Goal: Contribute content: Contribute content

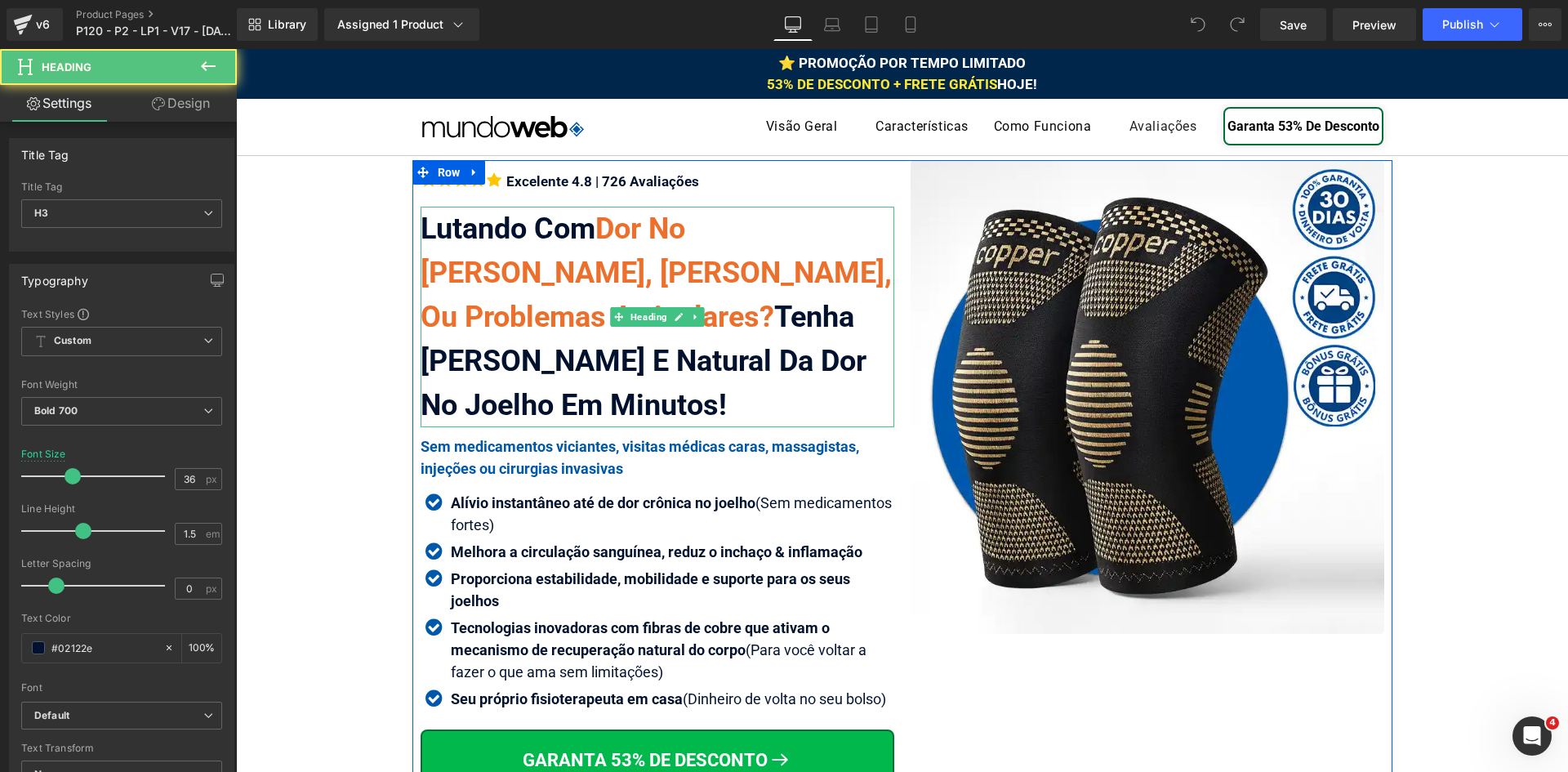
click at [576, 317] on div "Lutando Com Dor No Joelho Agonizante, Artrose, Ou Problemas Articulares? Tenha …" at bounding box center [657, 317] width 474 height 221
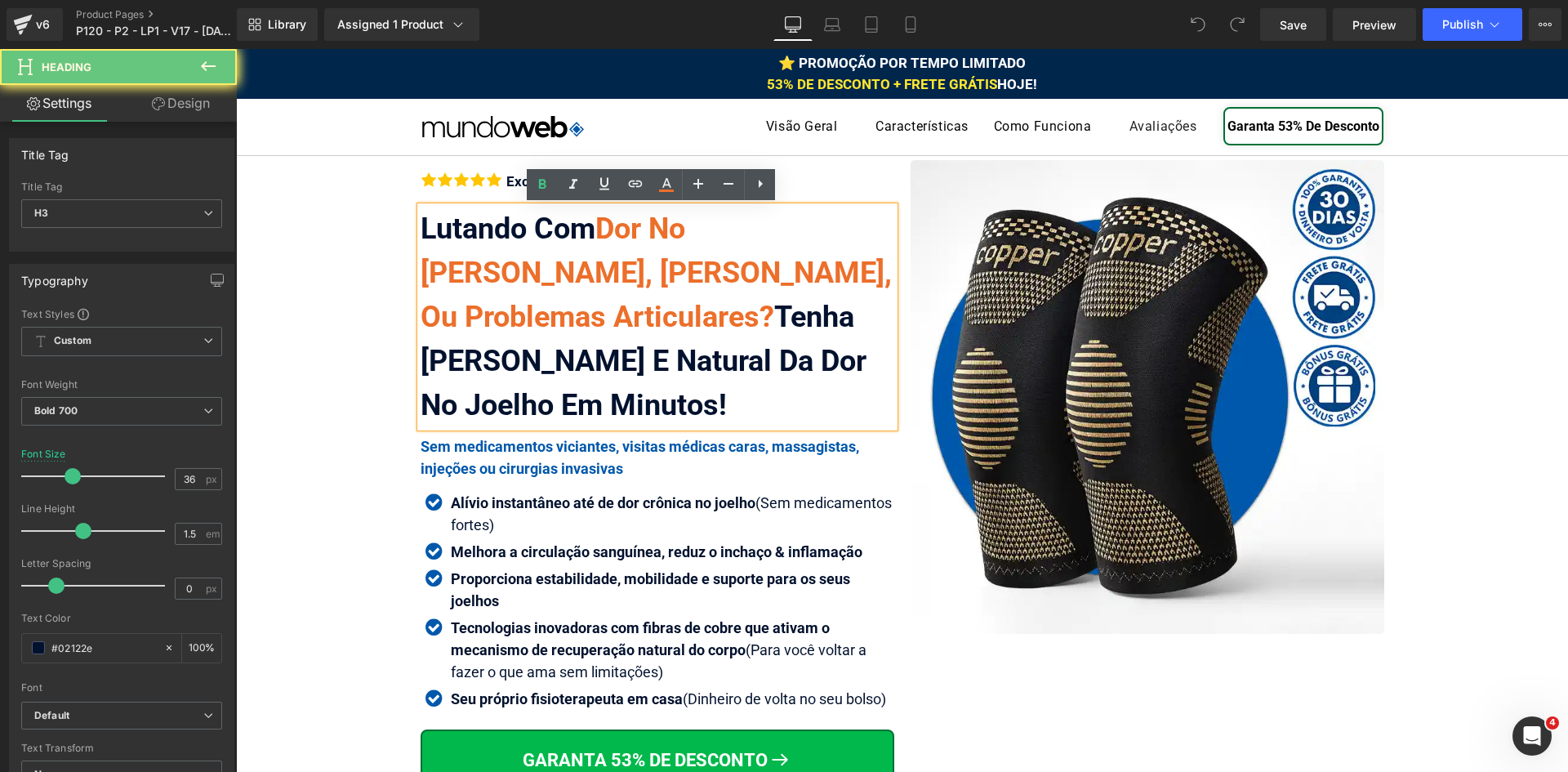
click at [576, 317] on div "Lutando Com Dor No Joelho Agonizante, Artrose, Ou Problemas Articulares? Tenha …" at bounding box center [657, 317] width 474 height 221
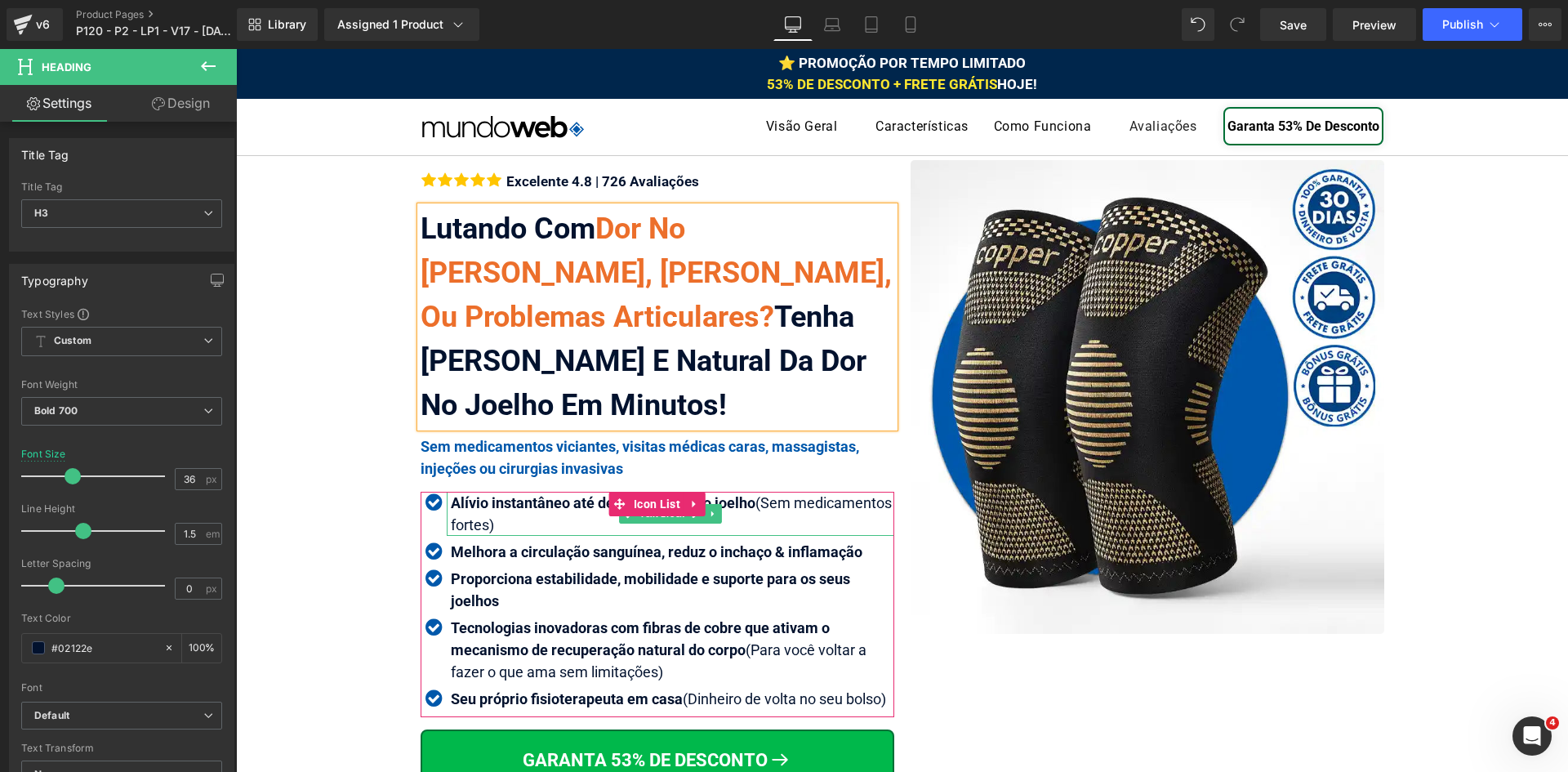
click at [496, 499] on strong "Alívio instantâneo até de dor crônica no joelho" at bounding box center [602, 502] width 304 height 17
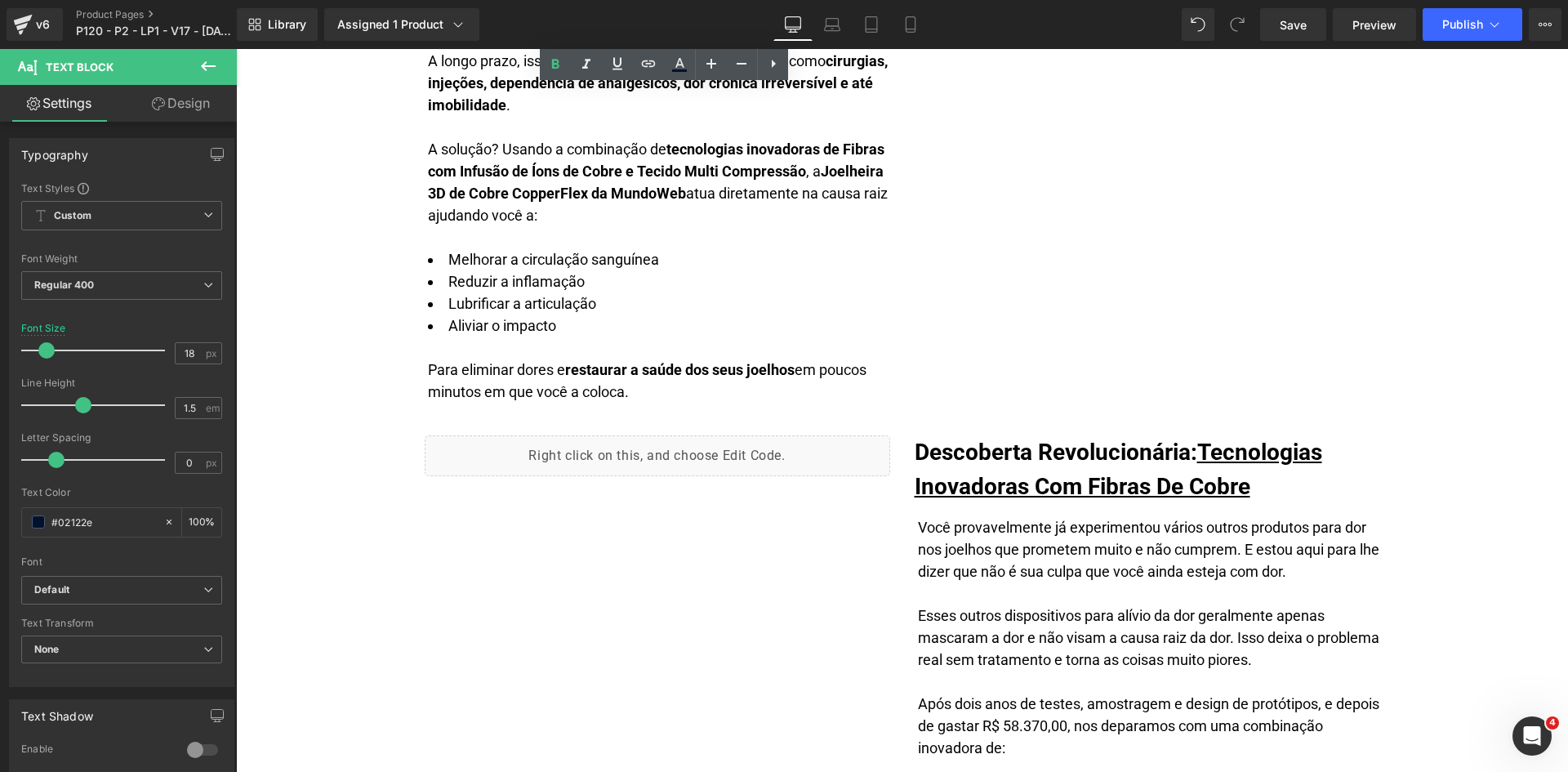
scroll to position [1550, 0]
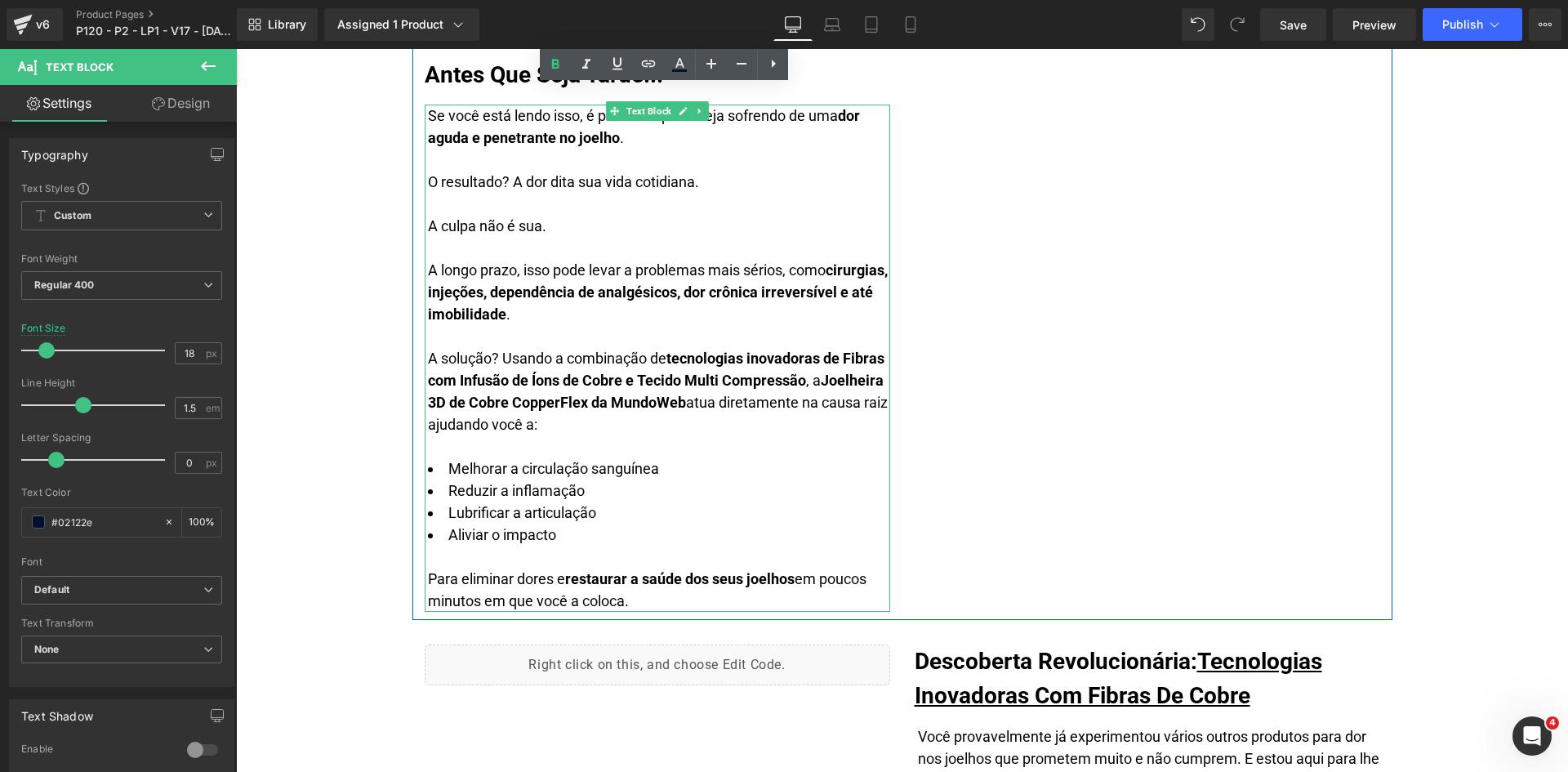
click at [586, 404] on strong "Joelheira 3D de Cobre CopperFlex da MundoWeb" at bounding box center [655, 391] width 455 height 40
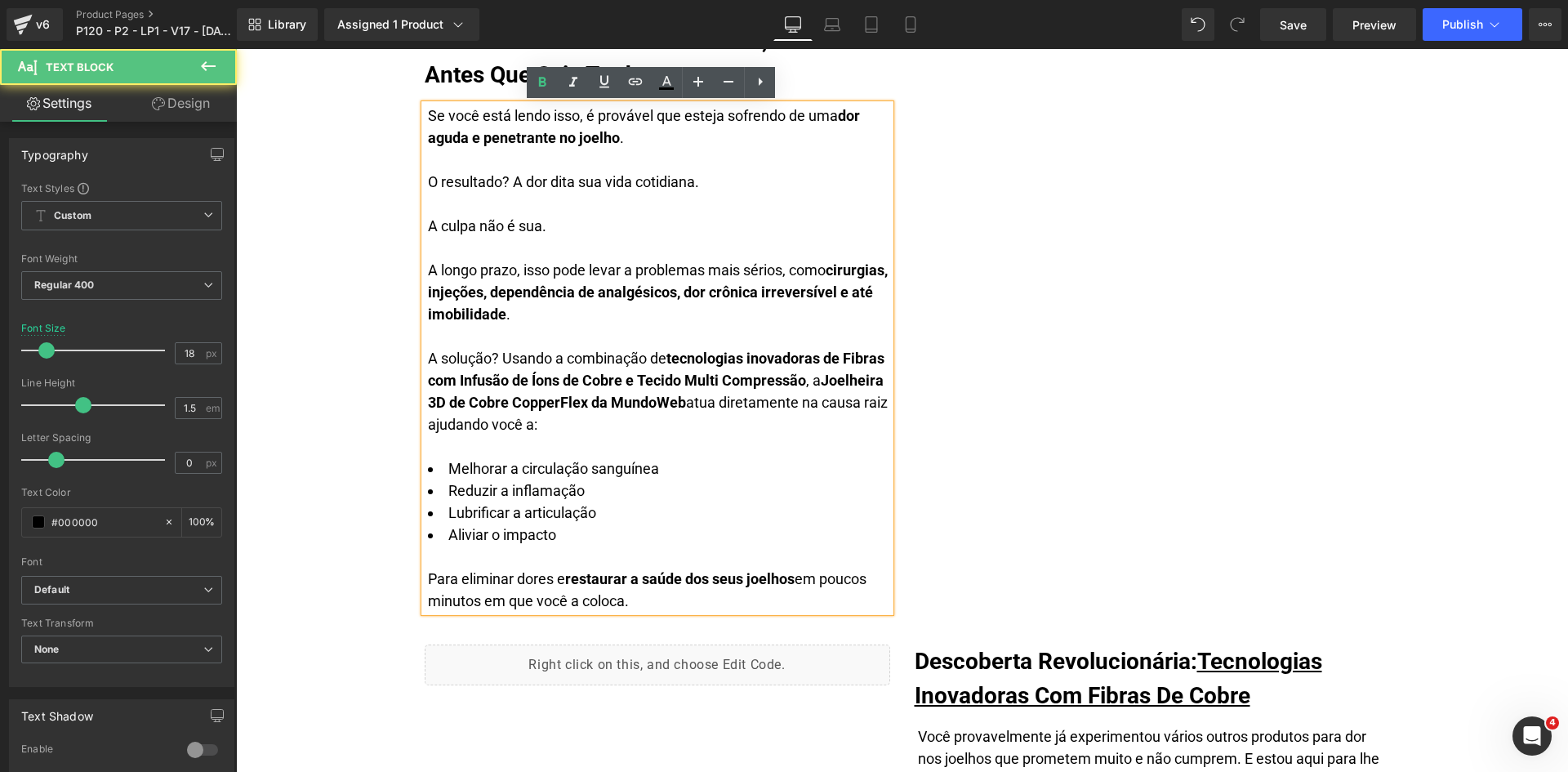
click at [498, 513] on li "Lubrificar a articulação" at bounding box center [658, 513] width 463 height 22
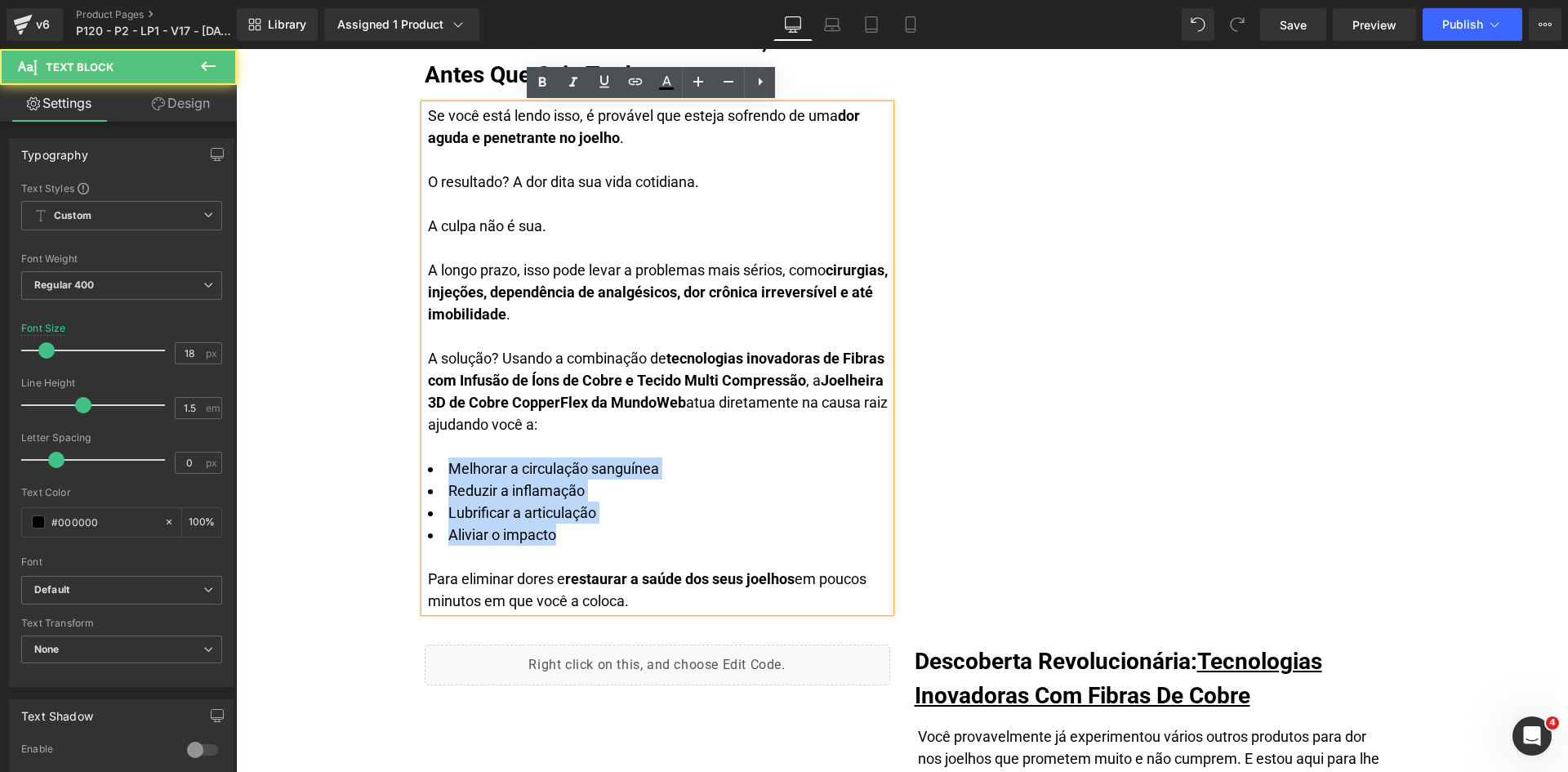
drag, startPoint x: 540, startPoint y: 536, endPoint x: 408, endPoint y: 470, distance: 147.6
click at [428, 470] on div "Melhorar a circulação sanguínea Reduzir a inflamação Lubrificar a articulação A…" at bounding box center [658, 524] width 463 height 177
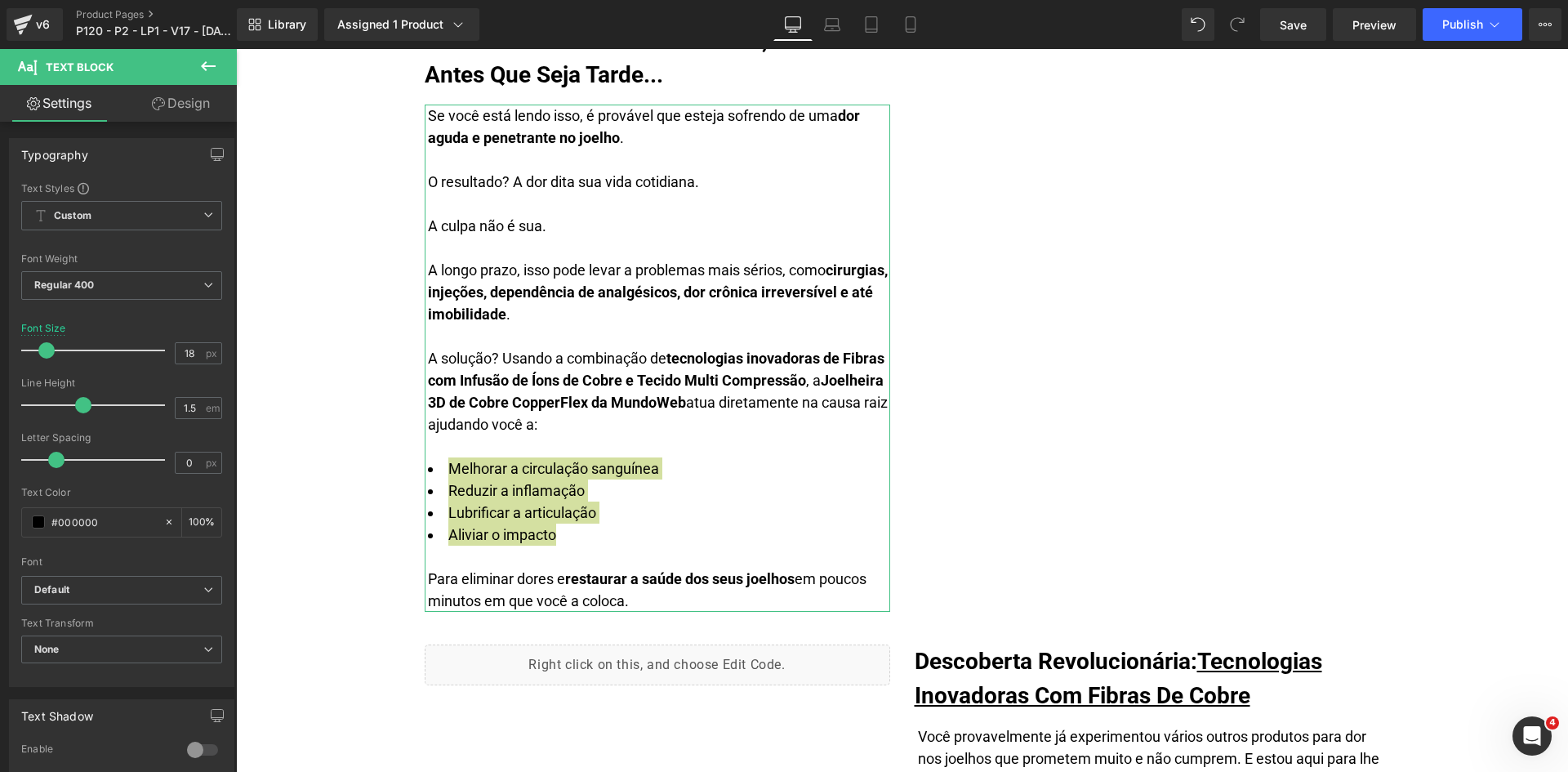
click at [189, 115] on link "Design" at bounding box center [180, 103] width 119 height 37
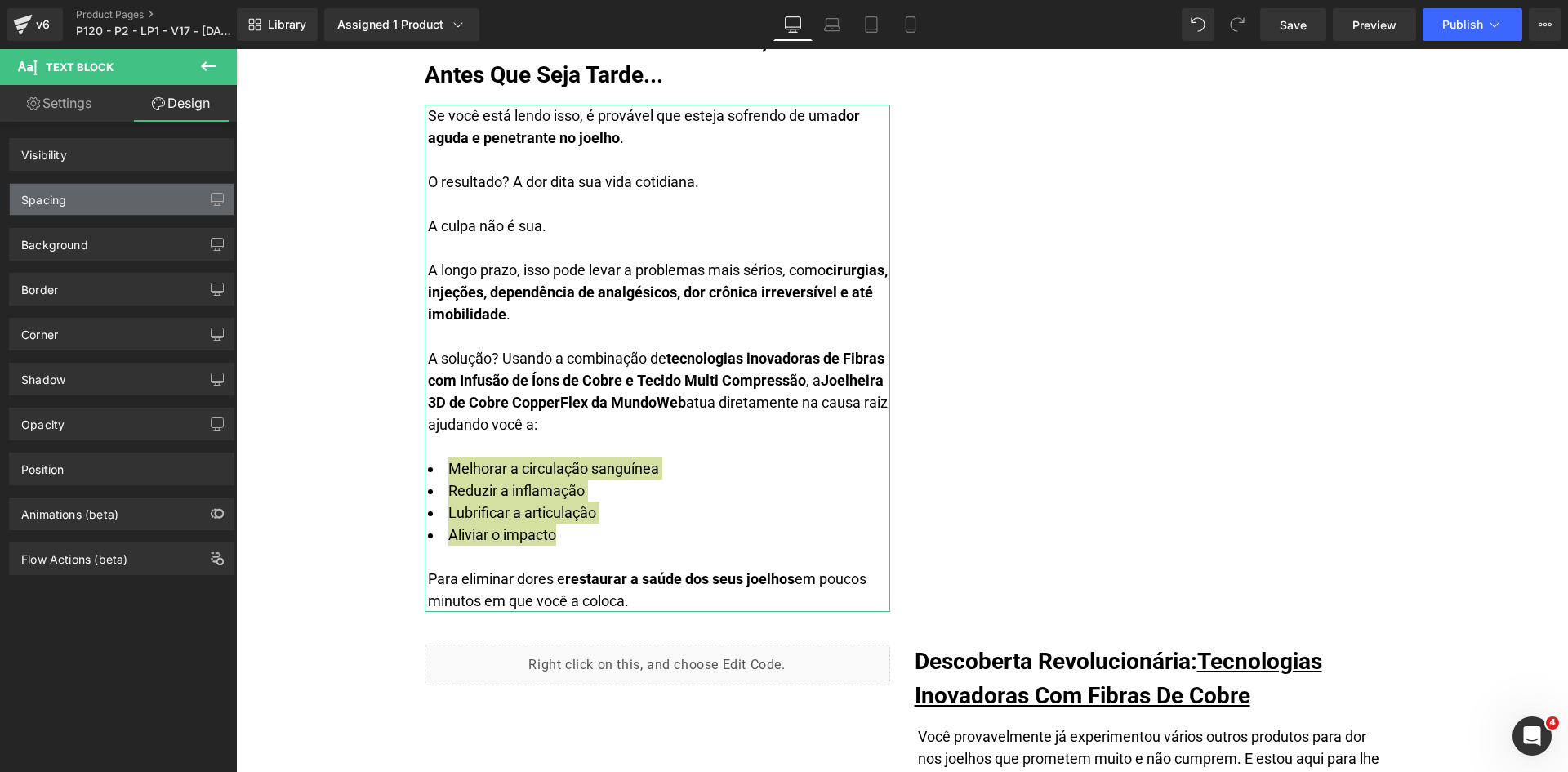
click at [63, 202] on div "Spacing" at bounding box center [43, 195] width 45 height 23
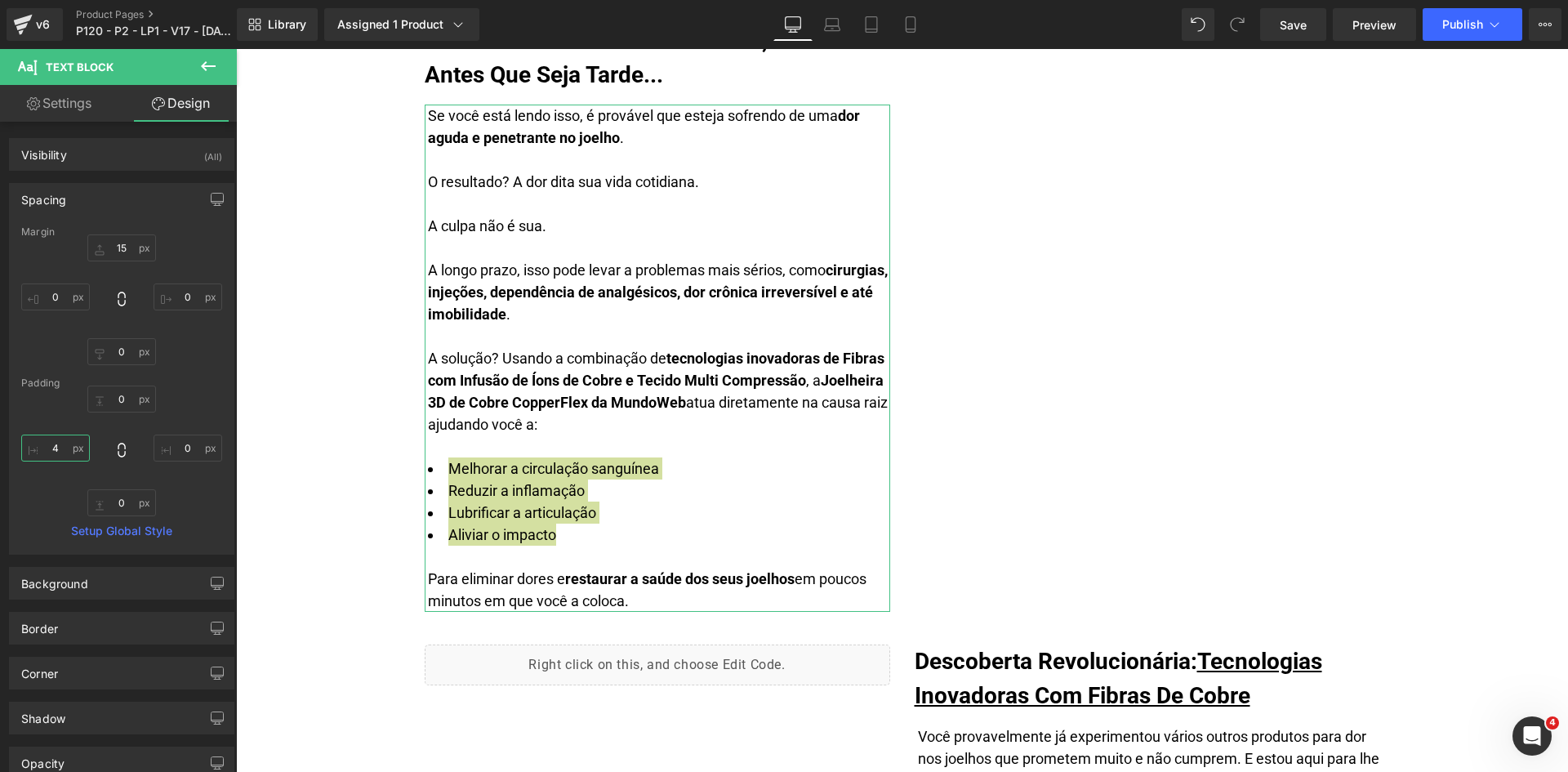
click at [47, 453] on input "text" at bounding box center [55, 447] width 69 height 27
type input "0"
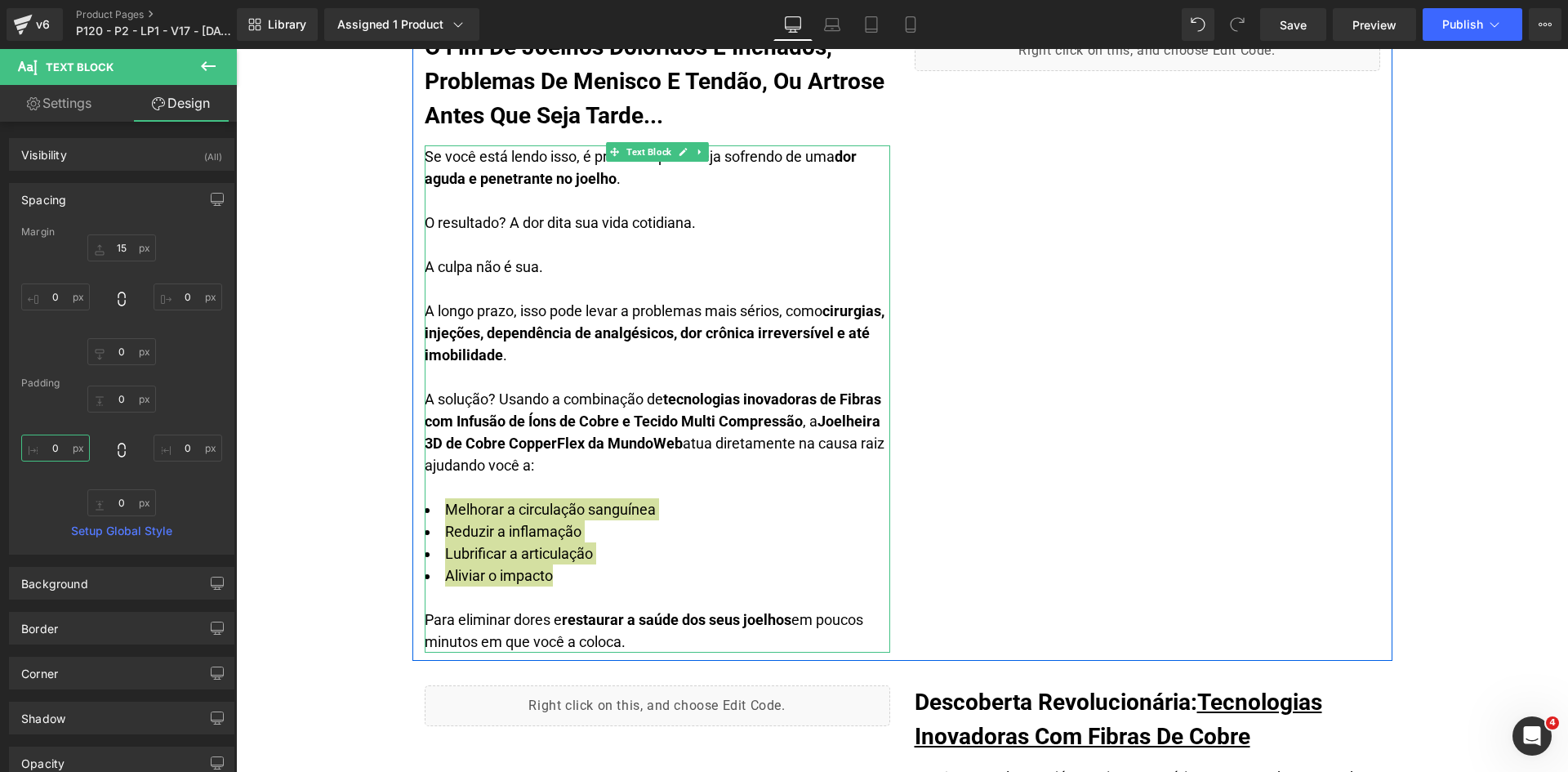
scroll to position [1468, 0]
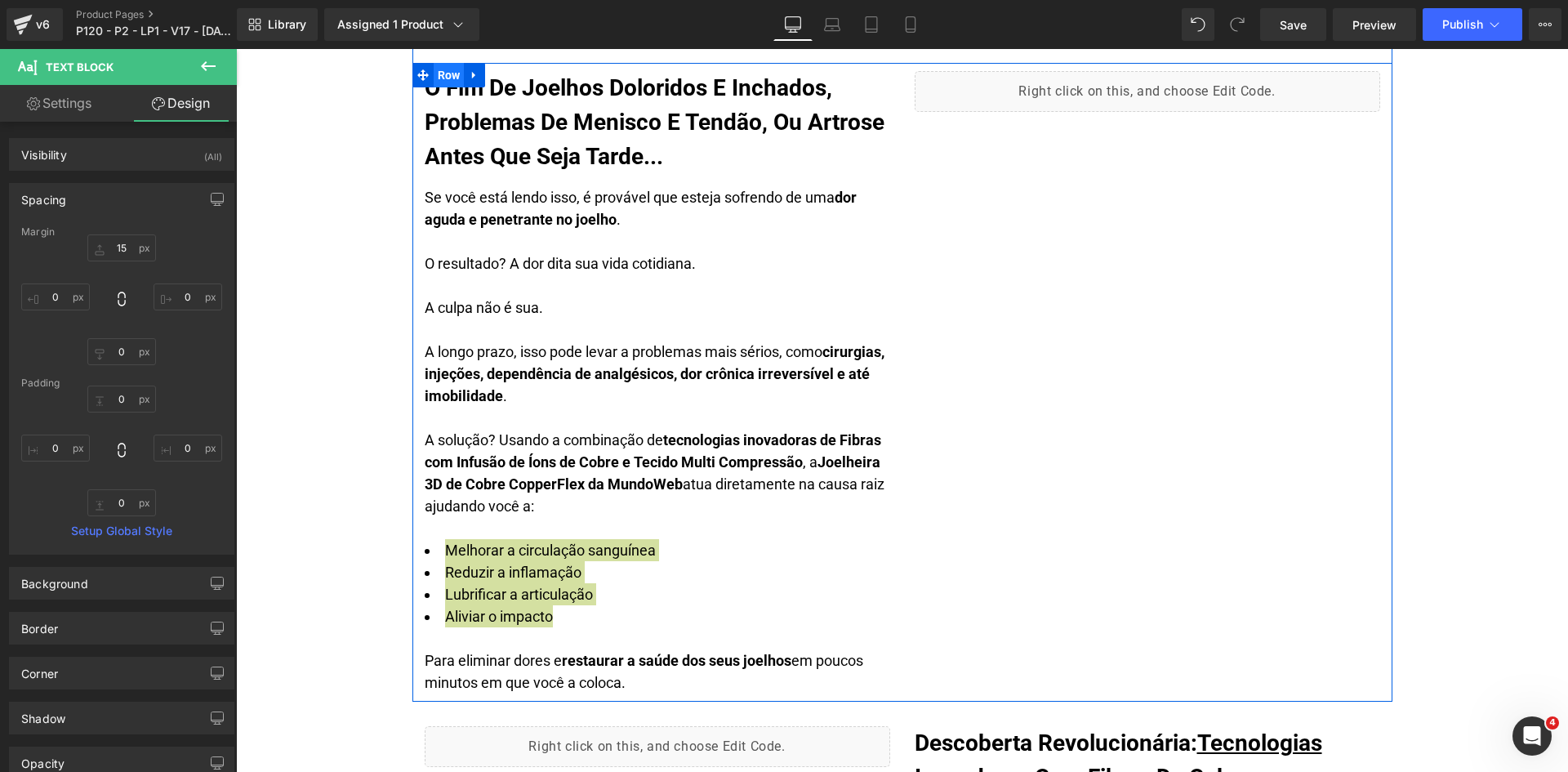
click at [441, 77] on span "Row" at bounding box center [449, 75] width 31 height 25
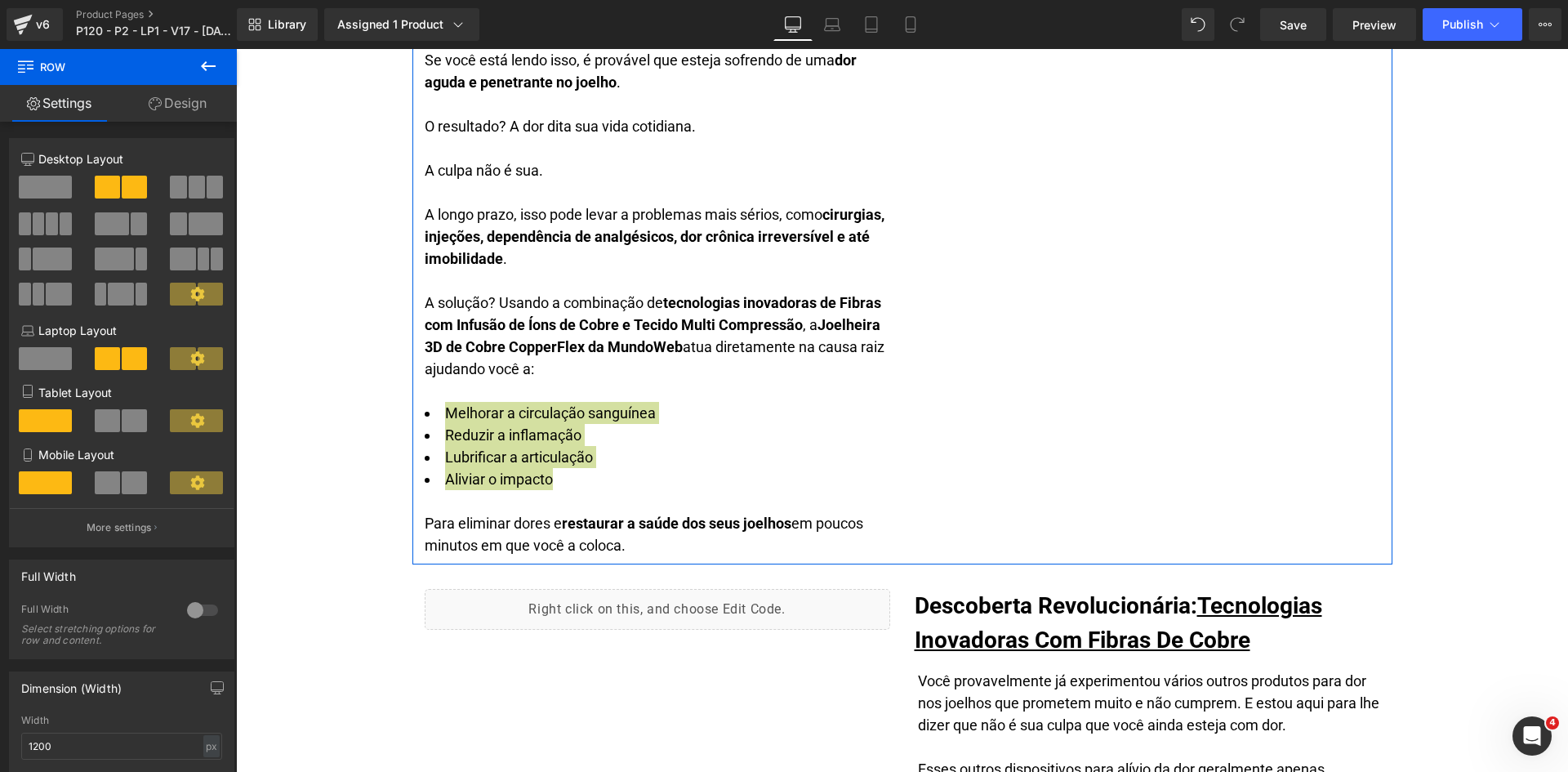
scroll to position [1795, 0]
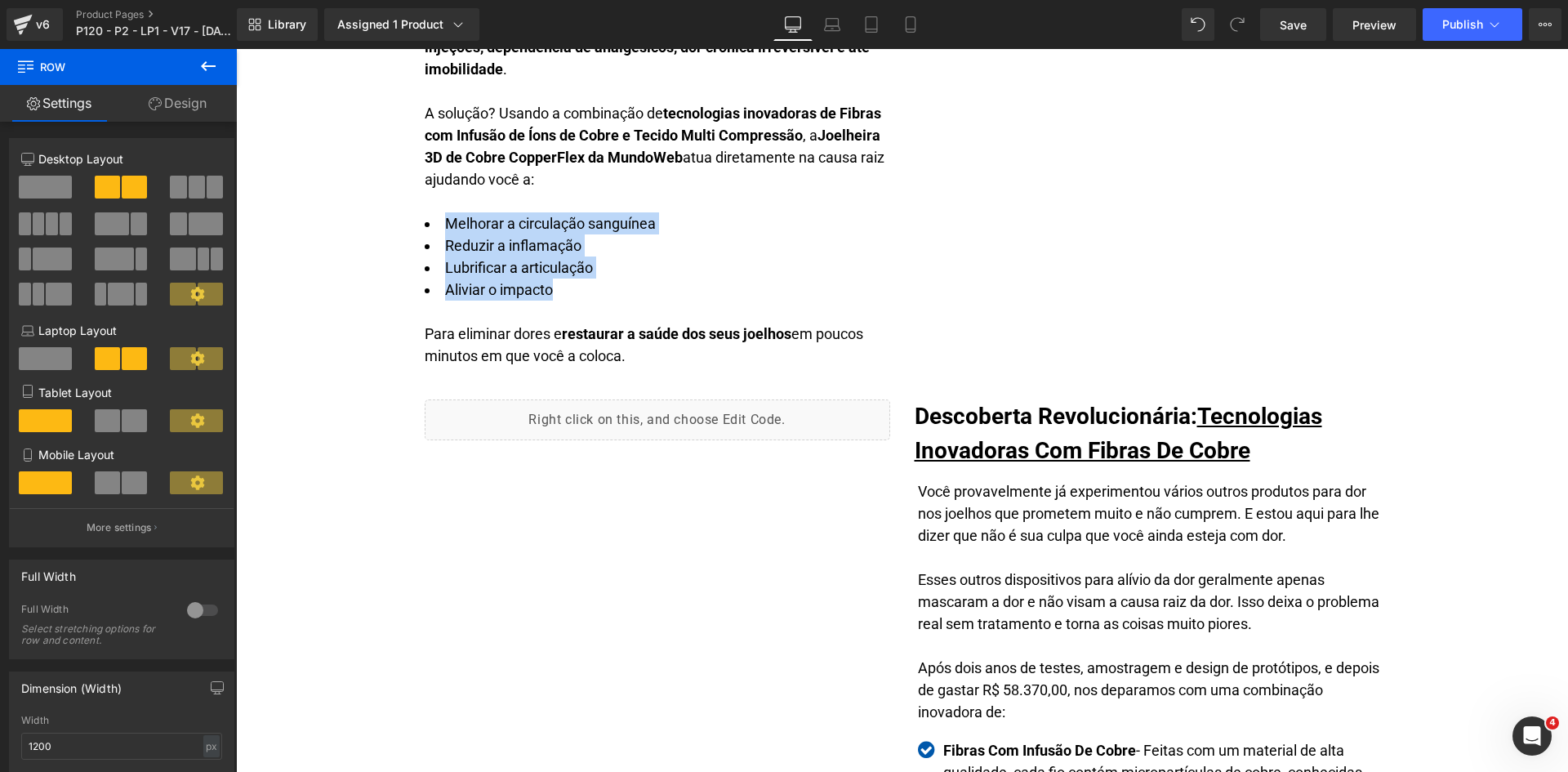
click at [1079, 628] on p "Esses outros dispositivos para alívio da dor geralmente apenas mascaram a dor e…" at bounding box center [1149, 613] width 463 height 88
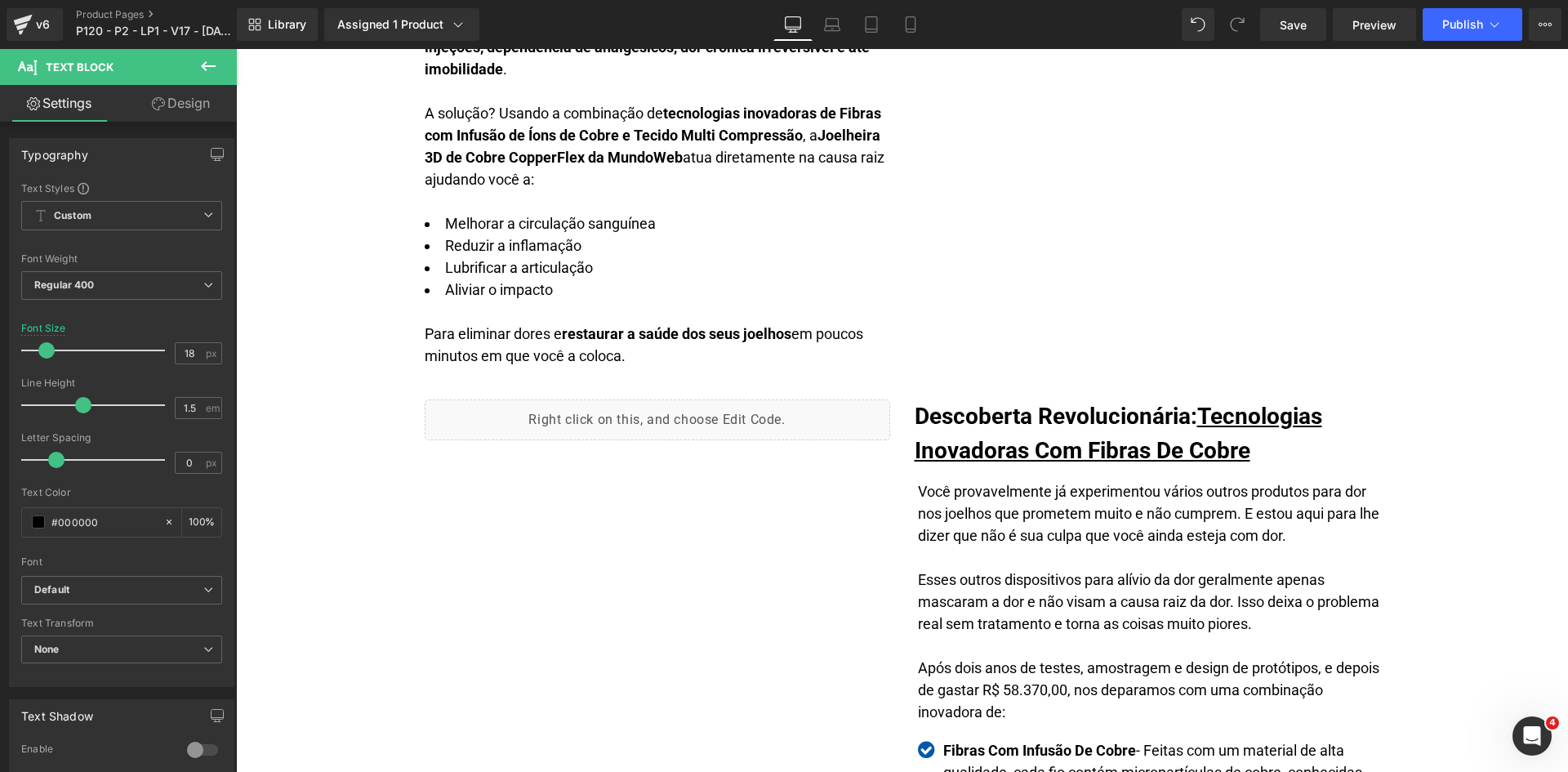
drag, startPoint x: 176, startPoint y: 113, endPoint x: 163, endPoint y: 121, distance: 15.3
click at [176, 112] on link "Design" at bounding box center [180, 103] width 119 height 37
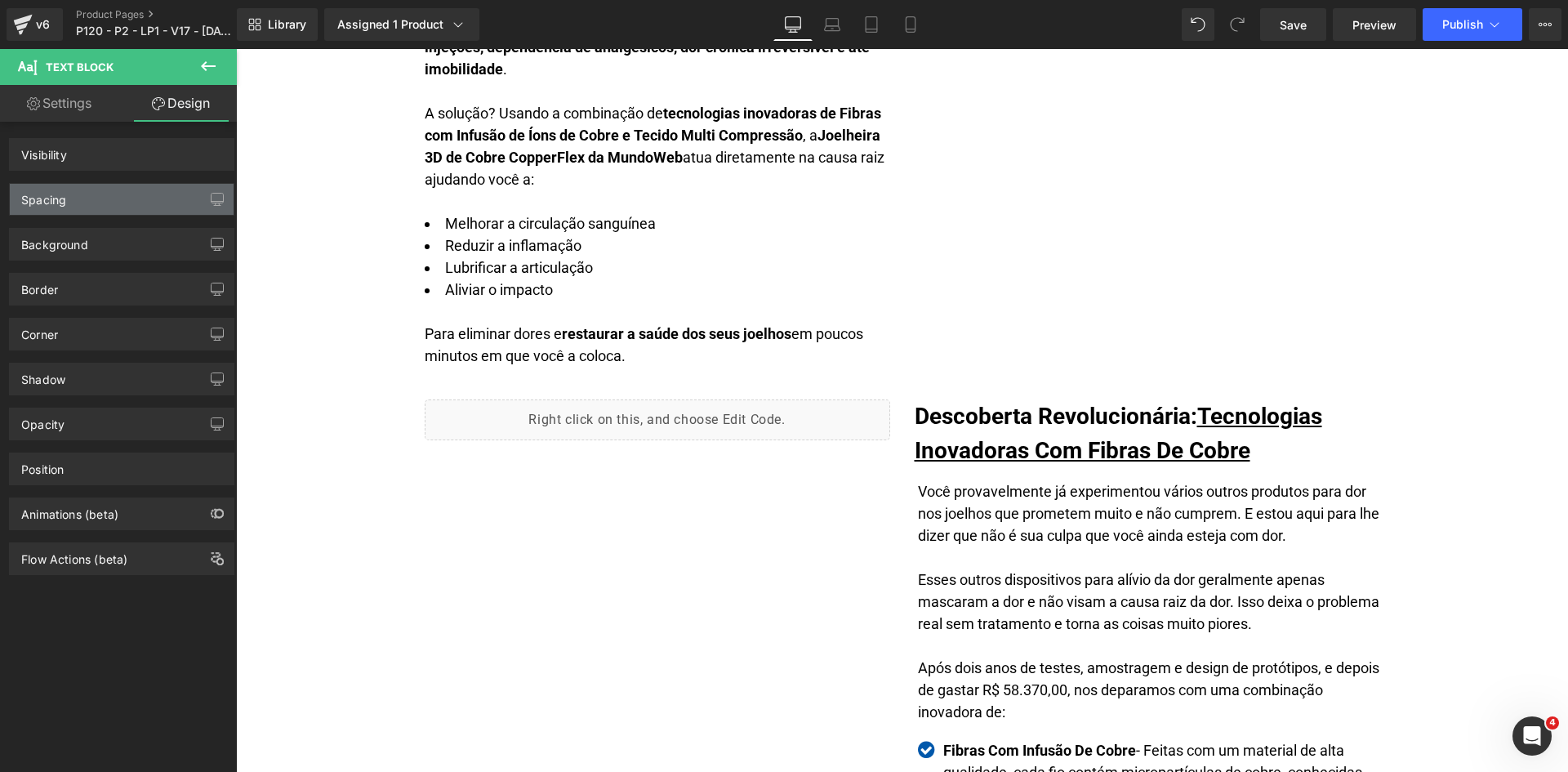
click at [54, 204] on div "Spacing" at bounding box center [43, 195] width 45 height 23
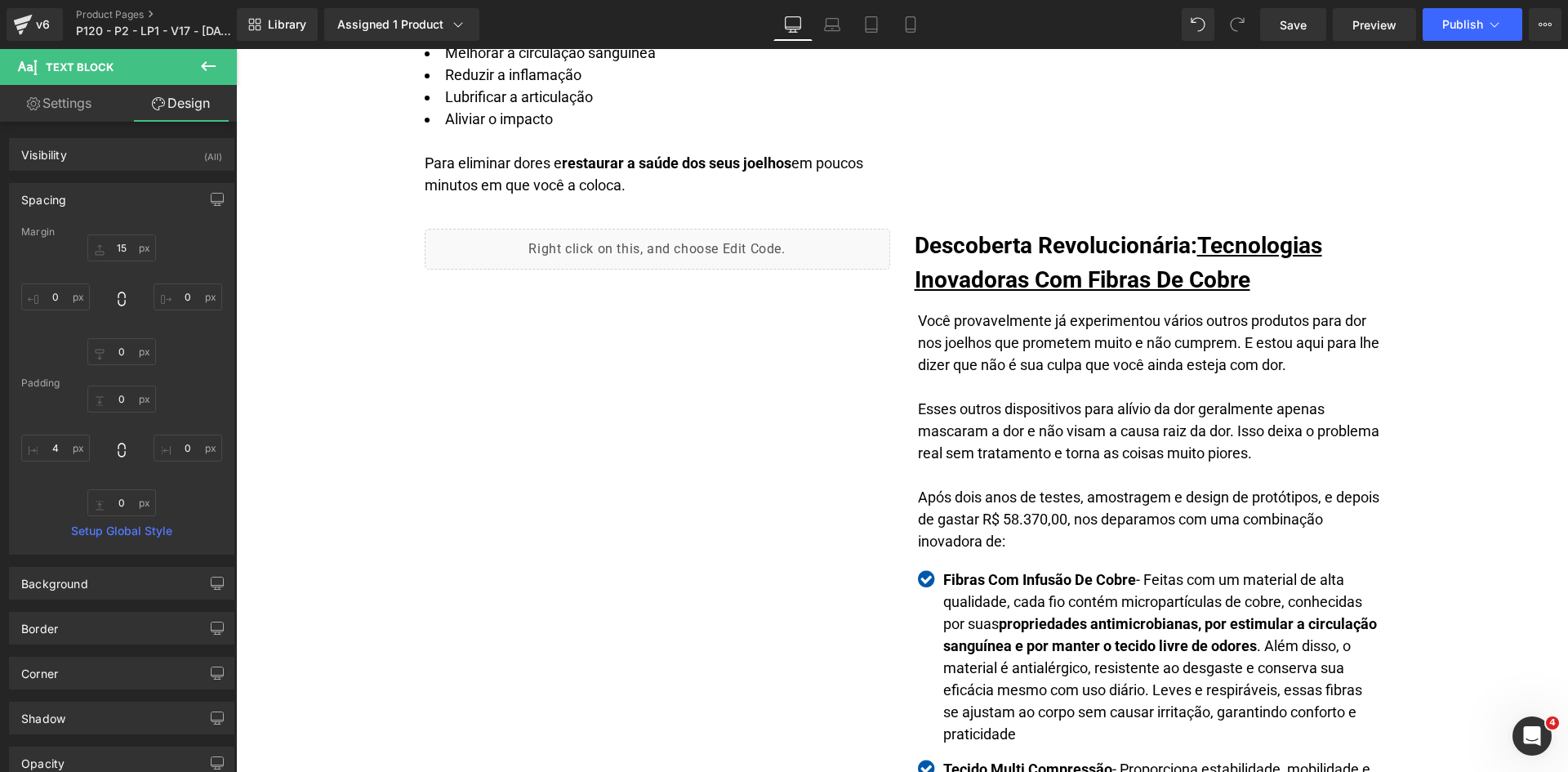
scroll to position [1958, 0]
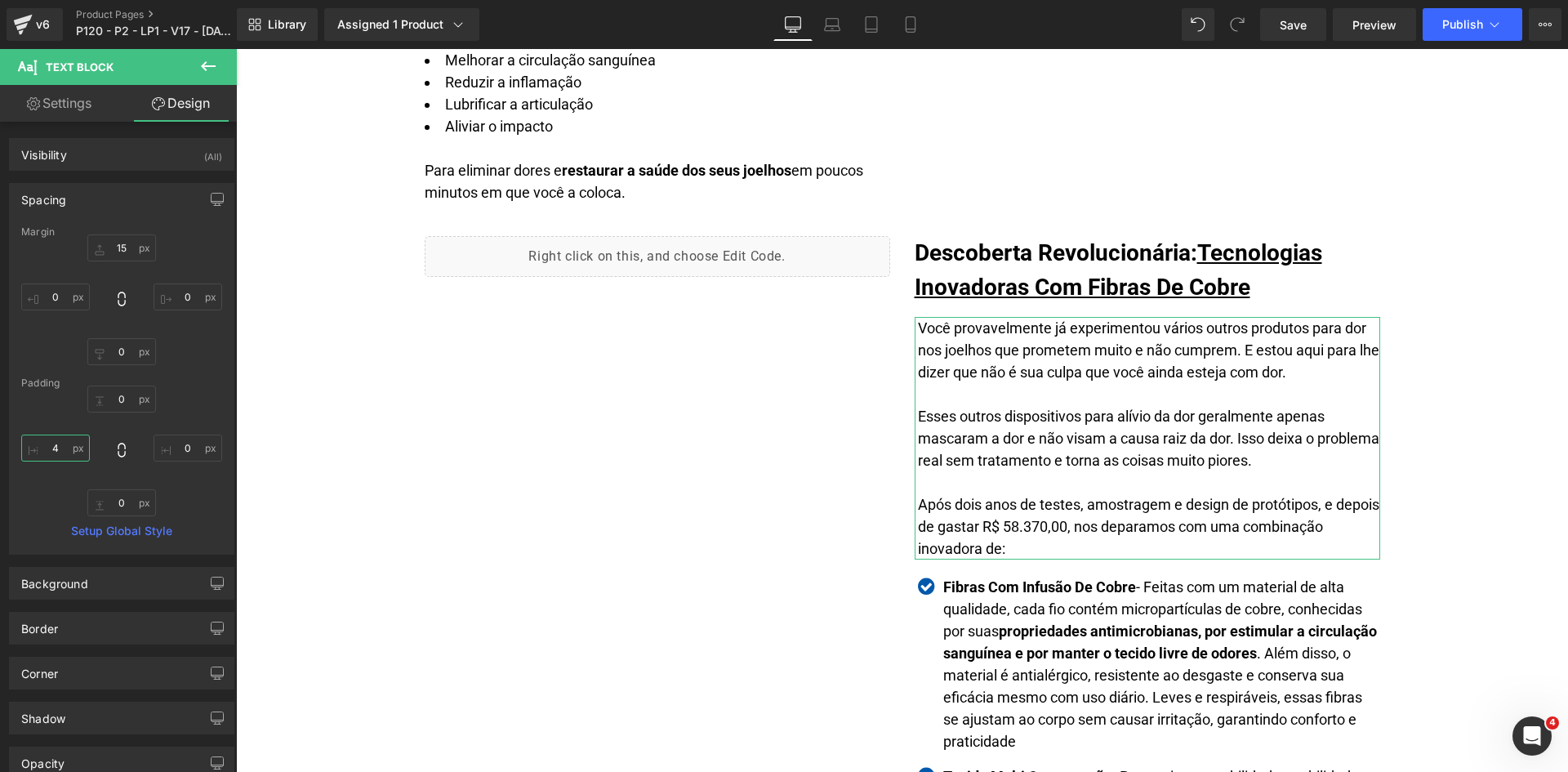
click at [54, 444] on input "text" at bounding box center [55, 447] width 69 height 27
type input "0"
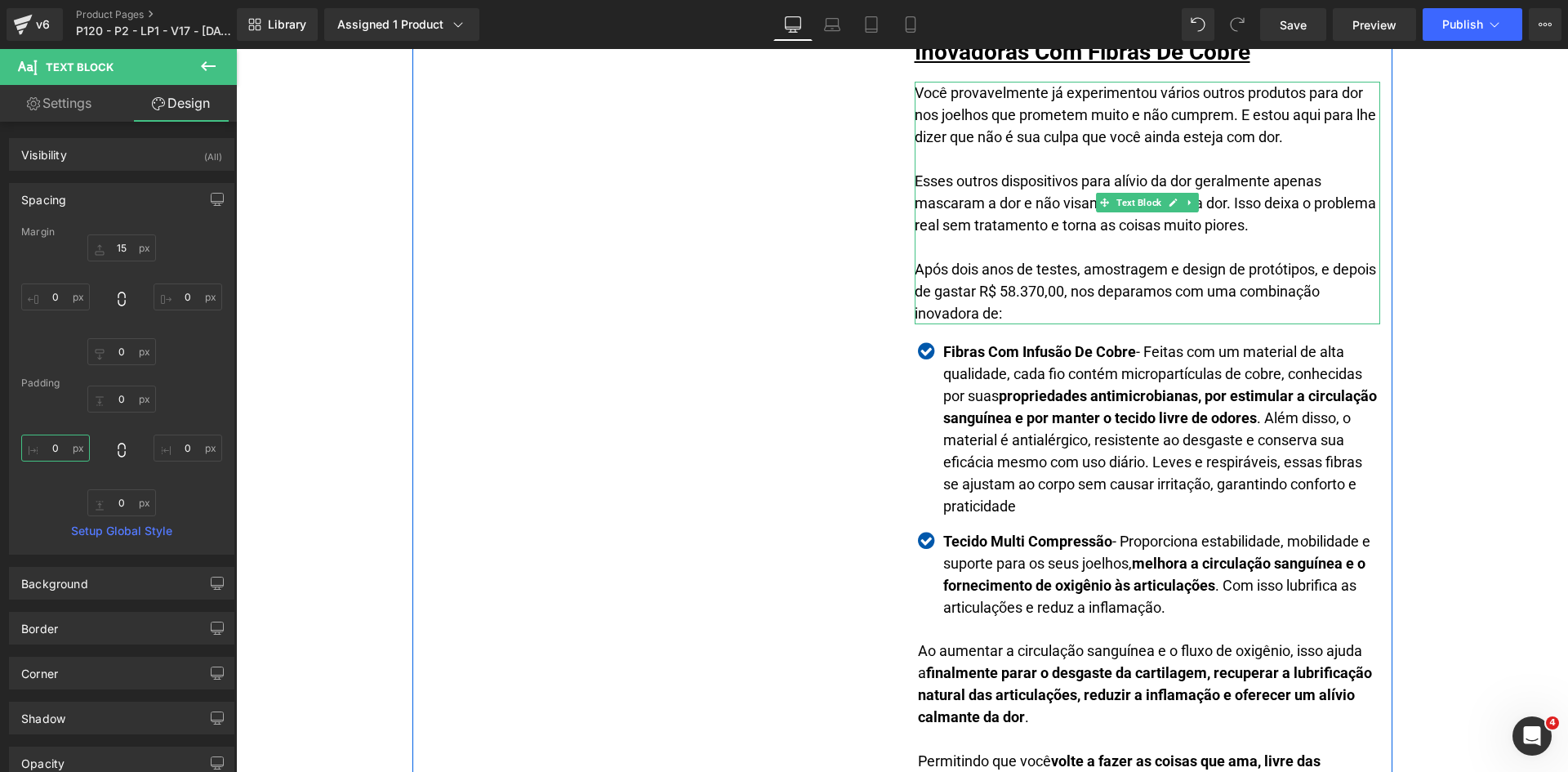
scroll to position [2449, 0]
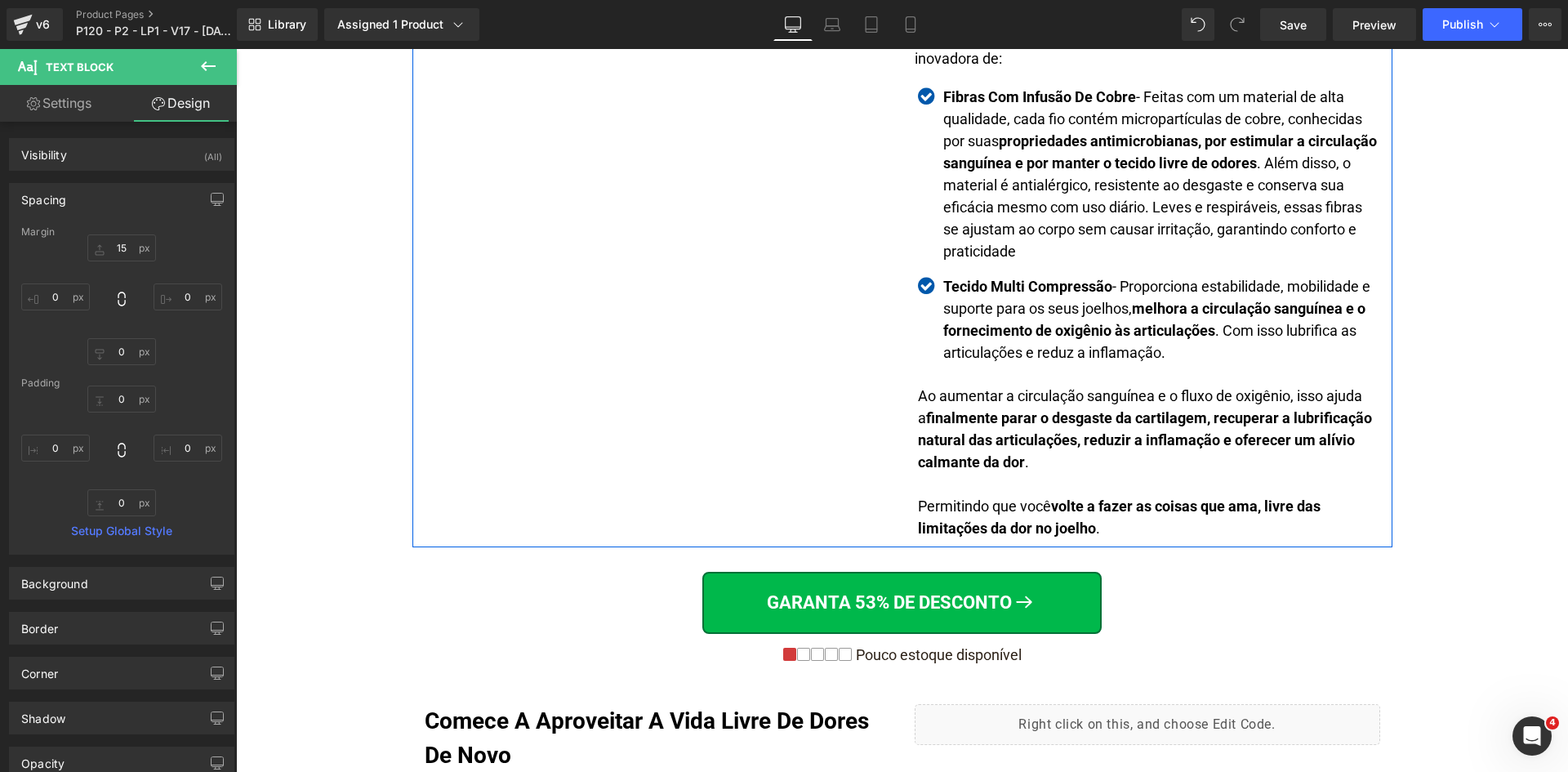
click at [943, 416] on strong "finalmente parar o desgaste da cartilagem, recuperar a lubrificação natural das…" at bounding box center [1145, 440] width 454 height 62
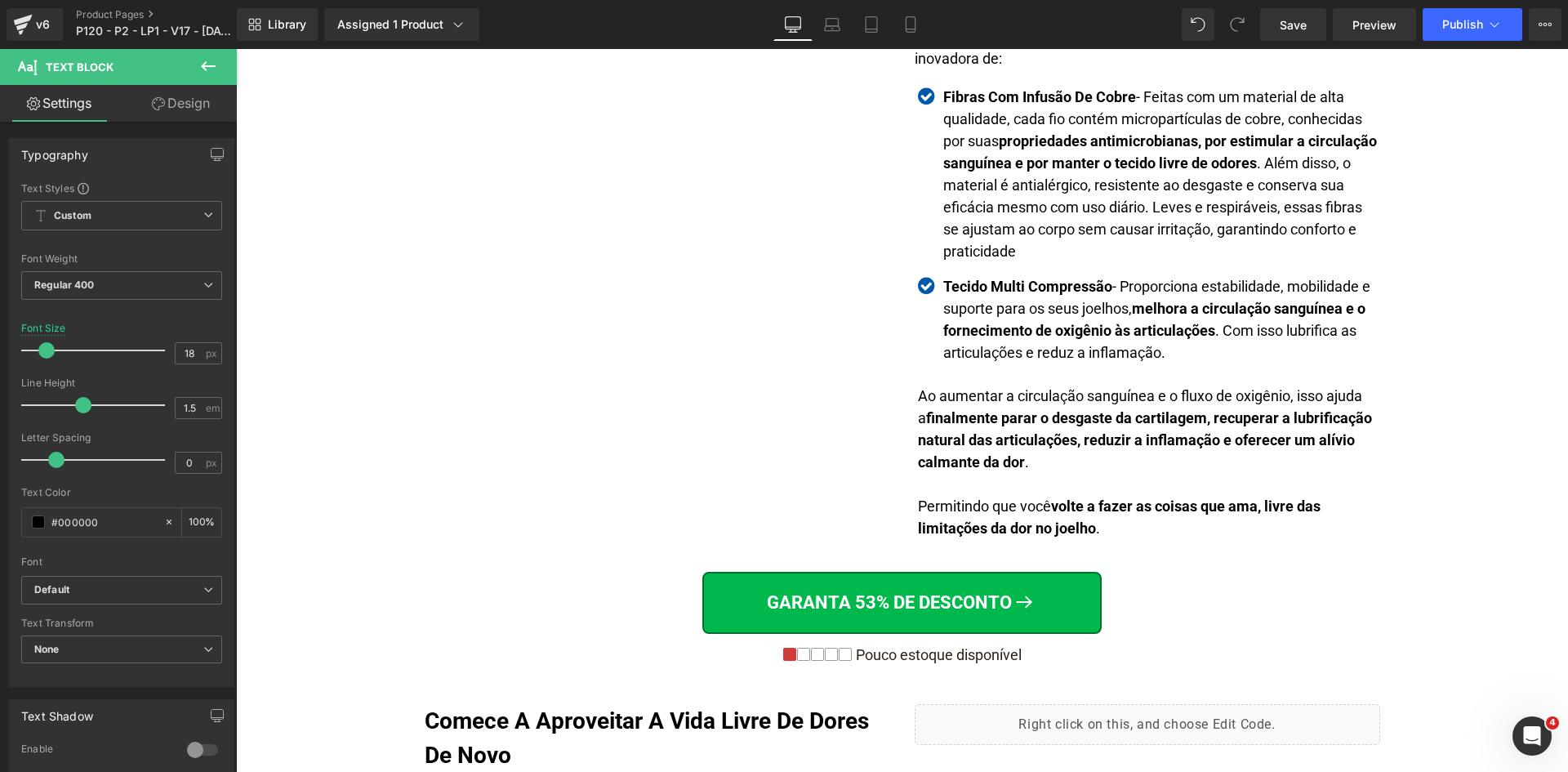
click at [162, 114] on link "Design" at bounding box center [180, 103] width 119 height 37
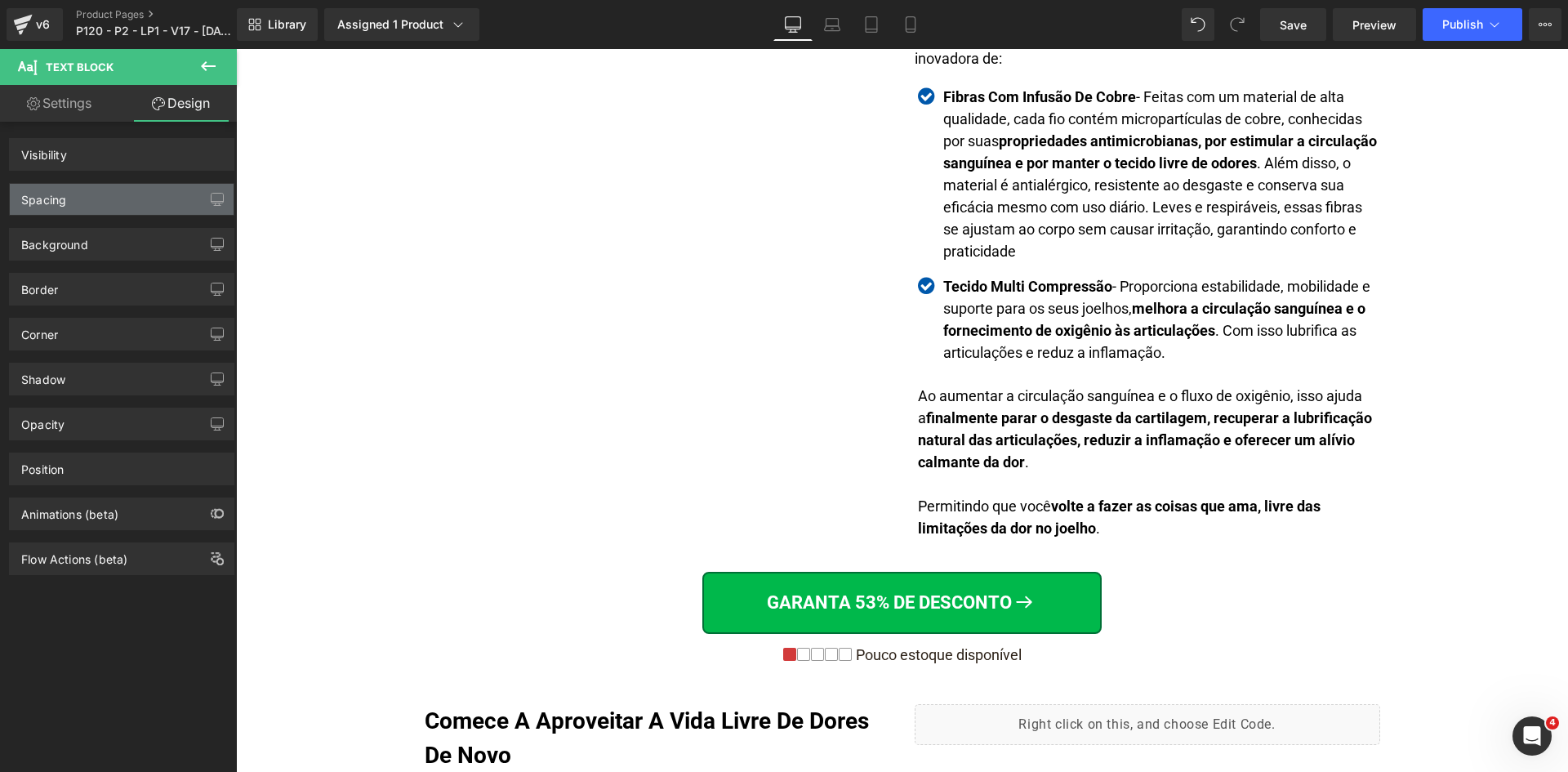
click at [47, 210] on div "Spacing" at bounding box center [121, 200] width 223 height 31
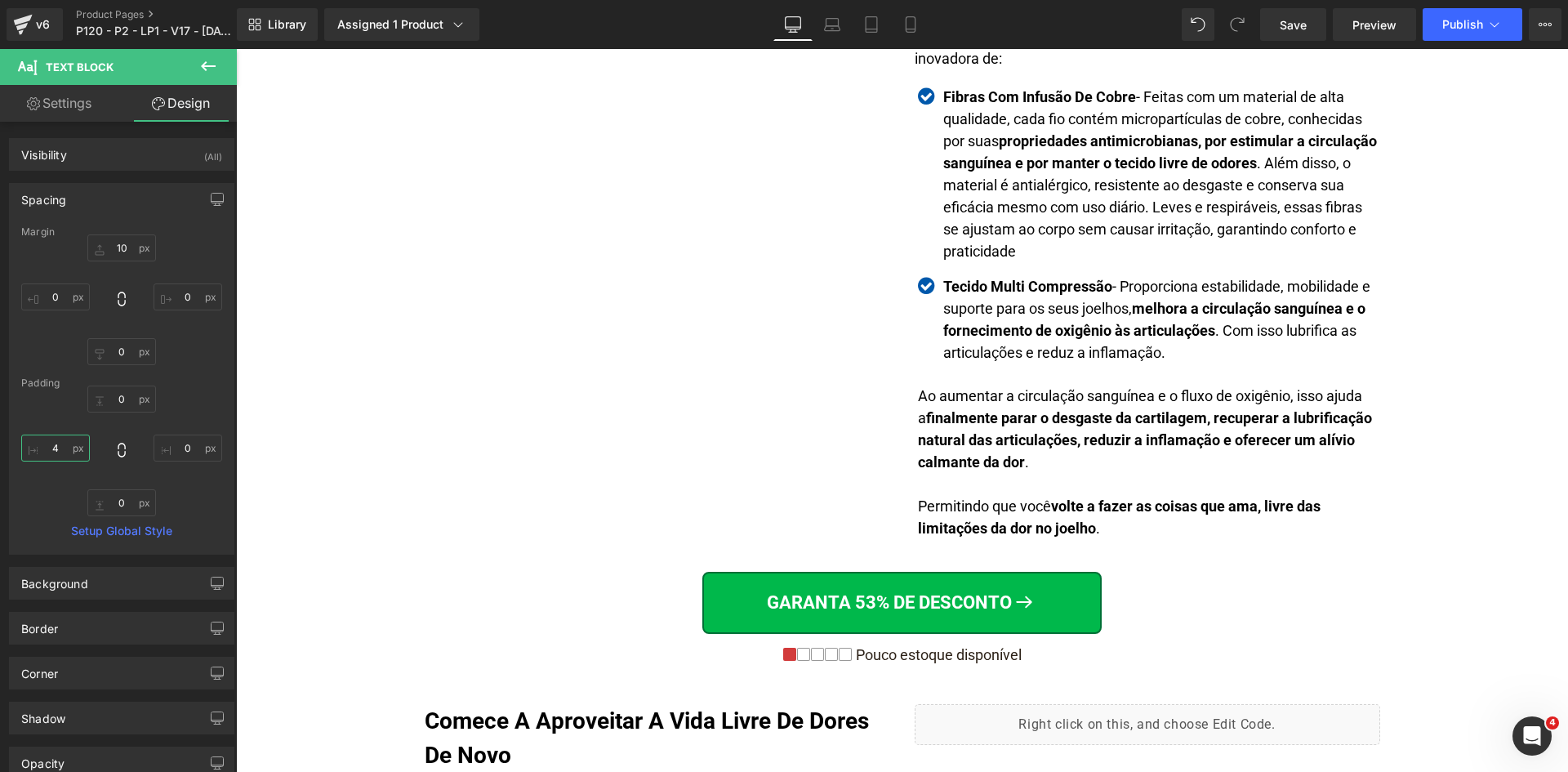
click at [62, 444] on input "text" at bounding box center [55, 447] width 69 height 27
type input "0"
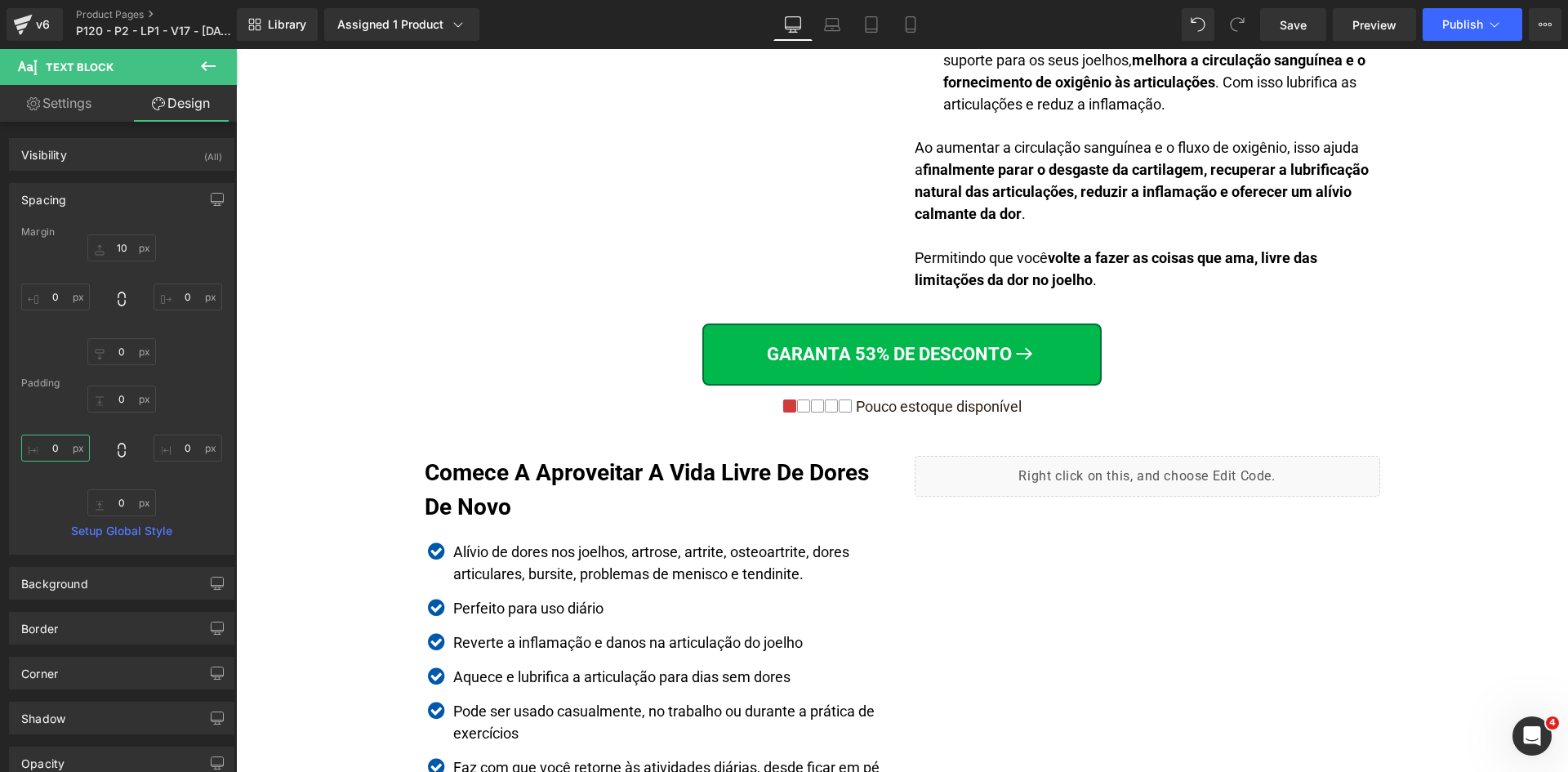
scroll to position [2938, 0]
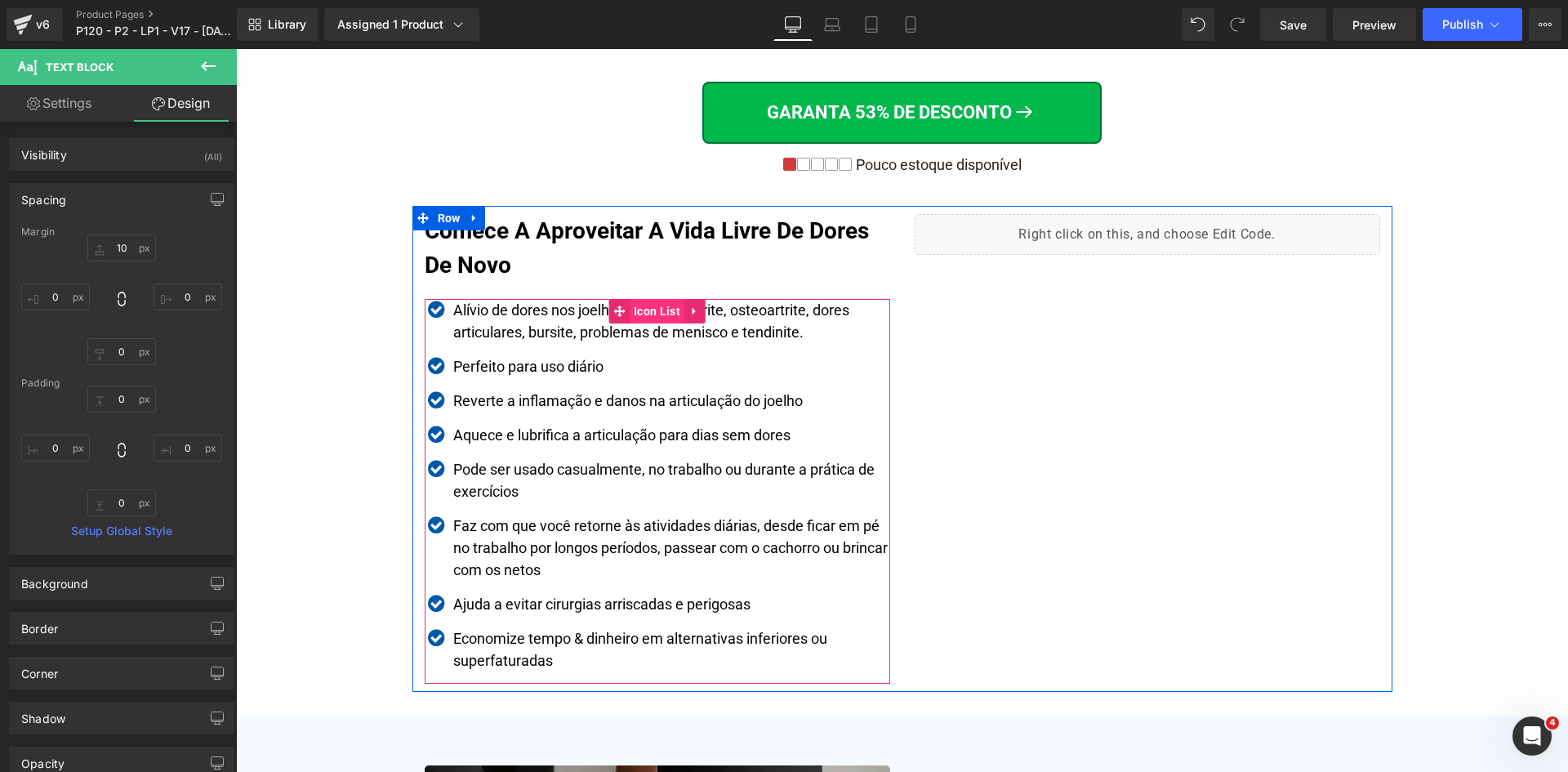
click at [630, 319] on span "Icon List" at bounding box center [657, 311] width 54 height 25
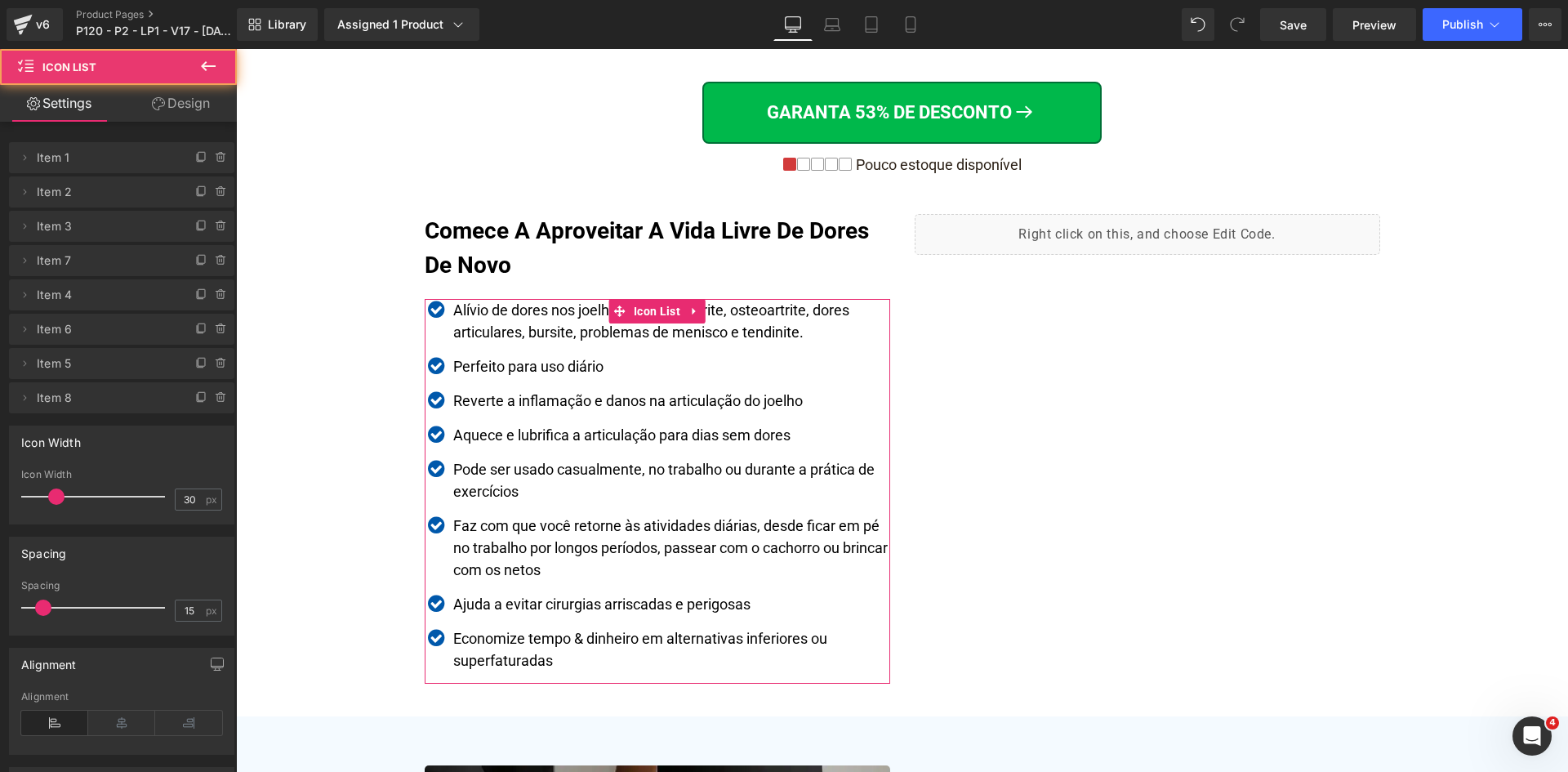
click at [159, 105] on icon at bounding box center [158, 104] width 13 height 13
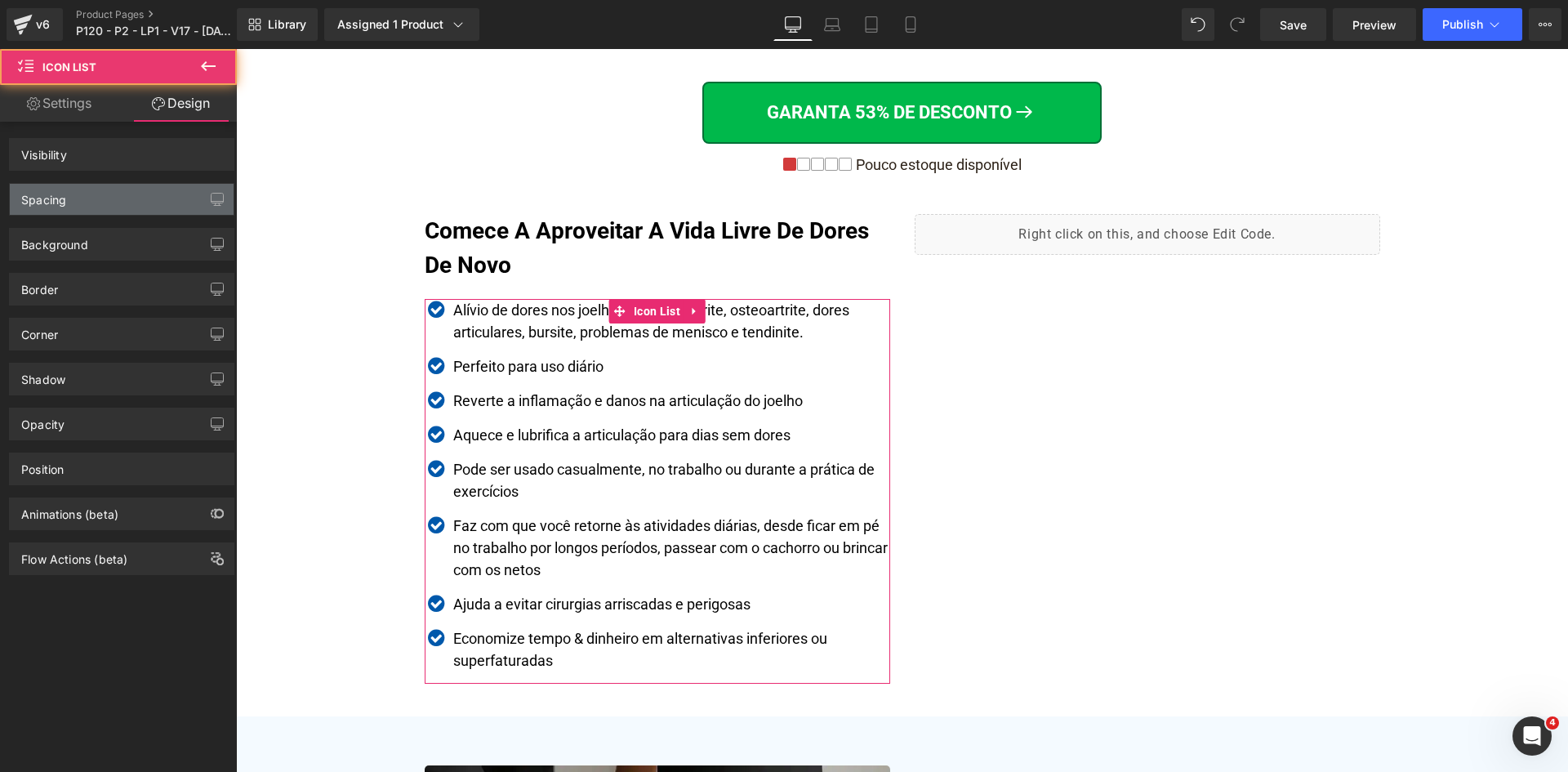
click at [62, 193] on div "Spacing" at bounding box center [43, 195] width 45 height 23
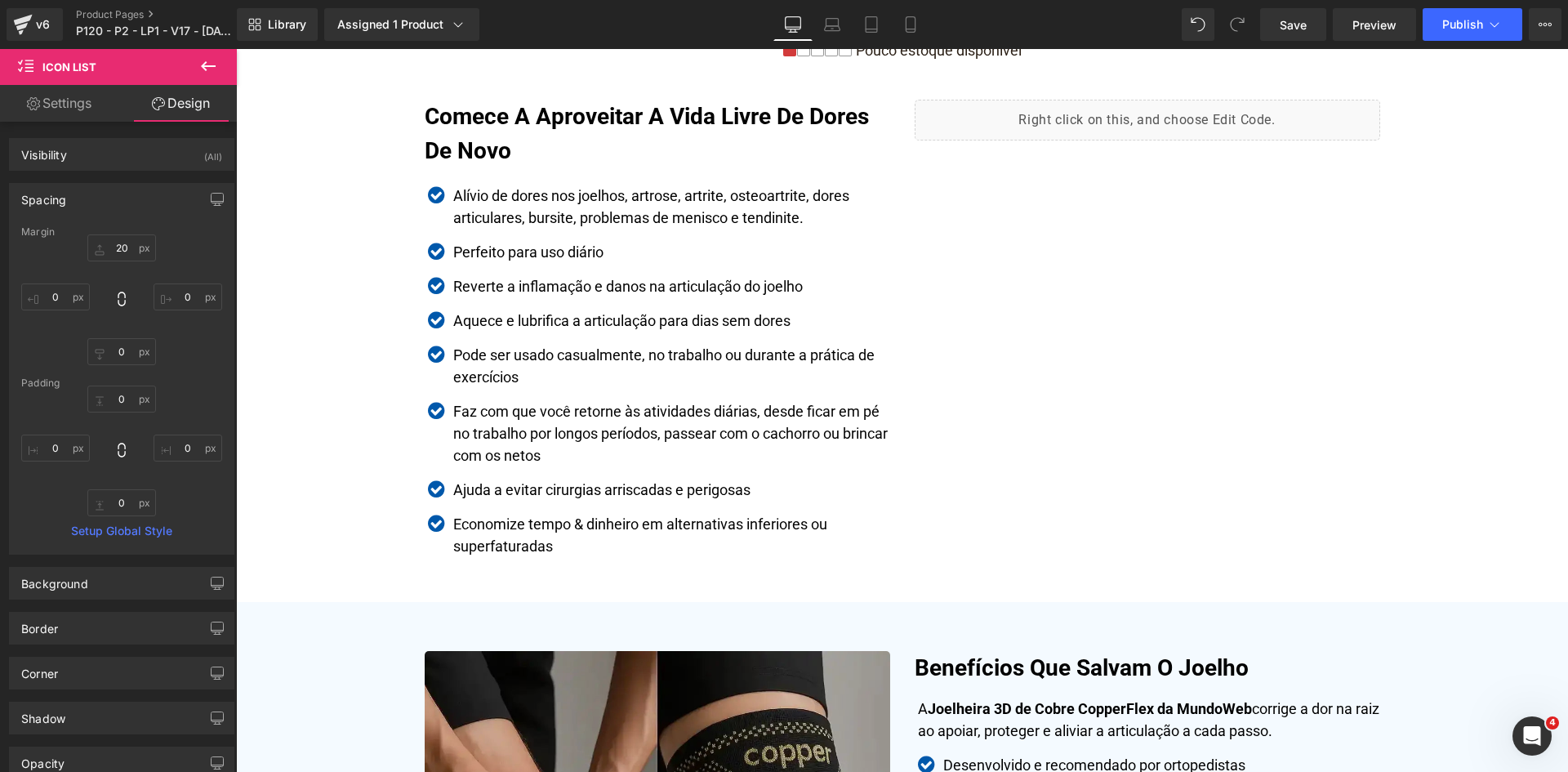
scroll to position [3428, 0]
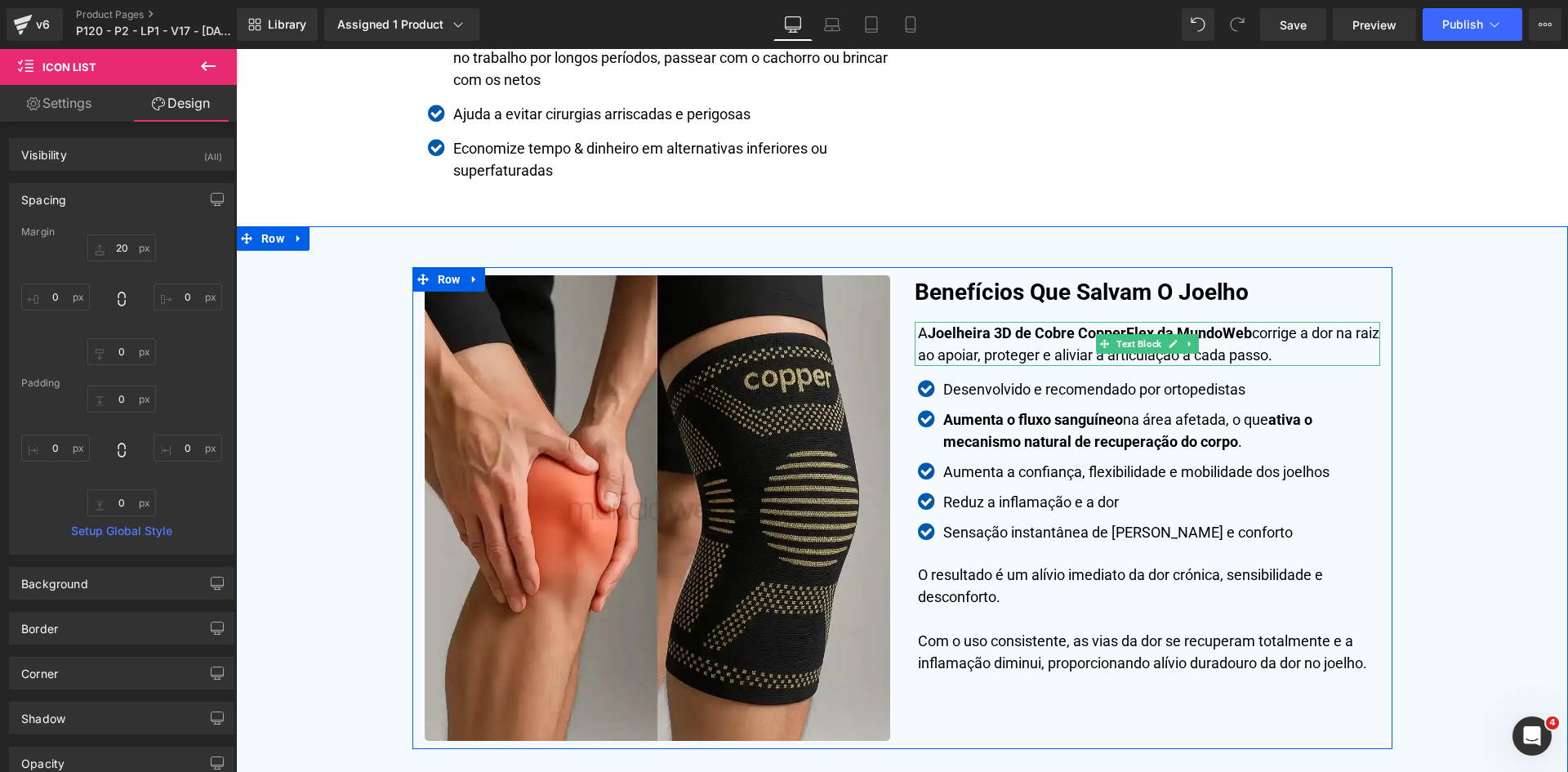
click at [998, 356] on p "A Joelheira 3D de Cobre CopperFlex da MundoWeb corrige a dor na raiz ao apoiar,…" at bounding box center [1149, 344] width 463 height 44
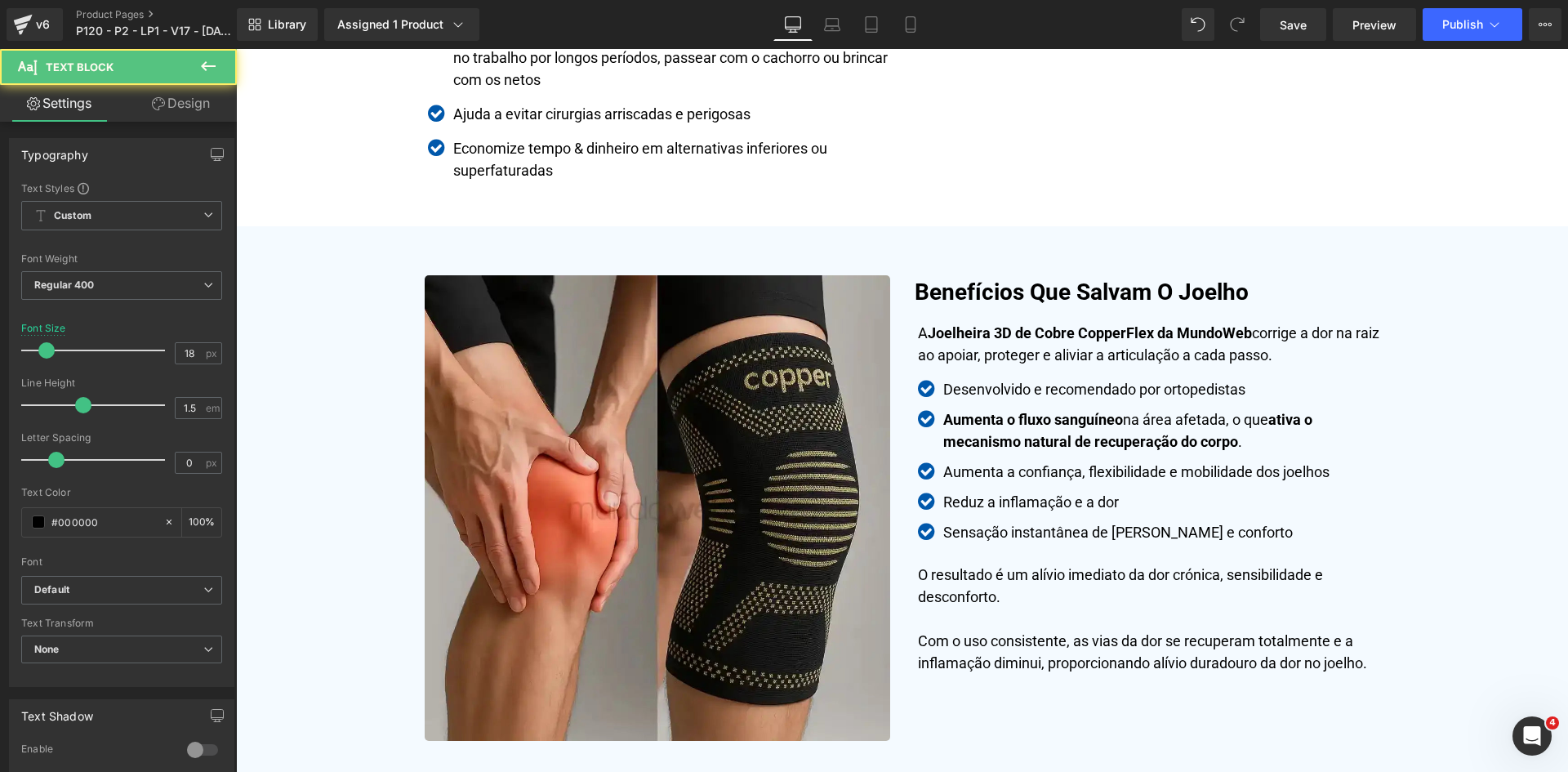
click at [198, 107] on link "Design" at bounding box center [180, 103] width 119 height 37
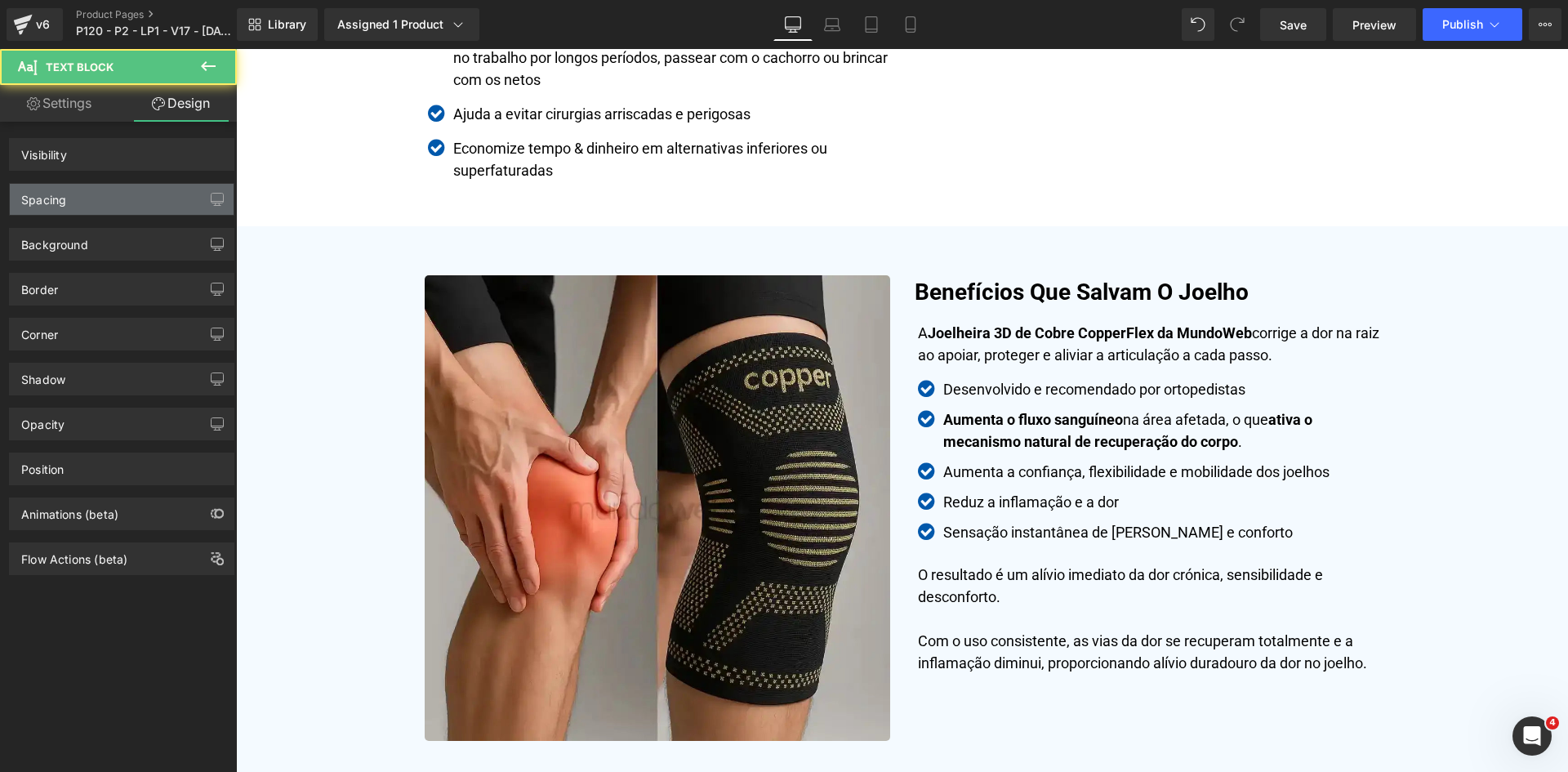
click at [26, 202] on div "Spacing" at bounding box center [43, 195] width 45 height 23
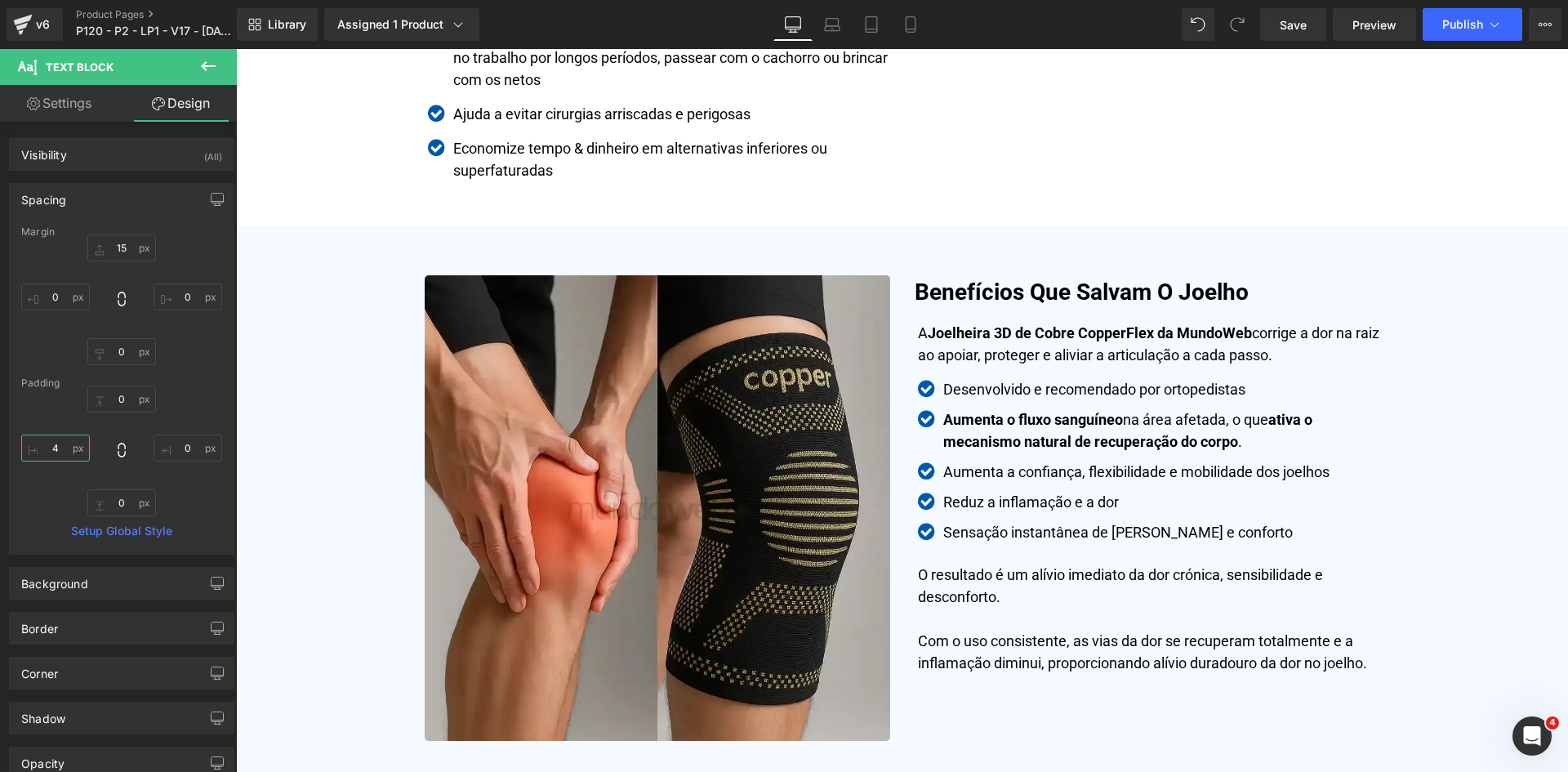
click at [60, 441] on input "4" at bounding box center [55, 447] width 69 height 27
type input "0"
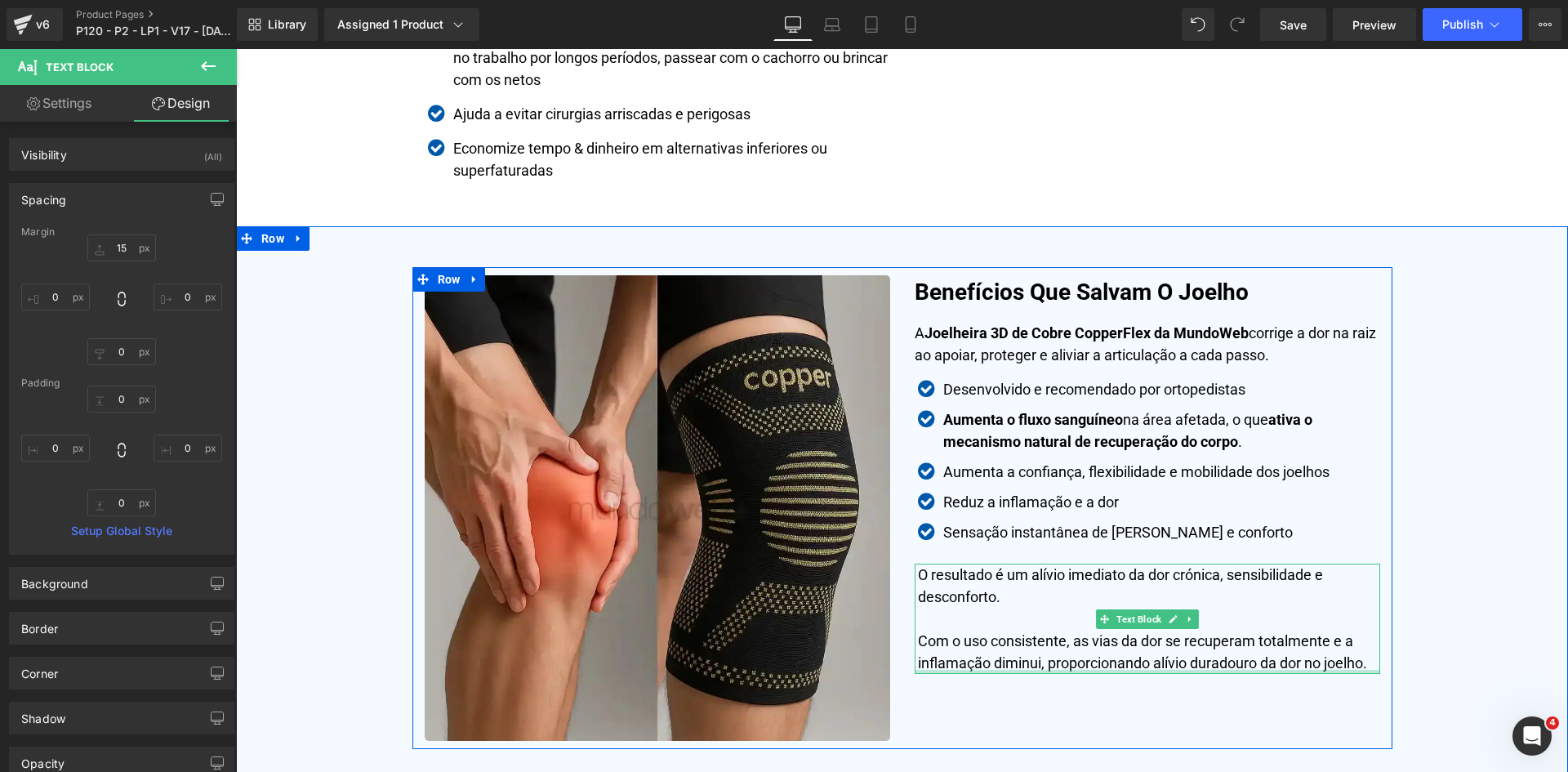
click at [965, 671] on div at bounding box center [1147, 672] width 465 height 4
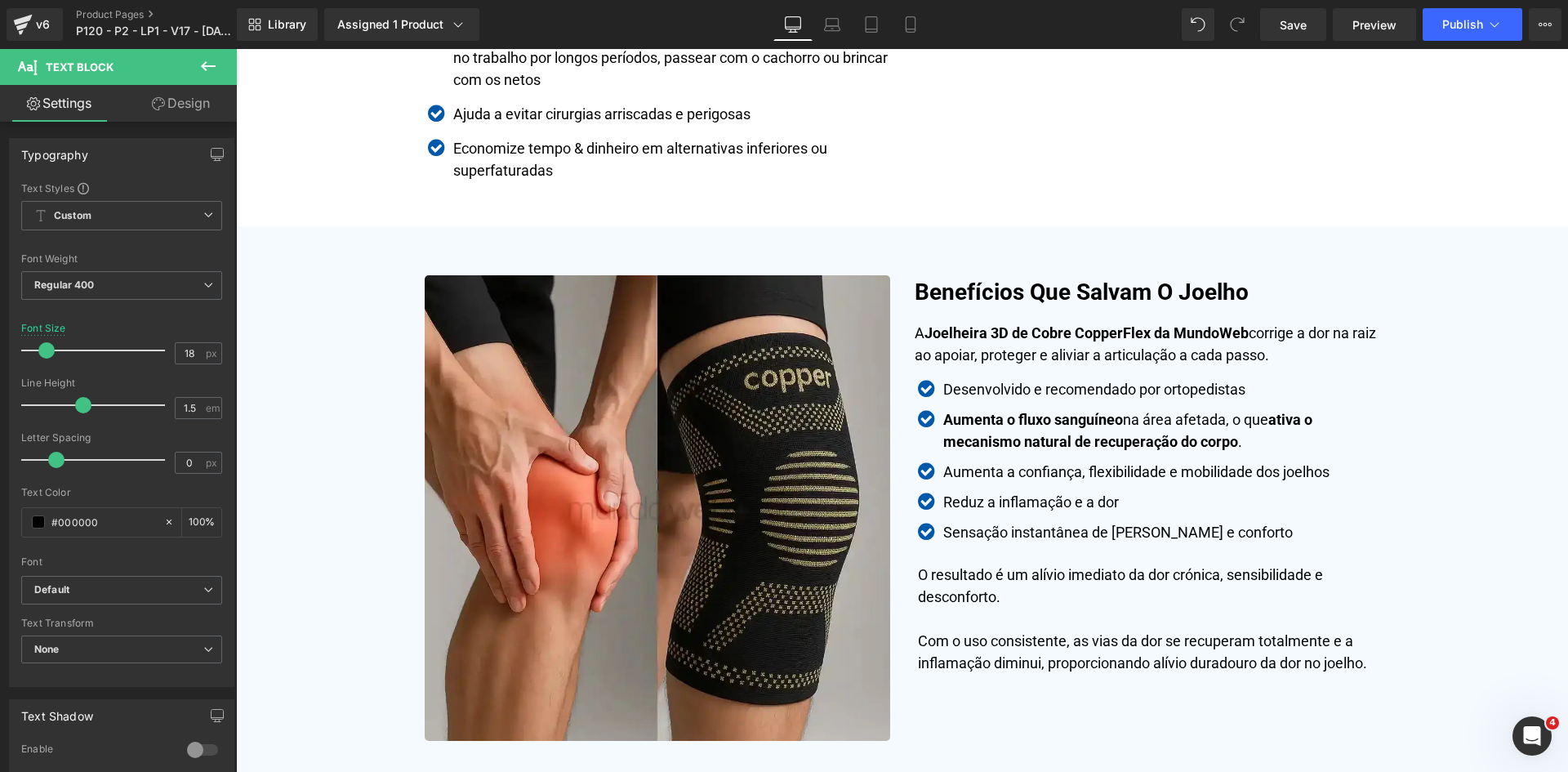
click at [162, 93] on link "Design" at bounding box center [180, 103] width 119 height 37
click at [0, 0] on div "Spacing" at bounding box center [0, 0] width 0 height 0
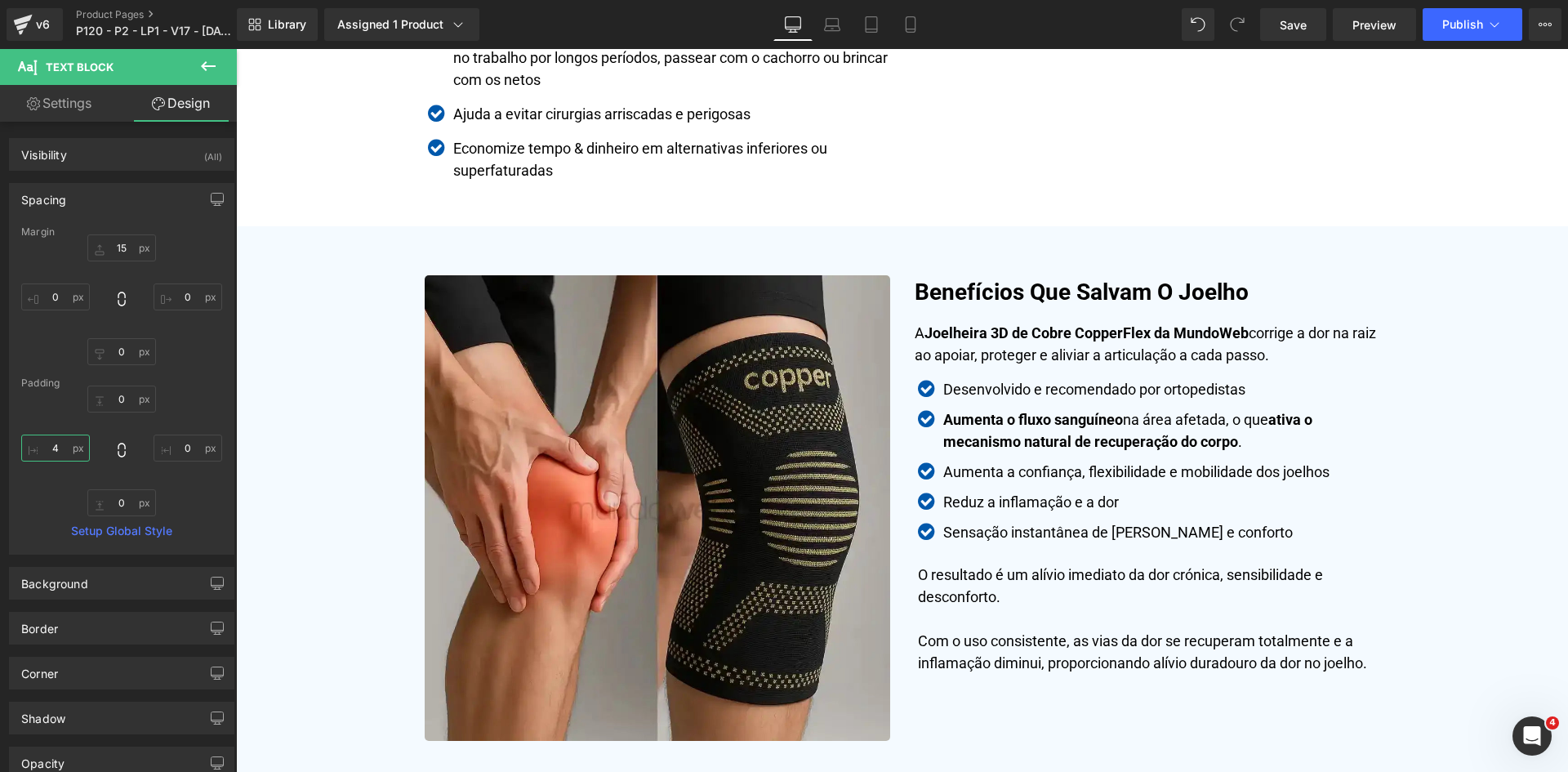
click at [48, 458] on input "text" at bounding box center [55, 447] width 69 height 27
type input "0"
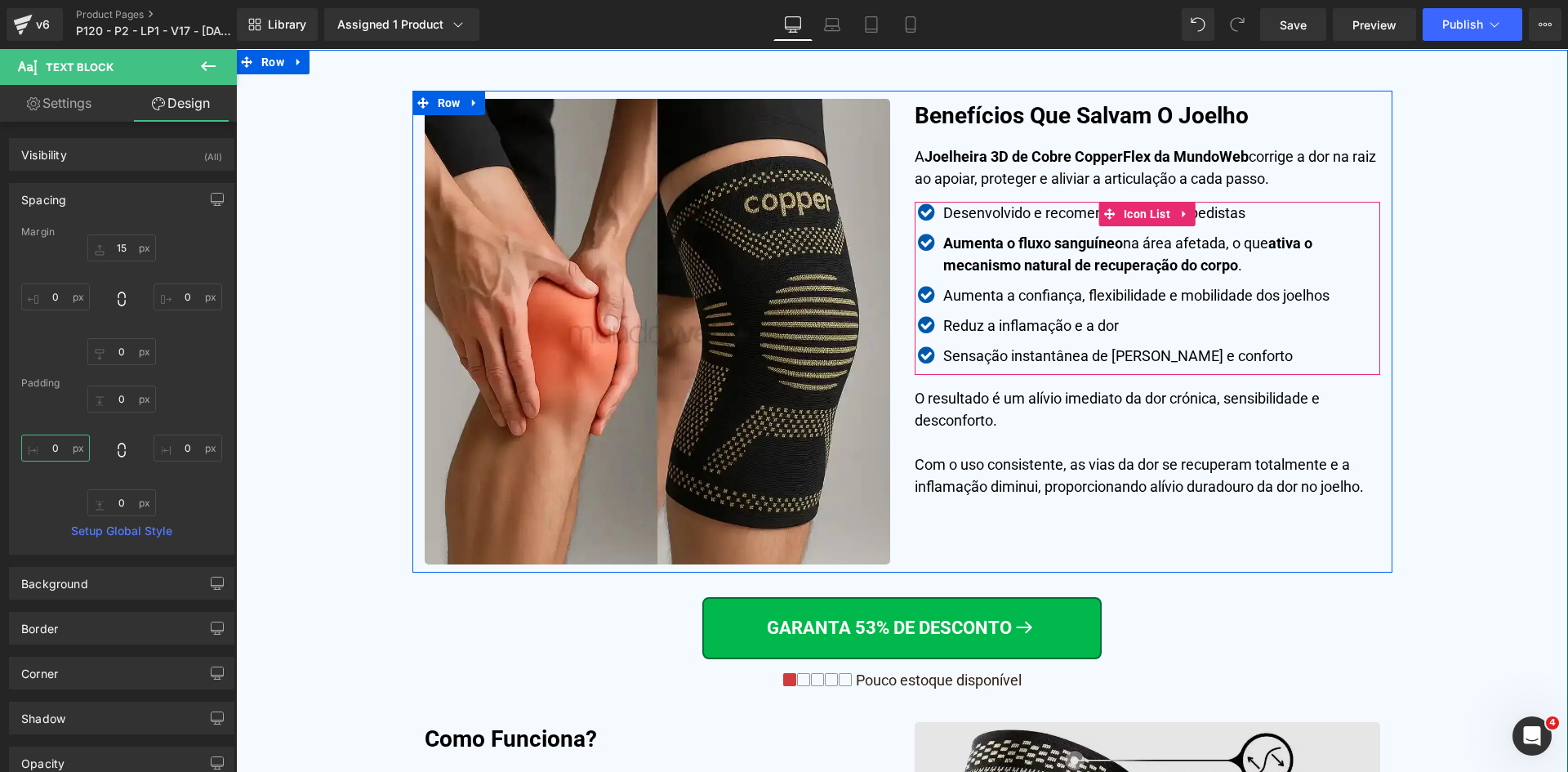
scroll to position [4082, 0]
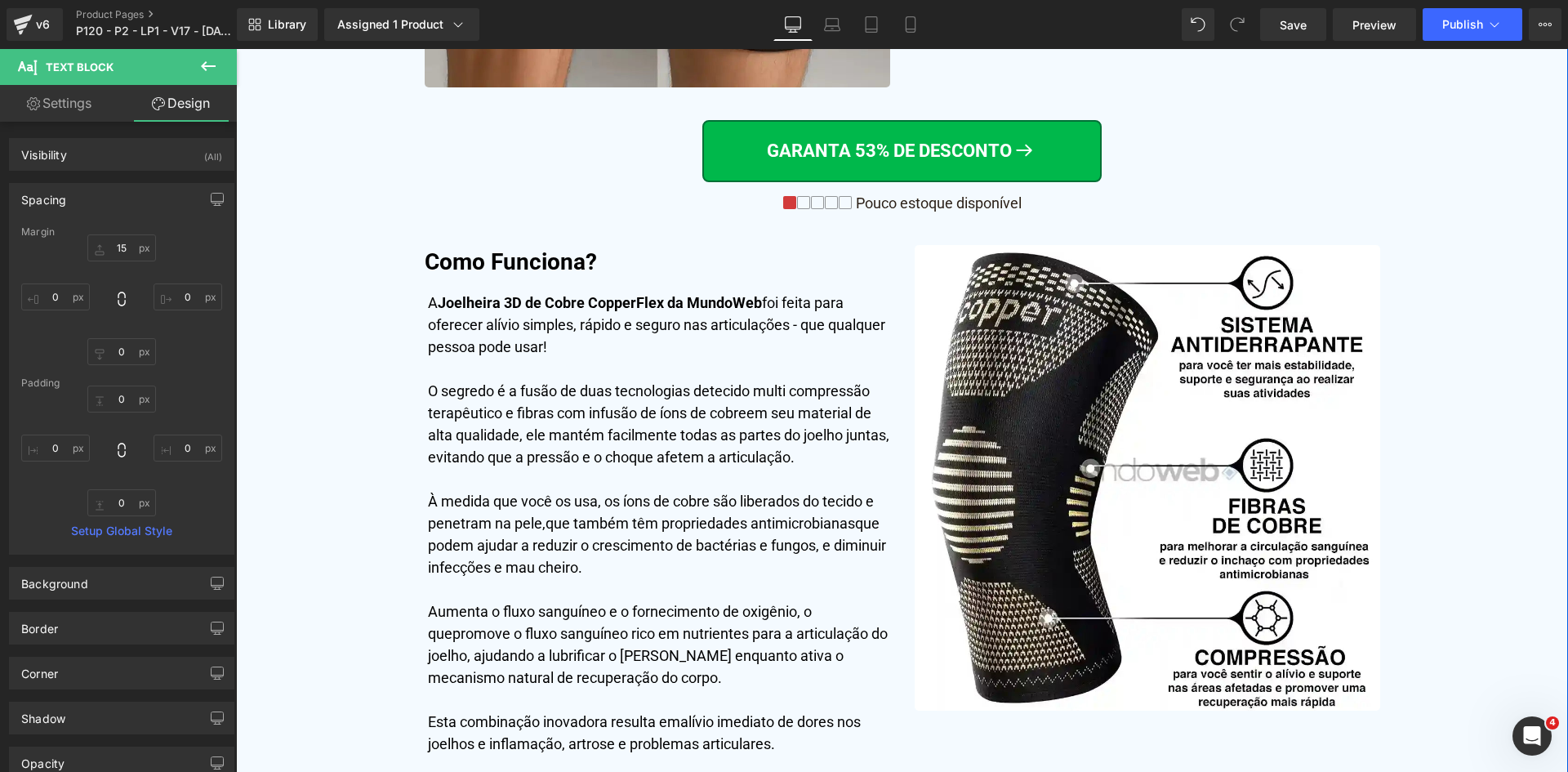
click at [702, 421] on p "O segredo é a fusão de duas tecnologias de tecido multi compressão terapêutico …" at bounding box center [658, 424] width 463 height 88
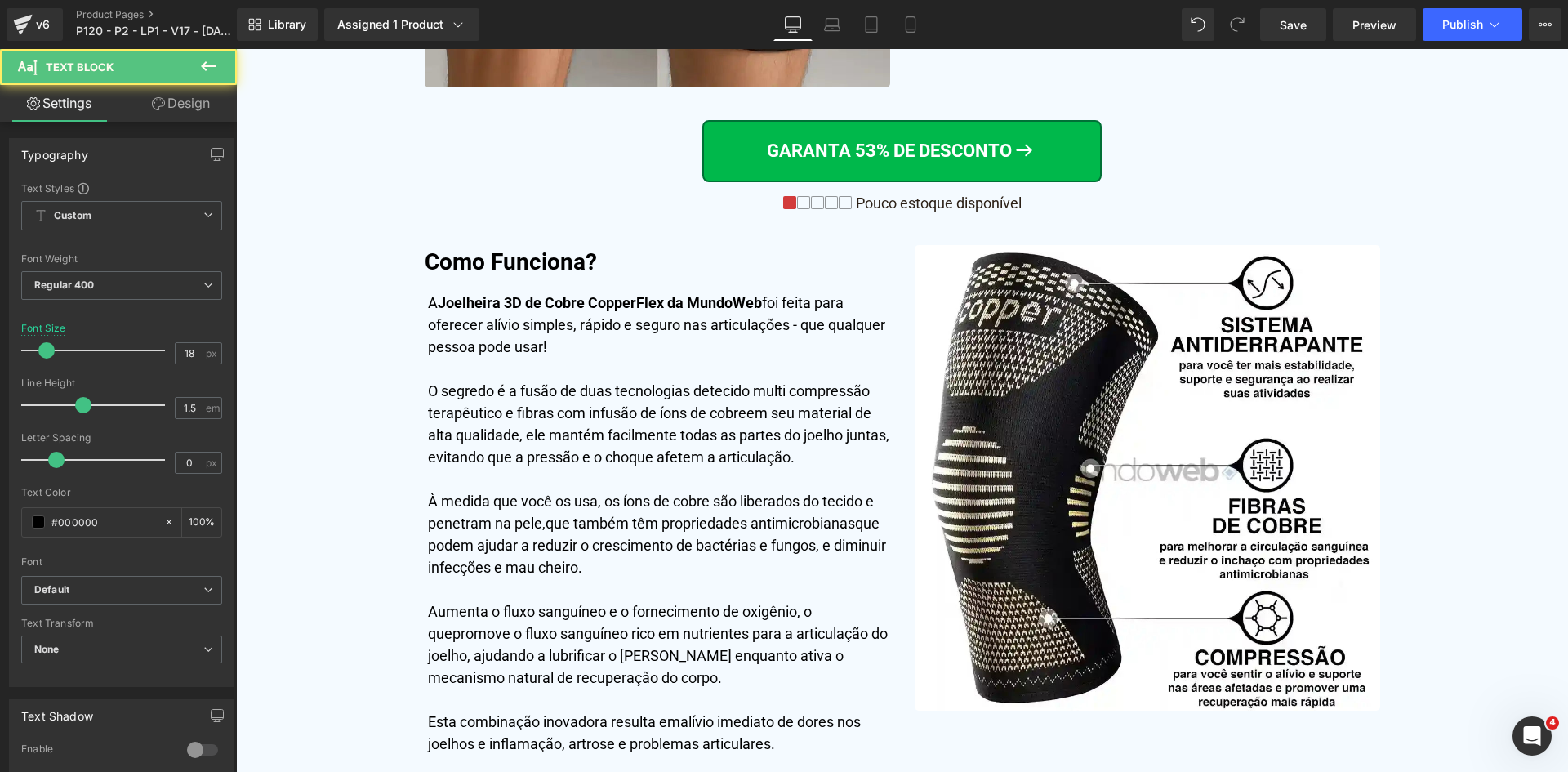
click at [166, 100] on link "Design" at bounding box center [180, 103] width 119 height 37
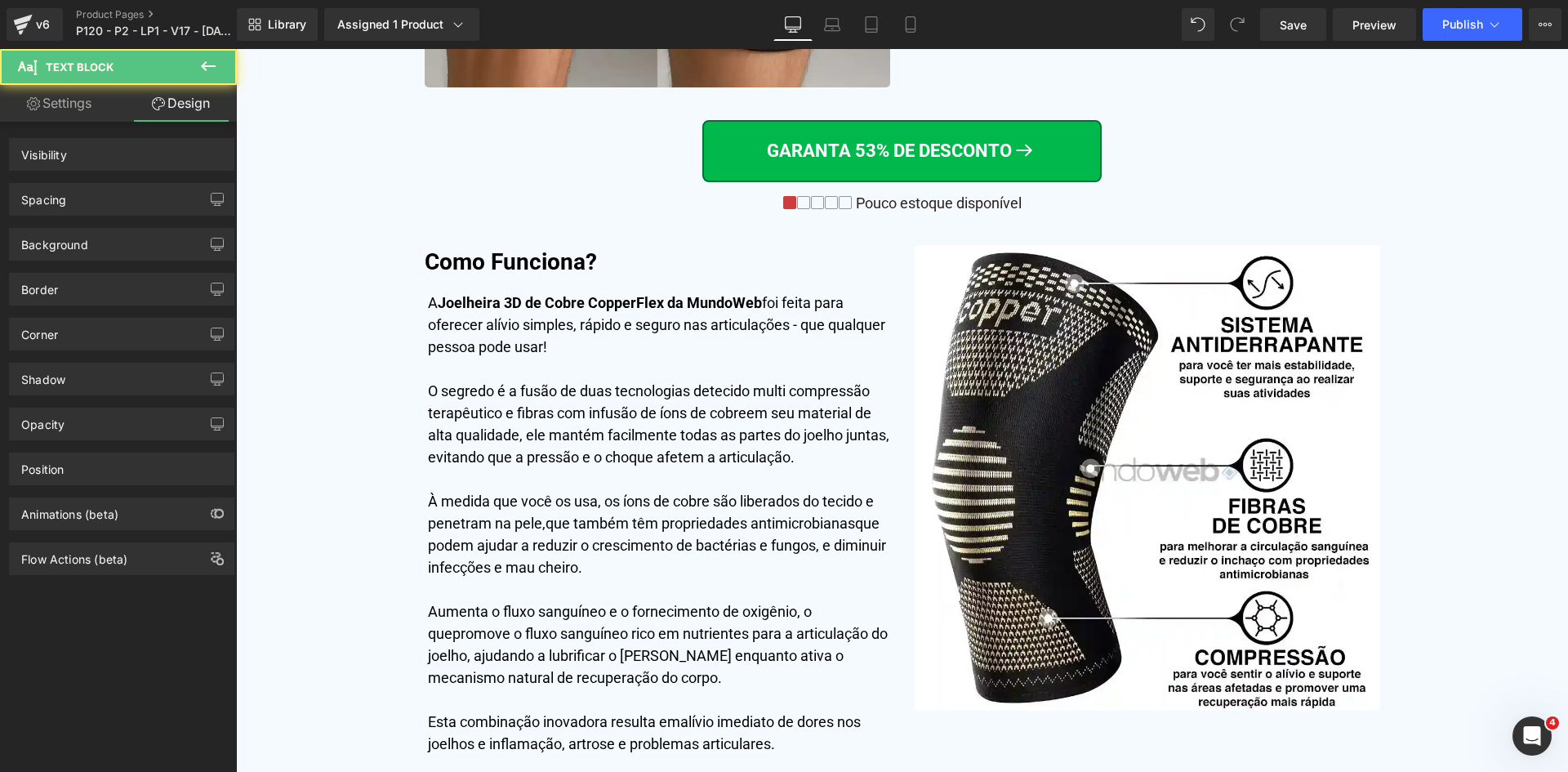
click at [76, 195] on div "Spacing" at bounding box center [121, 200] width 223 height 31
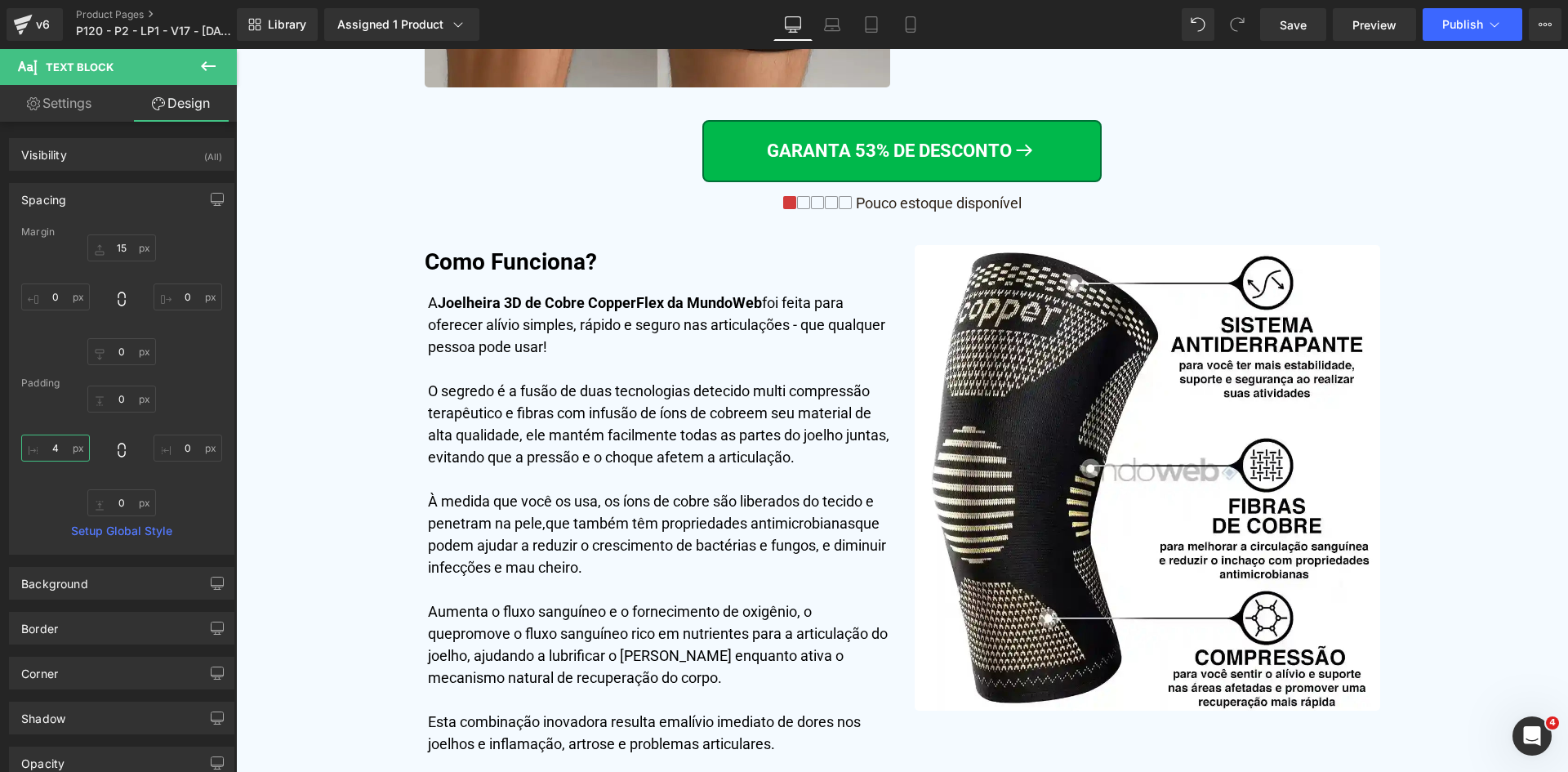
click at [70, 457] on input "text" at bounding box center [55, 447] width 69 height 27
type input "0"
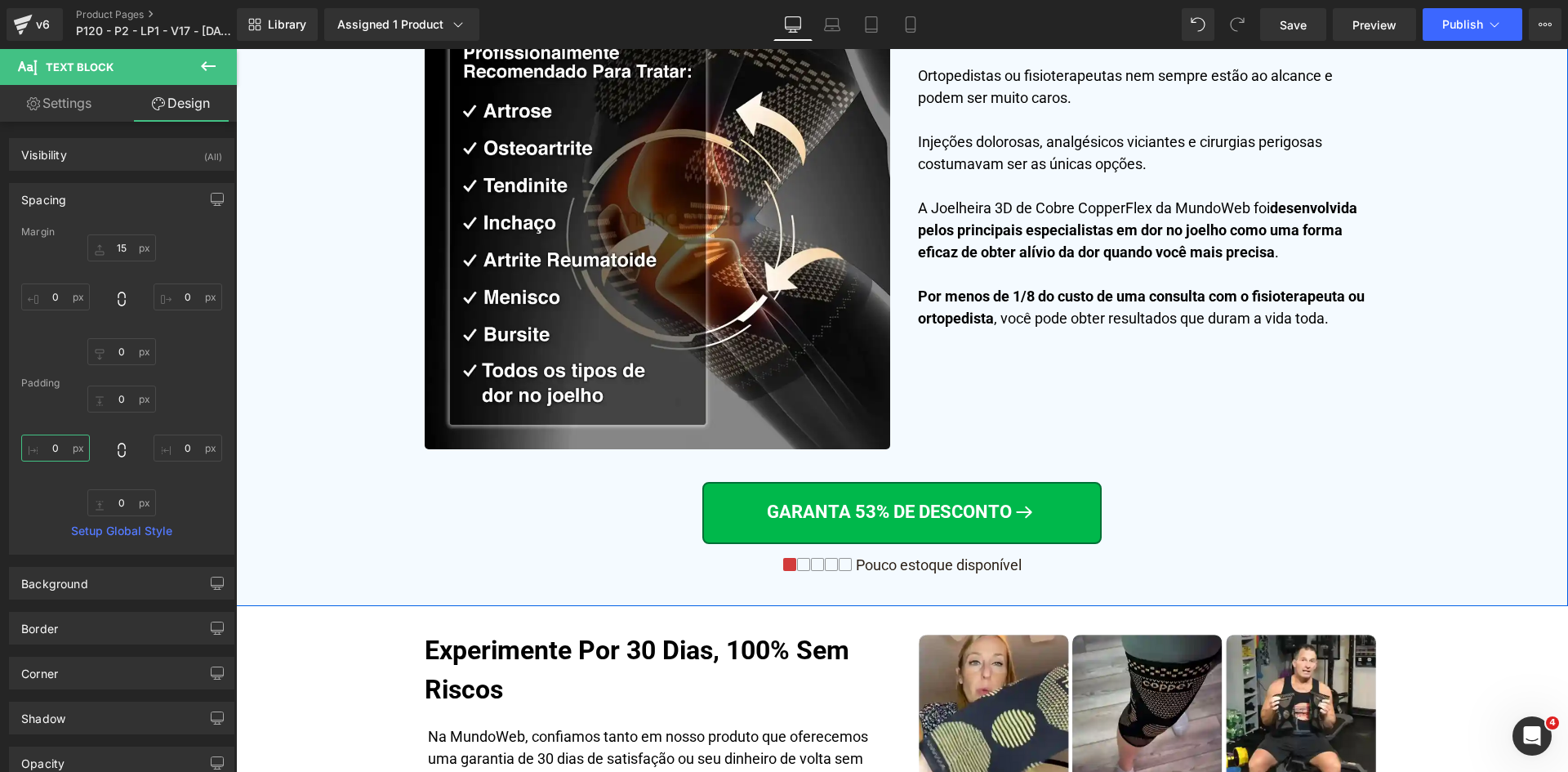
scroll to position [5063, 0]
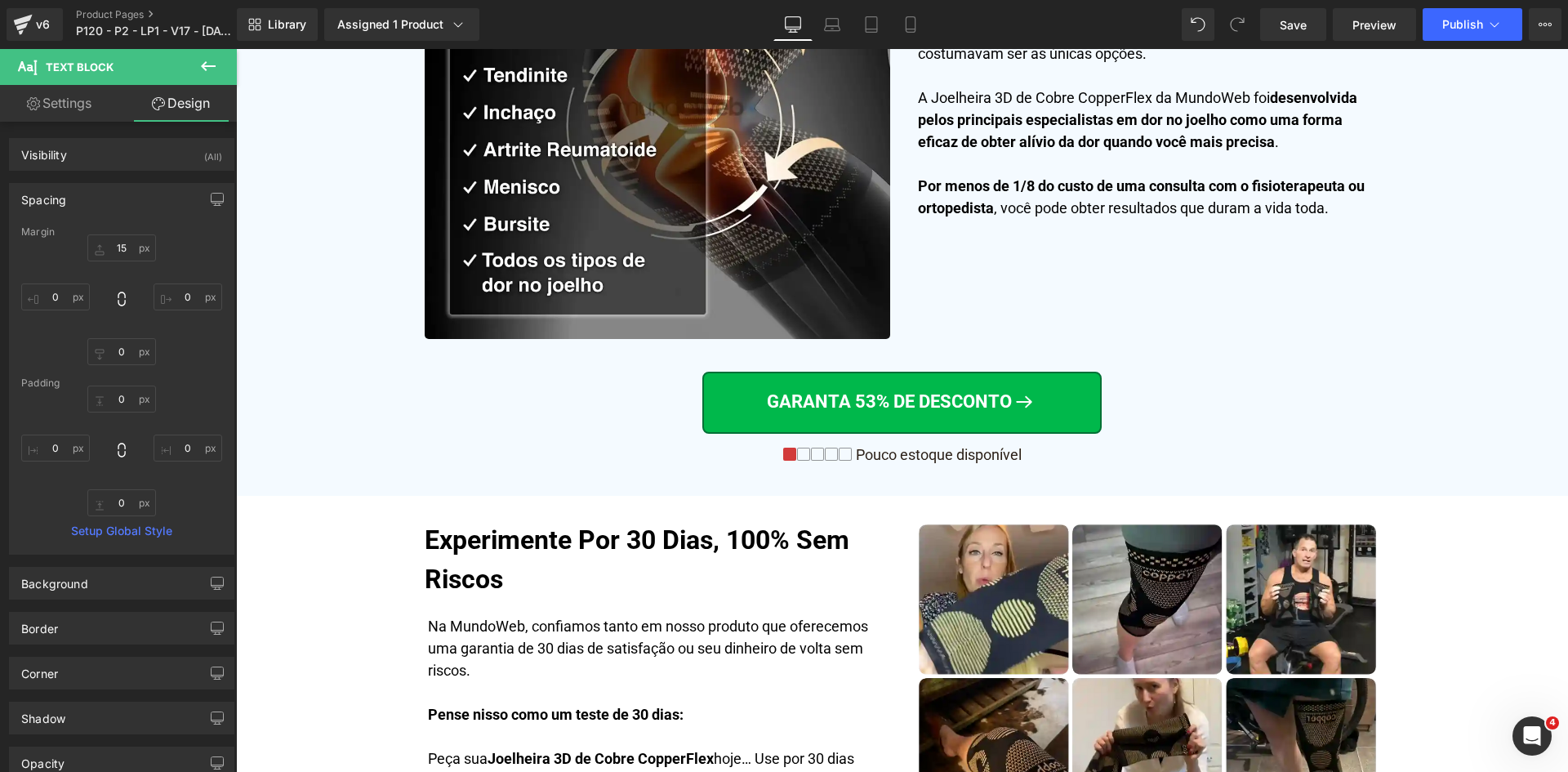
click at [996, 191] on strong "Por menos de 1/8 do custo de uma consulta com o fisioterapeuta ou ortopedista" at bounding box center [1141, 197] width 447 height 40
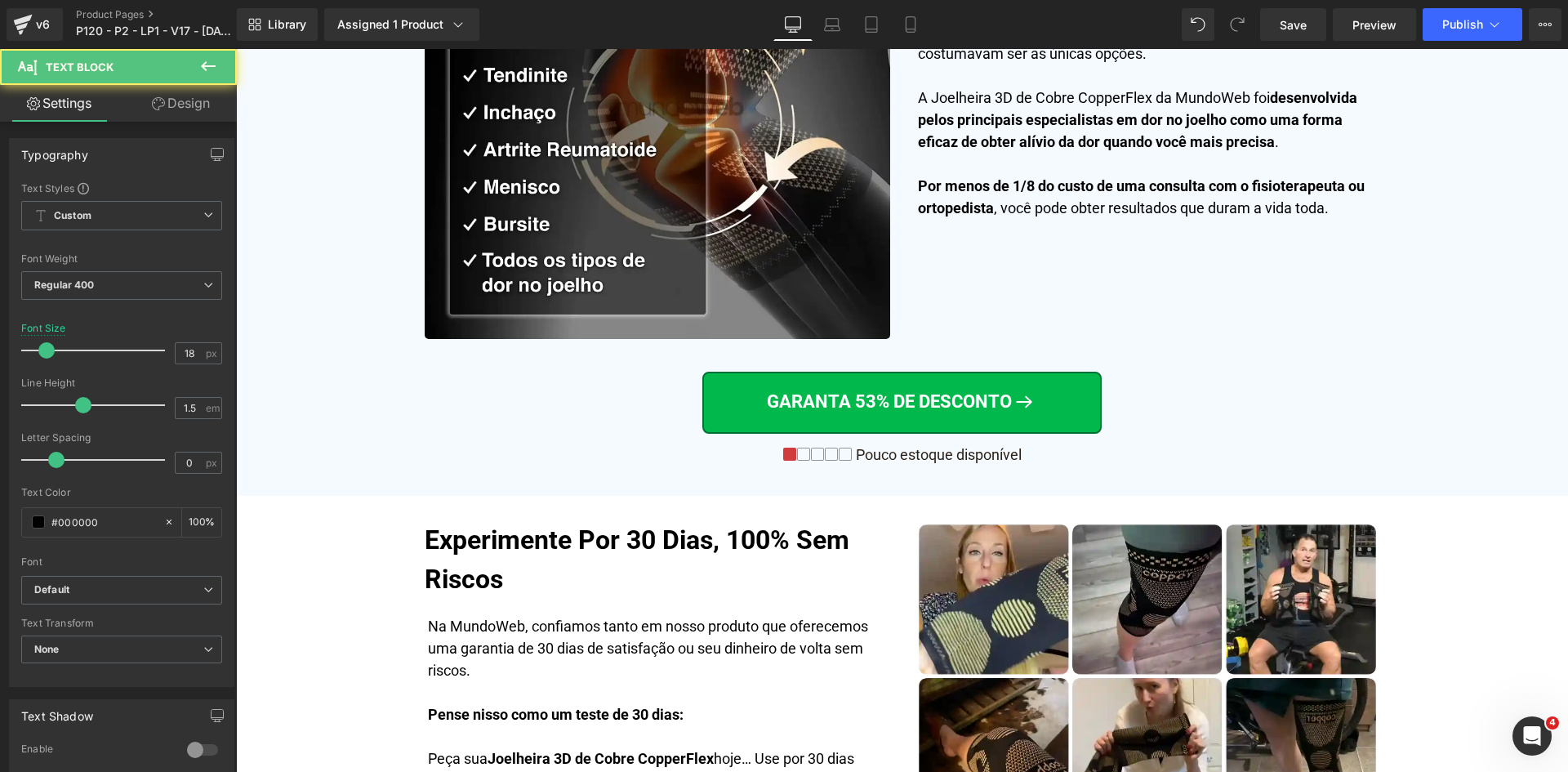
click at [178, 110] on link "Design" at bounding box center [180, 103] width 119 height 37
click at [0, 0] on div "Spacing" at bounding box center [0, 0] width 0 height 0
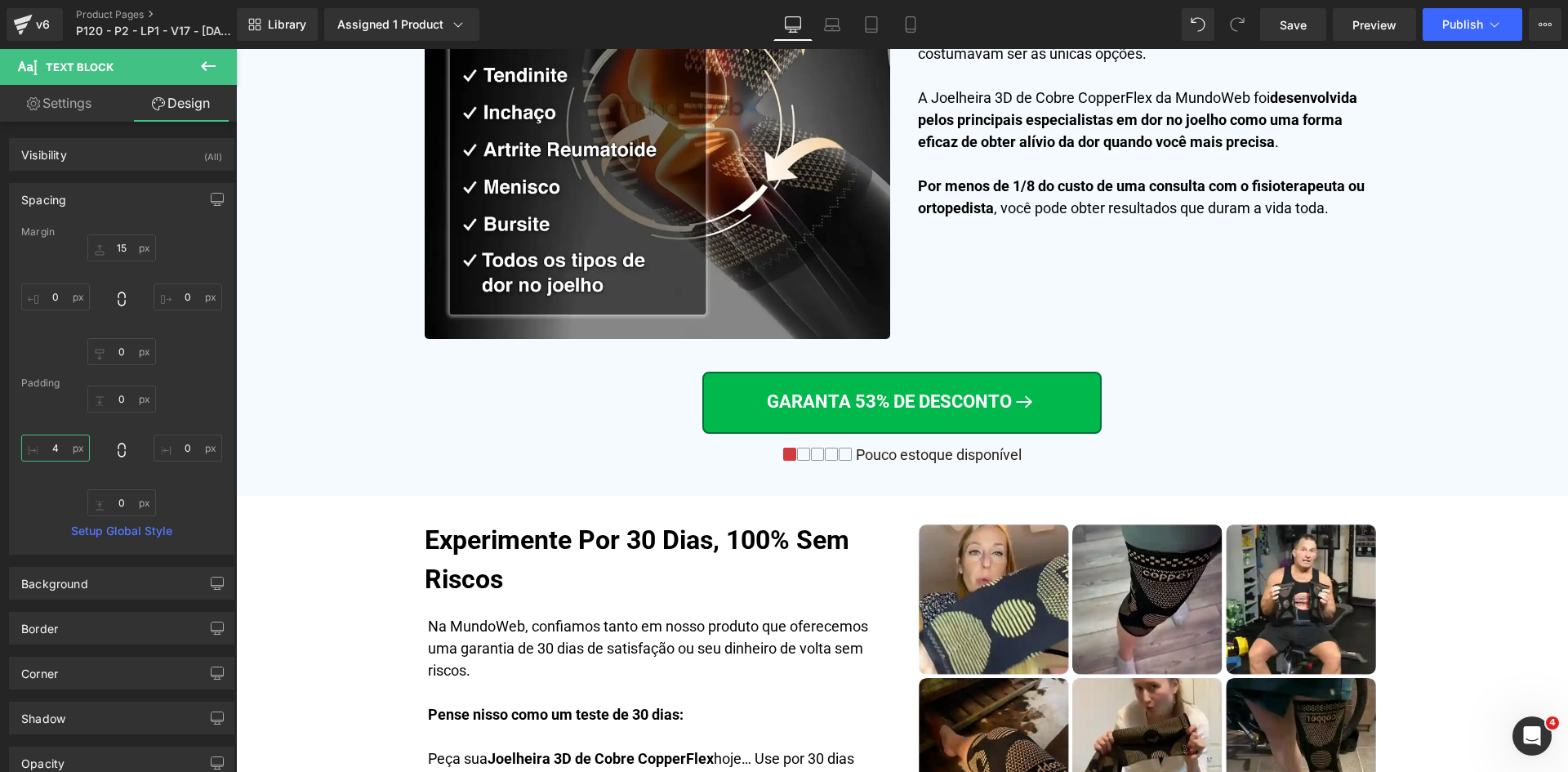
click at [63, 445] on input "text" at bounding box center [55, 447] width 69 height 27
type input "0"
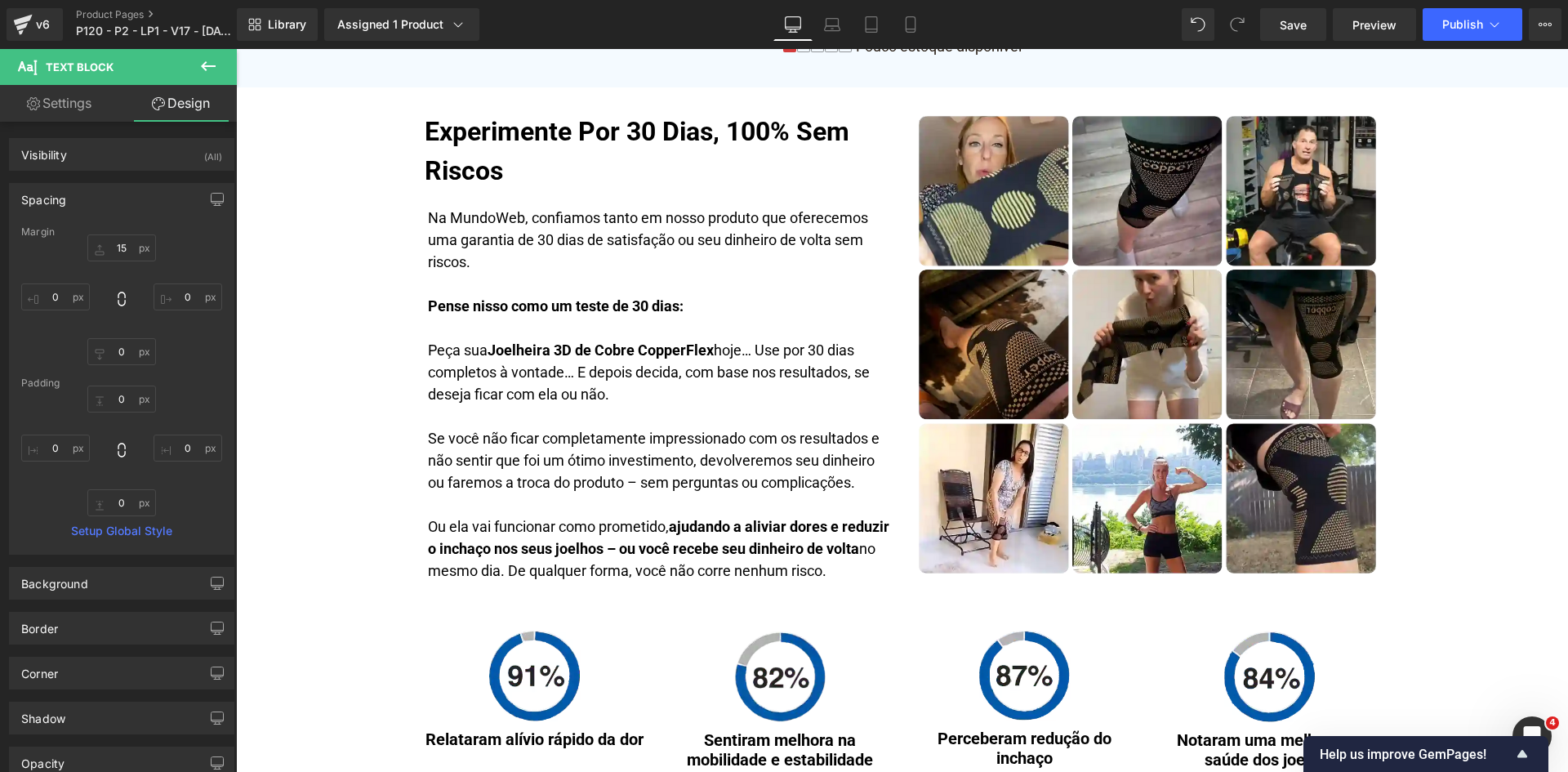
click at [614, 441] on p "Se você não ficar completamente impressionado com os resultados e não sentir qu…" at bounding box center [658, 471] width 463 height 88
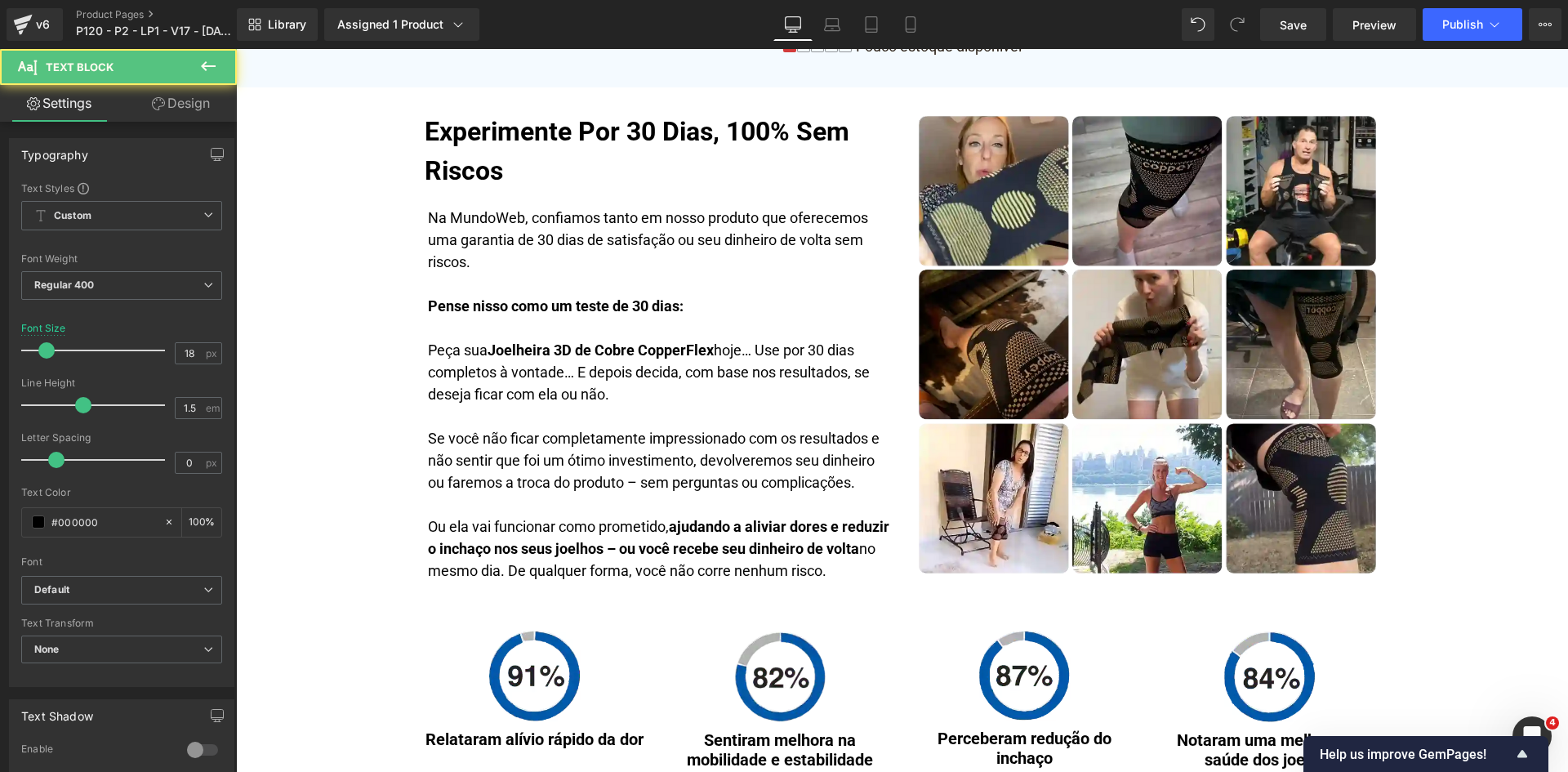
click at [187, 97] on link "Design" at bounding box center [180, 103] width 119 height 37
click at [0, 0] on div "Spacing" at bounding box center [0, 0] width 0 height 0
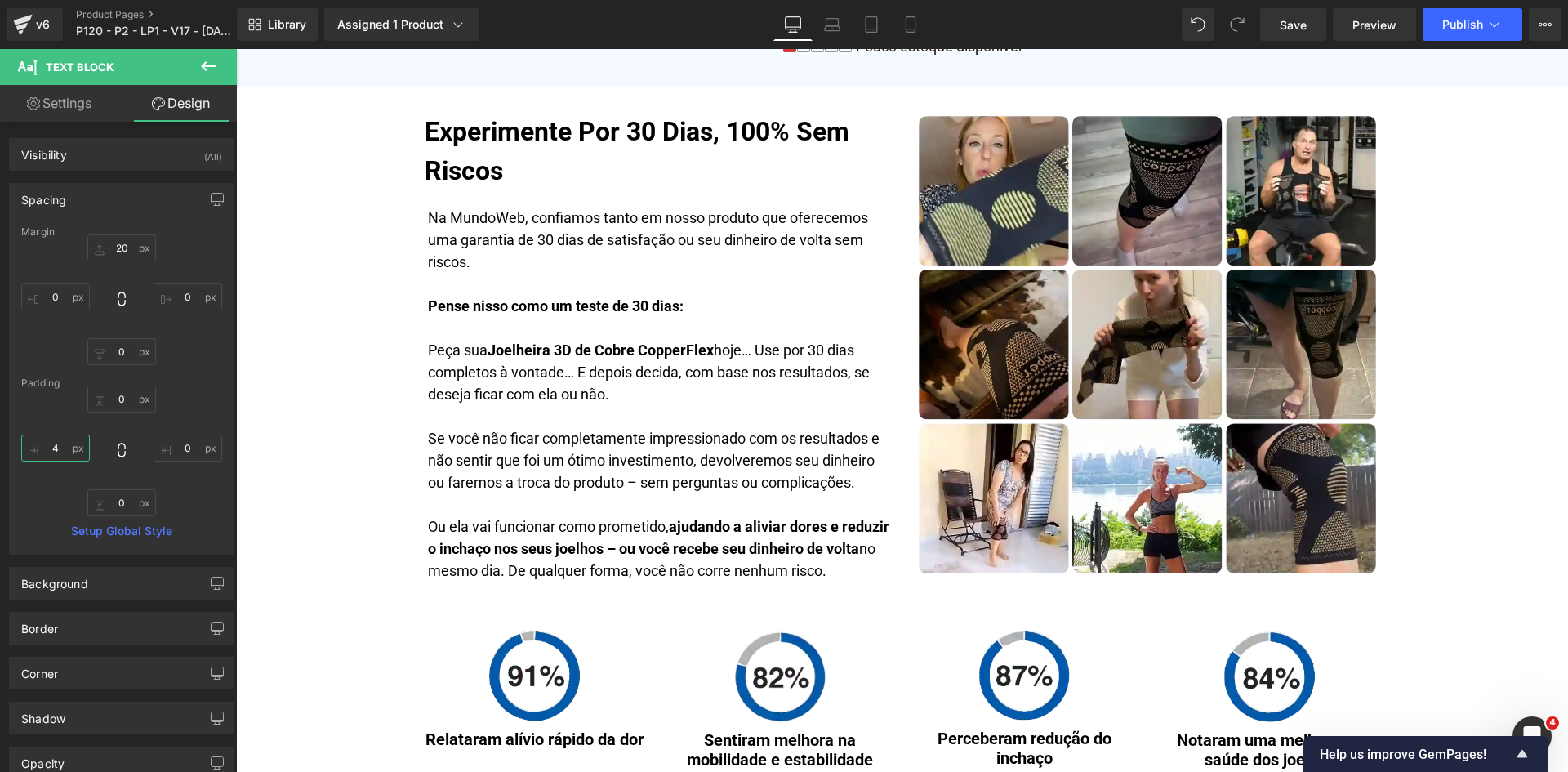
click at [60, 460] on input "text" at bounding box center [55, 447] width 69 height 27
type input "0"
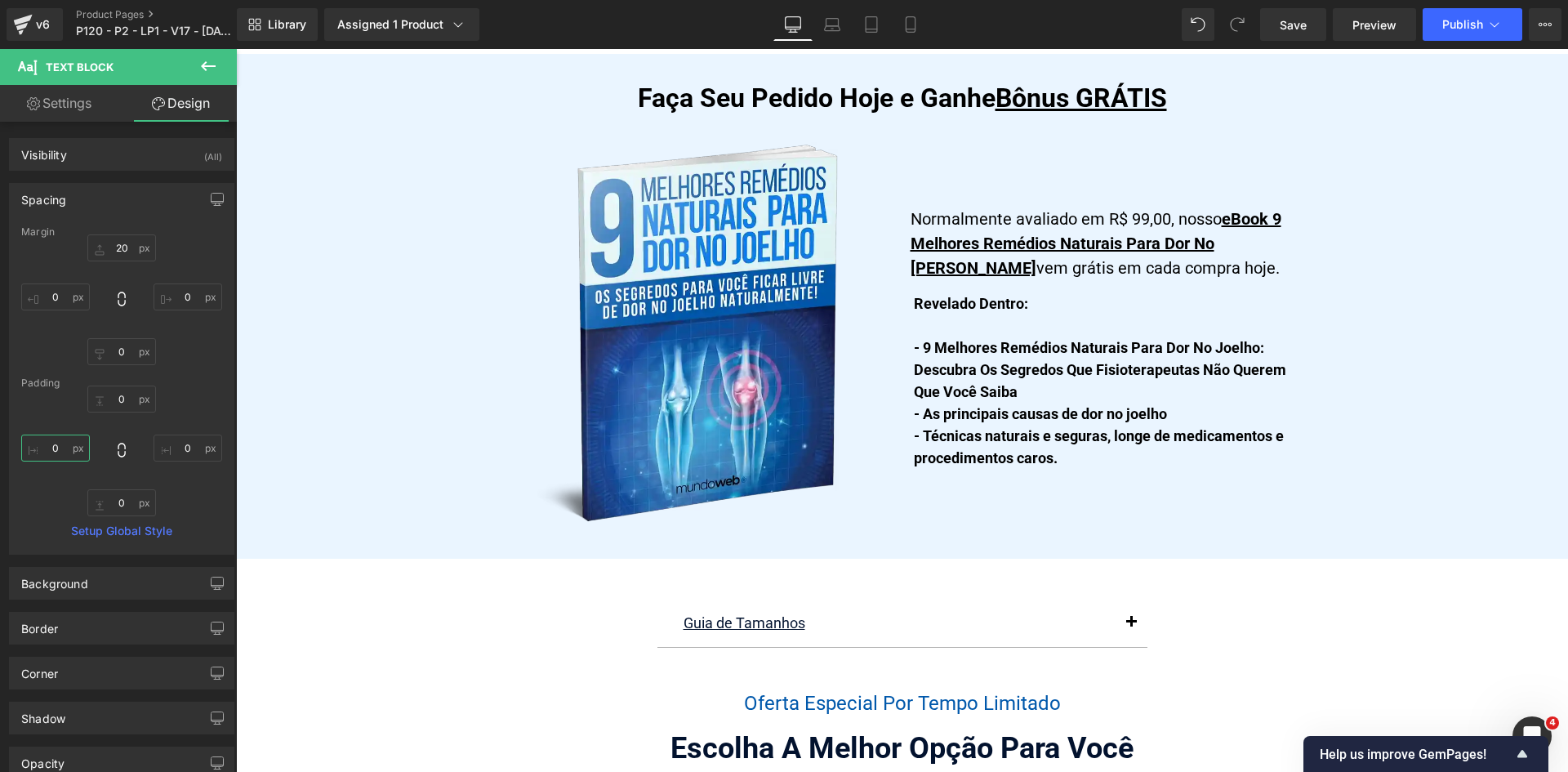
scroll to position [8851, 0]
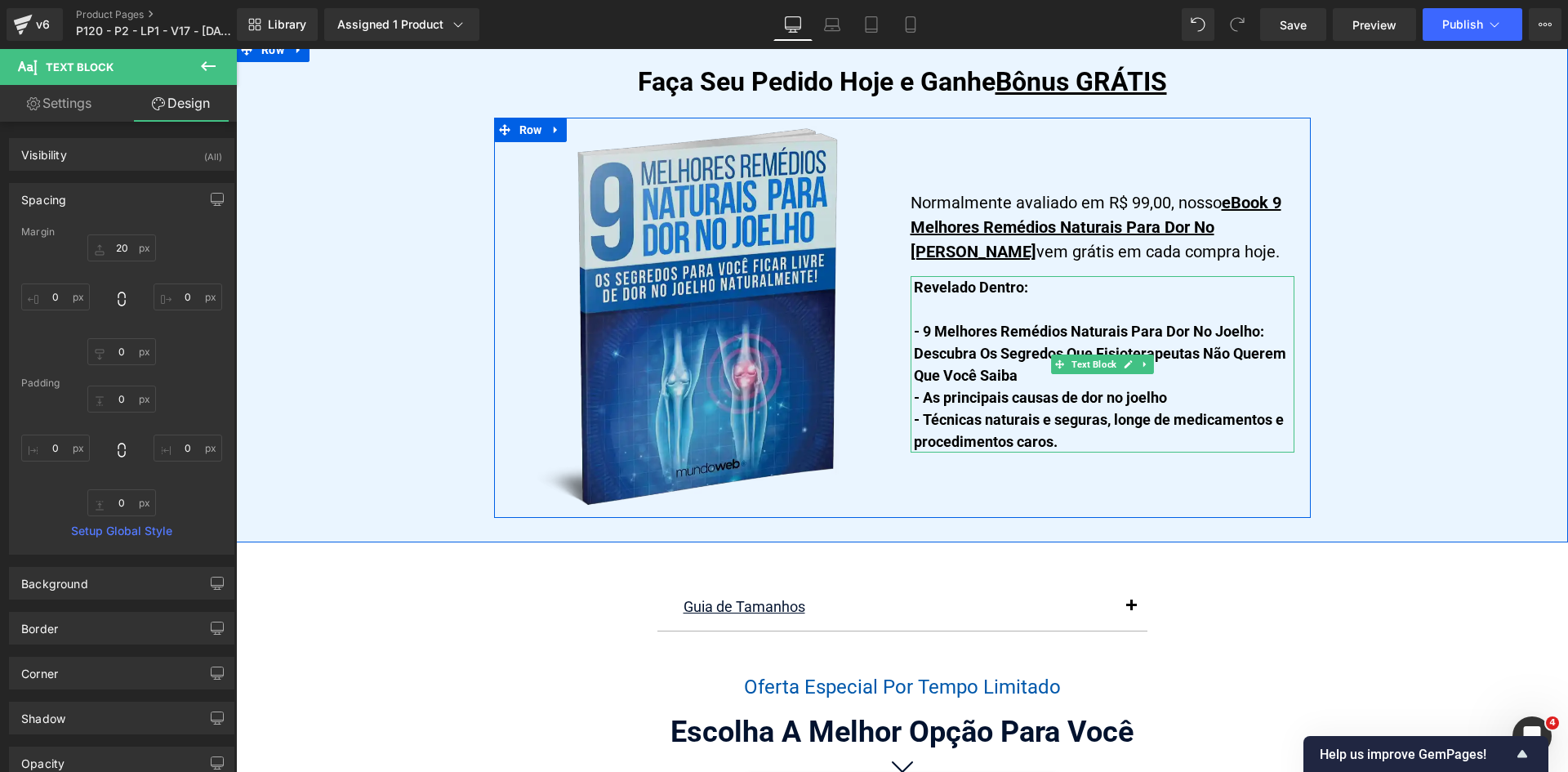
click at [1110, 357] on div "Revelado Dentro: - 9 Melhores Remédios Naturais Para Dor No Joelho: Descubra Os…" at bounding box center [1102, 364] width 383 height 177
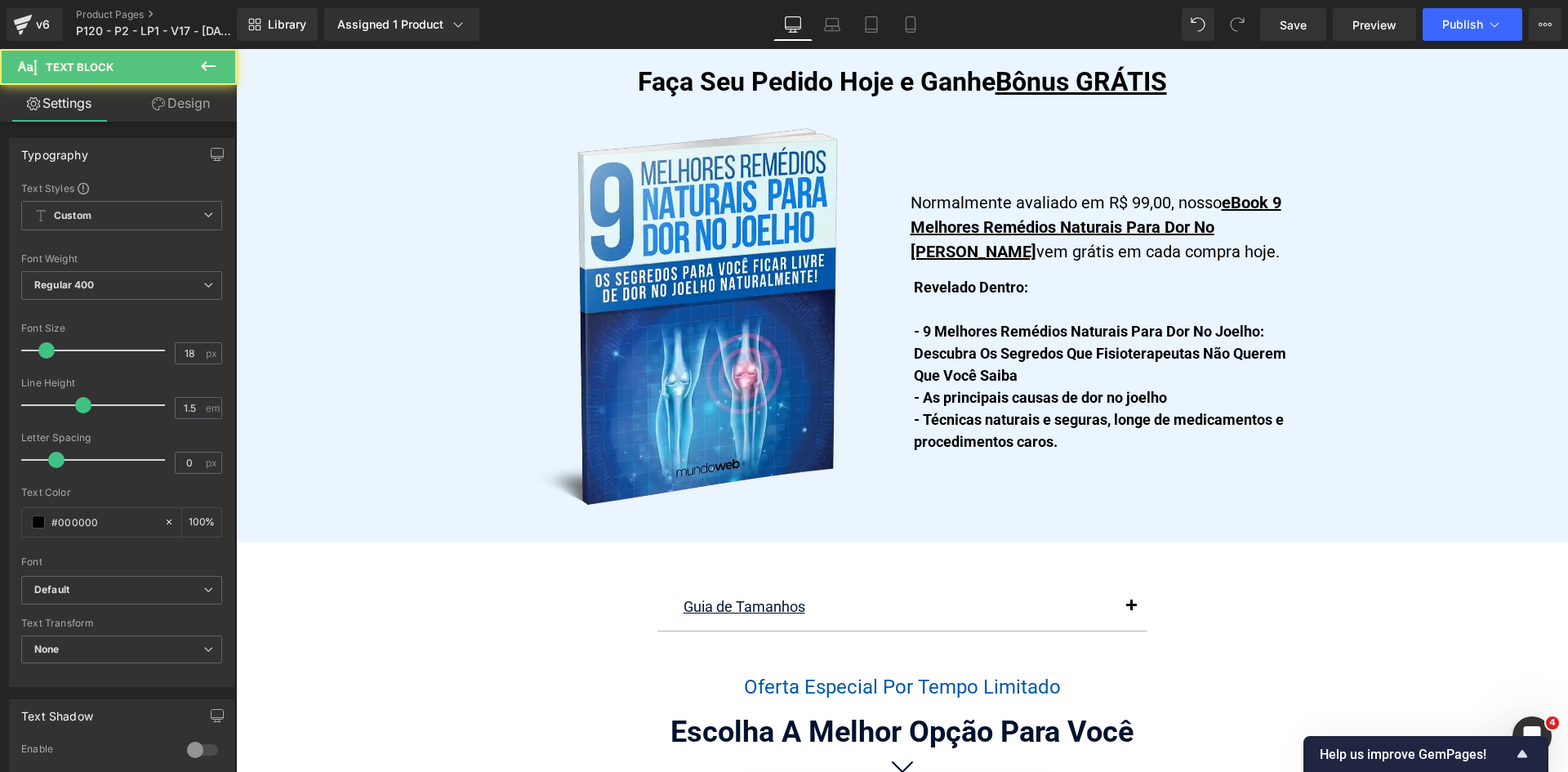
click at [181, 104] on link "Design" at bounding box center [180, 103] width 119 height 37
click at [0, 0] on div "Spacing" at bounding box center [0, 0] width 0 height 0
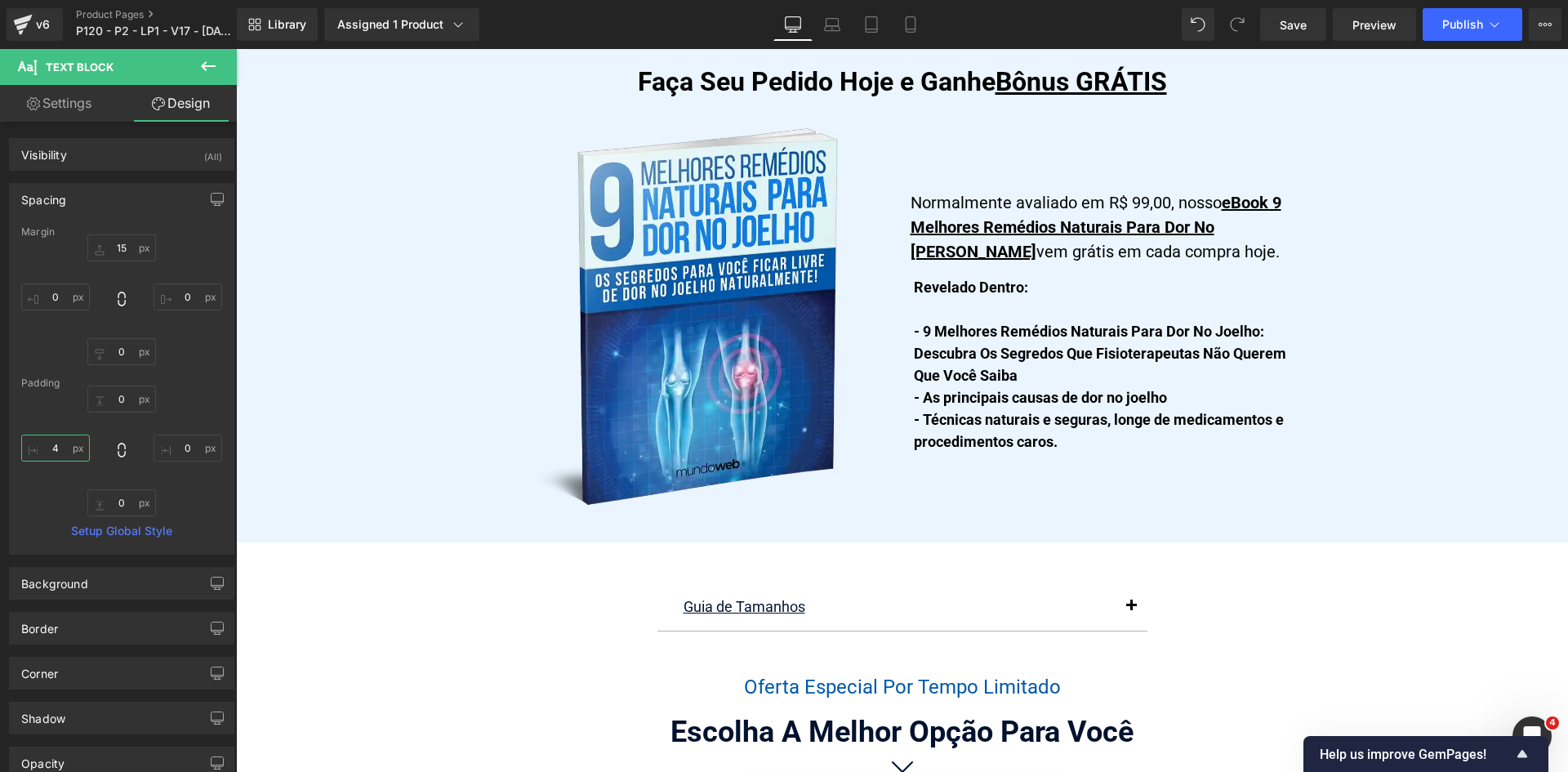
click at [60, 442] on input "text" at bounding box center [55, 447] width 69 height 27
type input "0"
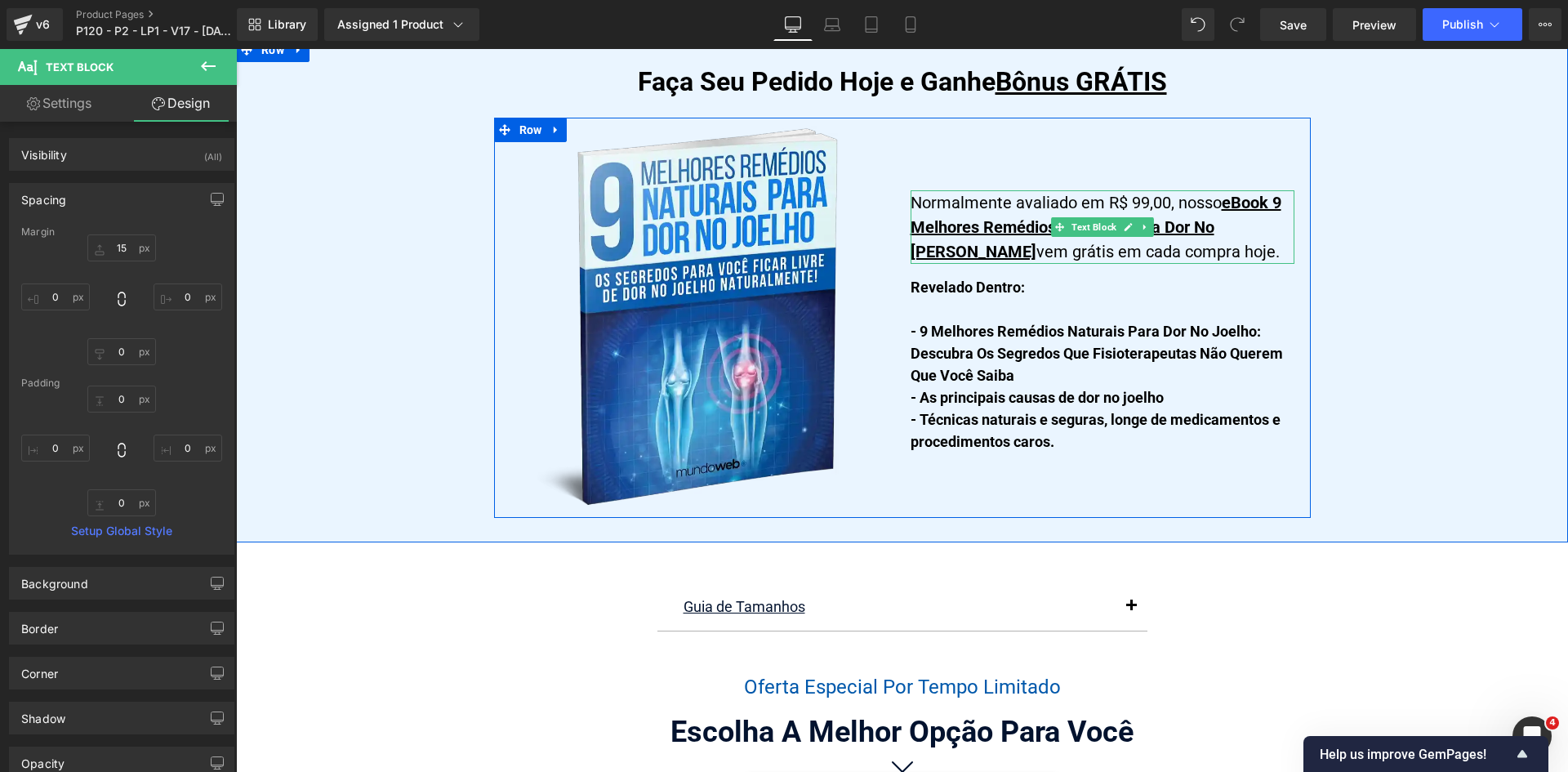
click at [1013, 205] on u "eBook 9 Melhores Remédios Naturais Para Dor No [PERSON_NAME]" at bounding box center [1095, 227] width 371 height 69
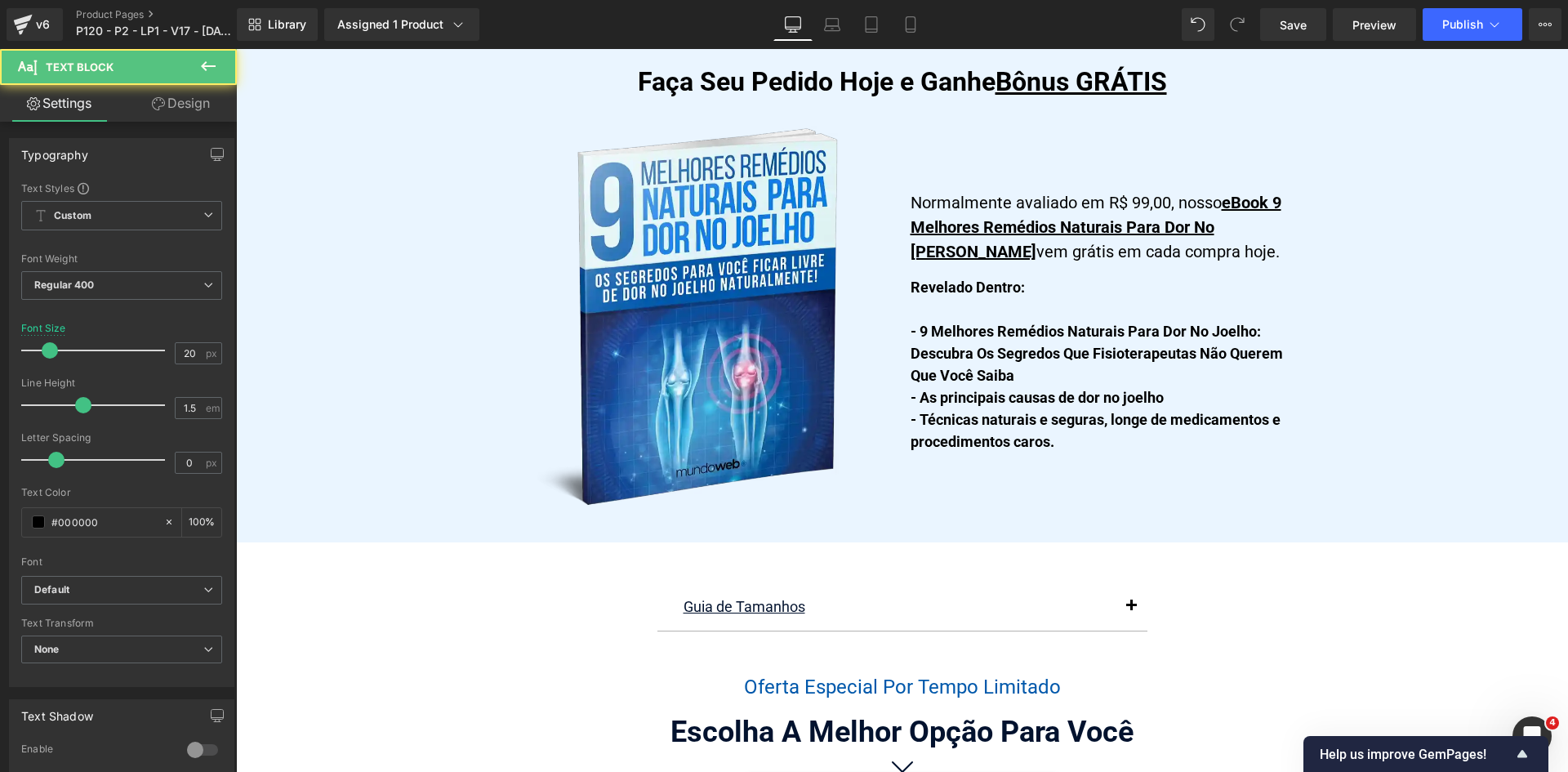
drag, startPoint x: 183, startPoint y: 98, endPoint x: 68, endPoint y: 250, distance: 190.6
click at [182, 98] on link "Design" at bounding box center [180, 103] width 119 height 37
click at [0, 0] on div "Spacing" at bounding box center [0, 0] width 0 height 0
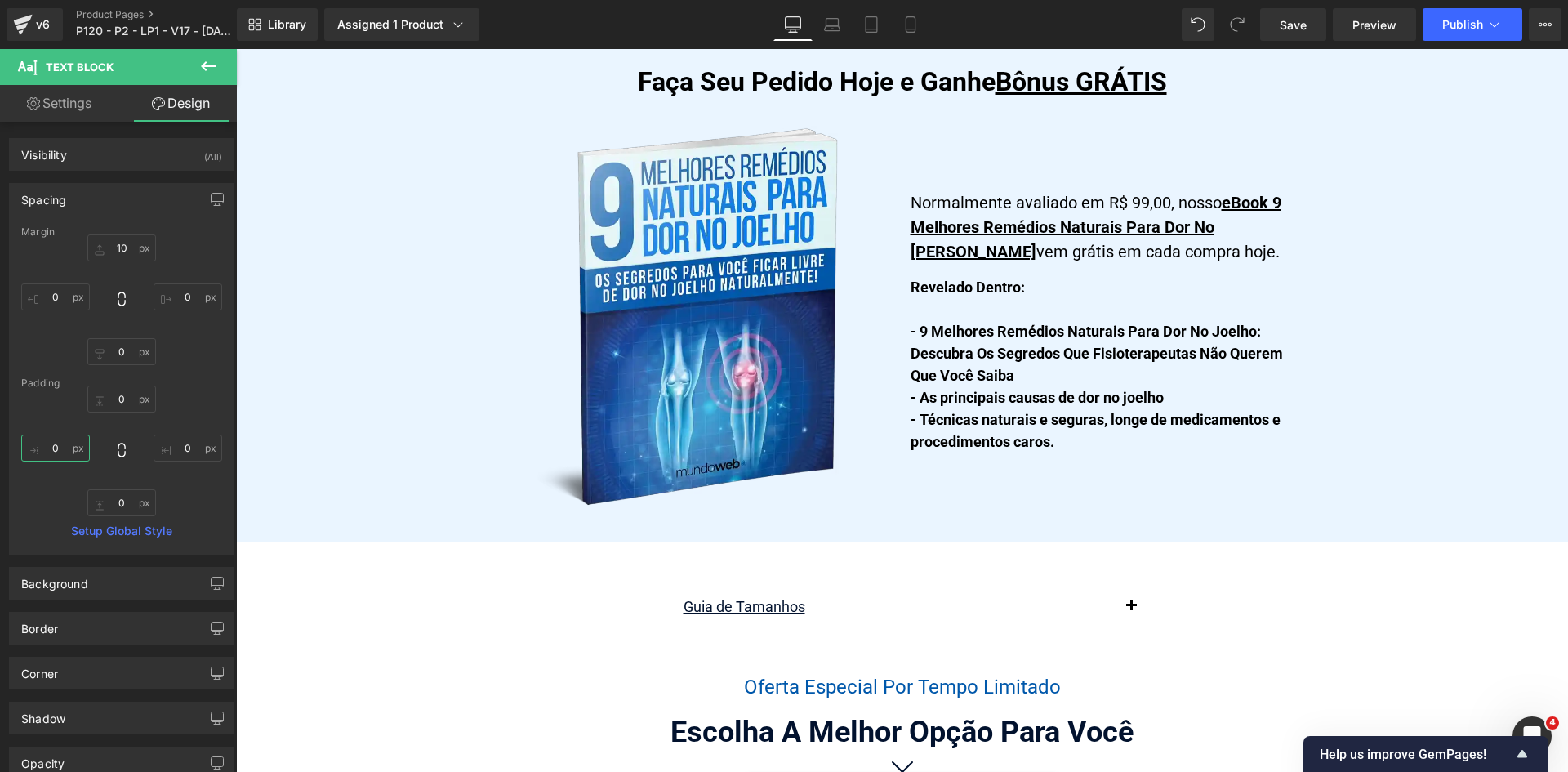
click at [68, 460] on input "text" at bounding box center [55, 447] width 69 height 27
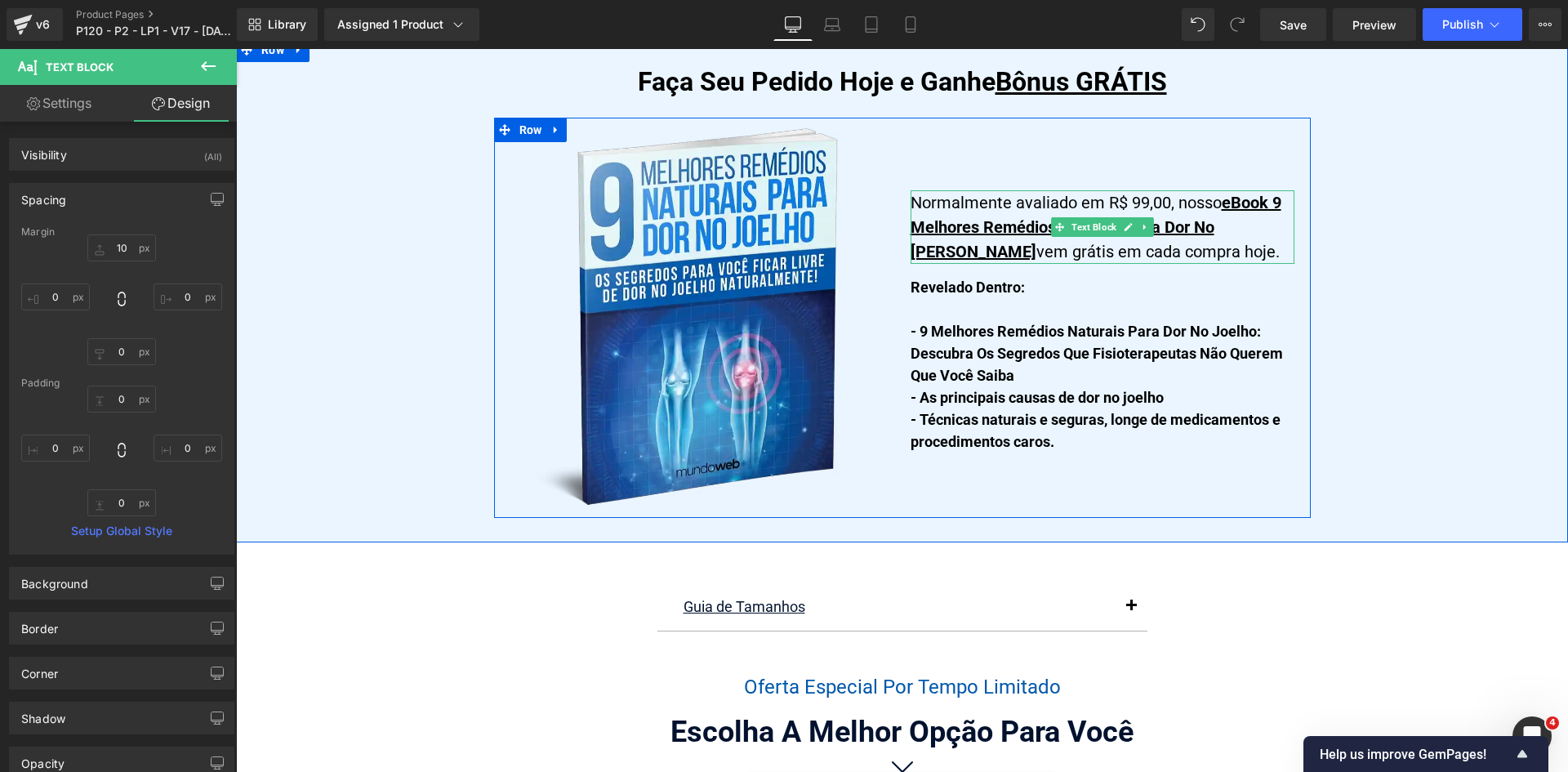
click at [1017, 214] on u "eBook 9 Melhores Remédios Naturais Para Dor No [PERSON_NAME]" at bounding box center [1095, 227] width 371 height 69
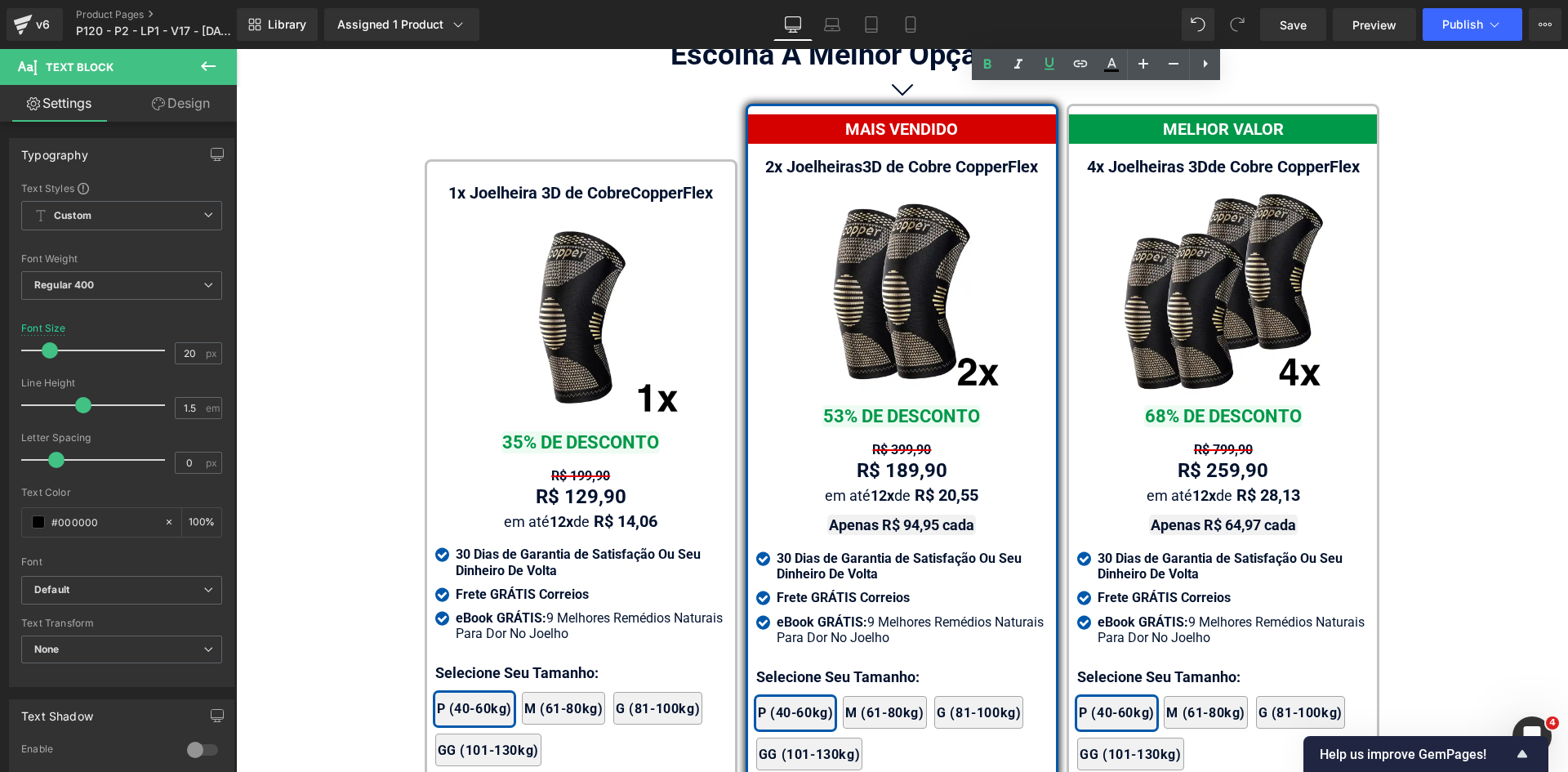
scroll to position [9545, 0]
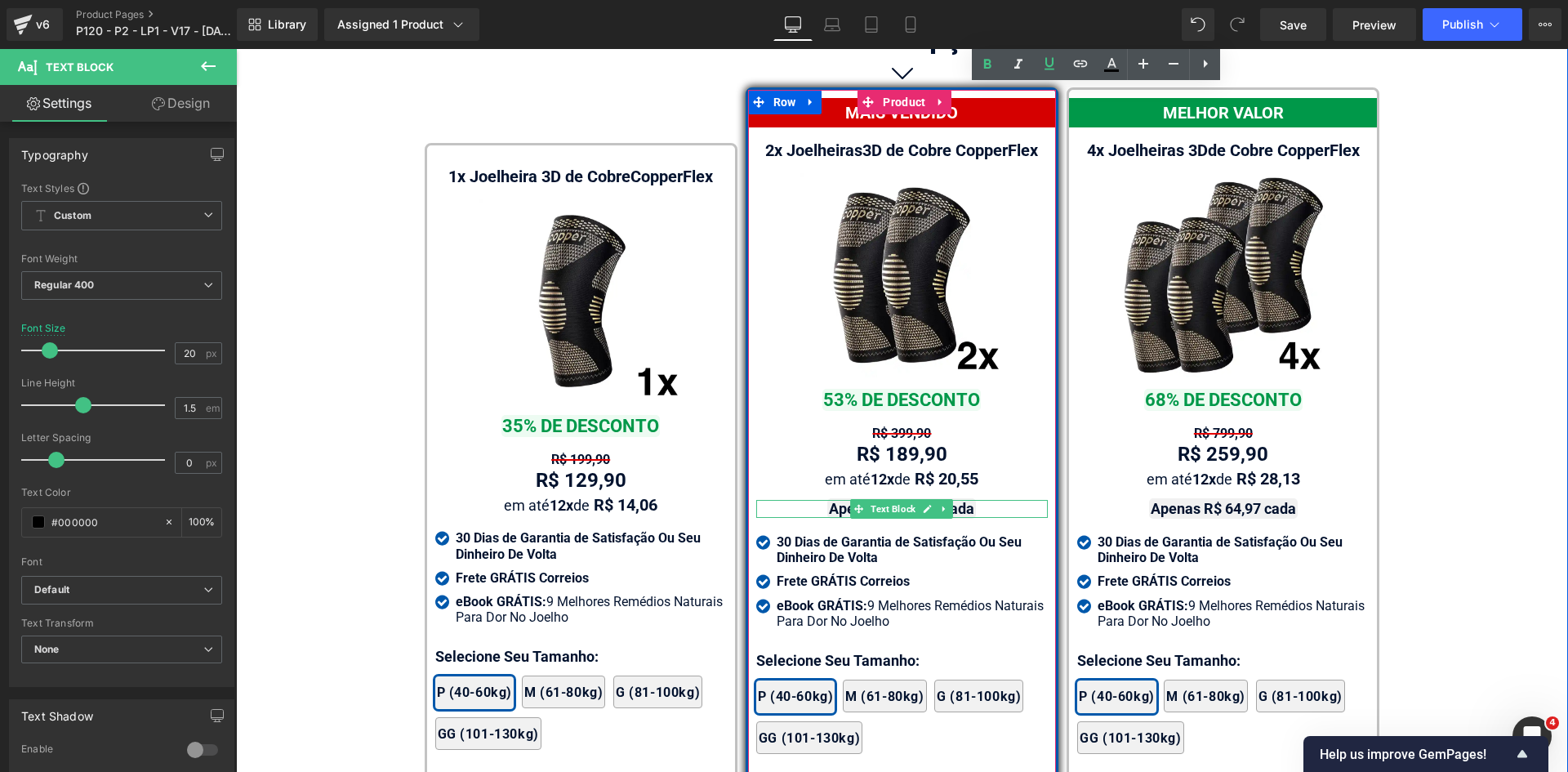
click at [841, 500] on strong "Apenas R$ 94,95 cada" at bounding box center [901, 508] width 145 height 17
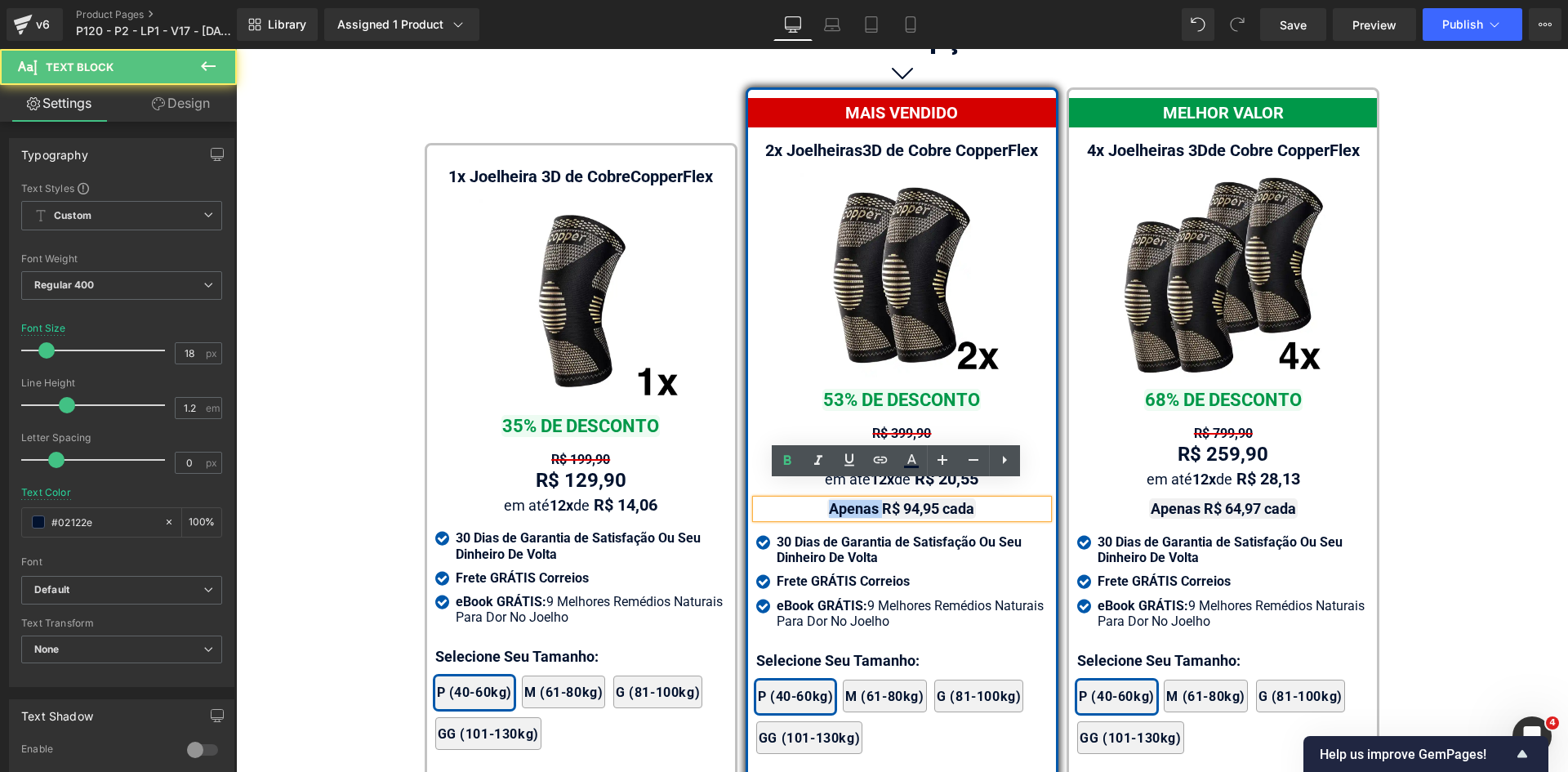
drag, startPoint x: 876, startPoint y: 490, endPoint x: 825, endPoint y: 488, distance: 51.0
click at [829, 500] on strong "Apenas R$ 94,95 cada" at bounding box center [901, 508] width 145 height 17
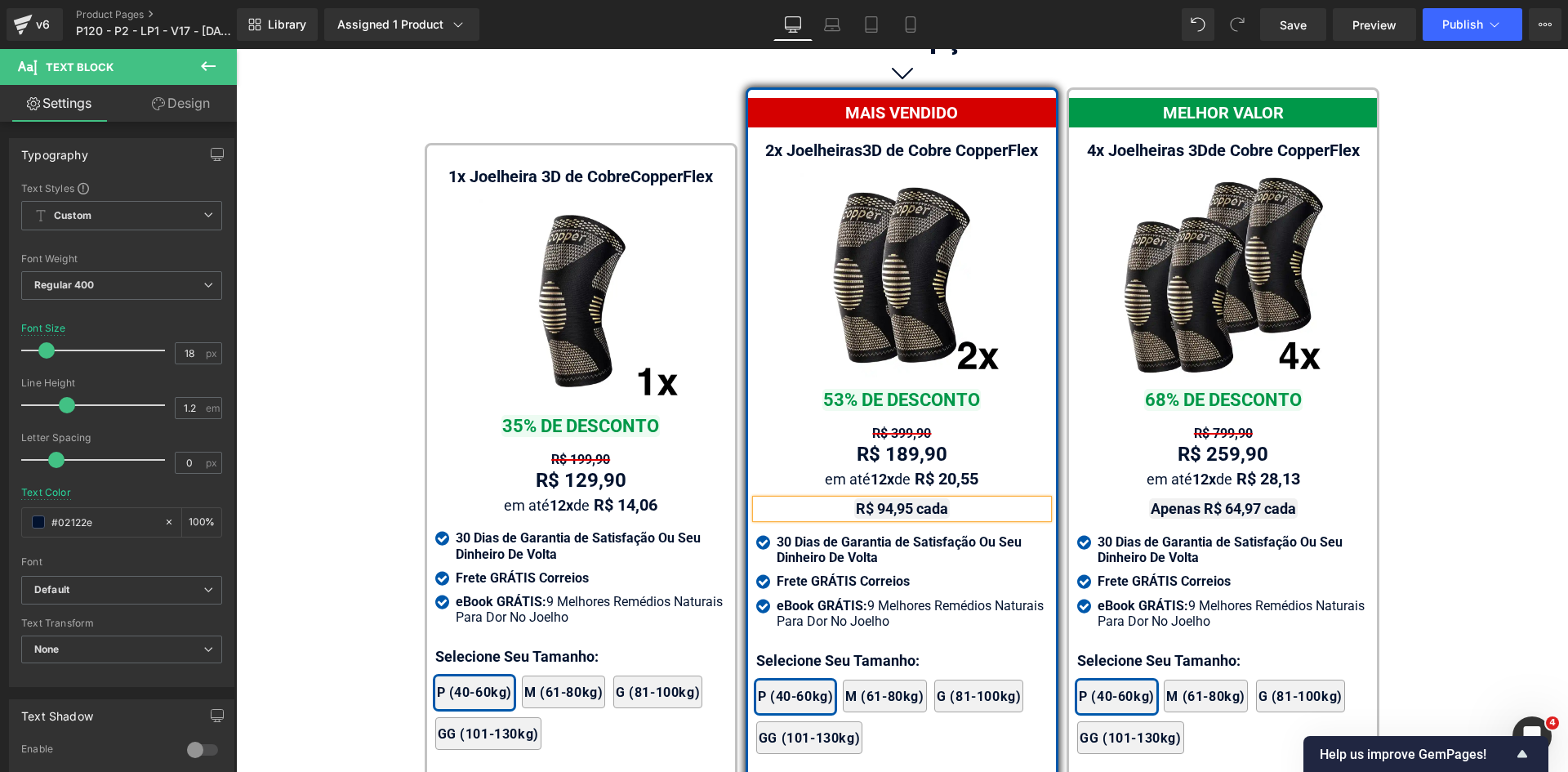
click at [937, 500] on strong "R$ 94,95 cada" at bounding box center [901, 508] width 92 height 17
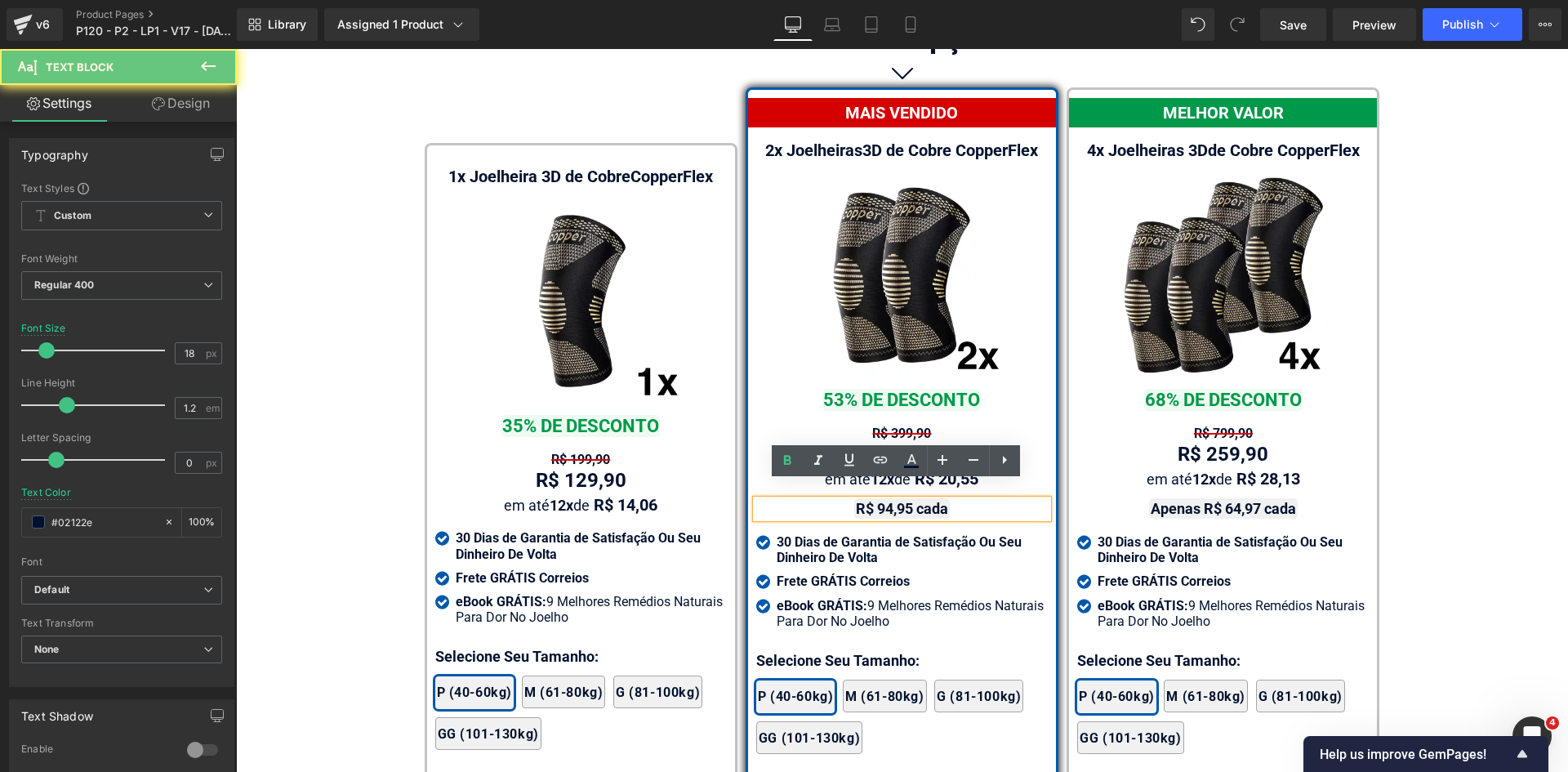
click at [943, 500] on strong "R$ 94,95 cada" at bounding box center [901, 508] width 92 height 17
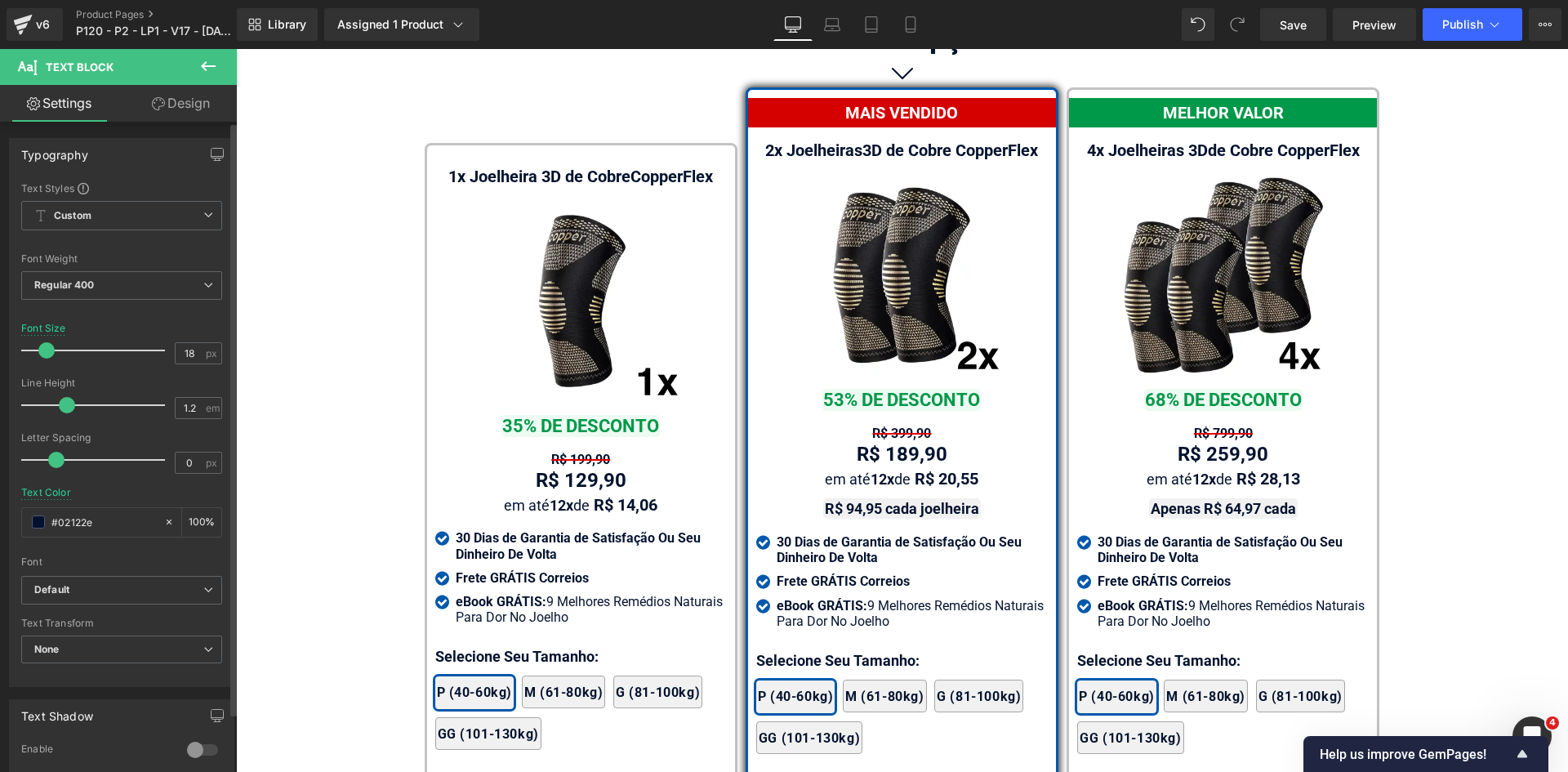
drag, startPoint x: 115, startPoint y: 521, endPoint x: 0, endPoint y: 524, distance: 115.0
click at [7, 524] on div "Typography Text Styles Custom Custom Setup Global Style Custom Setup Global Sty…" at bounding box center [121, 407] width 244 height 561
type input "323246"
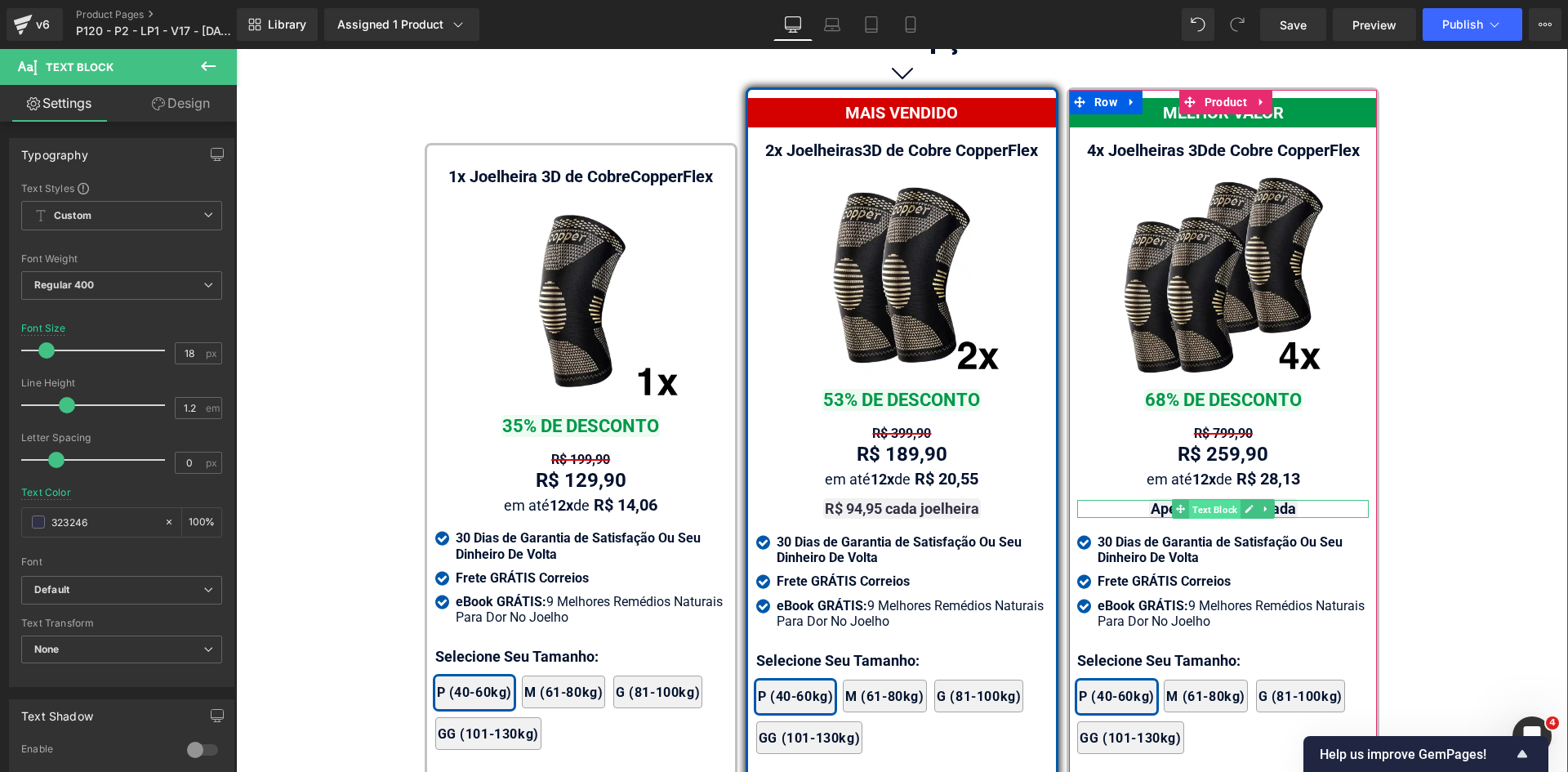
click at [1196, 500] on span "Text Block" at bounding box center [1215, 509] width 52 height 19
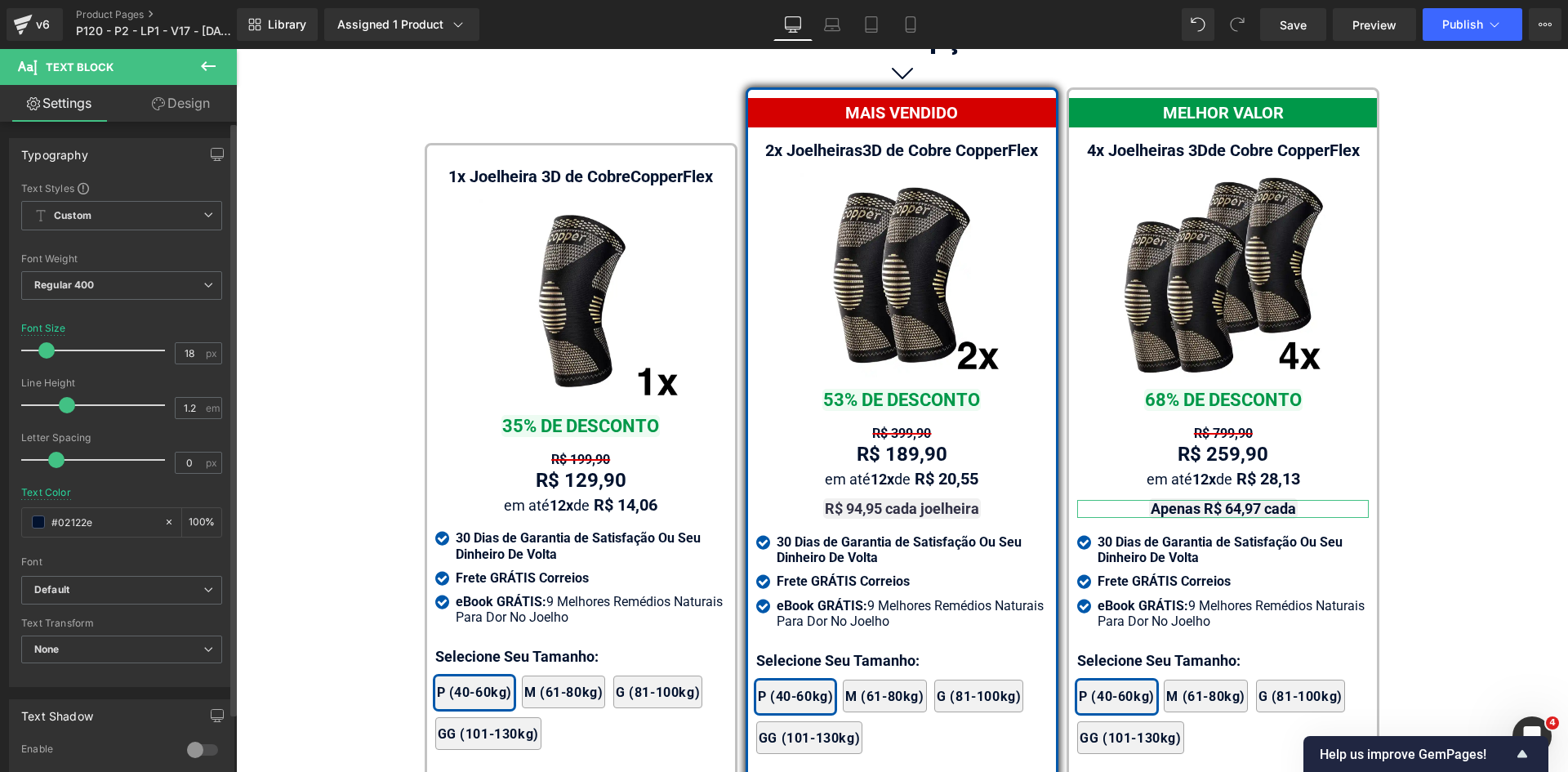
drag, startPoint x: 110, startPoint y: 523, endPoint x: 0, endPoint y: 526, distance: 110.0
click at [0, 525] on div "Typography Text Styles Custom Custom Setup Global Style Custom Setup Global Sty…" at bounding box center [121, 407] width 244 height 561
click at [819, 28] on link "Laptop" at bounding box center [831, 25] width 40 height 33
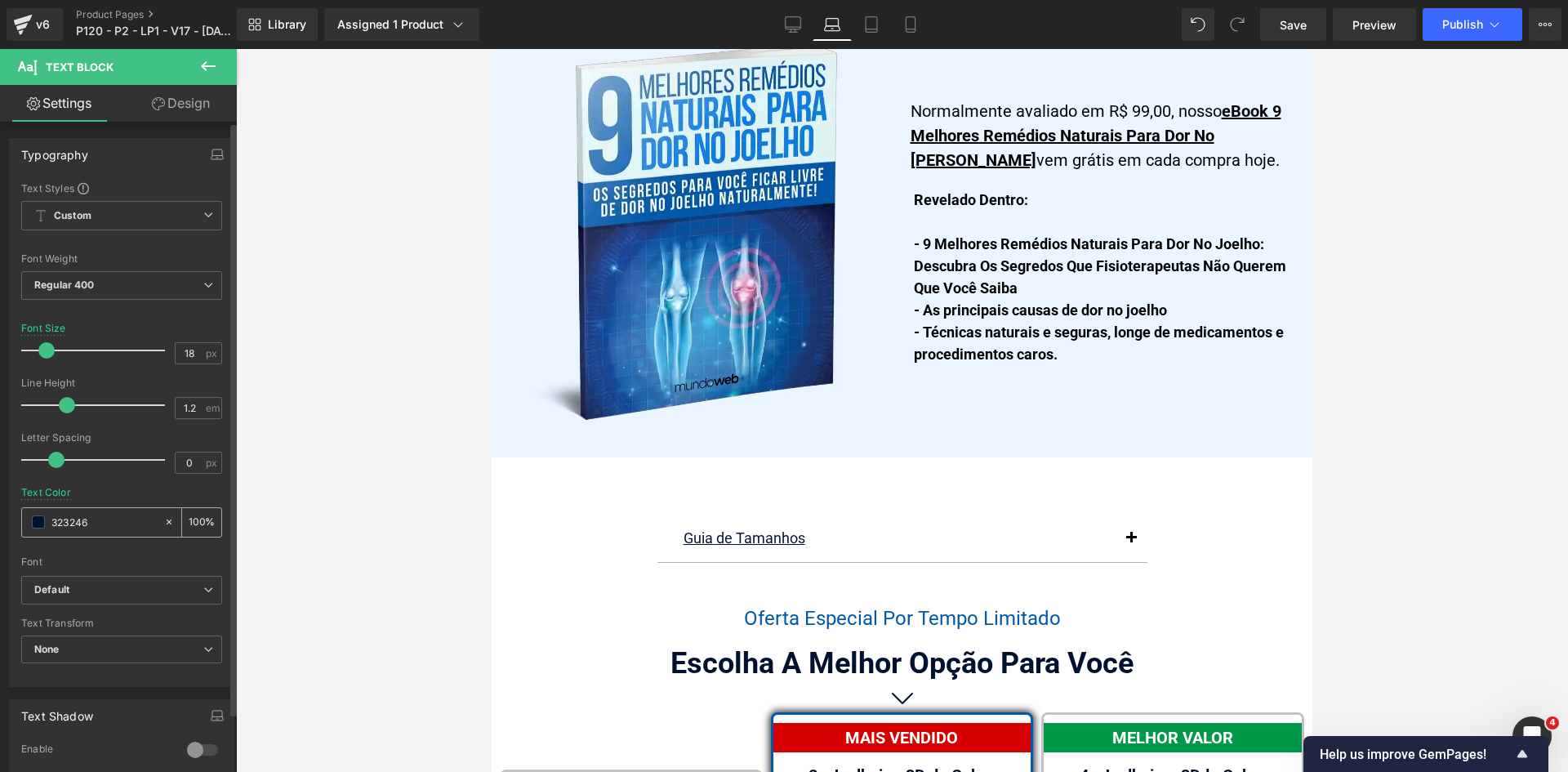
scroll to position [10367, 0]
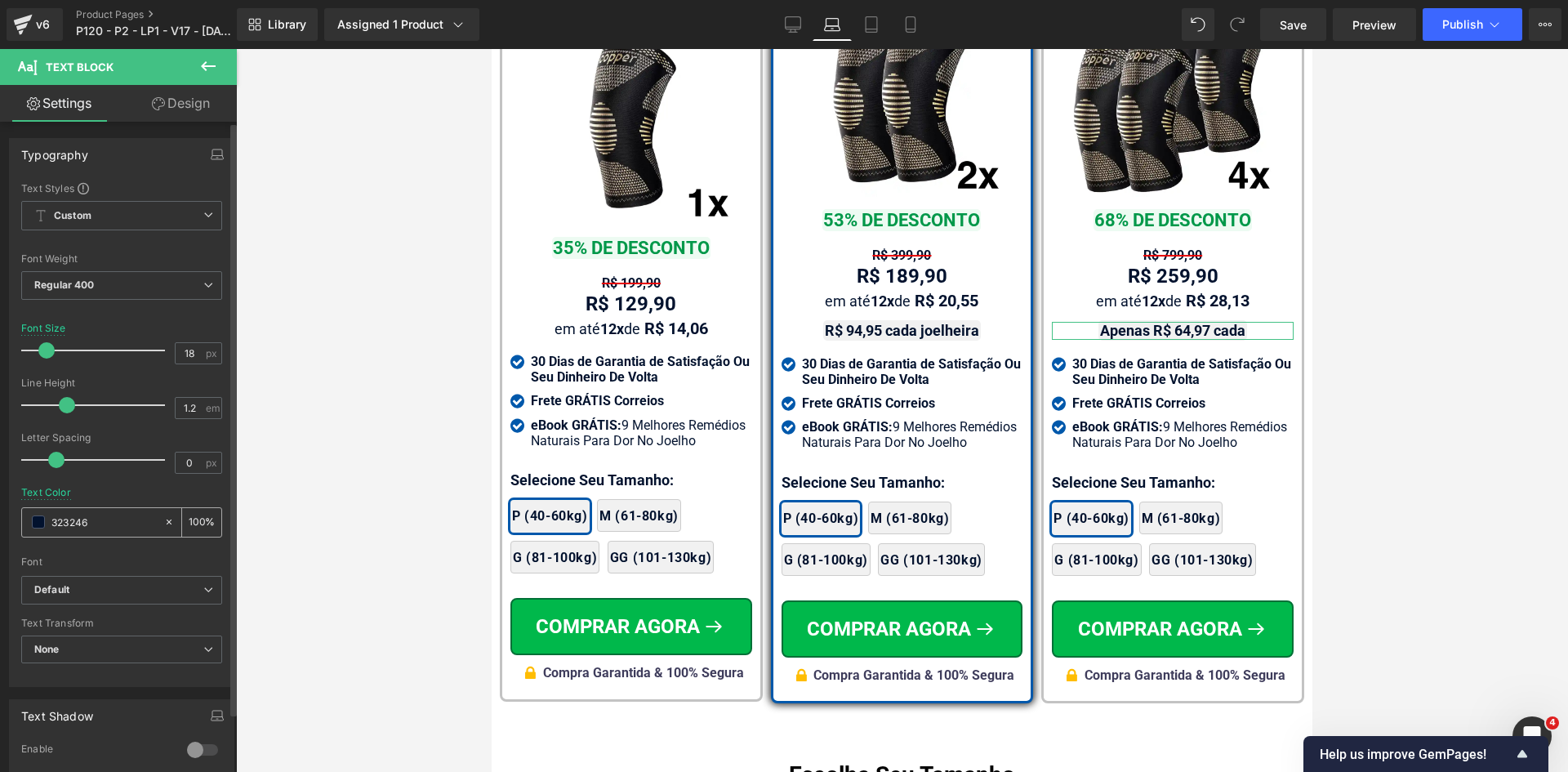
click at [101, 523] on input "323246" at bounding box center [104, 523] width 105 height 18
paste input "323246"
type input "323246"
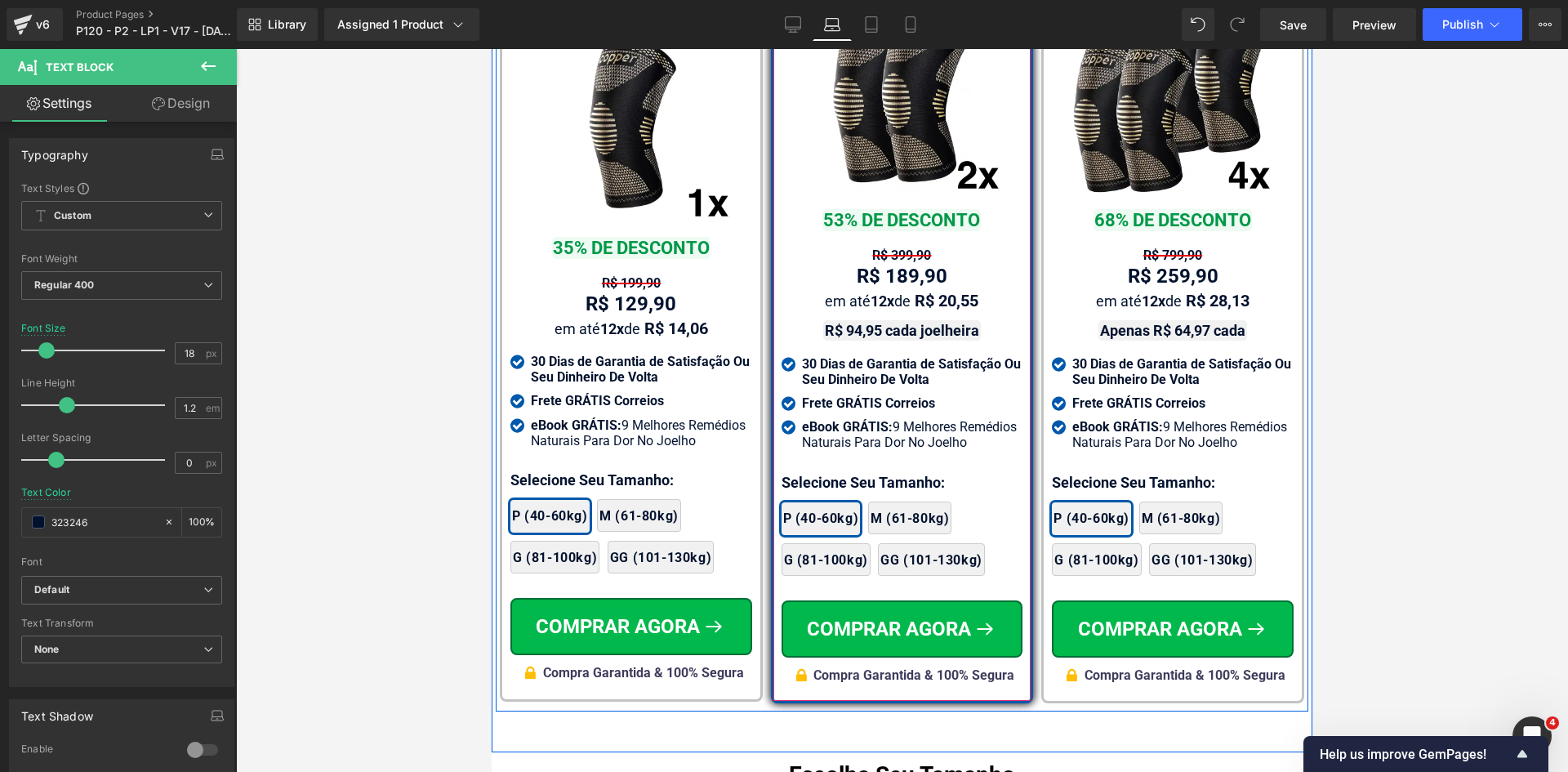
click at [896, 321] on span "Text Block" at bounding box center [918, 330] width 52 height 19
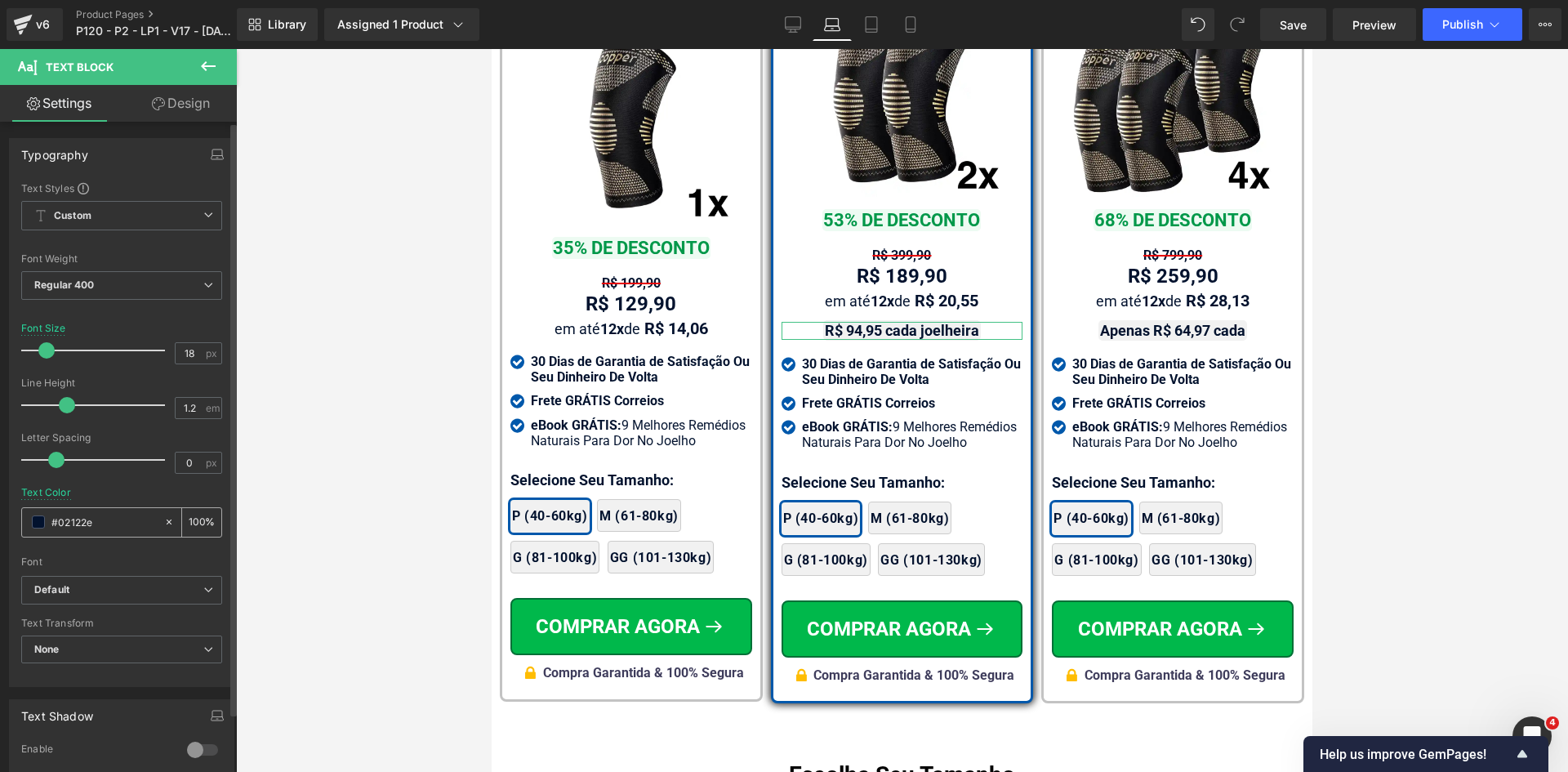
click at [90, 519] on input "#02122e" at bounding box center [104, 523] width 105 height 18
paste input "323246"
type input "323246"
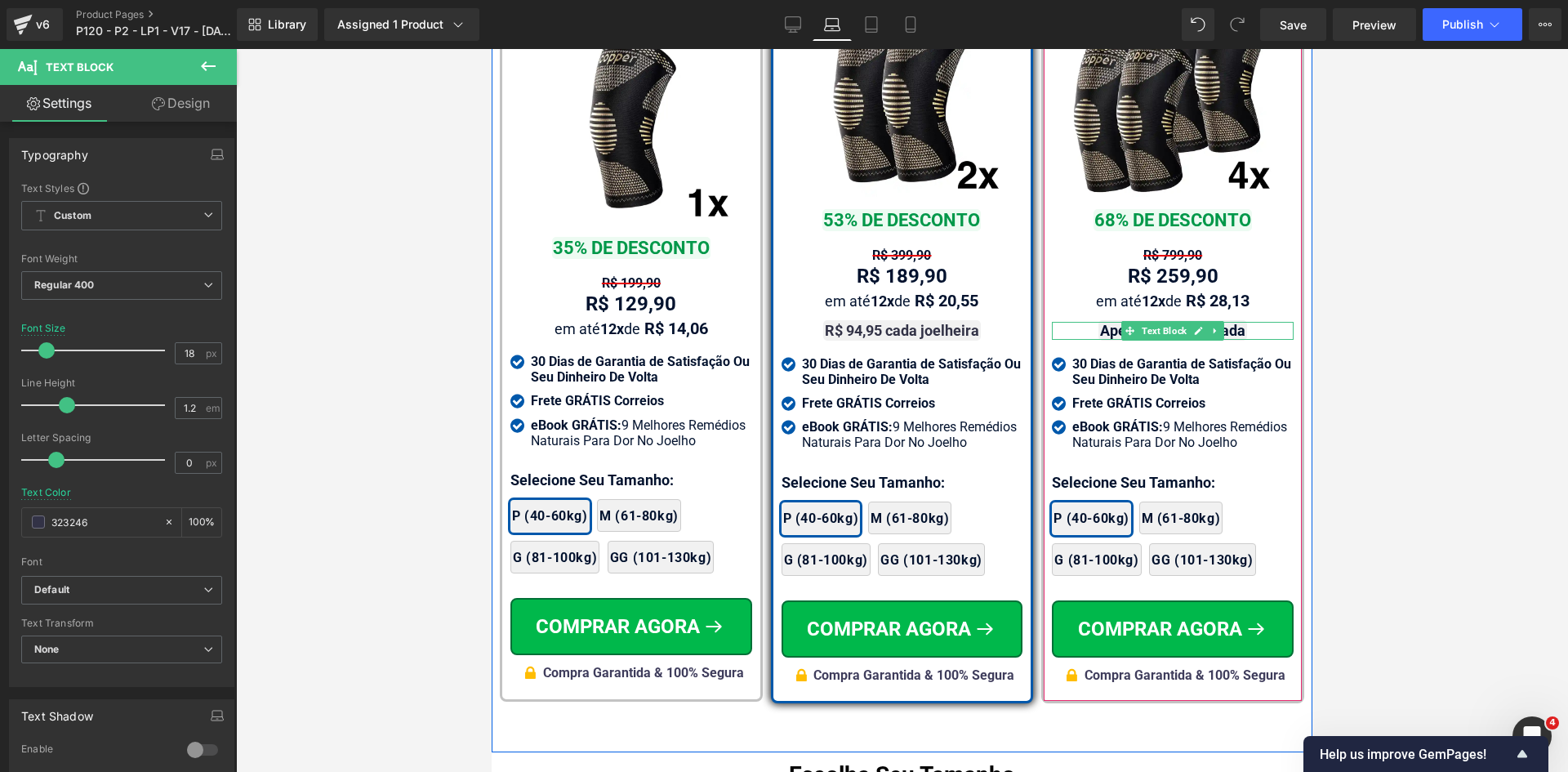
click at [1232, 322] on strong "Apenas R$ 64,97 cada" at bounding box center [1173, 330] width 145 height 17
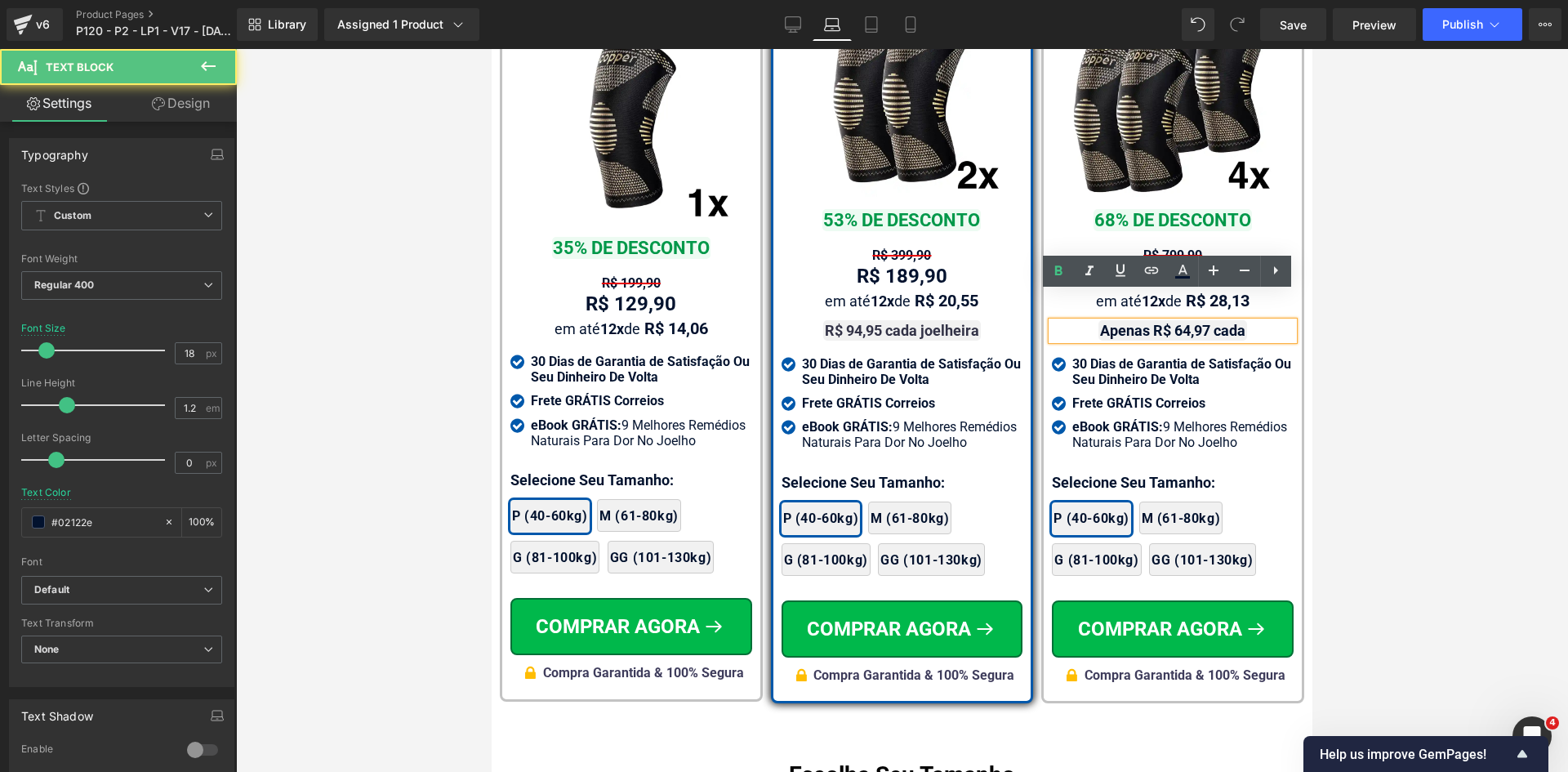
click at [1232, 322] on strong "Apenas R$ 64,97 cada" at bounding box center [1173, 330] width 145 height 17
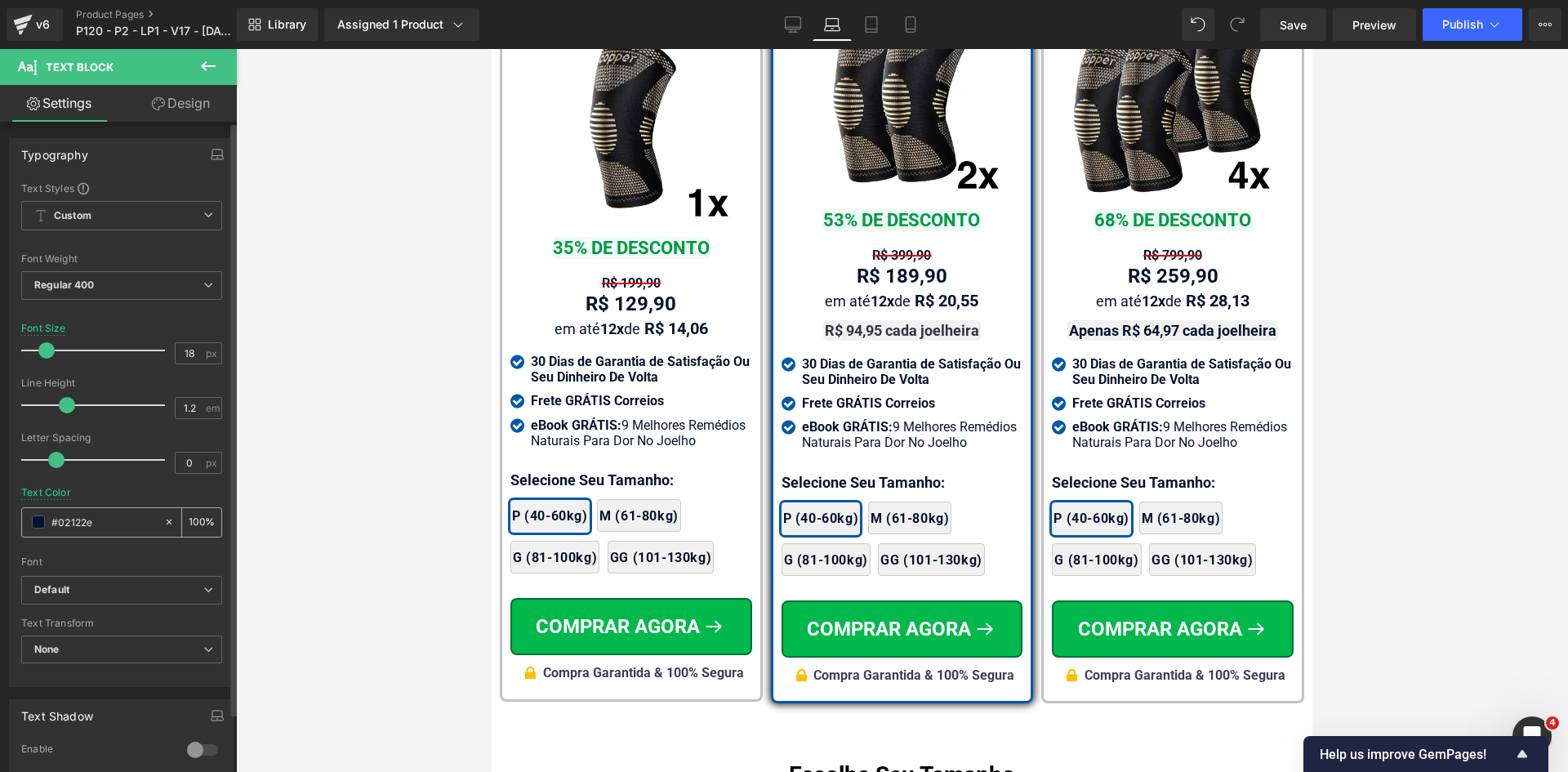
click at [92, 523] on input "#02122e" at bounding box center [104, 523] width 105 height 18
type input "323246"
click at [1104, 322] on strong "Apenas R$ 64,97 cada joelheira" at bounding box center [1173, 330] width 208 height 17
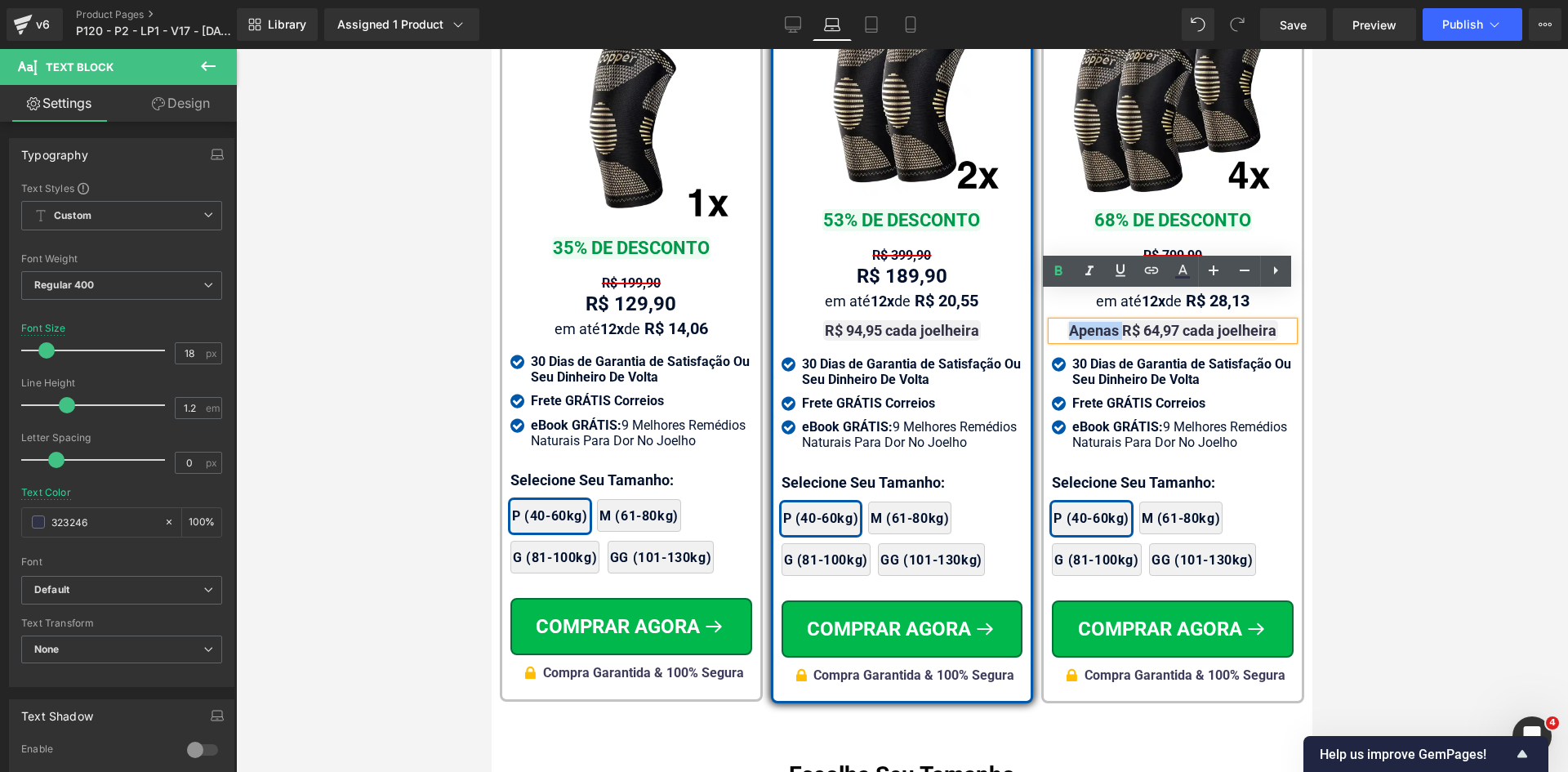
drag, startPoint x: 1119, startPoint y: 299, endPoint x: 1061, endPoint y: 296, distance: 58.1
click at [1069, 322] on strong "Apenas R$ 64,97 cada joelheira" at bounding box center [1173, 330] width 208 height 17
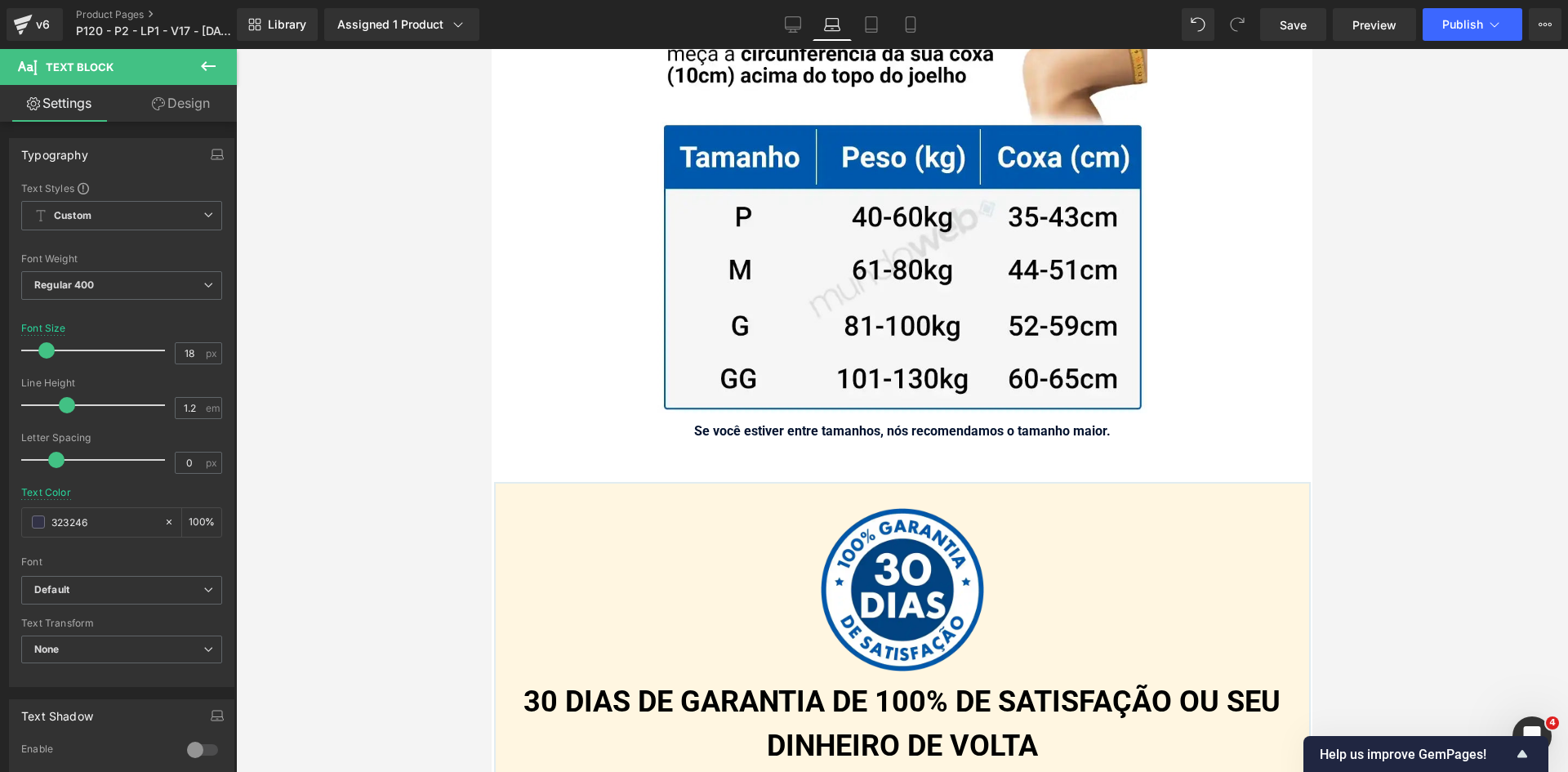
scroll to position [11184, 0]
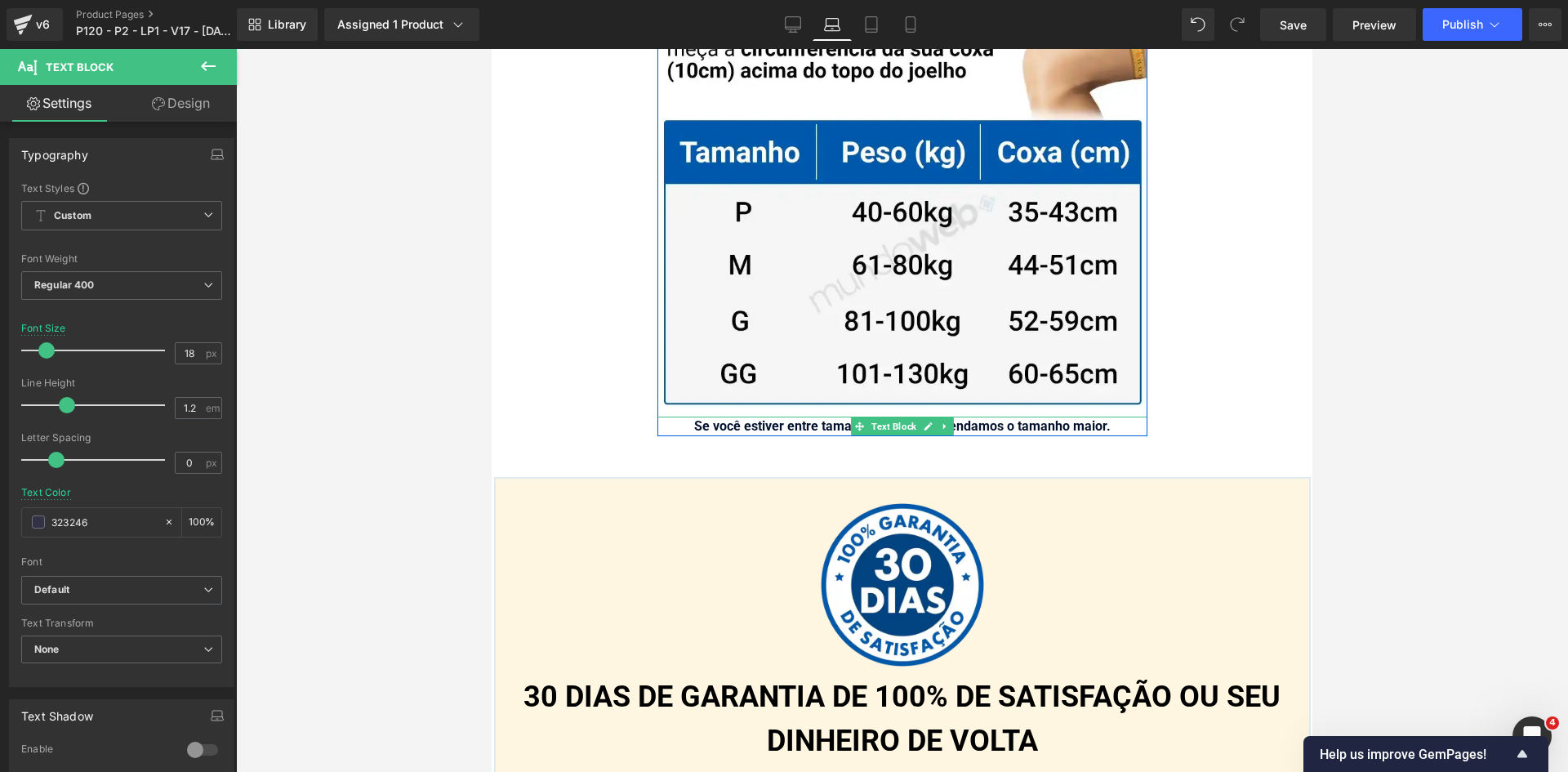
click at [1045, 419] on span "Se você estiver entre tamanhos, nós recomendamos o tamanho maior." at bounding box center [902, 426] width 417 height 16
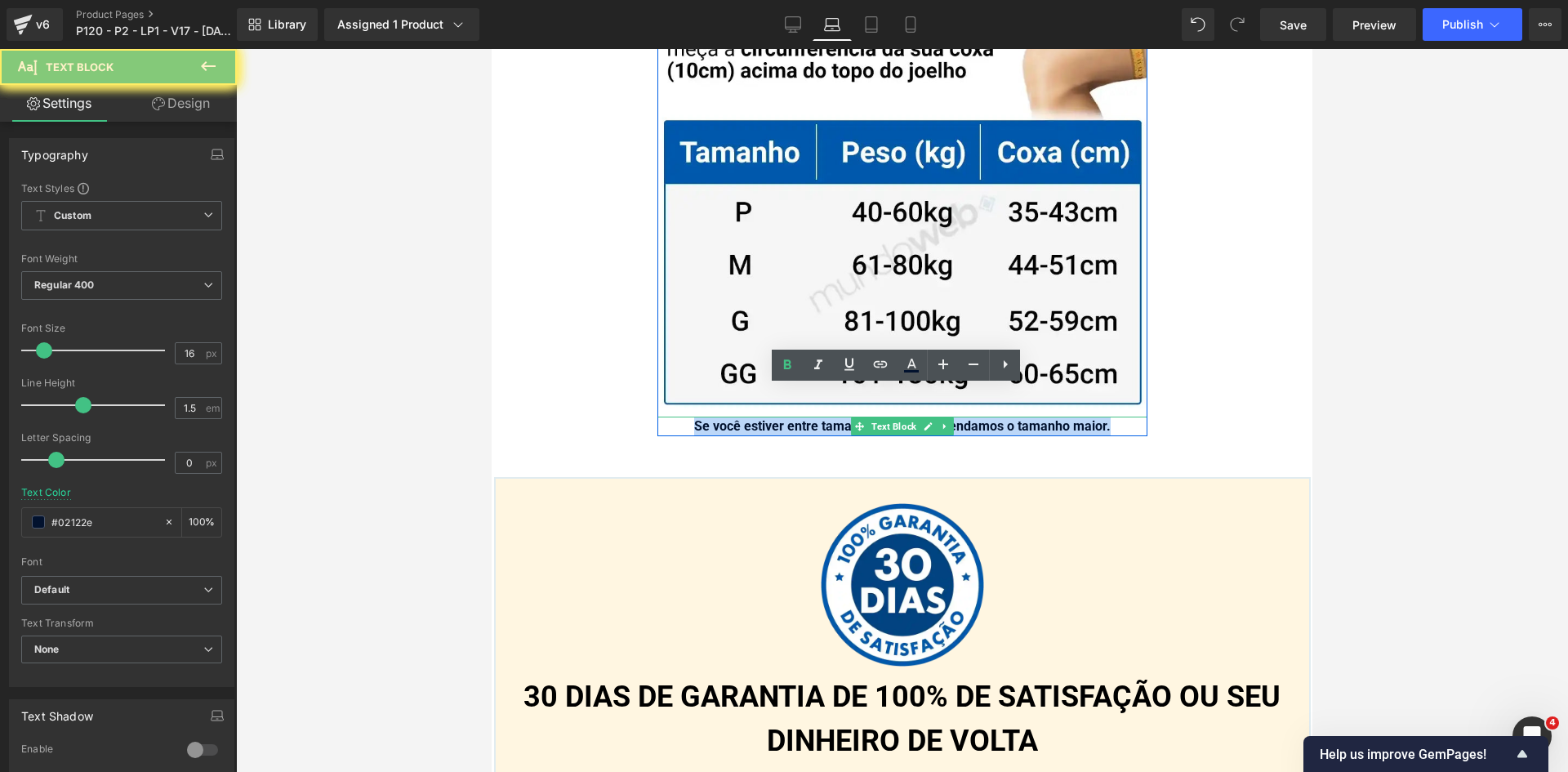
click at [1045, 419] on span "Se você estiver entre tamanhos, nós recomendamos o tamanho maior." at bounding box center [902, 426] width 417 height 16
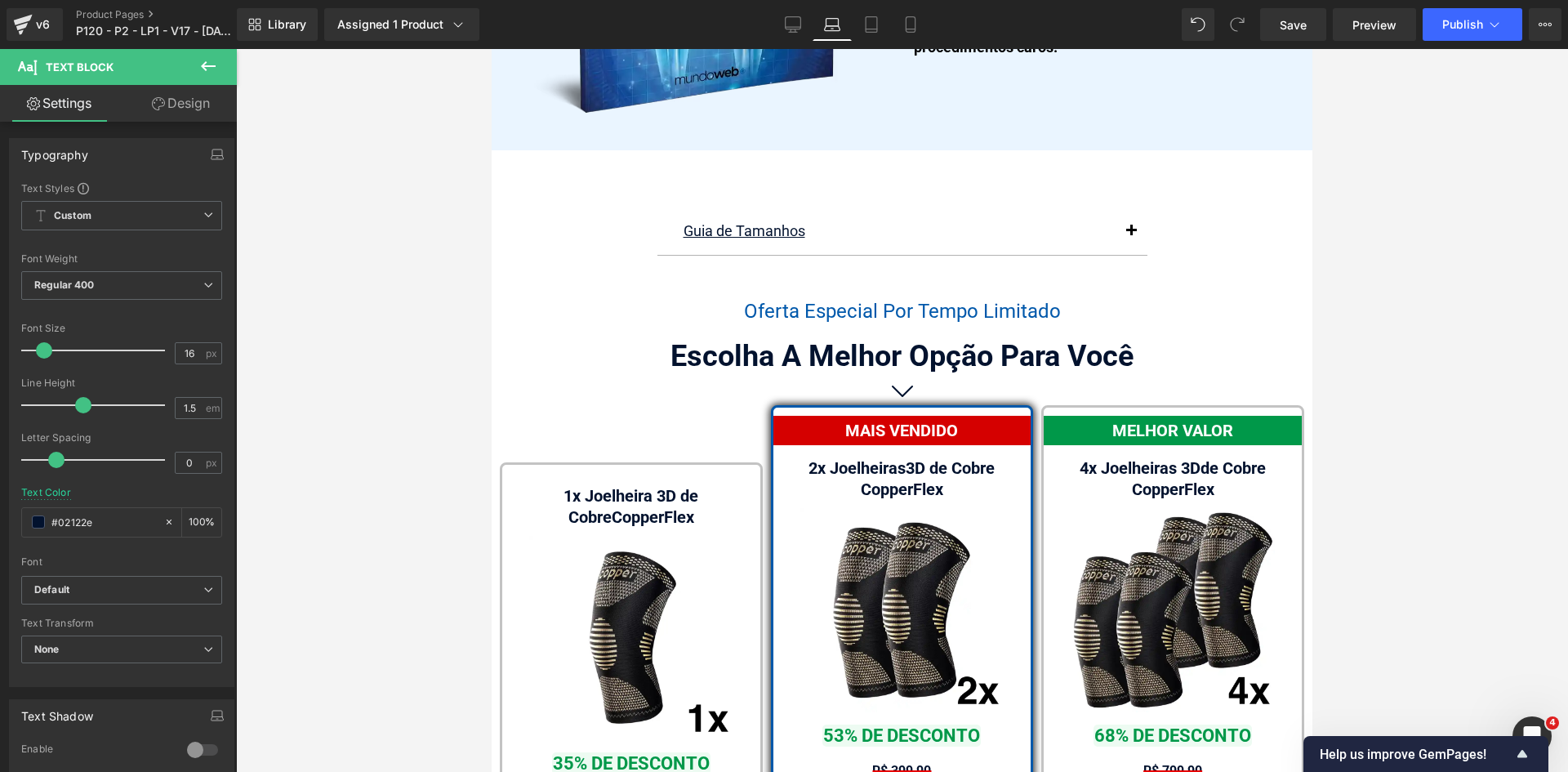
scroll to position [9714, 0]
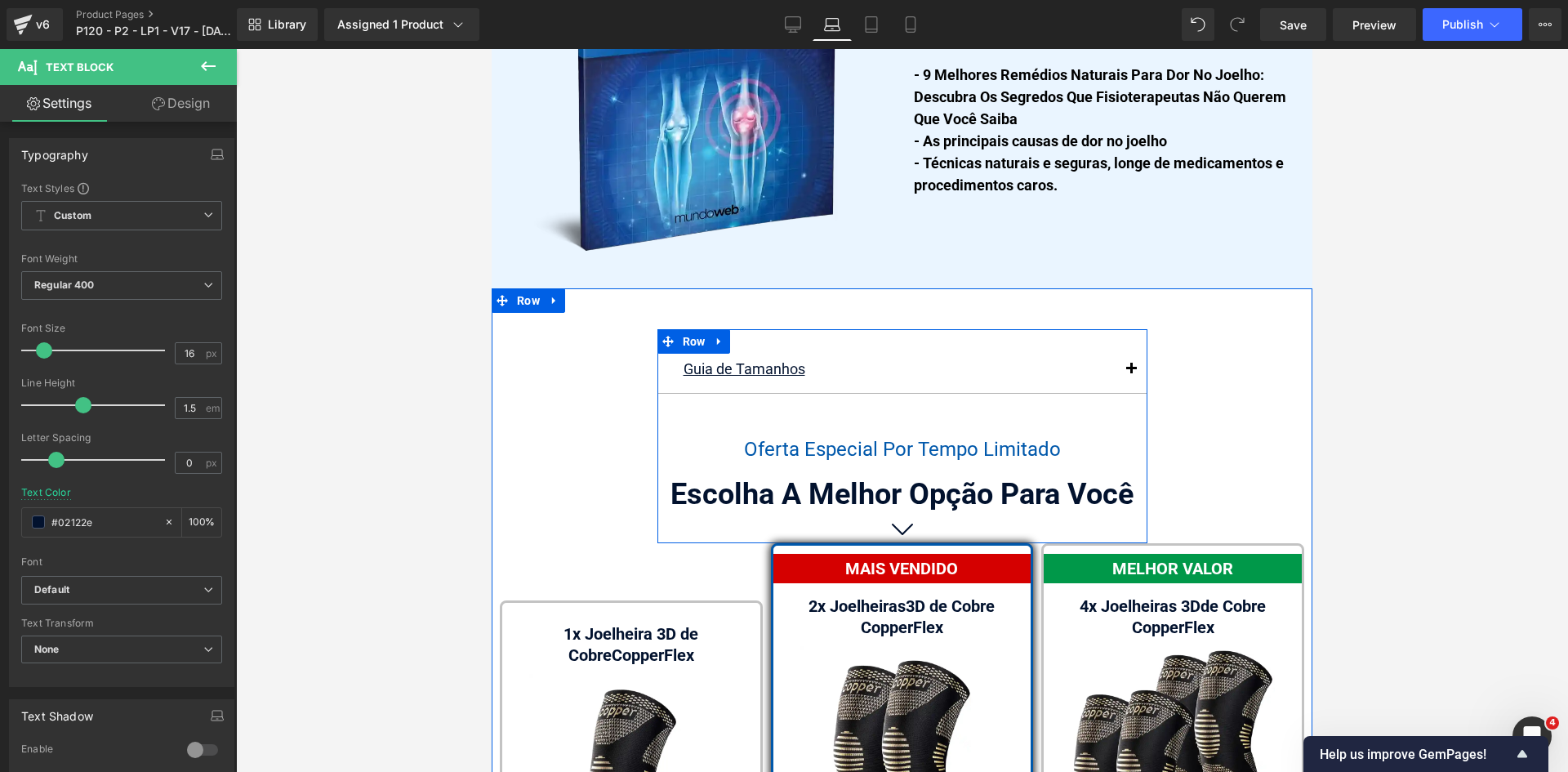
click at [1131, 374] on span "button" at bounding box center [1131, 374] width 0 height 0
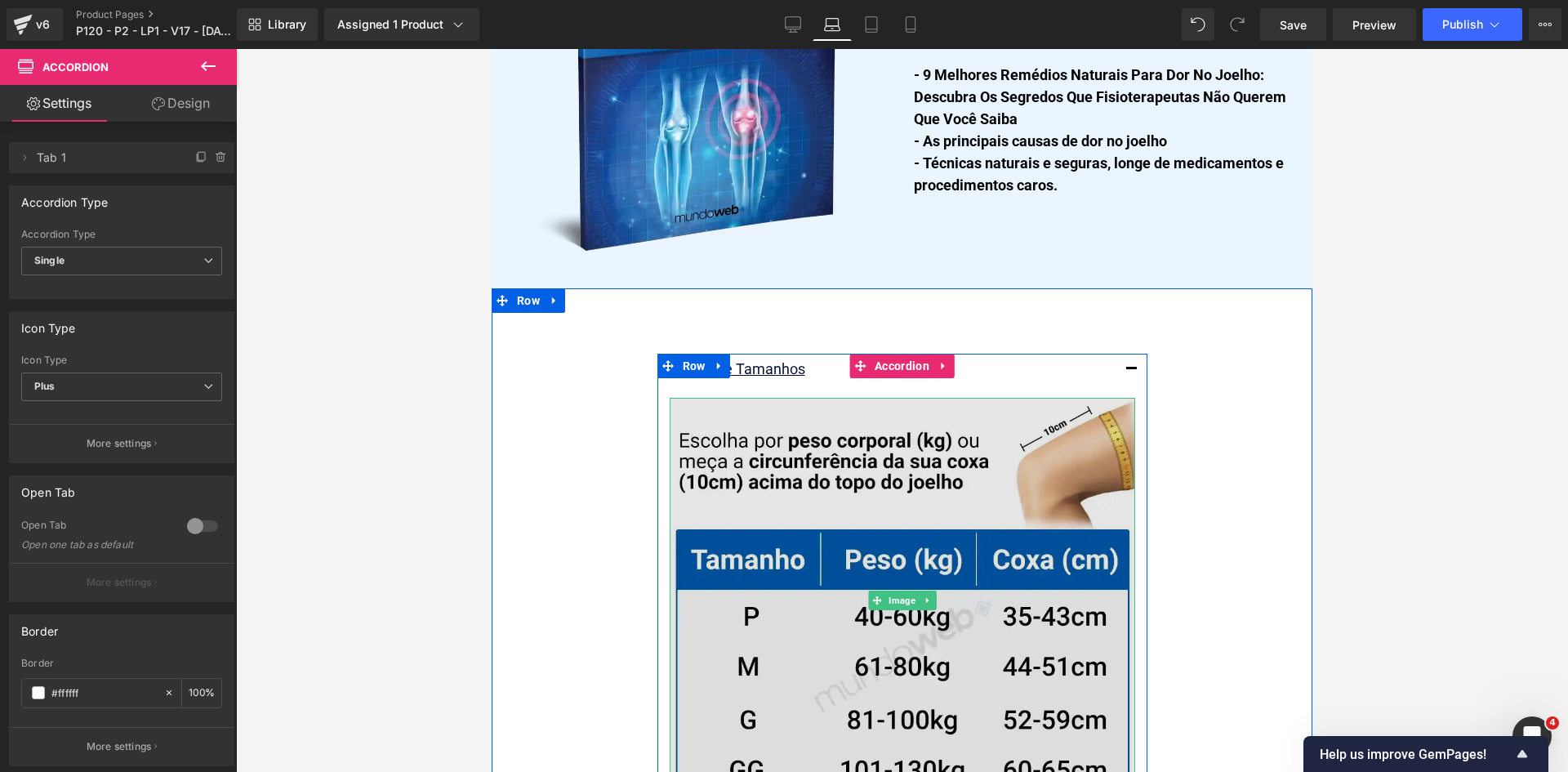
scroll to position [10041, 0]
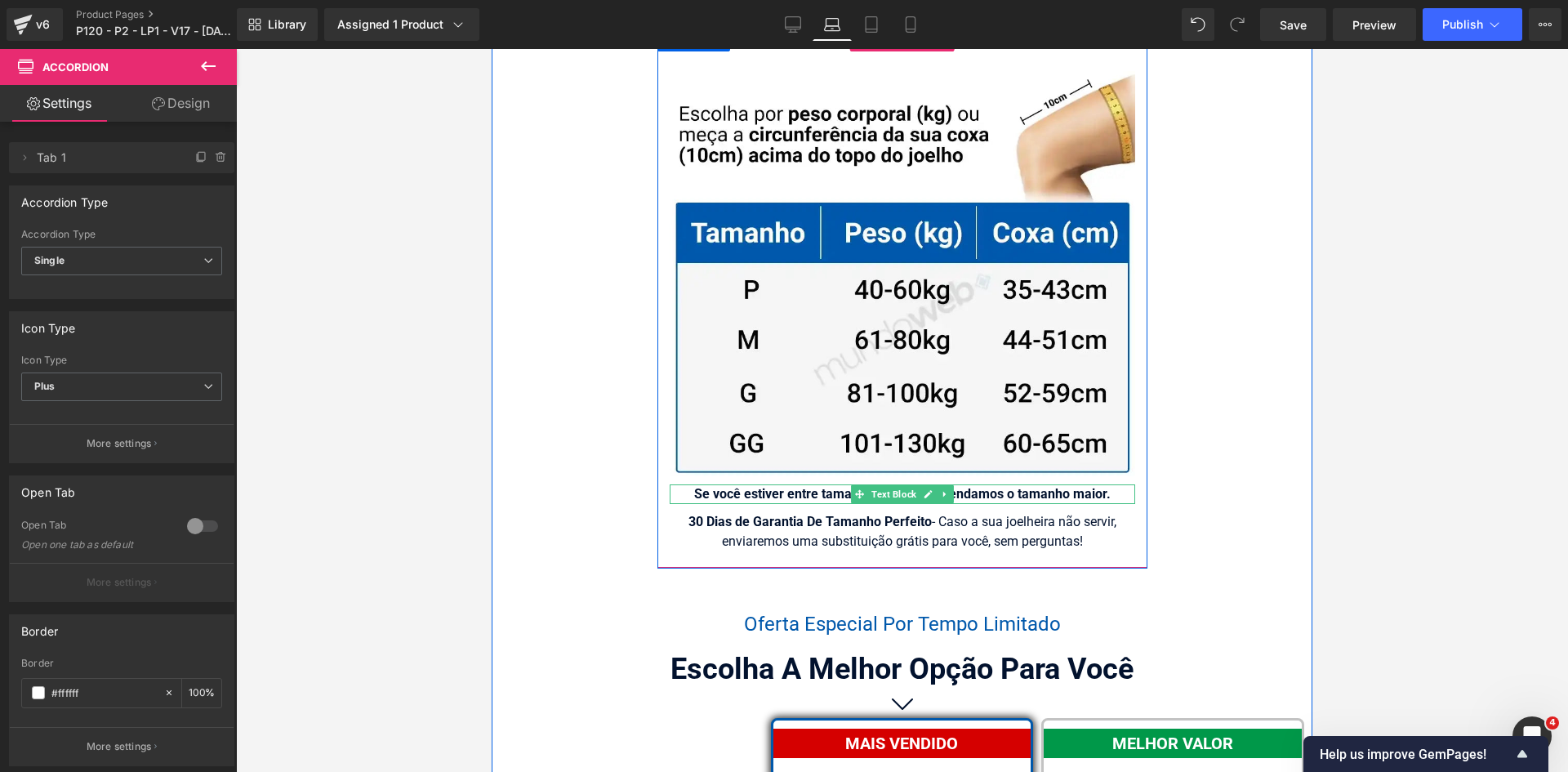
click at [941, 490] on icon at bounding box center [944, 494] width 9 height 10
click at [1013, 486] on span "Se você estiver entre tamanhos, nós recomendamos o tamanho maior." at bounding box center [902, 493] width 417 height 16
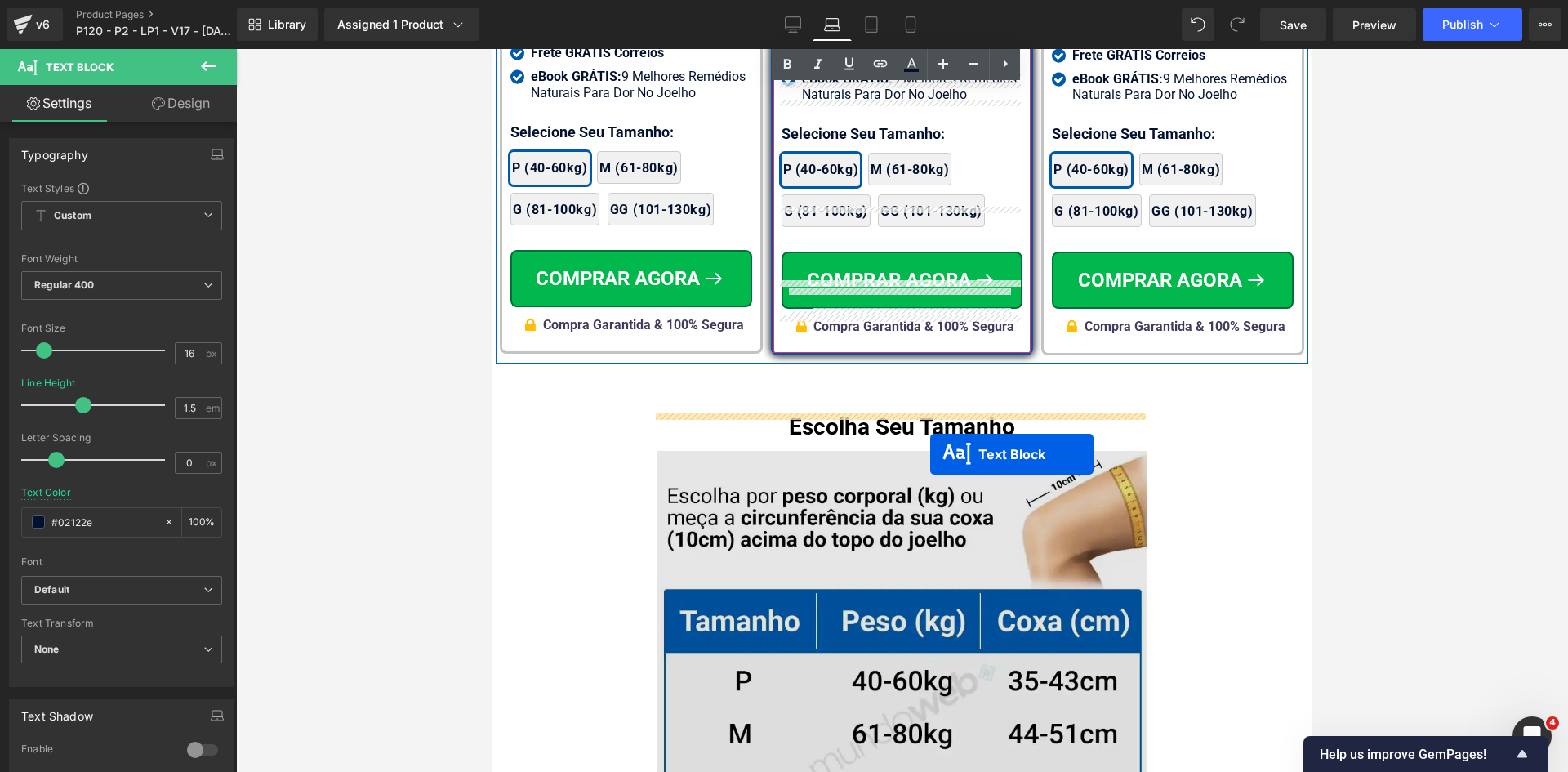
scroll to position [11593, 0]
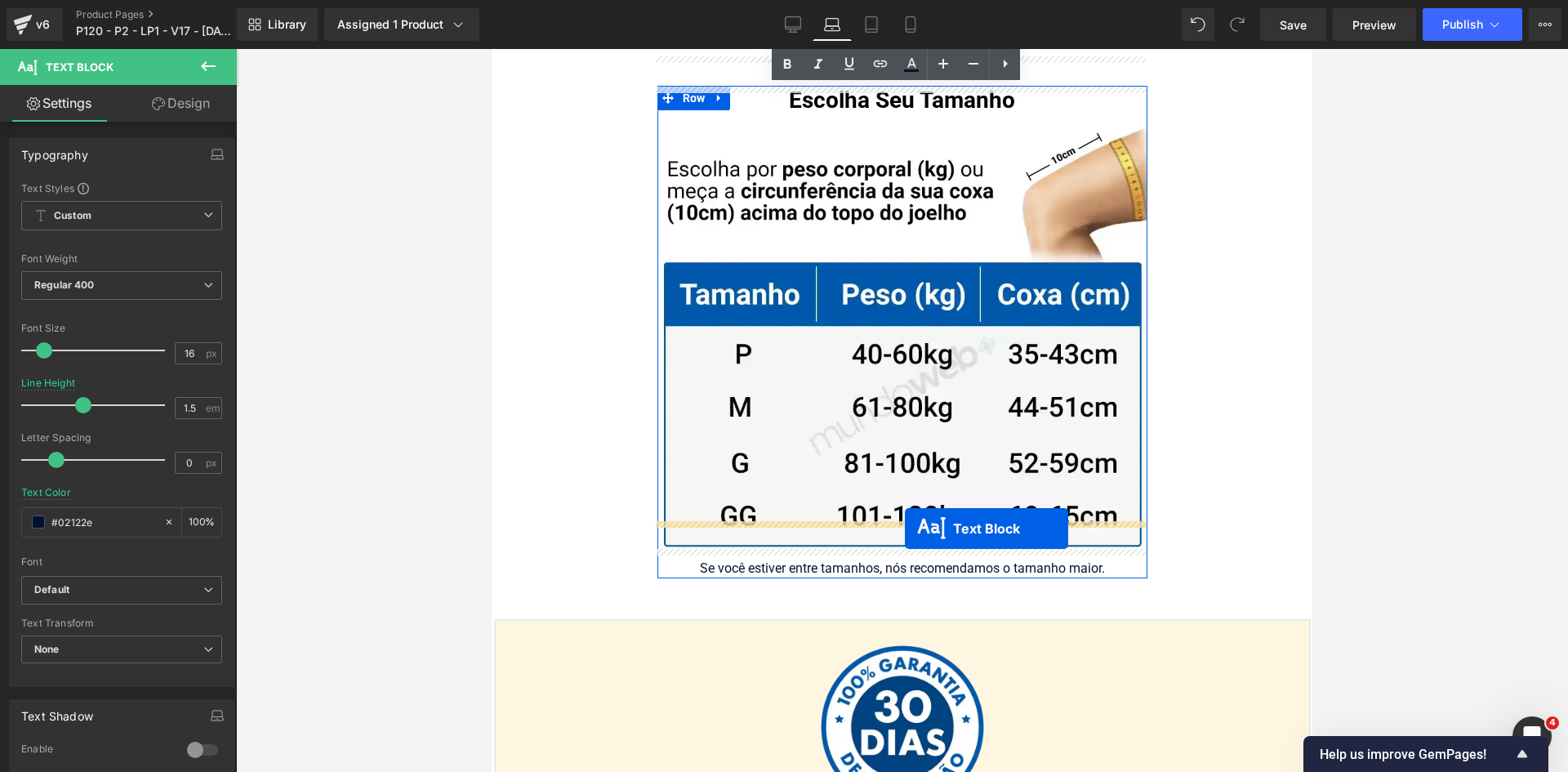
drag, startPoint x: 880, startPoint y: 498, endPoint x: 905, endPoint y: 528, distance: 39.1
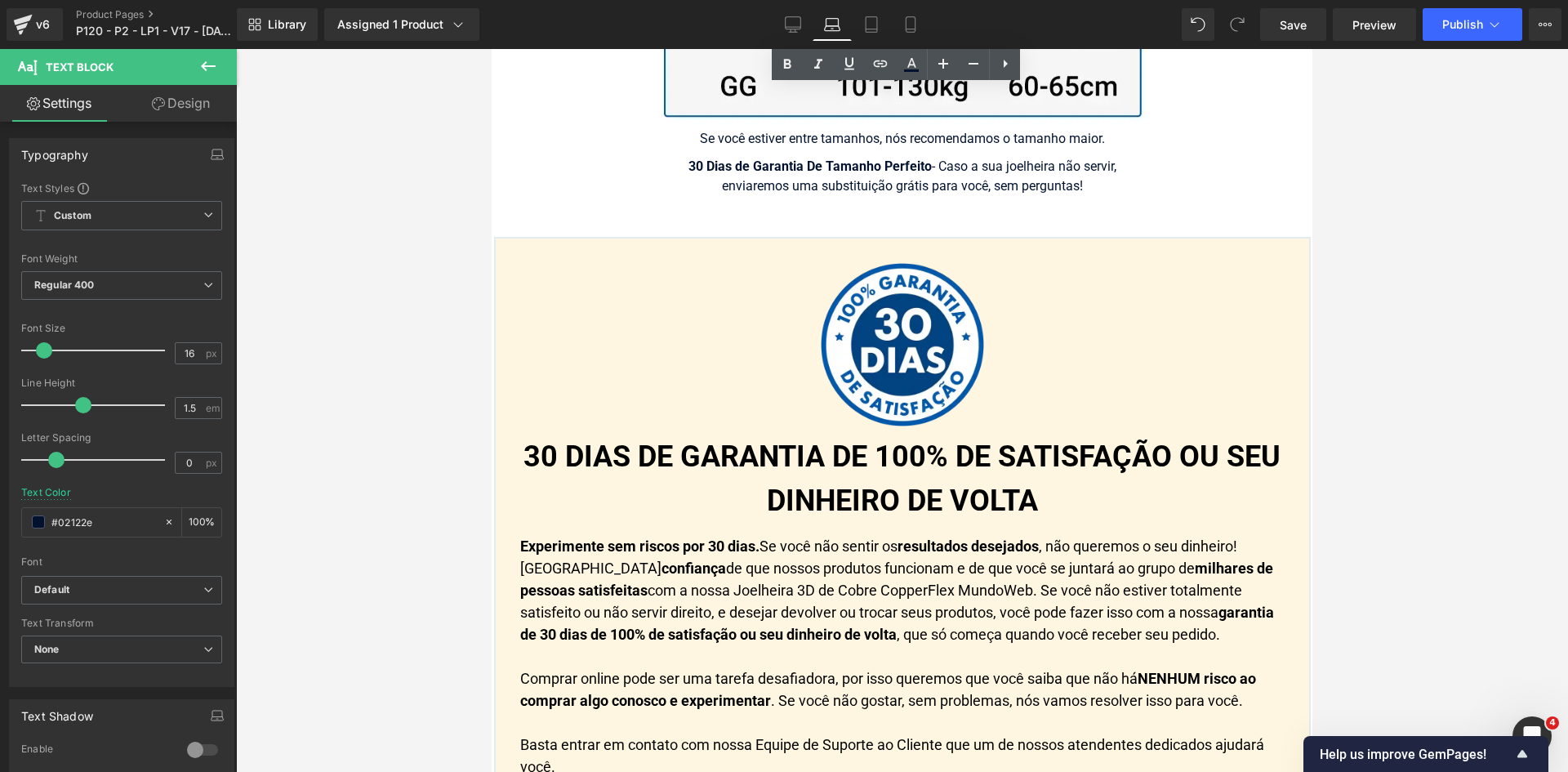
scroll to position [11987, 0]
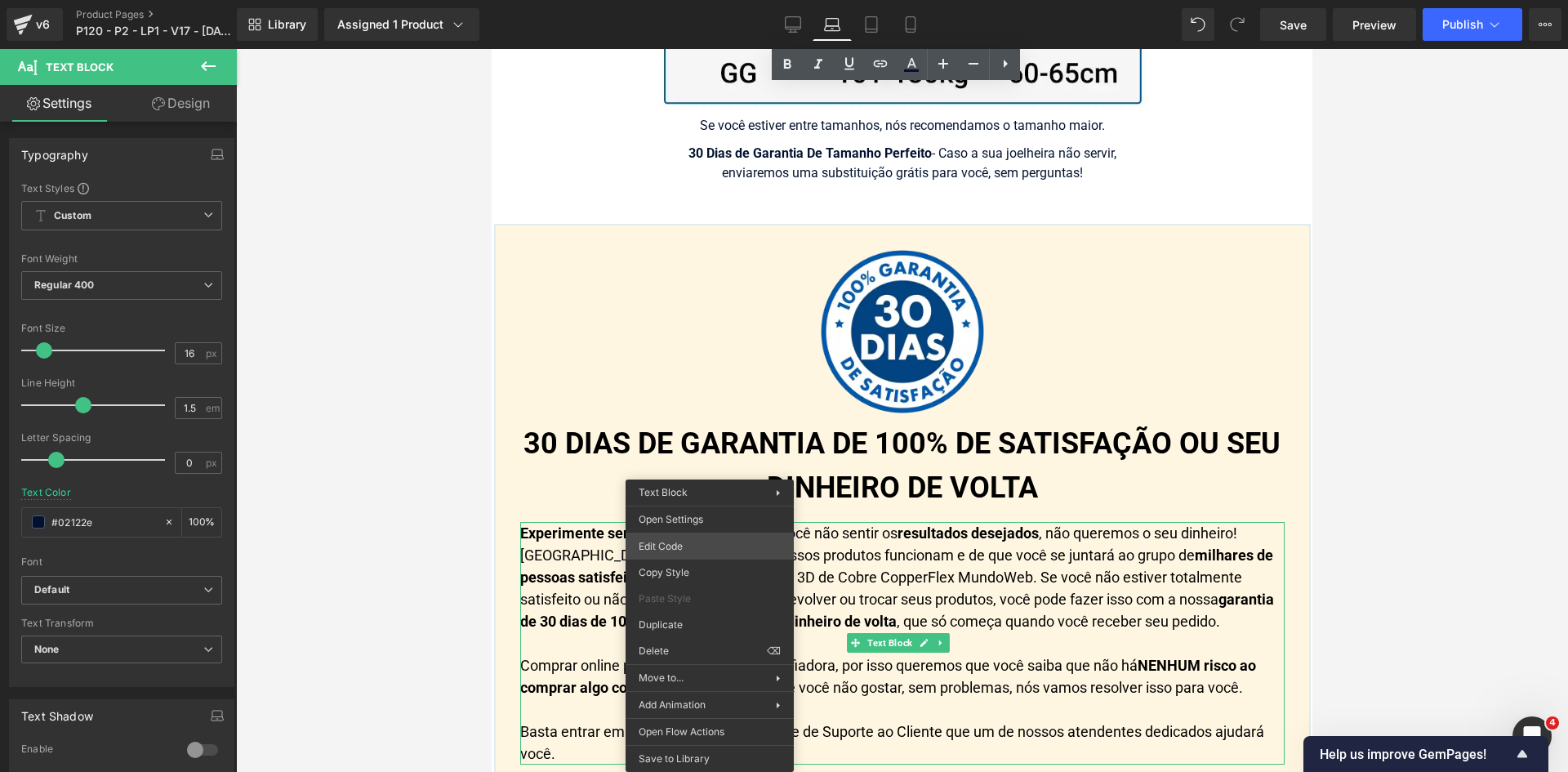
click at [706, 0] on div "Text Block You are previewing how the will restyle your page. You can not edit …" at bounding box center [784, 0] width 1568 height 0
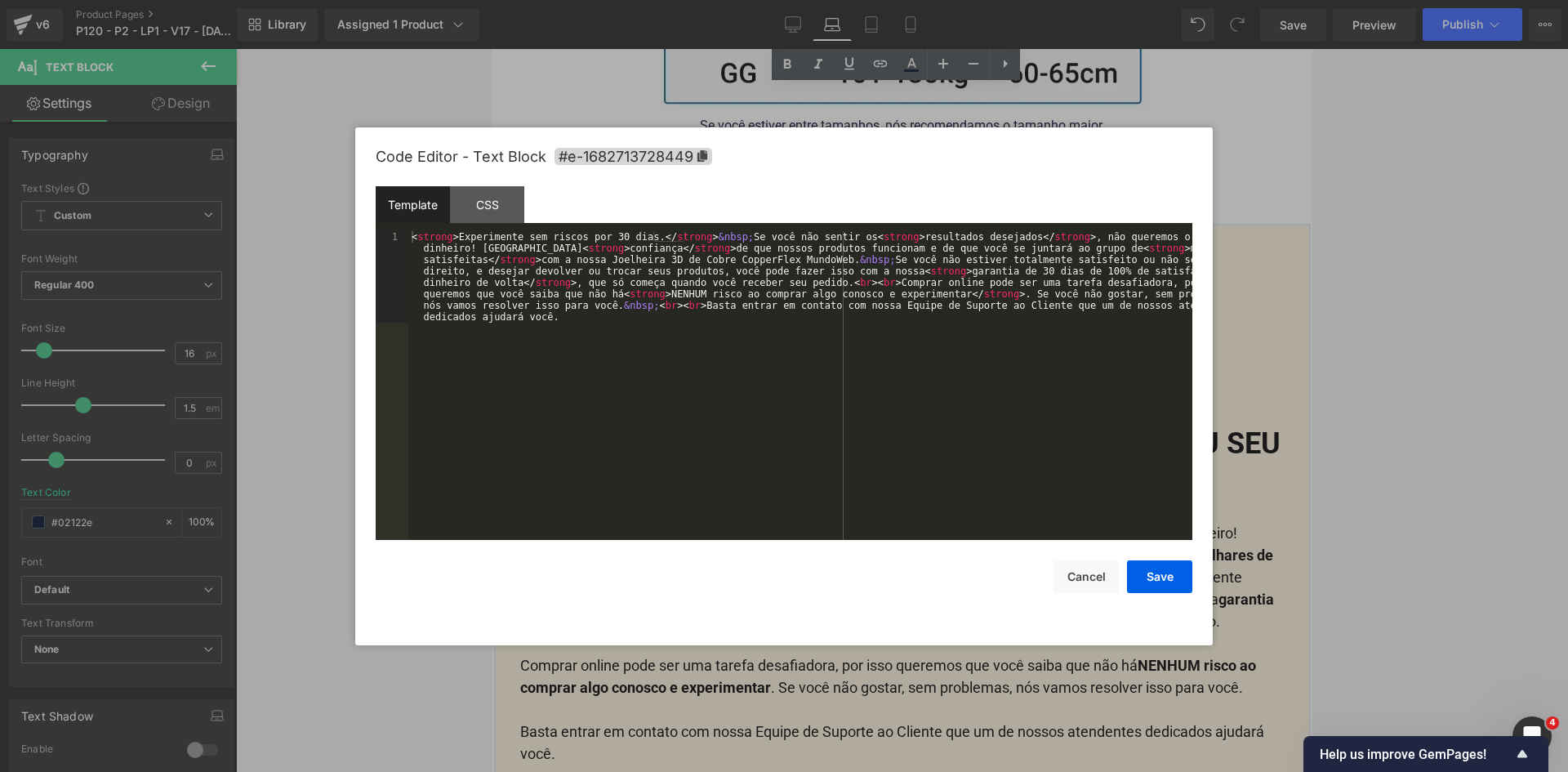
click at [661, 426] on div "< strong > Experimente sem riscos por 30 dias. </ strong > &nbsp; Se você não s…" at bounding box center [800, 477] width 784 height 491
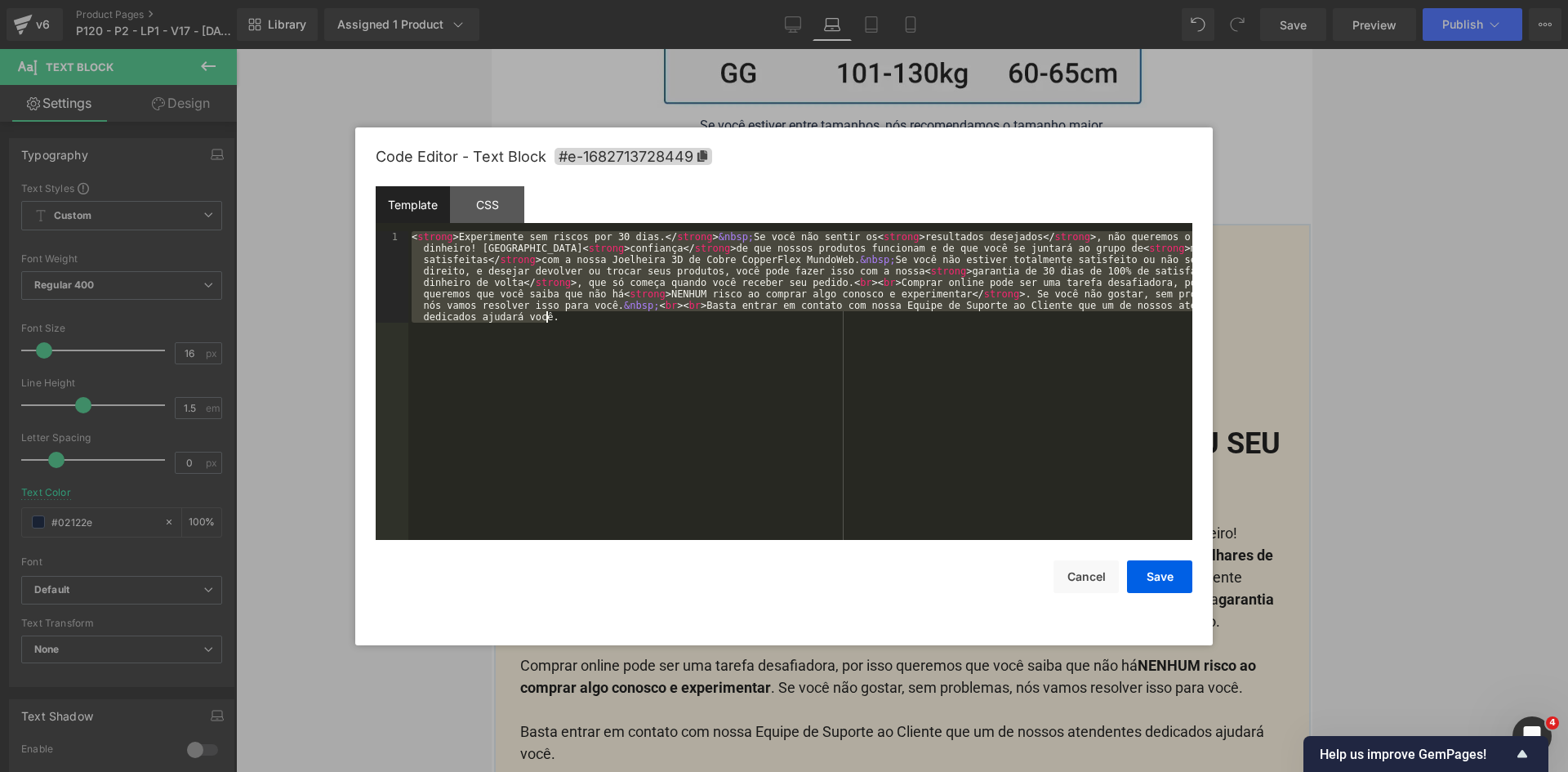
paste textarea
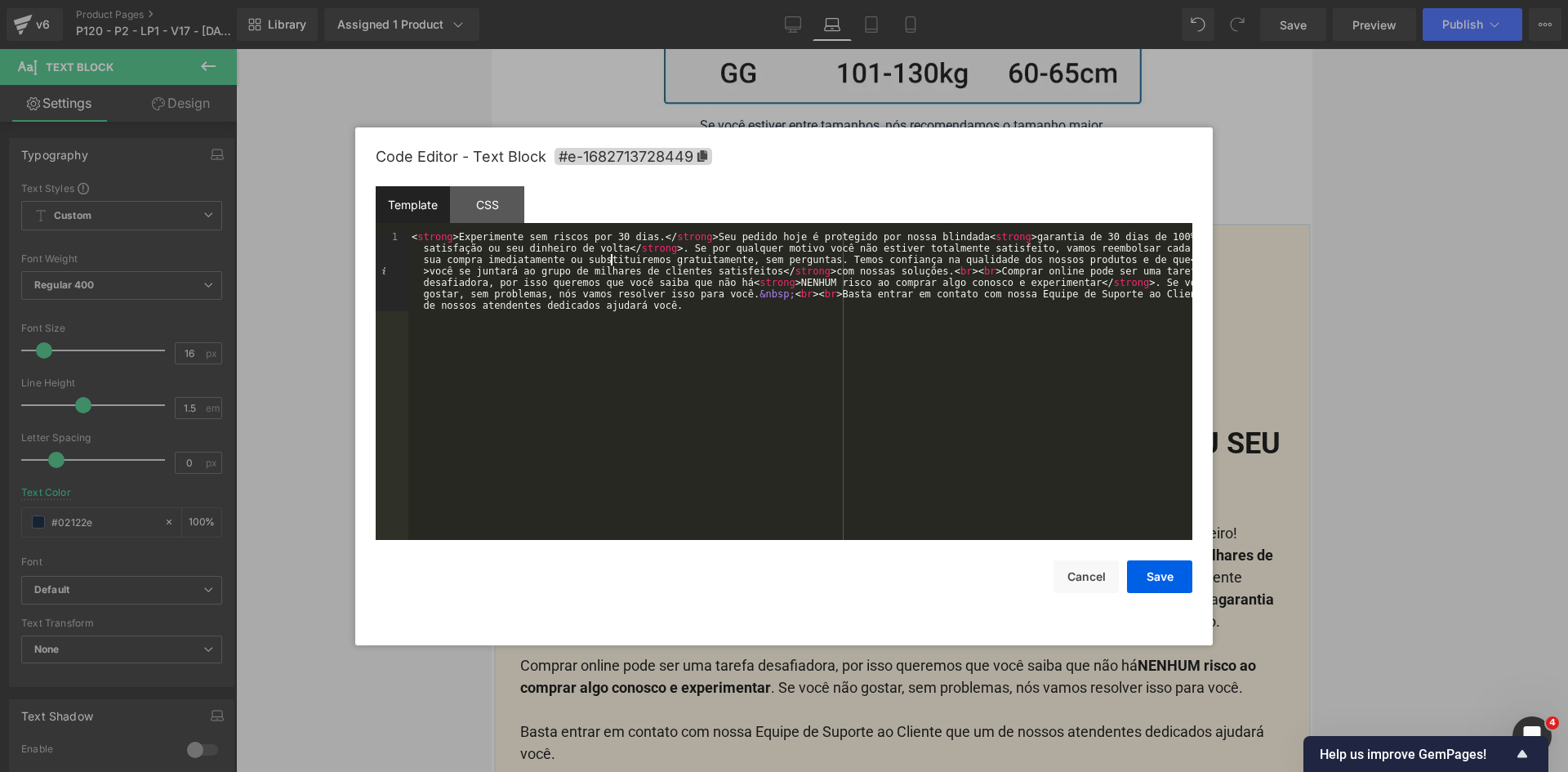
click at [610, 259] on div "< strong > Experimente sem riscos por 30 dias. </ strong > Seu pedido hoje é pr…" at bounding box center [800, 466] width 784 height 469
drag, startPoint x: 634, startPoint y: 259, endPoint x: 701, endPoint y: 261, distance: 67.0
click at [701, 261] on div "< strong > Experimente sem riscos por 30 dias. </ strong > Seu pedido hoje é pr…" at bounding box center [800, 466] width 784 height 469
click at [1164, 579] on button "Save" at bounding box center [1159, 577] width 65 height 33
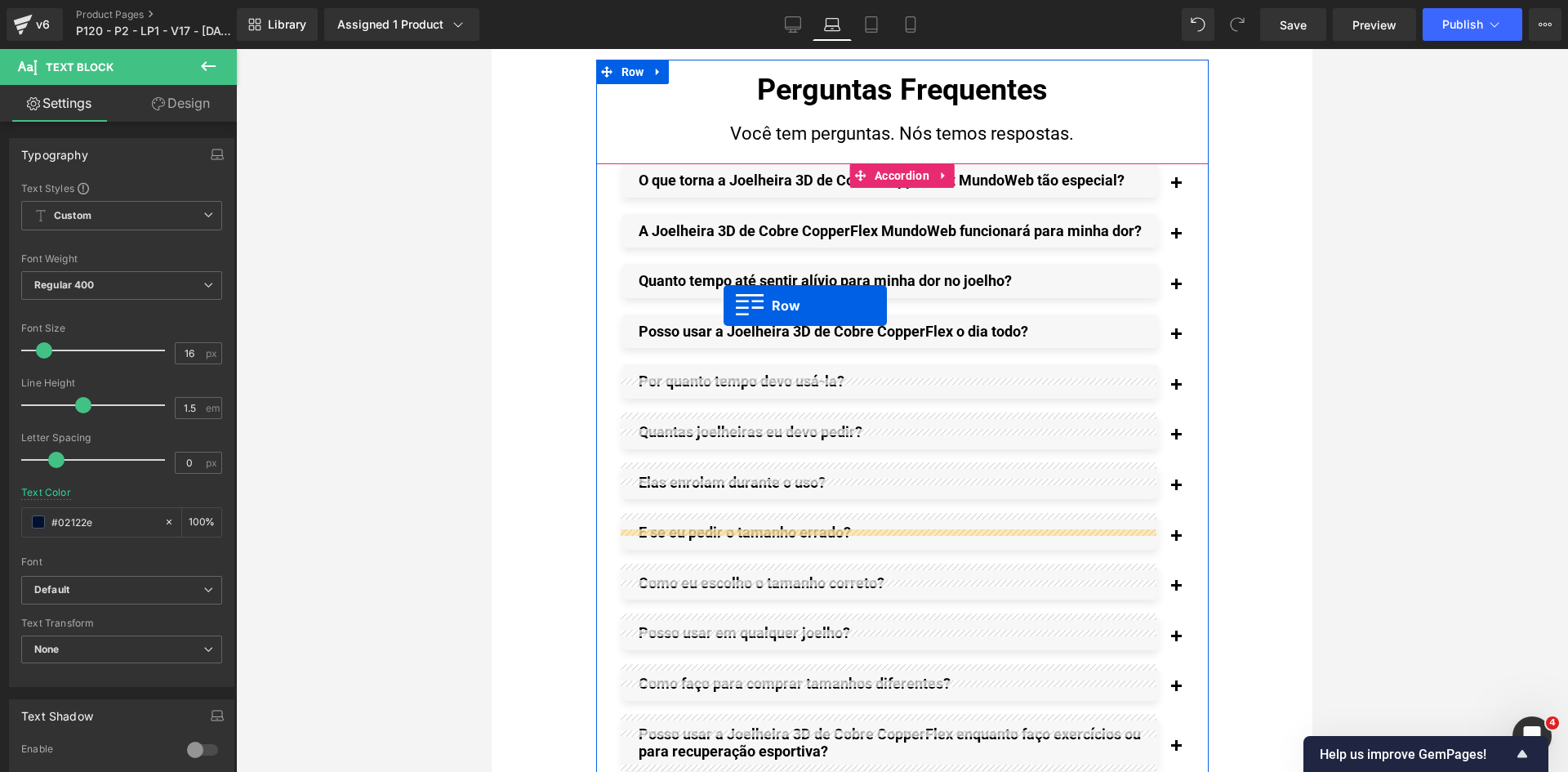
scroll to position [12313, 0]
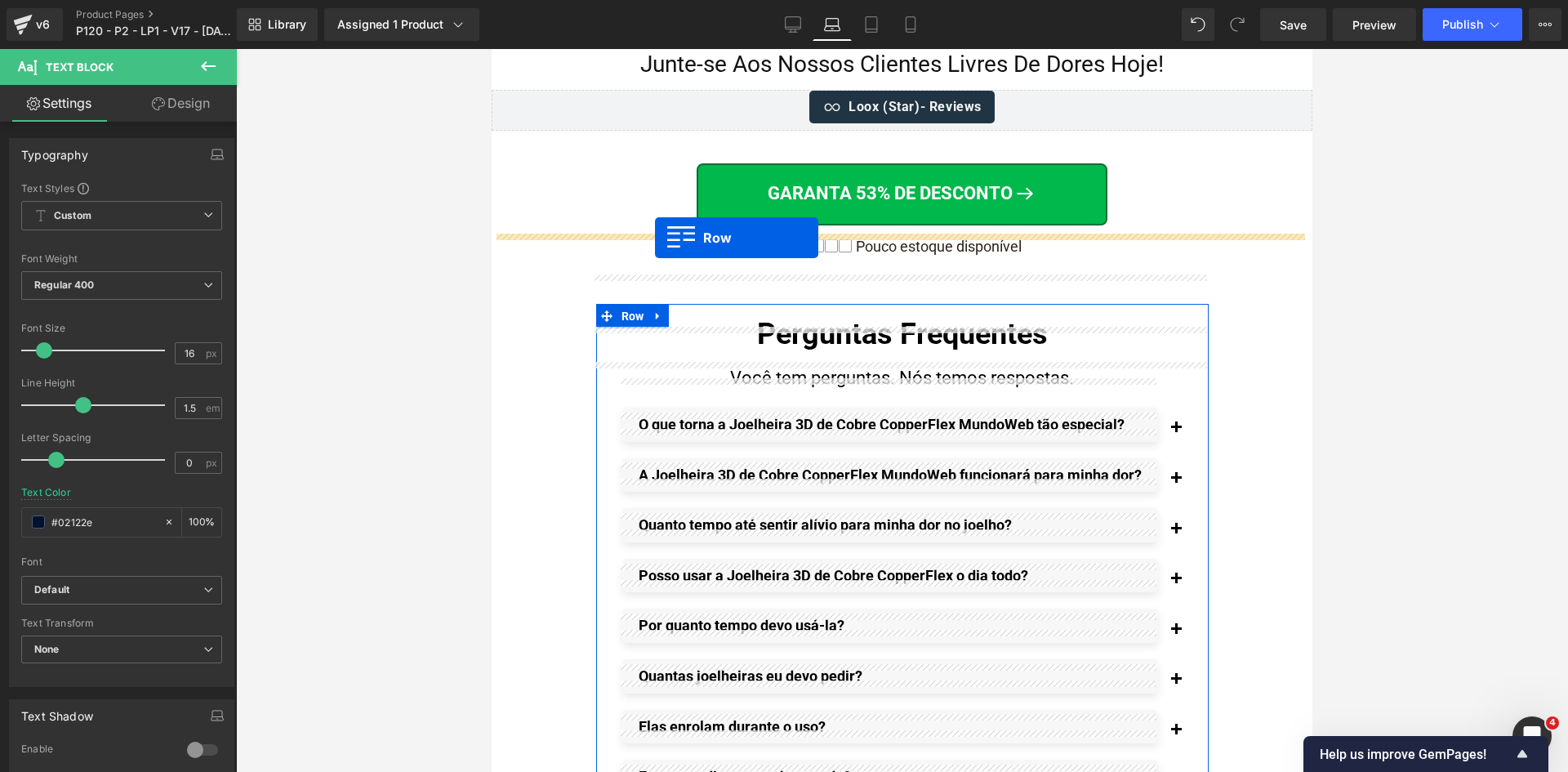
drag, startPoint x: 528, startPoint y: 294, endPoint x: 655, endPoint y: 237, distance: 139.2
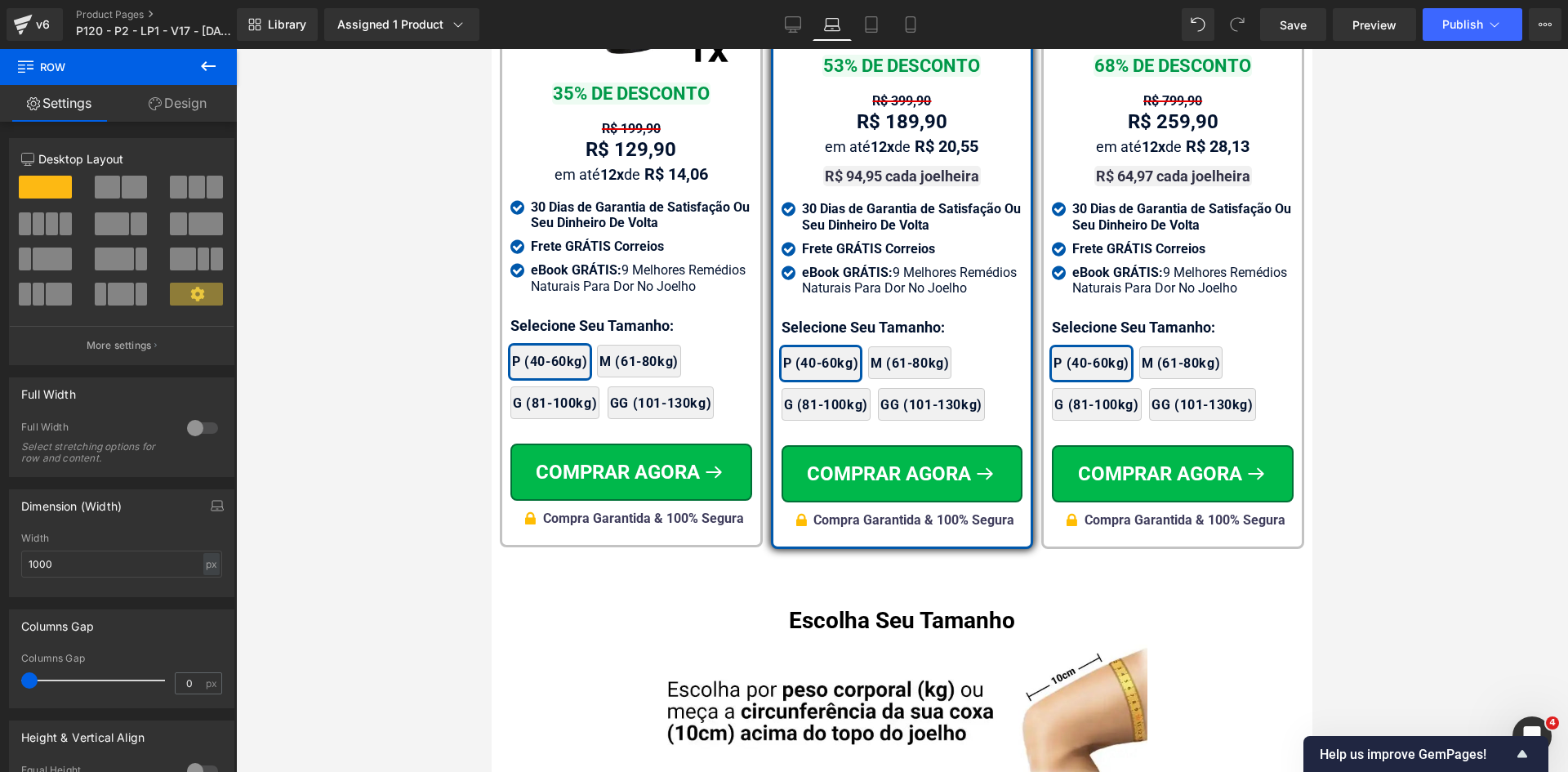
scroll to position [11007, 0]
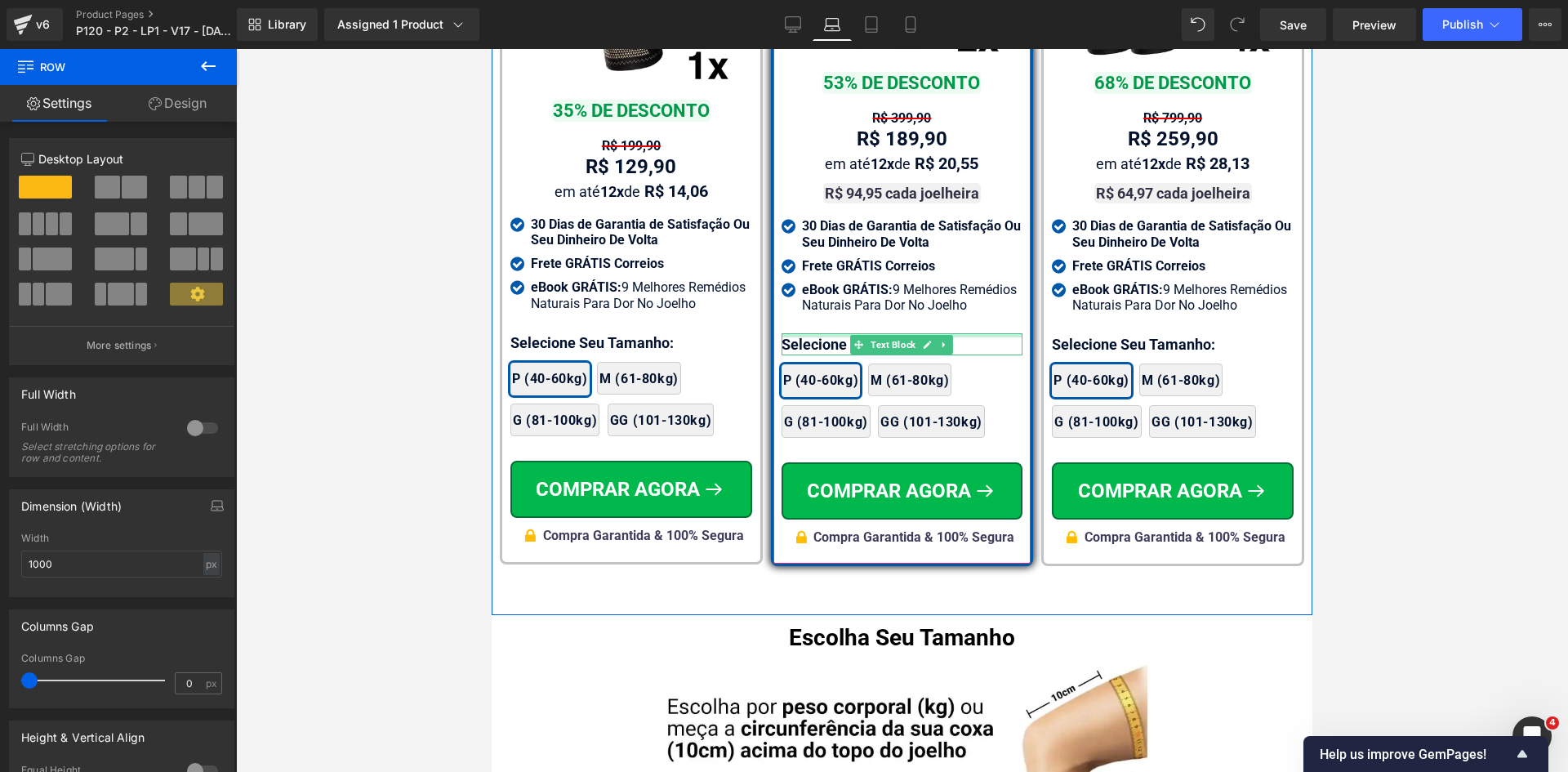
click at [813, 333] on div "Selecione Seu Tamanho: Text Block" at bounding box center [902, 344] width 242 height 22
click at [813, 333] on p "Selecione Seu Tamanho:" at bounding box center [902, 344] width 242 height 22
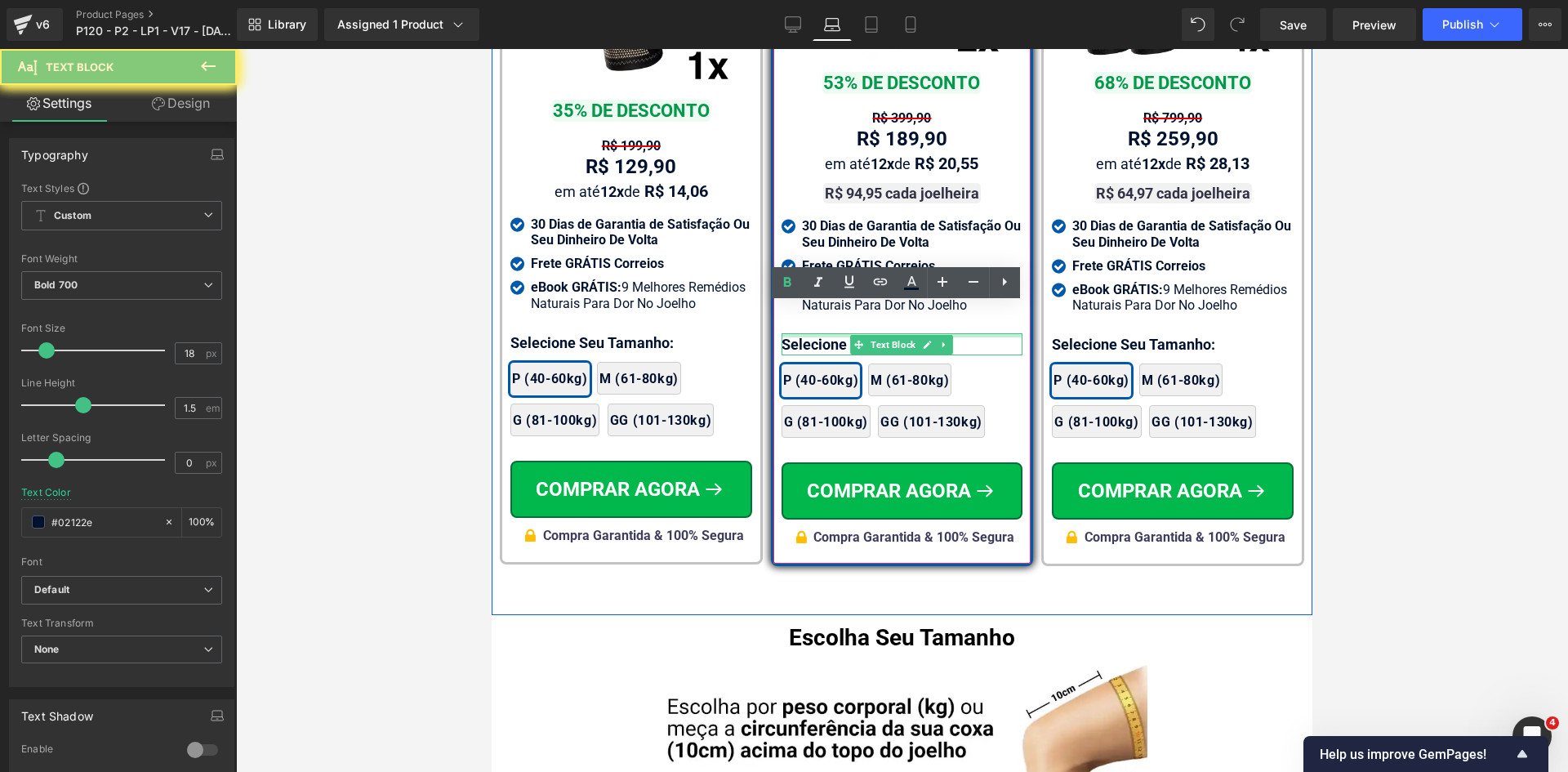
click at [813, 333] on p "Selecione Seu Tamanho:" at bounding box center [902, 344] width 242 height 22
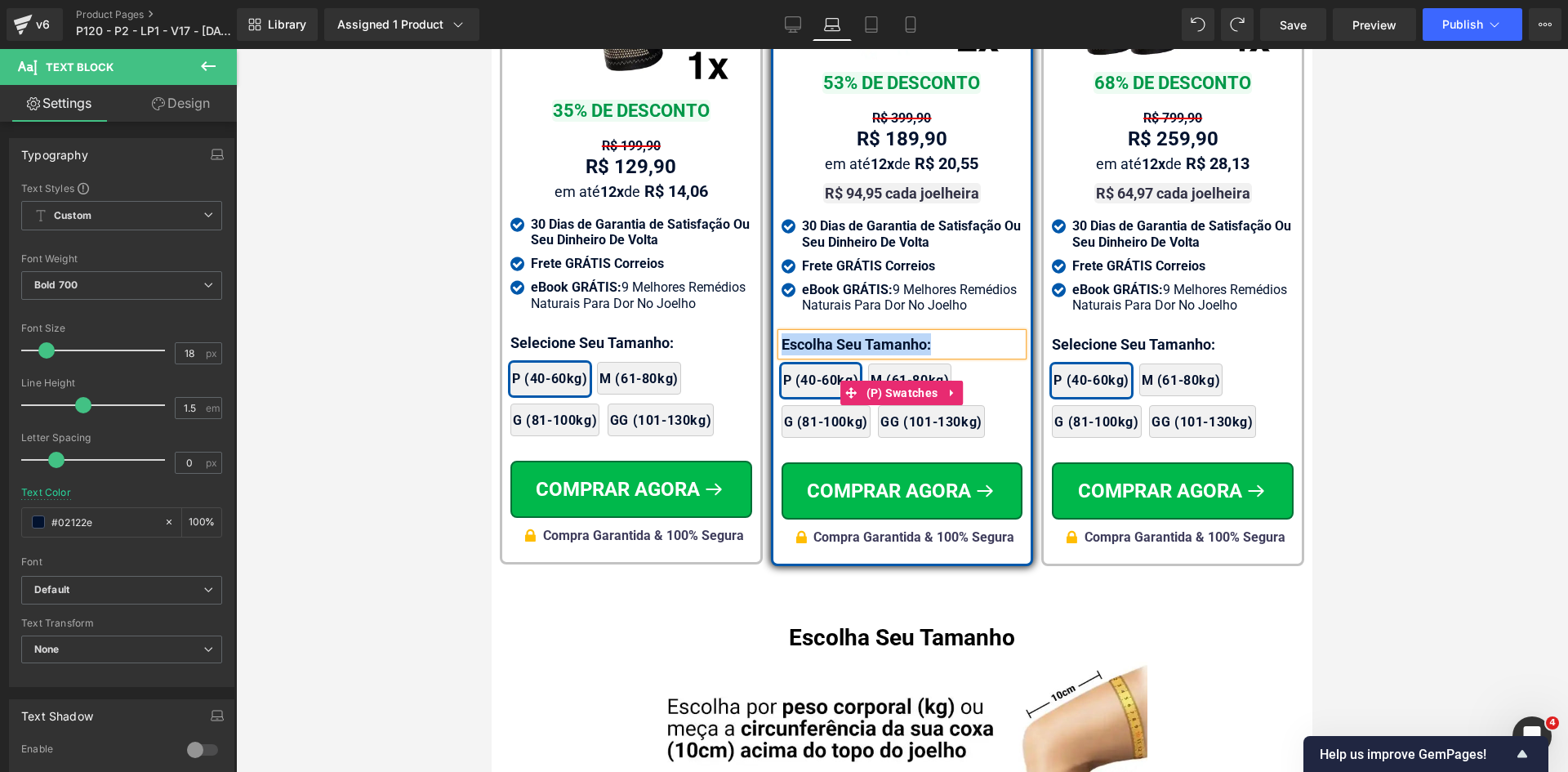
copy p "Escolha Seu Tamanho:"
click at [1081, 333] on p "Selecione Seu Tamanho:" at bounding box center [1173, 344] width 242 height 22
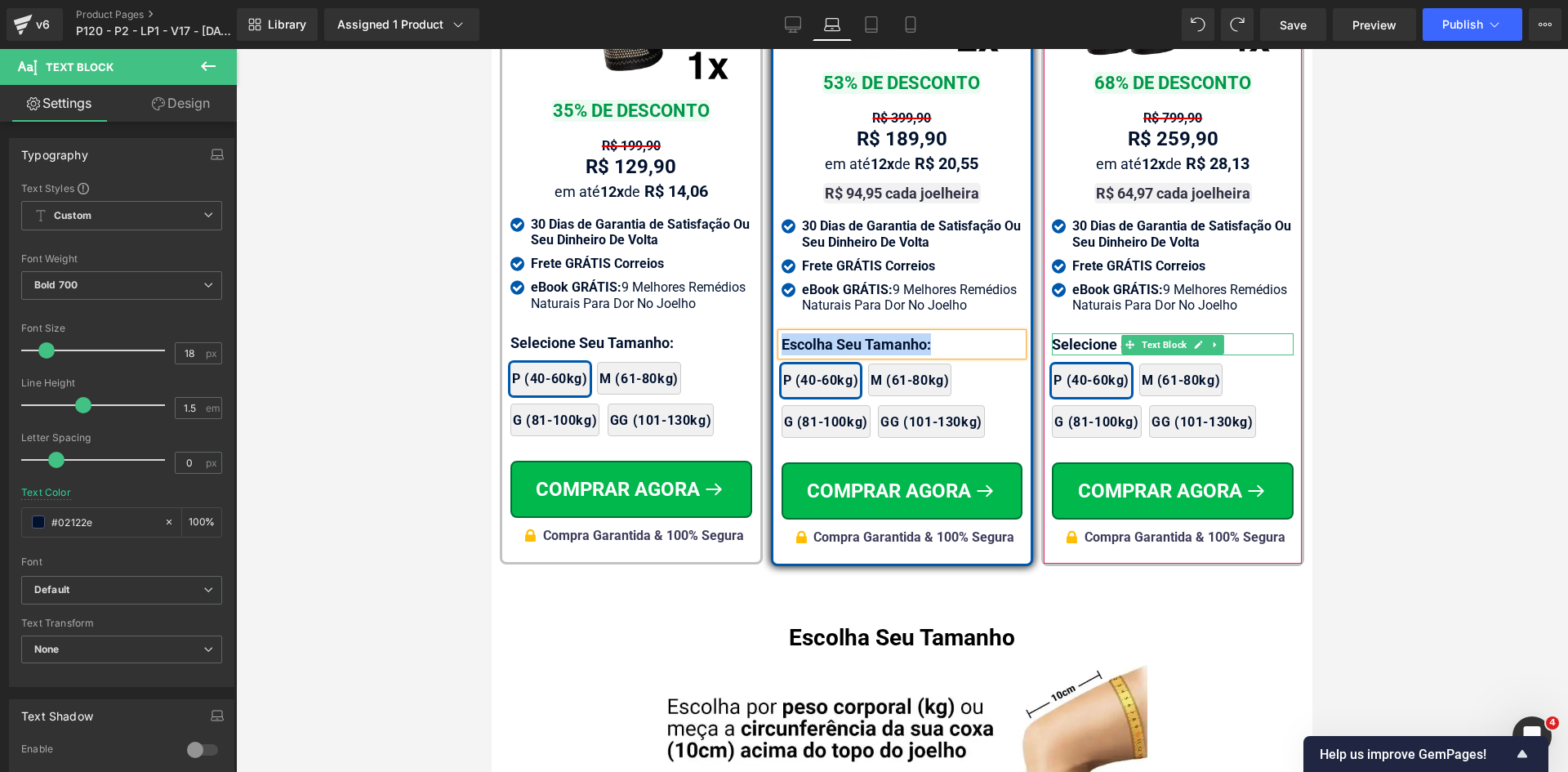
paste div
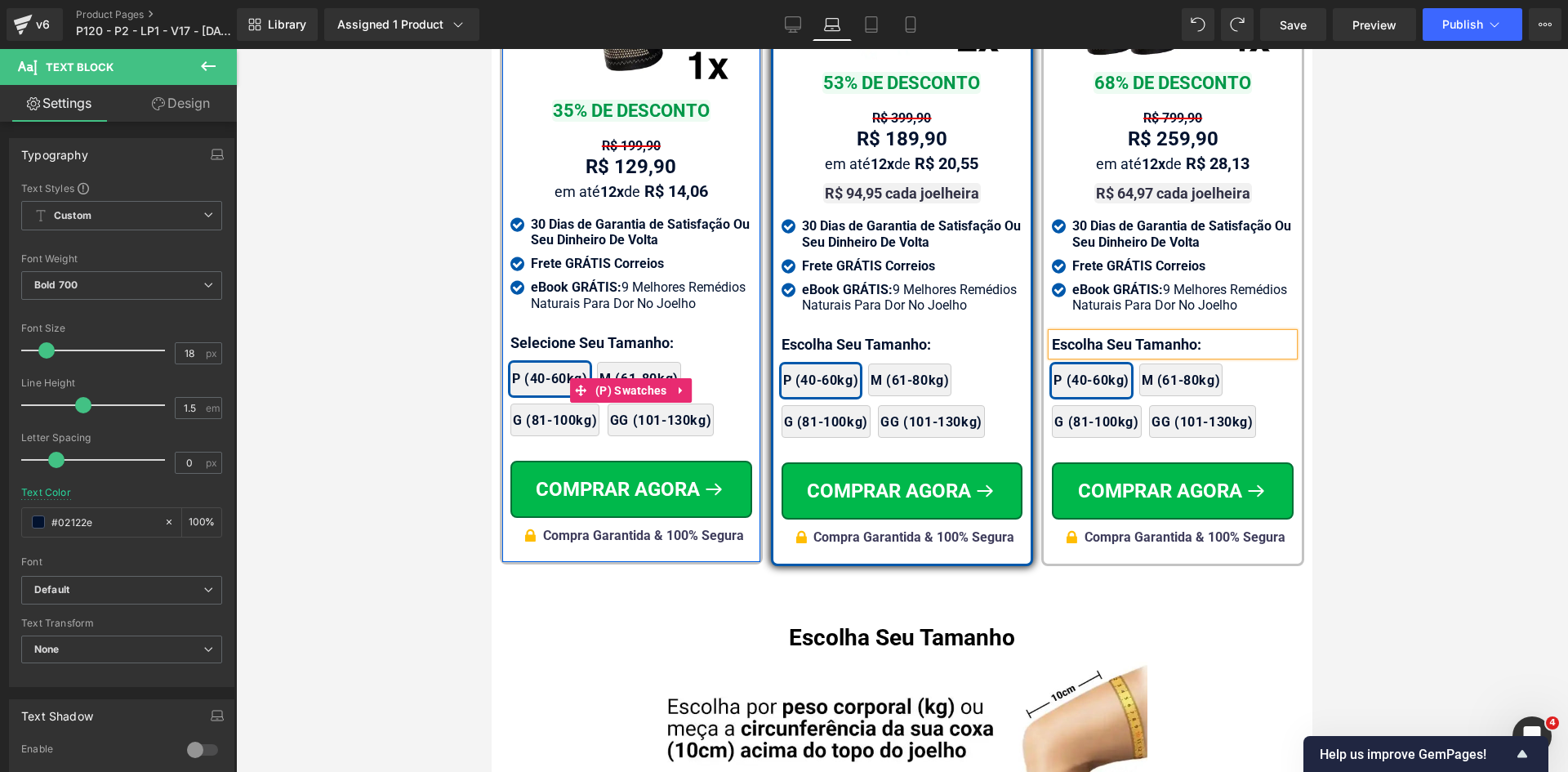
click at [579, 332] on span at bounding box center [588, 341] width 17 height 19
click at [556, 338] on div "2x Joelheiras 4x Joelheiras 1x Joelheira 3x Joelheiras P (40-60kg) M (61-80kg) …" at bounding box center [631, 391] width 242 height 107
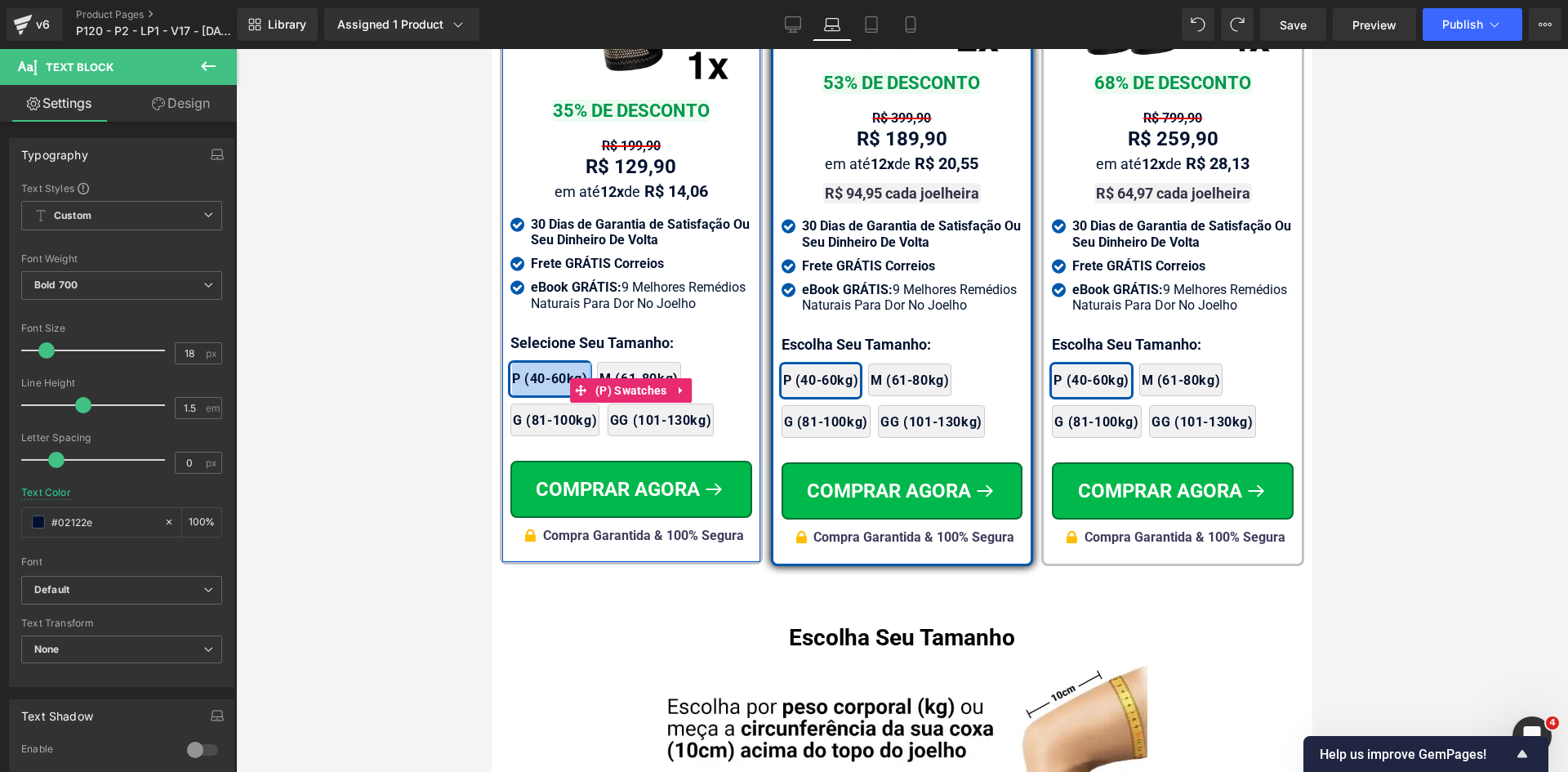
click at [556, 338] on div "2x Joelheiras 4x Joelheiras 1x Joelheira 3x Joelheiras P (40-60kg) M (61-80kg) …" at bounding box center [631, 391] width 242 height 107
click at [491, 49] on div at bounding box center [491, 49] width 0 height 0
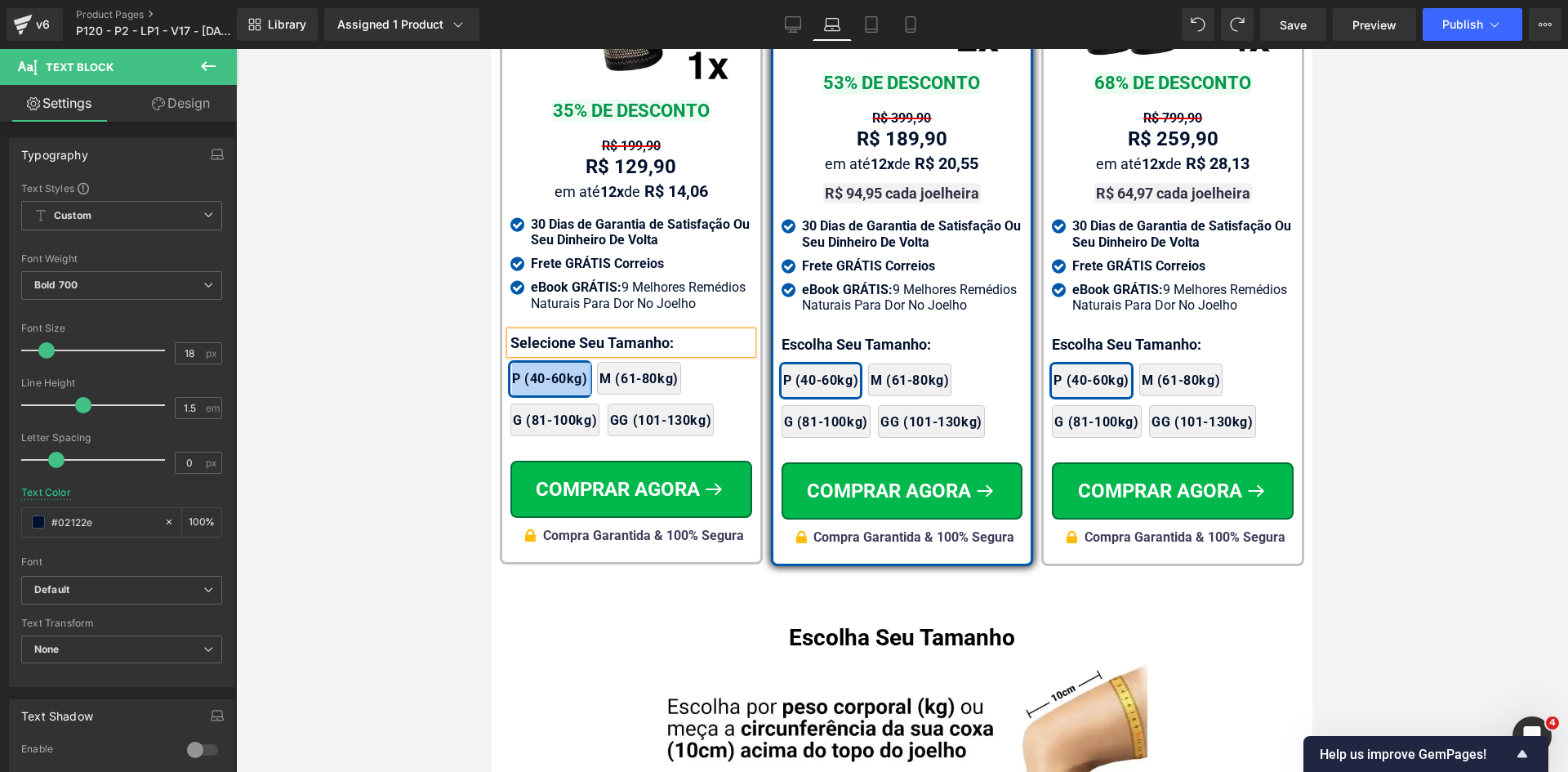
click at [556, 331] on p "Selecione Seu Tamanho:" at bounding box center [631, 342] width 242 height 22
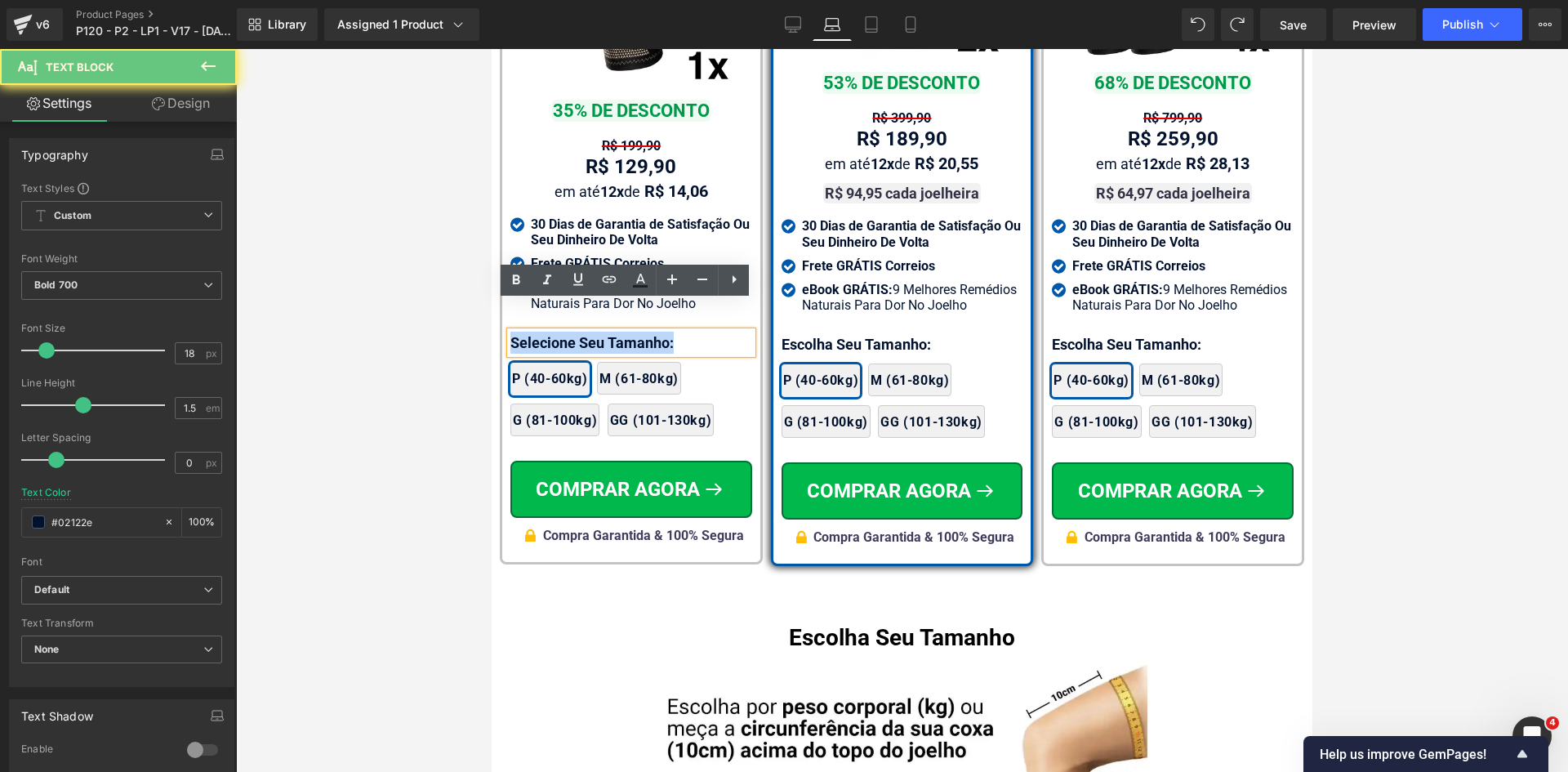
click at [556, 331] on p "Selecione Seu Tamanho:" at bounding box center [631, 342] width 242 height 22
paste div
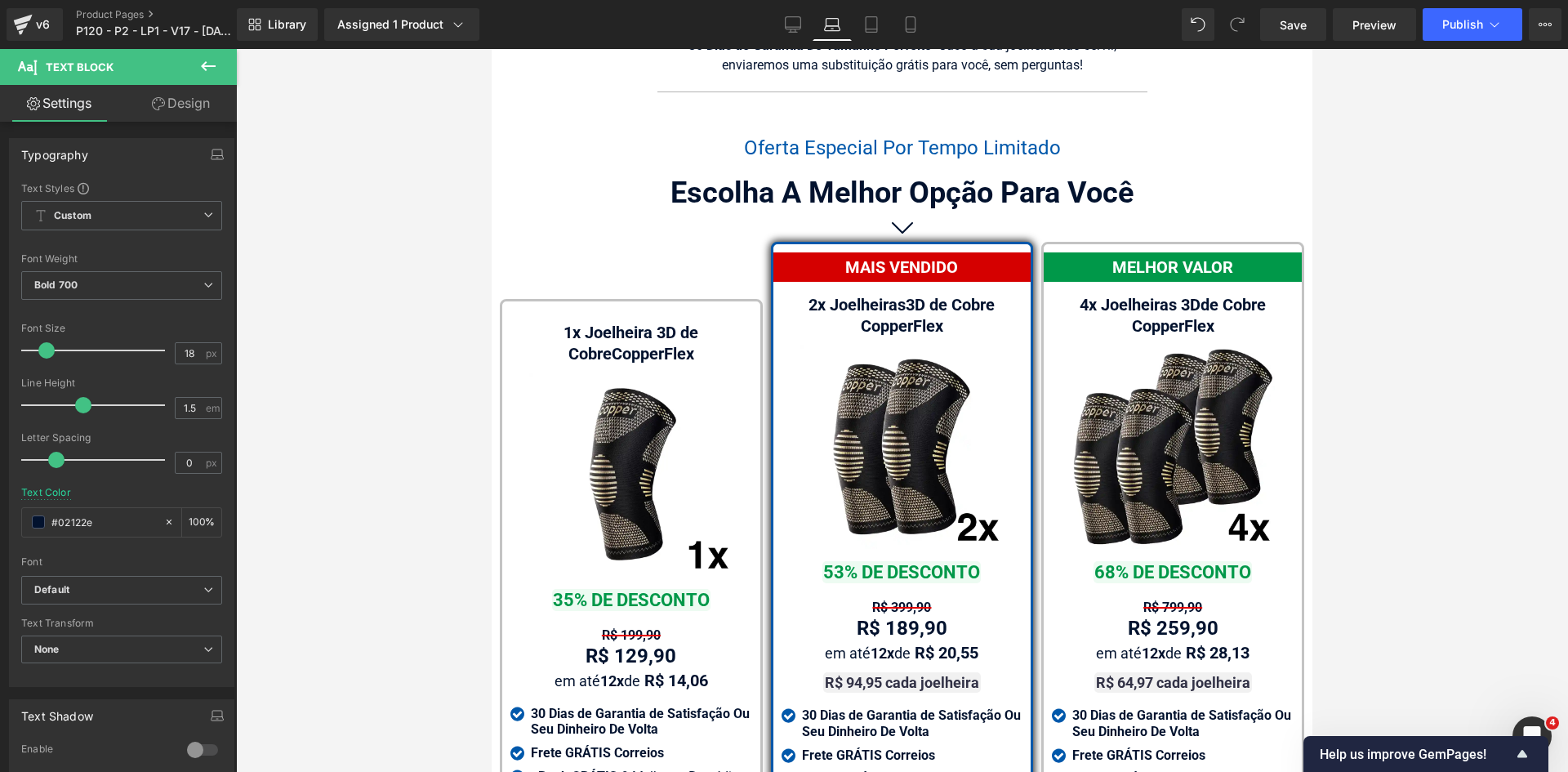
scroll to position [10516, 0]
click at [783, 23] on link "Desktop" at bounding box center [793, 25] width 40 height 33
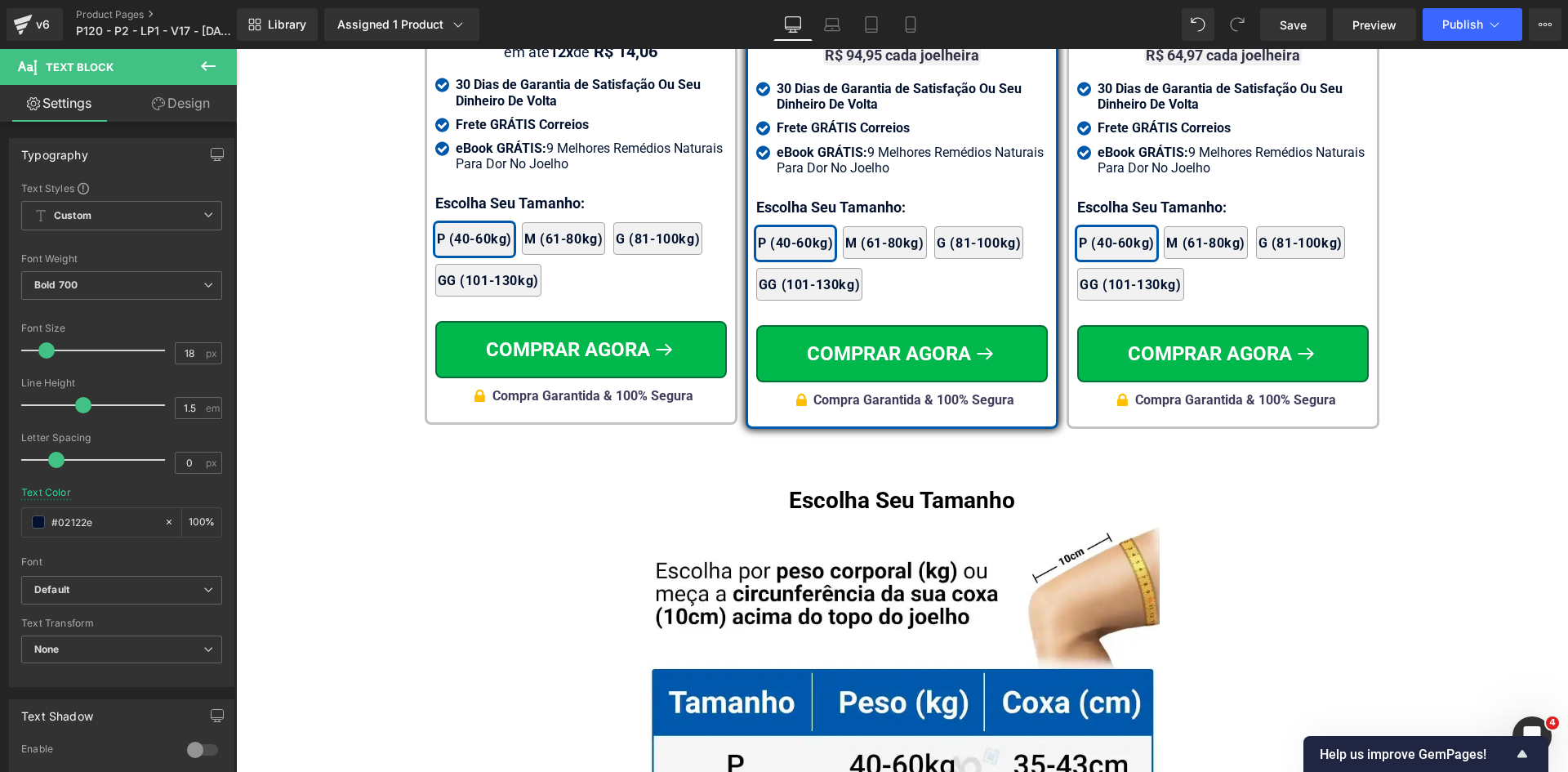
scroll to position [9898, 0]
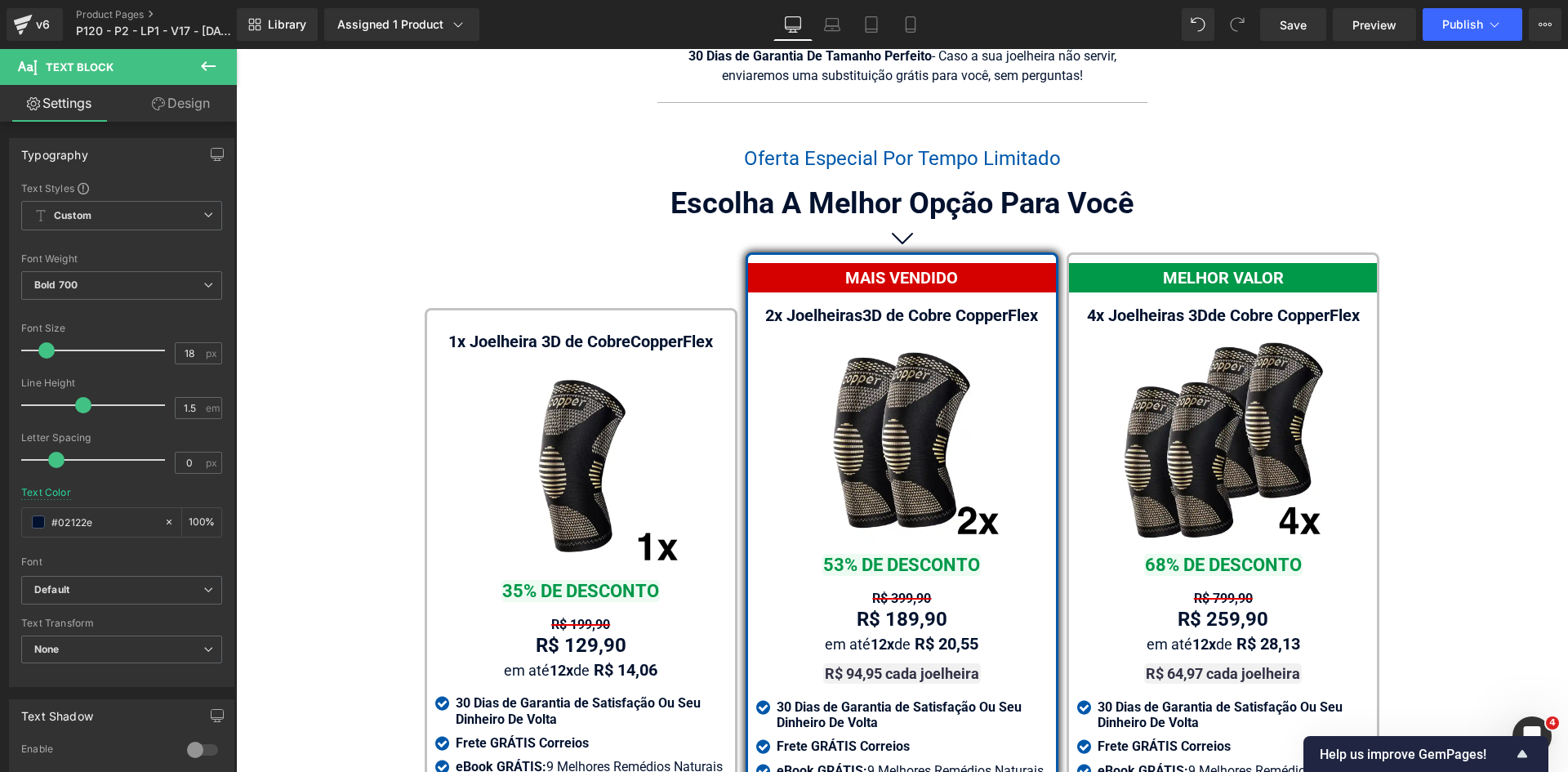
click at [904, 305] on div "2x Joelheiras 3D de Cobre CopperFlex Text Block" at bounding box center [901, 315] width 292 height 21
drag, startPoint x: 186, startPoint y: 352, endPoint x: 195, endPoint y: 353, distance: 9.1
click at [192, 353] on input "20" at bounding box center [189, 353] width 29 height 20
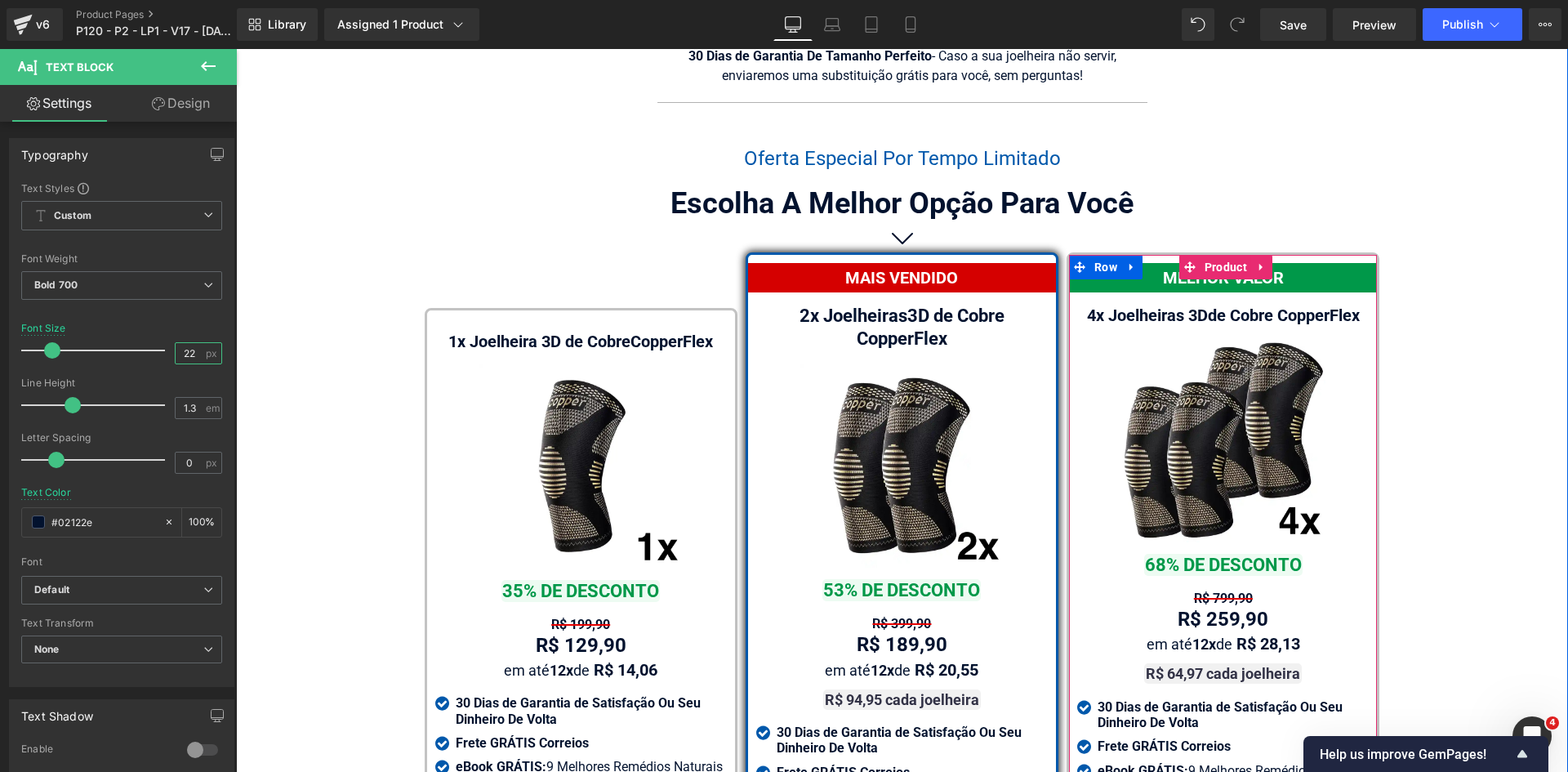
type input "22"
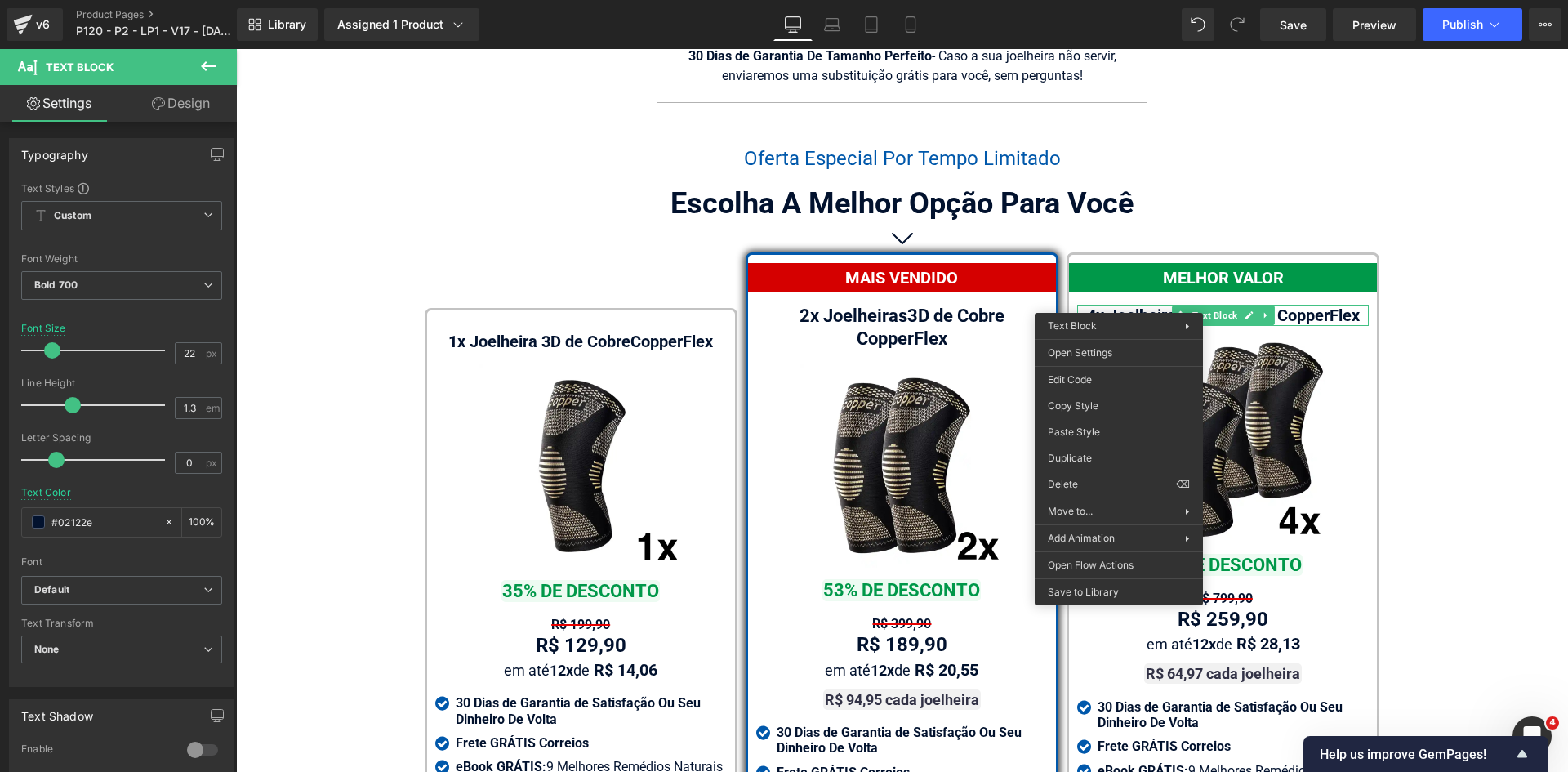
drag, startPoint x: 1315, startPoint y: 484, endPoint x: 554, endPoint y: 324, distance: 777.6
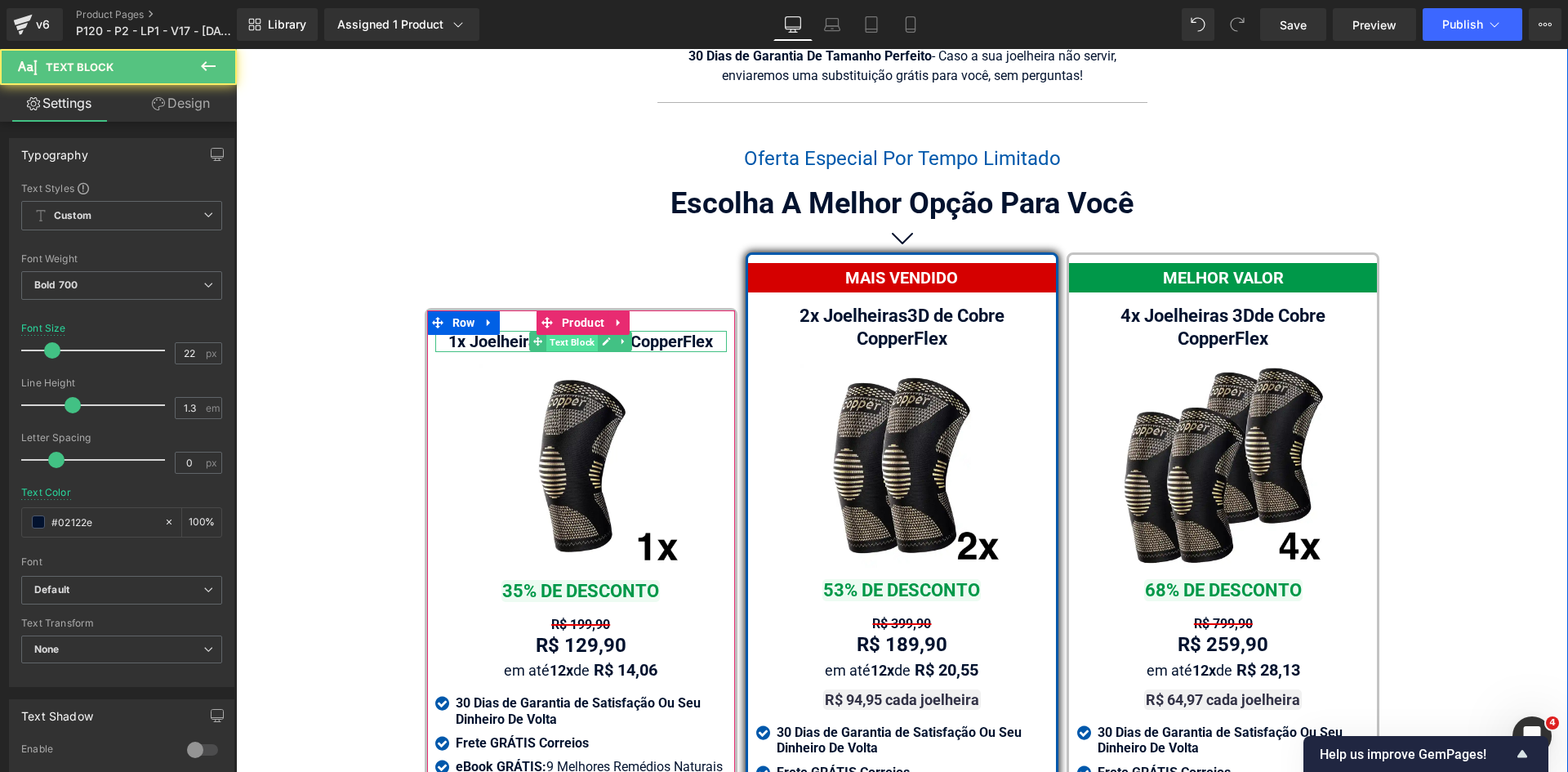
drag, startPoint x: 552, startPoint y: 321, endPoint x: 554, endPoint y: 331, distance: 10.2
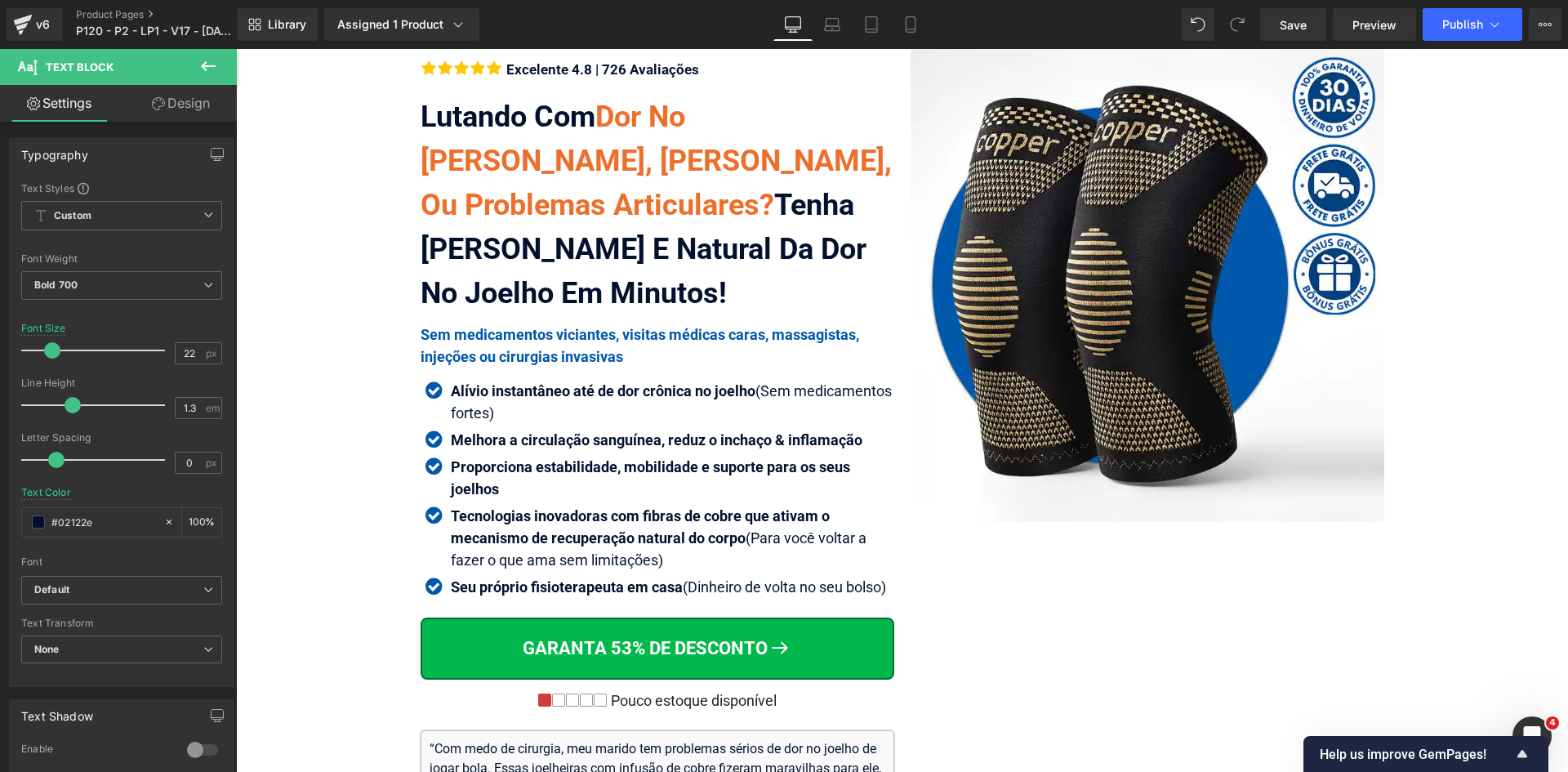
scroll to position [11, 0]
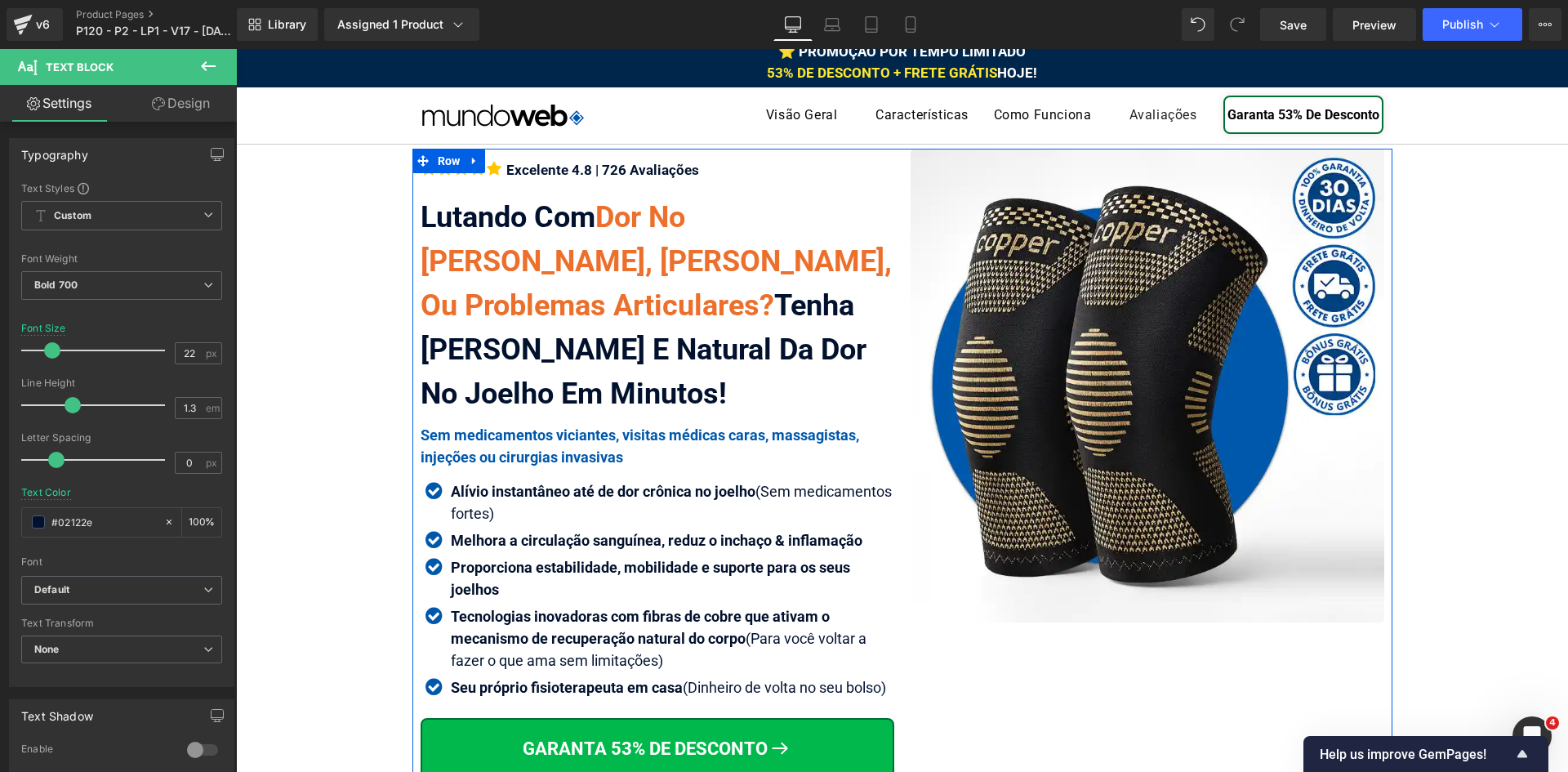
click at [503, 493] on strong "Alívio instantâneo até de dor crônica no joelho" at bounding box center [602, 491] width 304 height 17
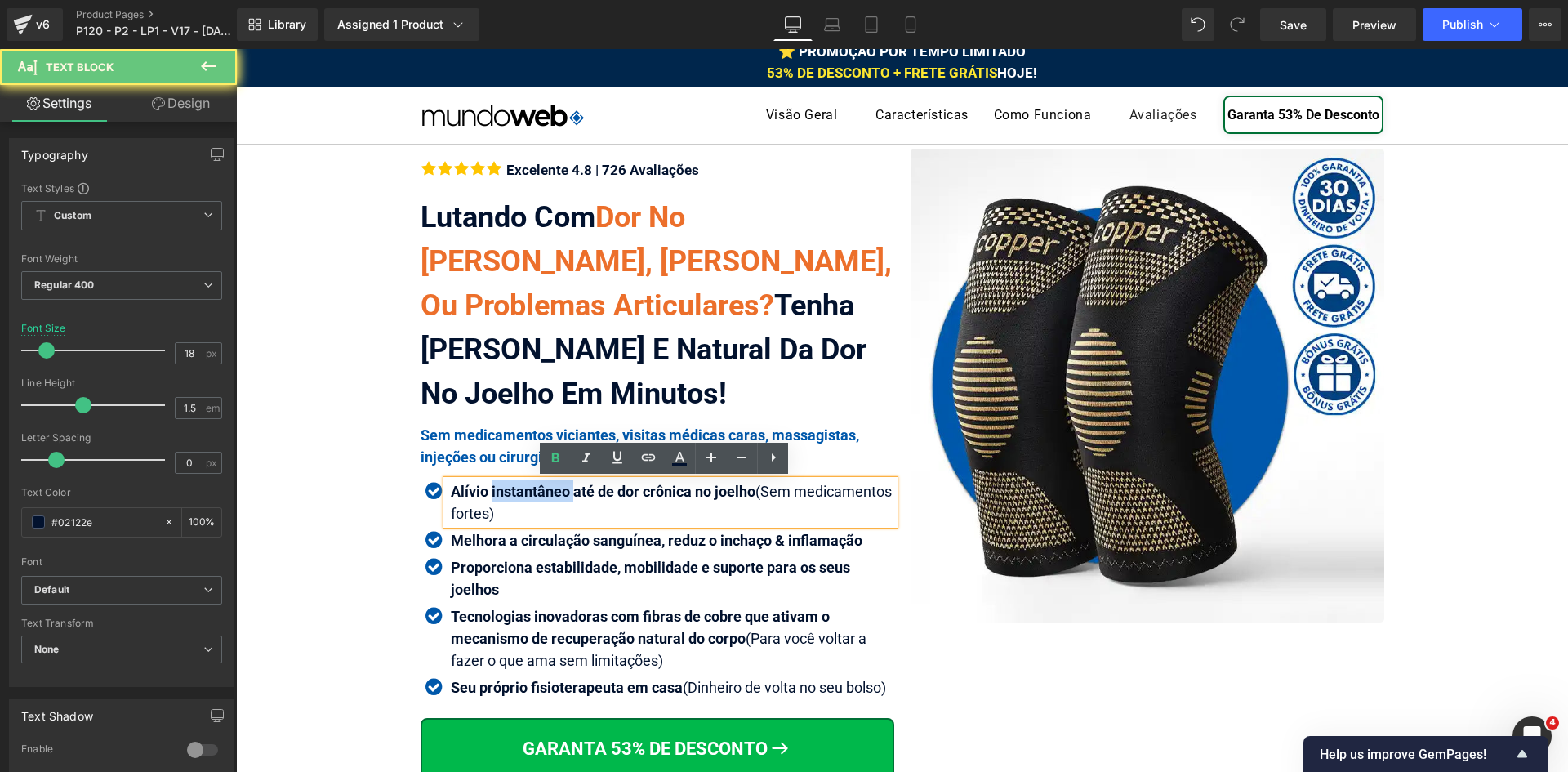
click at [503, 493] on strong "Alívio instantâneo até de dor crônica no joelho" at bounding box center [602, 491] width 304 height 17
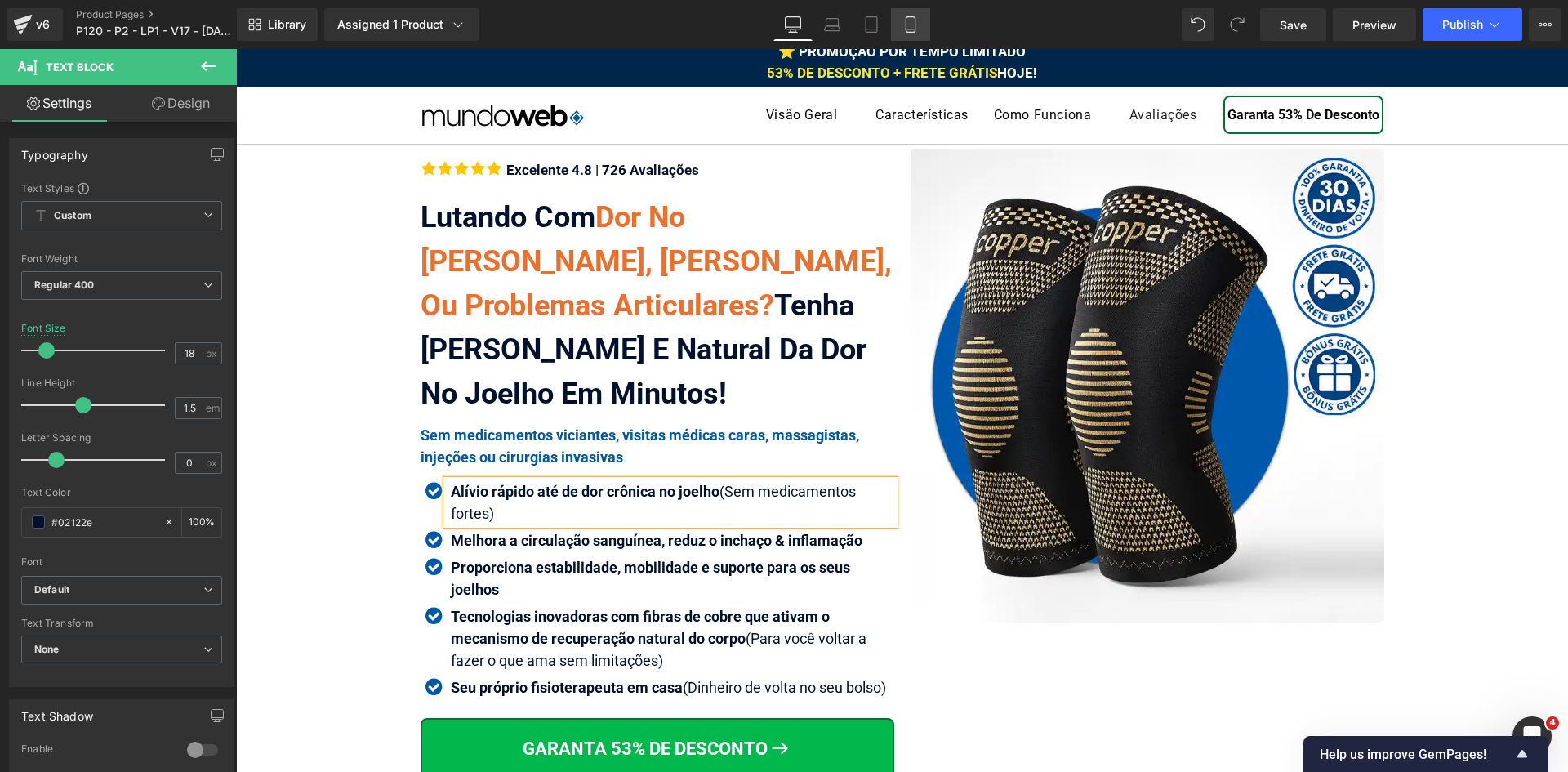
click at [920, 29] on link "Mobile" at bounding box center [910, 25] width 40 height 33
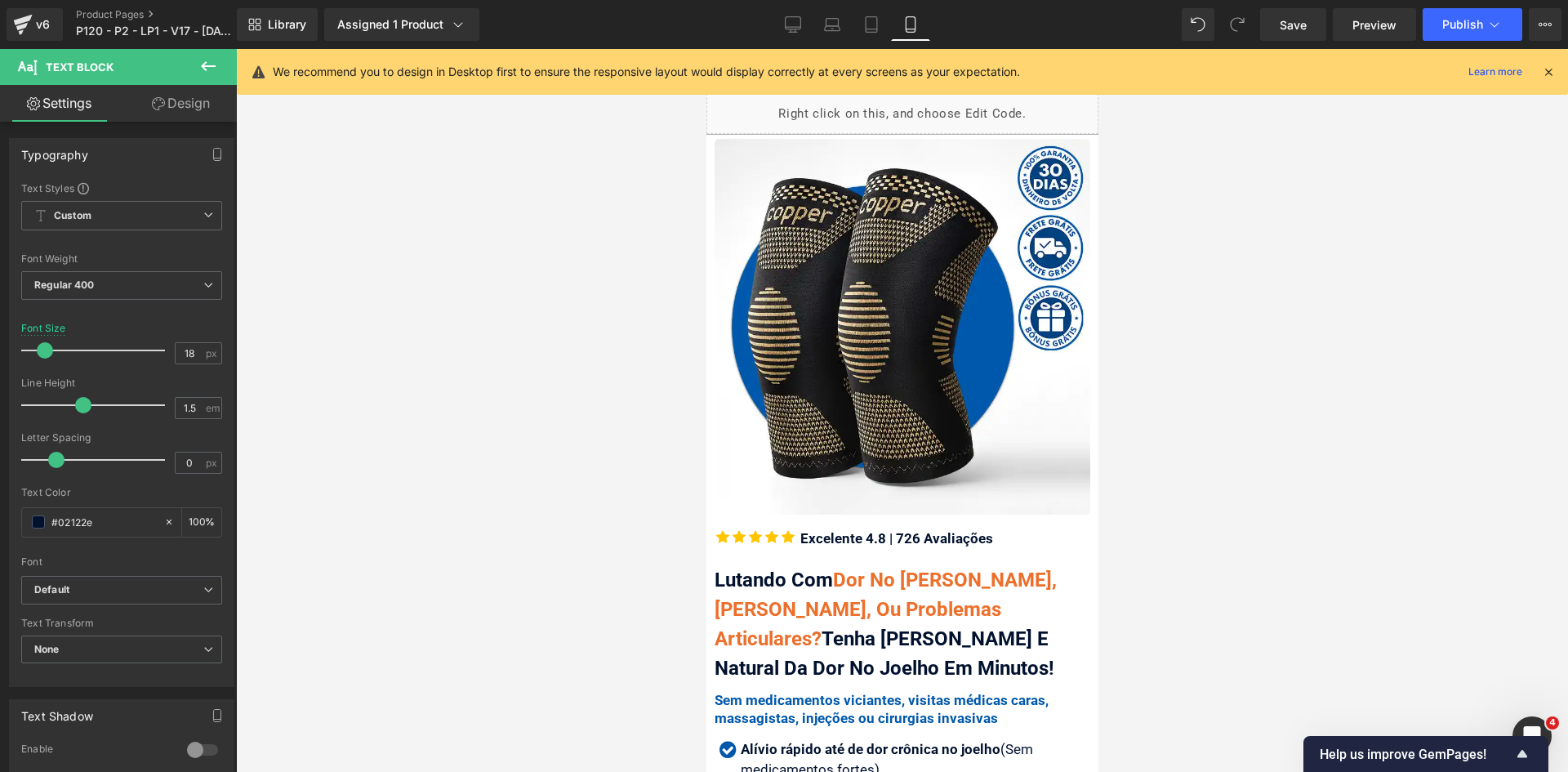
scroll to position [259, 0]
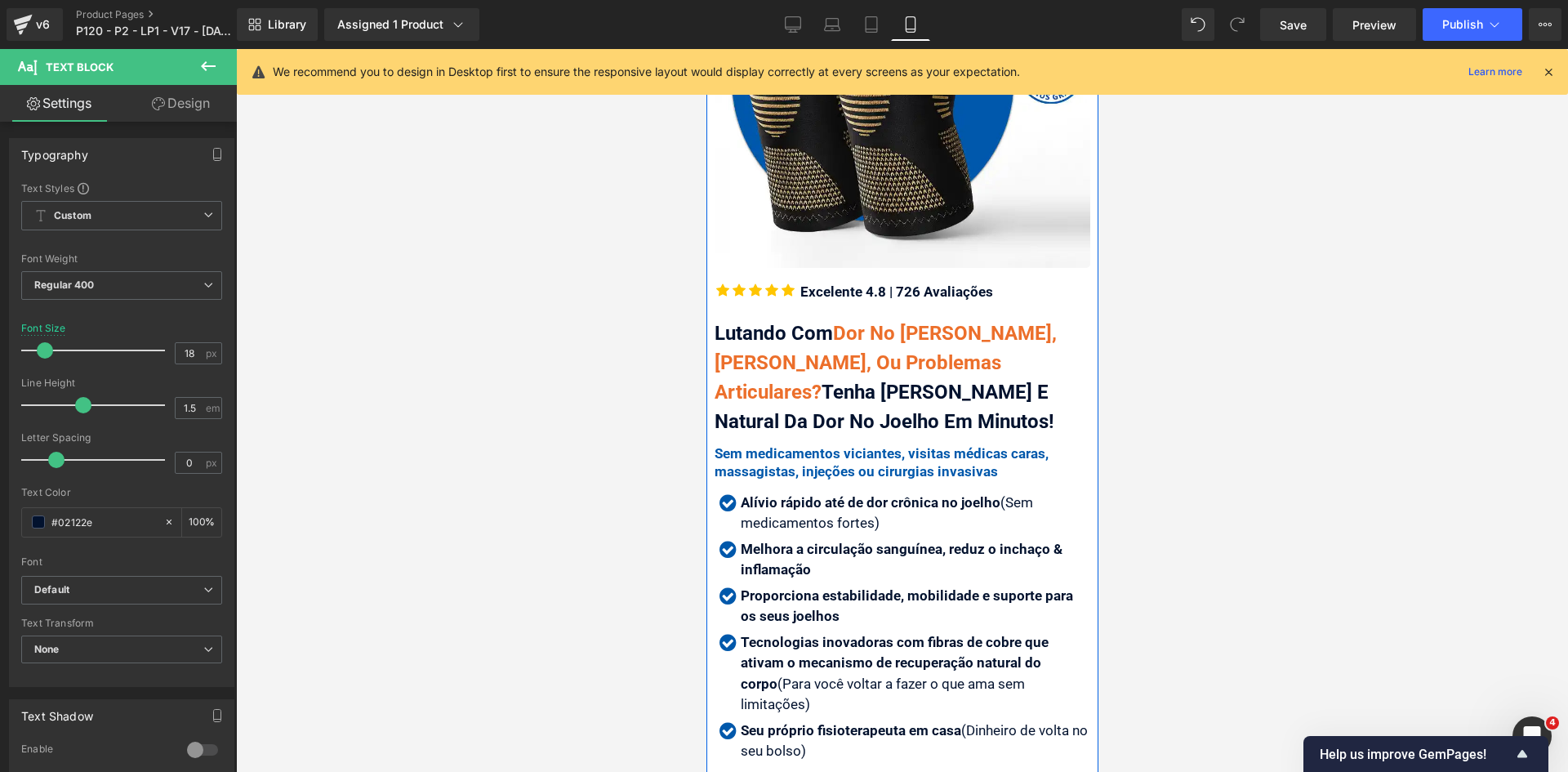
click at [968, 378] on div "Lutando Com Dor No Joelho Agonizante, Artrose, Ou Problemas Articulares? Tenha …" at bounding box center [901, 377] width 375 height 118
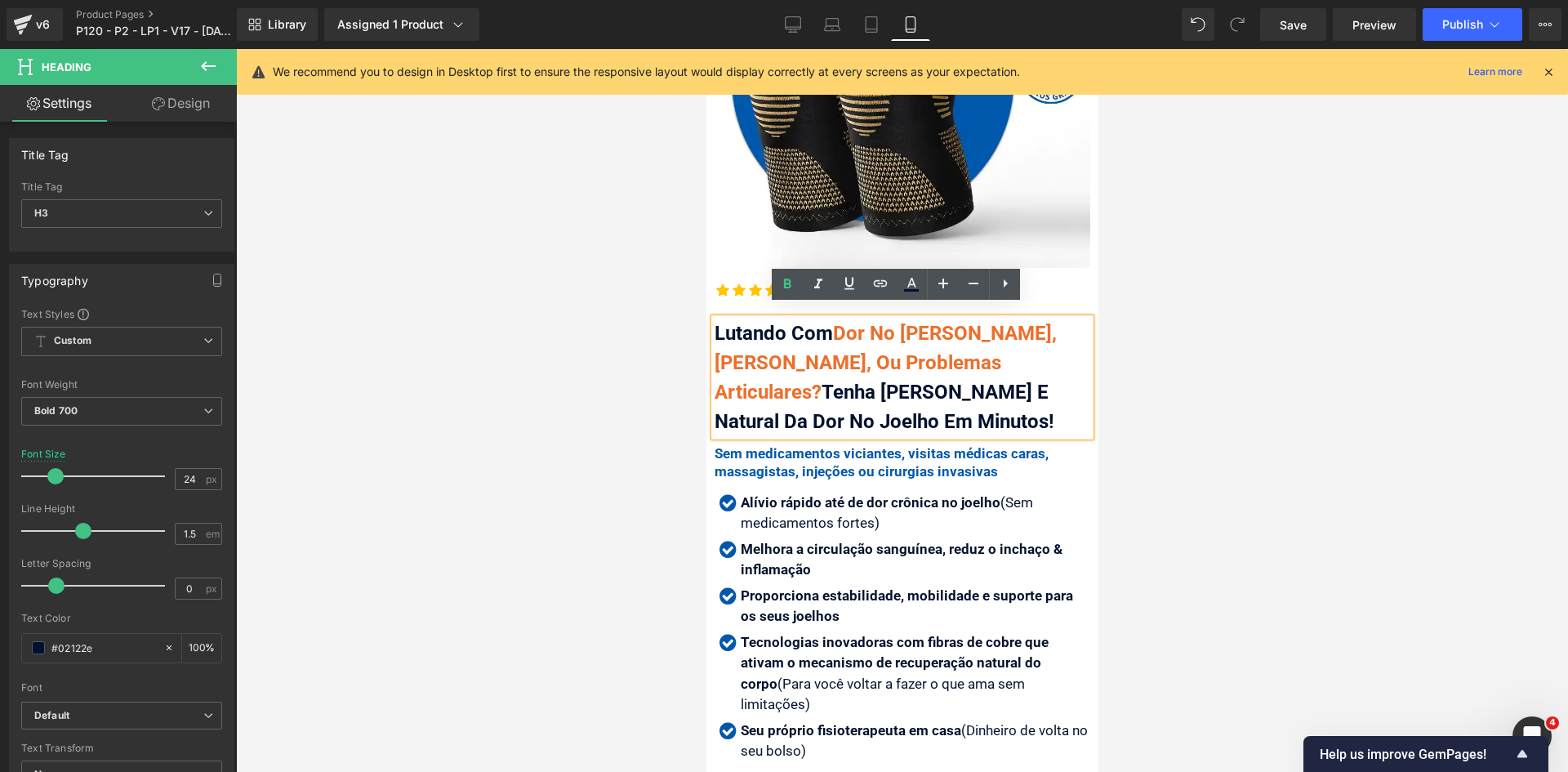
click at [1237, 444] on div at bounding box center [902, 410] width 1332 height 723
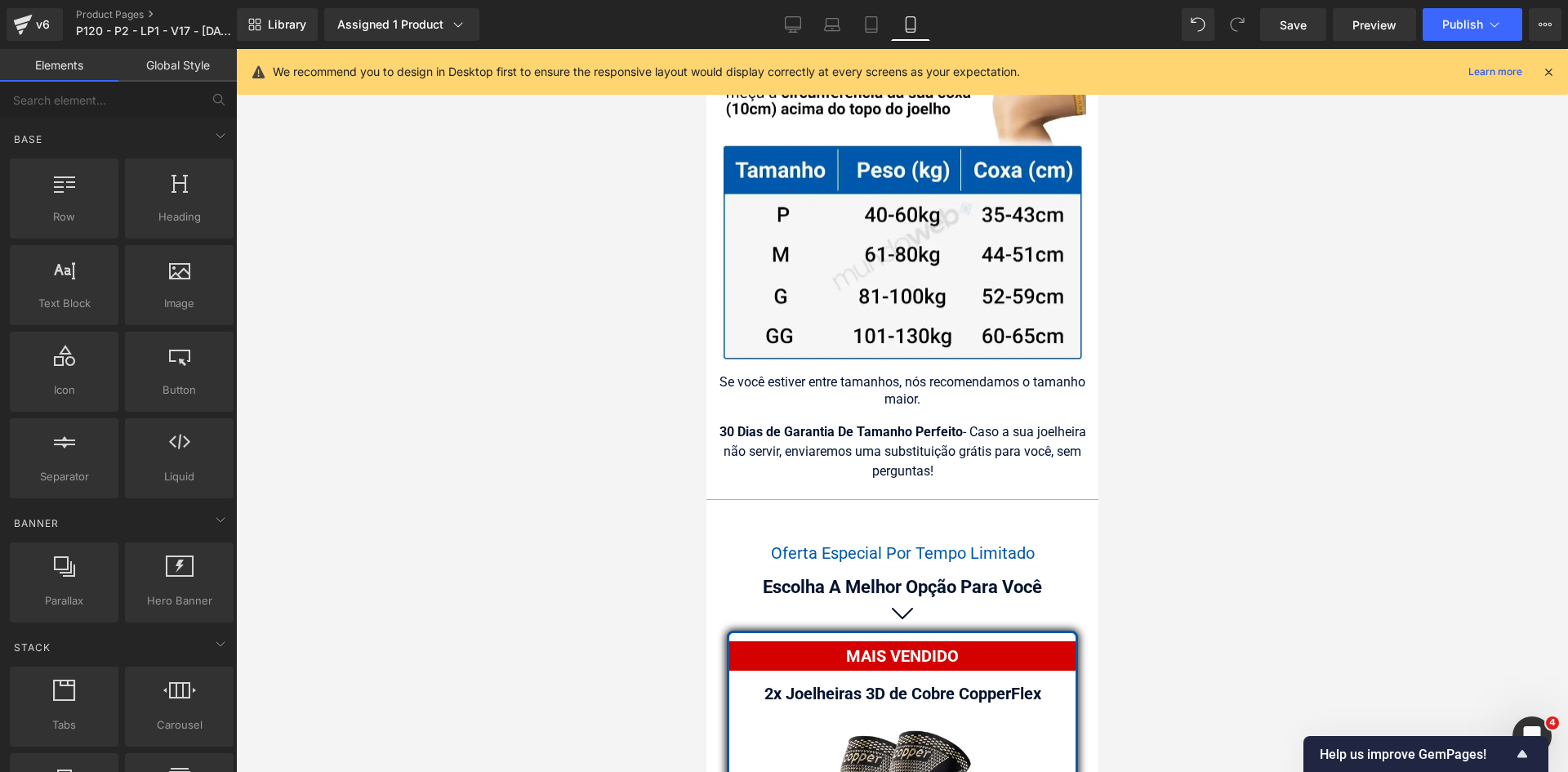
scroll to position [14720, 0]
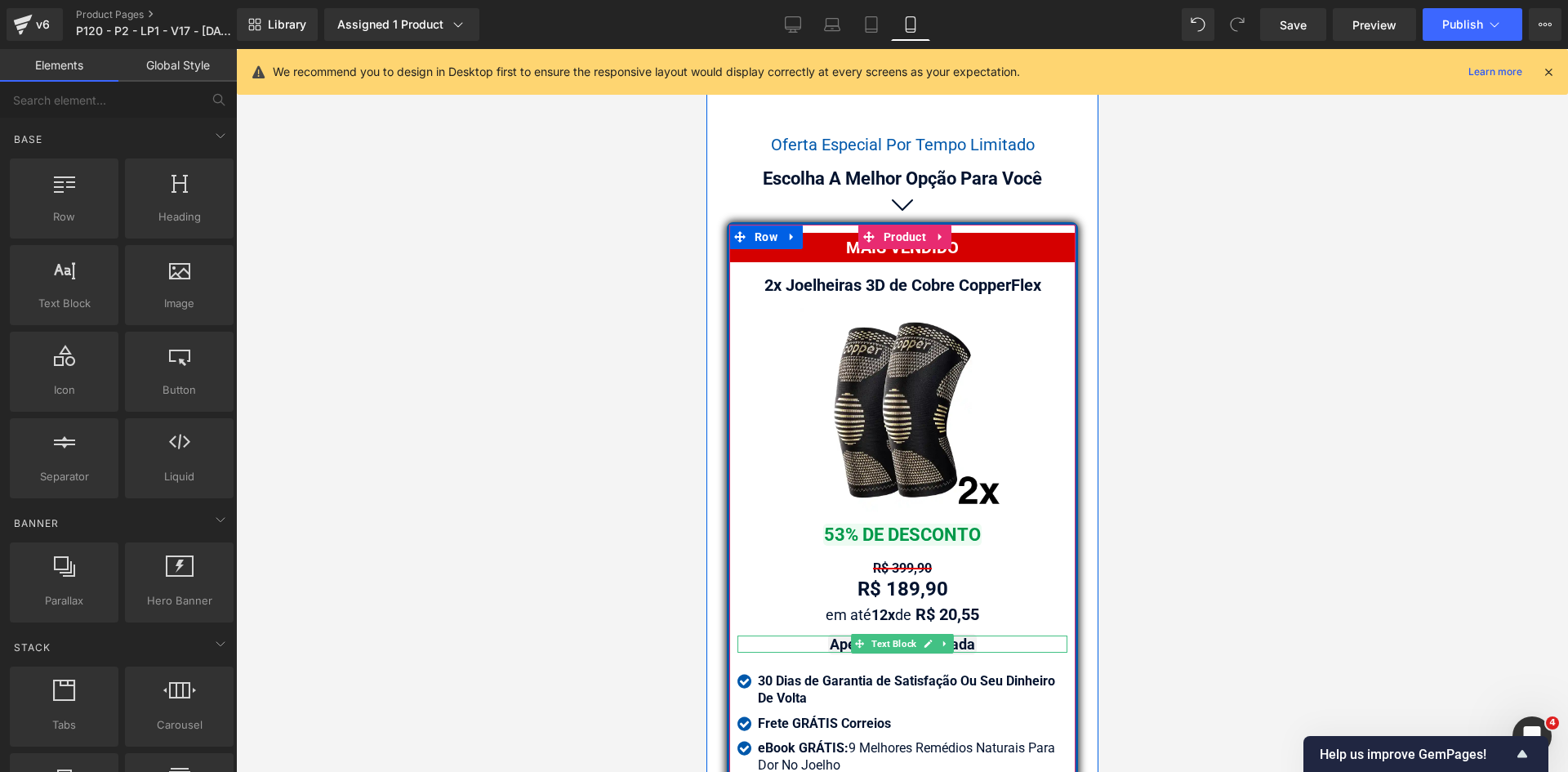
click at [839, 636] on strong "Apenas R$ 94,95 cada" at bounding box center [901, 644] width 145 height 17
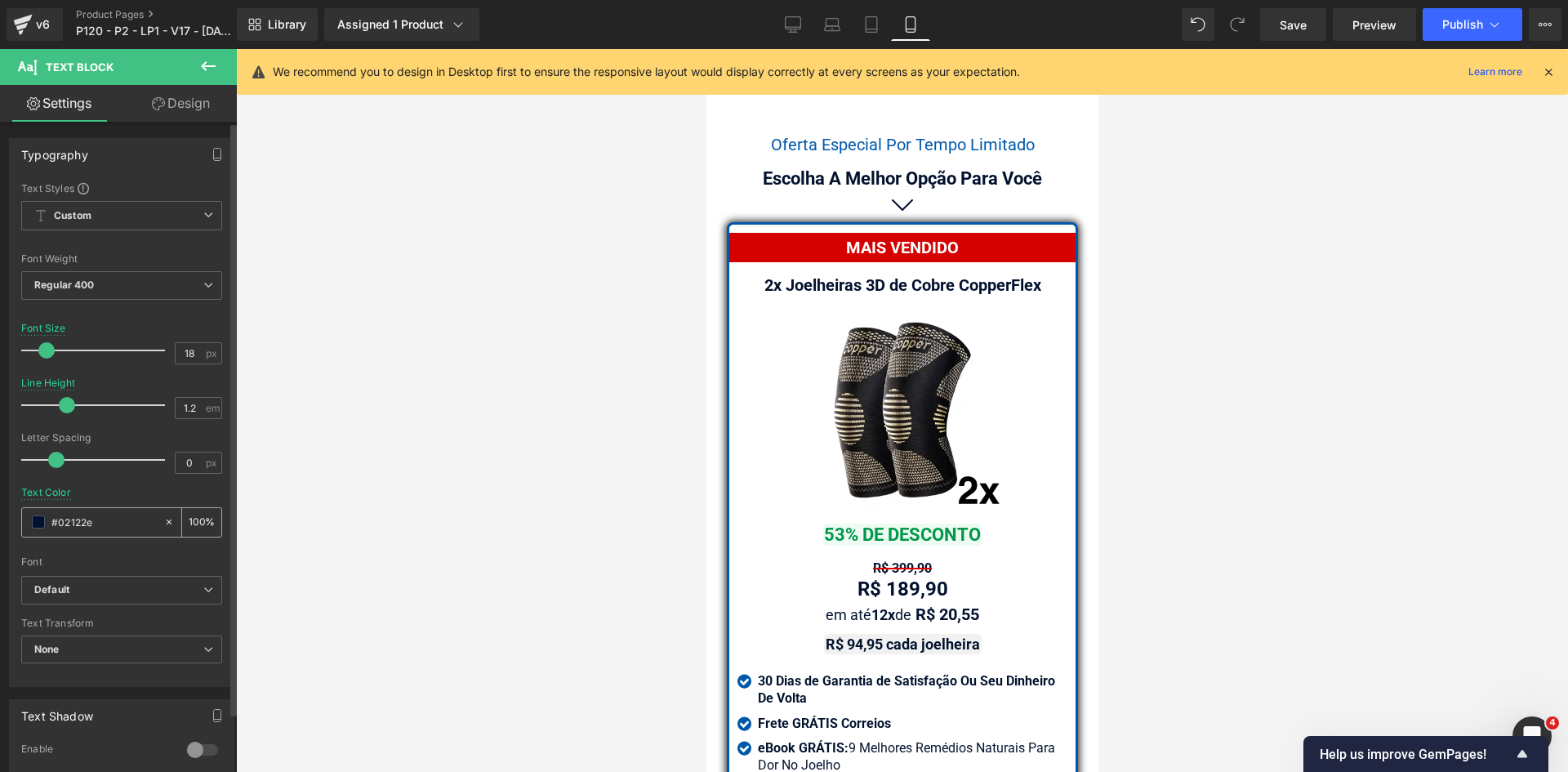
click at [110, 521] on input "#02122e" at bounding box center [104, 523] width 105 height 18
type input "323246"
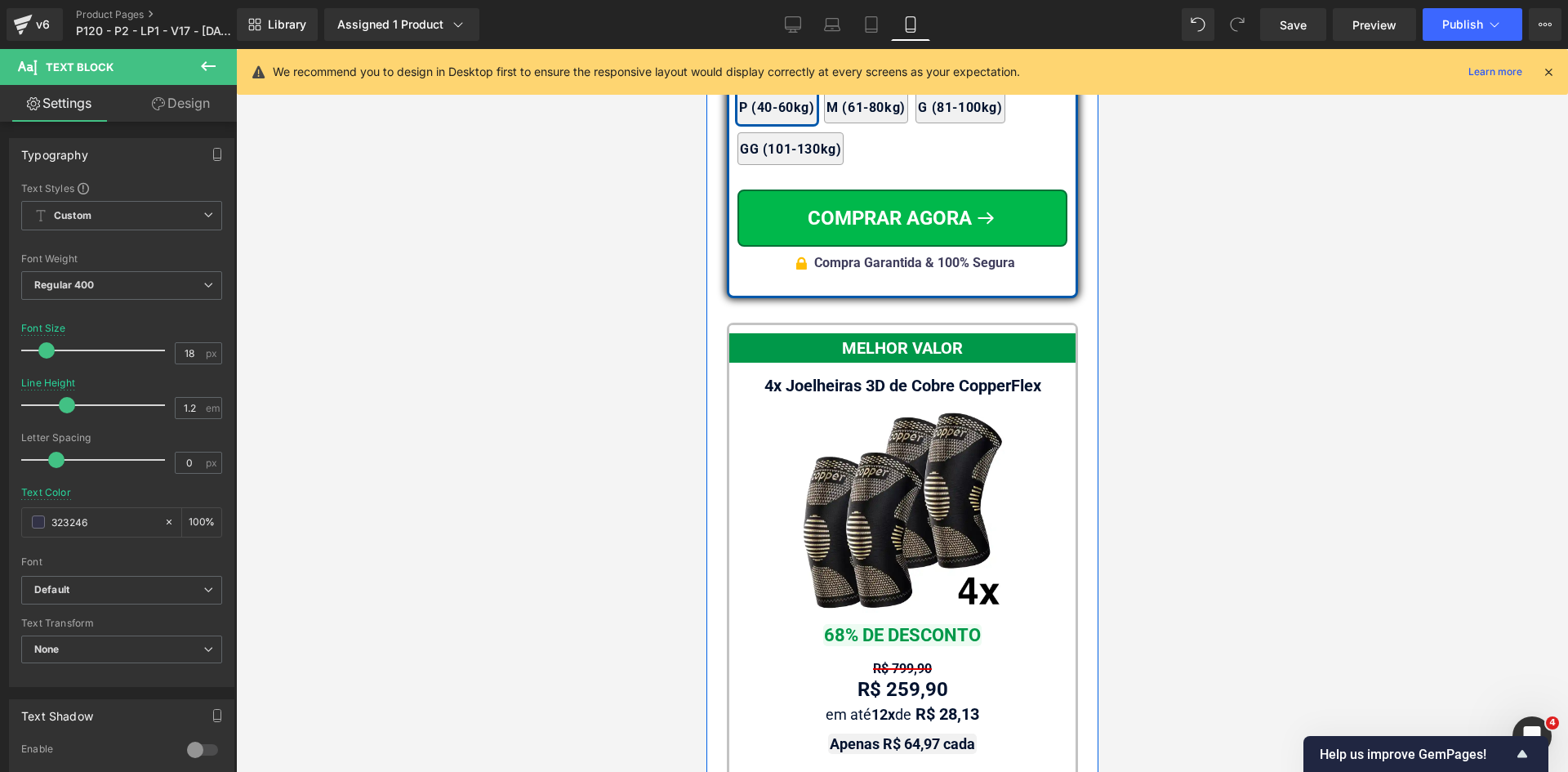
scroll to position [15783, 0]
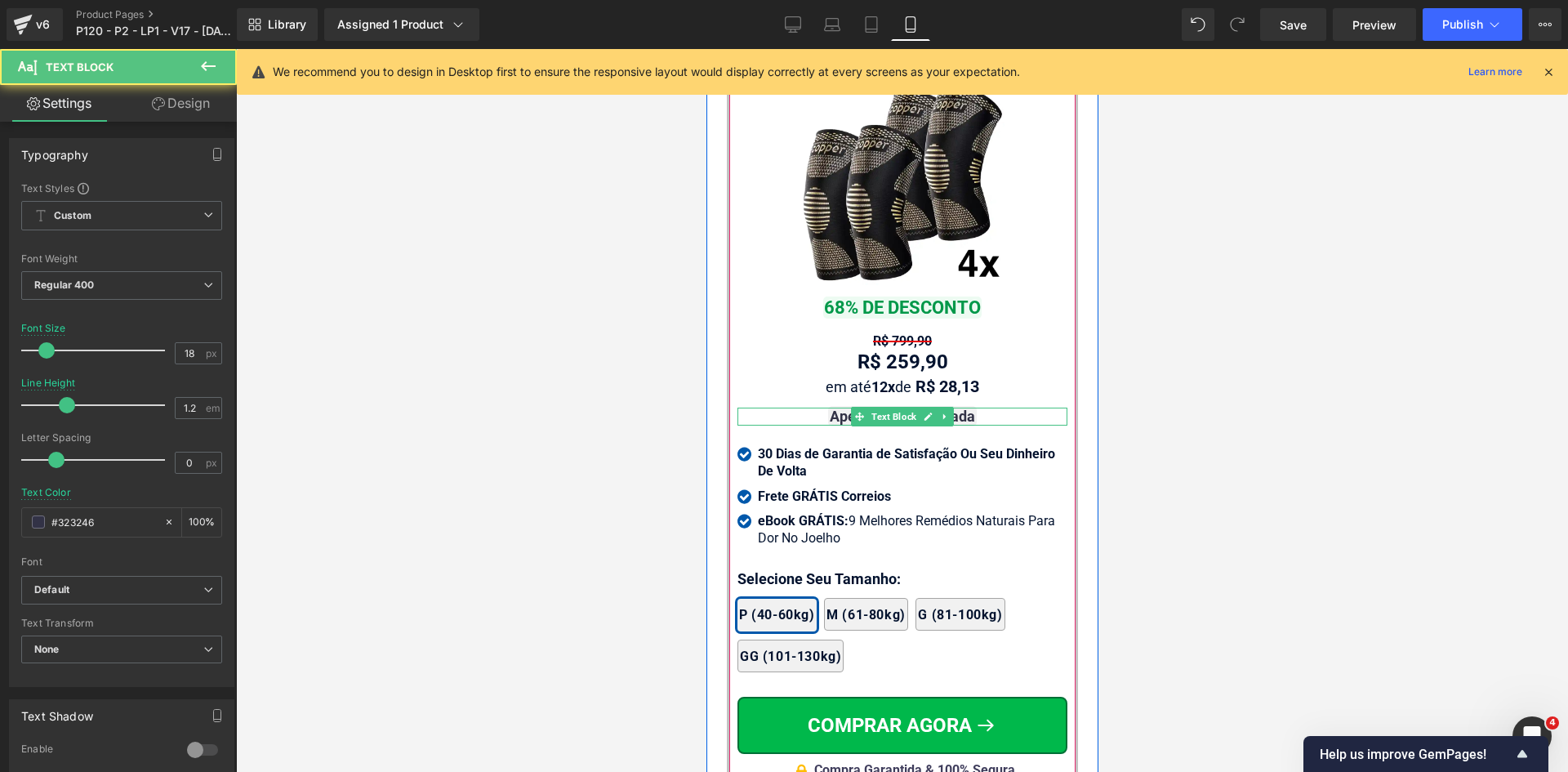
click at [965, 408] on strong "Apenas R$ 64,97 cada" at bounding box center [901, 416] width 145 height 17
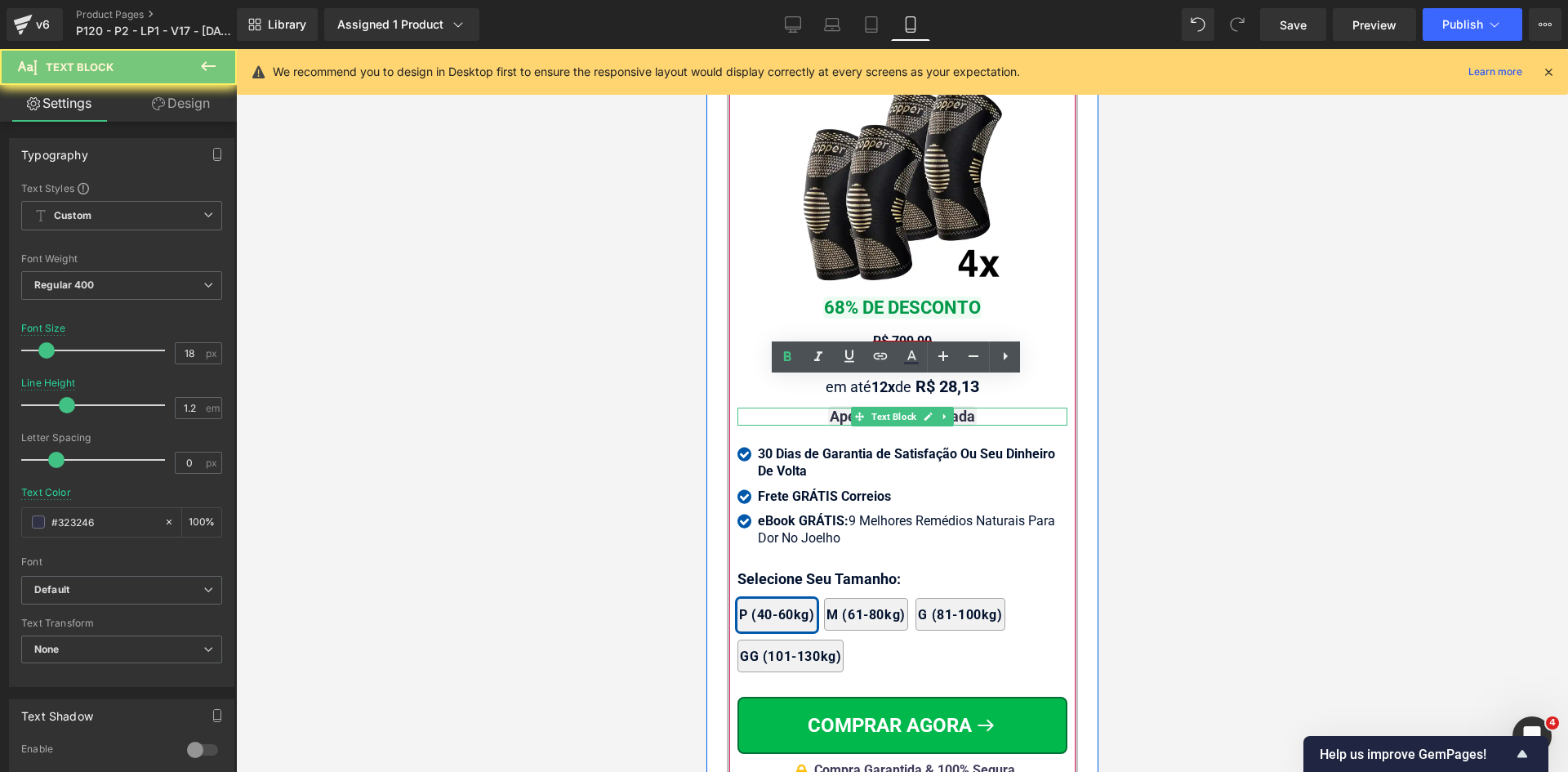
click at [965, 408] on strong "Apenas R$ 64,97 cada" at bounding box center [901, 416] width 145 height 17
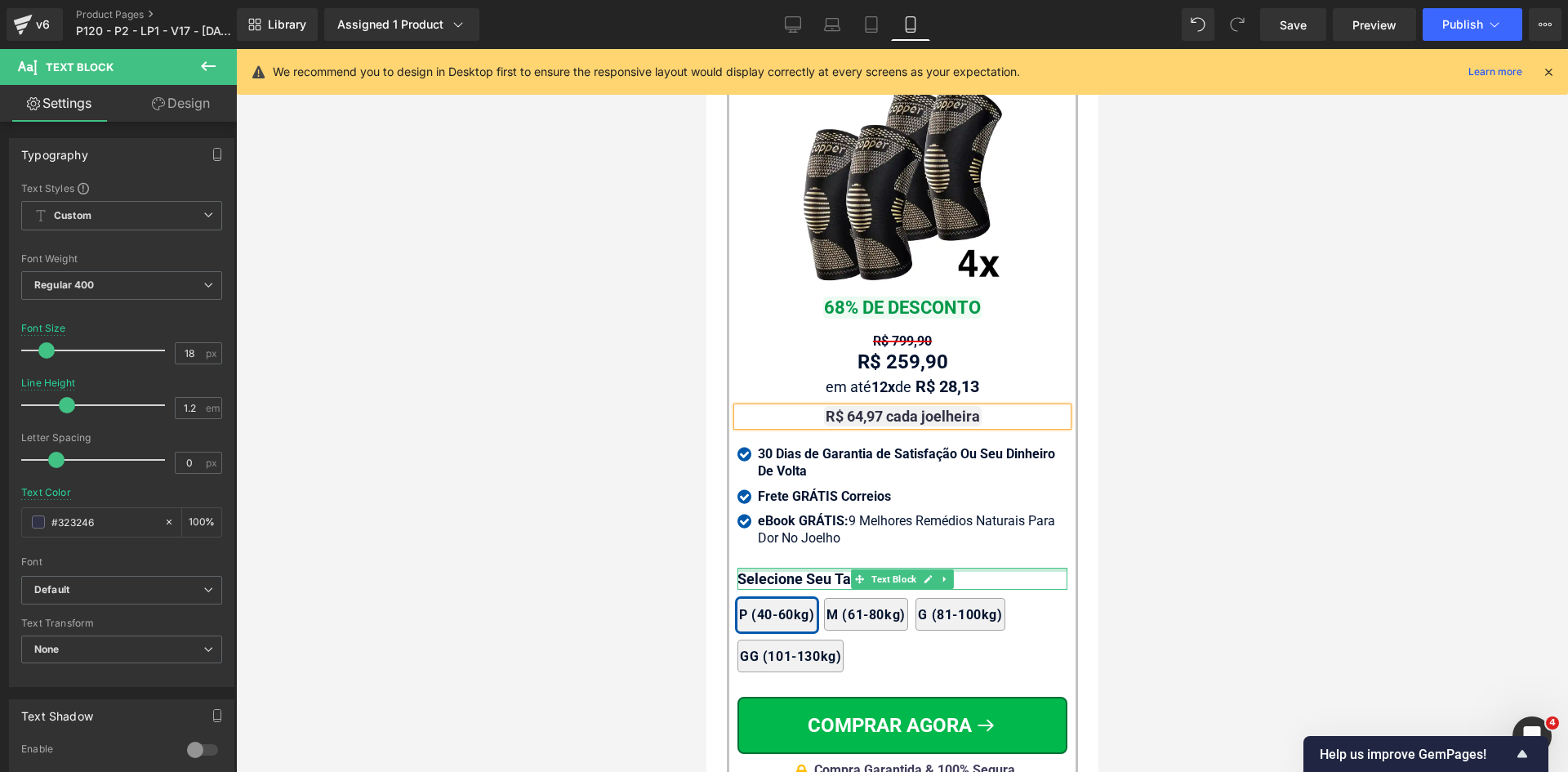
click at [781, 568] on div at bounding box center [901, 570] width 330 height 4
click at [781, 568] on p "Selecione Seu Tamanho:" at bounding box center [901, 579] width 330 height 22
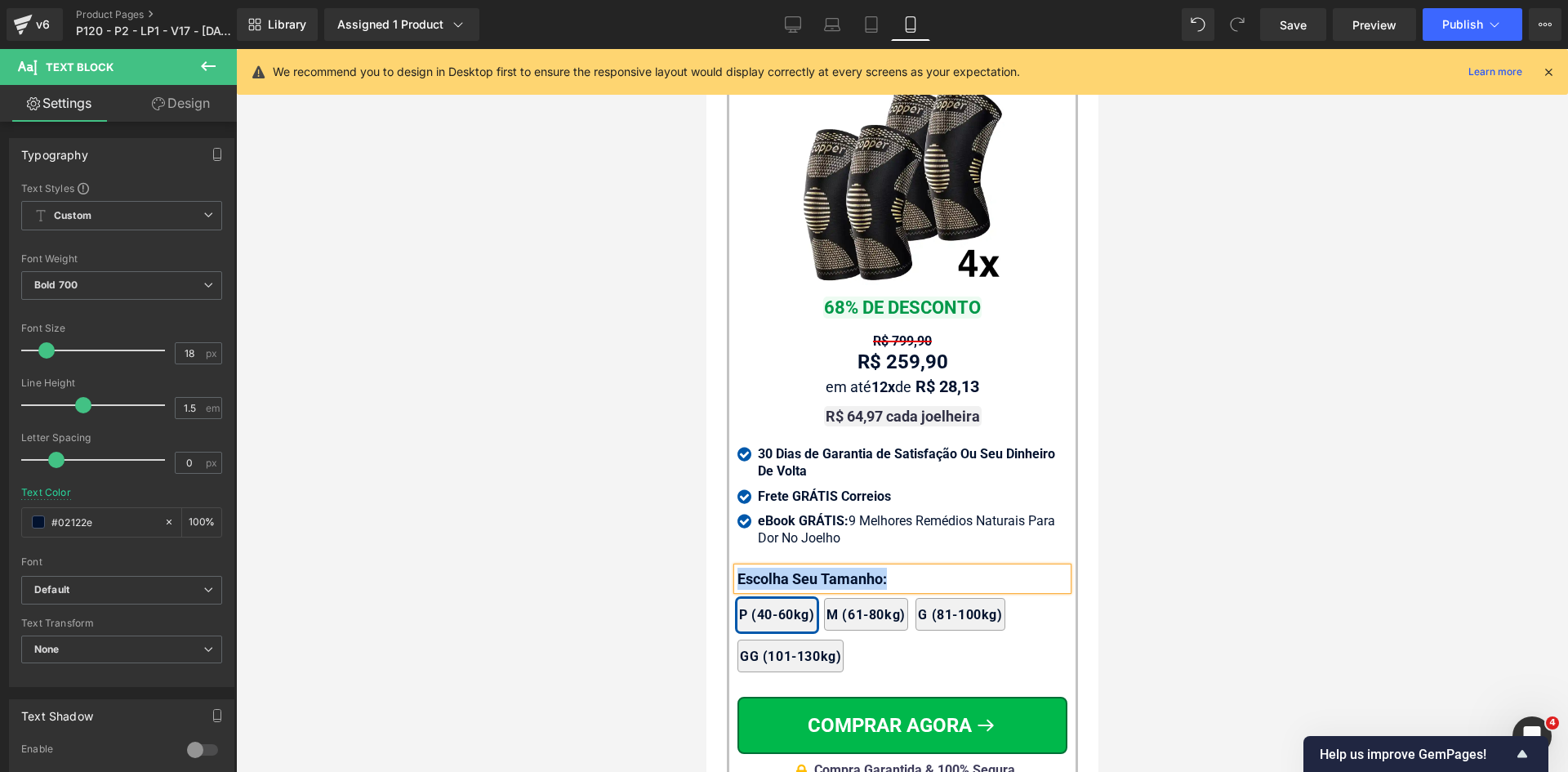
copy p "Escolha Seu Tamanho:"
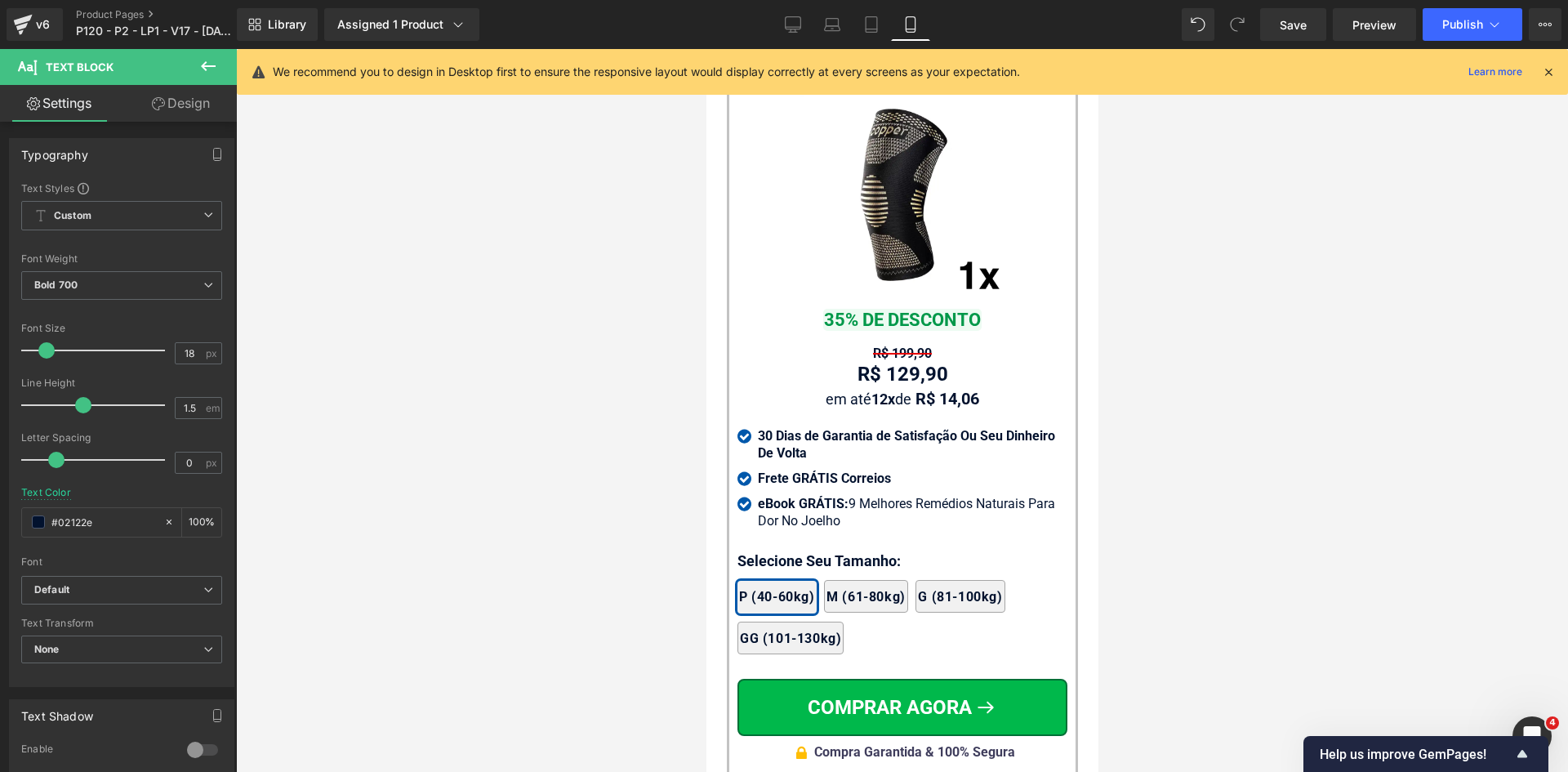
scroll to position [16681, 0]
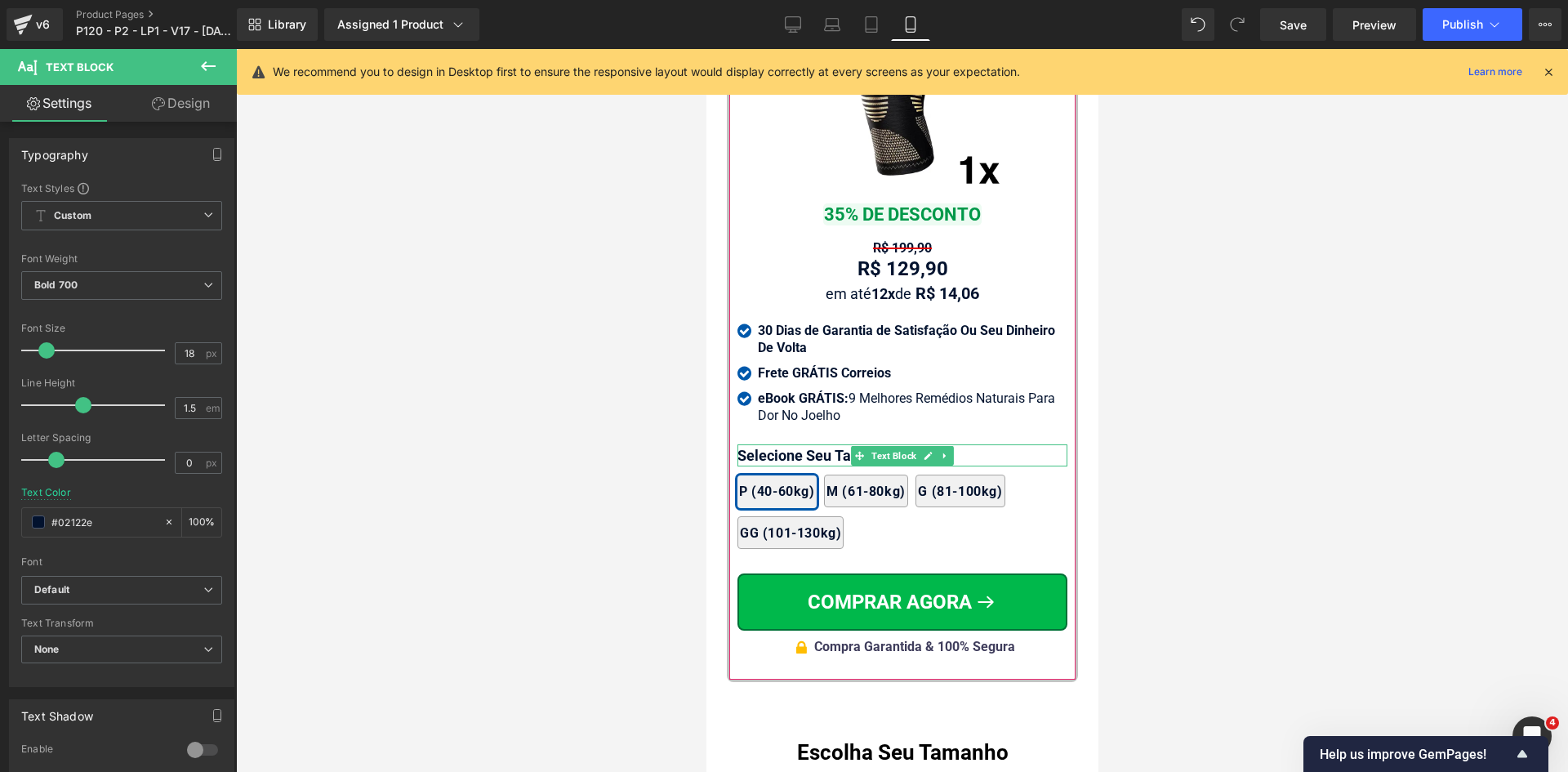
click at [780, 444] on div at bounding box center [901, 446] width 330 height 4
click at [780, 444] on p "Selecione Seu Tamanho:" at bounding box center [901, 455] width 330 height 22
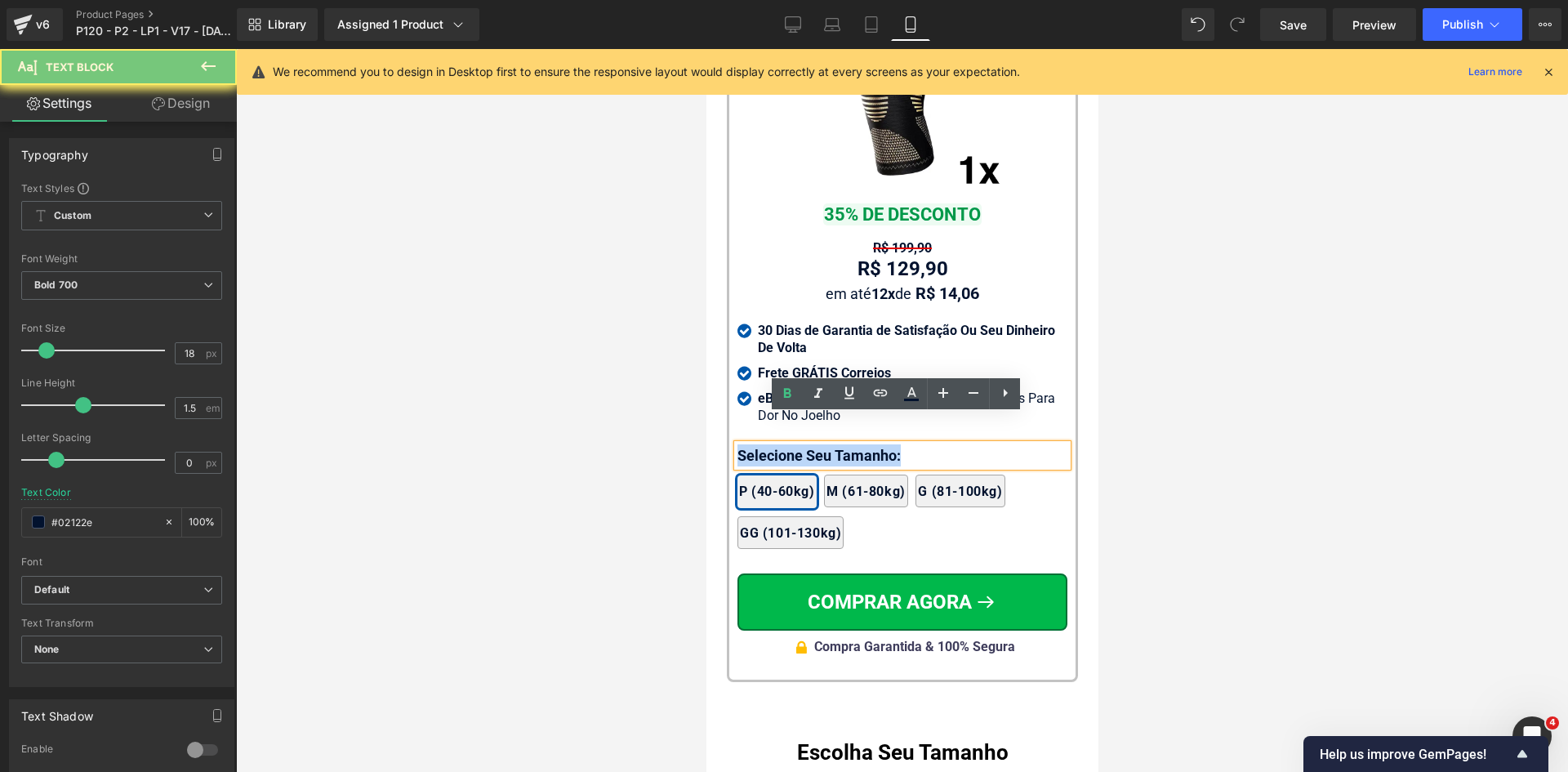
paste div
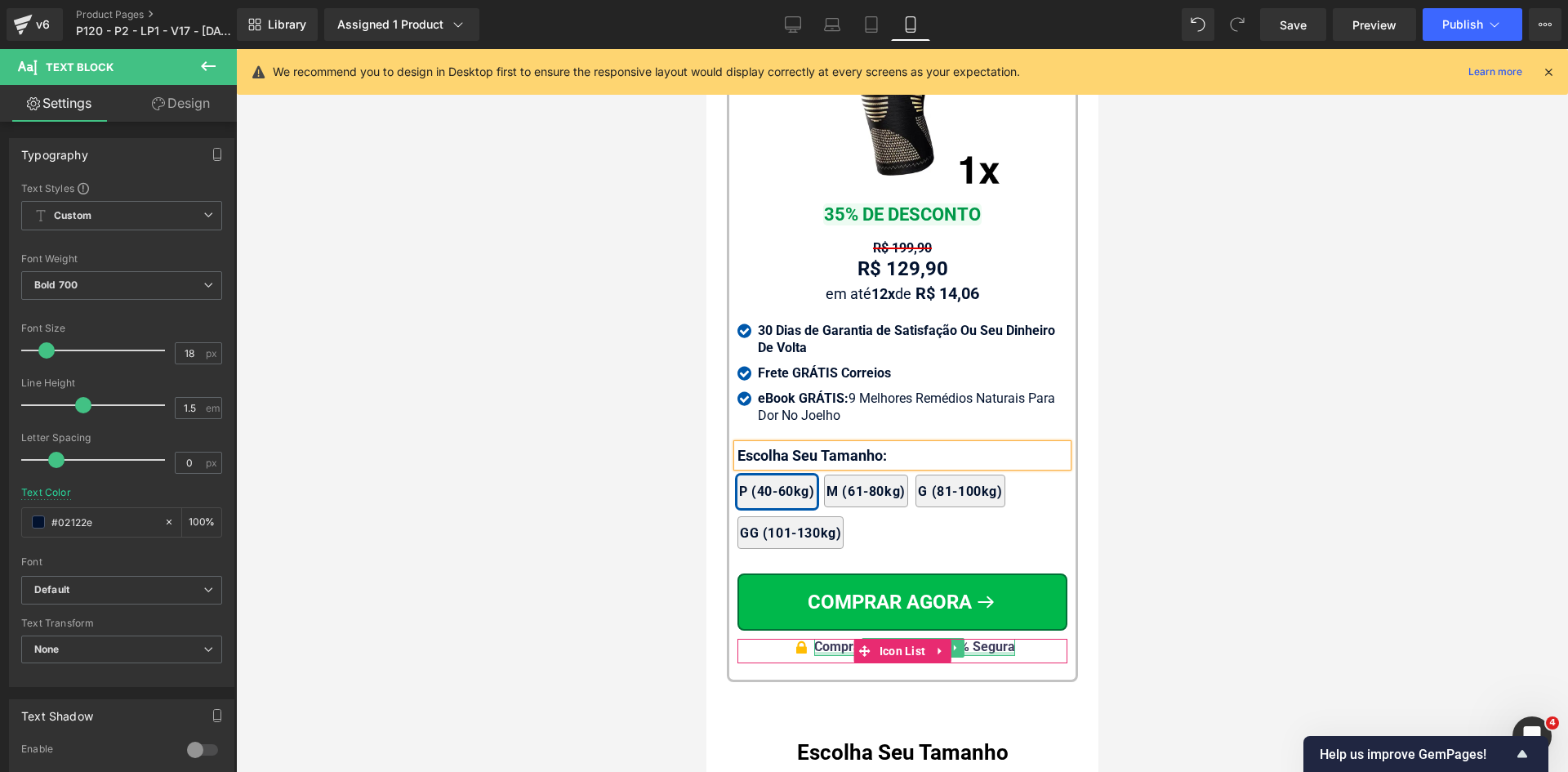
click at [996, 639] on div "Compra Garantida & 100% Segura" at bounding box center [913, 647] width 200 height 17
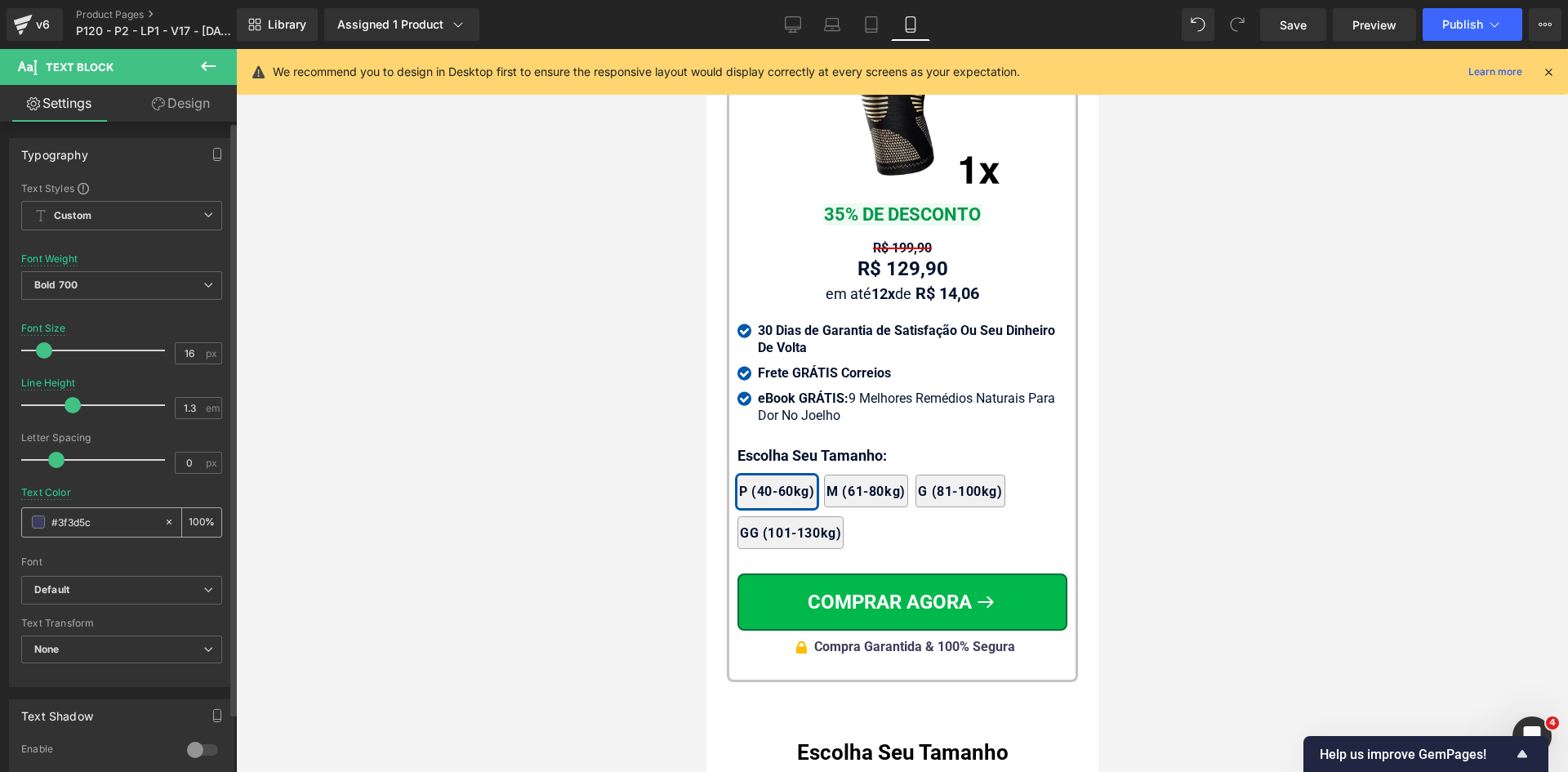
click at [106, 524] on input "#3f3d5c" at bounding box center [104, 523] width 105 height 18
click at [190, 354] on input "16" at bounding box center [189, 353] width 29 height 20
type input "17"
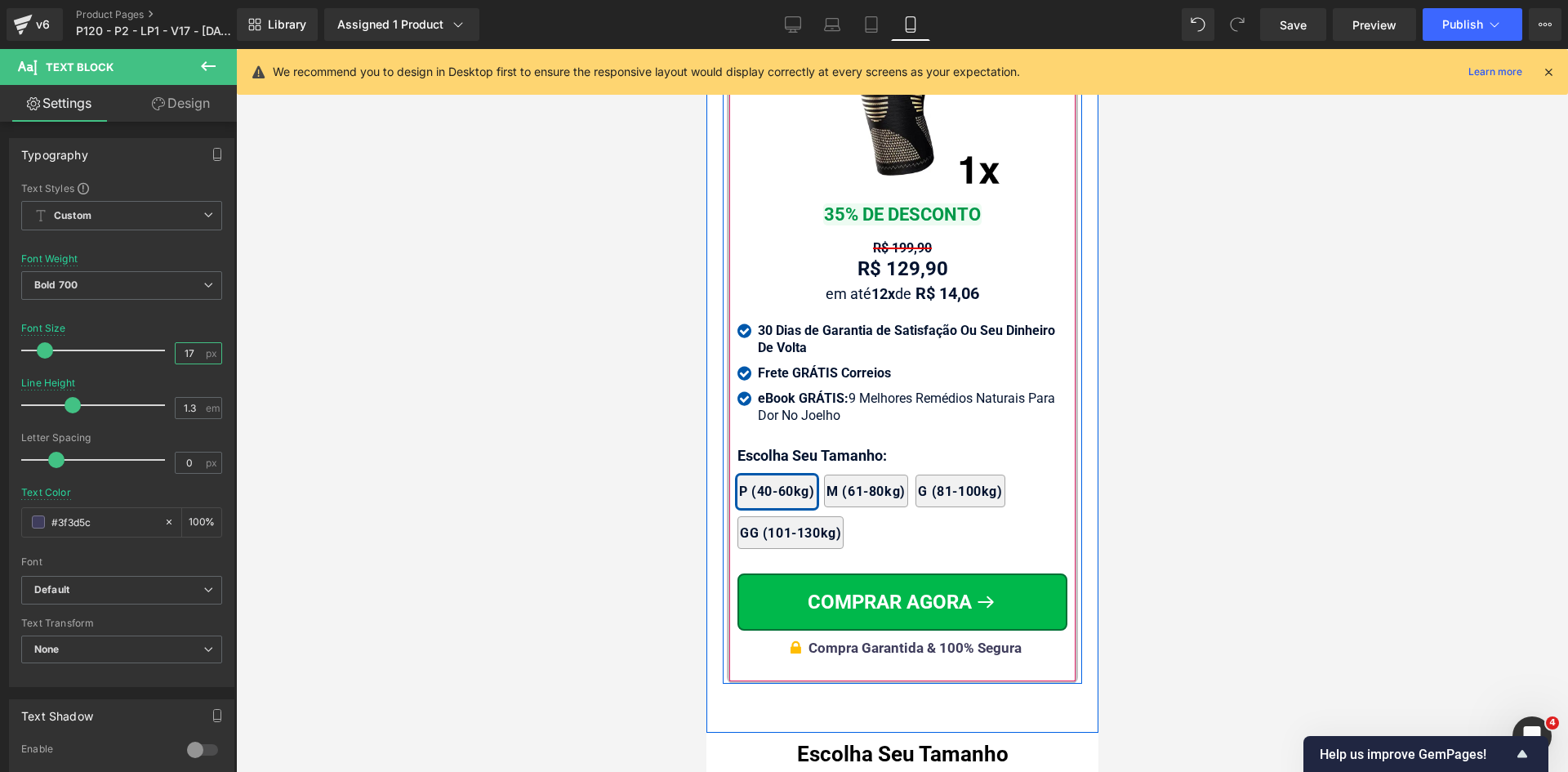
scroll to position [16763, 0]
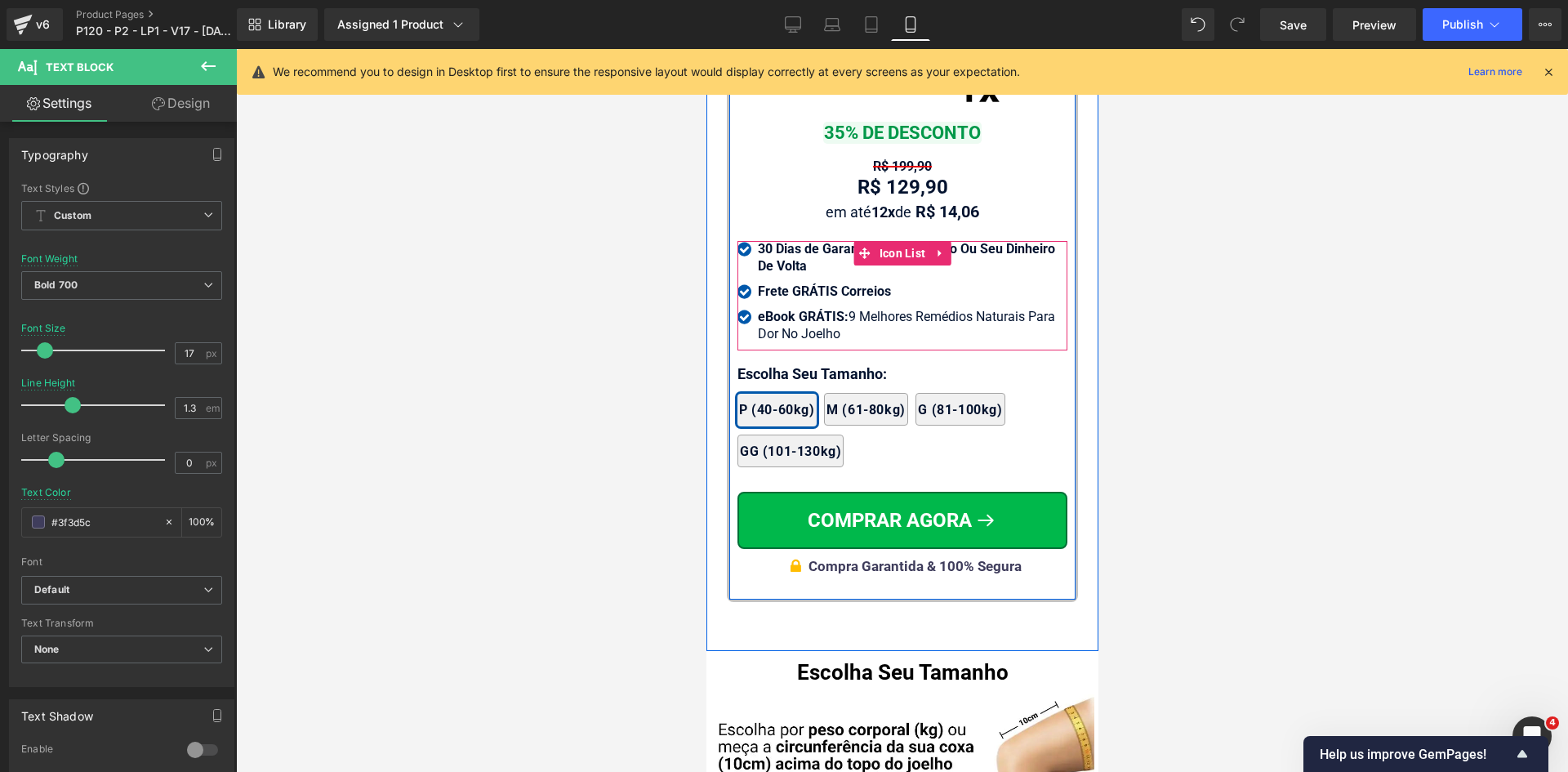
click at [779, 241] on strong "30 Dias de Garantia de Satisfação Ou Seu Dinheiro De Volta" at bounding box center [905, 258] width 297 height 33
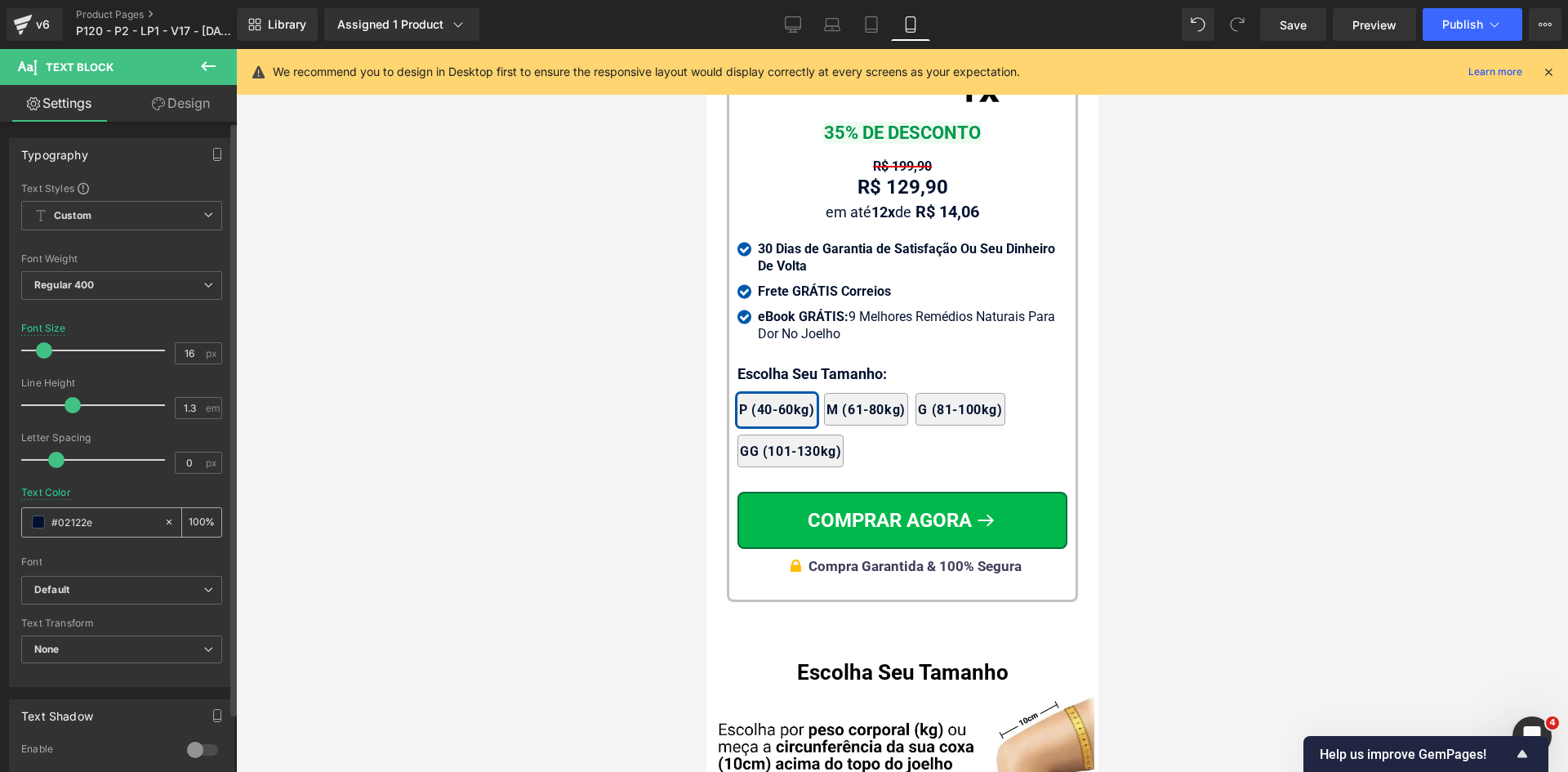
click at [120, 524] on input "#02122e" at bounding box center [104, 523] width 105 height 18
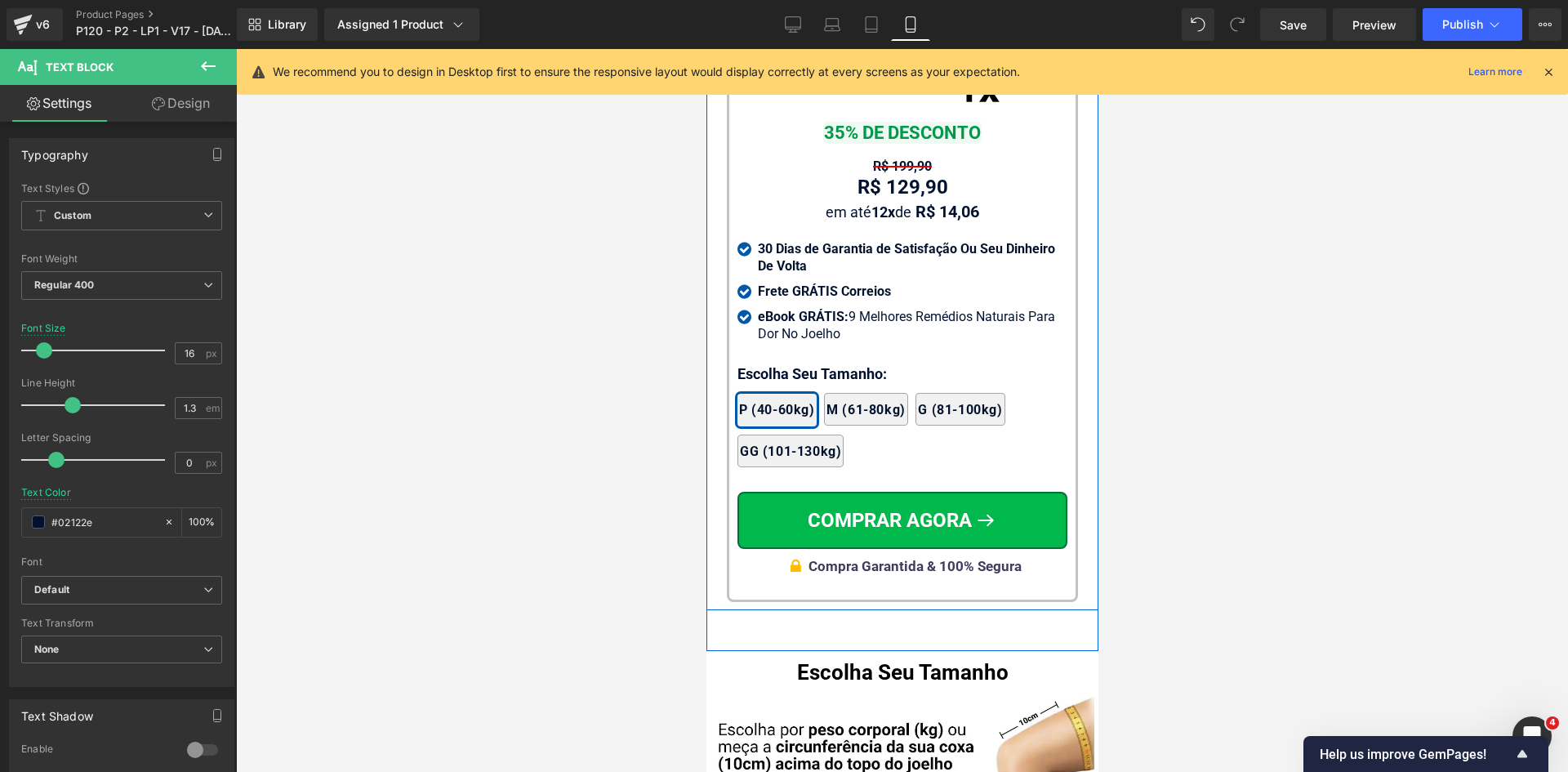
click at [819, 557] on div "Compra Garantida & 100% Segura" at bounding box center [914, 566] width 213 height 18
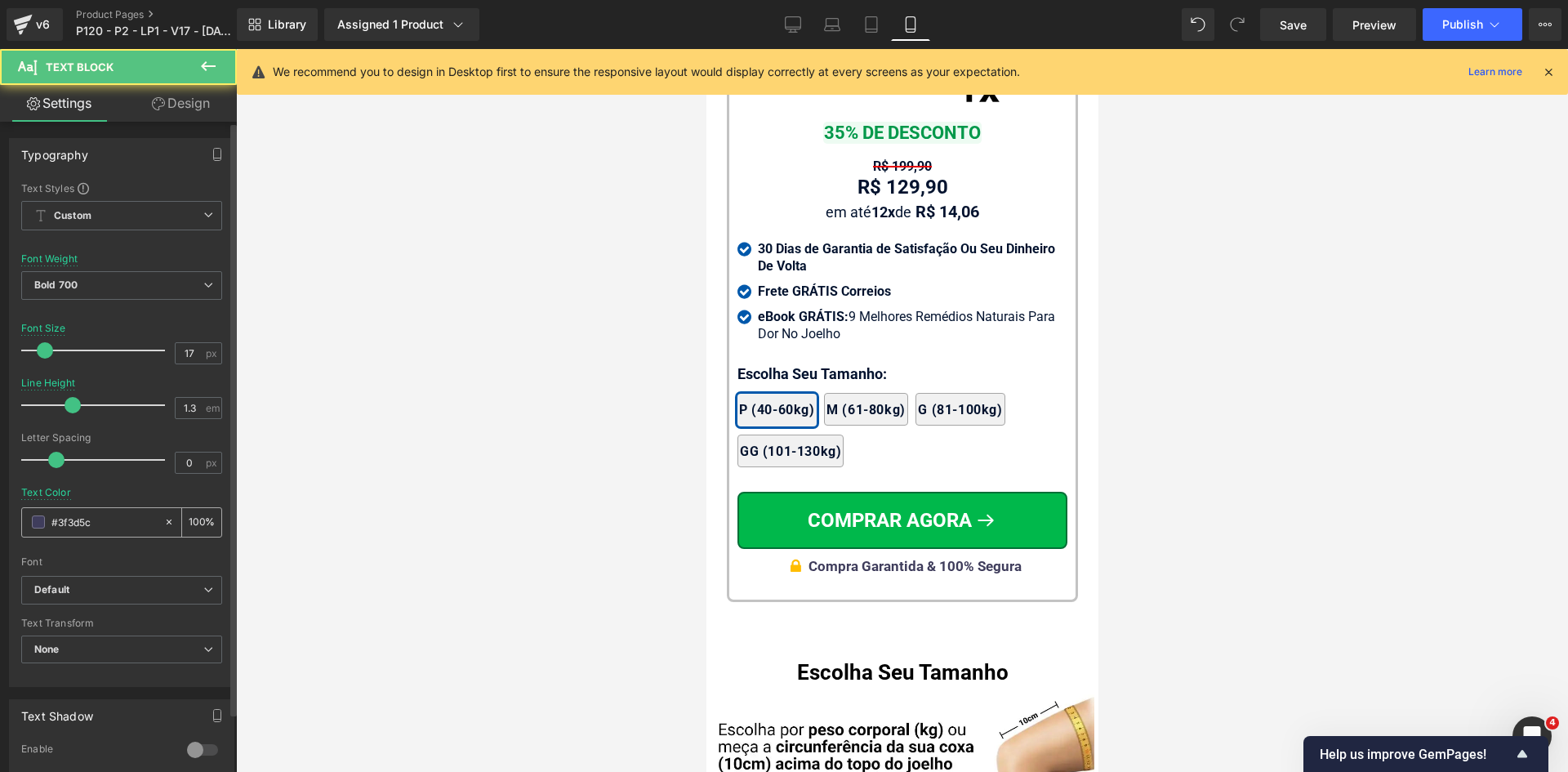
click at [91, 530] on input "#3f3d5c" at bounding box center [104, 523] width 105 height 18
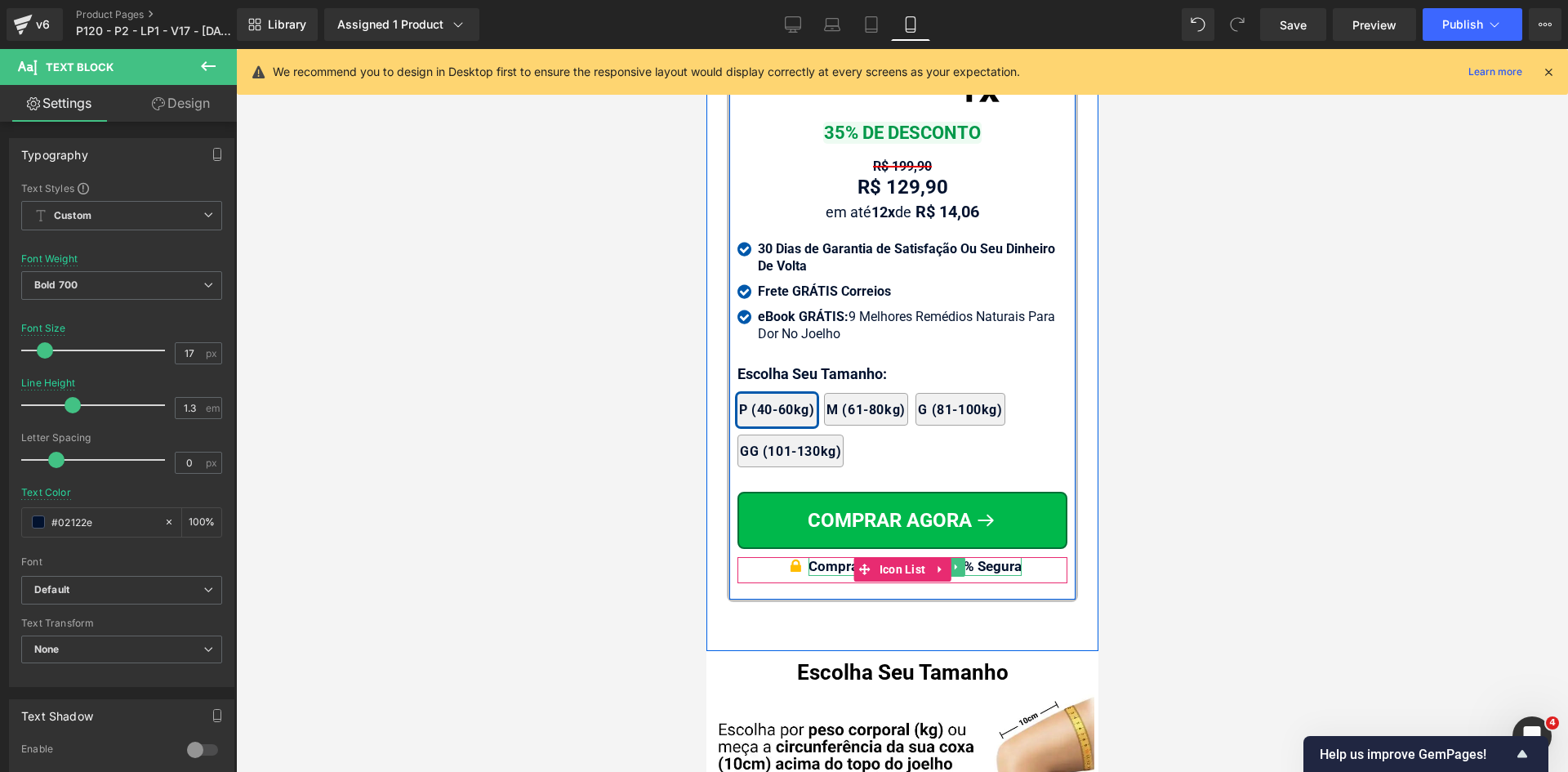
type input "#02122e"
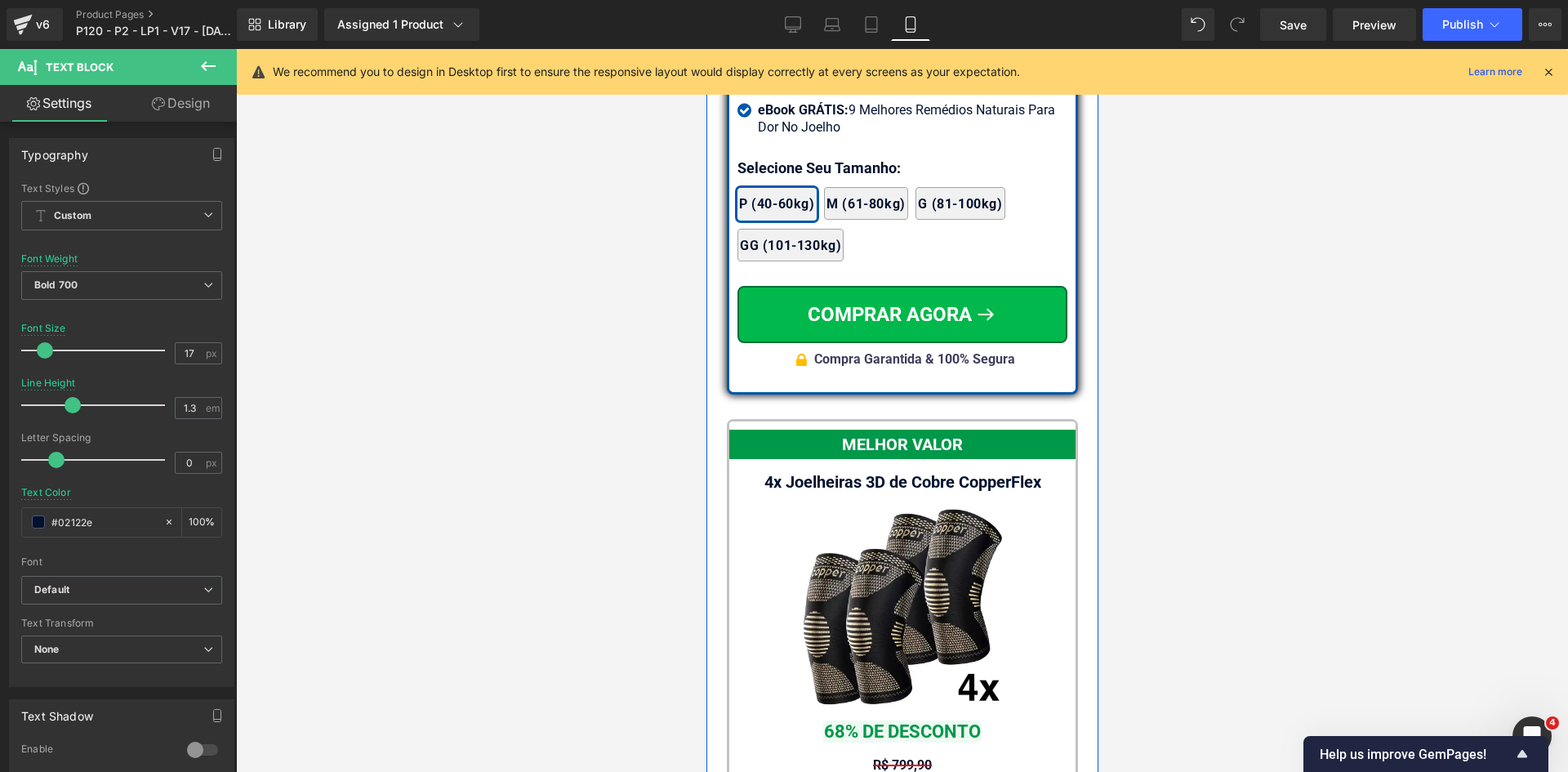
scroll to position [15211, 0]
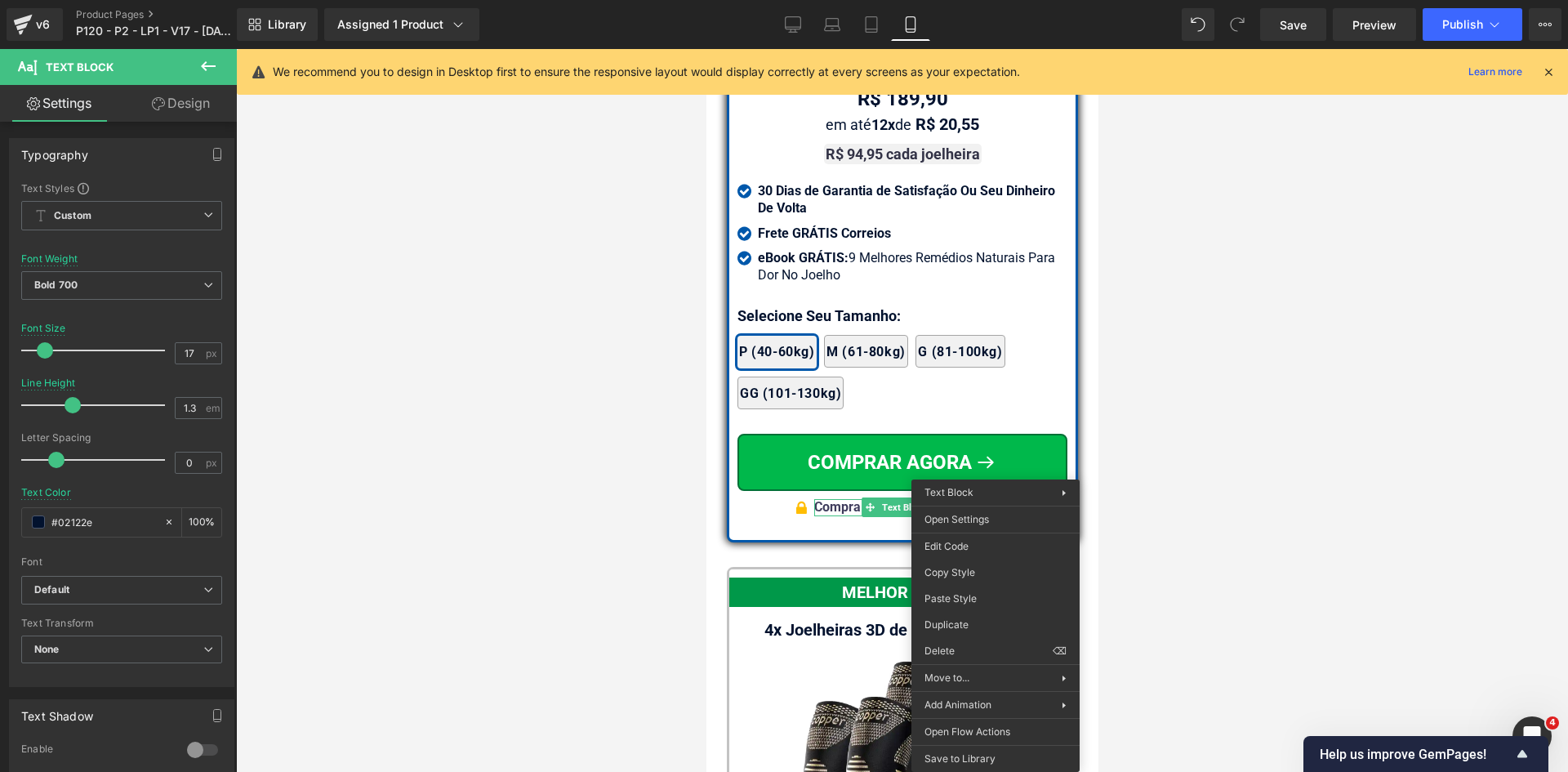
drag, startPoint x: 1682, startPoint y: 651, endPoint x: 918, endPoint y: 157, distance: 909.8
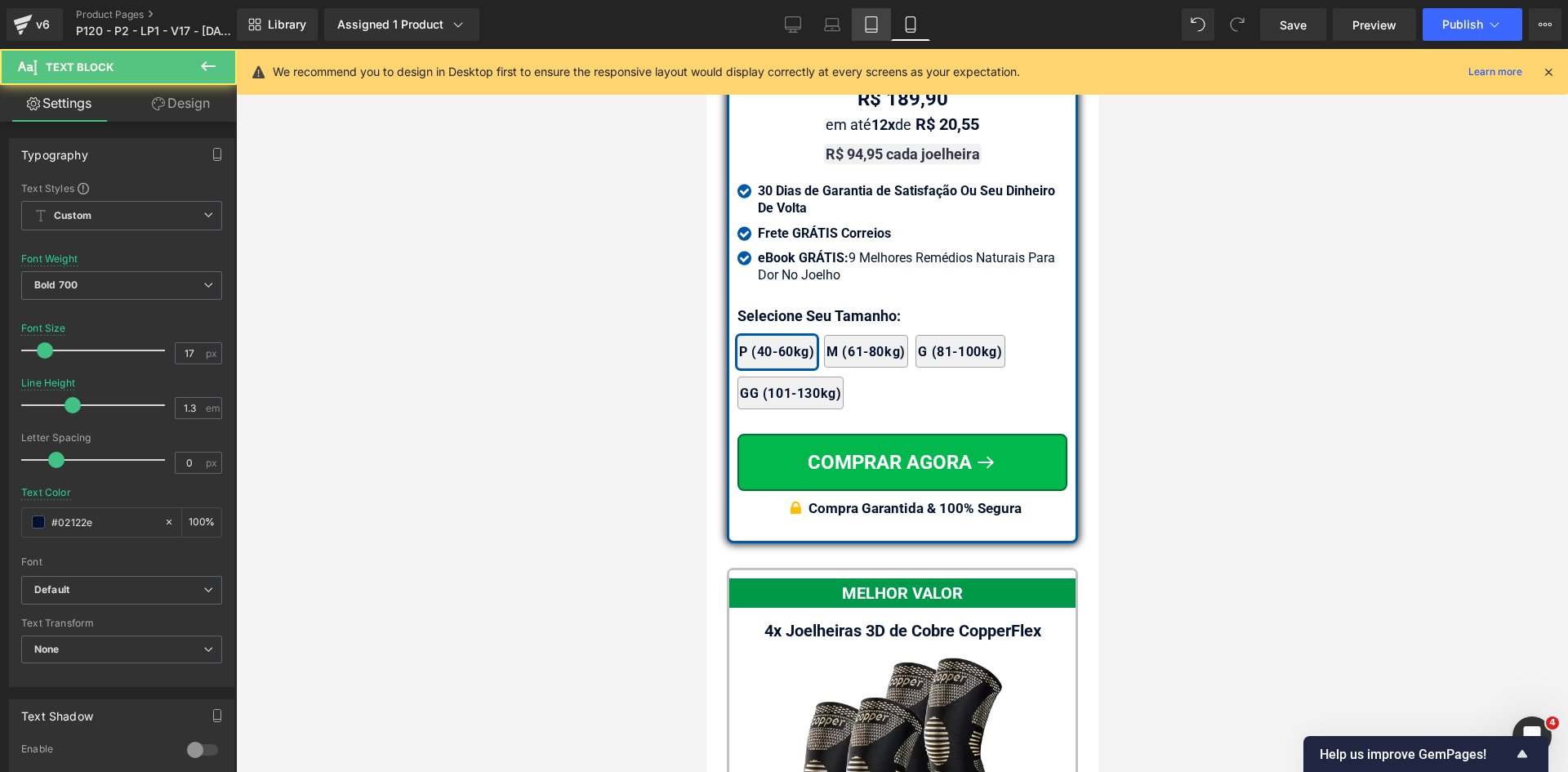
click at [873, 17] on icon at bounding box center [871, 25] width 11 height 16
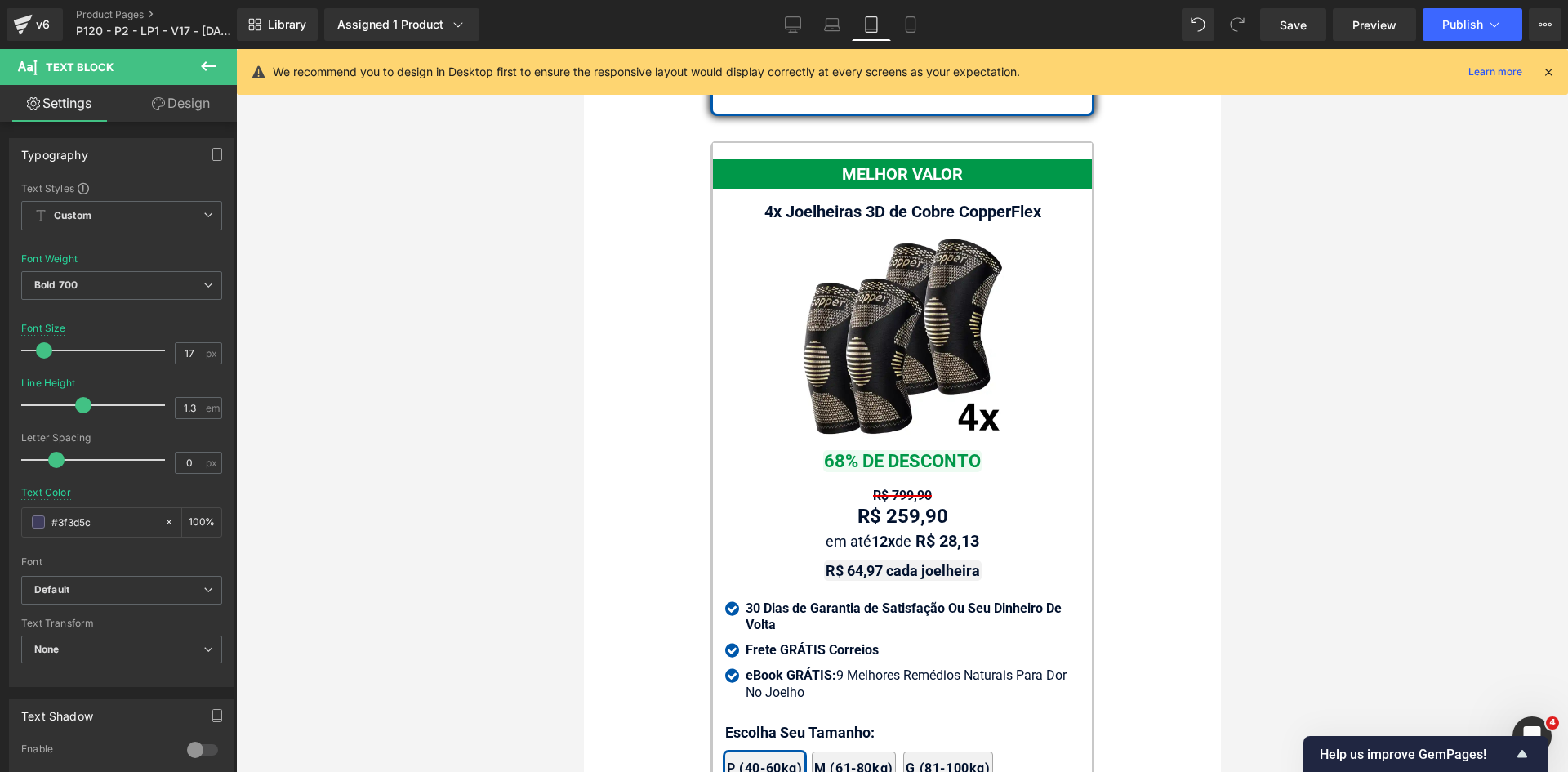
scroll to position [14803, 0]
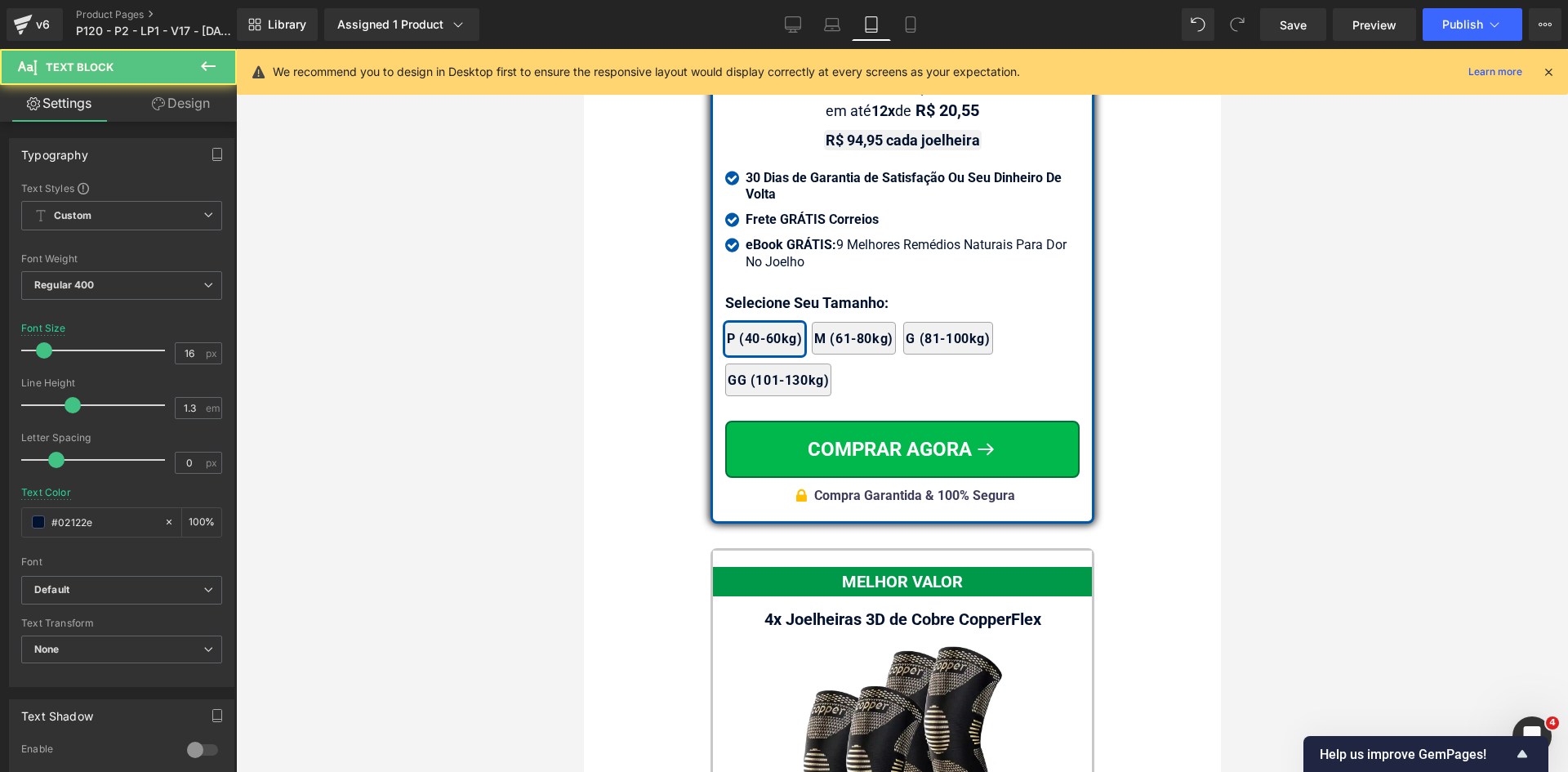
click at [1008, 170] on strong "30 Dias de Garantia de Satisfação Ou Seu Dinheiro De Volta" at bounding box center [903, 187] width 316 height 33
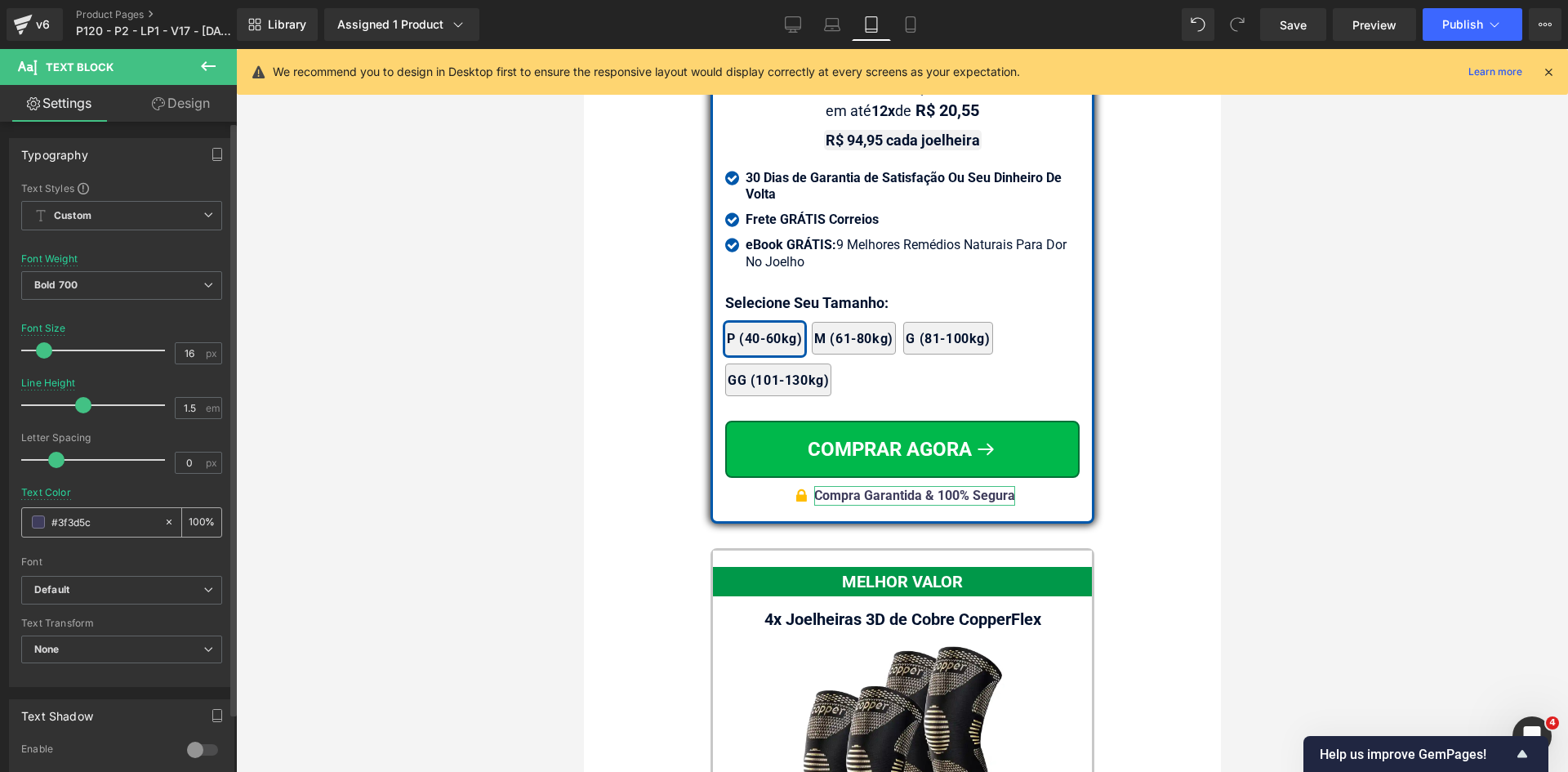
click at [104, 527] on input "#3f3d5c" at bounding box center [104, 523] width 105 height 18
paste input "02122e"
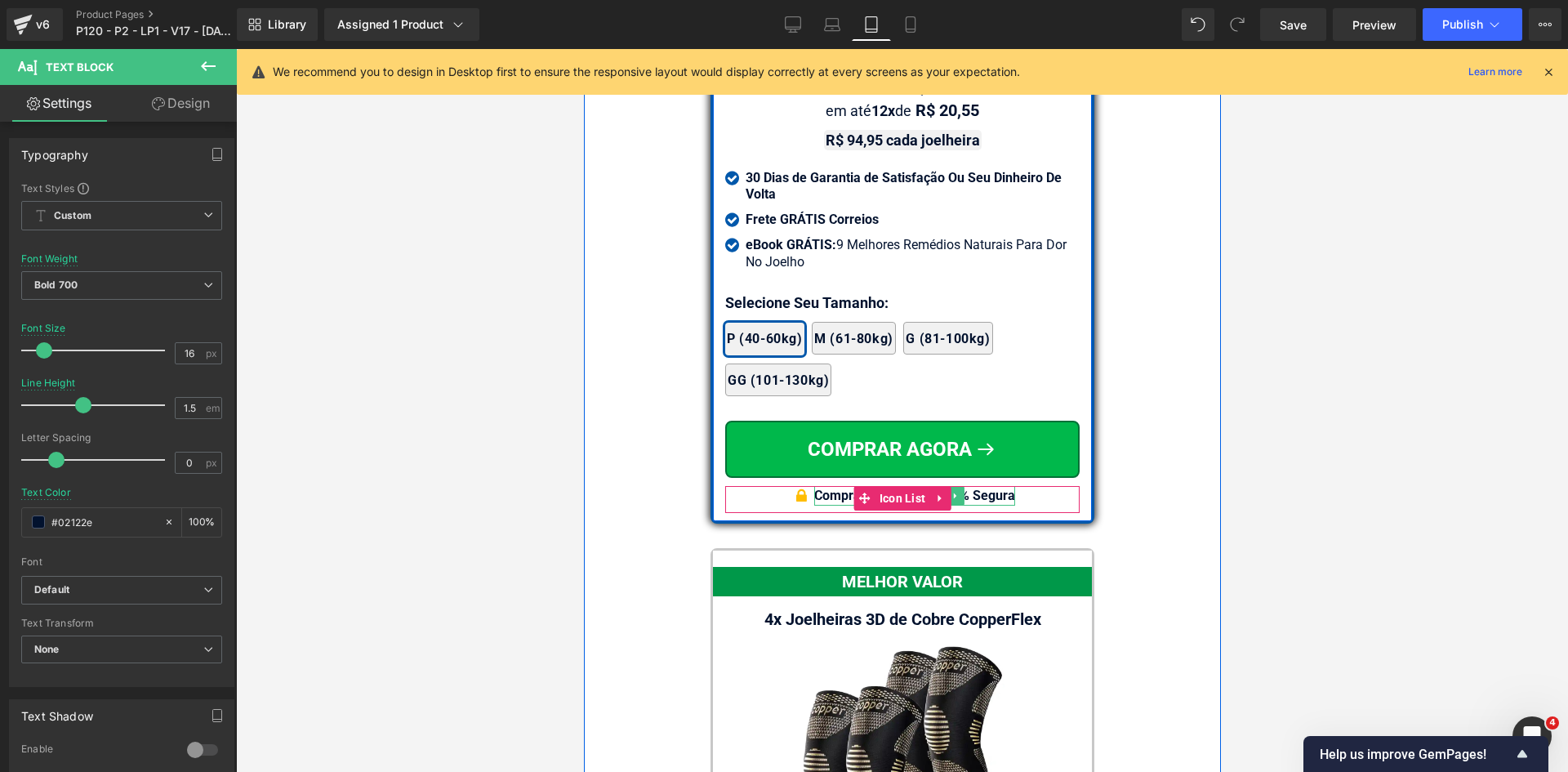
type input "#02122e"
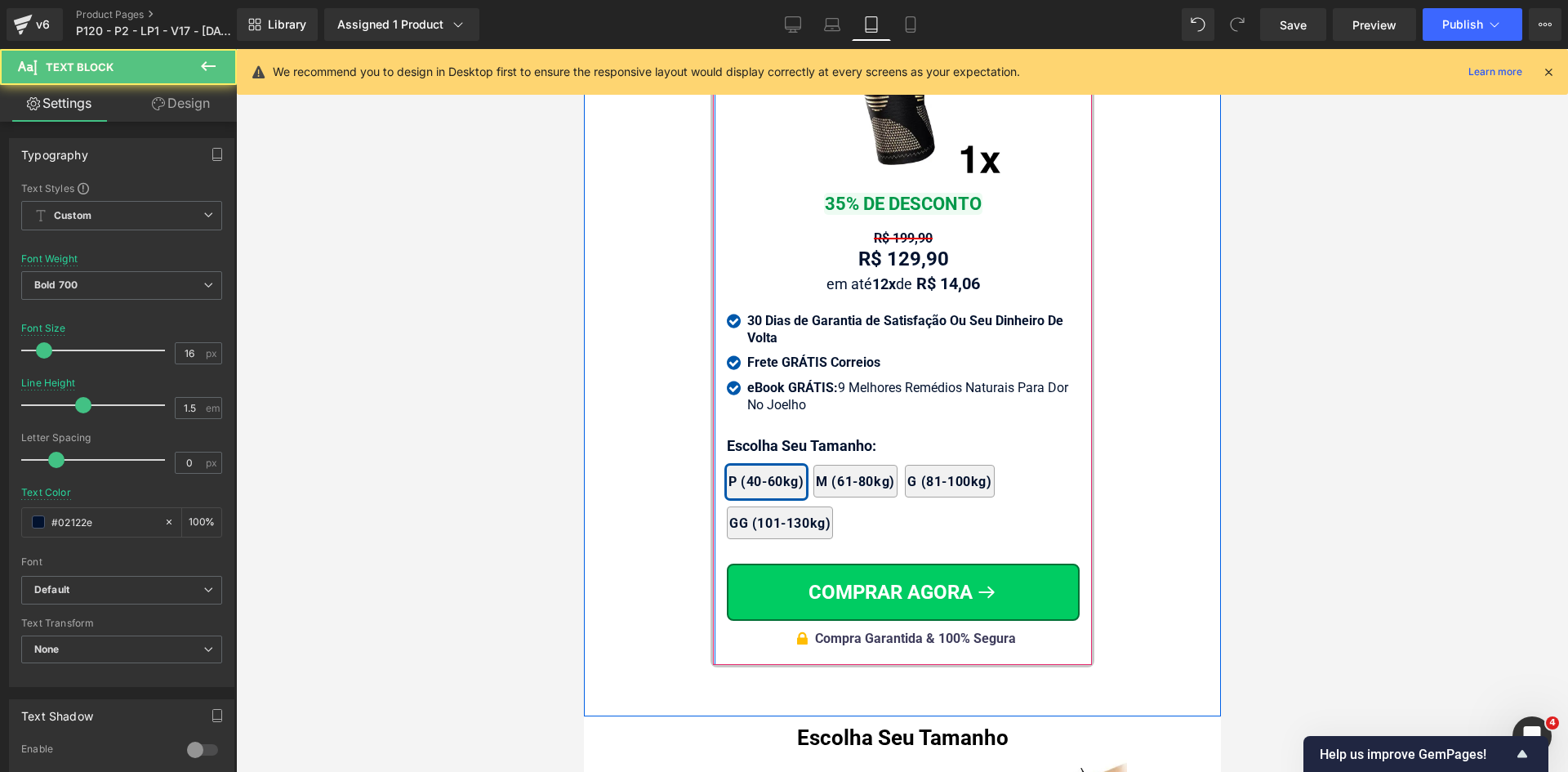
scroll to position [16274, 0]
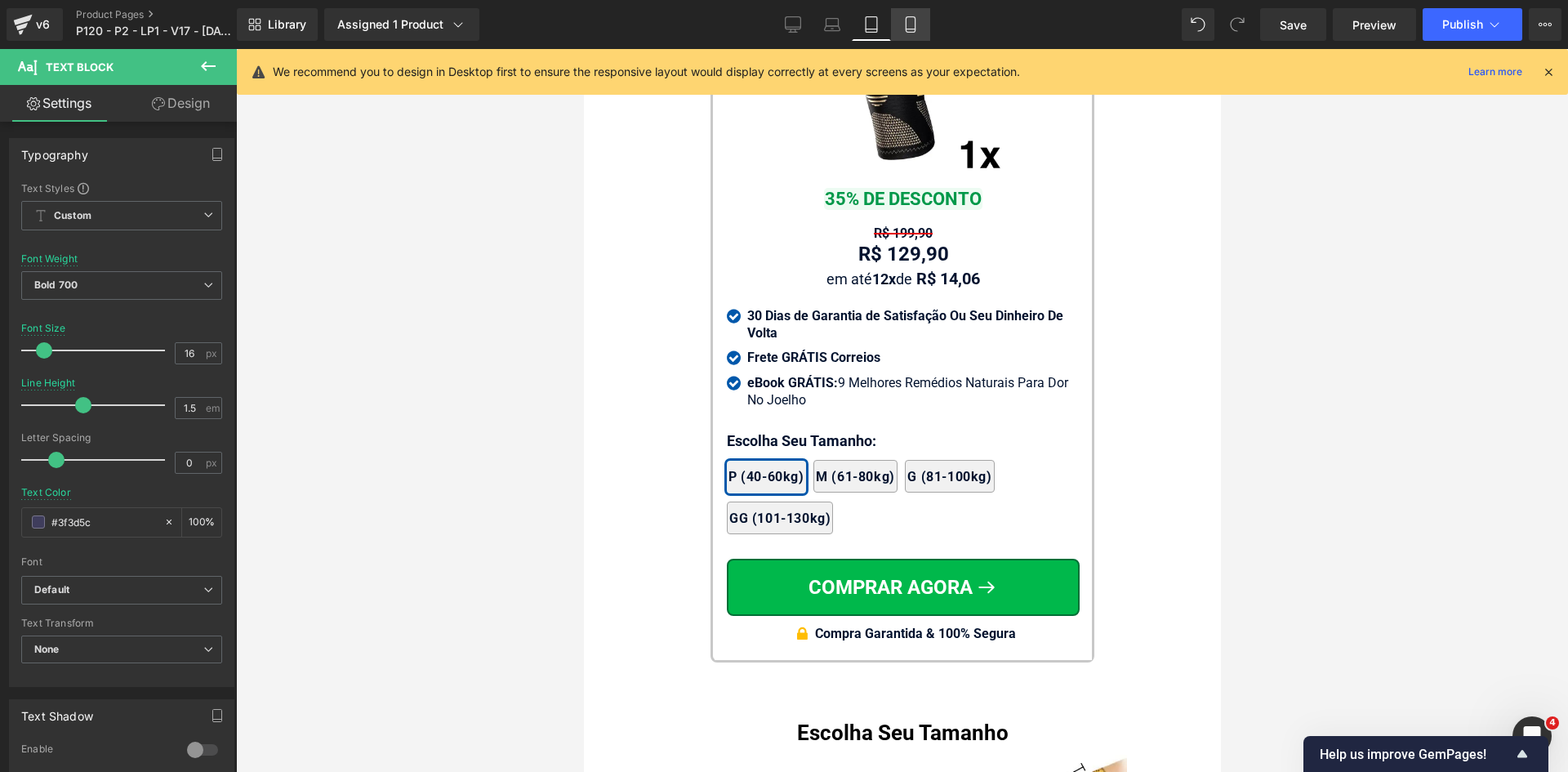
click at [918, 20] on icon at bounding box center [910, 25] width 17 height 17
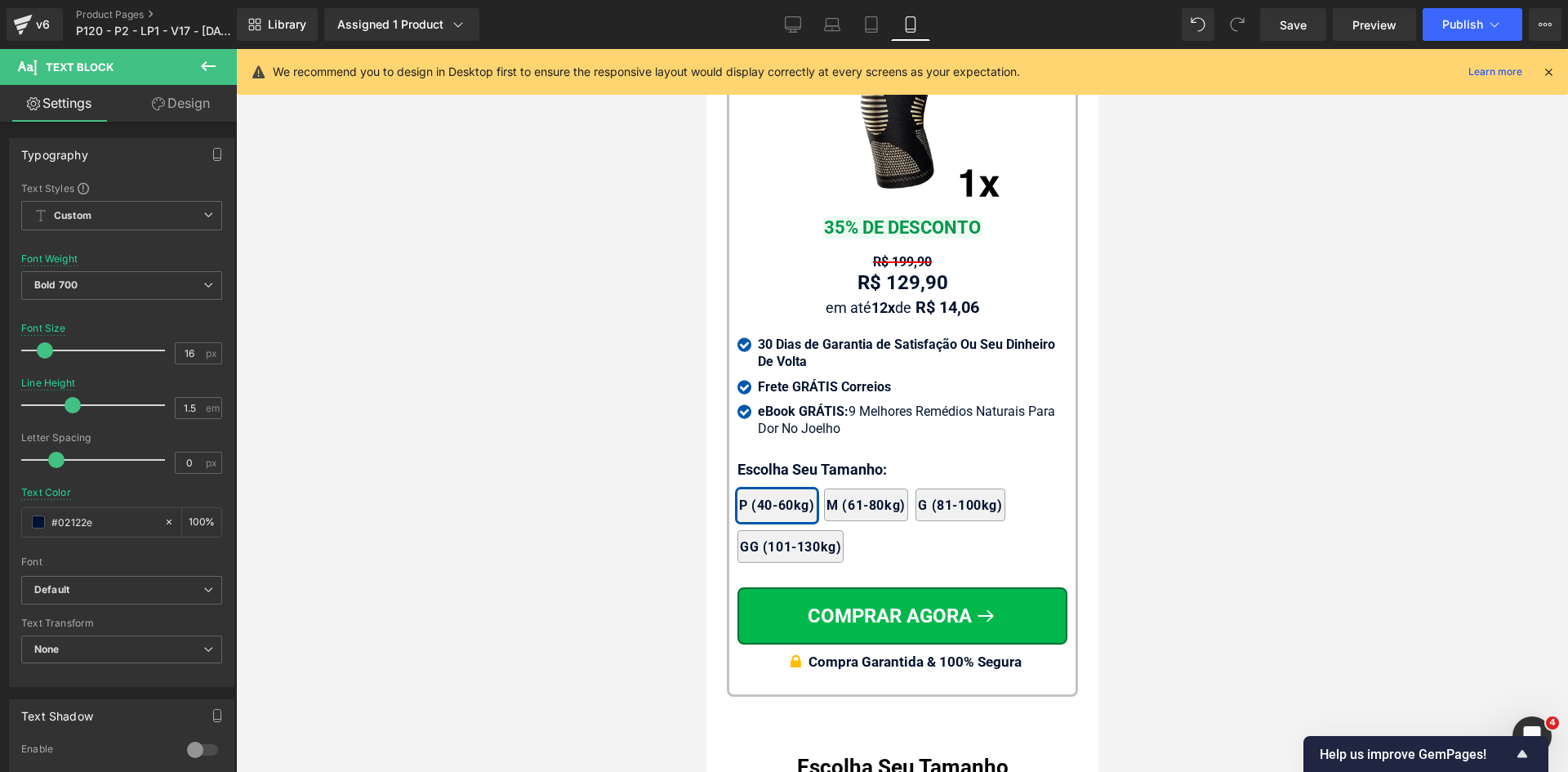
scroll to position [16675, 0]
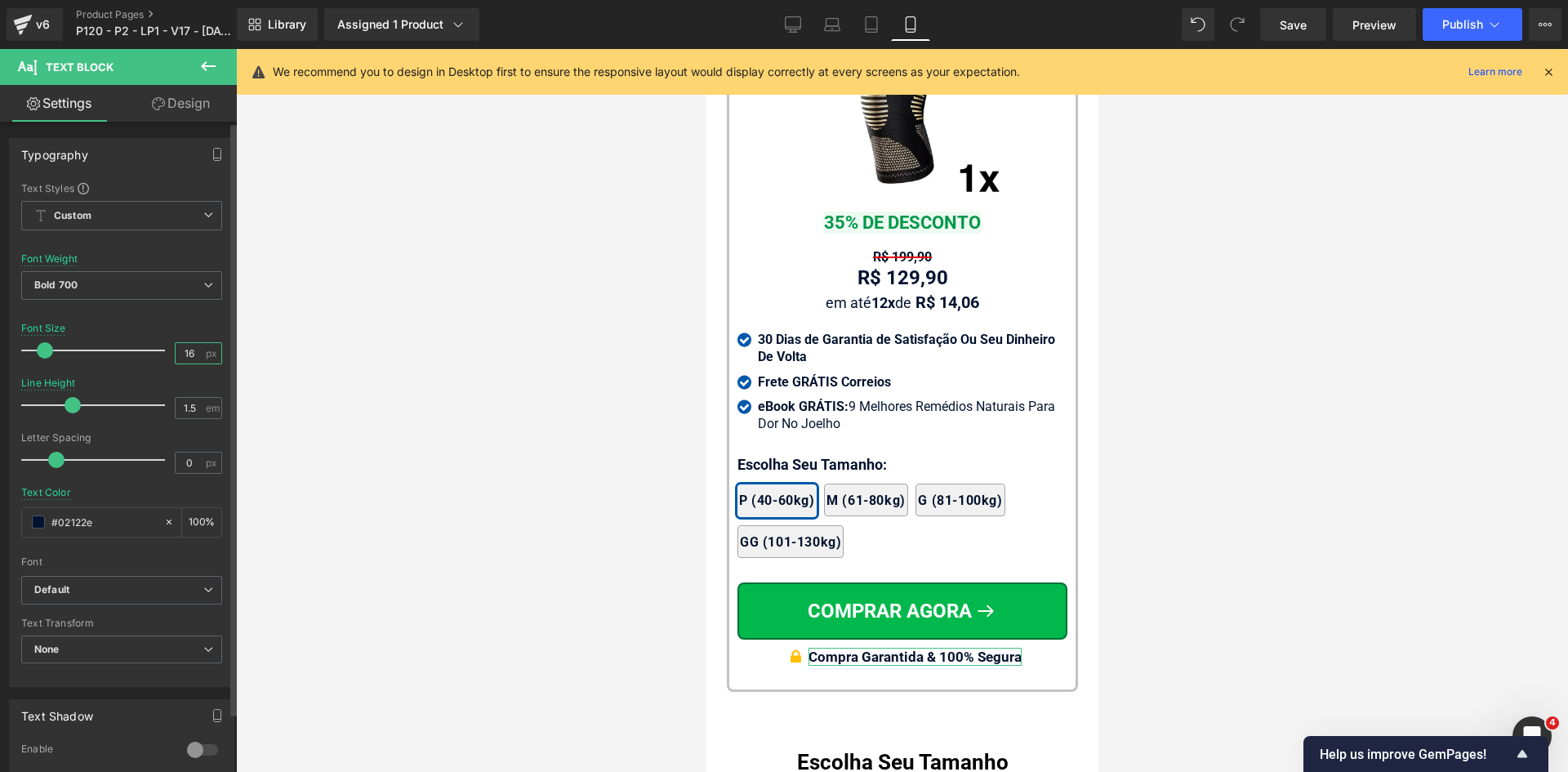
click at [190, 353] on input "16" at bounding box center [189, 353] width 29 height 20
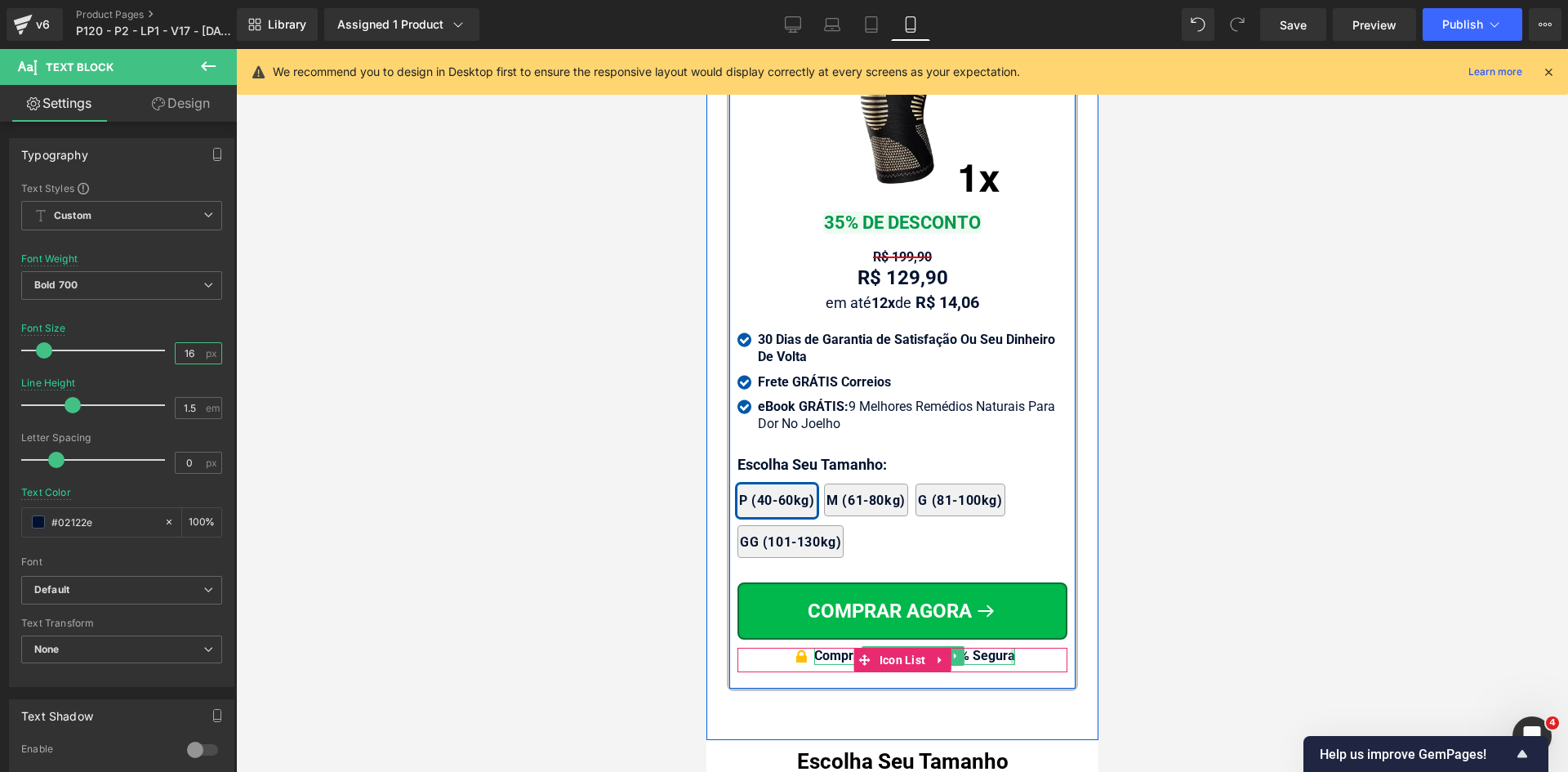
type input "16"
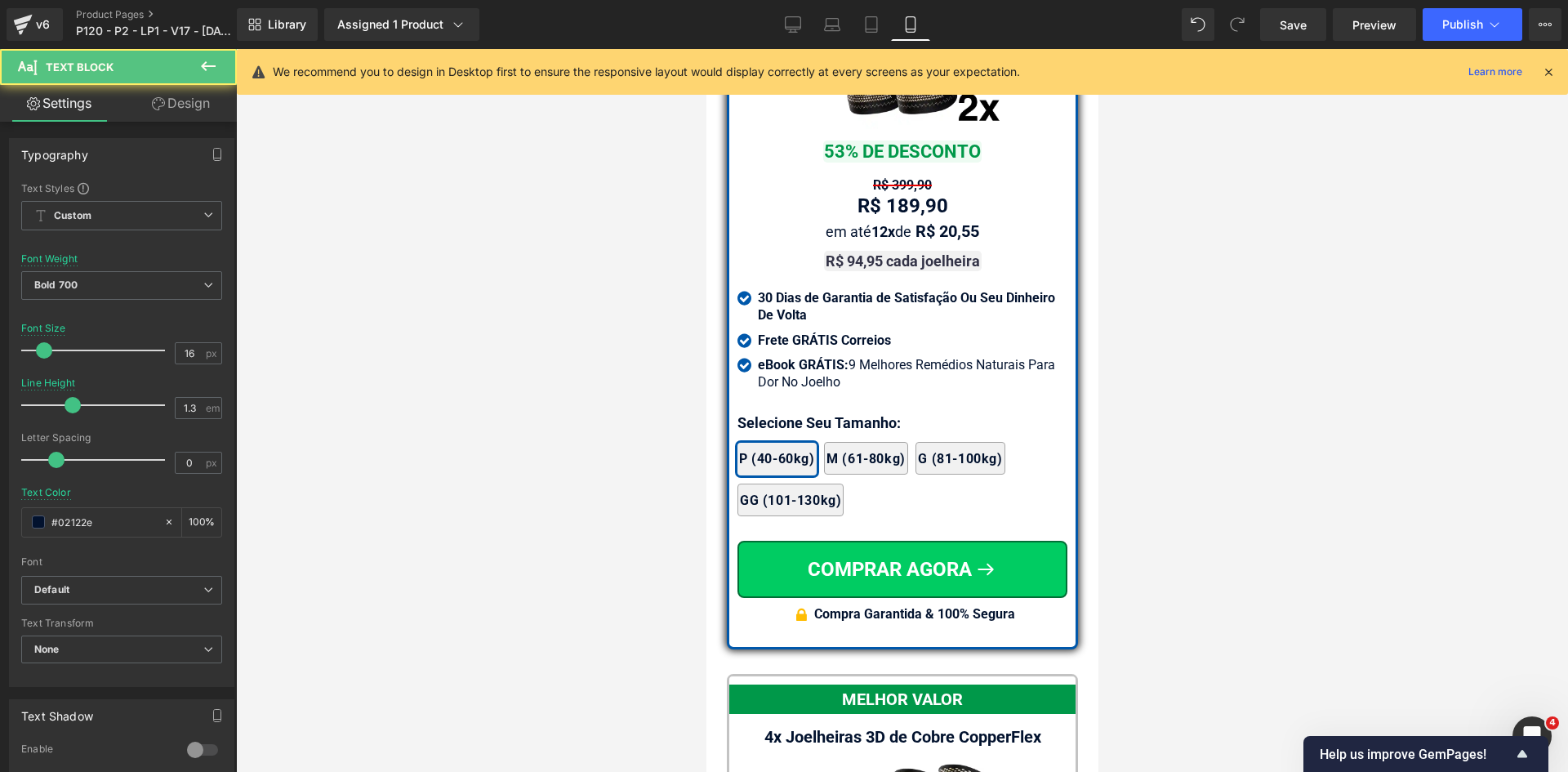
scroll to position [15041, 0]
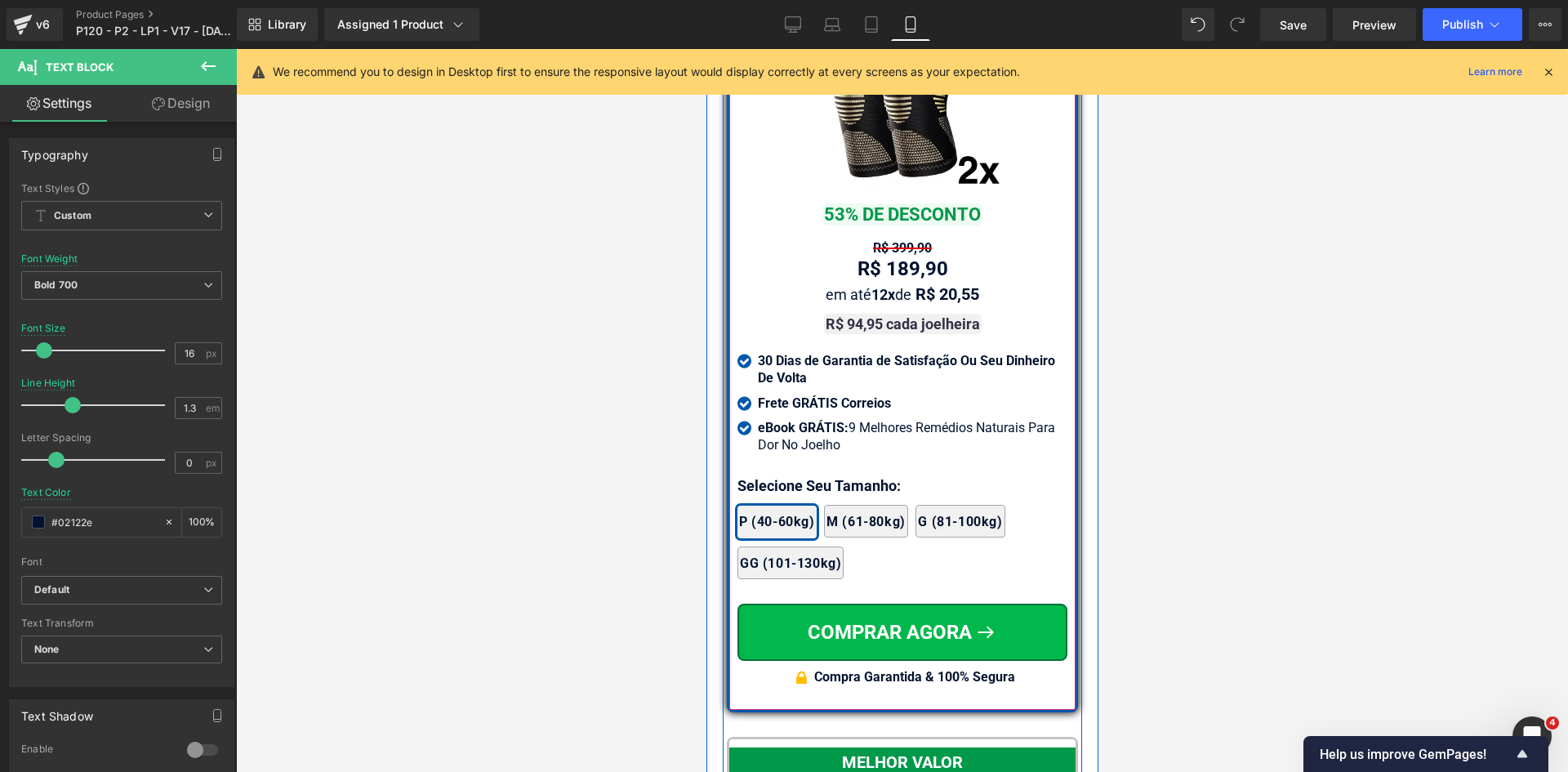
click at [891, 238] on span "Text Block" at bounding box center [893, 248] width 52 height 19
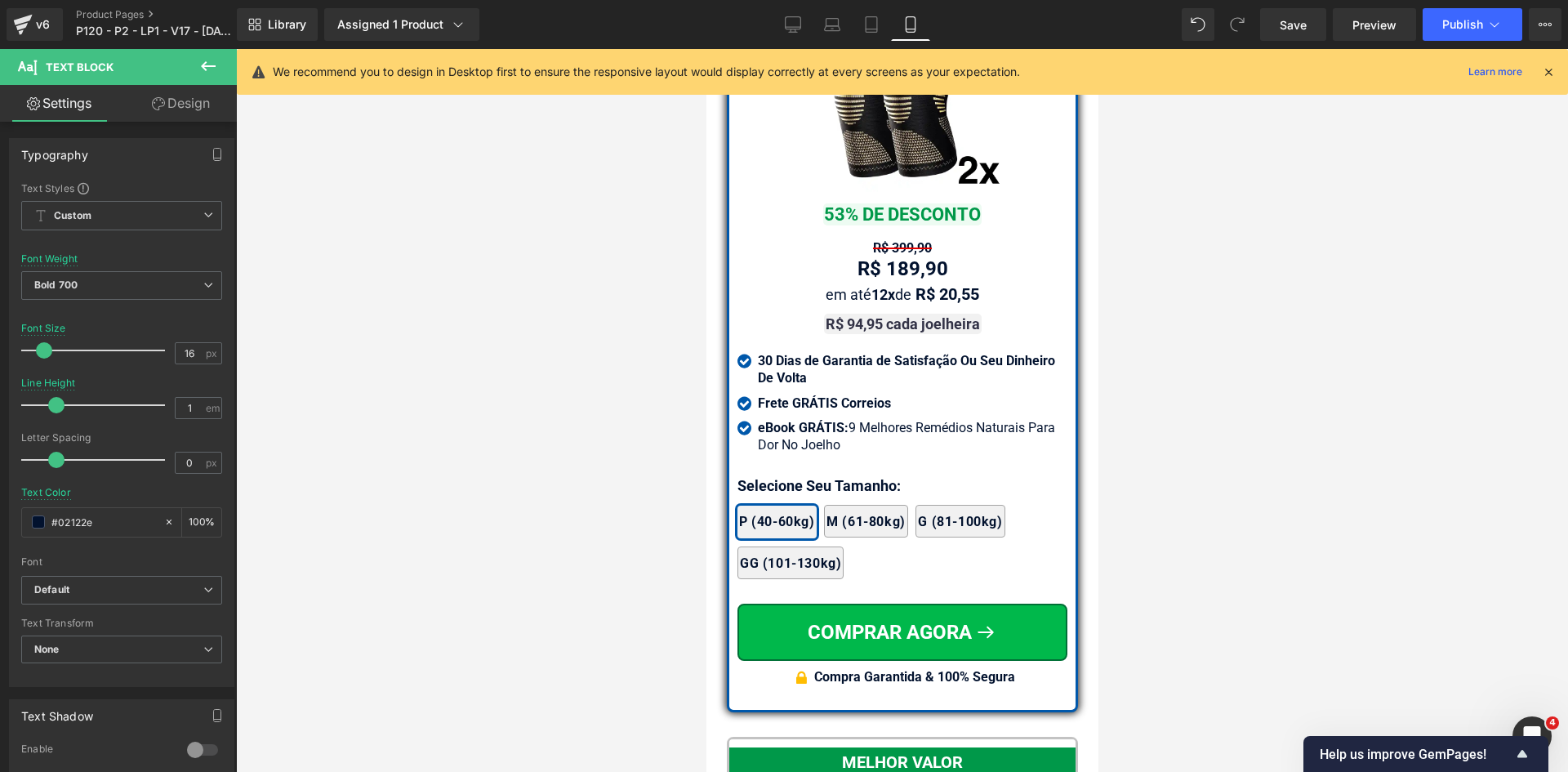
click at [893, 273] on span "Text Block" at bounding box center [893, 282] width 52 height 19
click at [93, 512] on div "#02122e" at bounding box center [93, 522] width 142 height 29
click at [97, 520] on input "#02122e" at bounding box center [104, 523] width 105 height 18
paste input "3"
type input "323246"
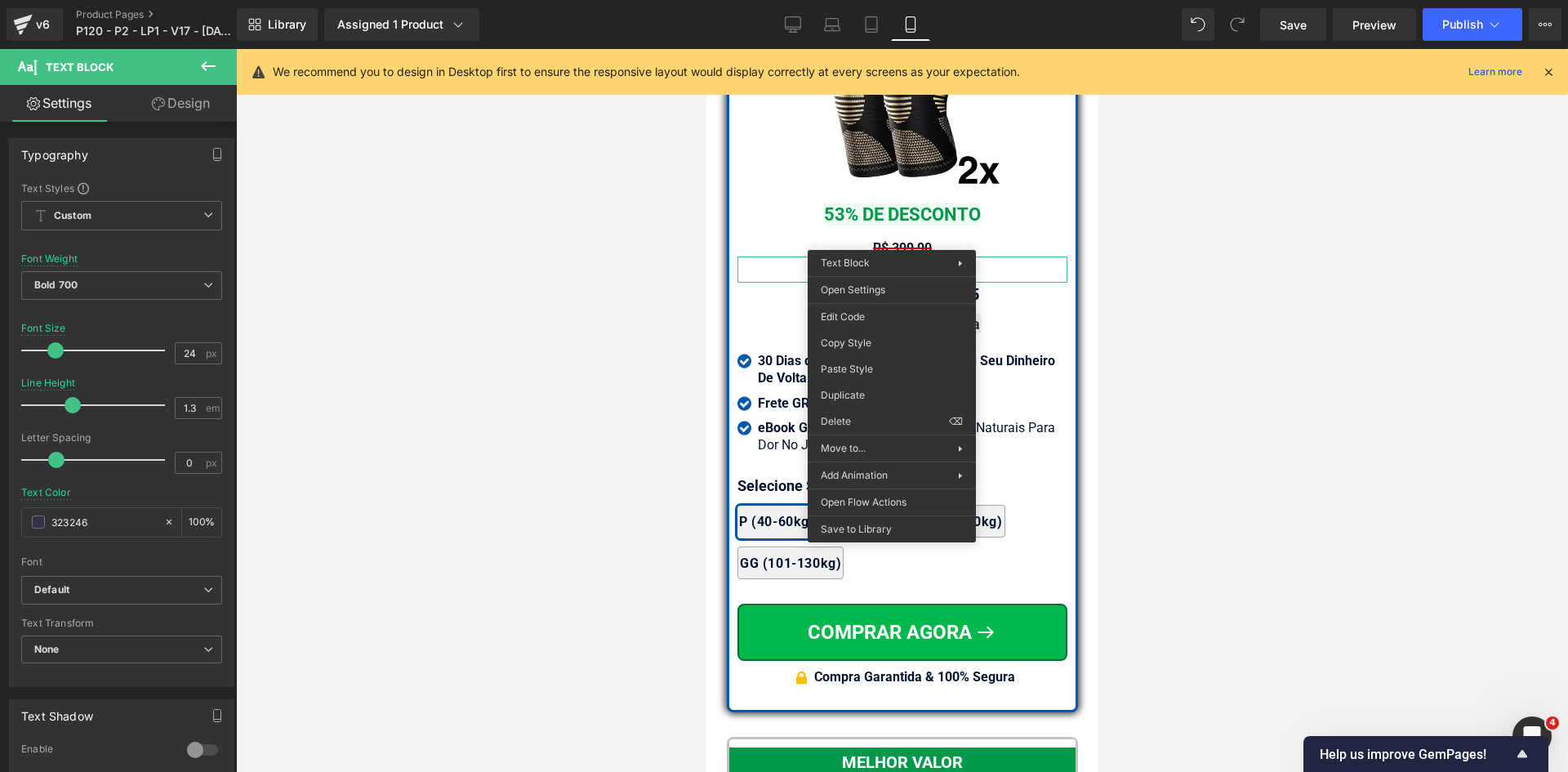
click at [779, 286] on div "em até 12x de R$ 20,55 Text Block" at bounding box center [901, 294] width 330 height 17
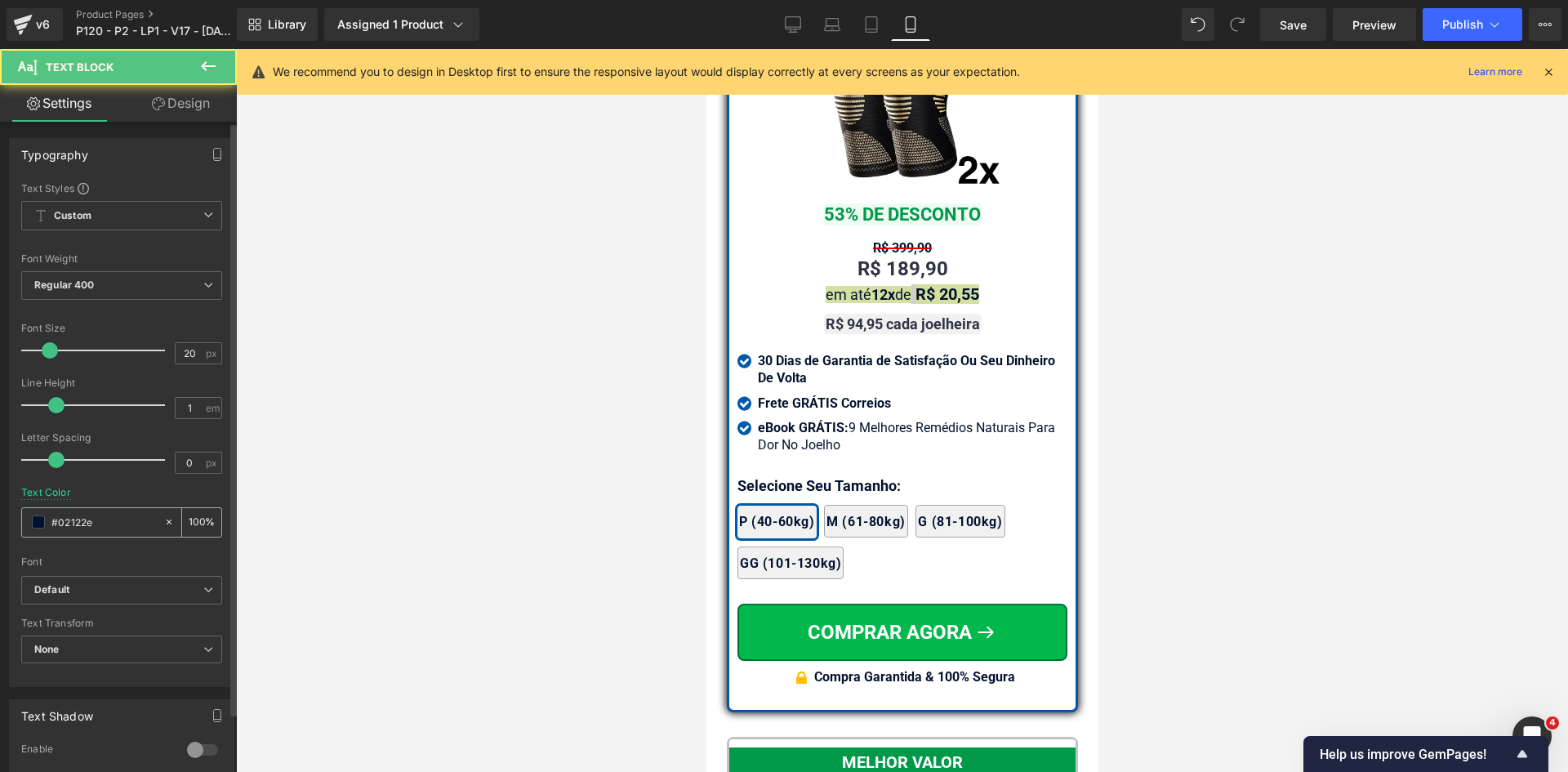
click at [134, 530] on input "#02122e" at bounding box center [104, 523] width 105 height 18
paste input "323246"
type input "323246"
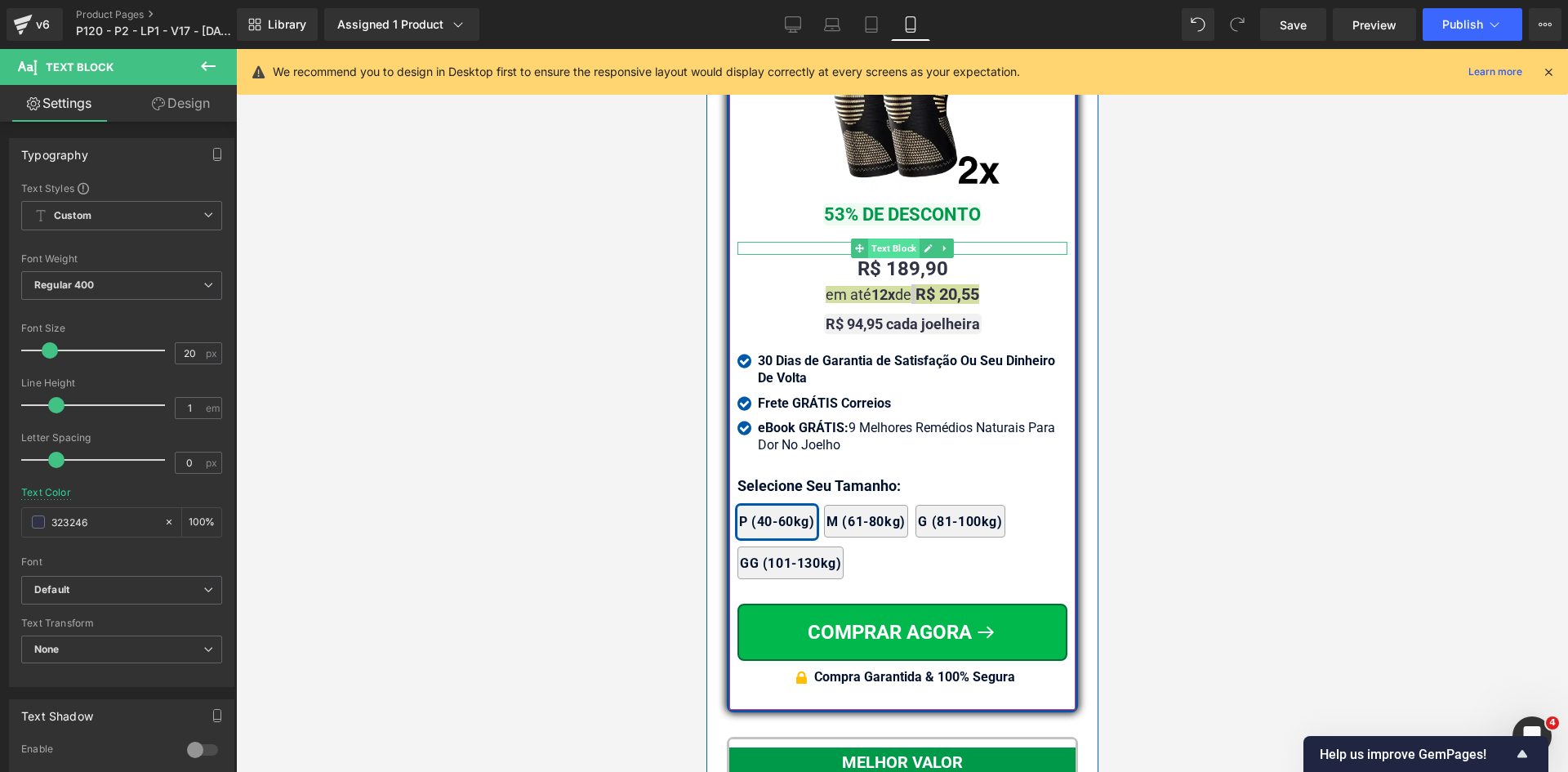
click at [881, 238] on span "Text Block" at bounding box center [893, 248] width 52 height 19
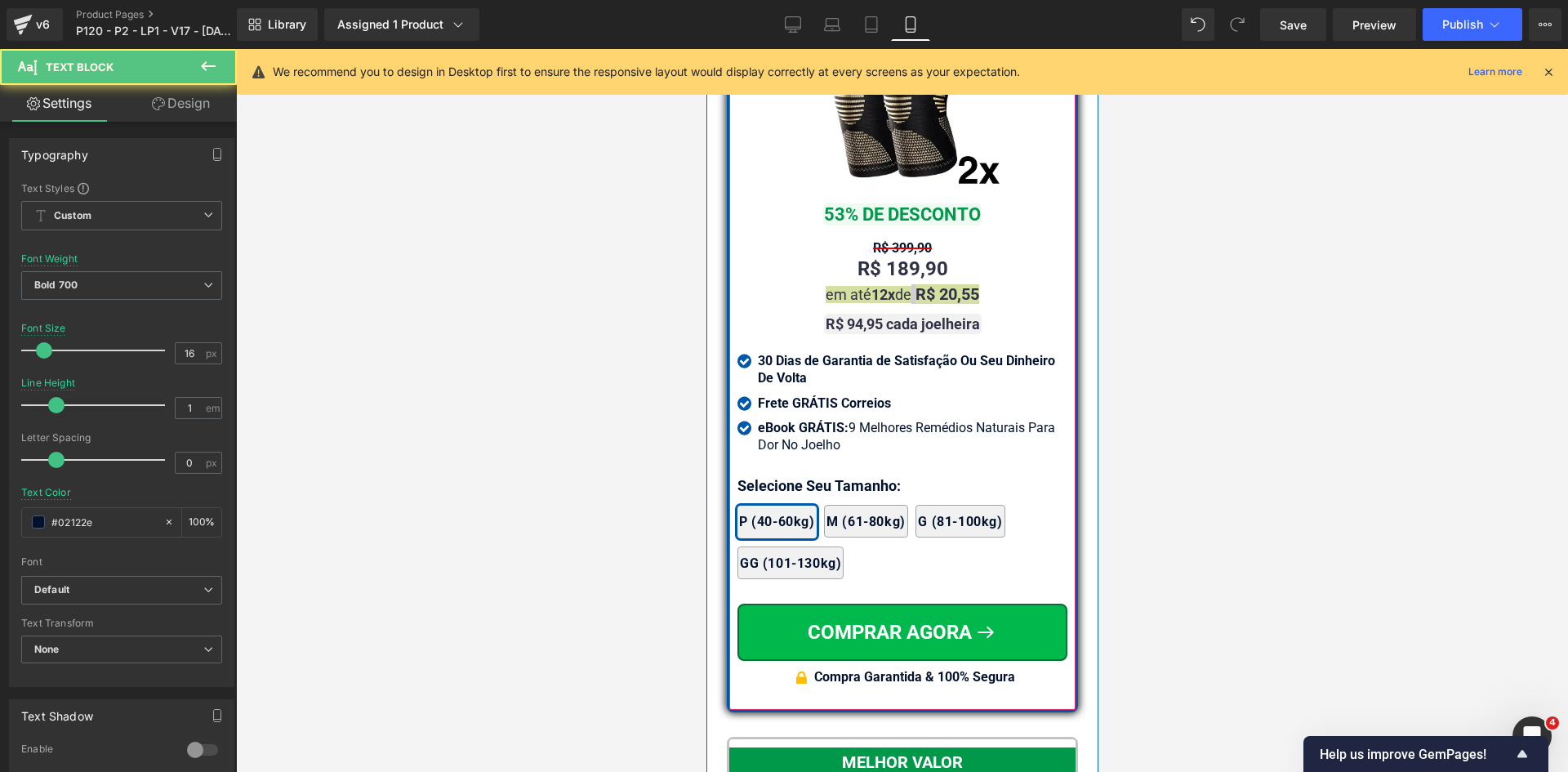
click at [885, 259] on span "Text Block" at bounding box center [893, 269] width 52 height 19
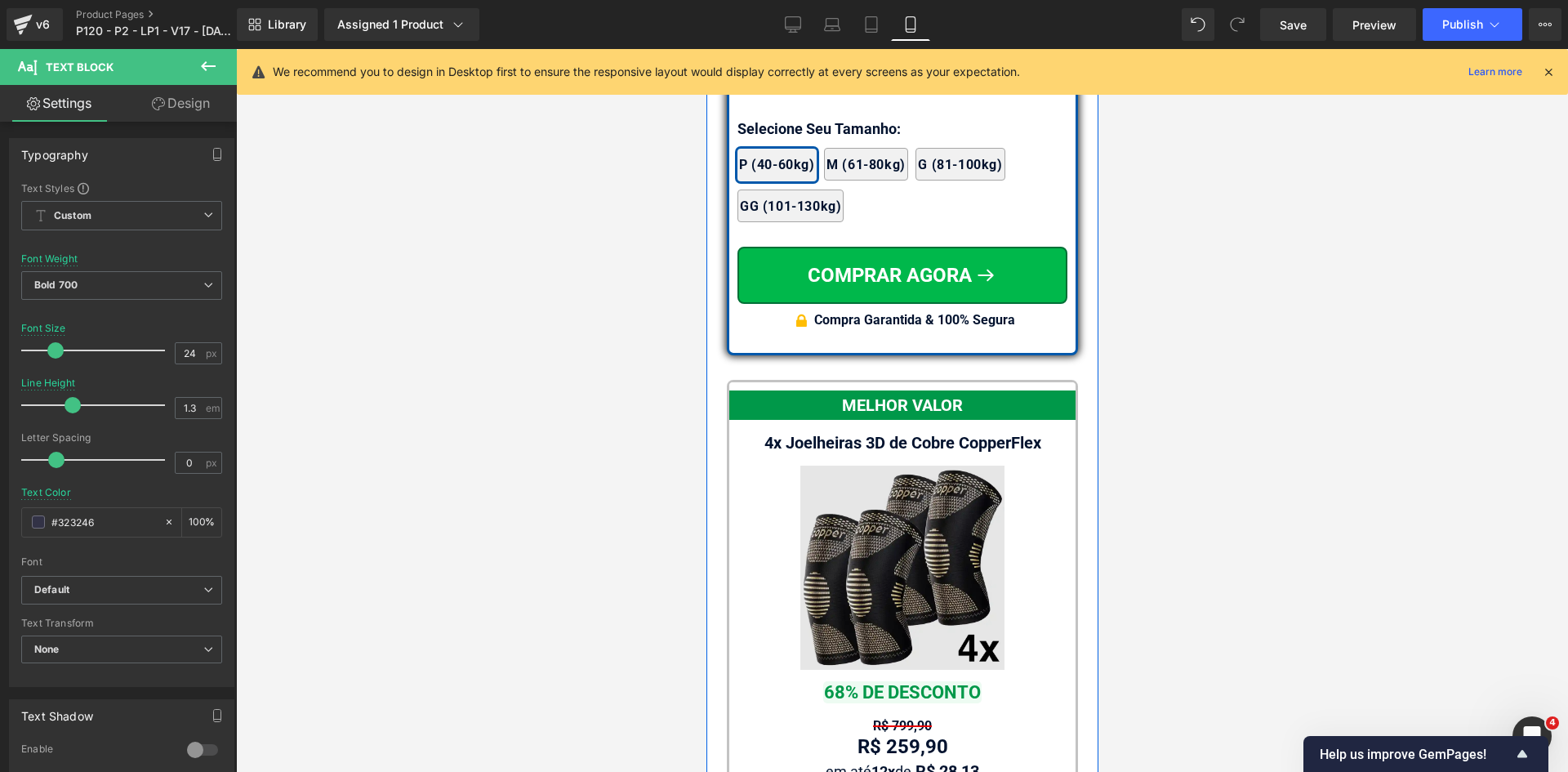
scroll to position [15531, 0]
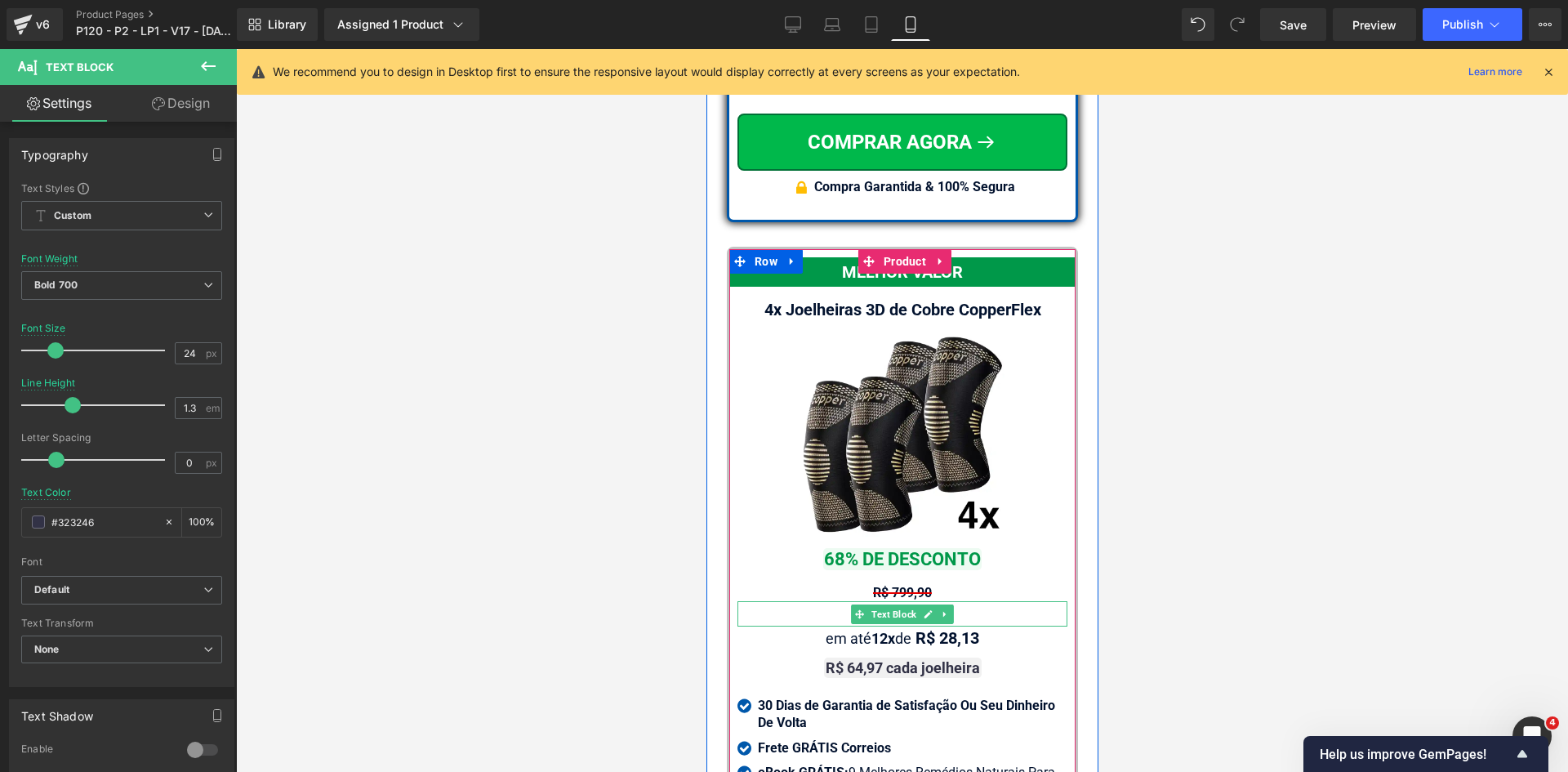
click at [884, 605] on span "Text Block" at bounding box center [893, 614] width 52 height 19
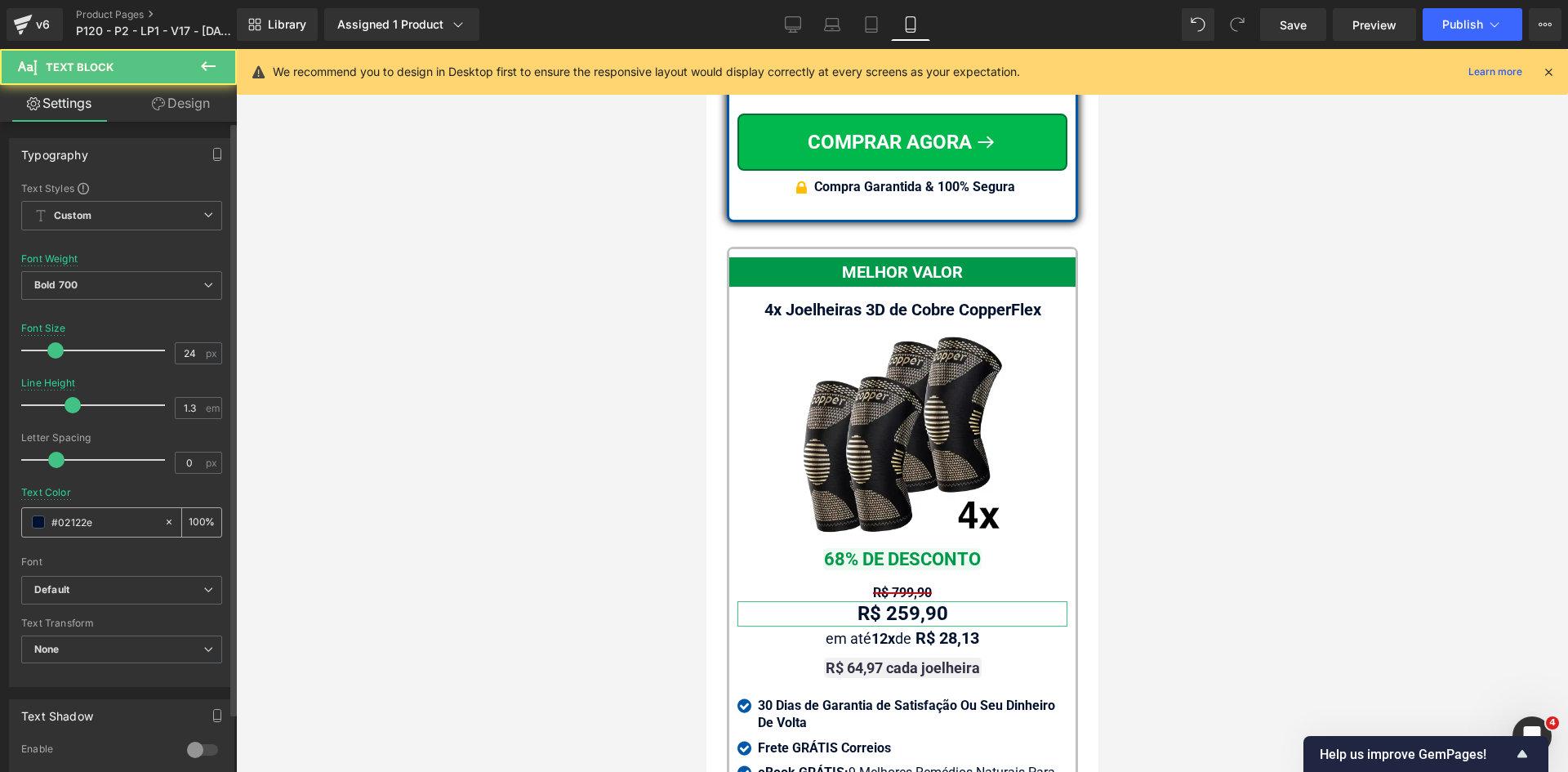
click at [113, 515] on input "#02122e" at bounding box center [104, 523] width 105 height 18
paste input "323246"
type input "323246"
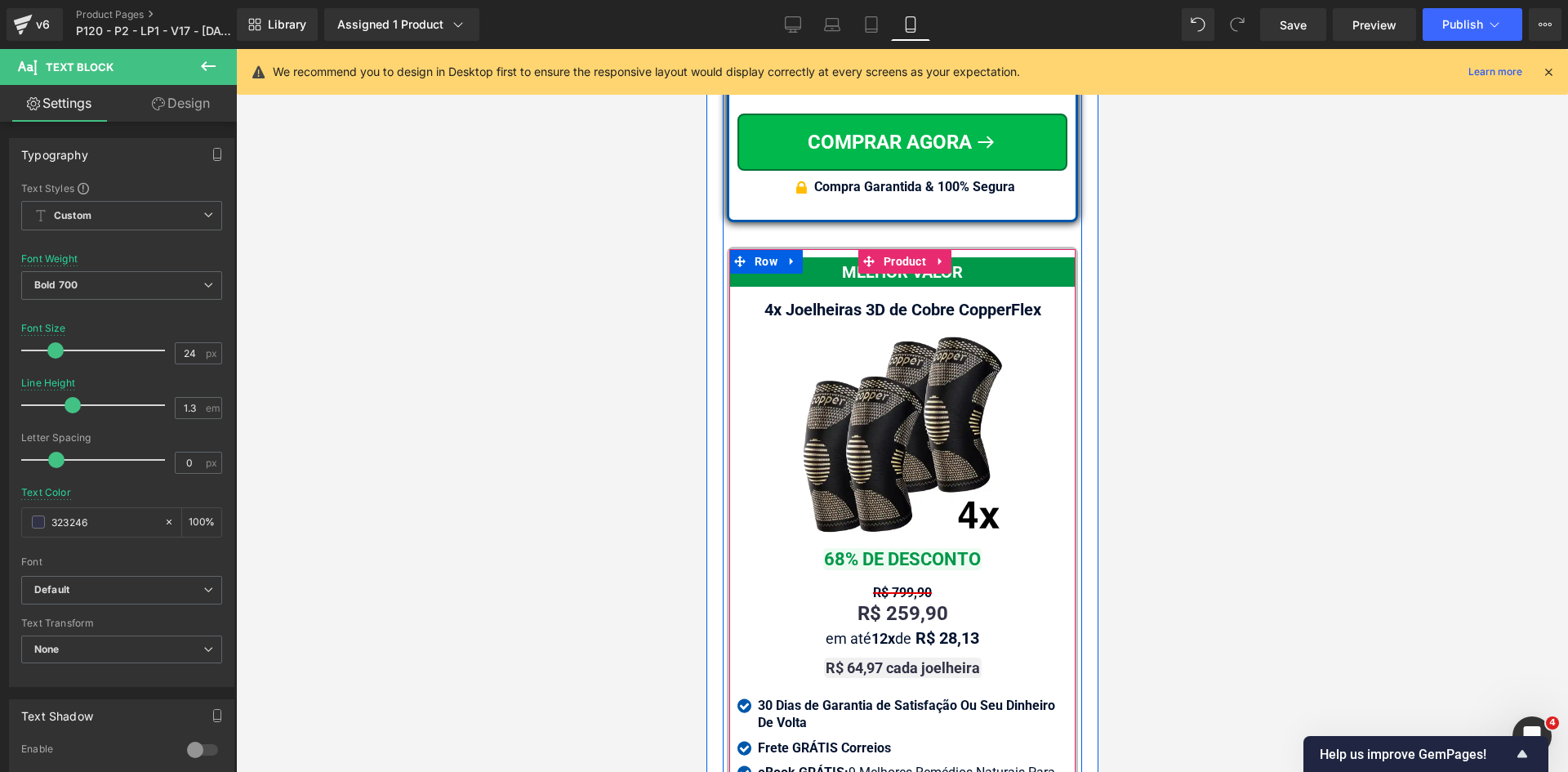
click at [885, 629] on span "Text Block" at bounding box center [893, 639] width 52 height 19
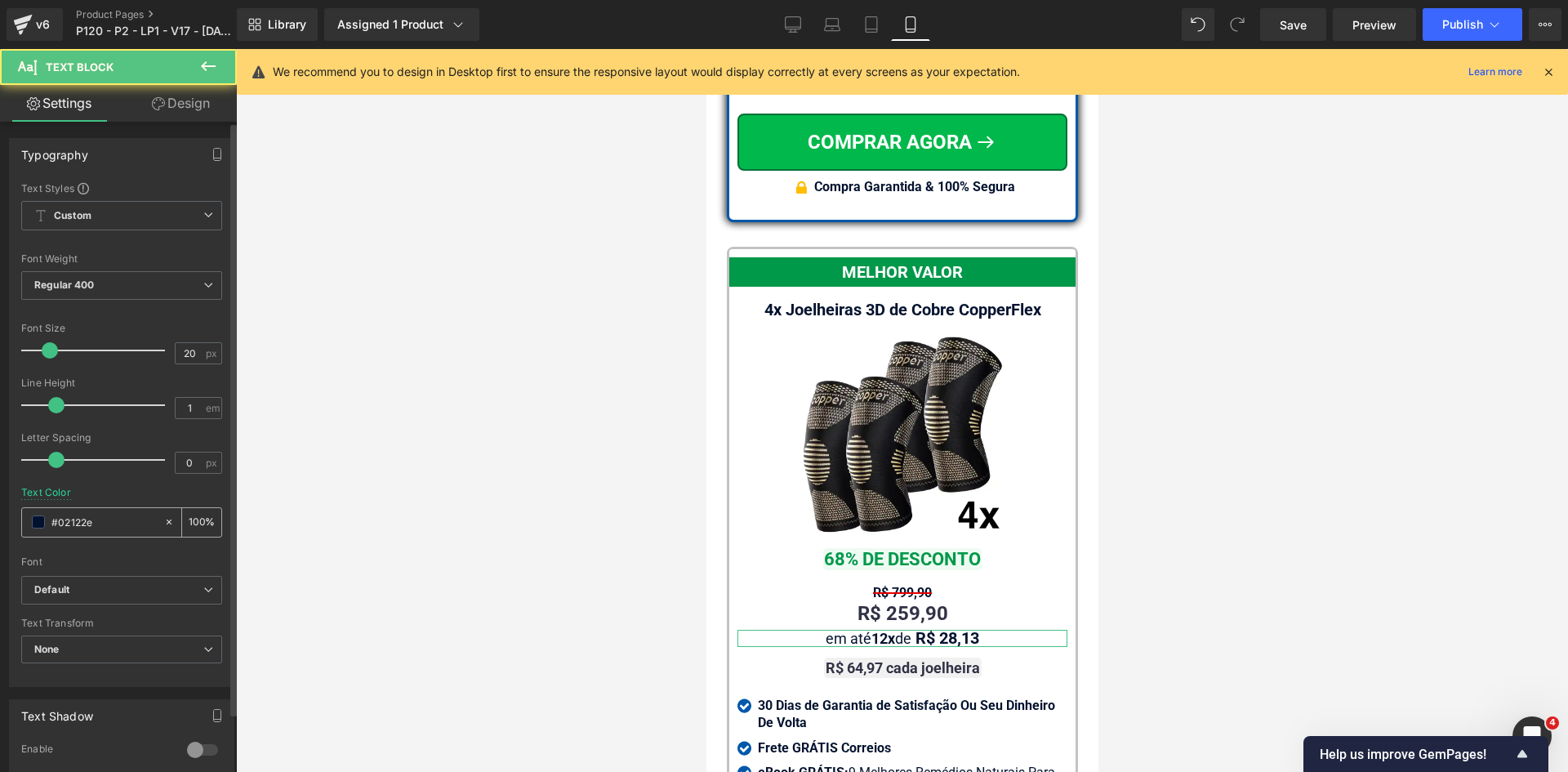
click at [77, 521] on input "#02122e" at bounding box center [104, 523] width 105 height 18
paste input "323246"
type input "323246"
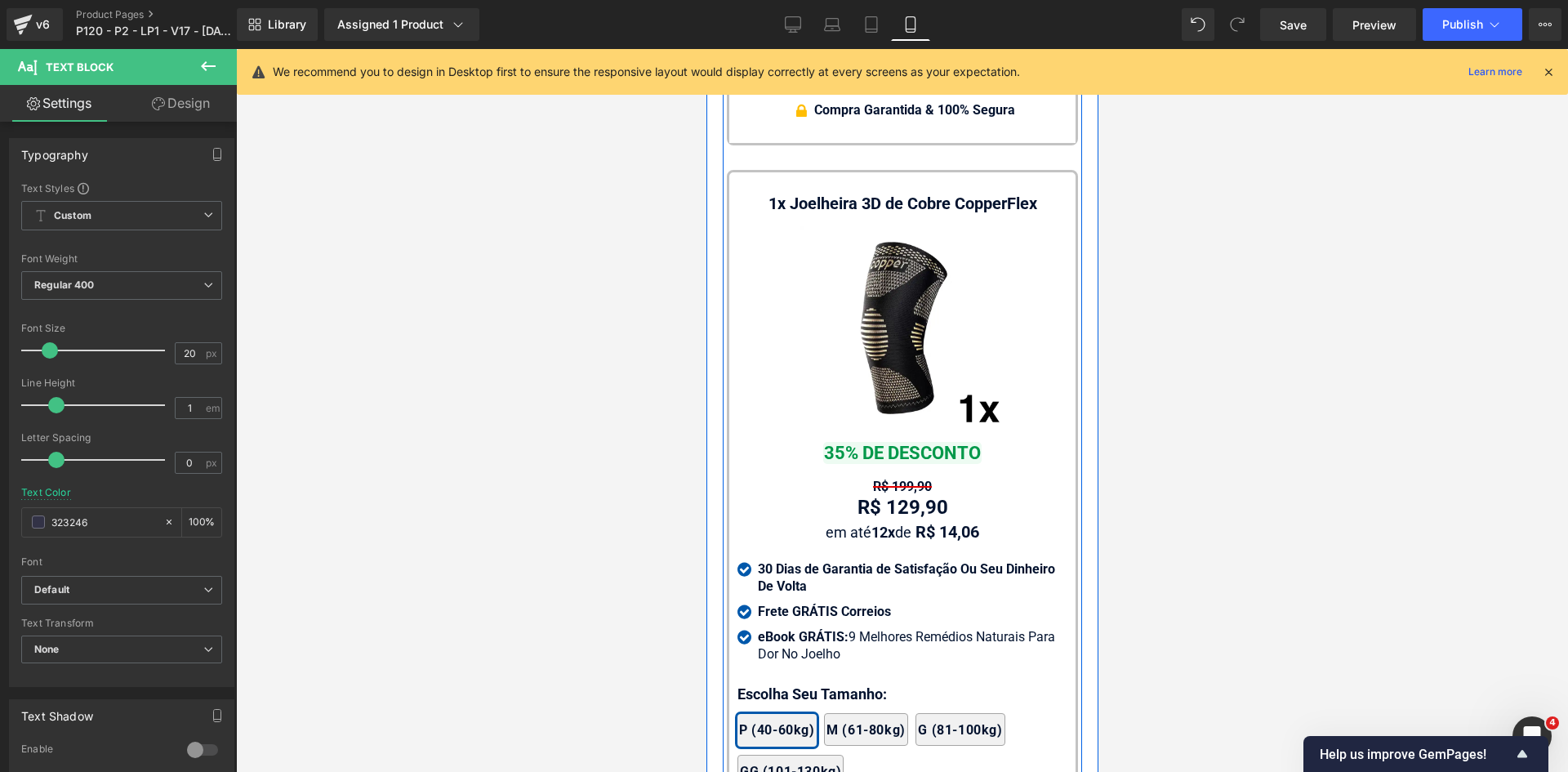
scroll to position [16593, 0]
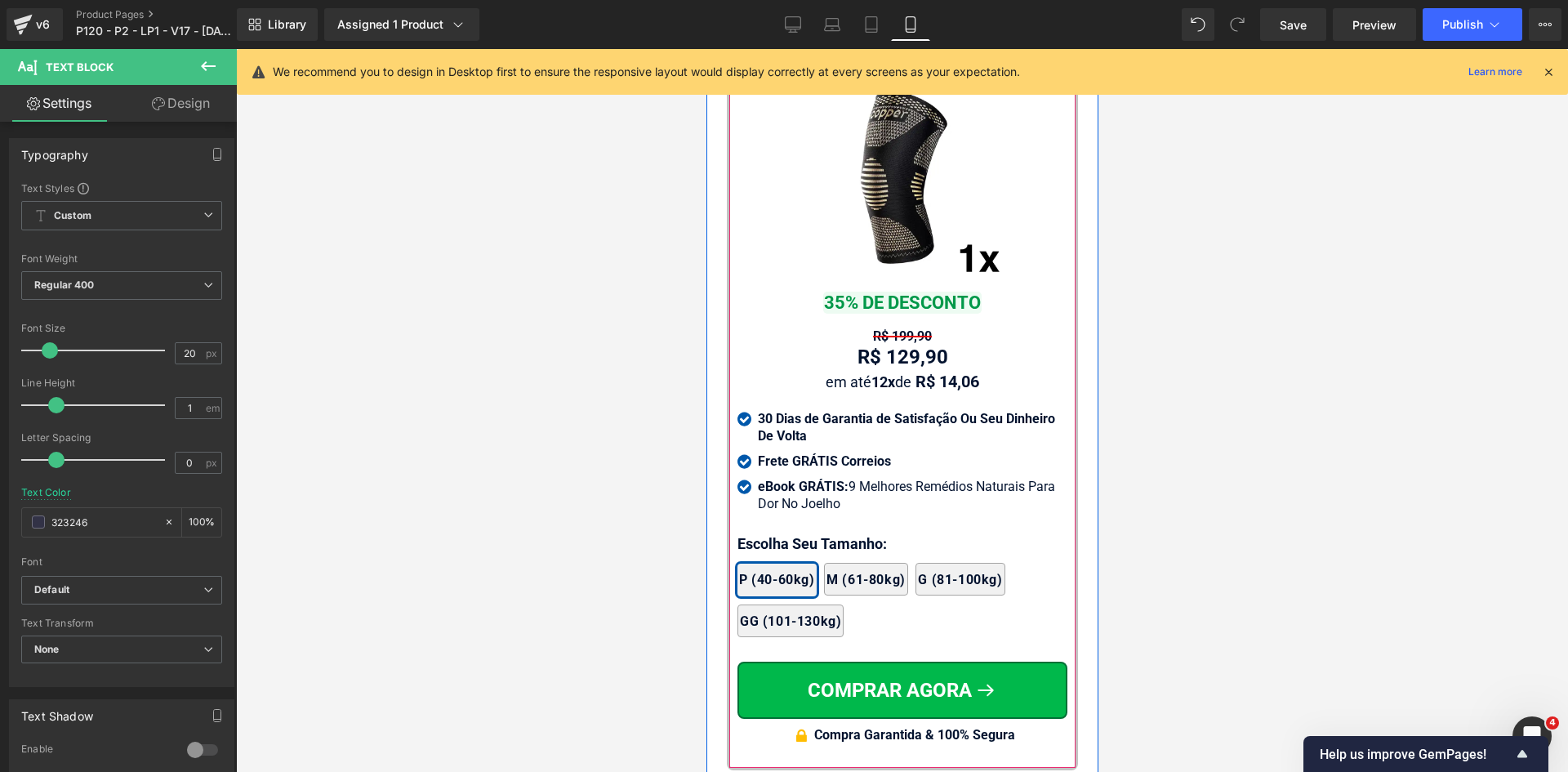
click at [889, 348] on span "Text Block" at bounding box center [893, 357] width 52 height 19
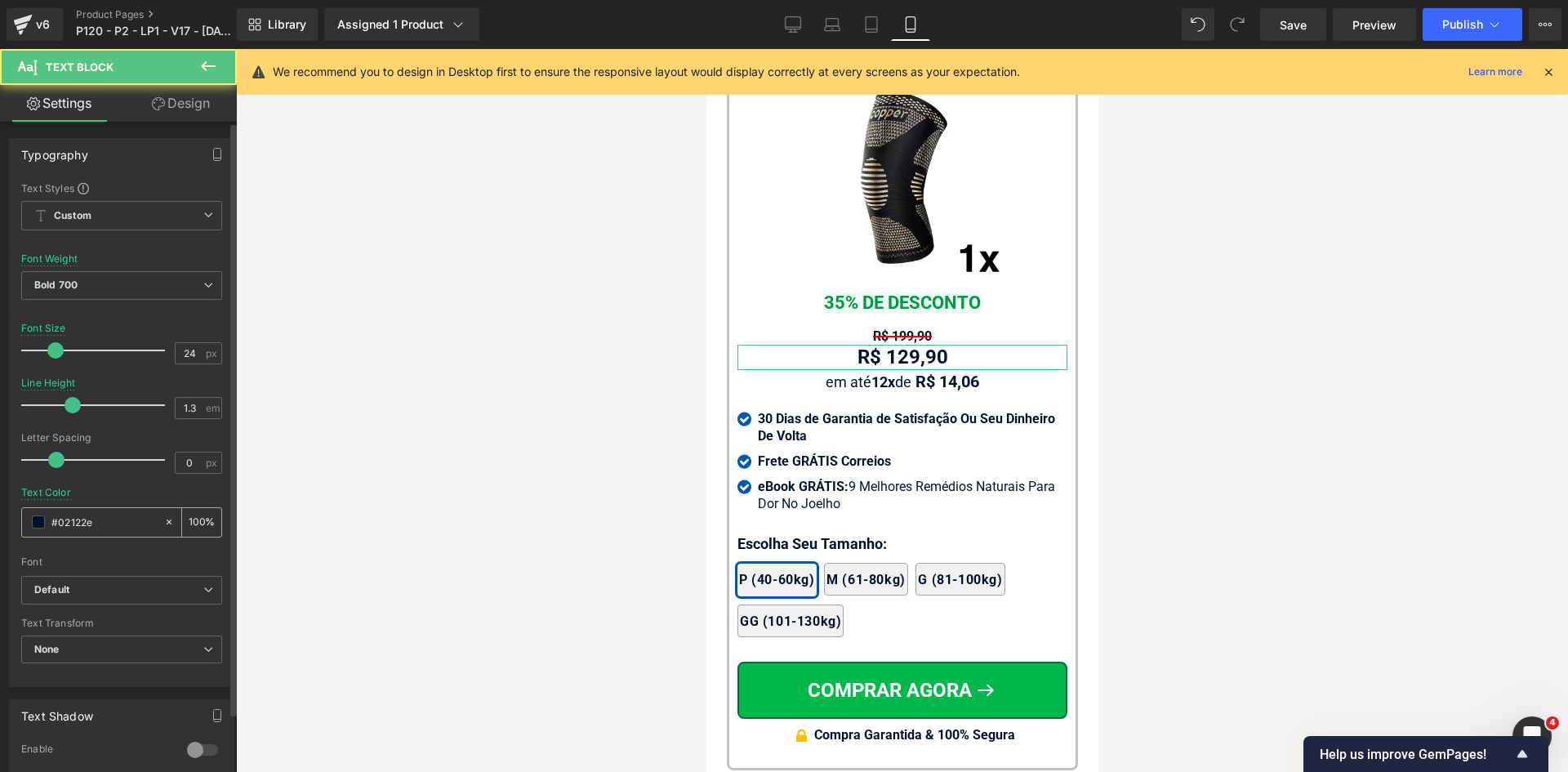
click at [106, 521] on input "#02122e" at bounding box center [104, 523] width 105 height 18
paste input "323246"
type input "323246"
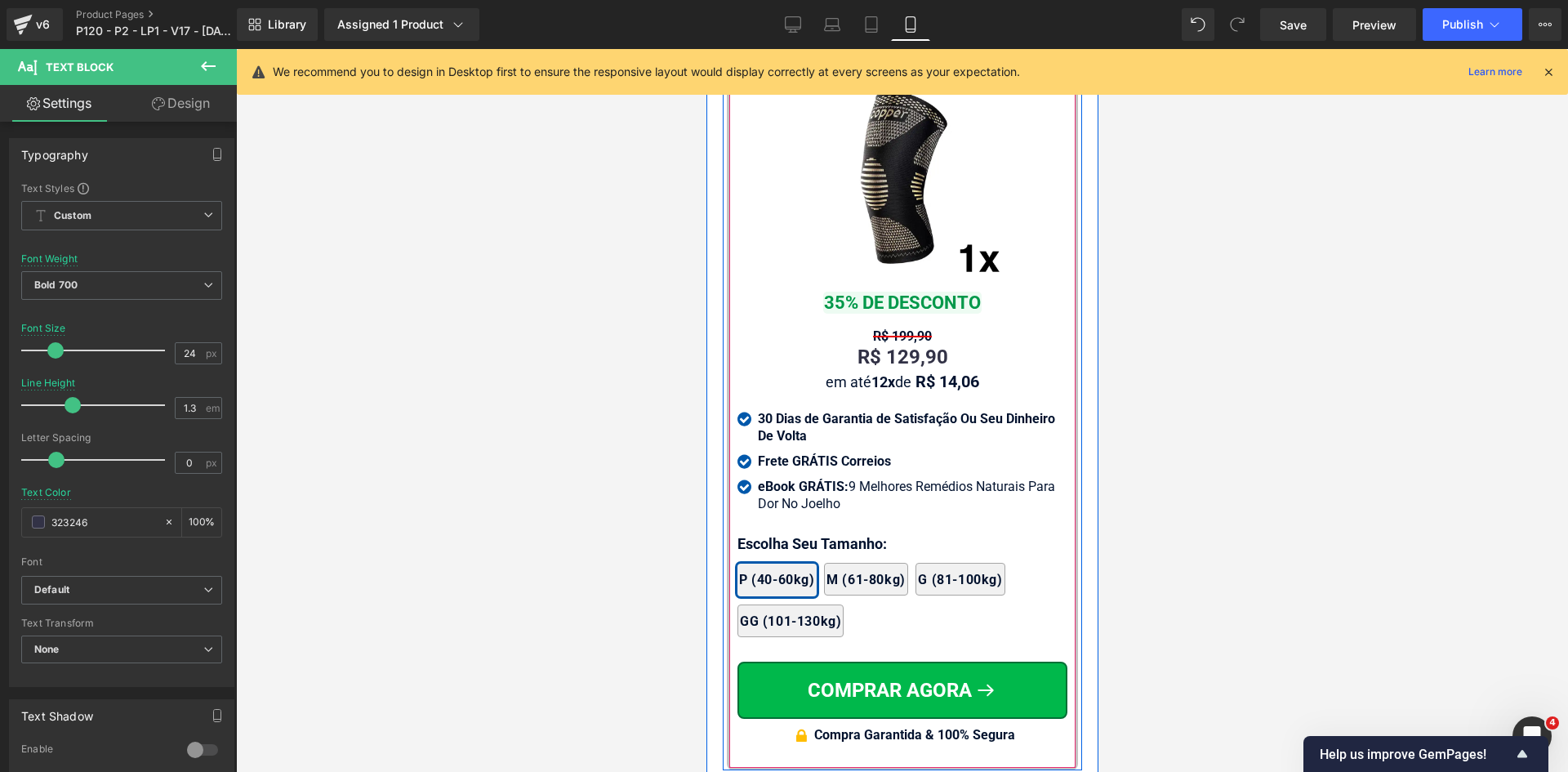
click at [882, 373] on span "Text Block" at bounding box center [893, 382] width 52 height 19
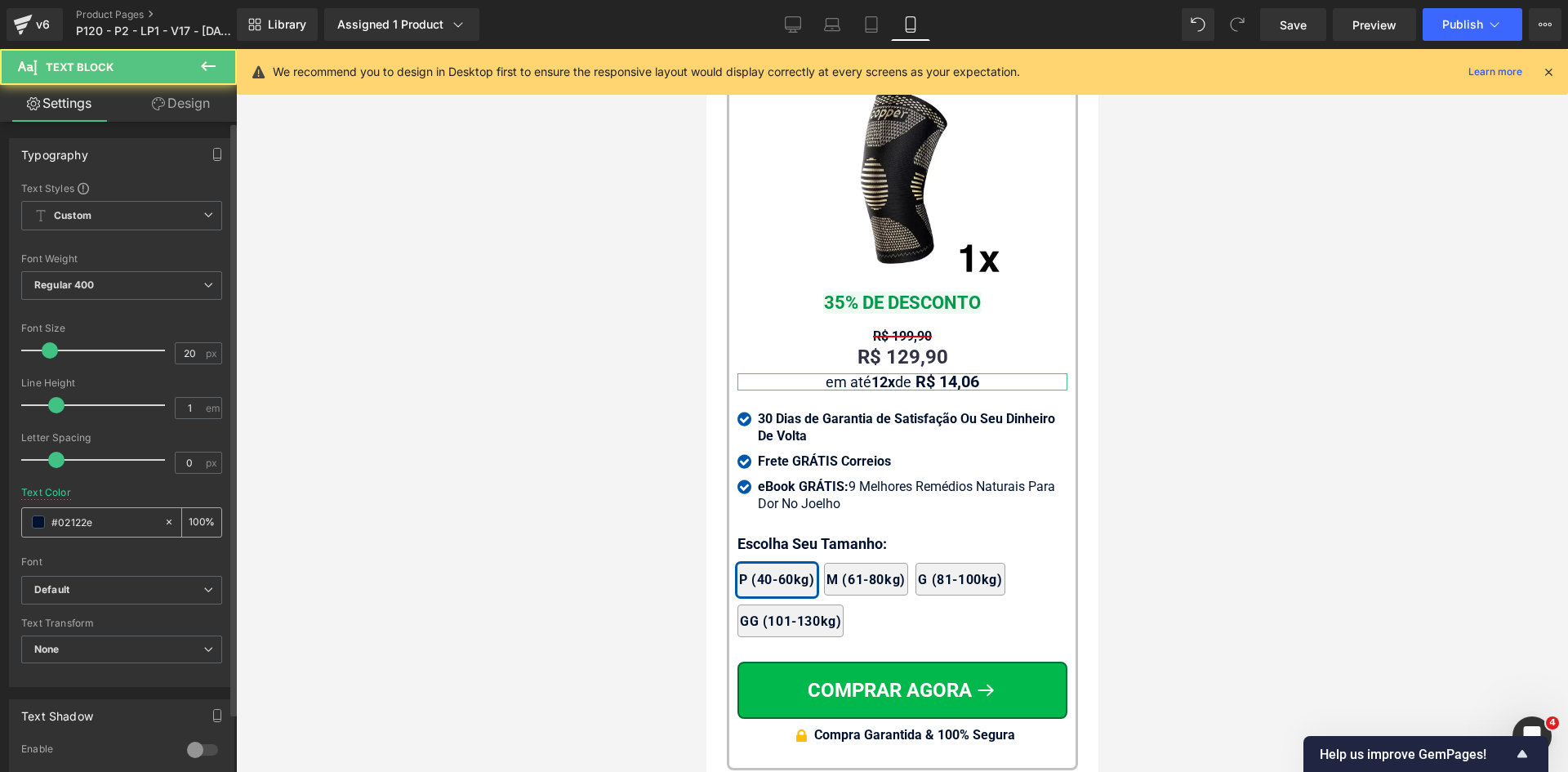
click at [78, 523] on input "#02122e" at bounding box center [104, 523] width 105 height 18
paste input "323246"
type input "323246"
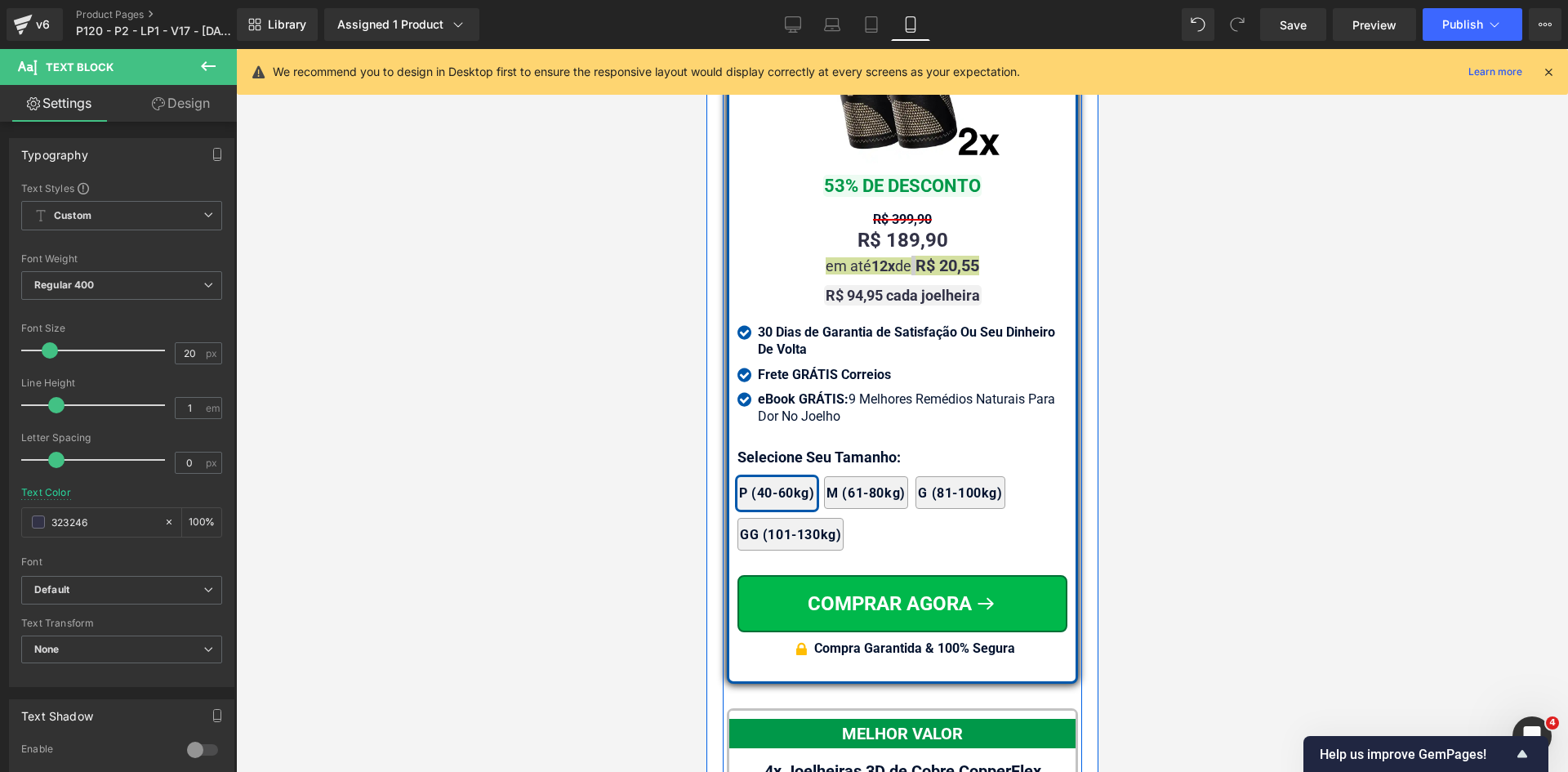
scroll to position [14878, 0]
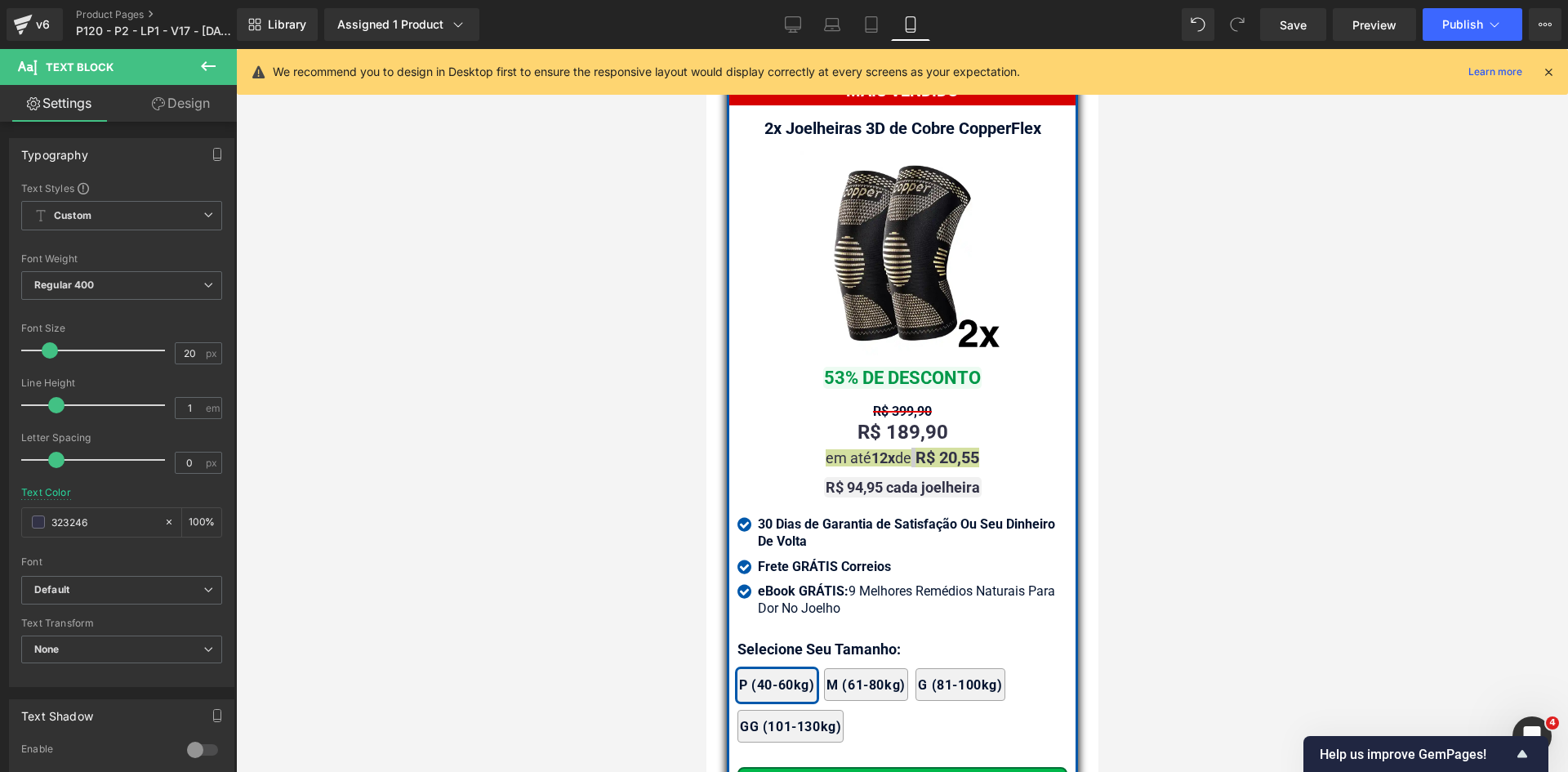
click at [528, 464] on div at bounding box center [902, 410] width 1332 height 723
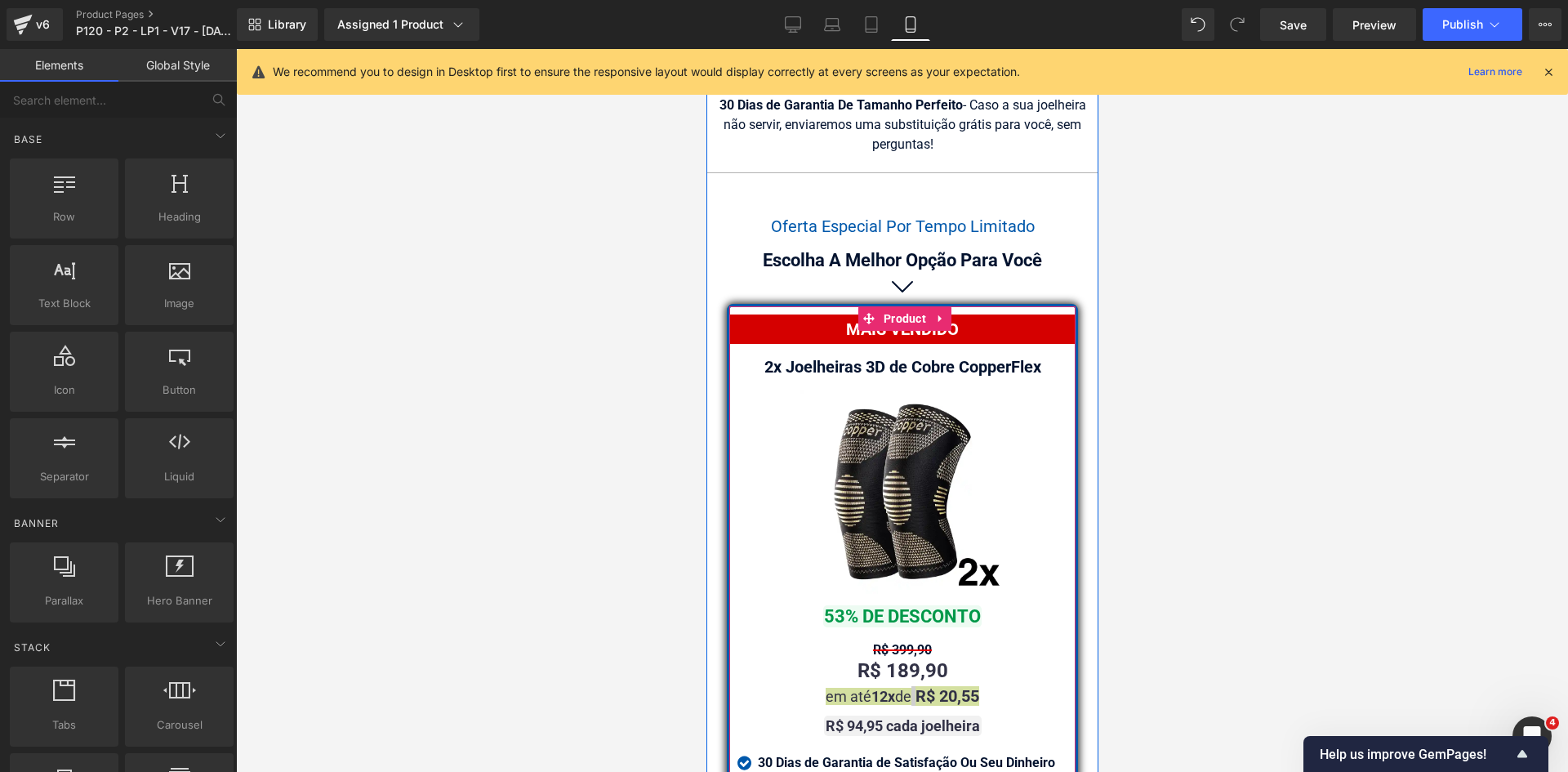
scroll to position [15041, 0]
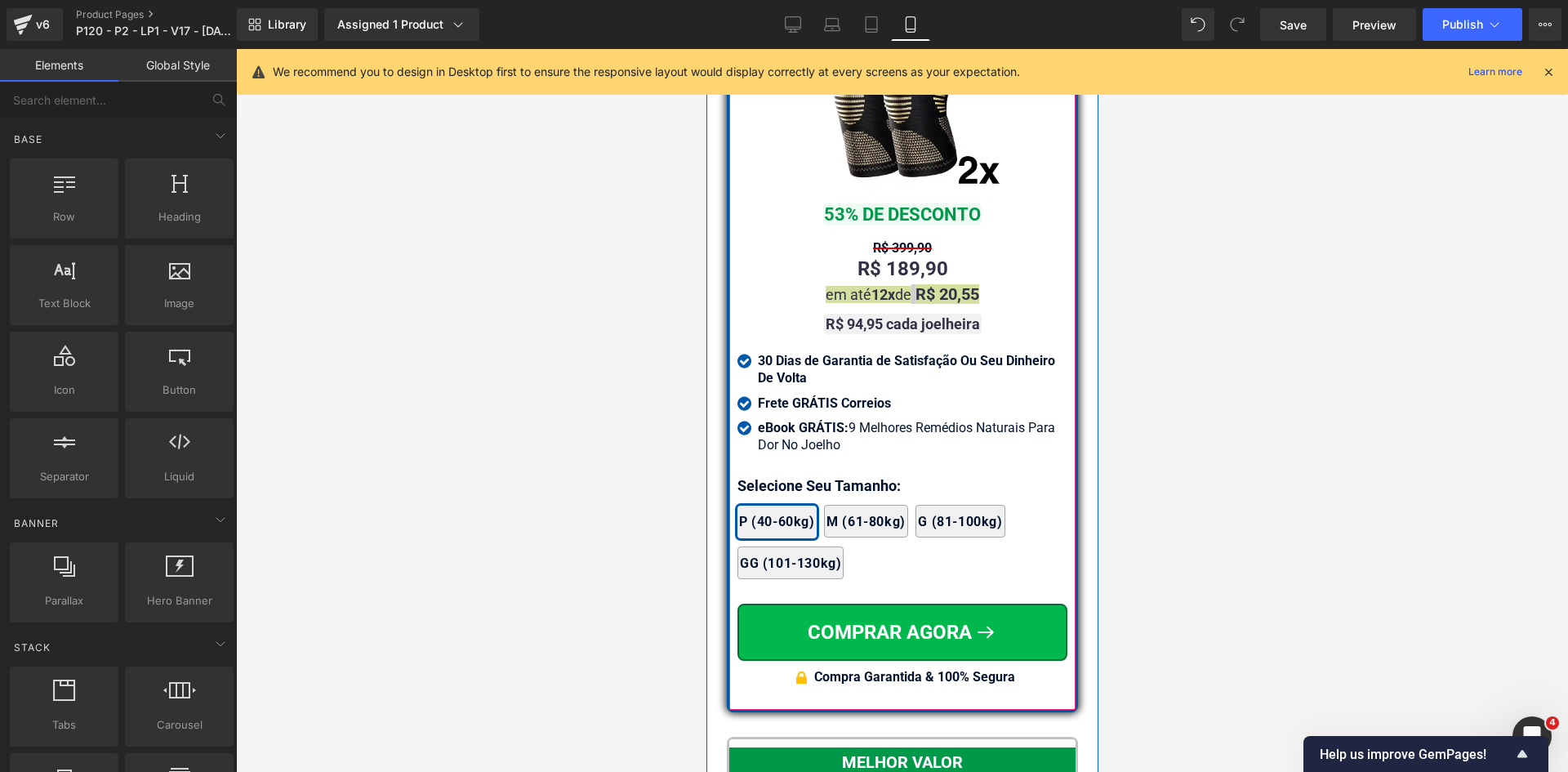
click at [705, 49] on div at bounding box center [705, 49] width 0 height 0
click at [775, 475] on p "Selecione Seu Tamanho:" at bounding box center [901, 486] width 330 height 22
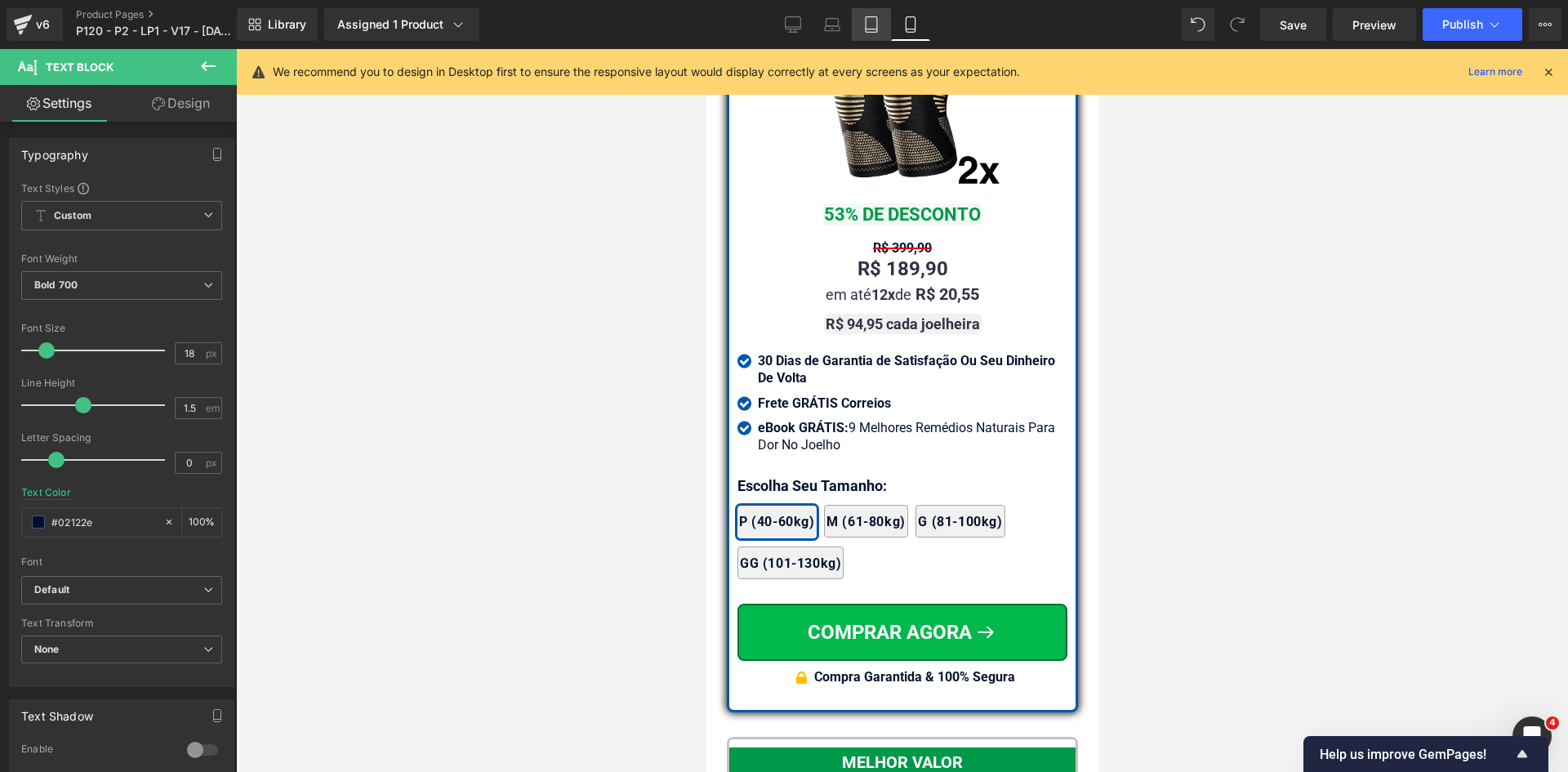
drag, startPoint x: 867, startPoint y: 26, endPoint x: 46, endPoint y: 219, distance: 843.4
click at [867, 26] on icon at bounding box center [871, 25] width 17 height 17
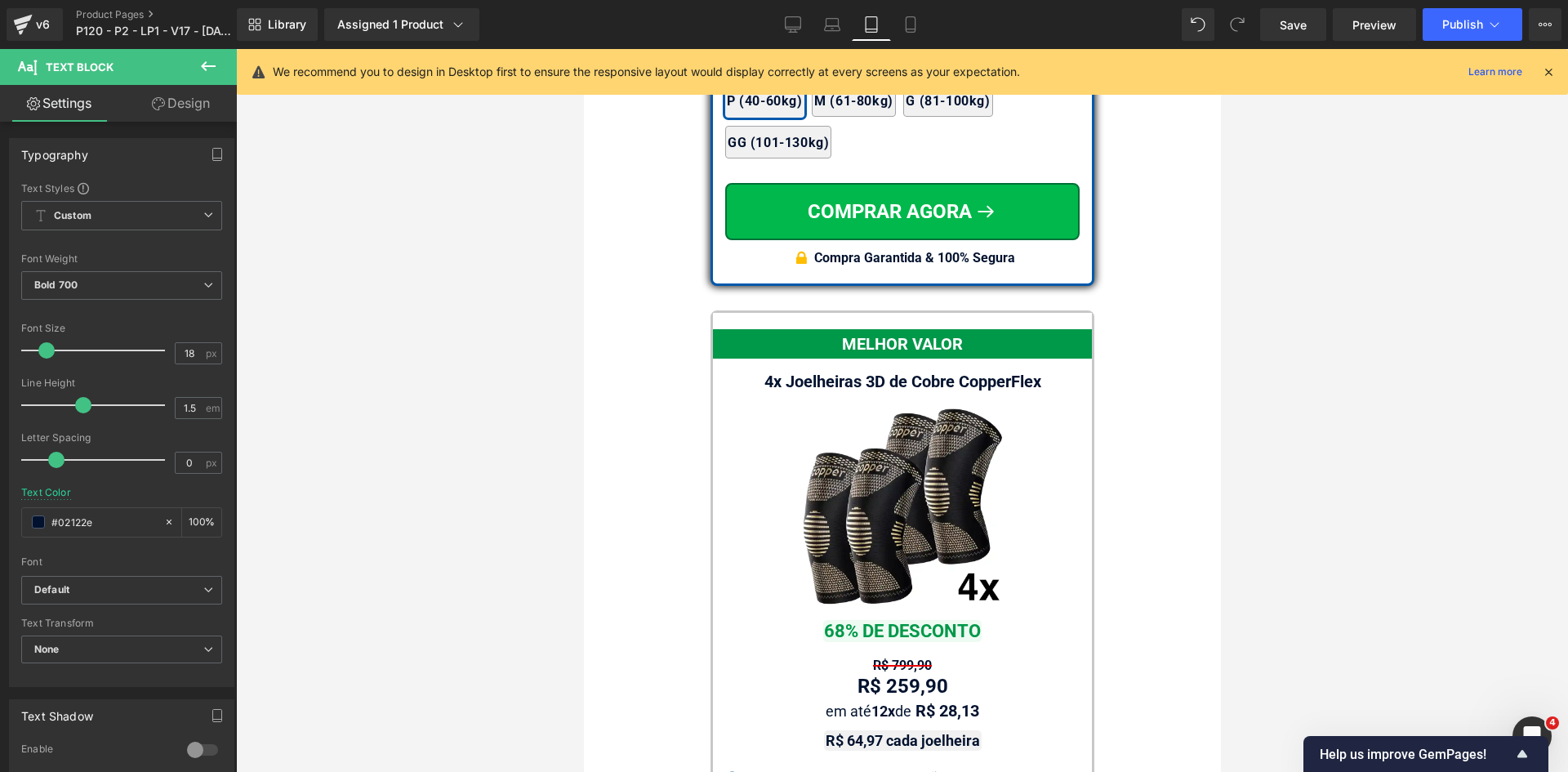
scroll to position [14640, 0]
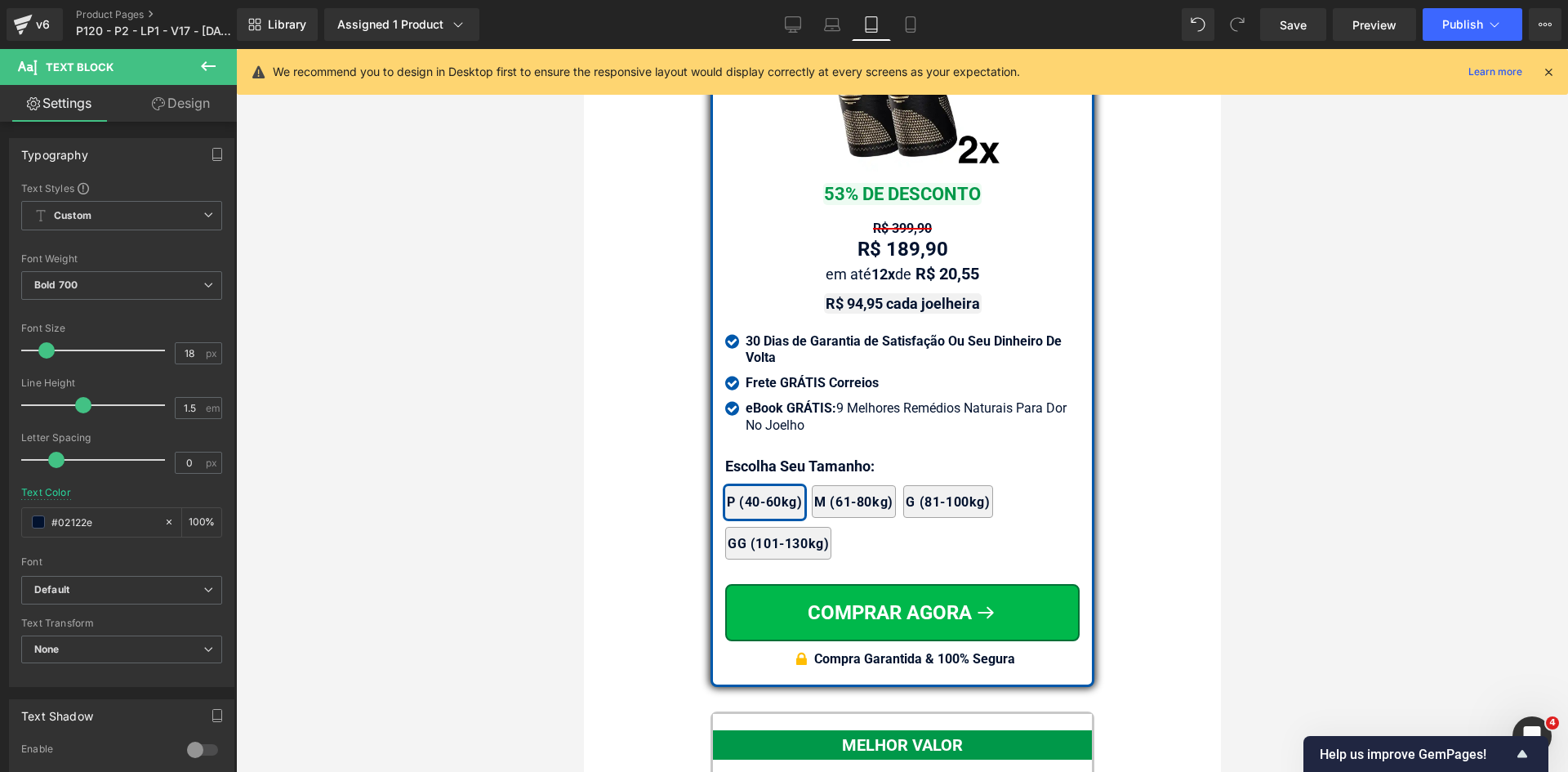
click at [903, 242] on div "R$ 189,90 Text Block" at bounding box center [900, 249] width 354 height 26
click at [92, 521] on input "#02122e" at bounding box center [104, 523] width 105 height 18
paste input "323246"
type input "323246"
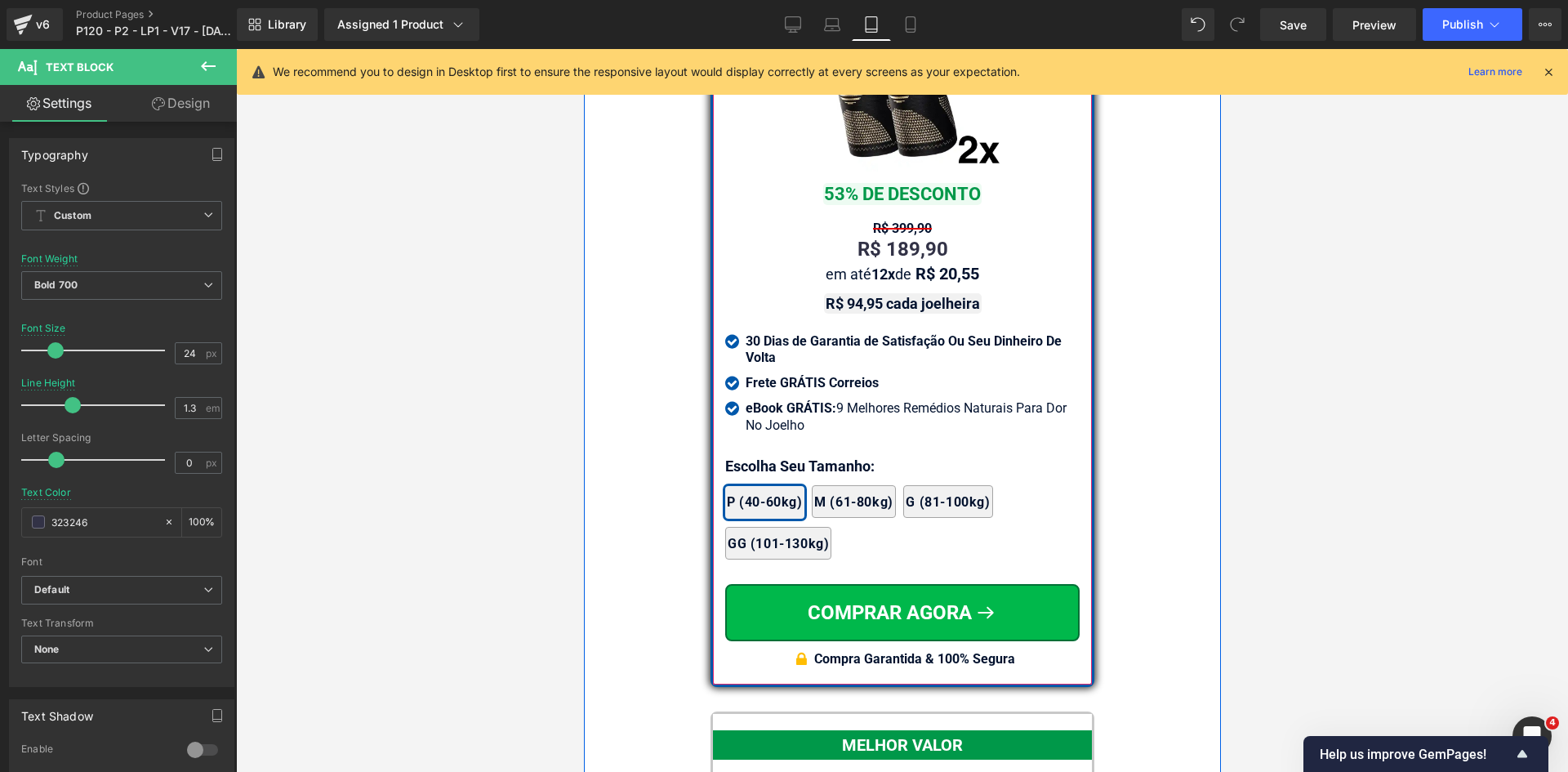
click at [872, 264] on span "Text Block" at bounding box center [881, 273] width 52 height 19
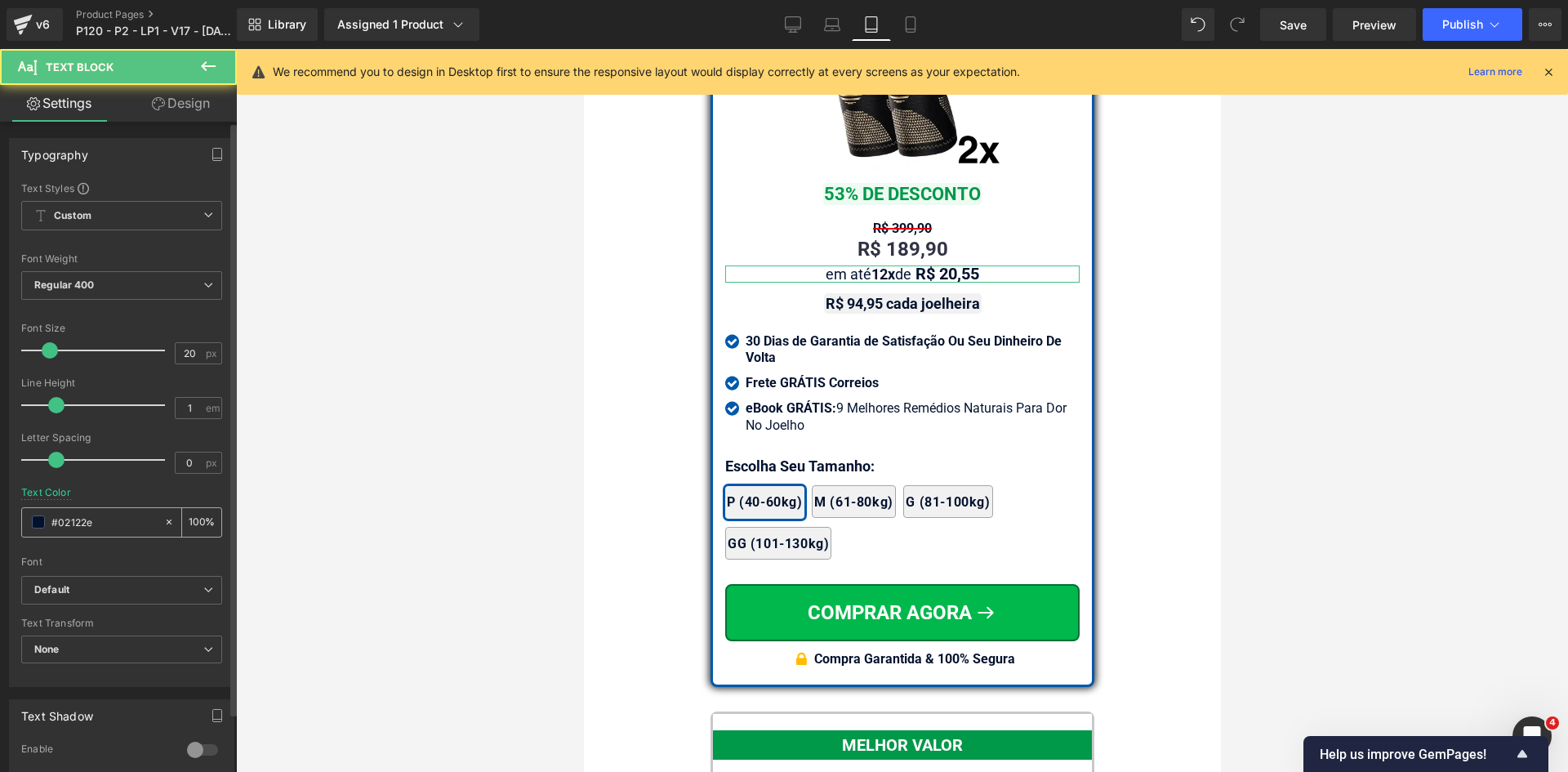
click at [90, 521] on input "#02122e" at bounding box center [104, 523] width 105 height 18
paste input "323246"
type input "323246"
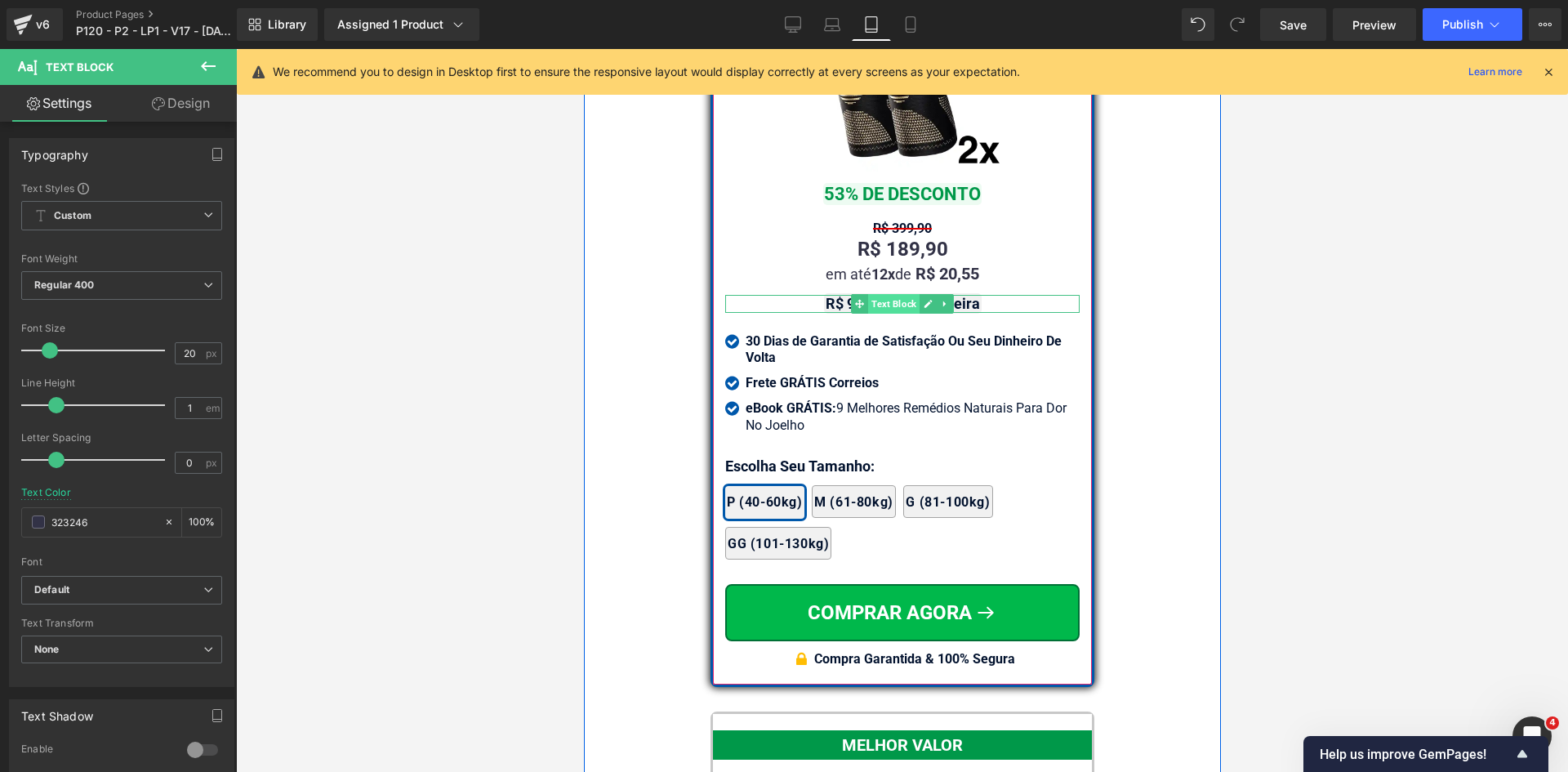
click at [867, 294] on span "Text Block" at bounding box center [893, 304] width 52 height 19
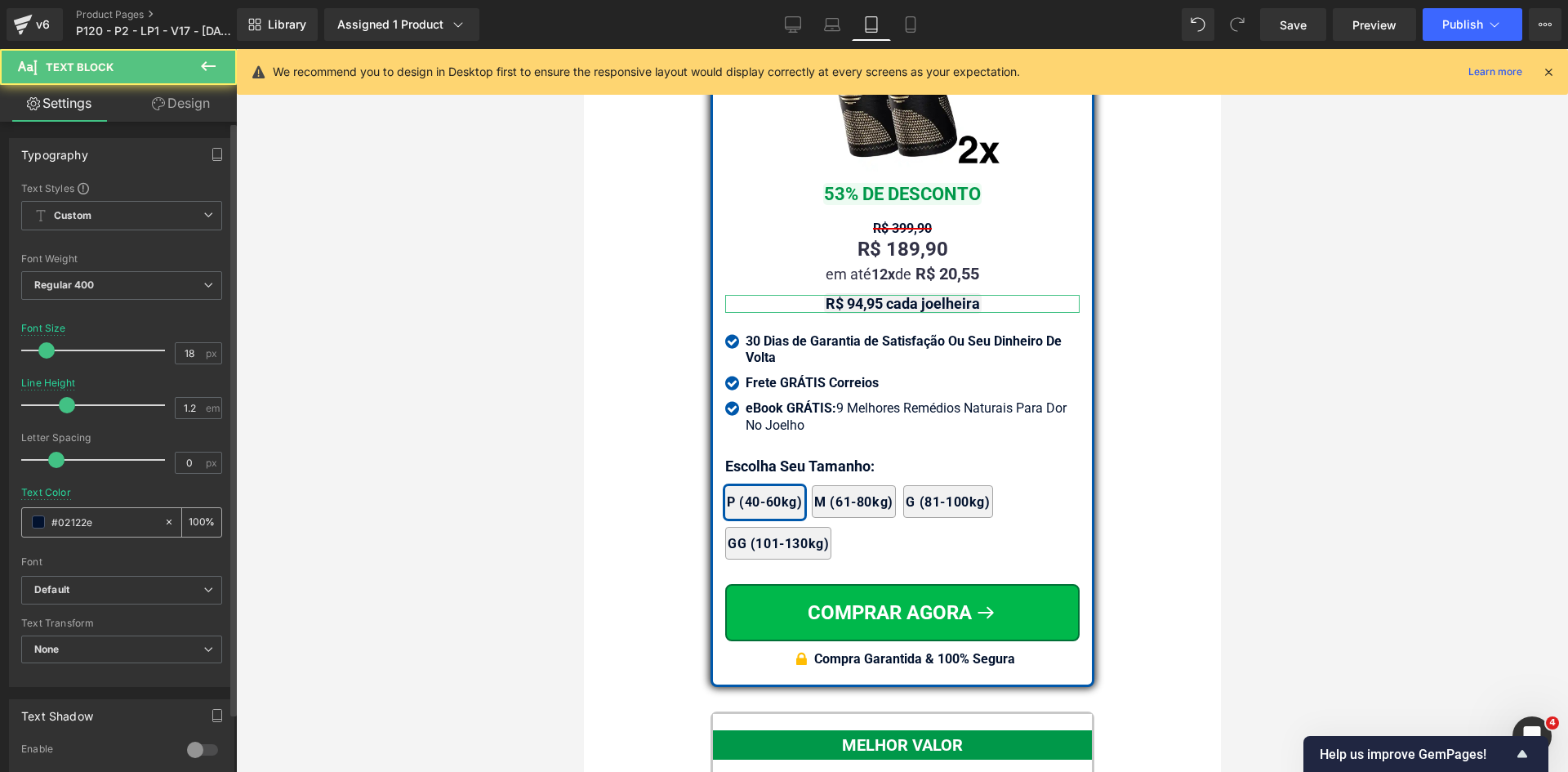
click at [123, 520] on input "#02122e" at bounding box center [104, 523] width 105 height 18
paste input "323246"
type input "323246"
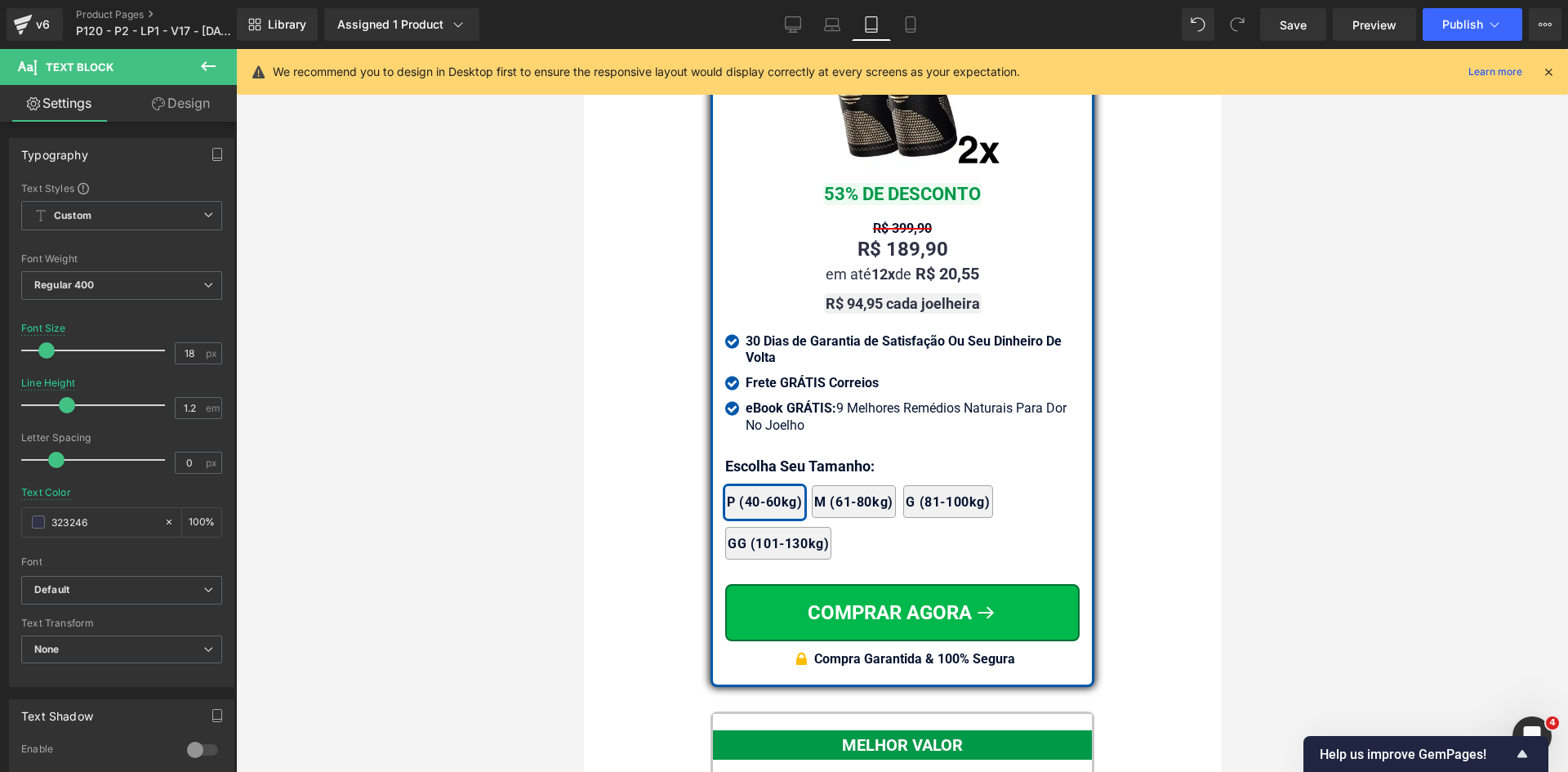
scroll to position [15294, 0]
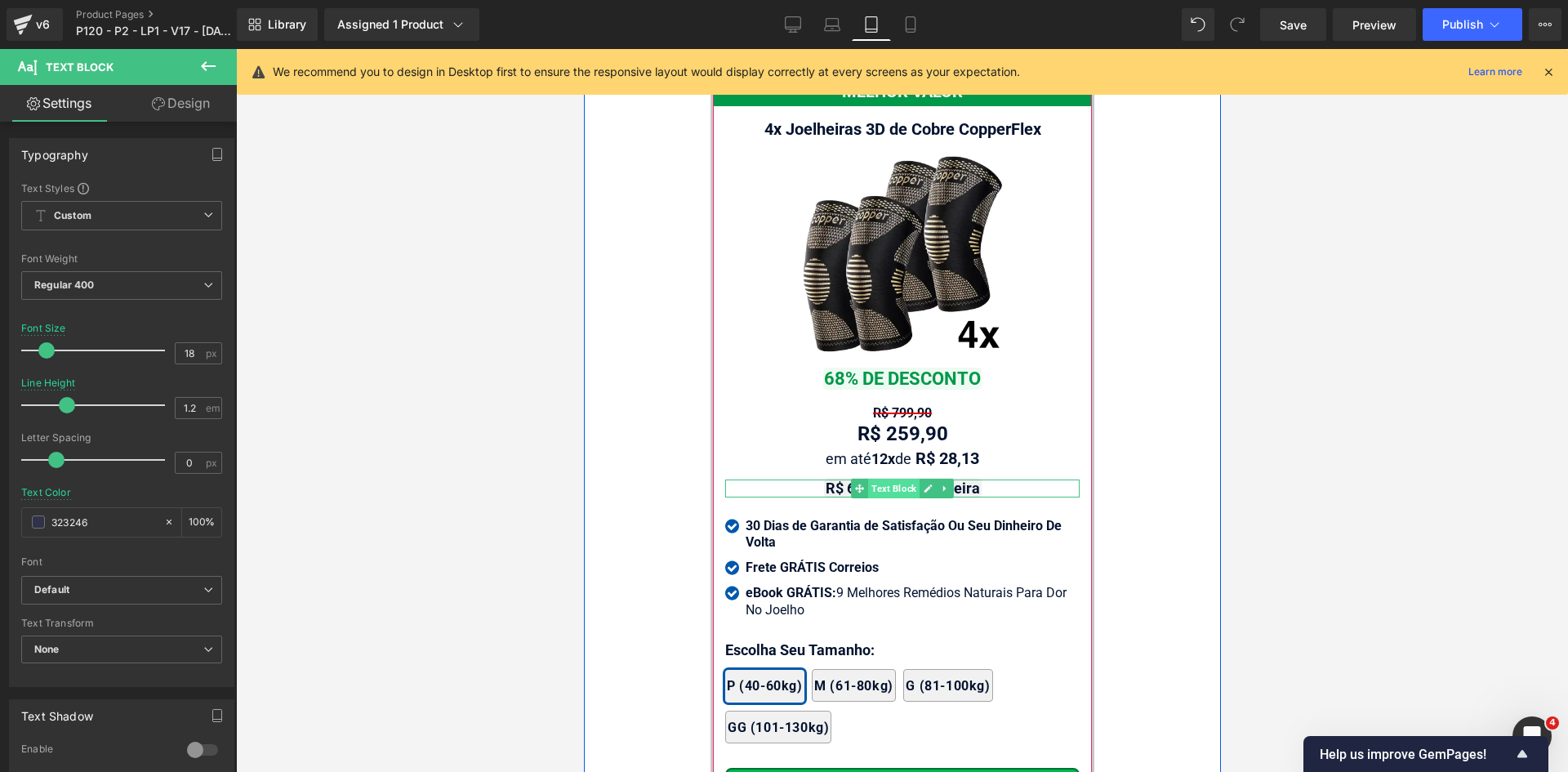
click at [882, 478] on span "Text Block" at bounding box center [893, 488] width 52 height 19
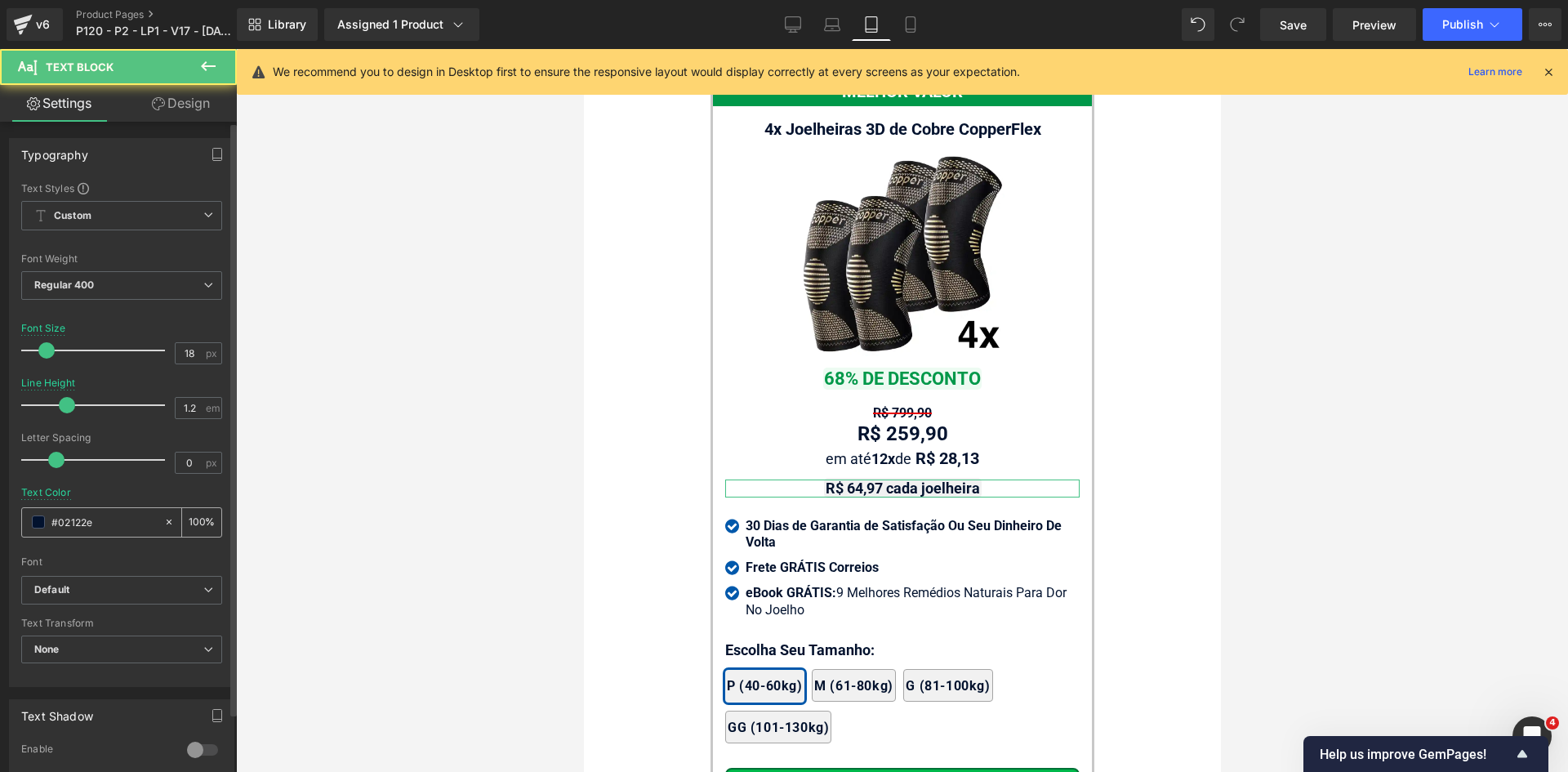
click at [144, 528] on input "#02122e" at bounding box center [104, 523] width 105 height 18
paste input "323246"
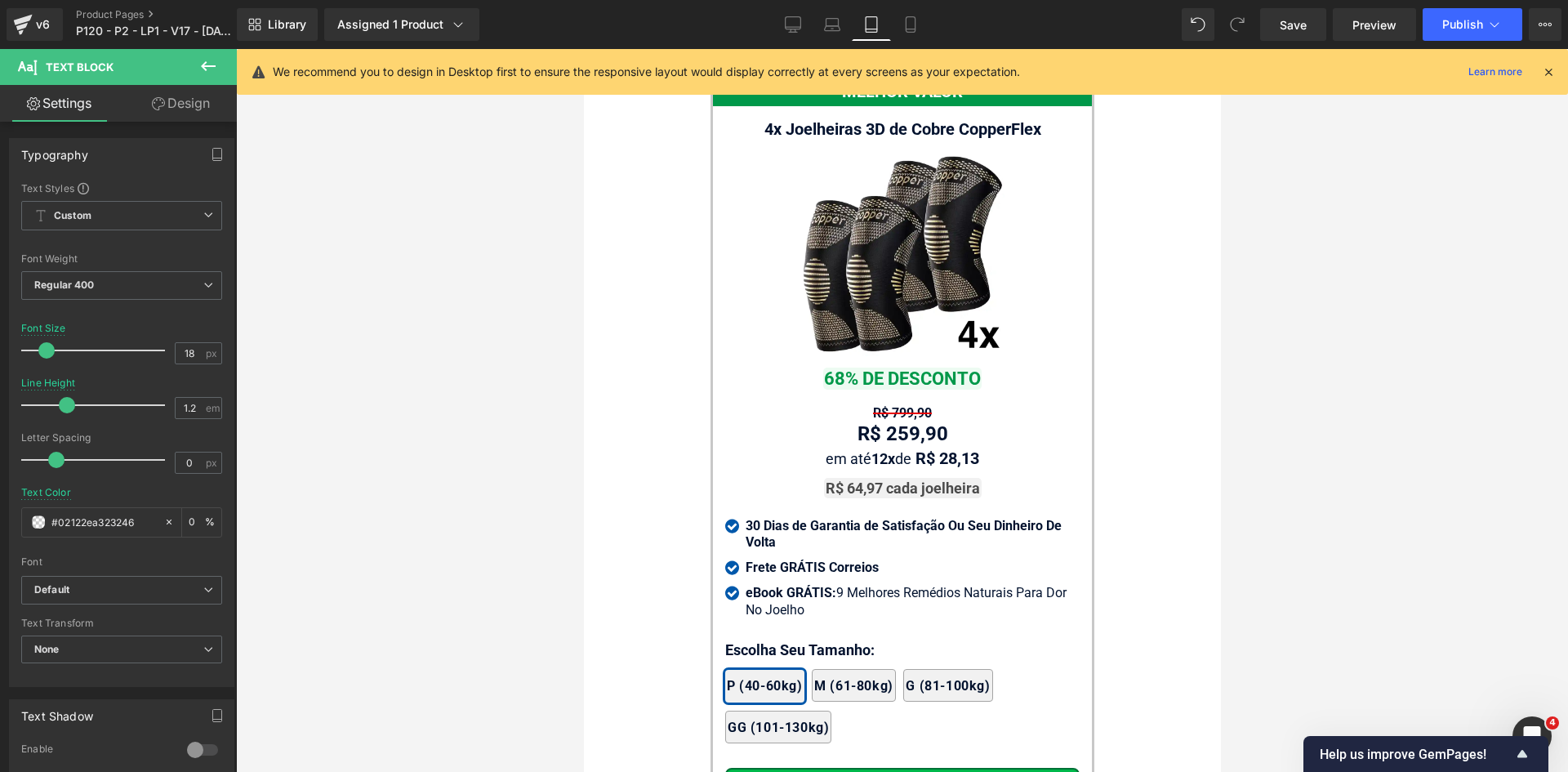
paste input "text"
type input "323246"
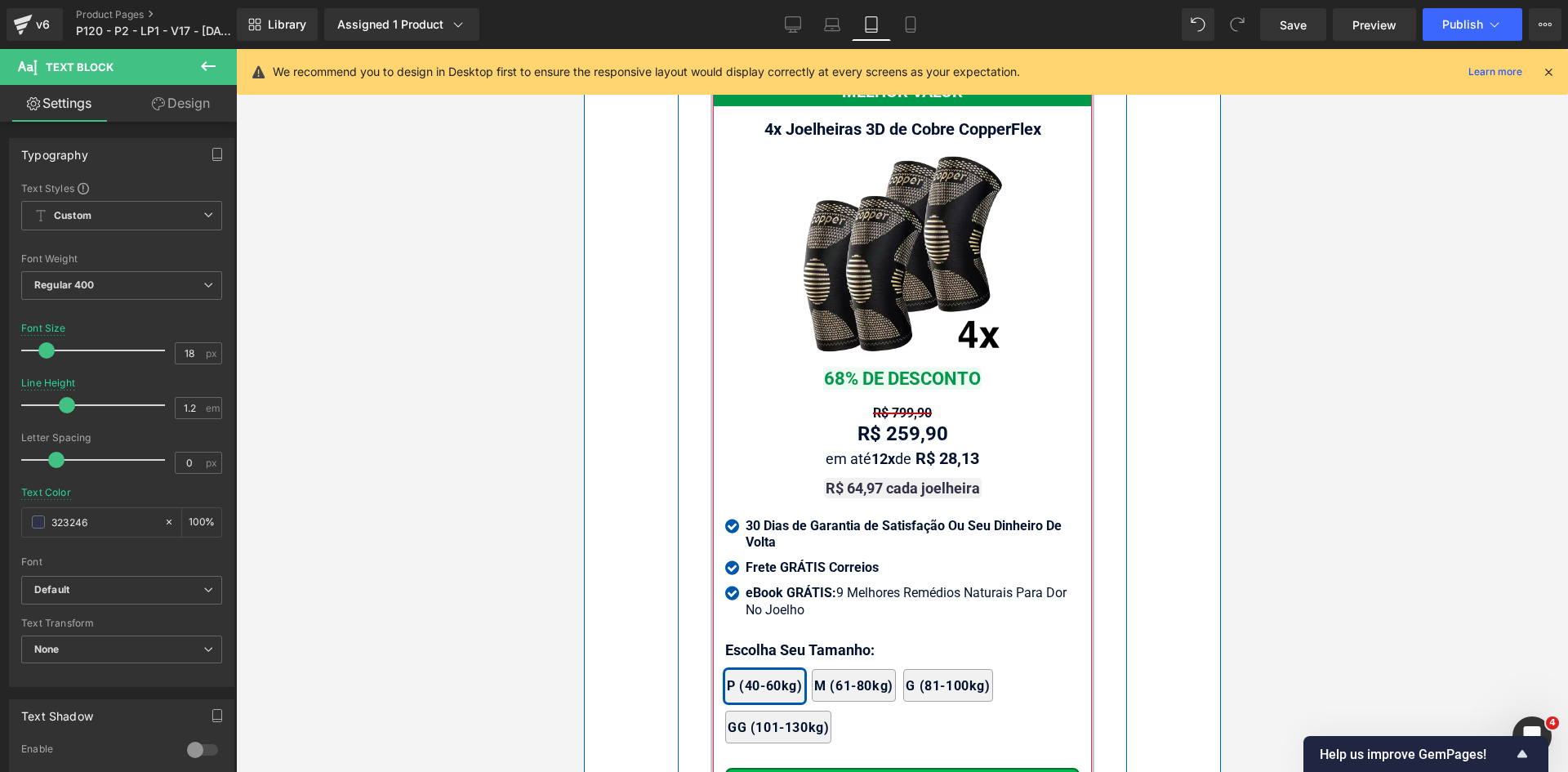
click at [885, 448] on span "Text Block" at bounding box center [881, 457] width 52 height 19
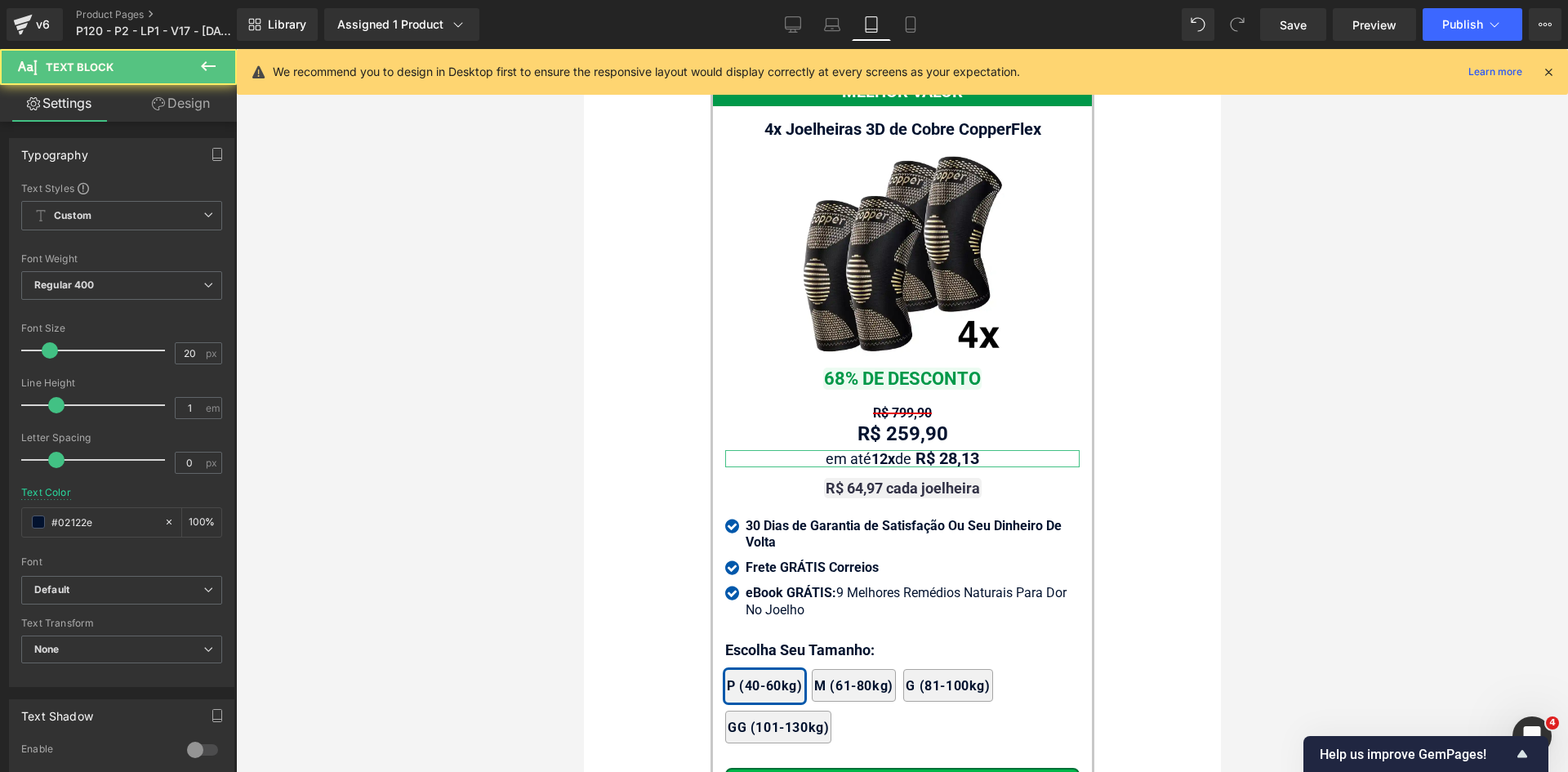
click at [95, 517] on input "#02122e" at bounding box center [104, 523] width 105 height 18
paste input "323246"
type input "323246"
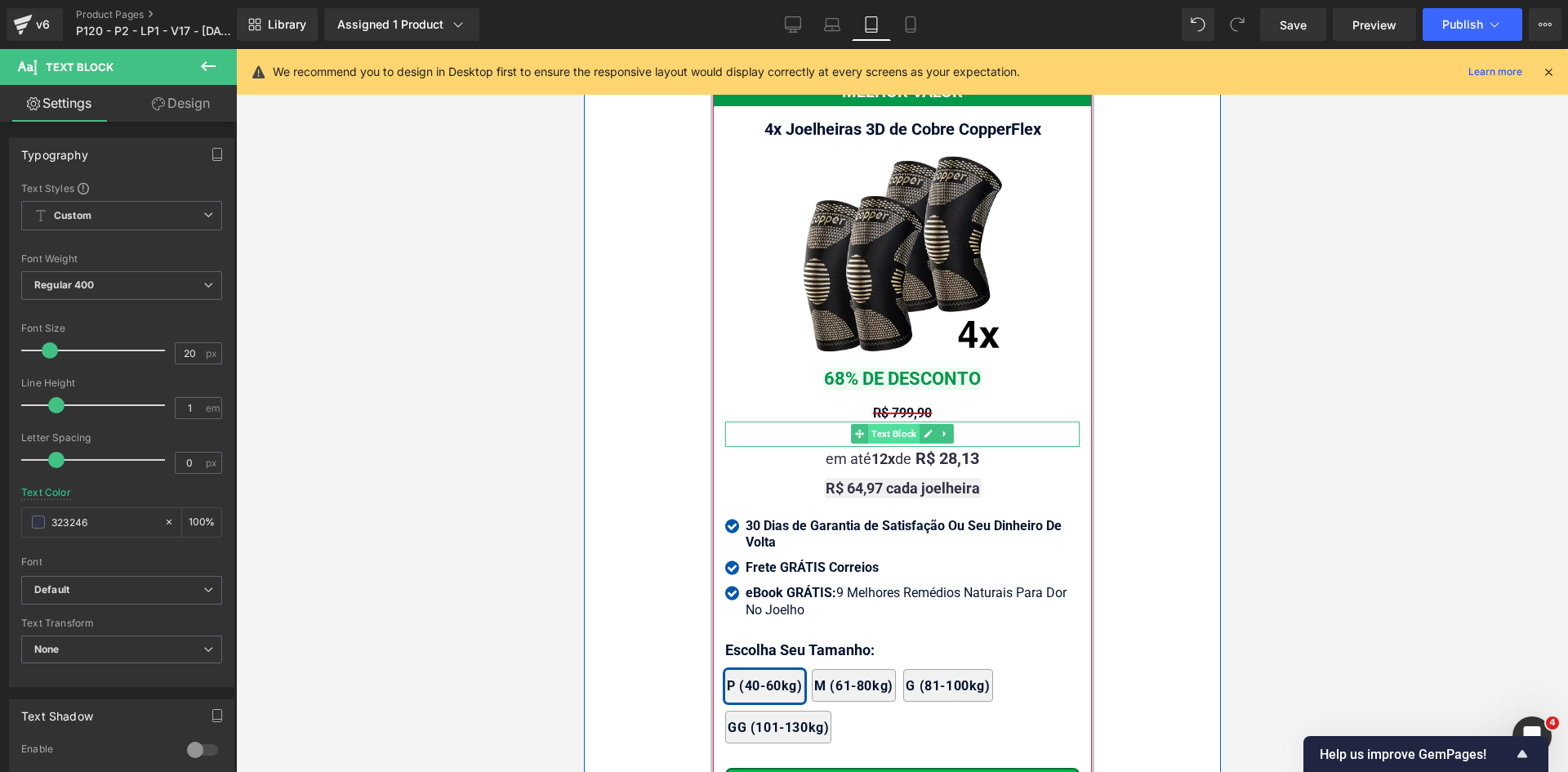
click at [903, 430] on span "Text Block" at bounding box center [893, 433] width 52 height 19
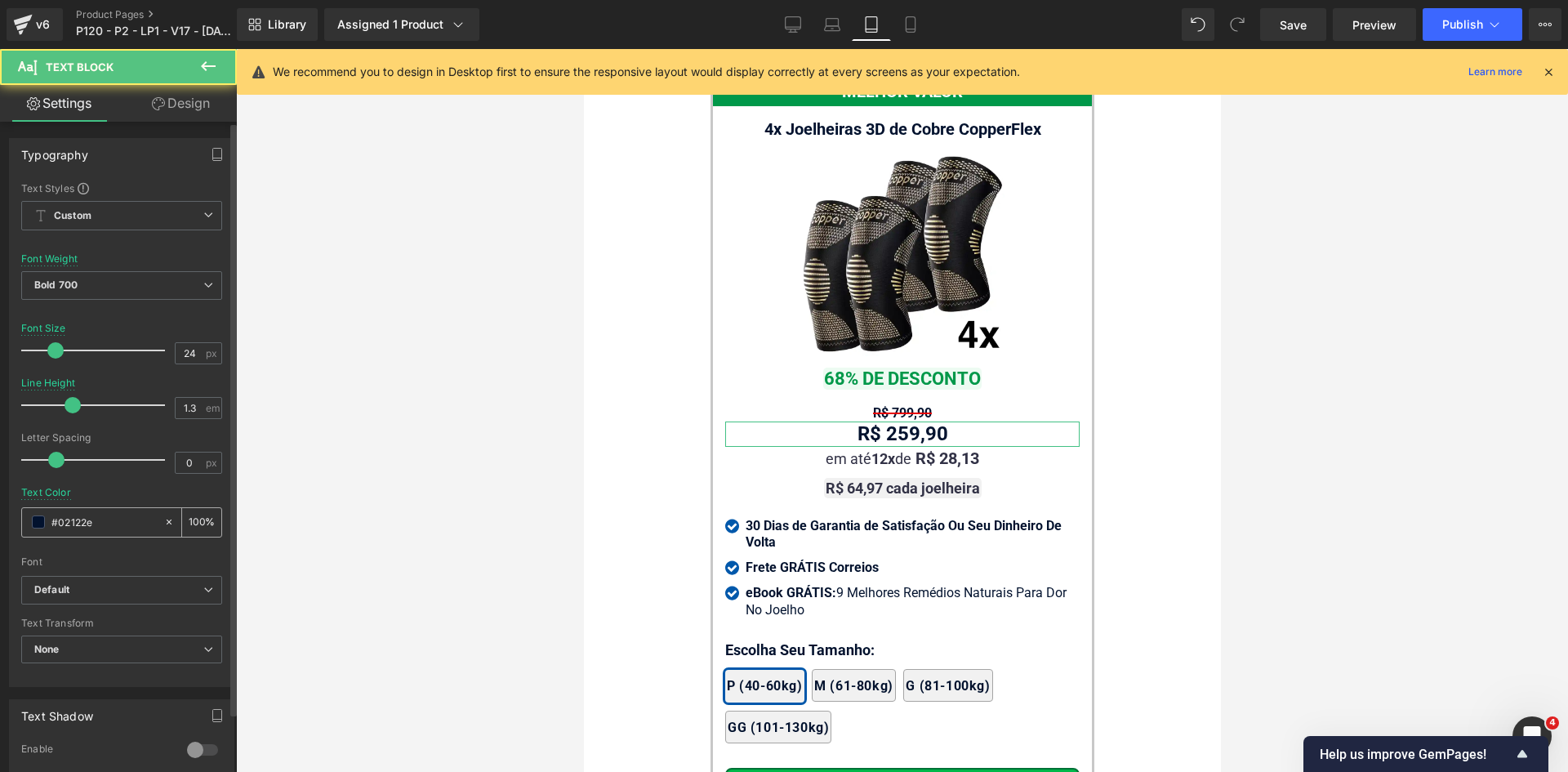
click at [117, 521] on input "#02122e" at bounding box center [104, 523] width 105 height 18
paste input "323246"
type input "323246"
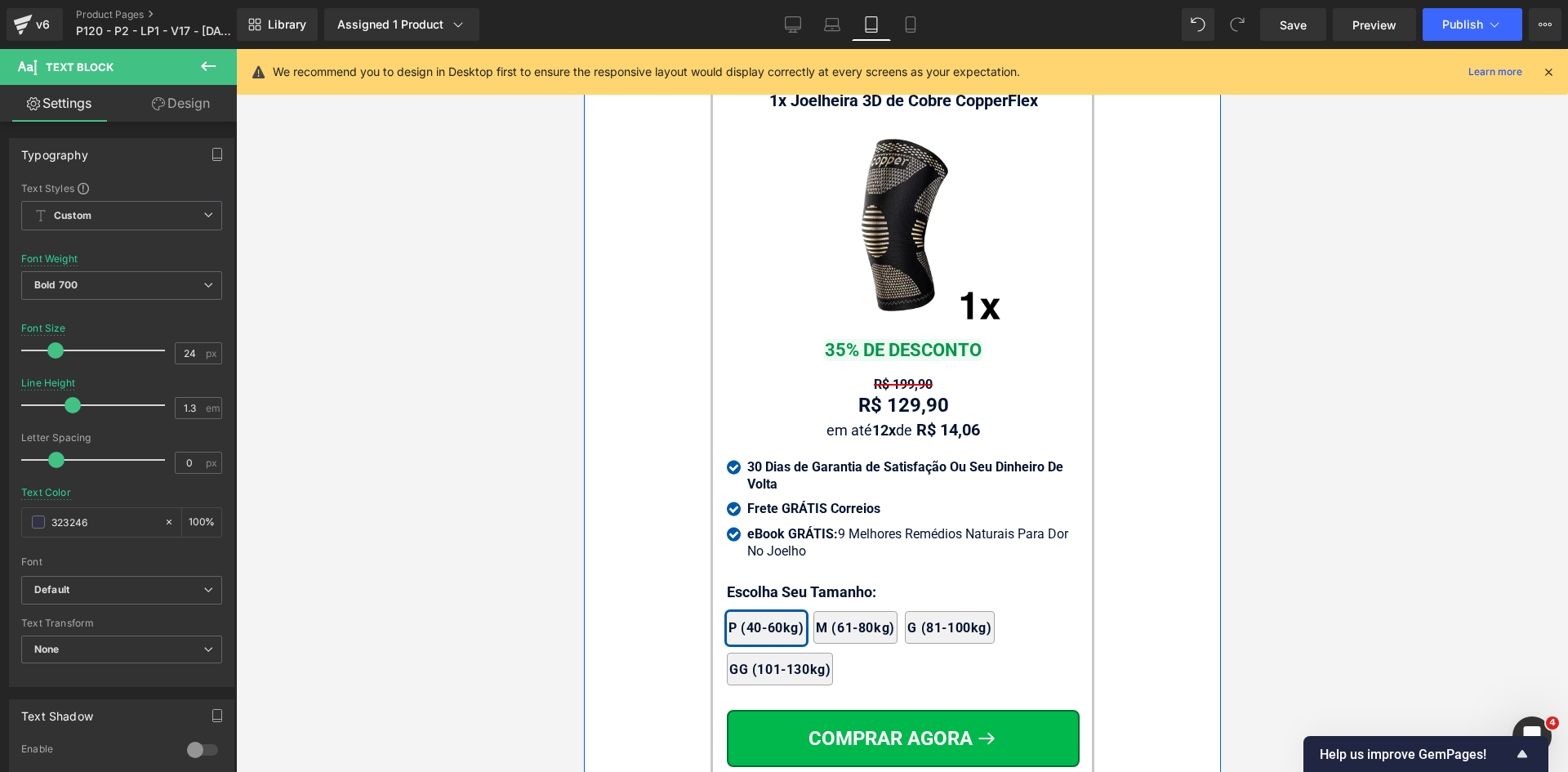
scroll to position [16274, 0]
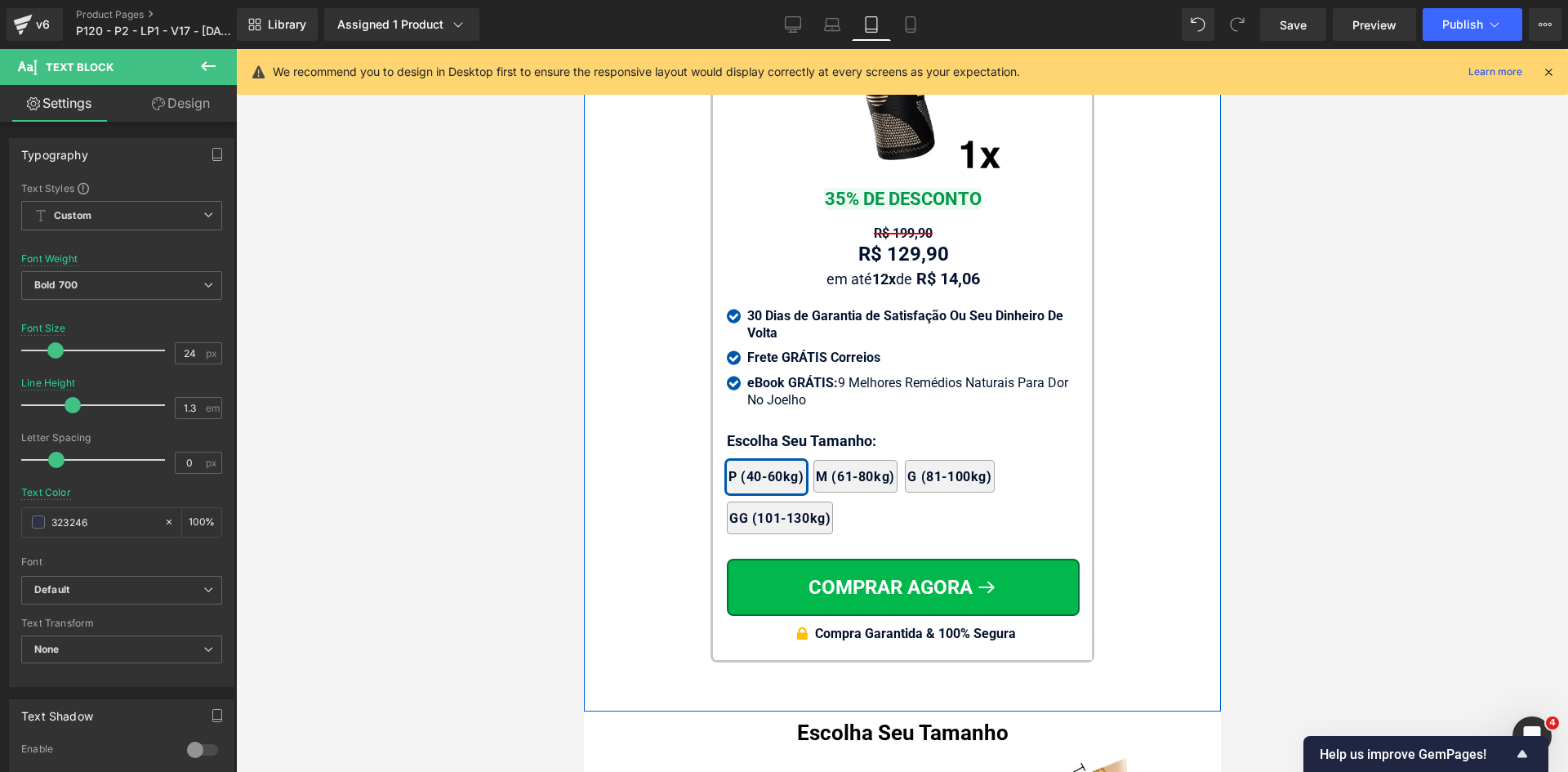
click at [898, 244] on span "Text Block" at bounding box center [882, 253] width 52 height 19
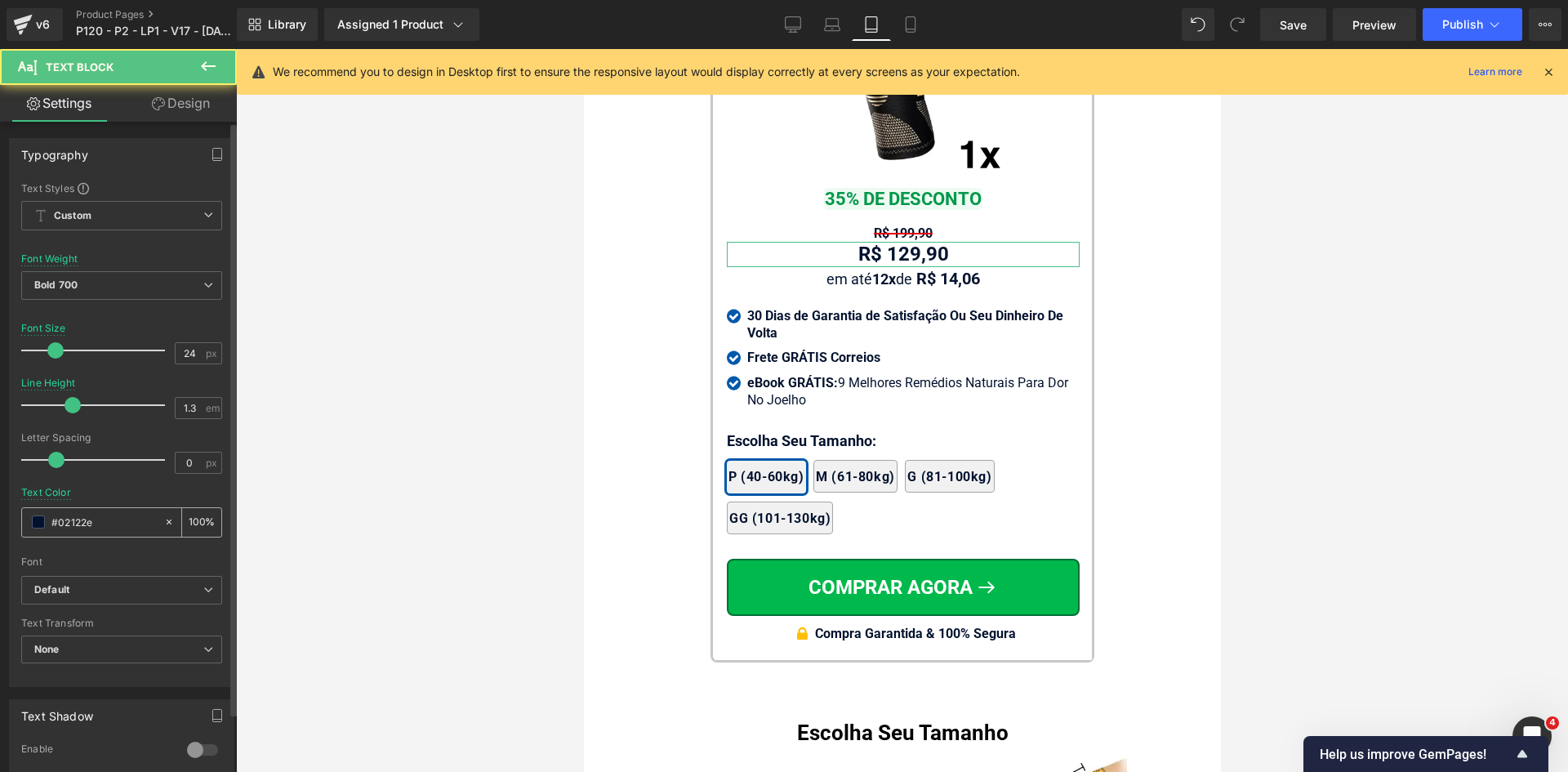
click at [90, 514] on input "#02122e" at bounding box center [104, 523] width 105 height 18
paste input "323246"
type input "323246"
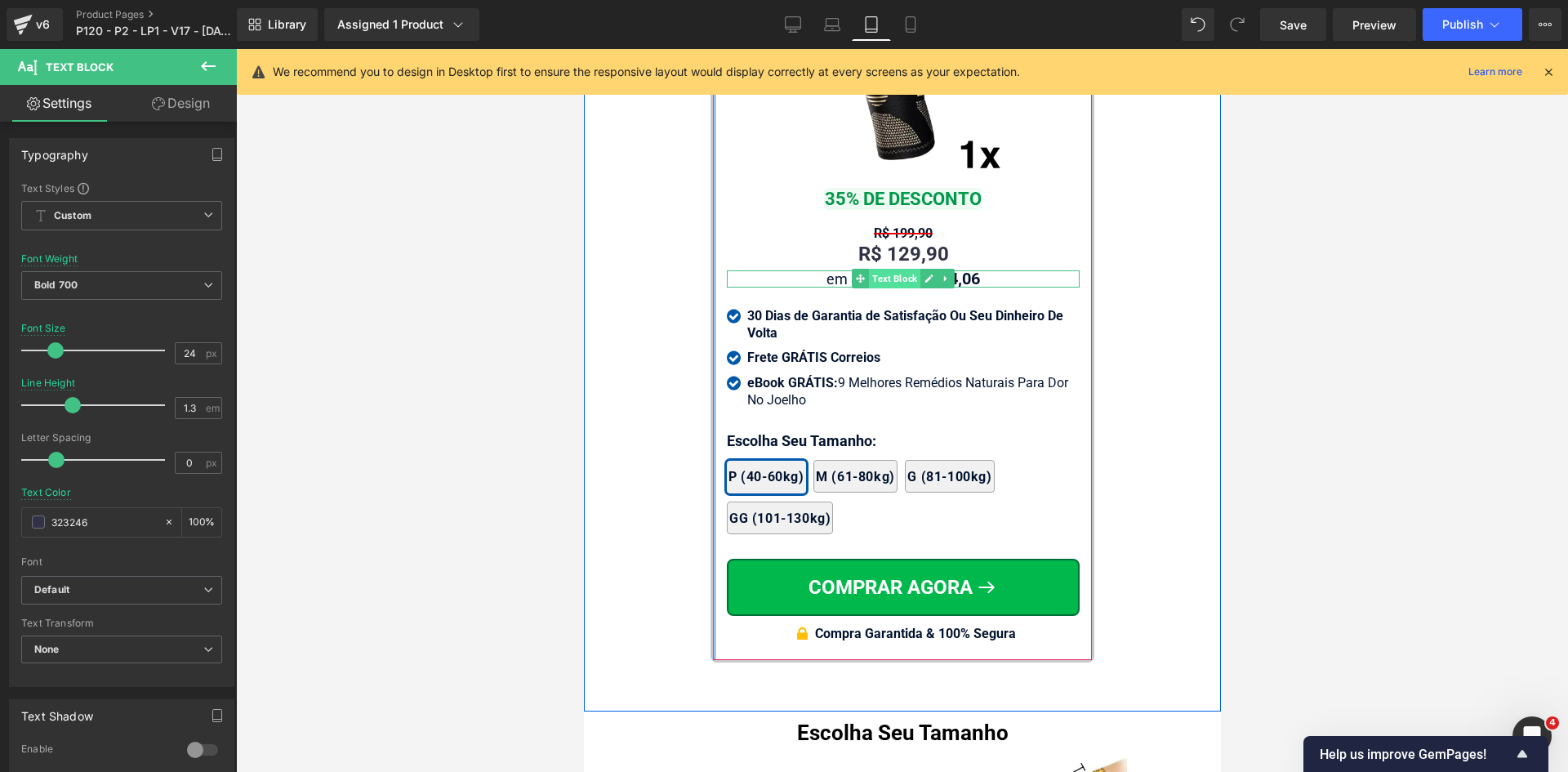
click at [898, 269] on span "Text Block" at bounding box center [894, 278] width 52 height 19
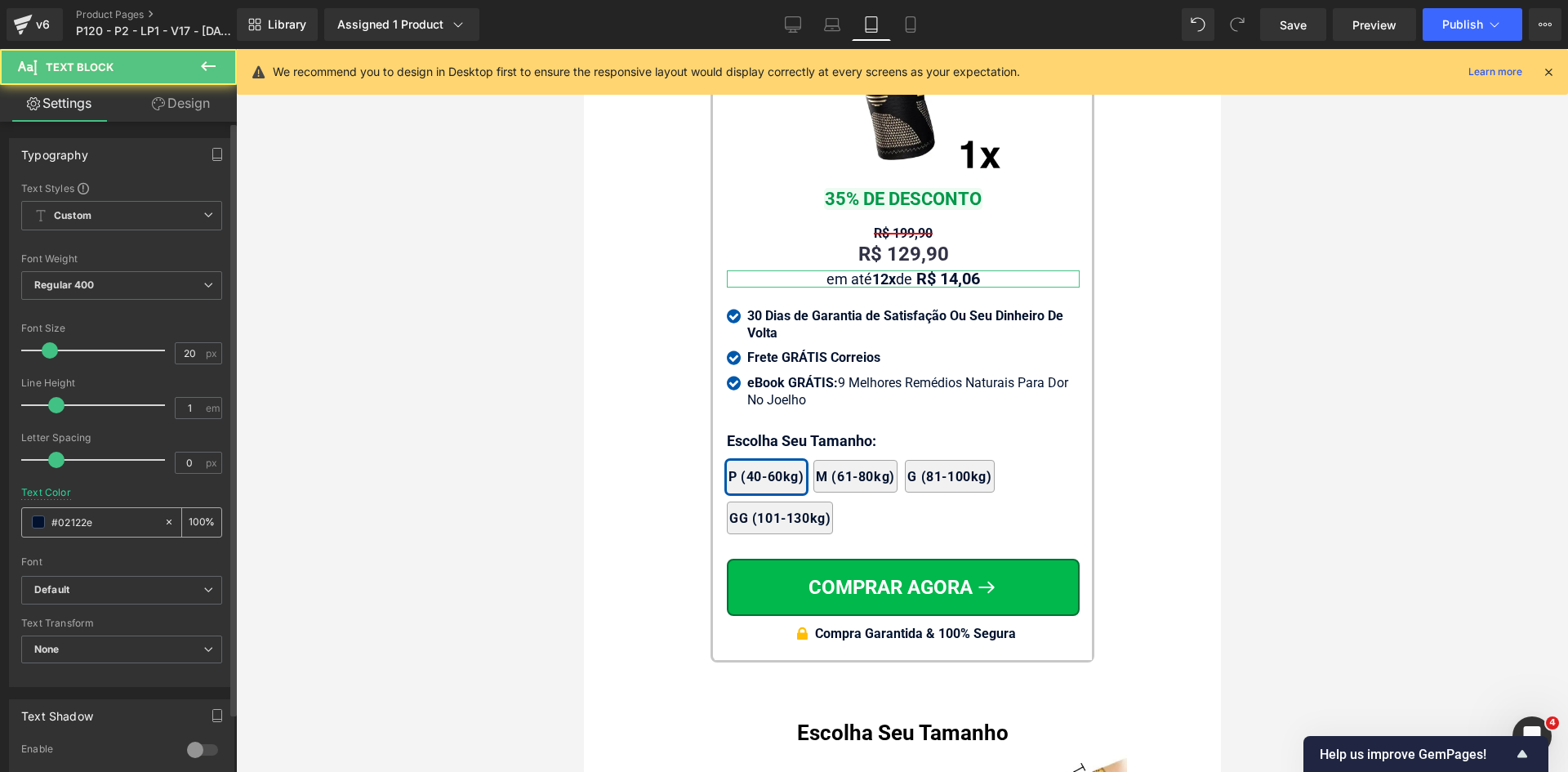
click at [92, 519] on input "#02122e" at bounding box center [104, 523] width 105 height 18
paste input "323246"
type input "323246"
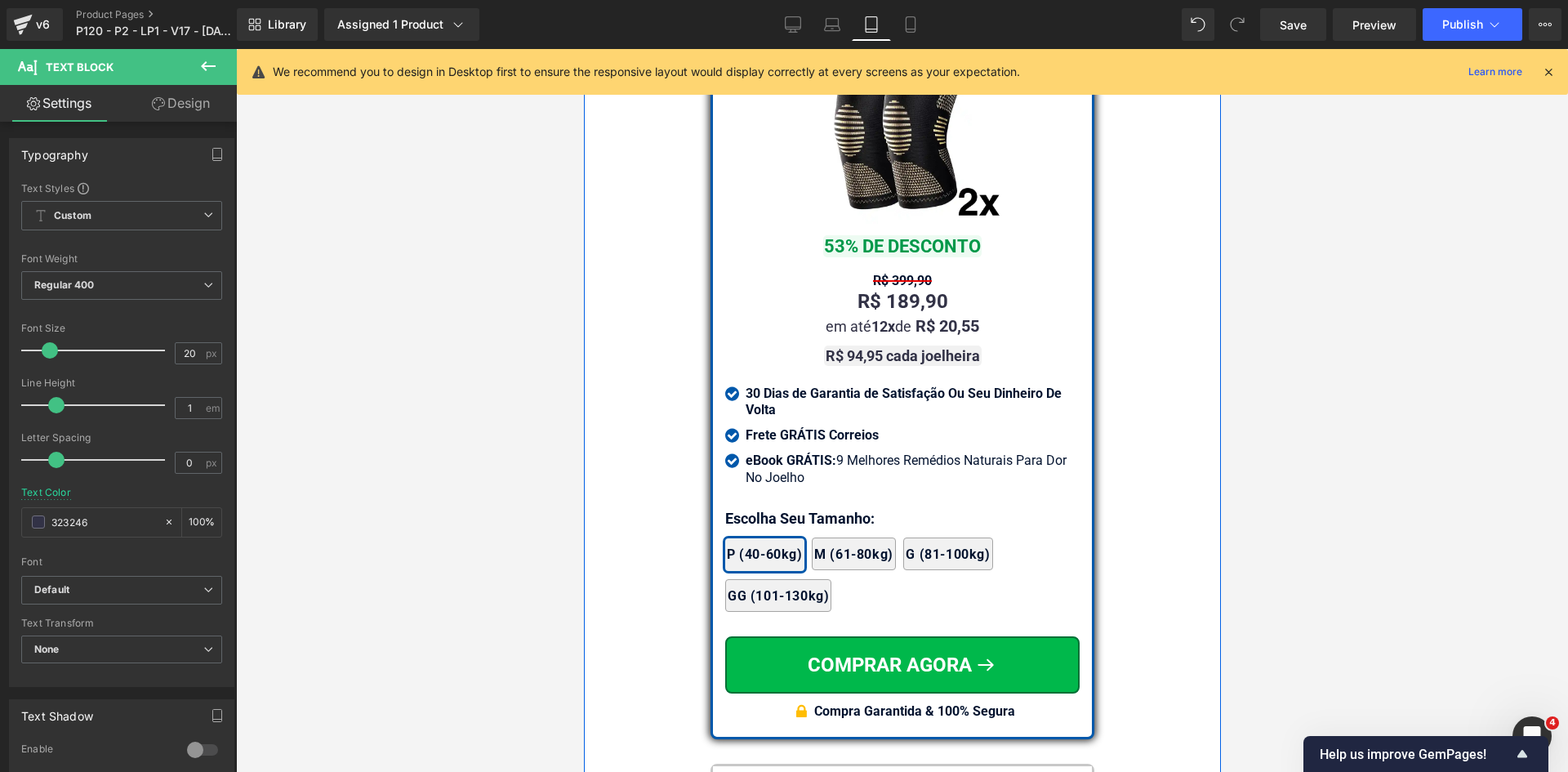
scroll to position [14559, 0]
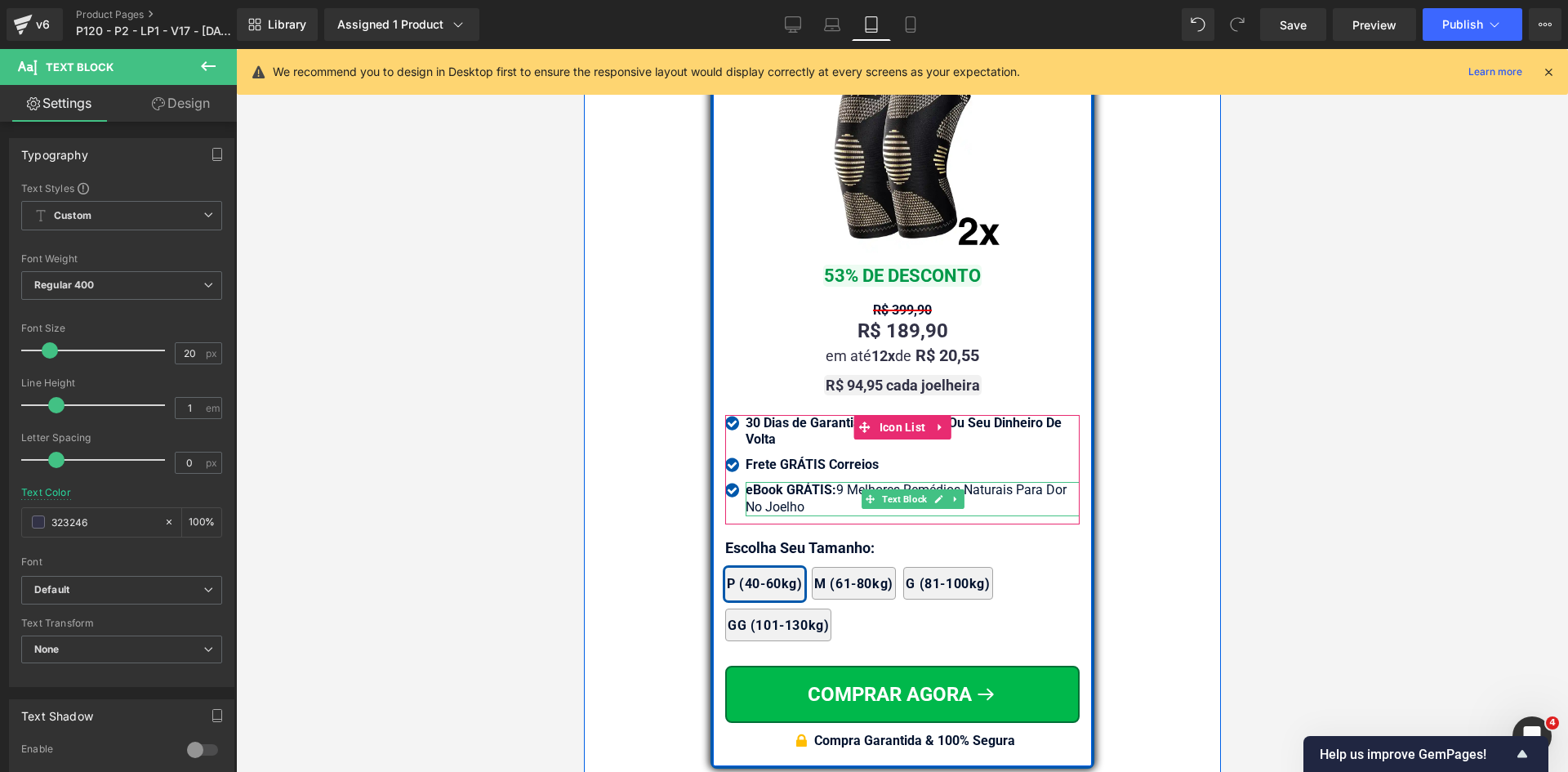
drag, startPoint x: 906, startPoint y: 573, endPoint x: 685, endPoint y: 499, distance: 233.1
click at [773, 484] on strong "eBook GRÁTIS:" at bounding box center [790, 490] width 91 height 16
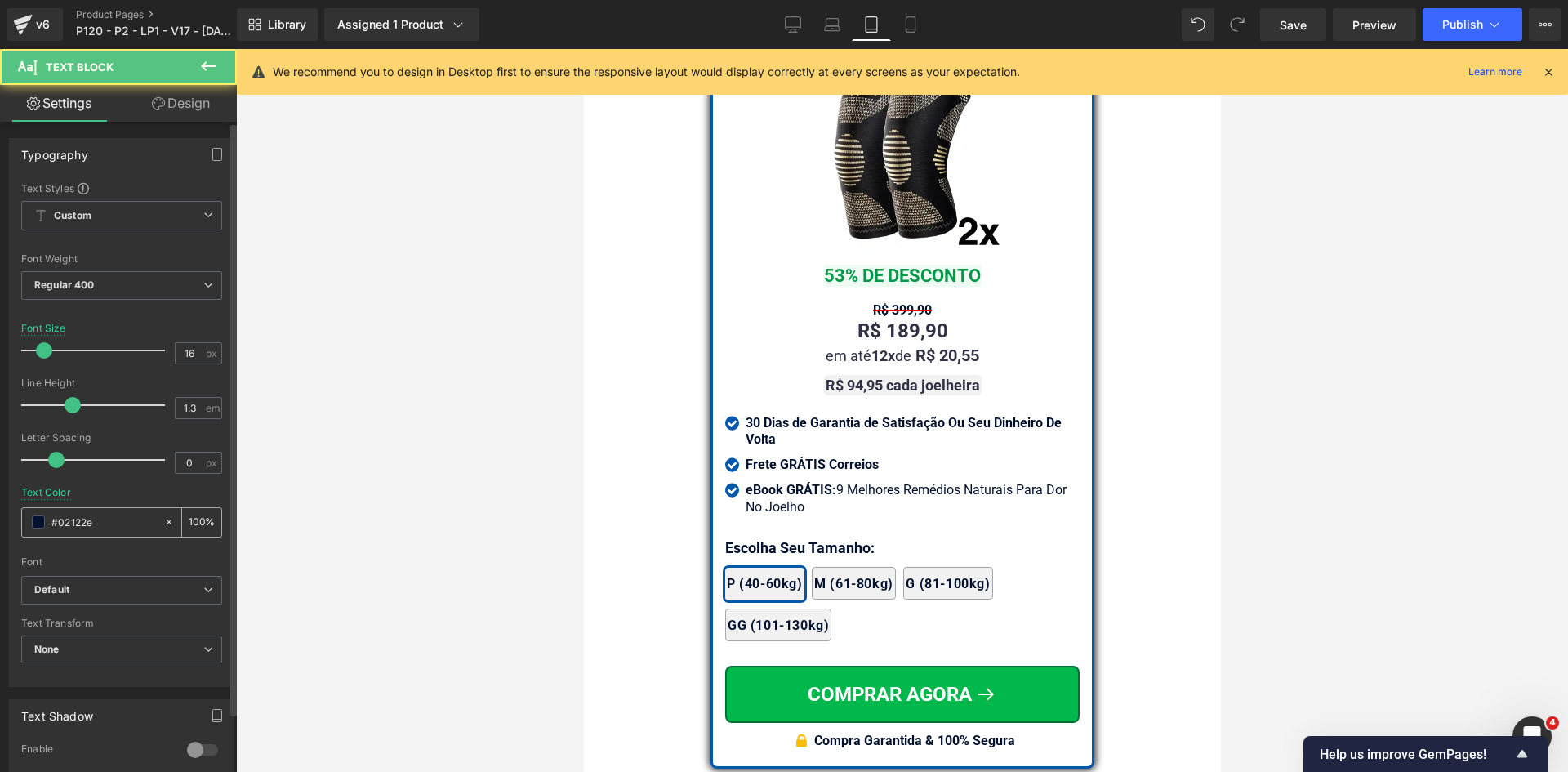
click at [95, 519] on input "#02122e" at bounding box center [104, 523] width 105 height 18
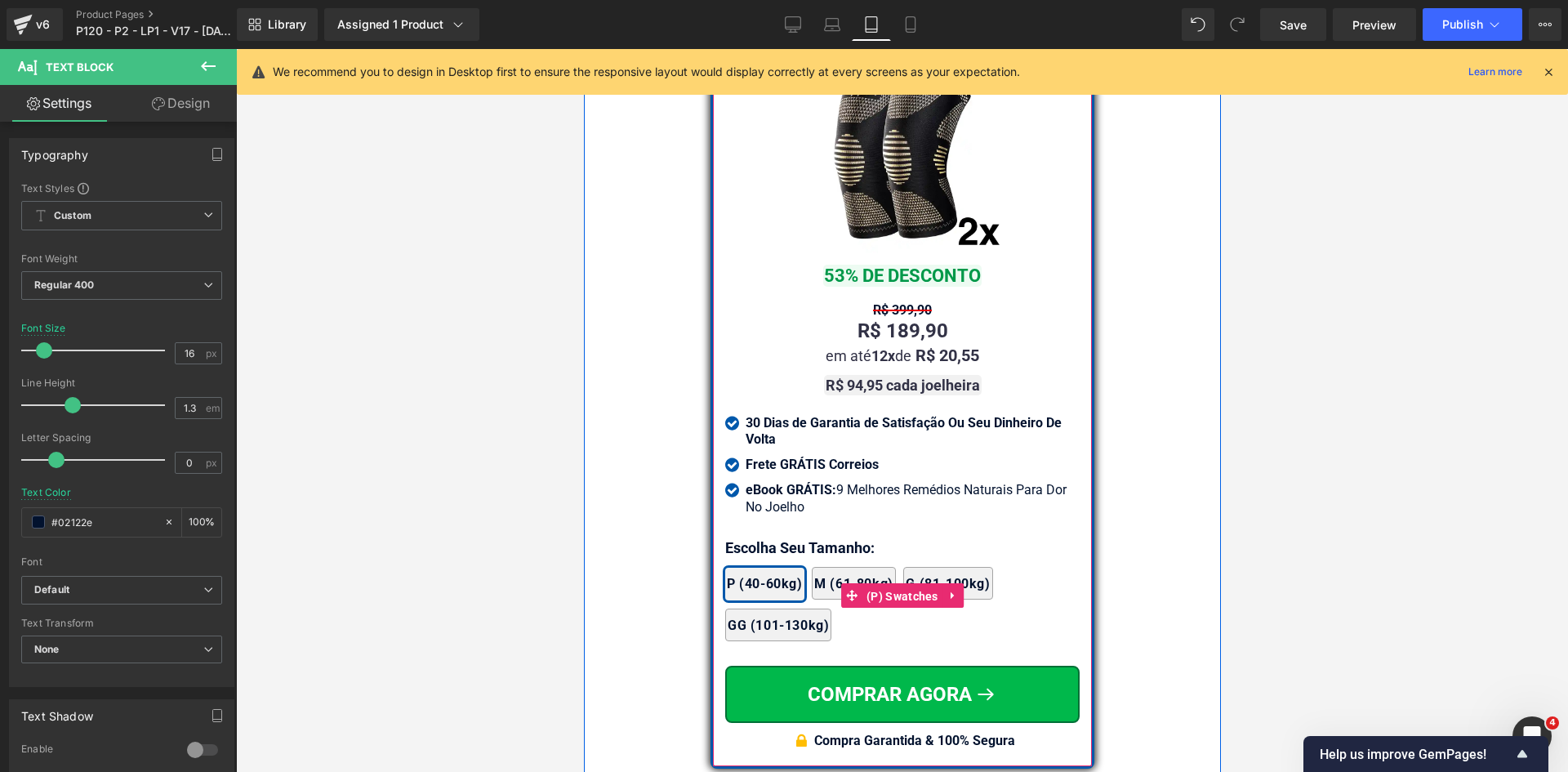
click at [889, 584] on span "(P) Swatches" at bounding box center [901, 596] width 80 height 25
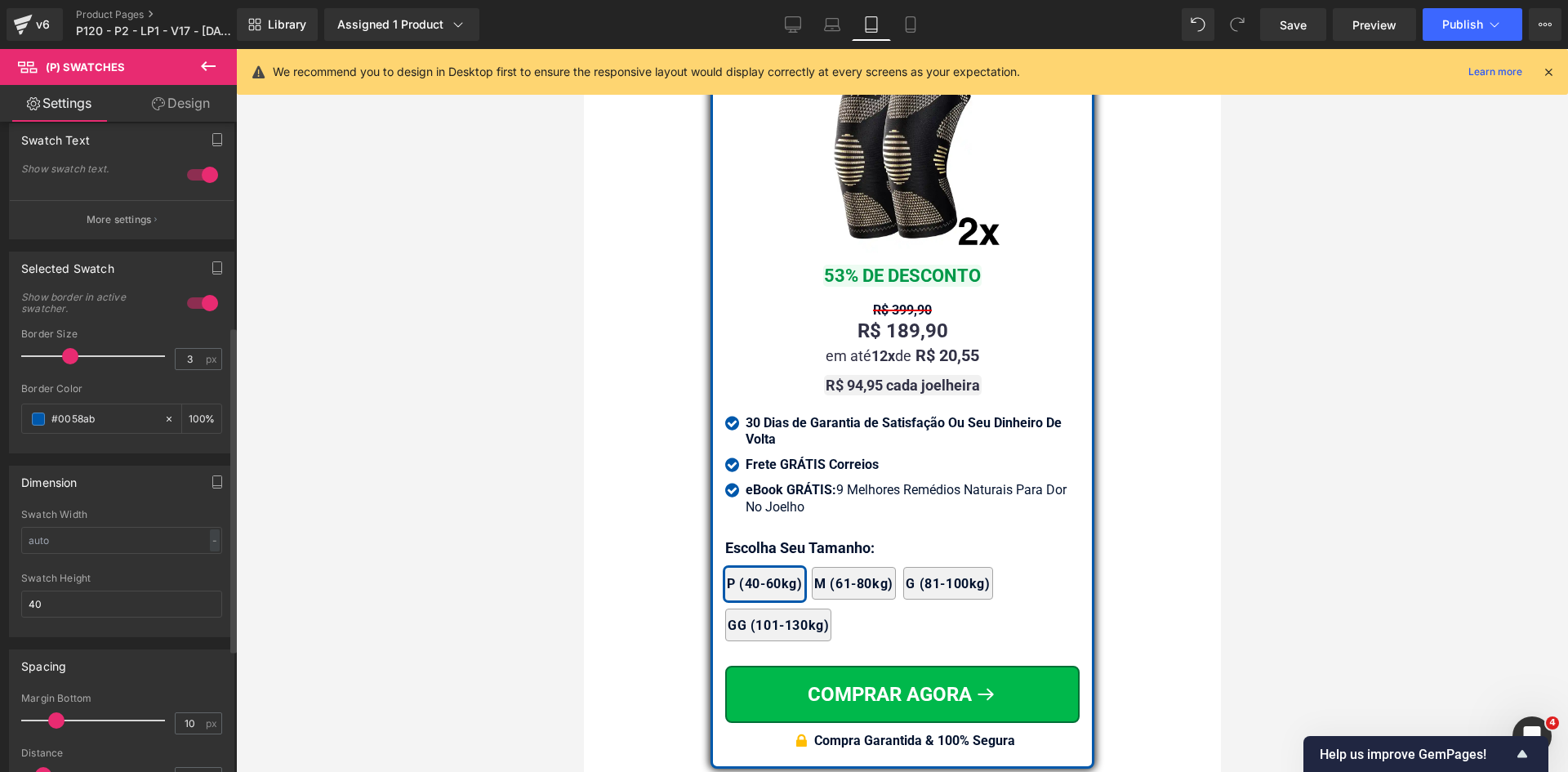
scroll to position [409, 0]
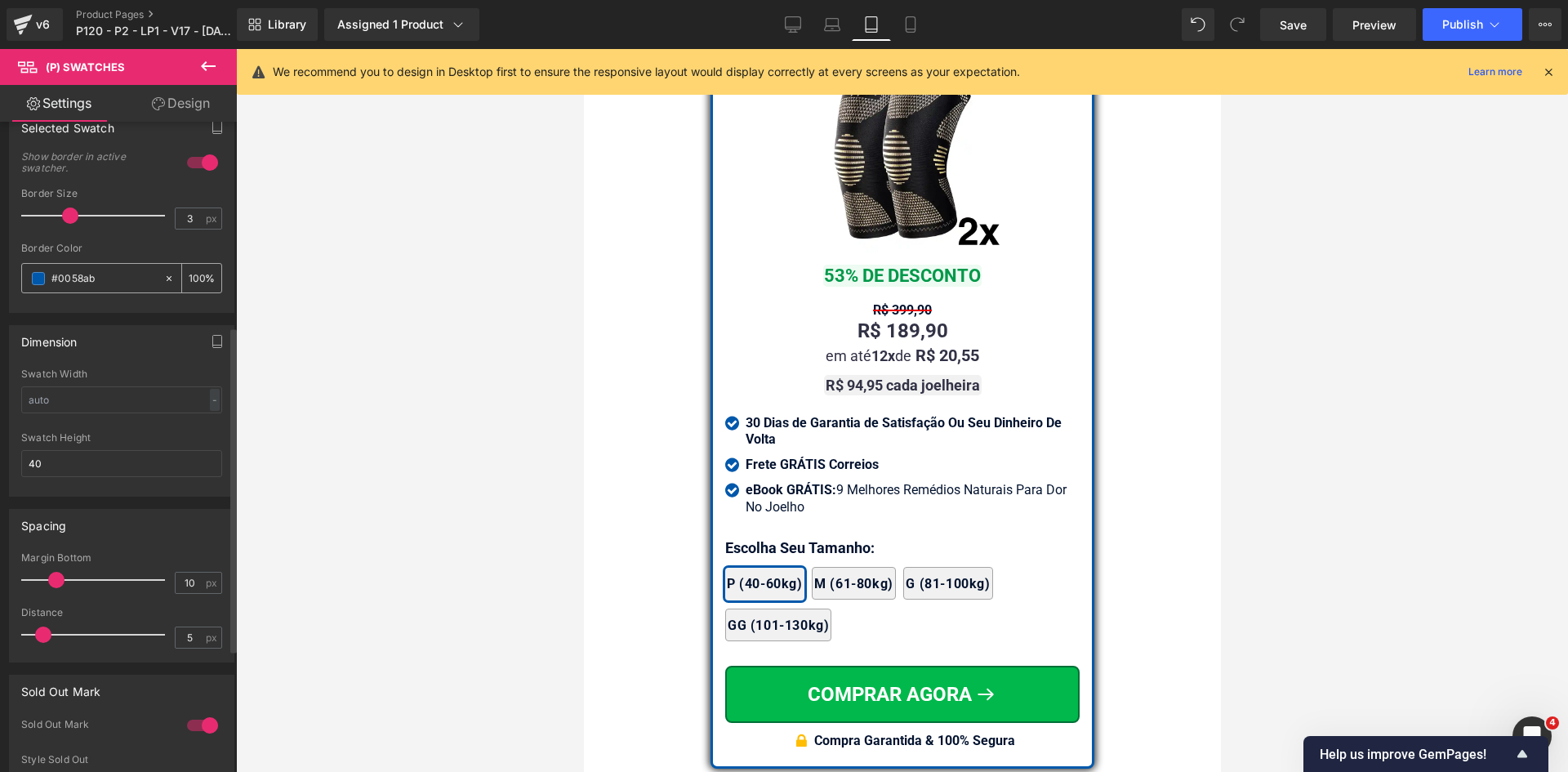
click at [107, 272] on input "#0058ab" at bounding box center [104, 279] width 105 height 18
paste input "2122e"
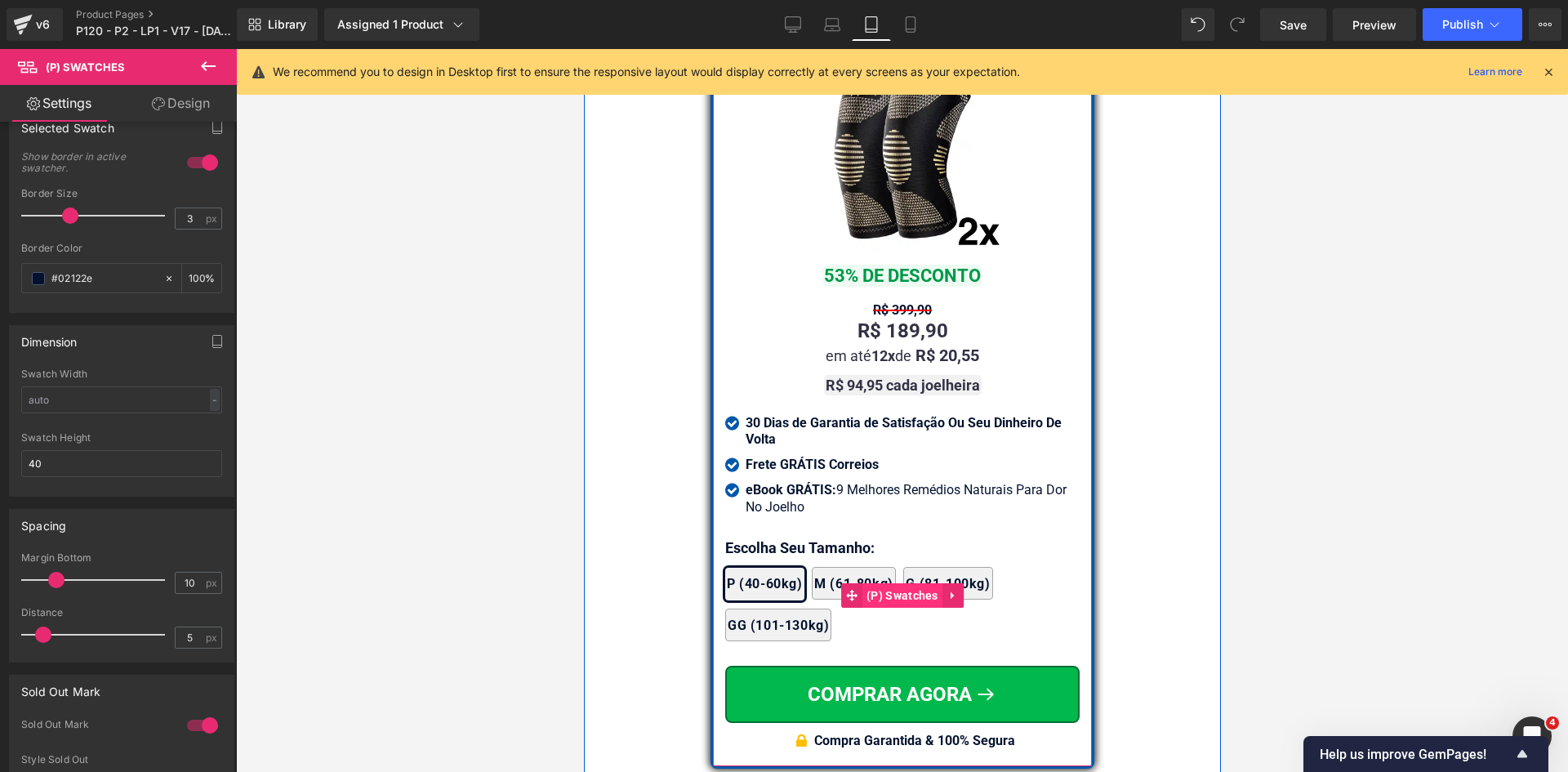
type input "#02122e"
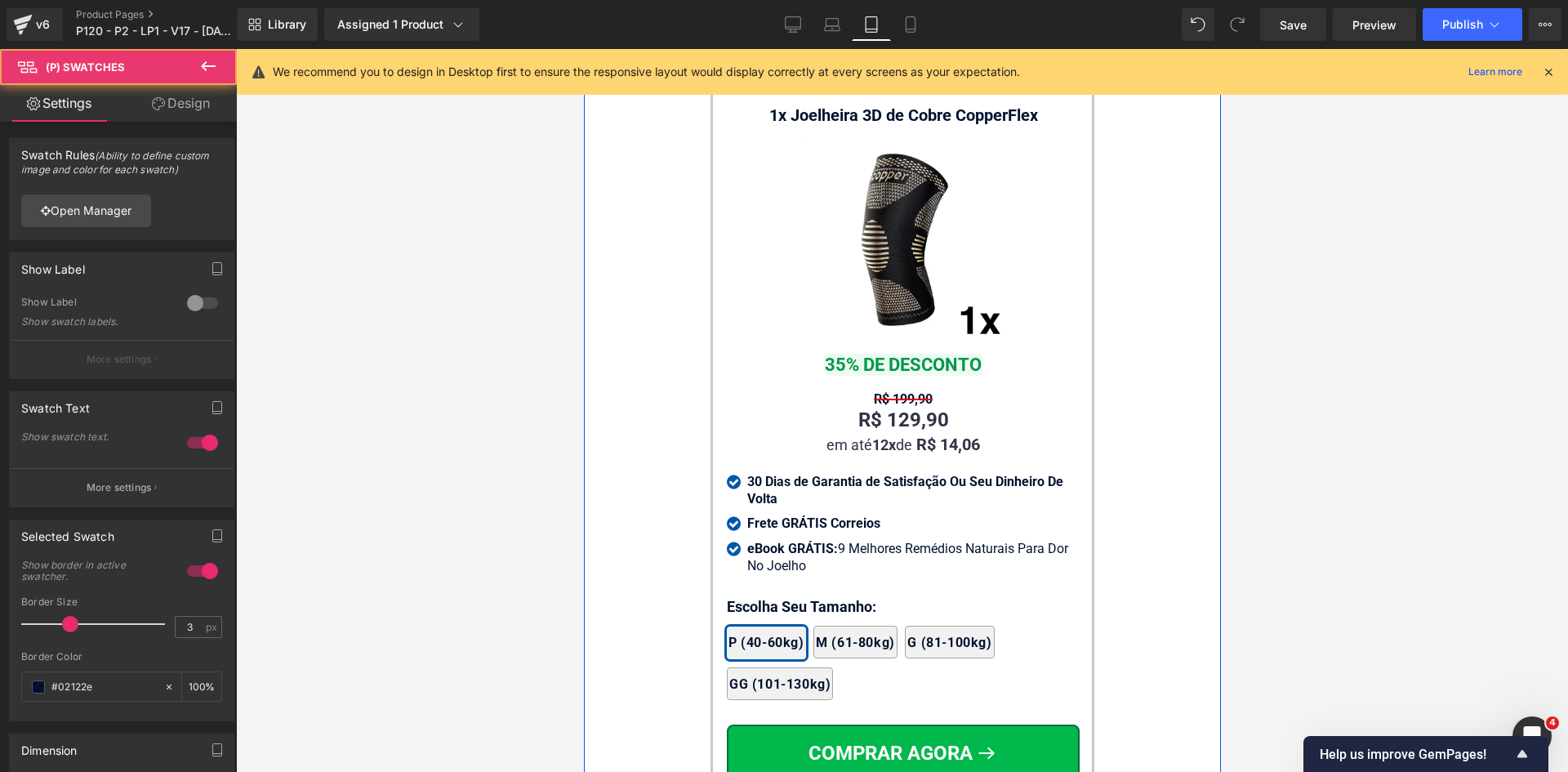
scroll to position [16274, 0]
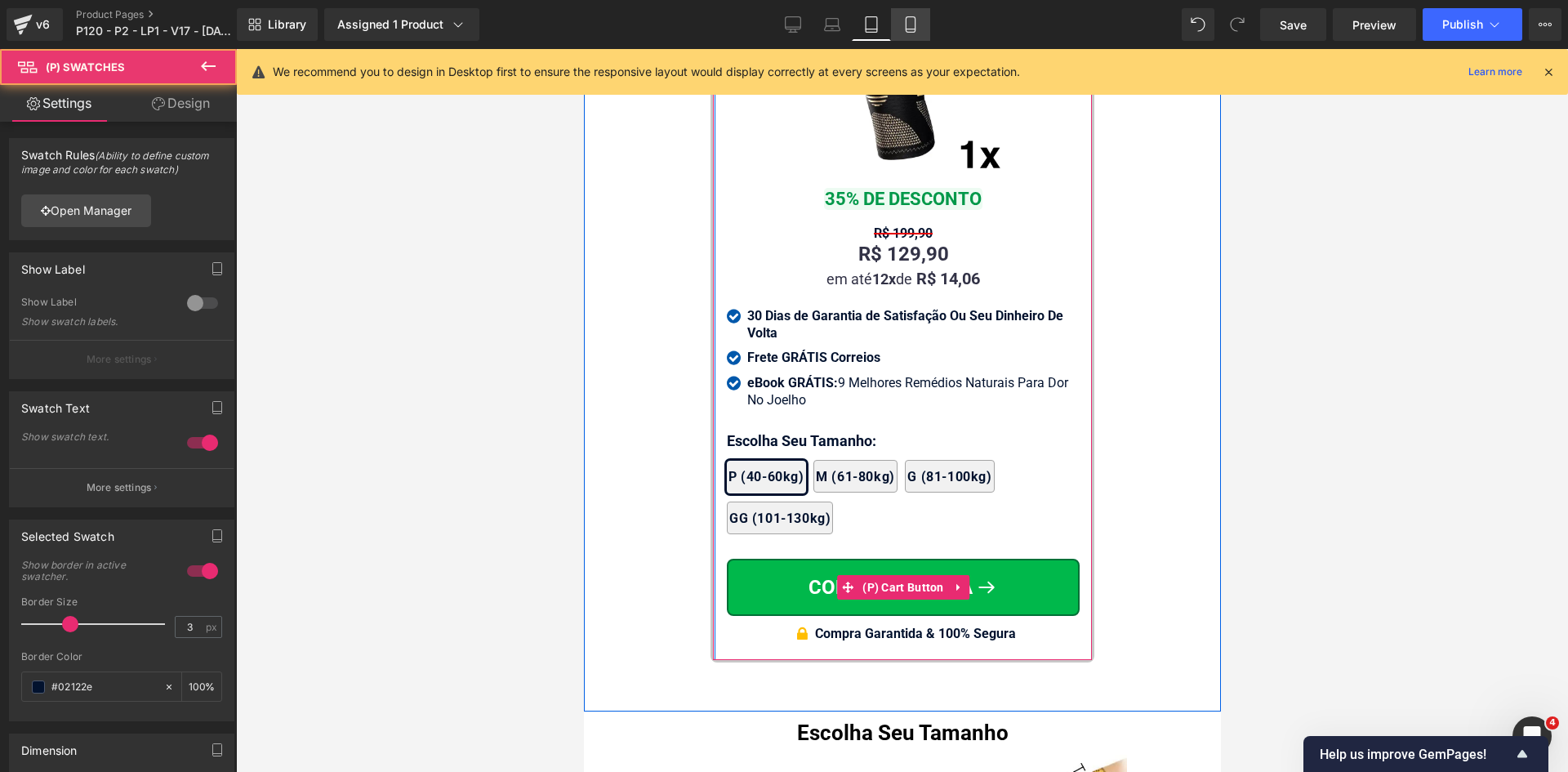
click at [906, 23] on icon at bounding box center [910, 25] width 9 height 16
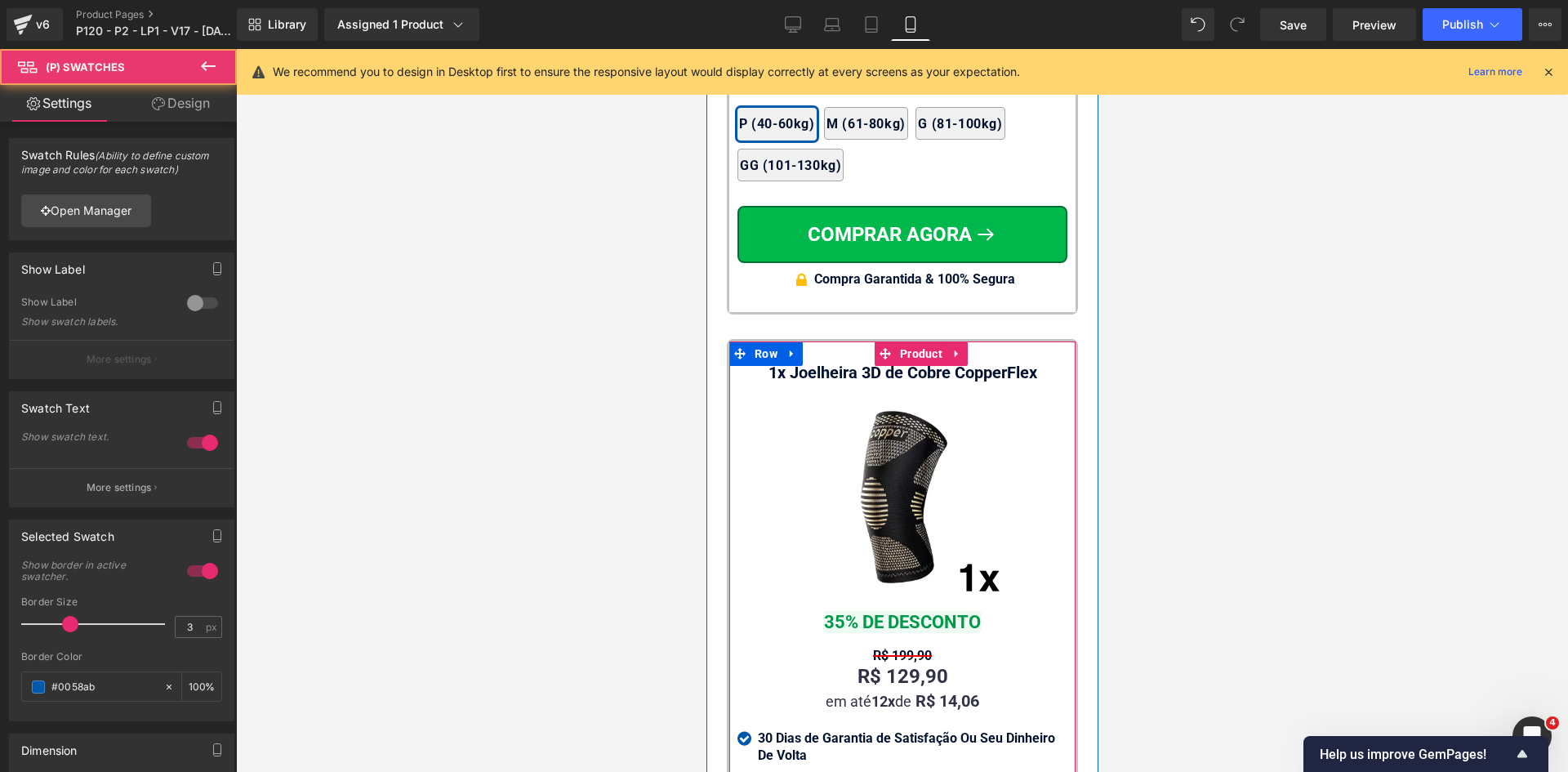
click at [1547, 69] on icon at bounding box center [1548, 72] width 15 height 15
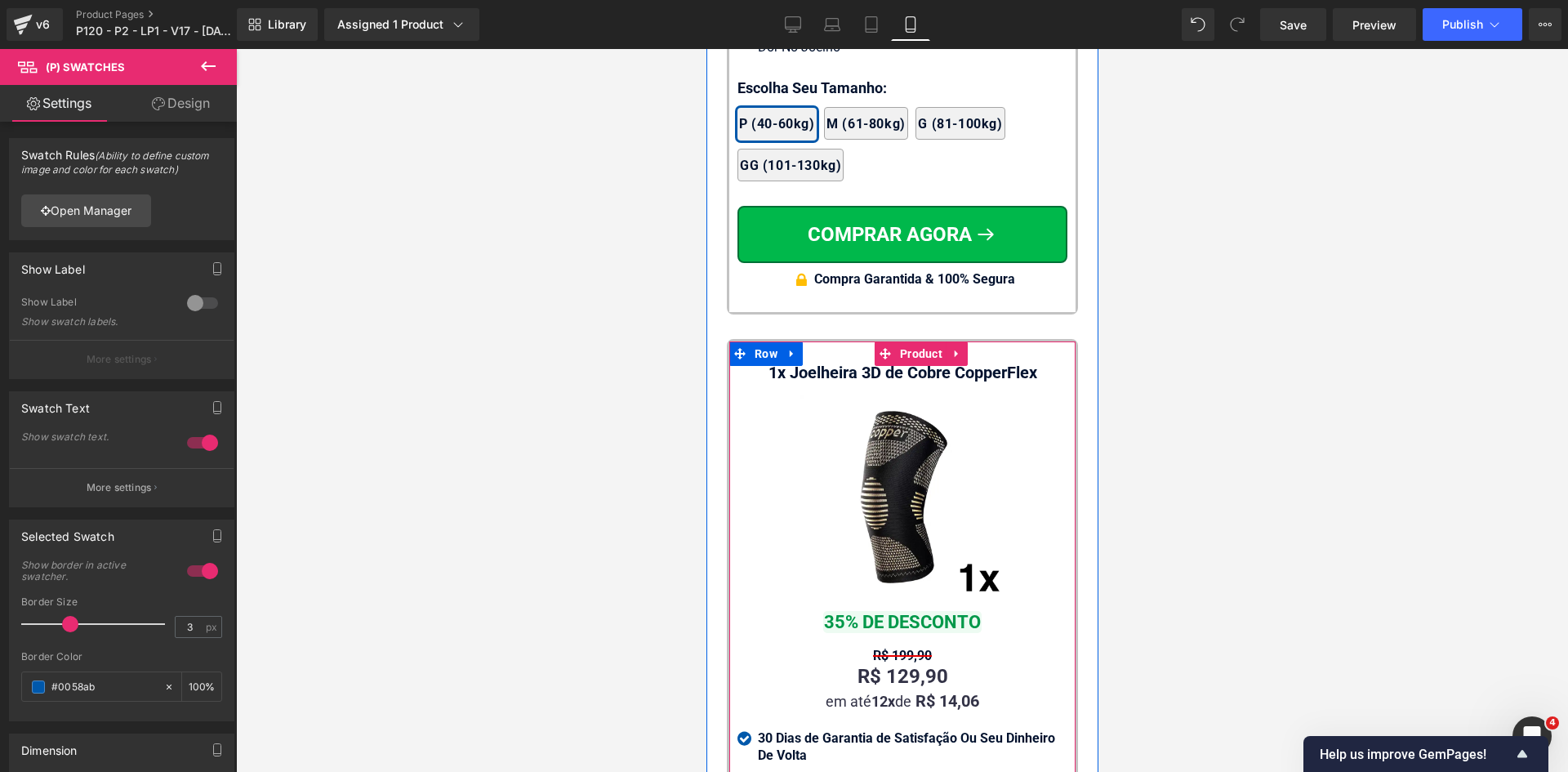
scroll to position [16677, 0]
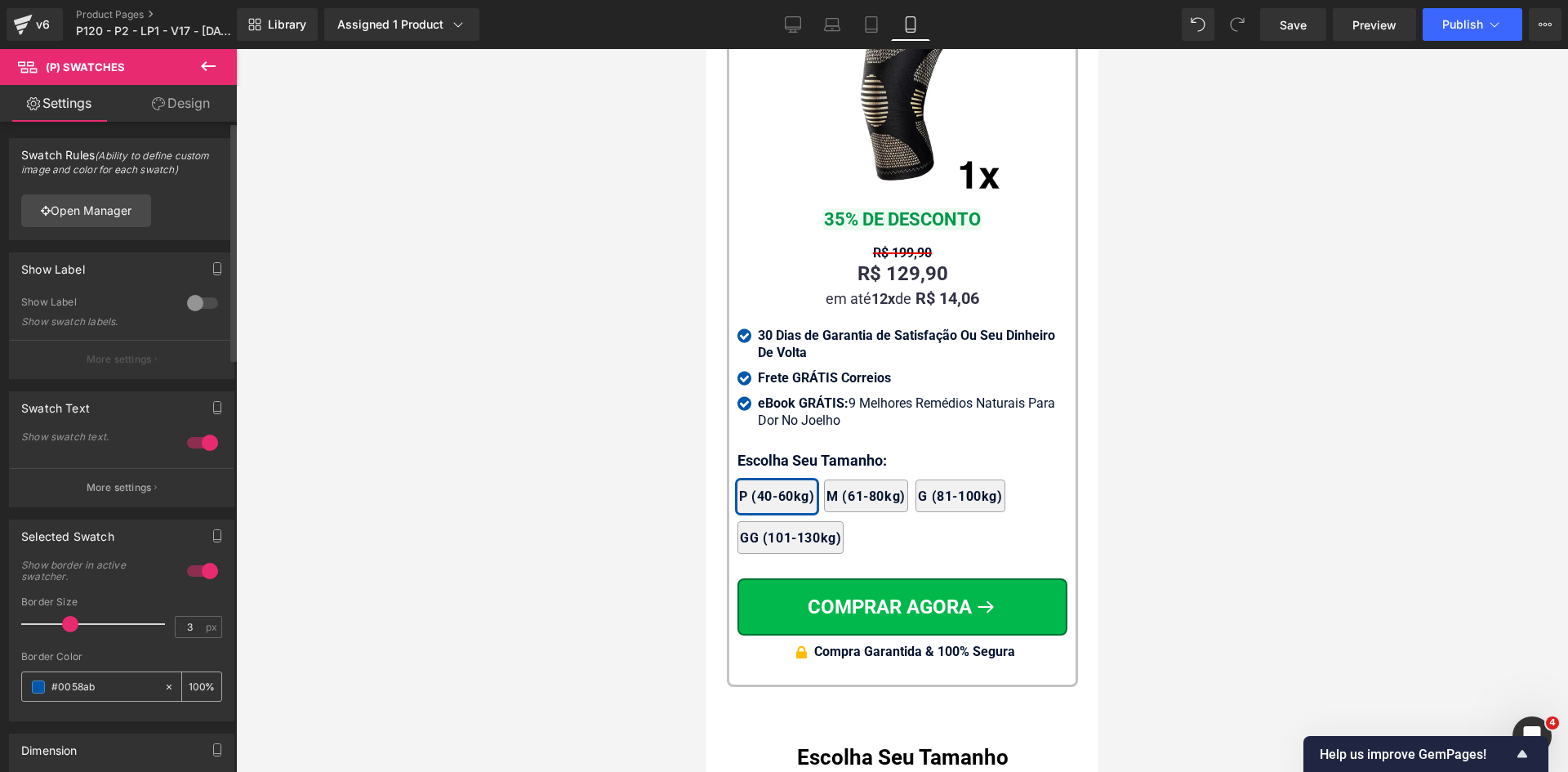
click at [75, 686] on input "#0058ab" at bounding box center [104, 687] width 105 height 18
paste input "2122e"
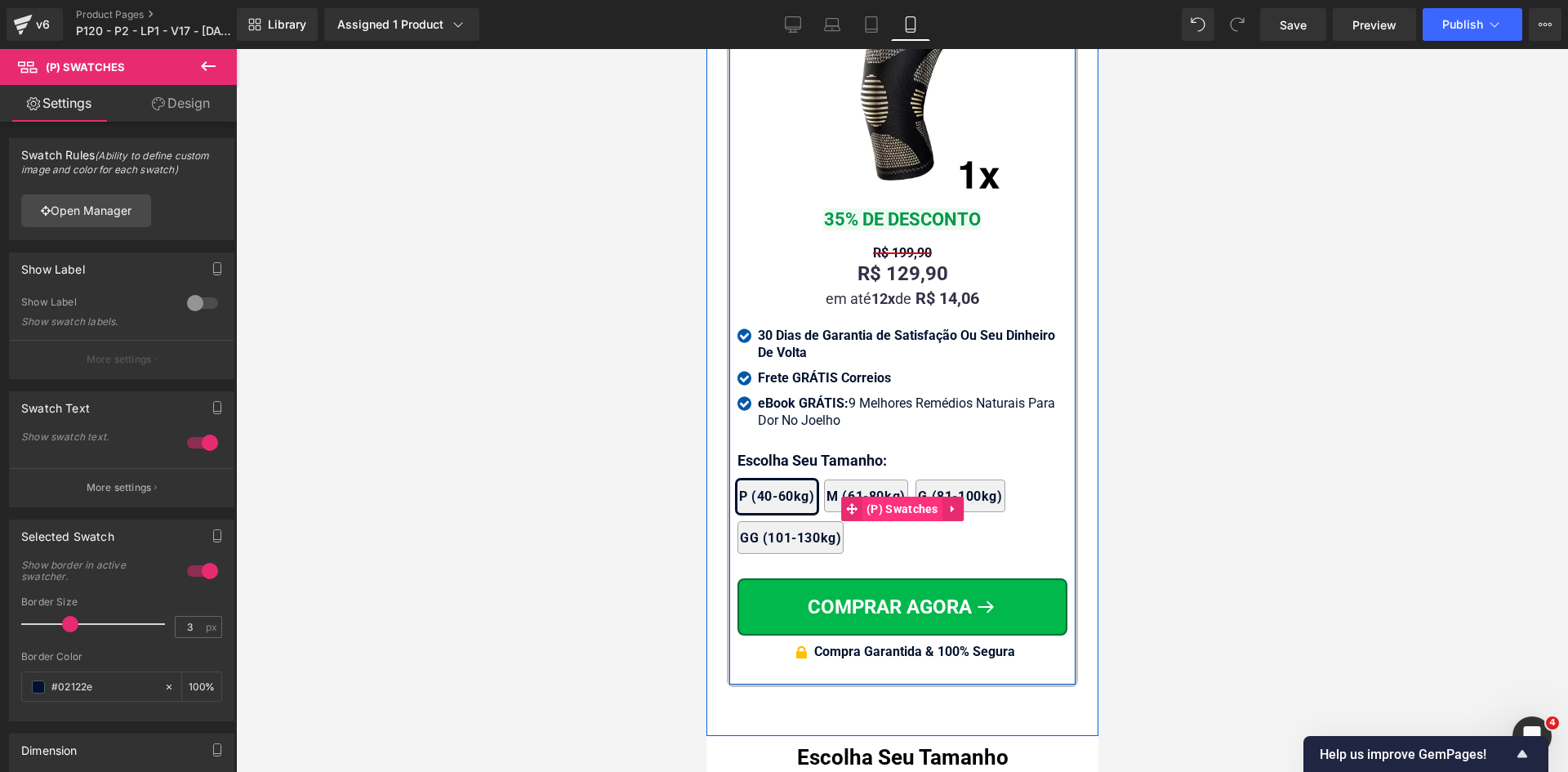
type input "#02122e"
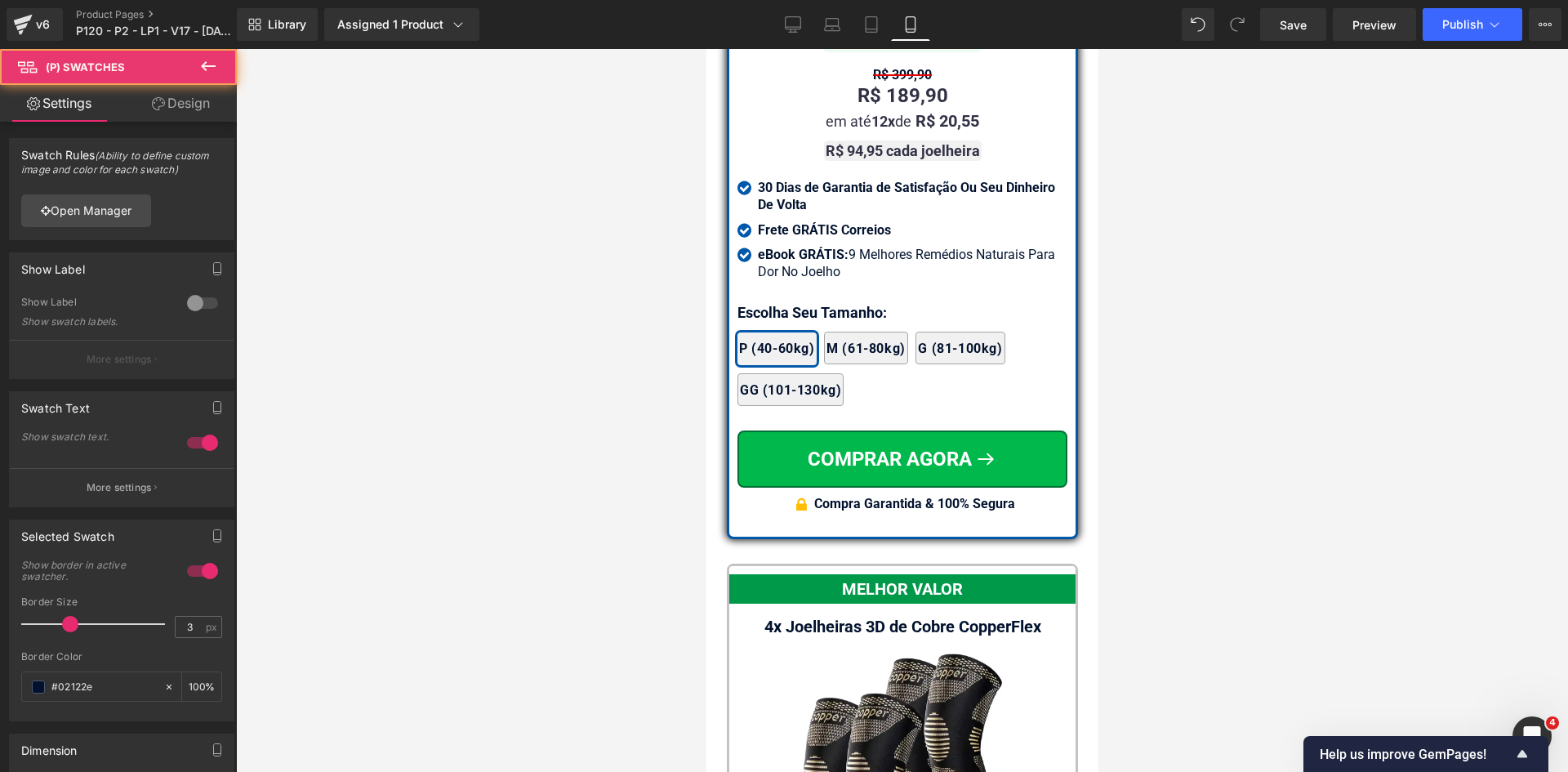
scroll to position [15206, 0]
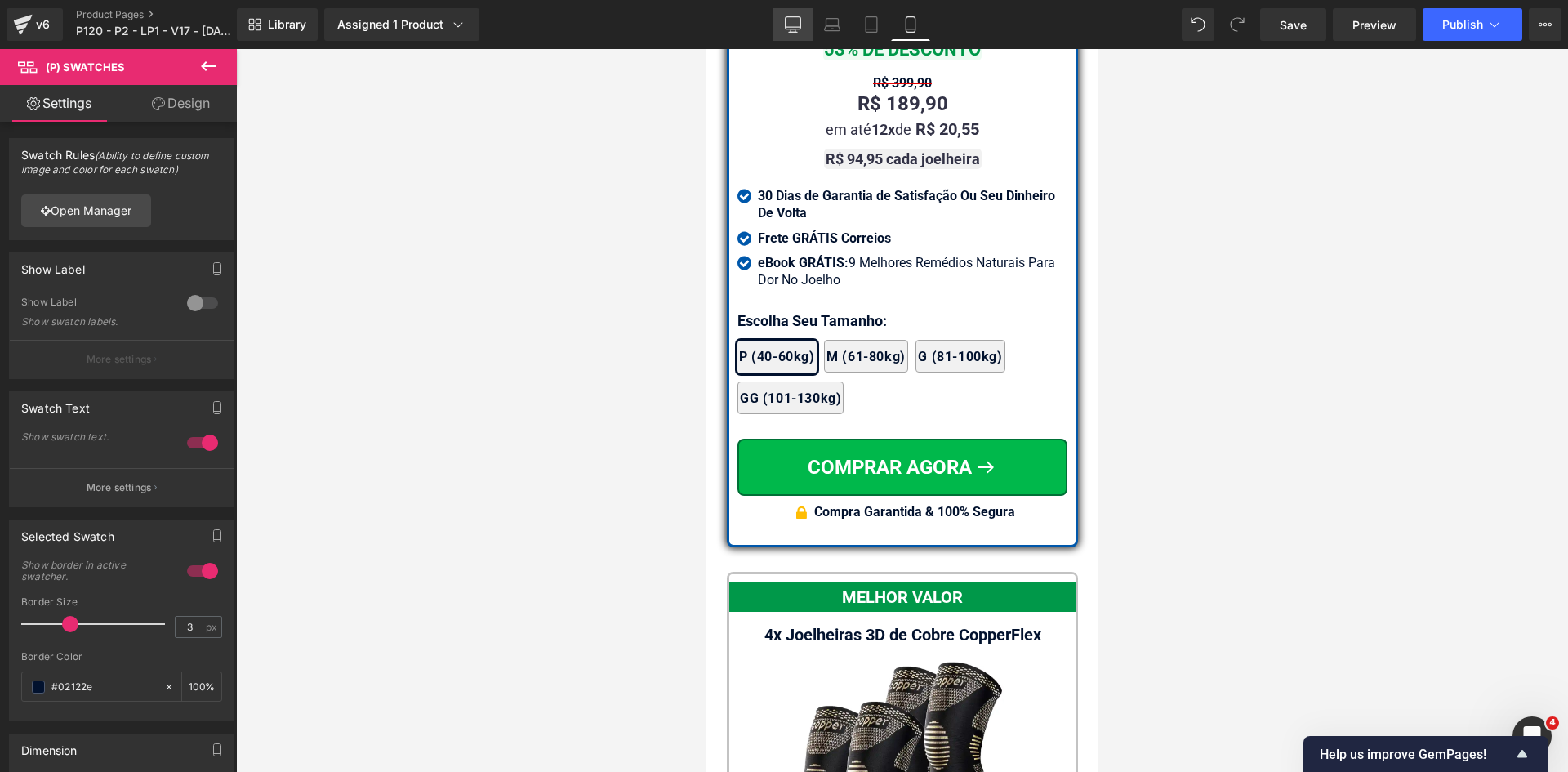
click at [792, 16] on link "Desktop" at bounding box center [793, 25] width 40 height 33
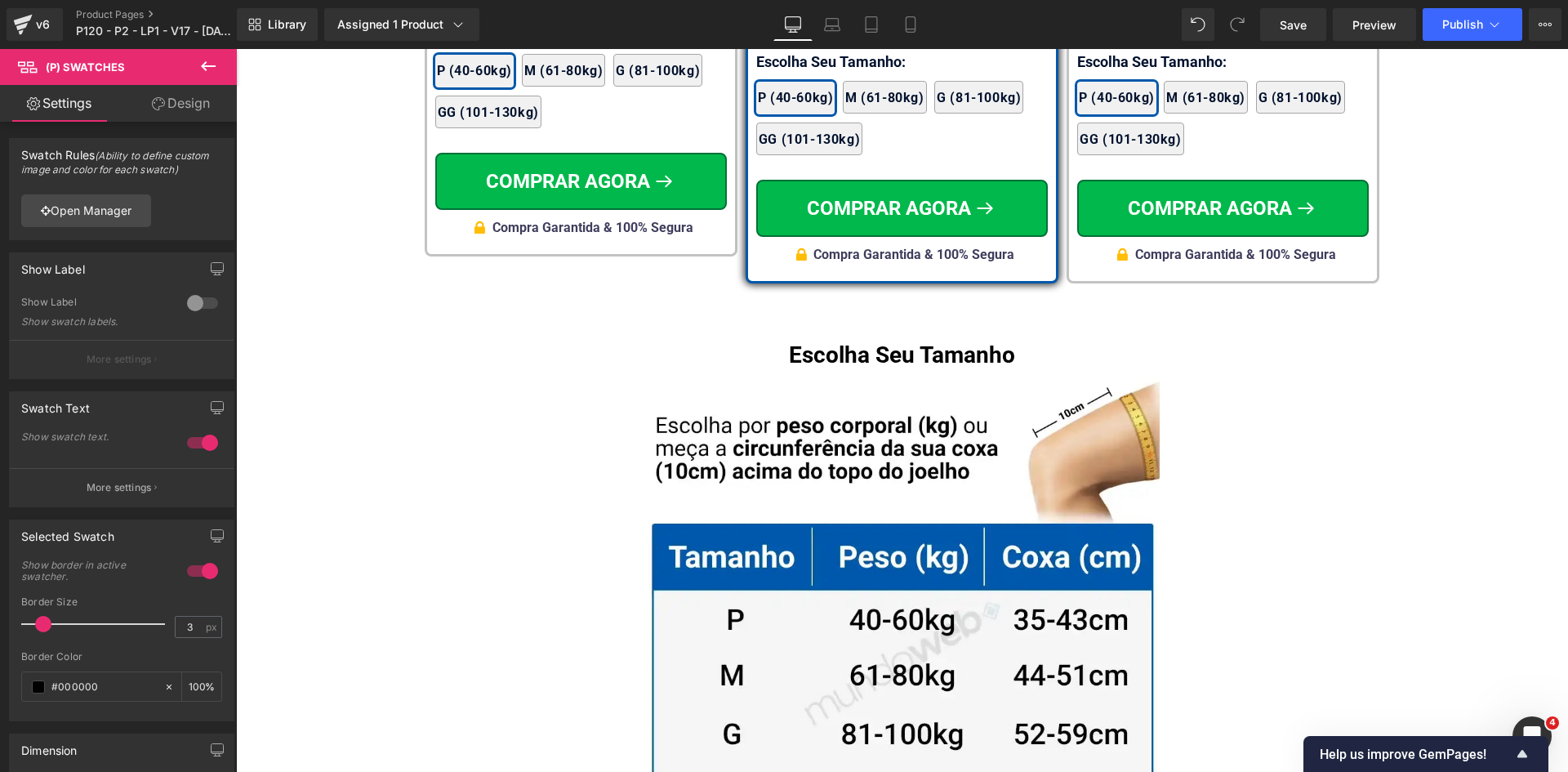
scroll to position [10467, 0]
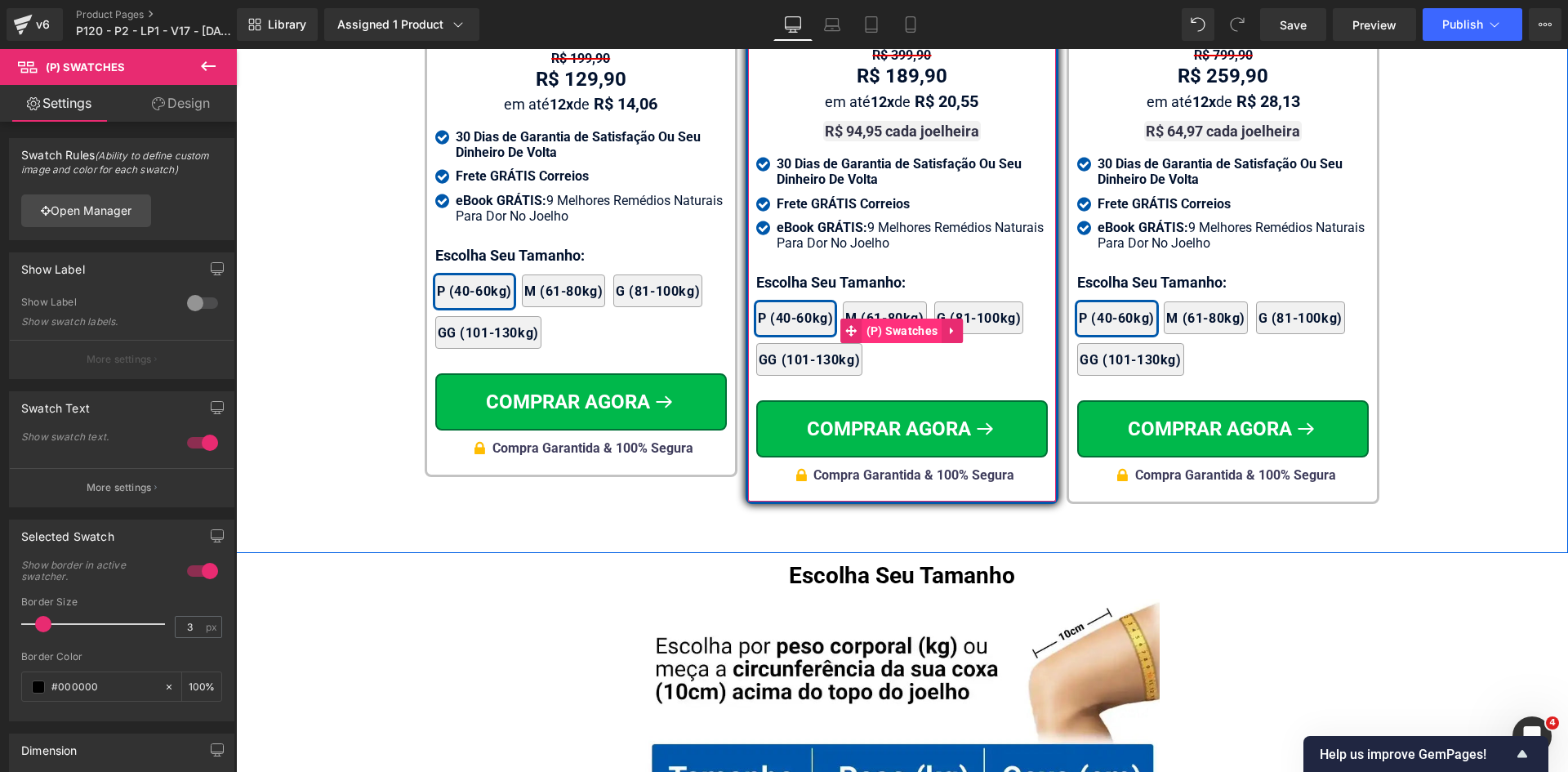
click at [869, 318] on span "(P) Swatches" at bounding box center [902, 330] width 80 height 25
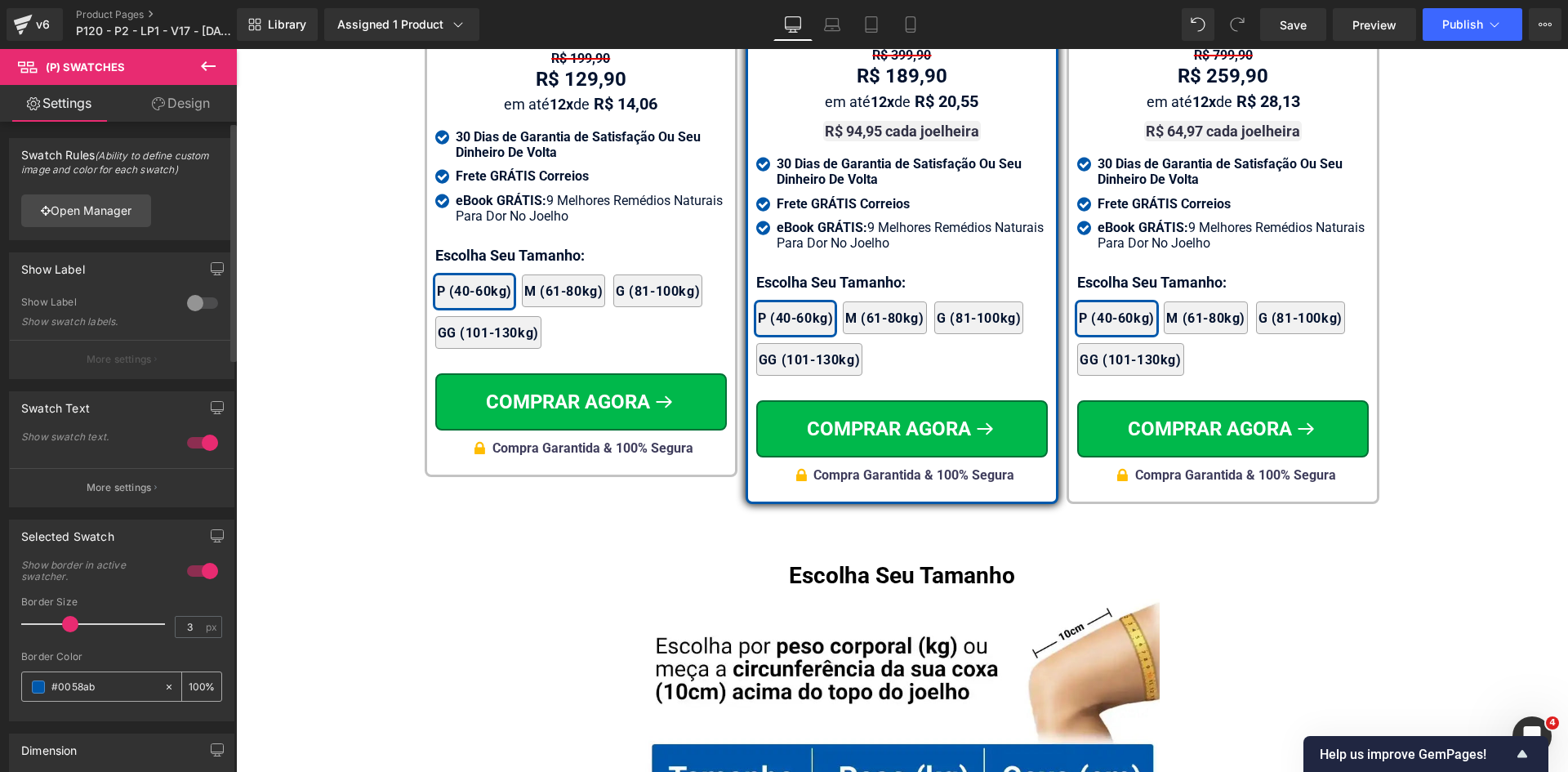
click at [106, 696] on div "#0058ab" at bounding box center [93, 686] width 142 height 29
click at [108, 686] on input "#0058ab" at bounding box center [104, 687] width 105 height 18
paste input "2122e"
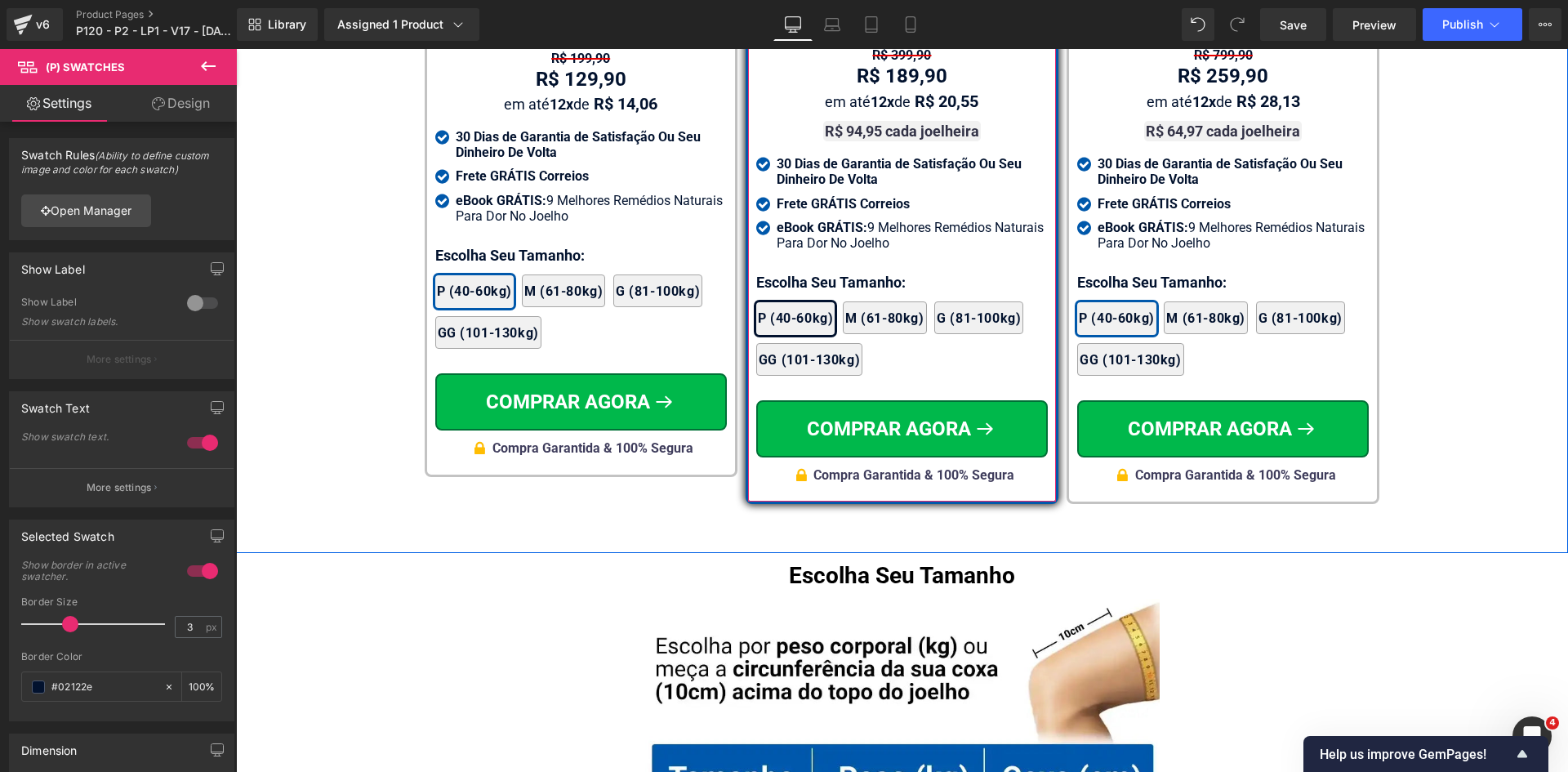
type input "#02122e"
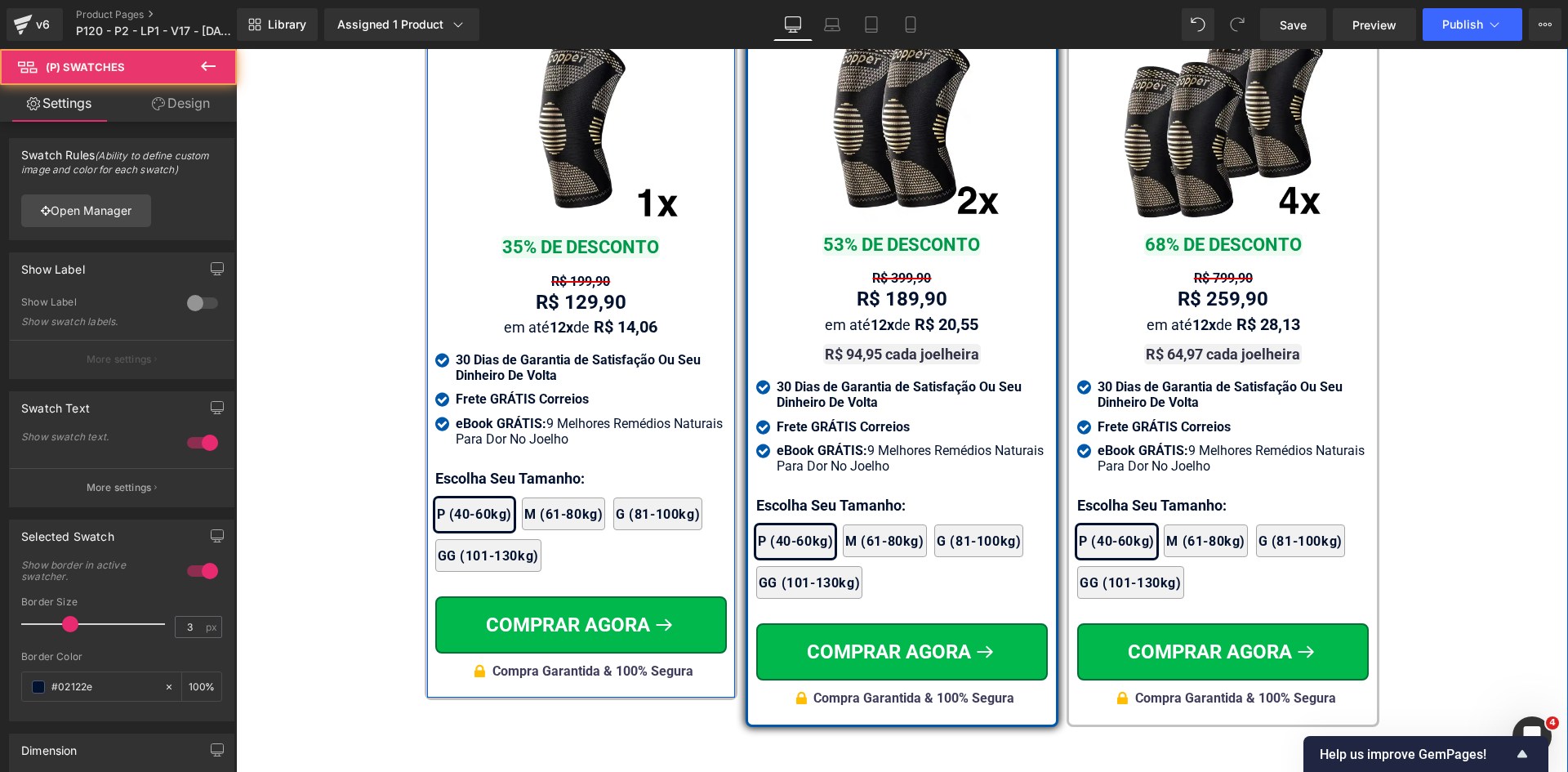
scroll to position [10221, 0]
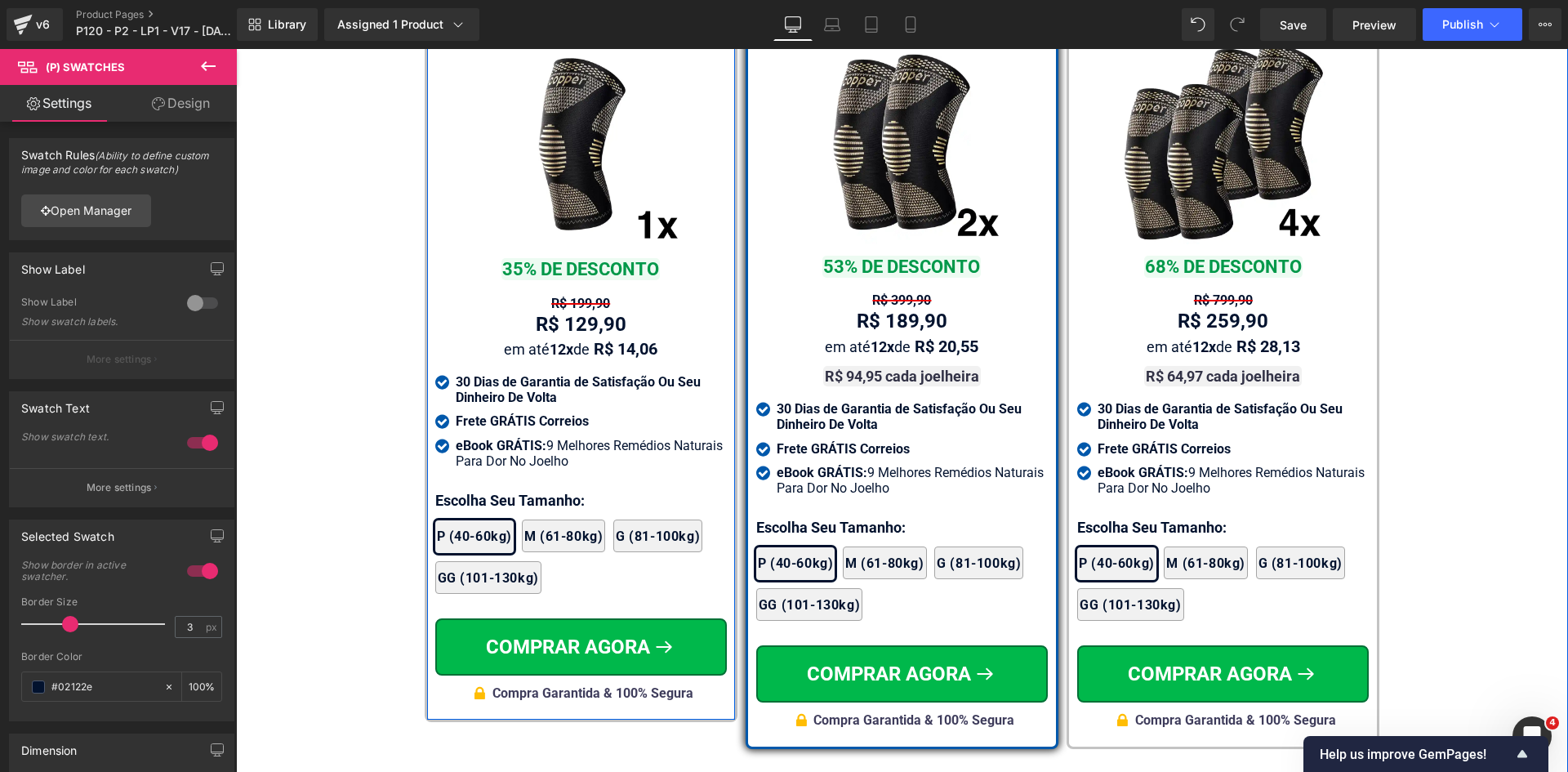
click at [576, 331] on div "R$ 129,90 Text Block" at bounding box center [580, 325] width 292 height 26
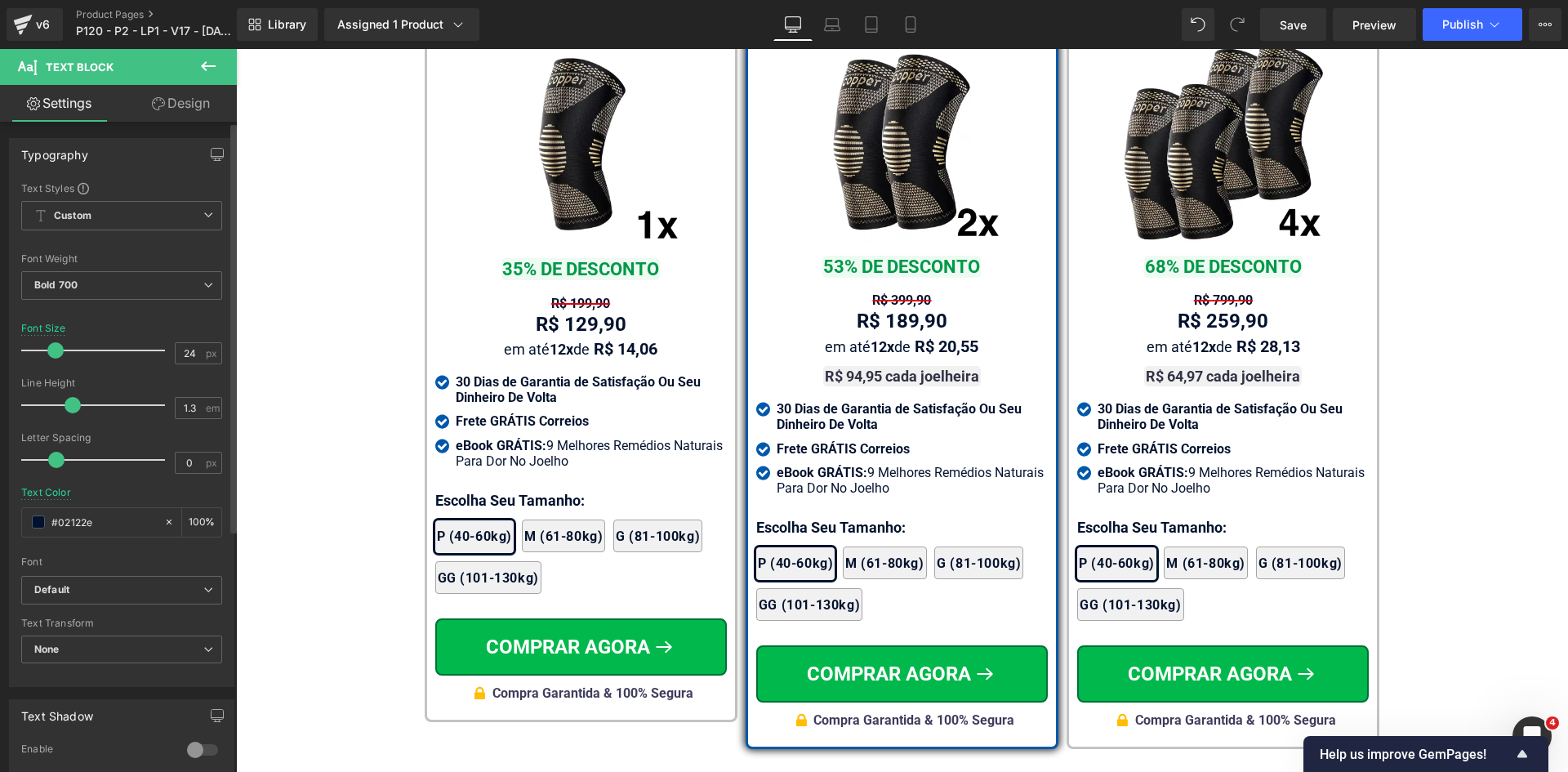
drag, startPoint x: 114, startPoint y: 530, endPoint x: 0, endPoint y: 528, distance: 114.0
click at [0, 528] on div "Typography Text Styles Custom Custom Setup Global Style Custom Setup Global Sty…" at bounding box center [121, 407] width 244 height 561
type input "323246"
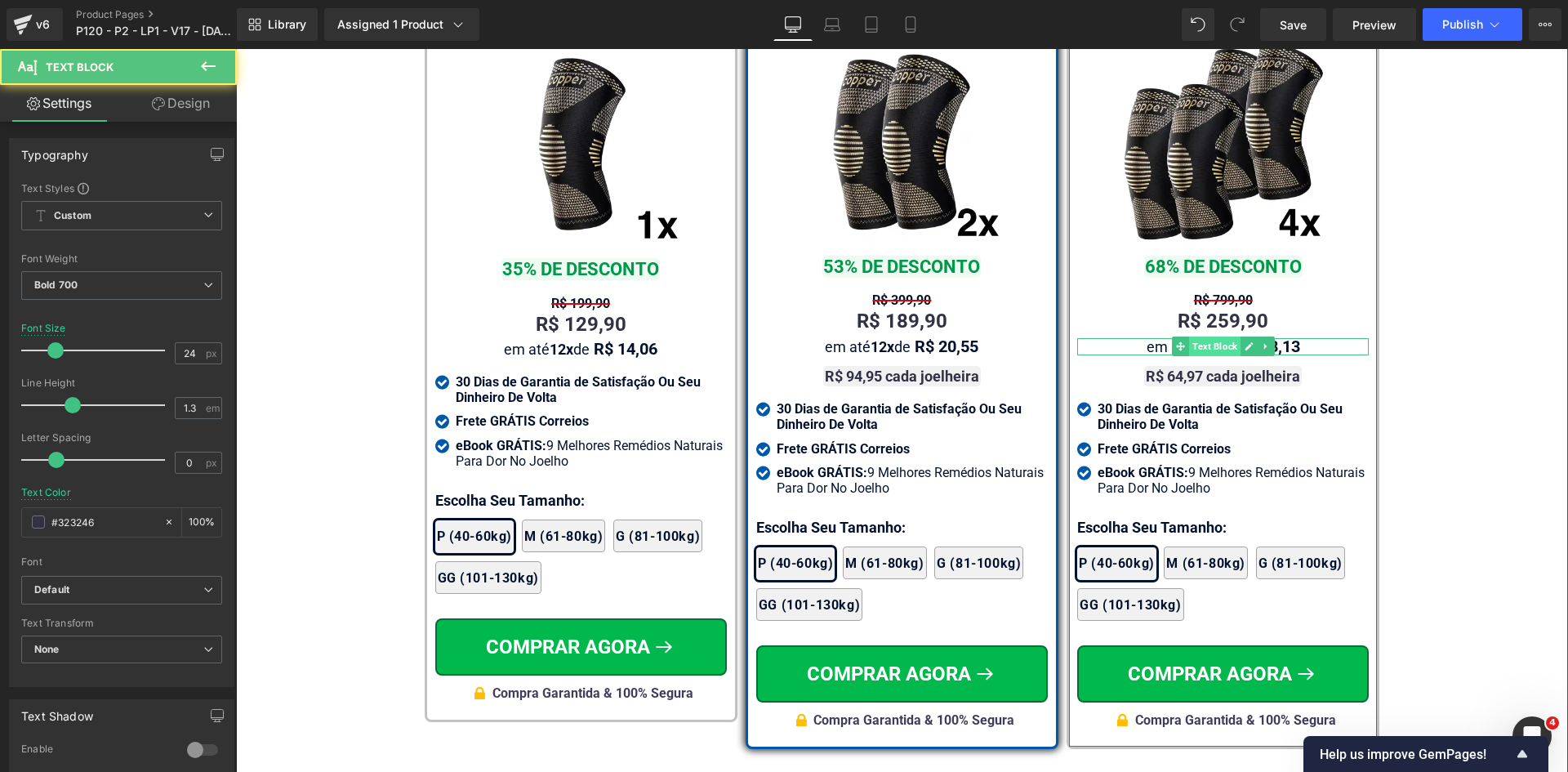
click at [1200, 337] on span "Text Block" at bounding box center [1215, 346] width 52 height 19
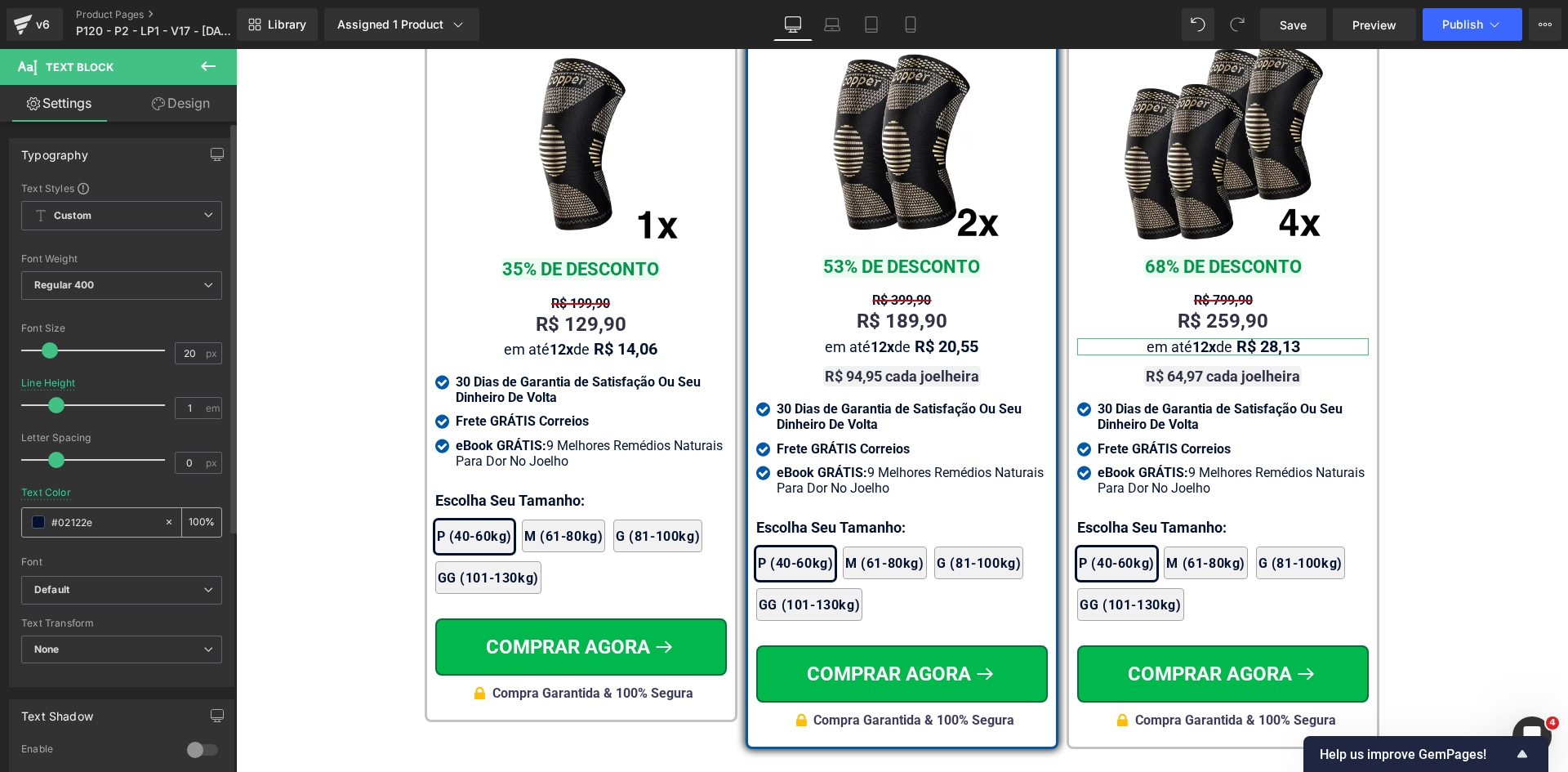
click at [114, 519] on input "#02122e" at bounding box center [104, 523] width 105 height 18
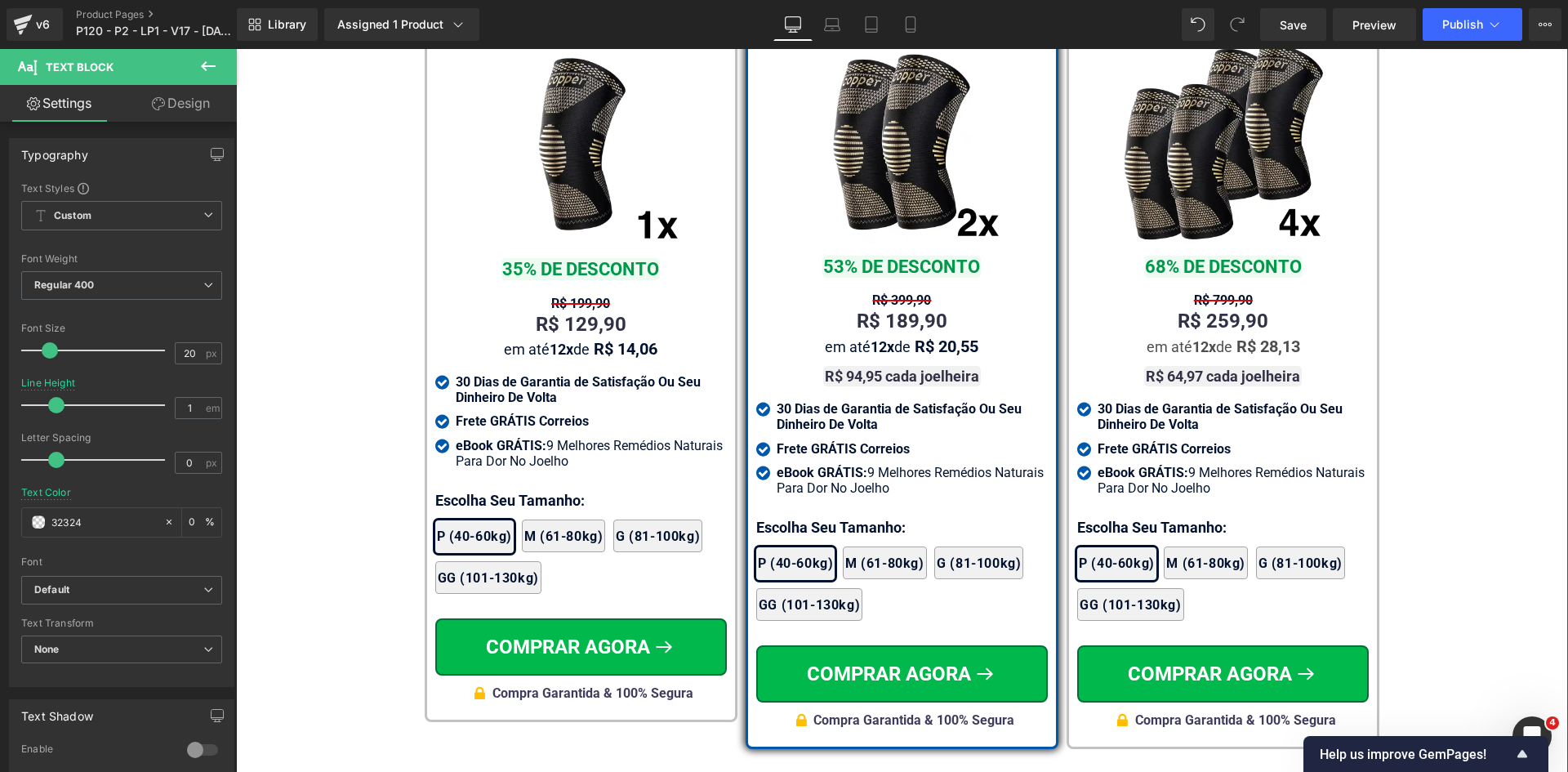
type input "323246"
click at [841, 24] on link "Laptop" at bounding box center [831, 25] width 40 height 33
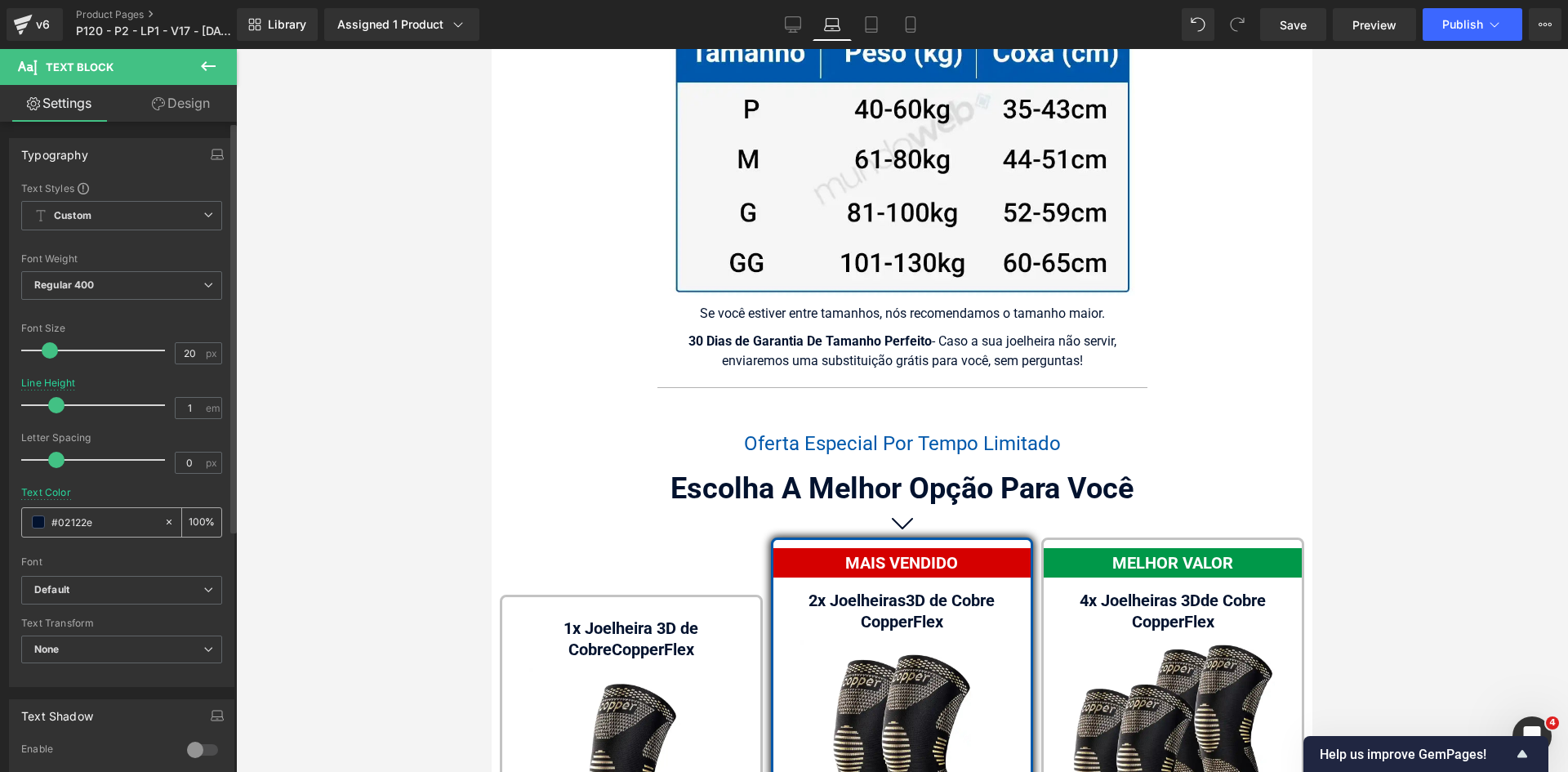
scroll to position [10814, 0]
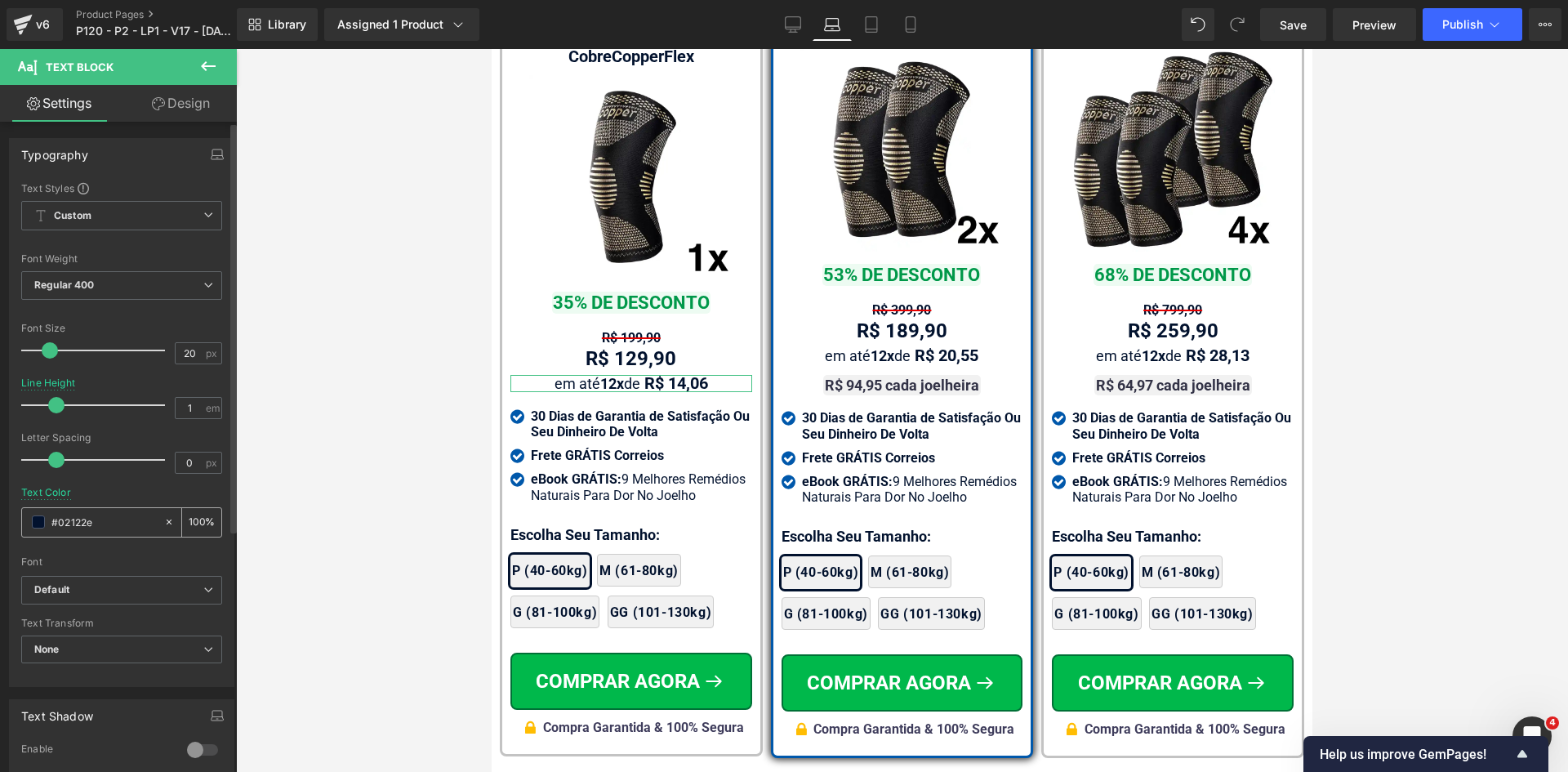
click at [95, 521] on input "#323246" at bounding box center [104, 523] width 105 height 18
paste input "3"
type input "323246"
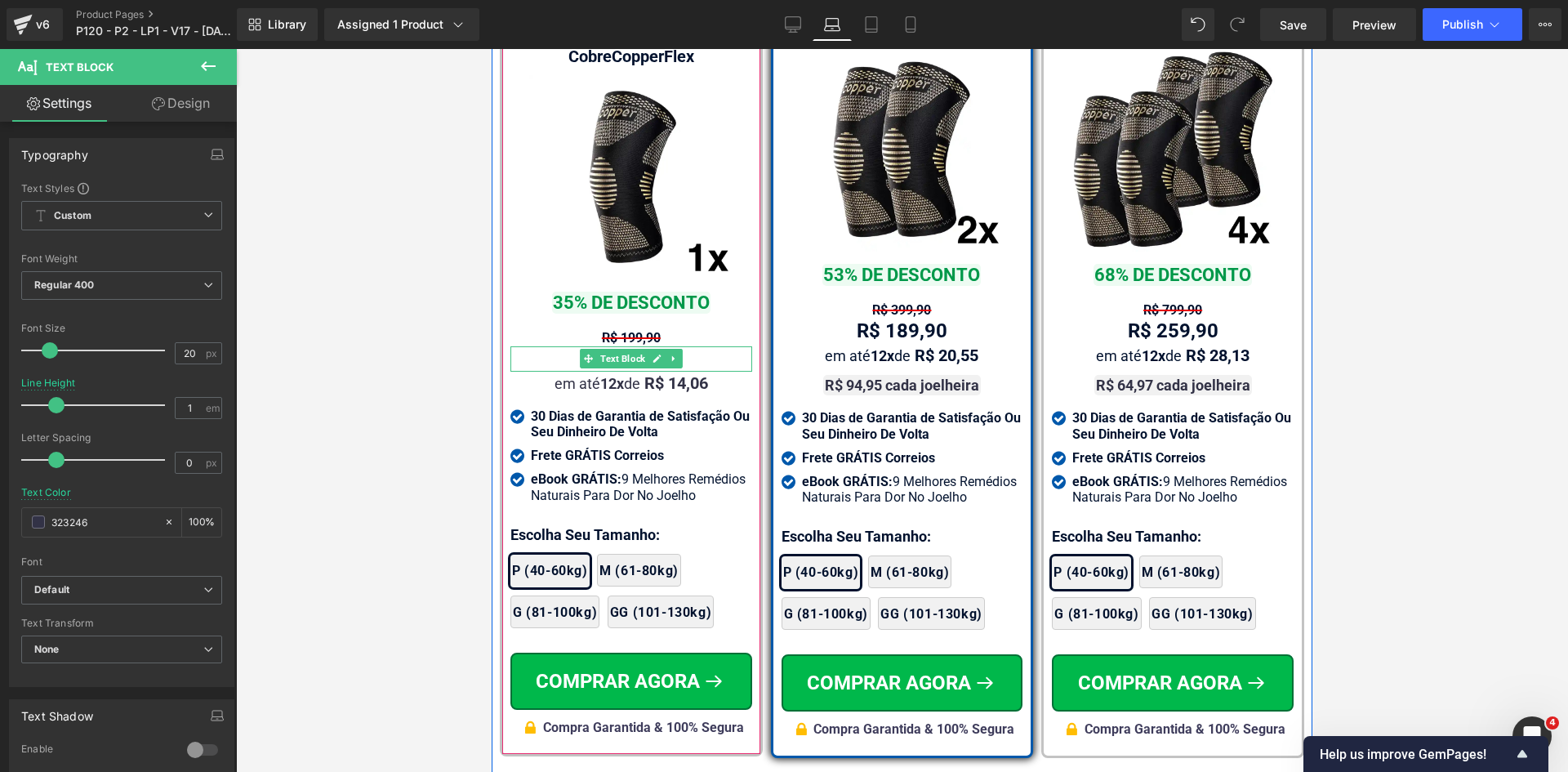
click at [602, 349] on span "Text Block" at bounding box center [623, 358] width 52 height 19
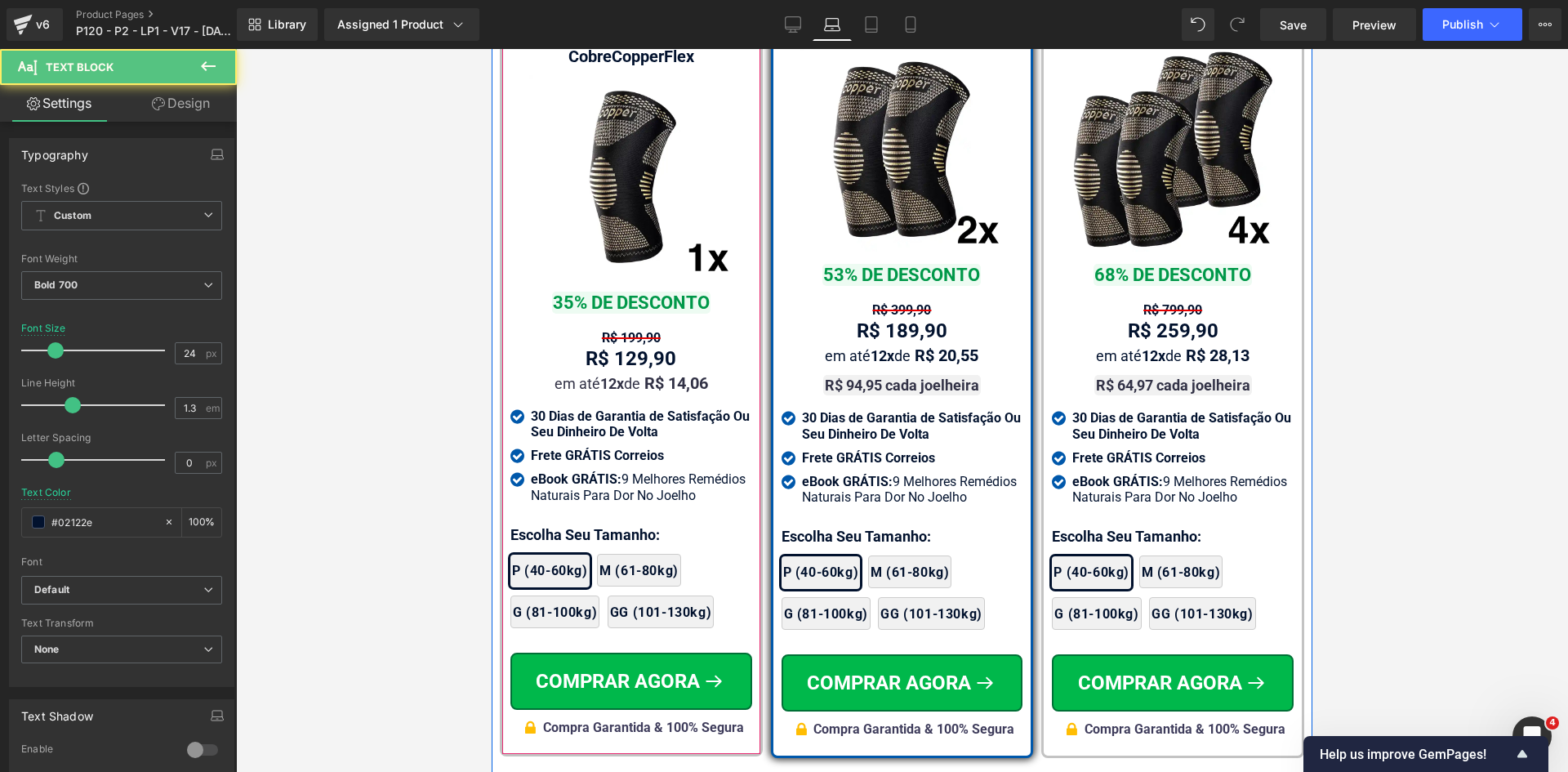
click at [623, 374] on span "Text Block" at bounding box center [648, 383] width 52 height 19
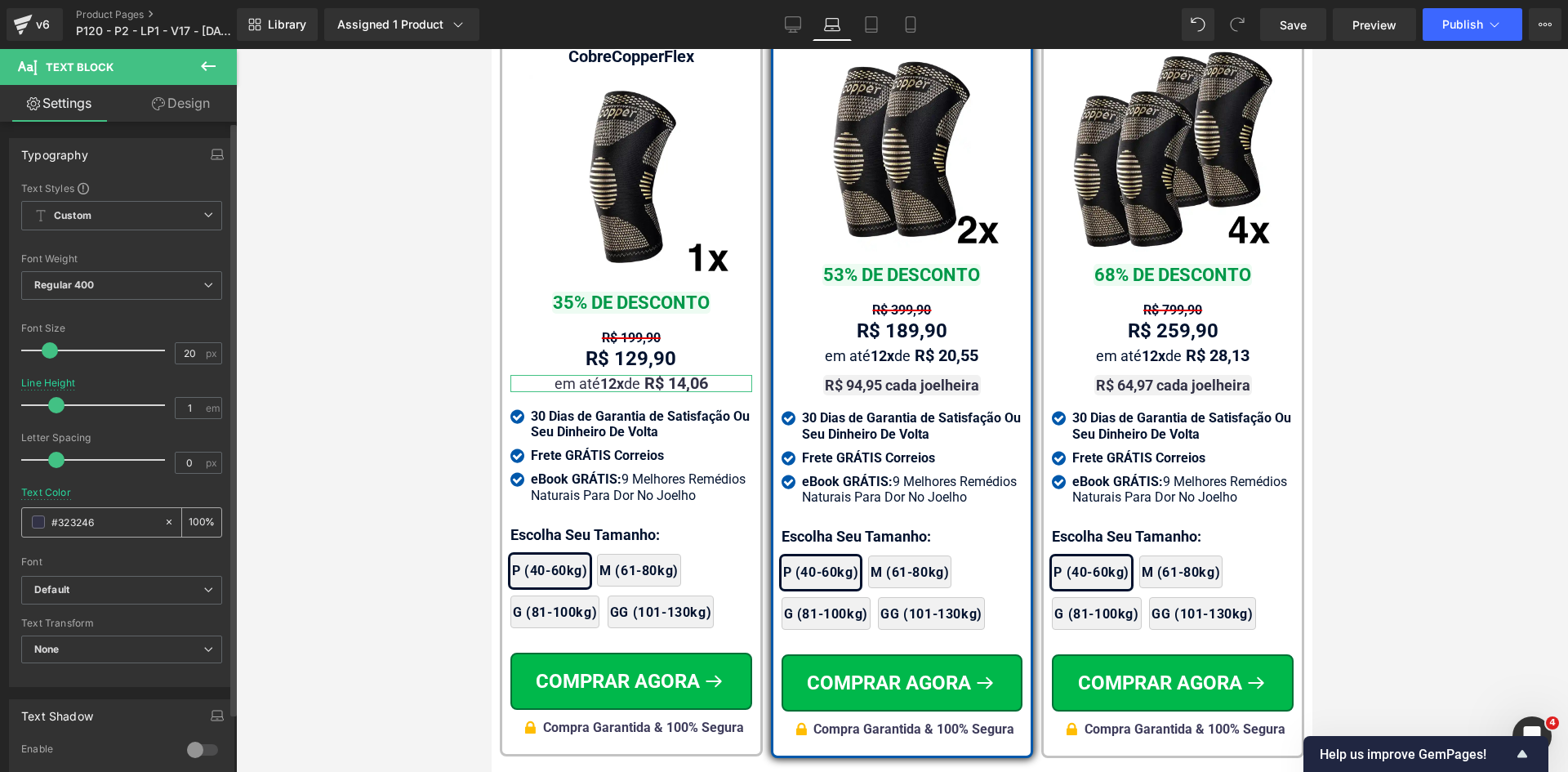
click at [103, 523] on input "#323246" at bounding box center [104, 523] width 105 height 18
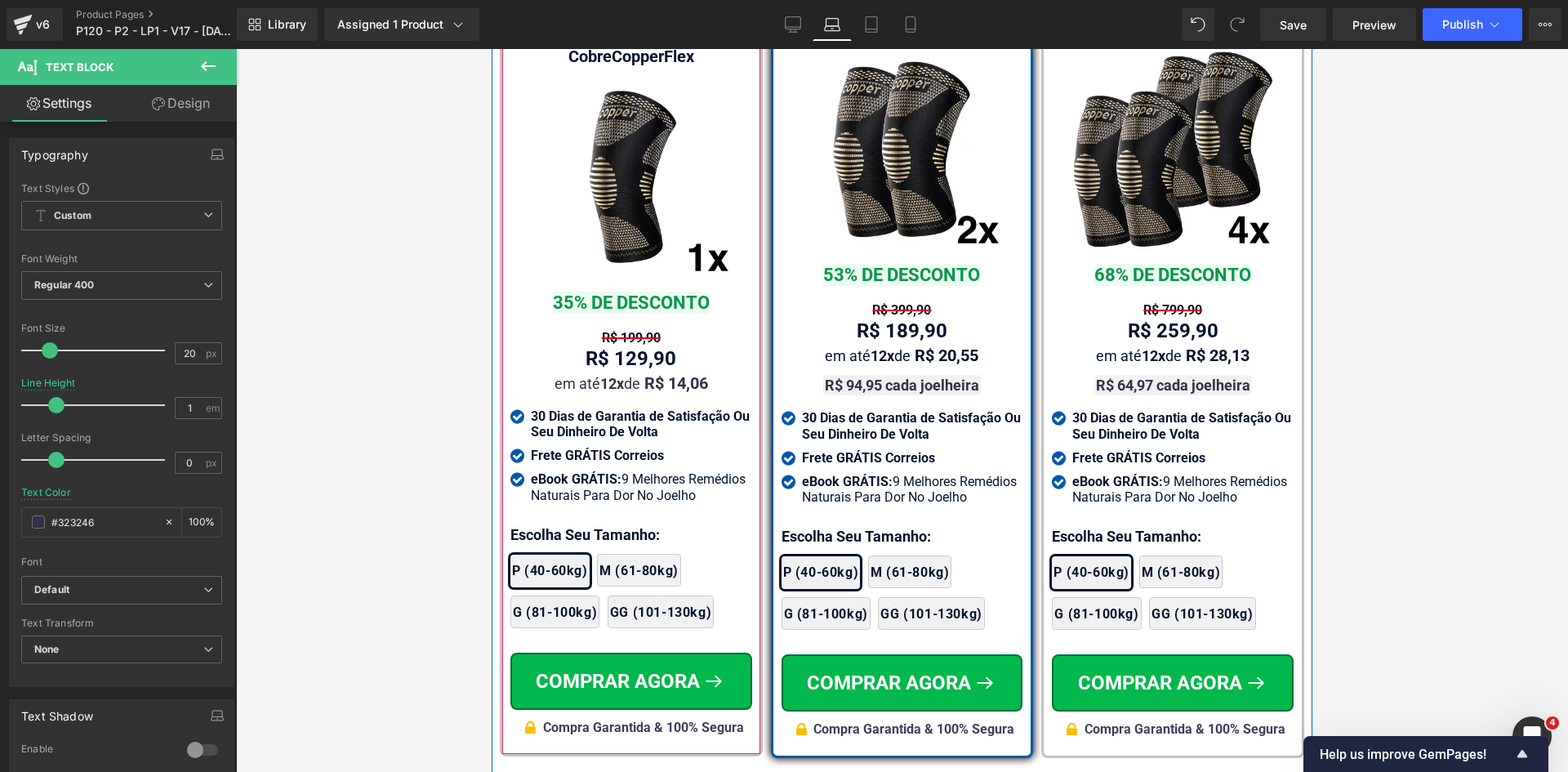
click at [621, 349] on span "Text Block" at bounding box center [623, 358] width 52 height 19
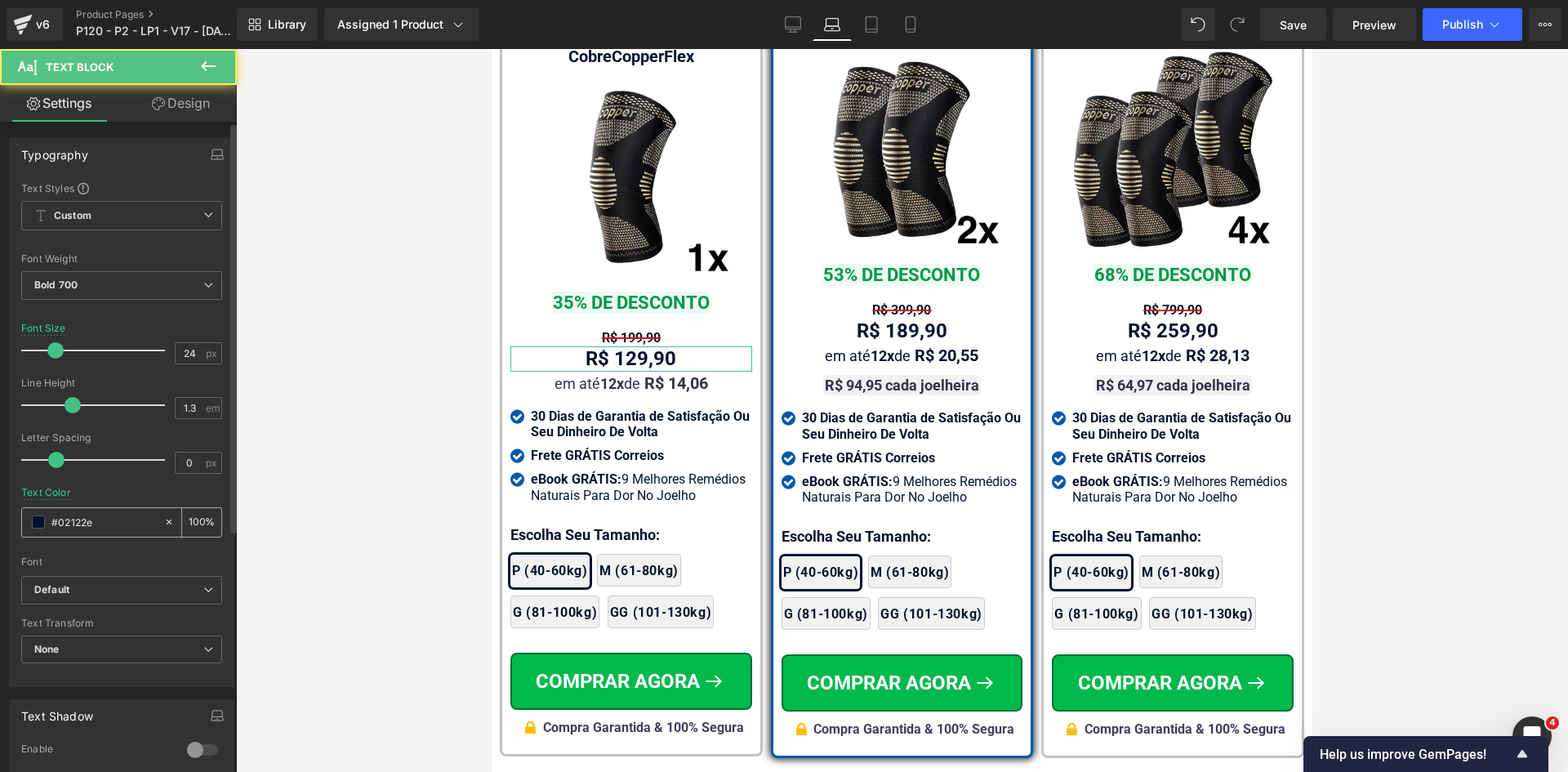
click at [95, 519] on input "#02122e" at bounding box center [104, 523] width 105 height 18
paste input "323246"
type input "#323246"
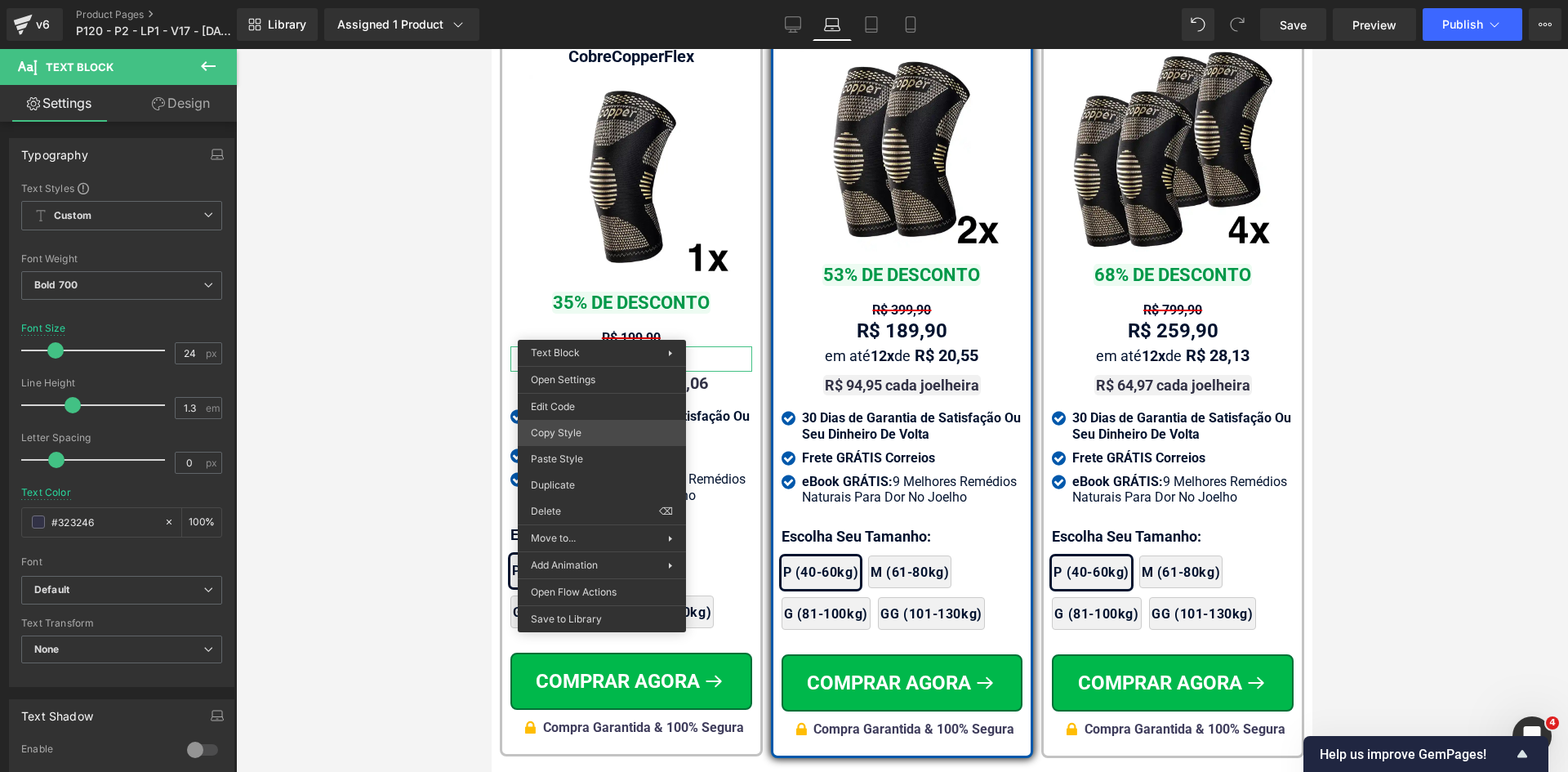
drag, startPoint x: 1047, startPoint y: 481, endPoint x: 635, endPoint y: 396, distance: 420.7
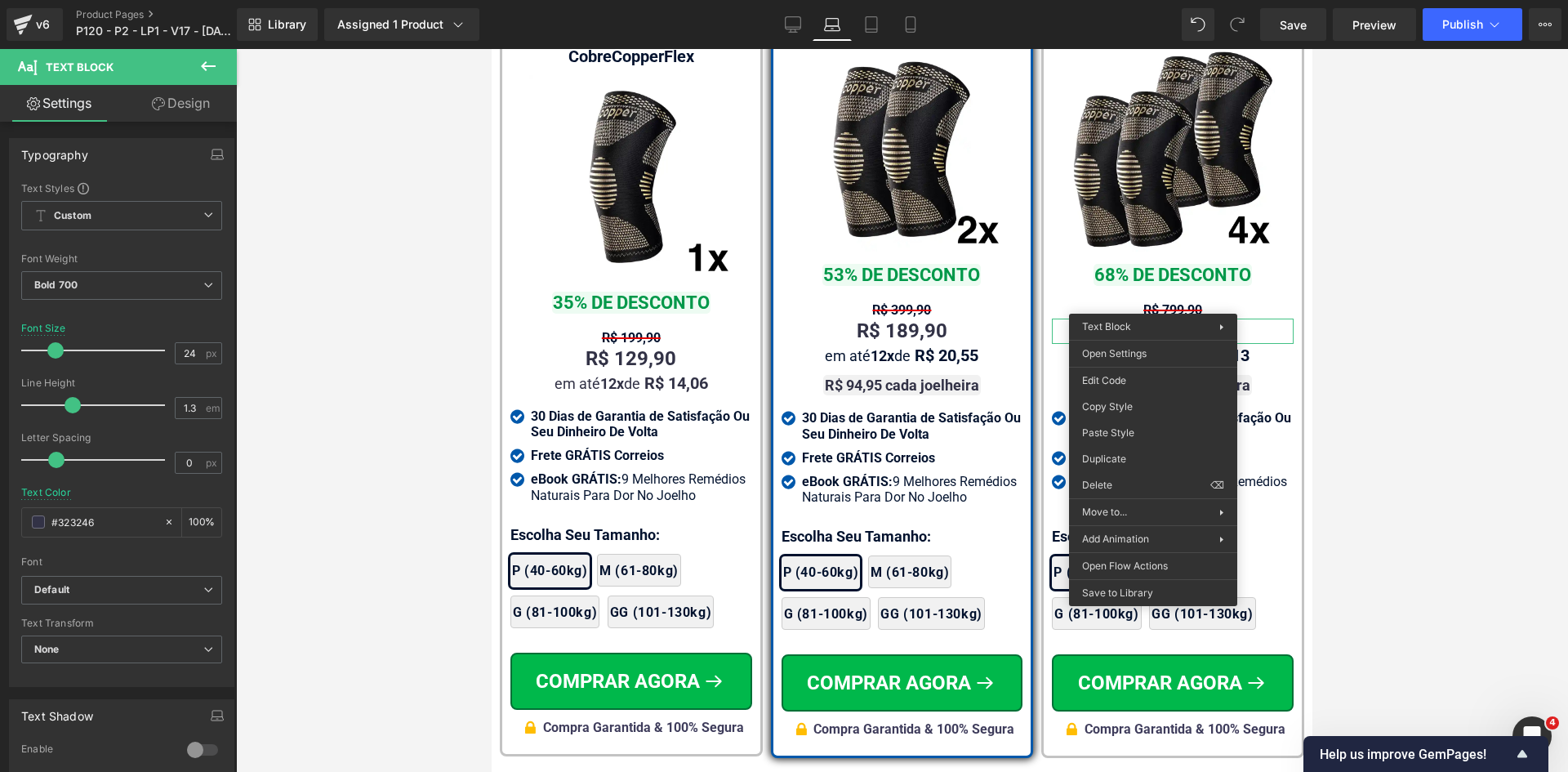
drag, startPoint x: 1617, startPoint y: 475, endPoint x: 994, endPoint y: 370, distance: 631.8
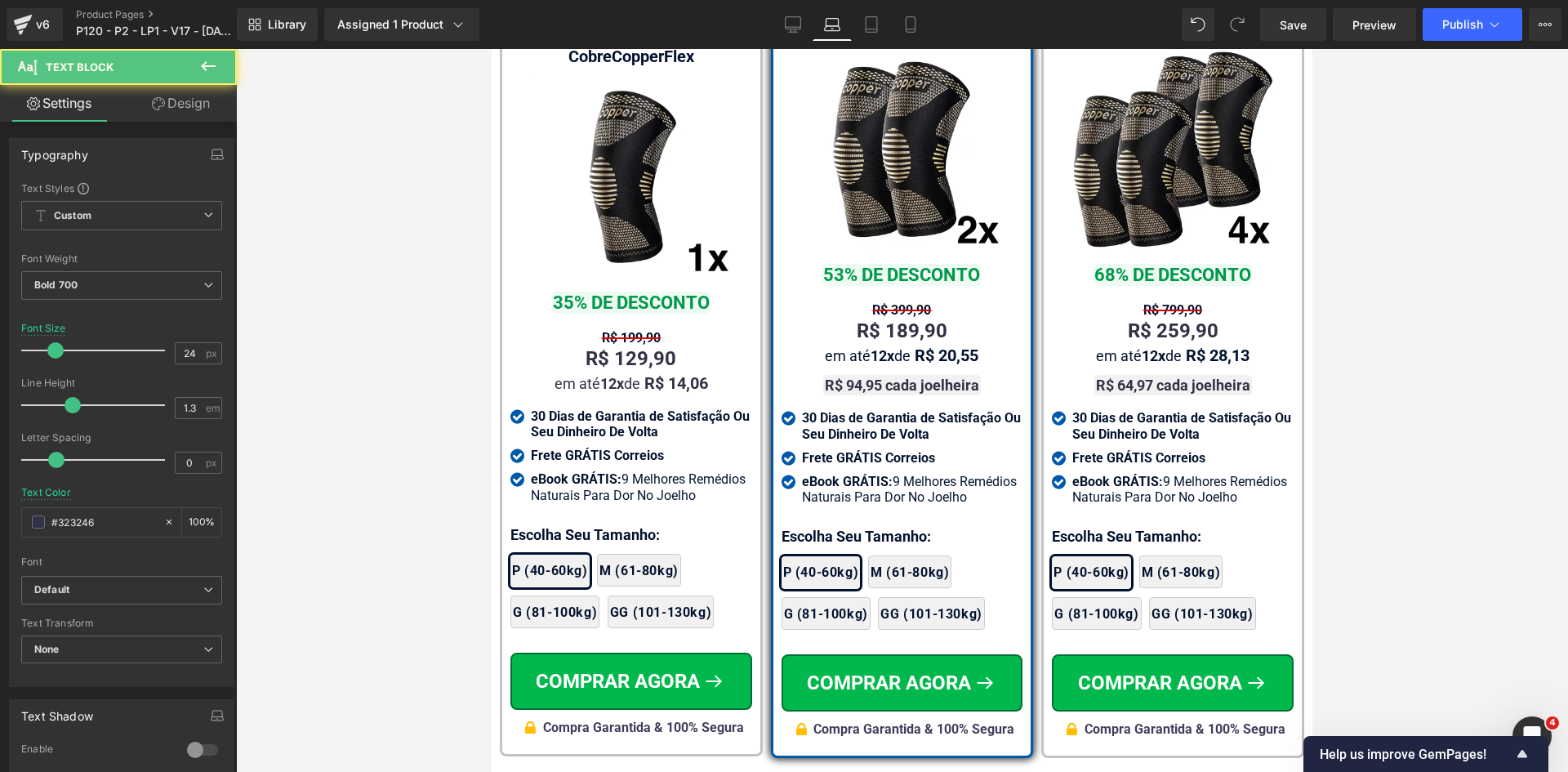
click at [887, 347] on div "em até 12x de R$ 20,55 Text Block" at bounding box center [902, 355] width 242 height 17
click at [109, 531] on input "#02122e" at bounding box center [104, 523] width 105 height 18
paste input "323246"
type input "#323246"
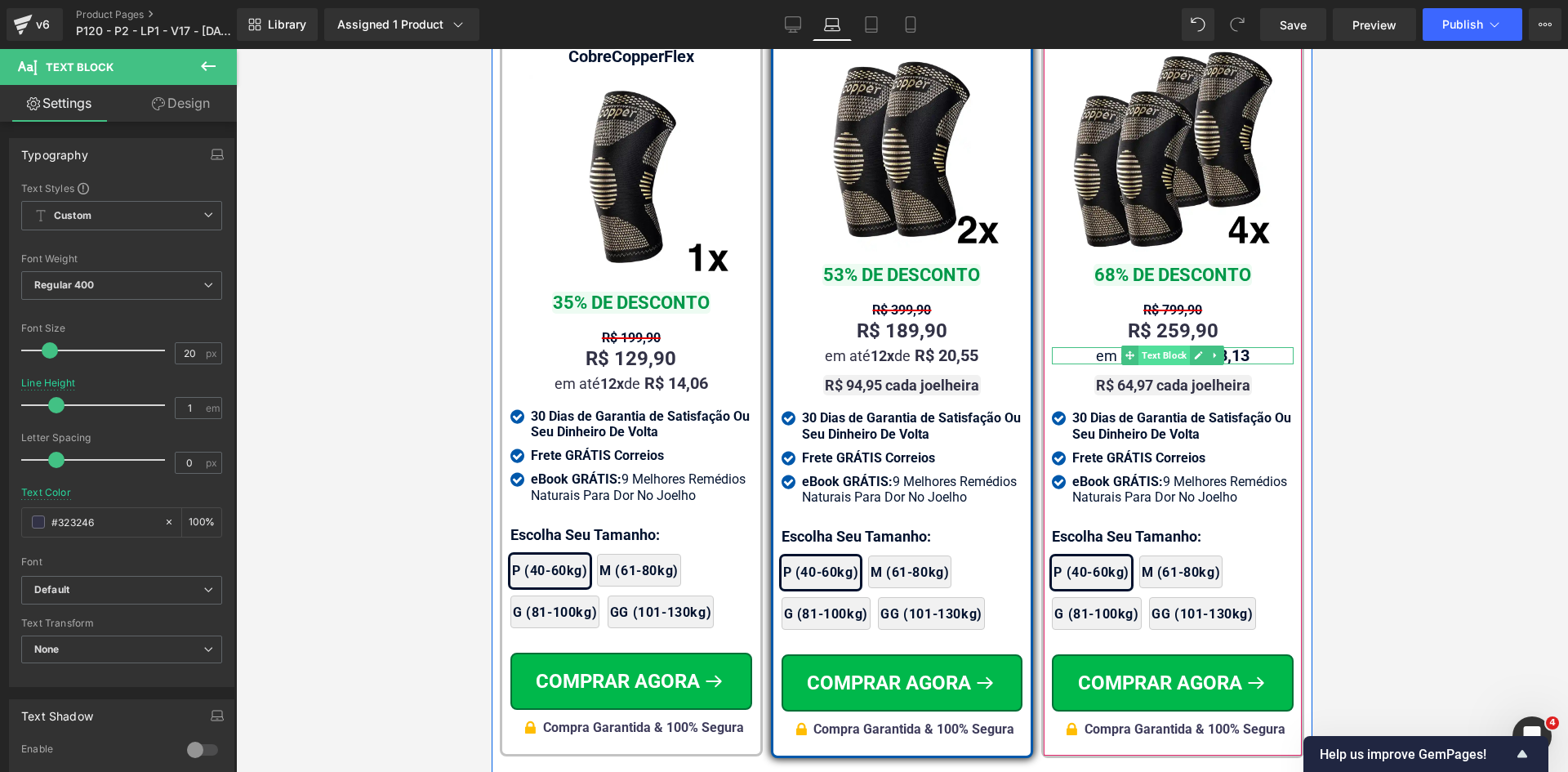
click at [1139, 346] on span "Text Block" at bounding box center [1164, 355] width 52 height 19
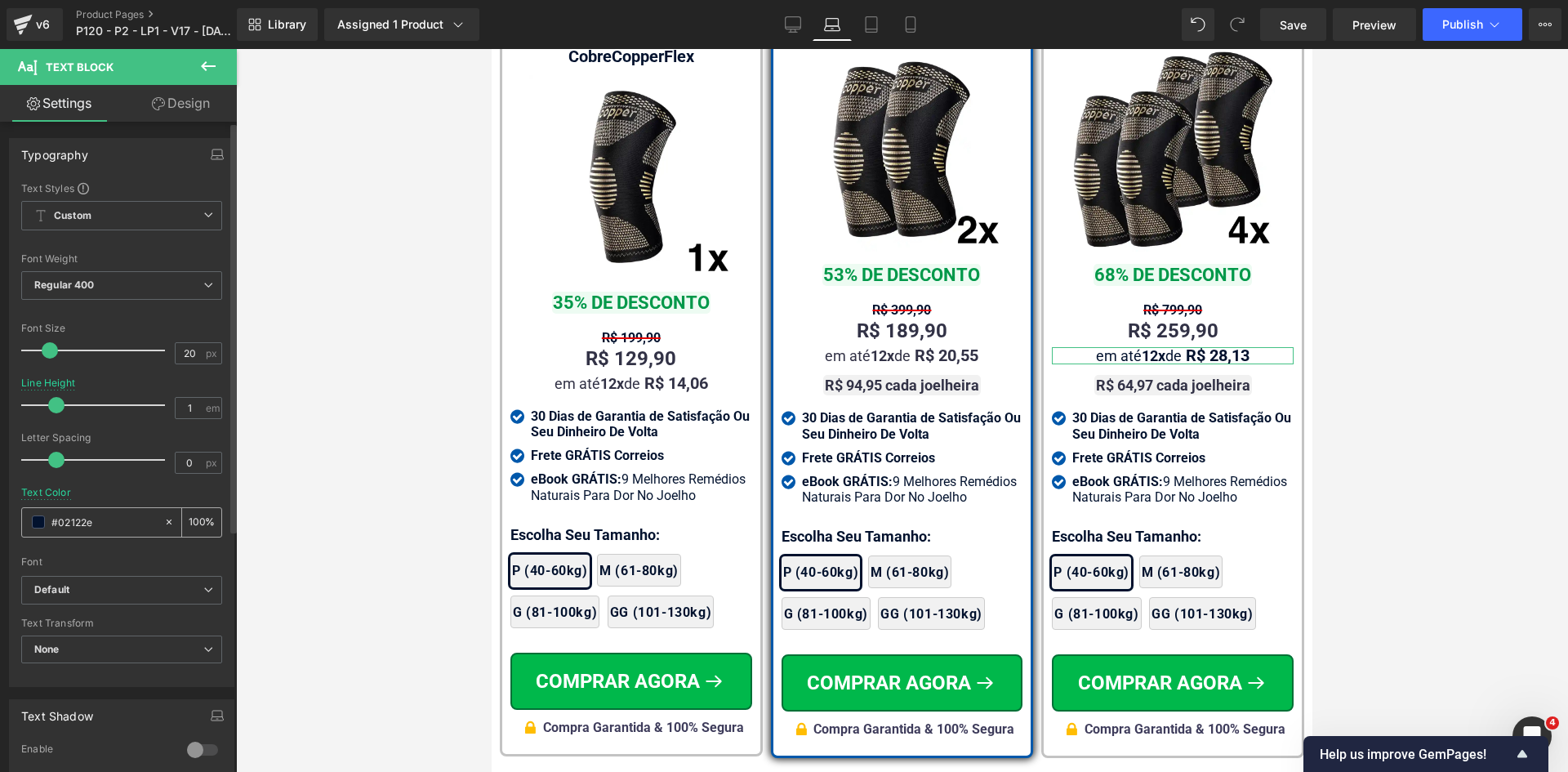
click at [84, 521] on input "#02122e" at bounding box center [104, 523] width 105 height 18
paste input "323246"
type input "#323246"
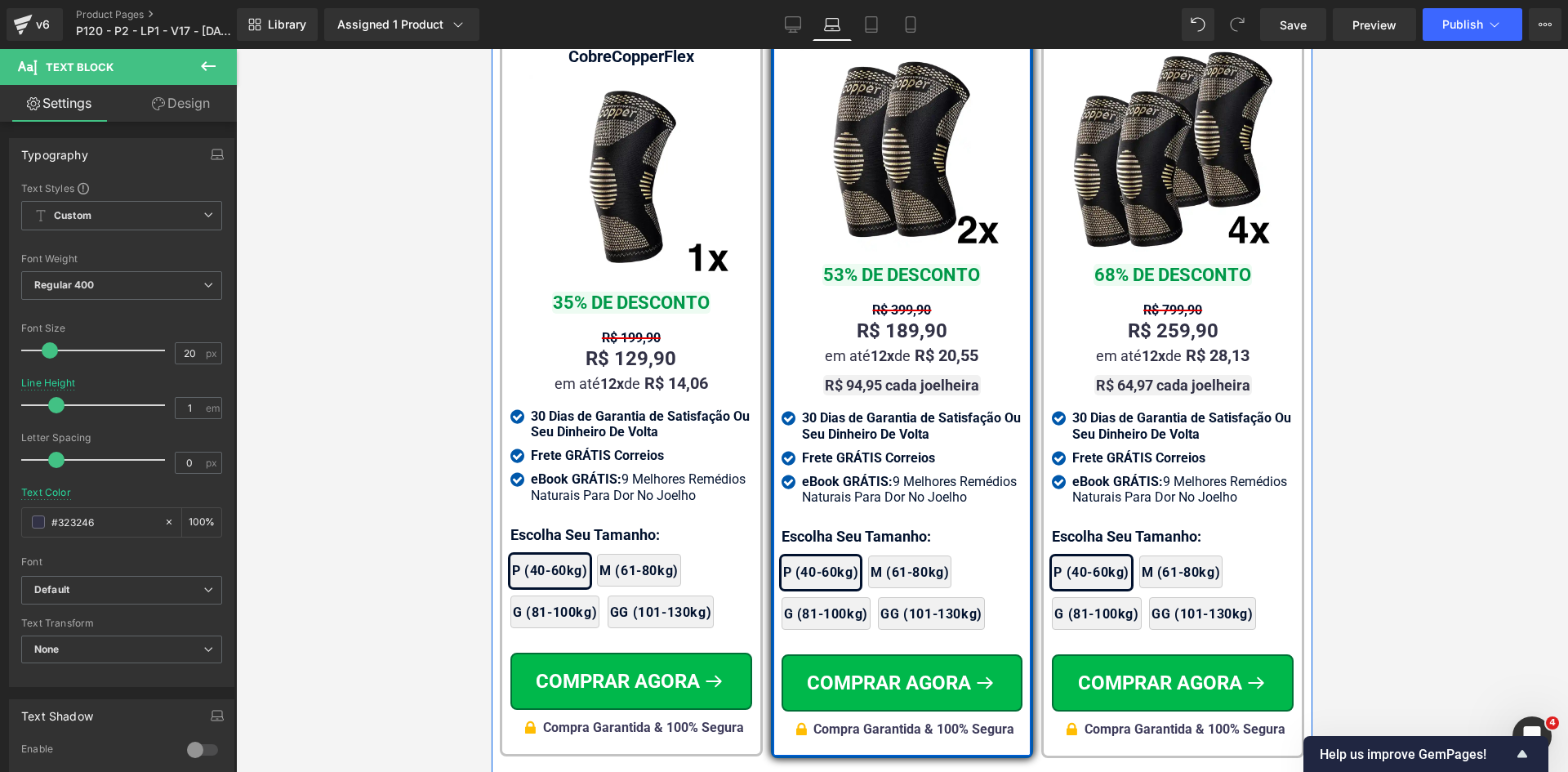
click at [863, 410] on div "30 Dias de Garantia de Satisfação Ou Seu Dinheiro De Volta Text Block" at bounding box center [912, 426] width 222 height 31
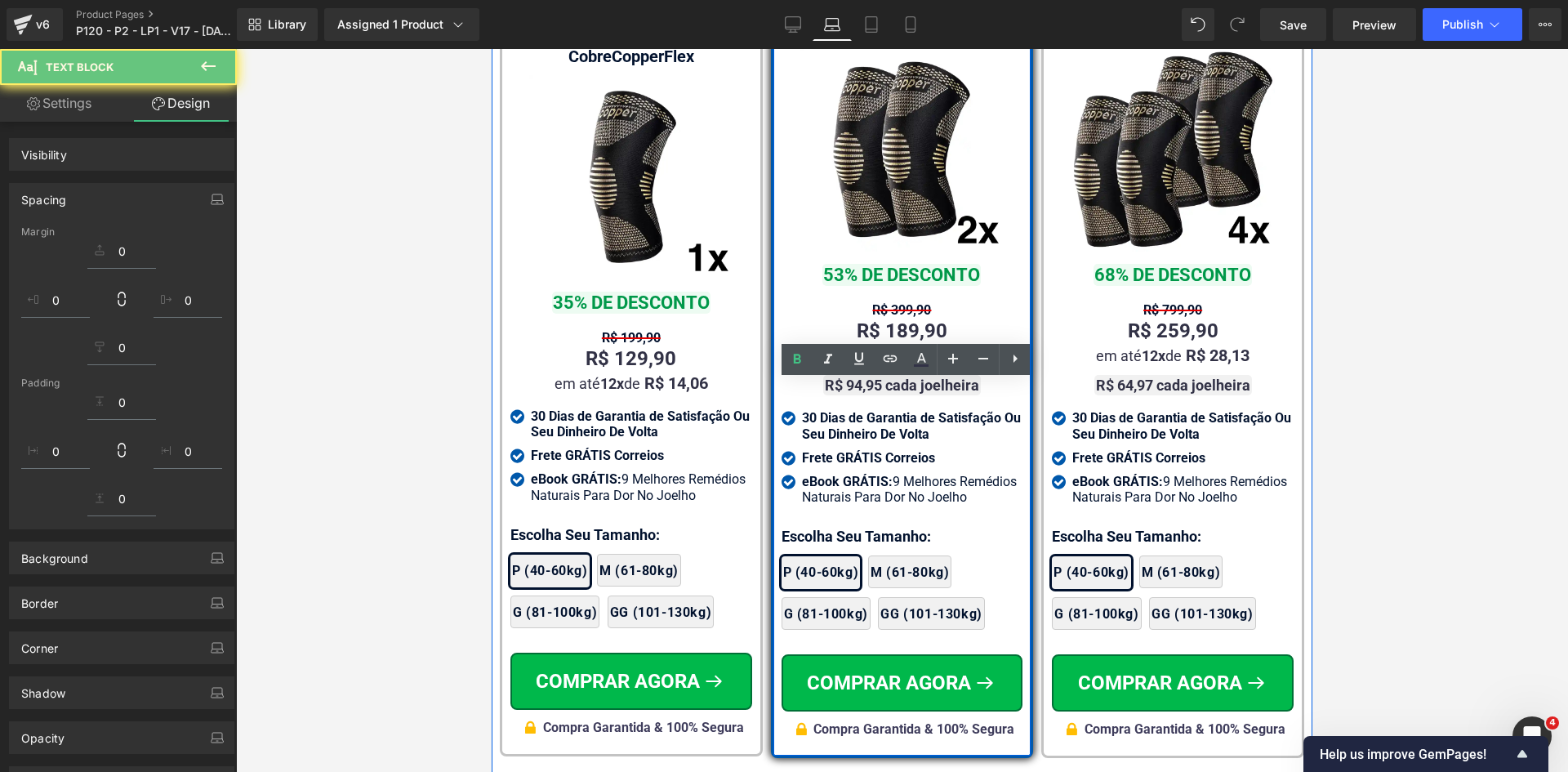
drag, startPoint x: 372, startPoint y: 361, endPoint x: 53, endPoint y: 98, distance: 413.4
click at [113, 537] on div "Background" at bounding box center [121, 551] width 244 height 45
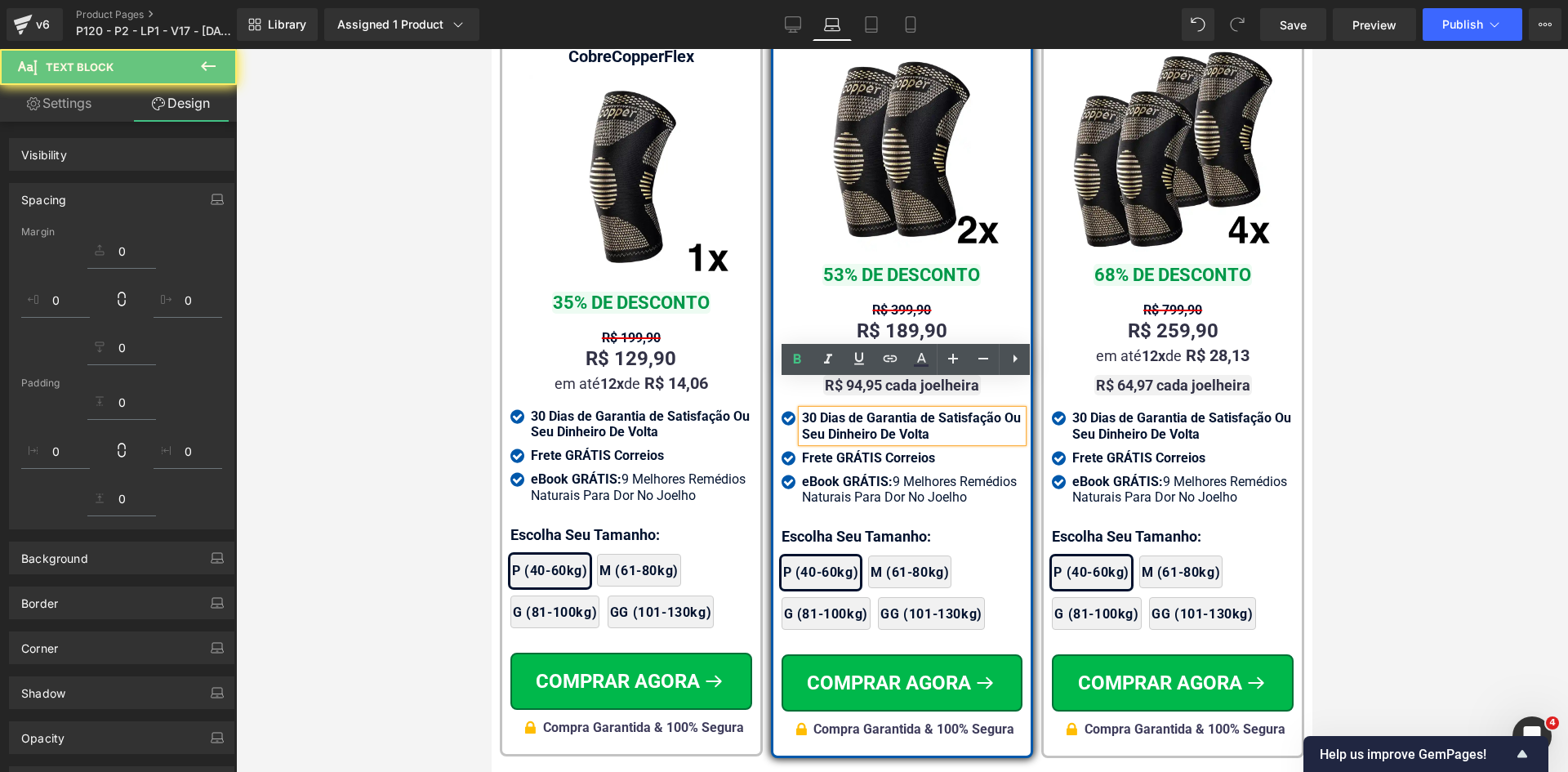
click at [53, 98] on link "Settings" at bounding box center [59, 103] width 119 height 37
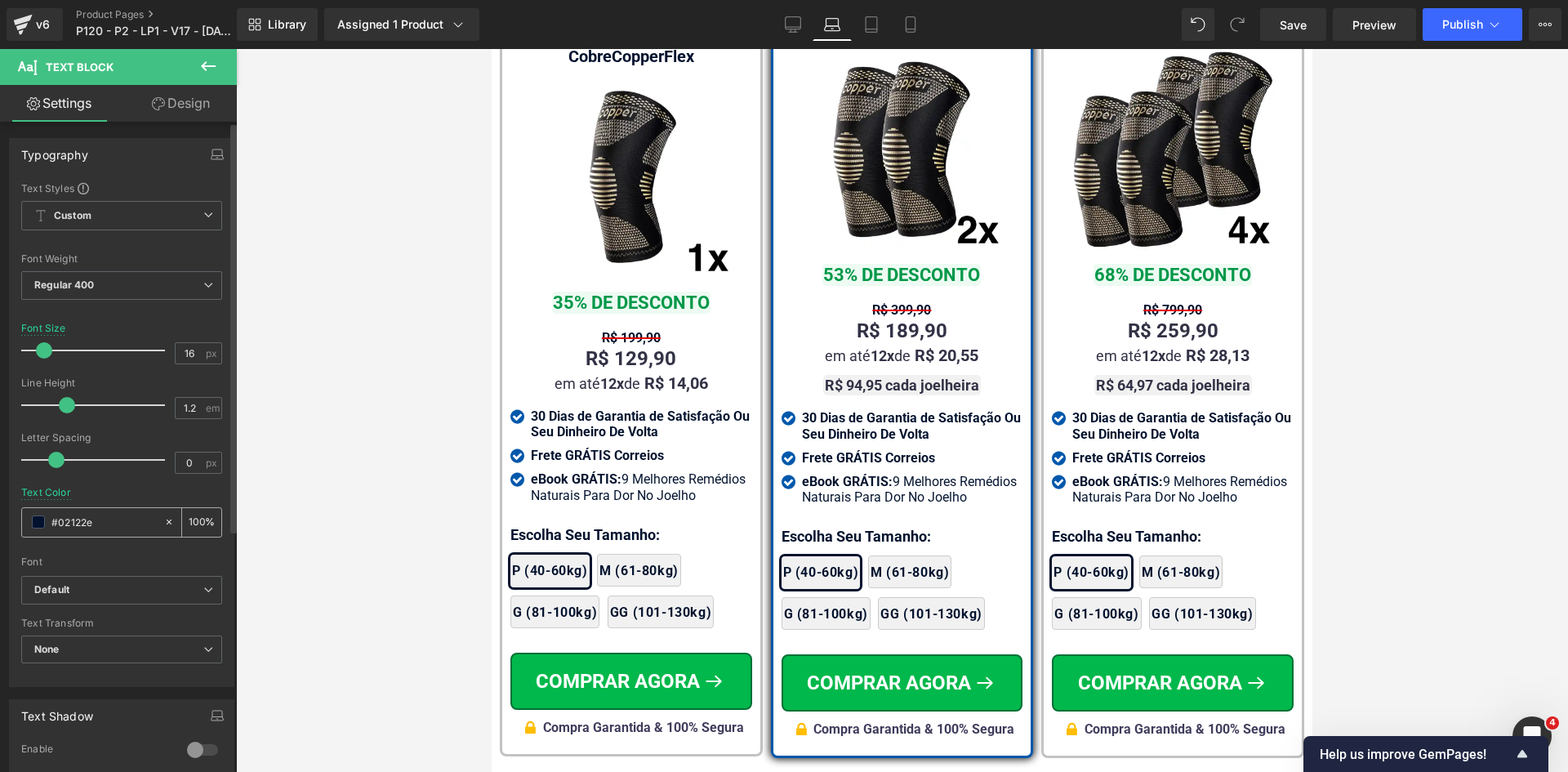
click at [83, 520] on input "#02122e" at bounding box center [104, 523] width 105 height 18
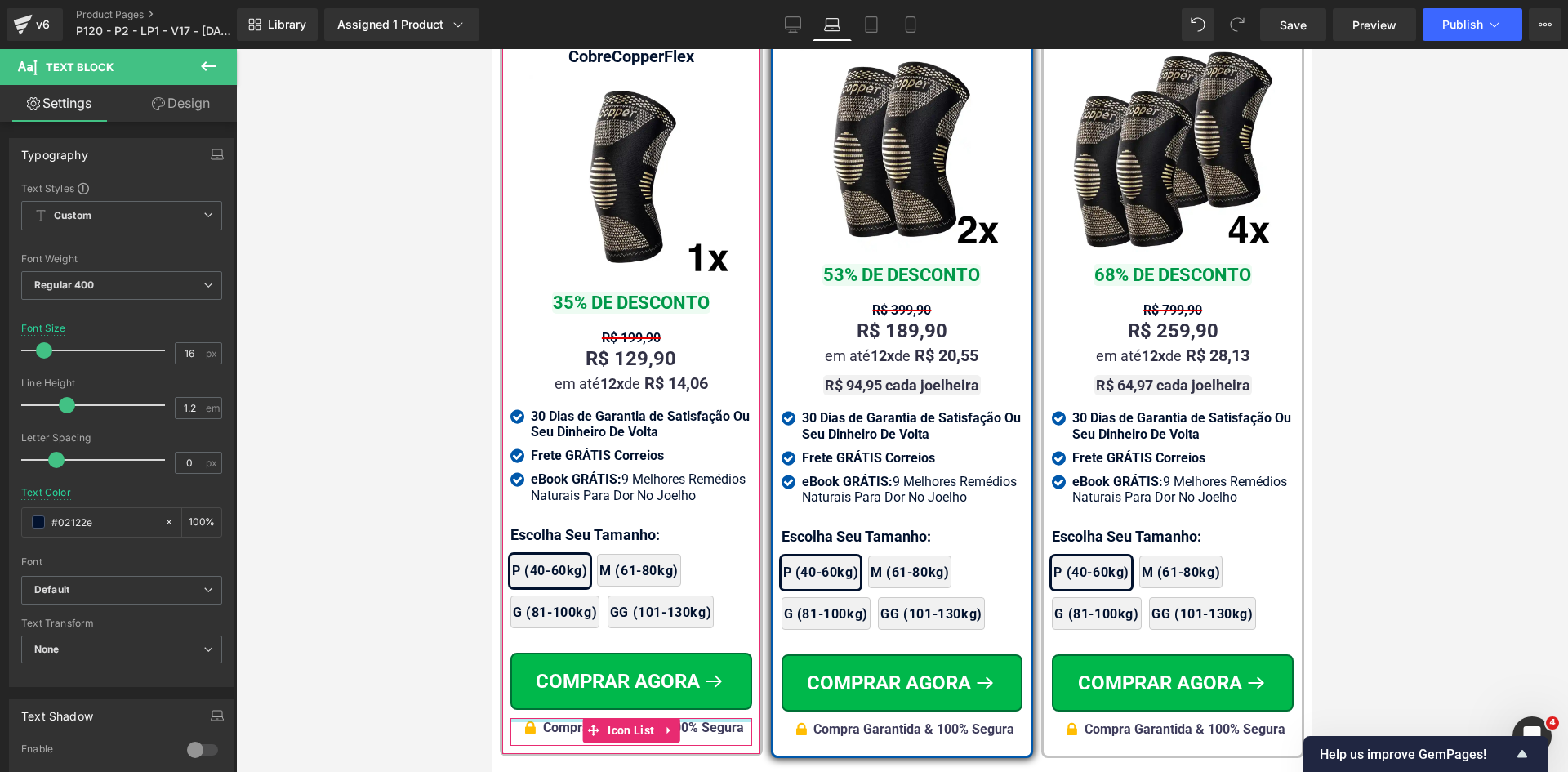
click at [702, 718] on div at bounding box center [631, 720] width 242 height 4
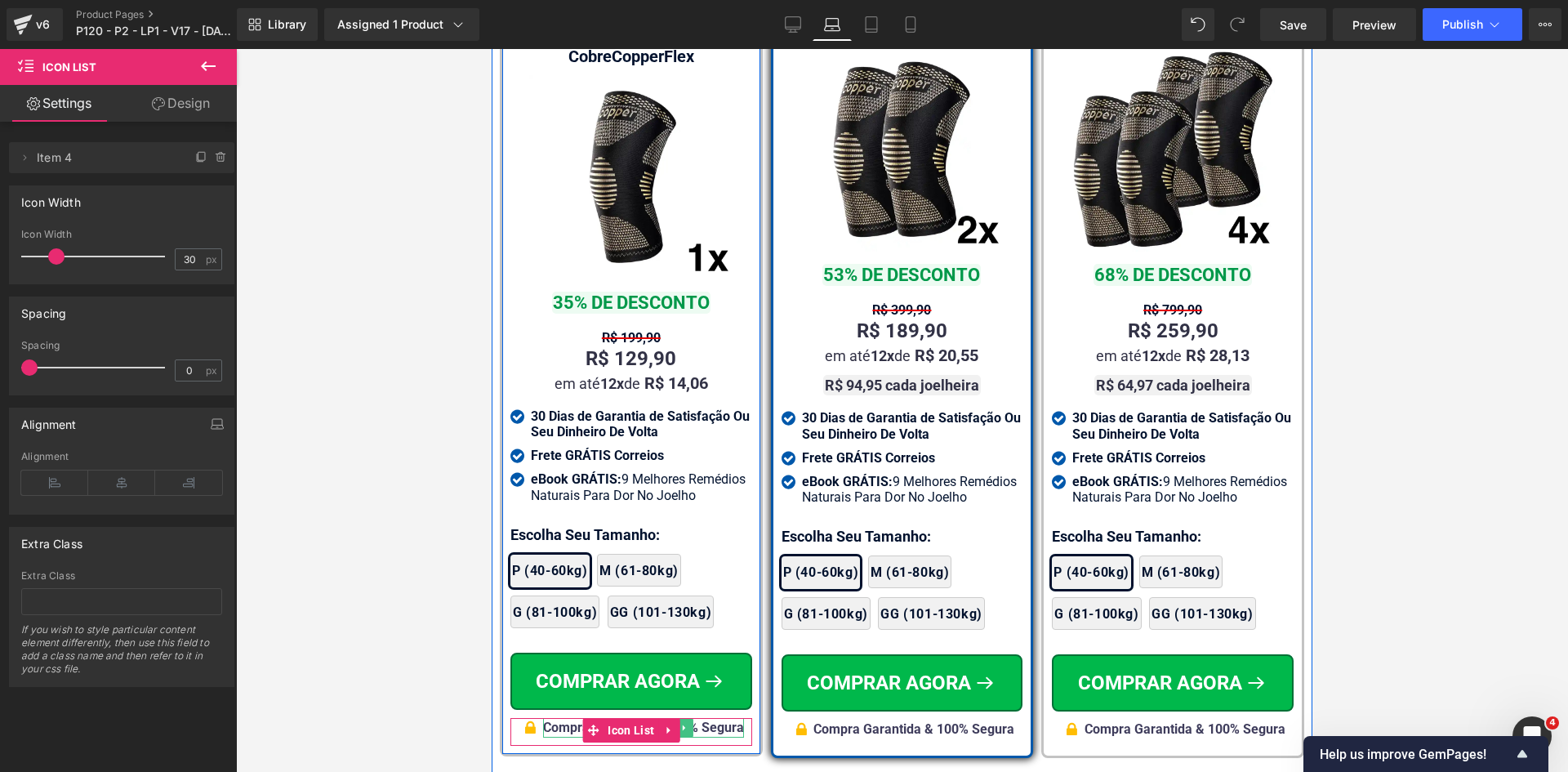
click at [697, 718] on div "Compra Garantida & 100% Segura" at bounding box center [643, 727] width 200 height 19
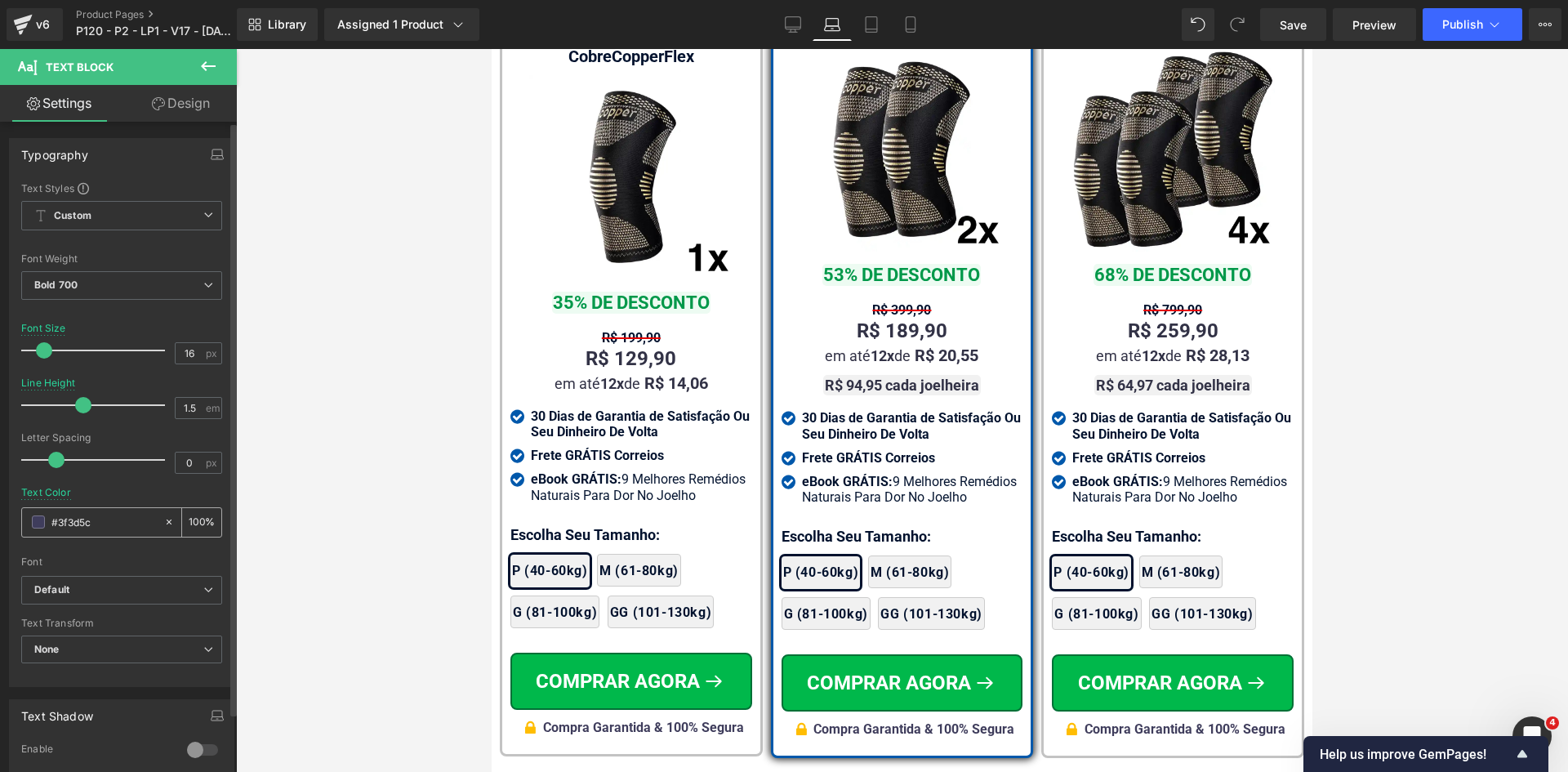
click at [113, 521] on input "#3f3d5c" at bounding box center [104, 523] width 105 height 18
paste input "02122e"
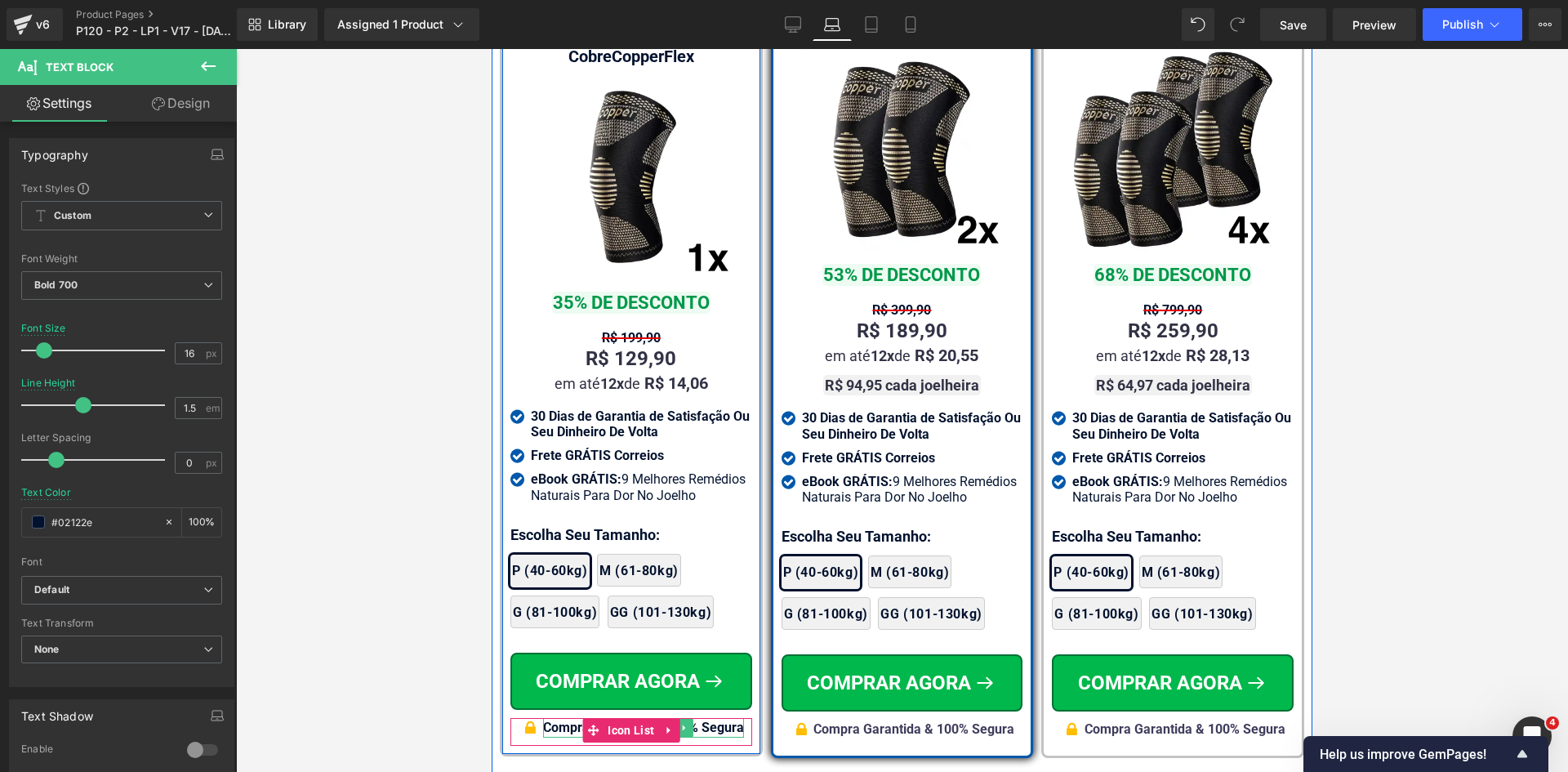
type input "#02122e"
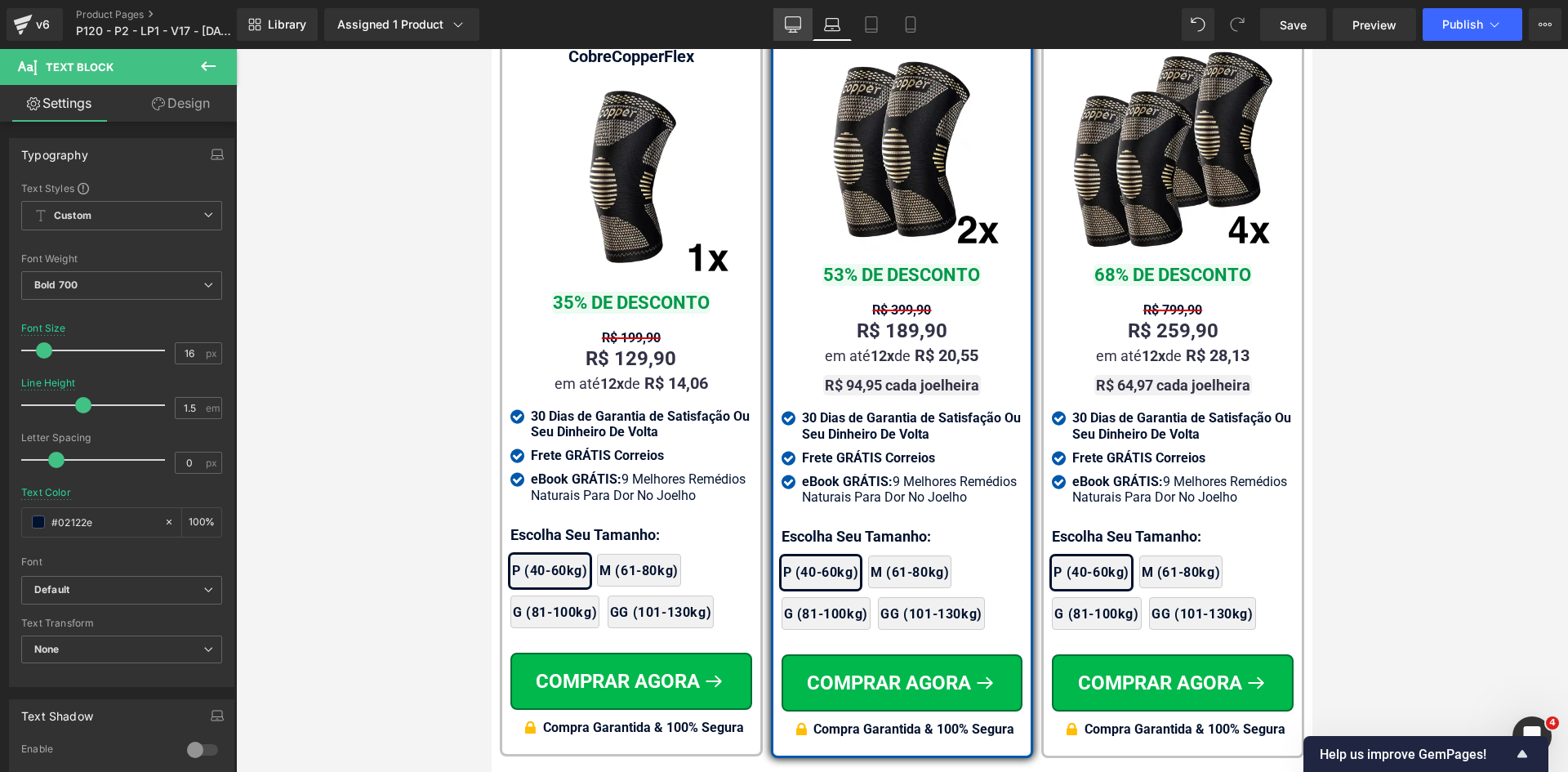
click at [788, 26] on icon at bounding box center [793, 25] width 17 height 17
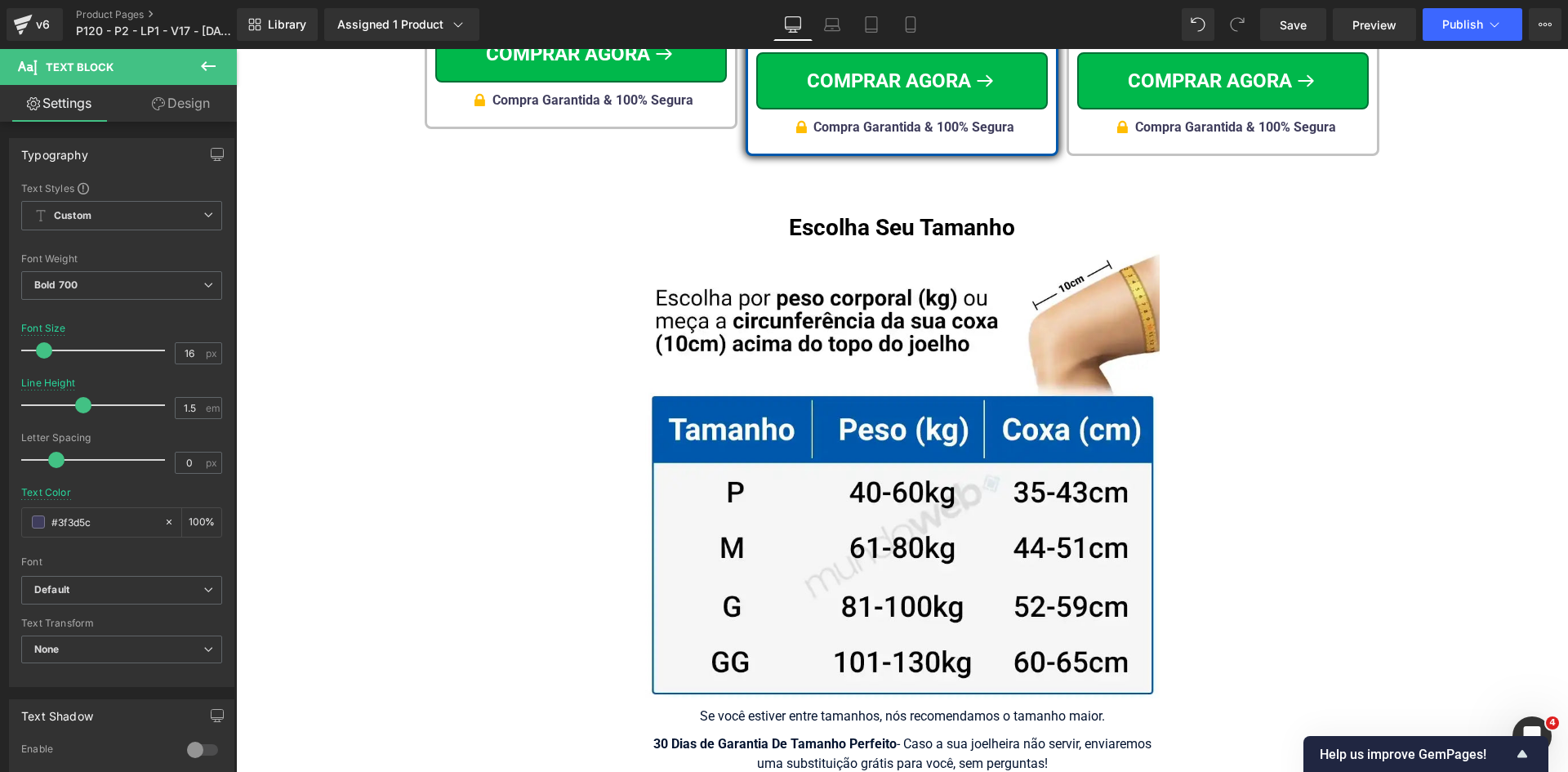
scroll to position [10224, 0]
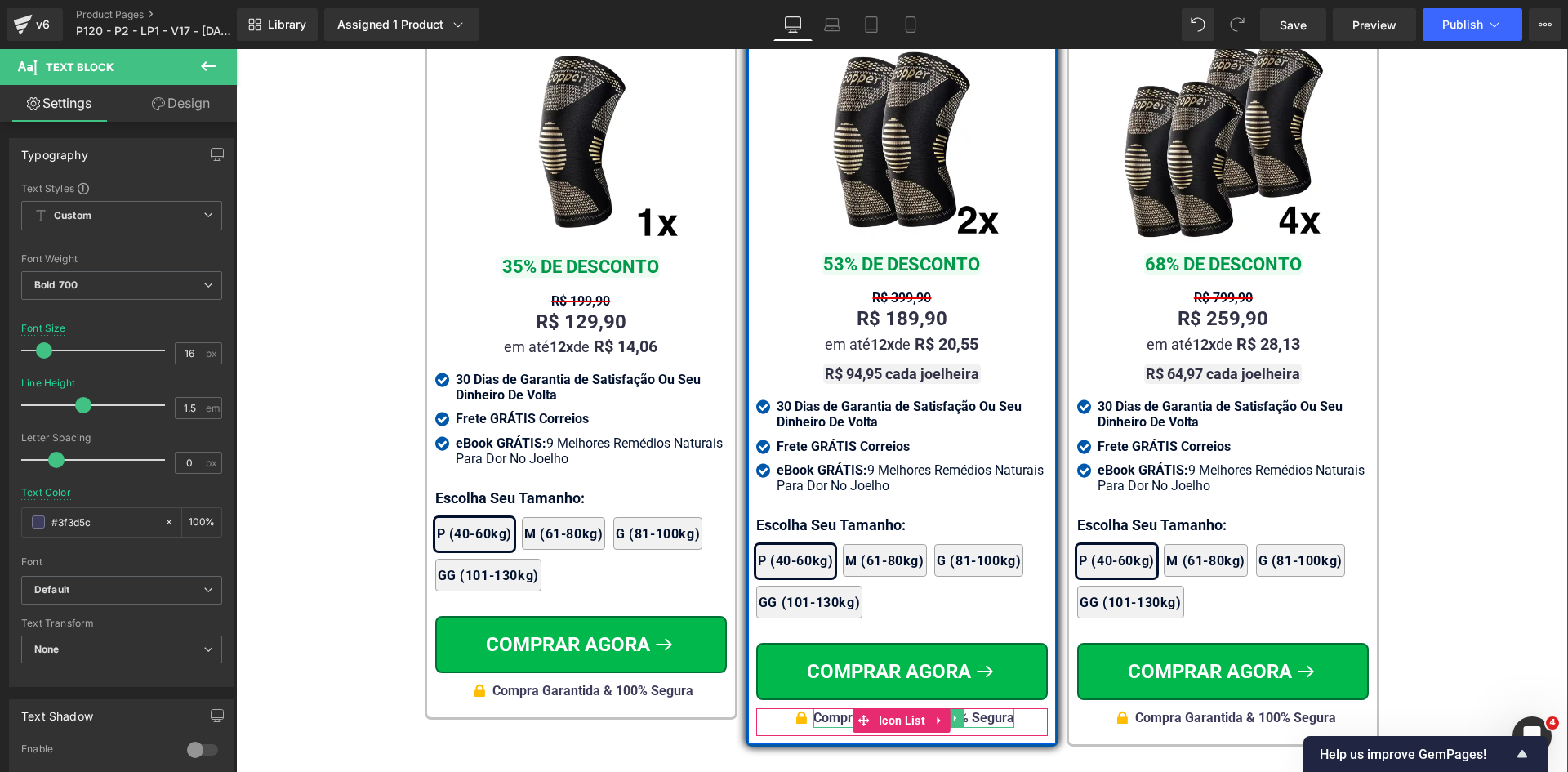
click at [992, 709] on div "Compra Garantida & 100% Segura" at bounding box center [913, 718] width 200 height 19
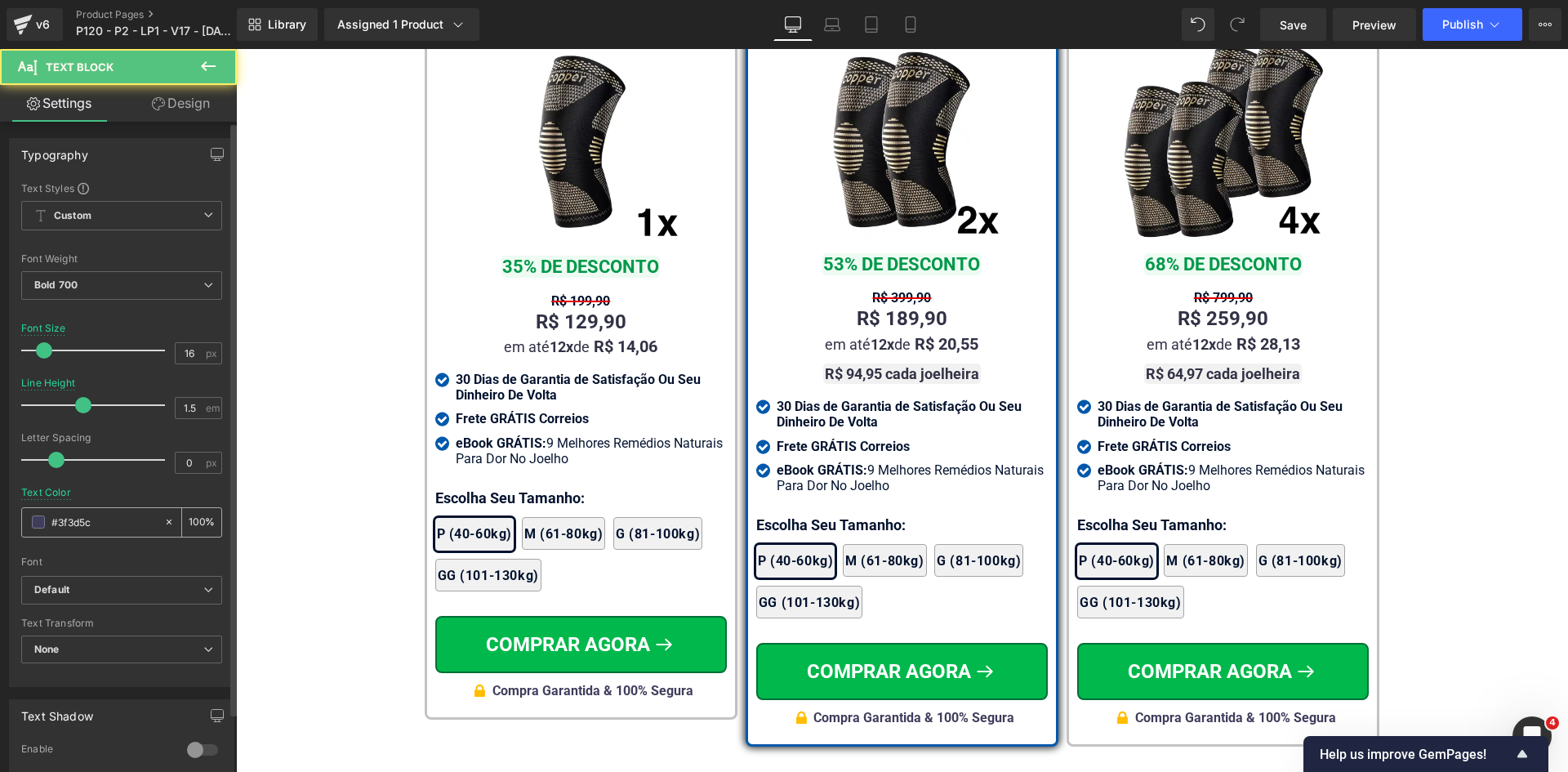
click at [84, 527] on input "#3f3d5c" at bounding box center [104, 523] width 105 height 18
paste input "02122e"
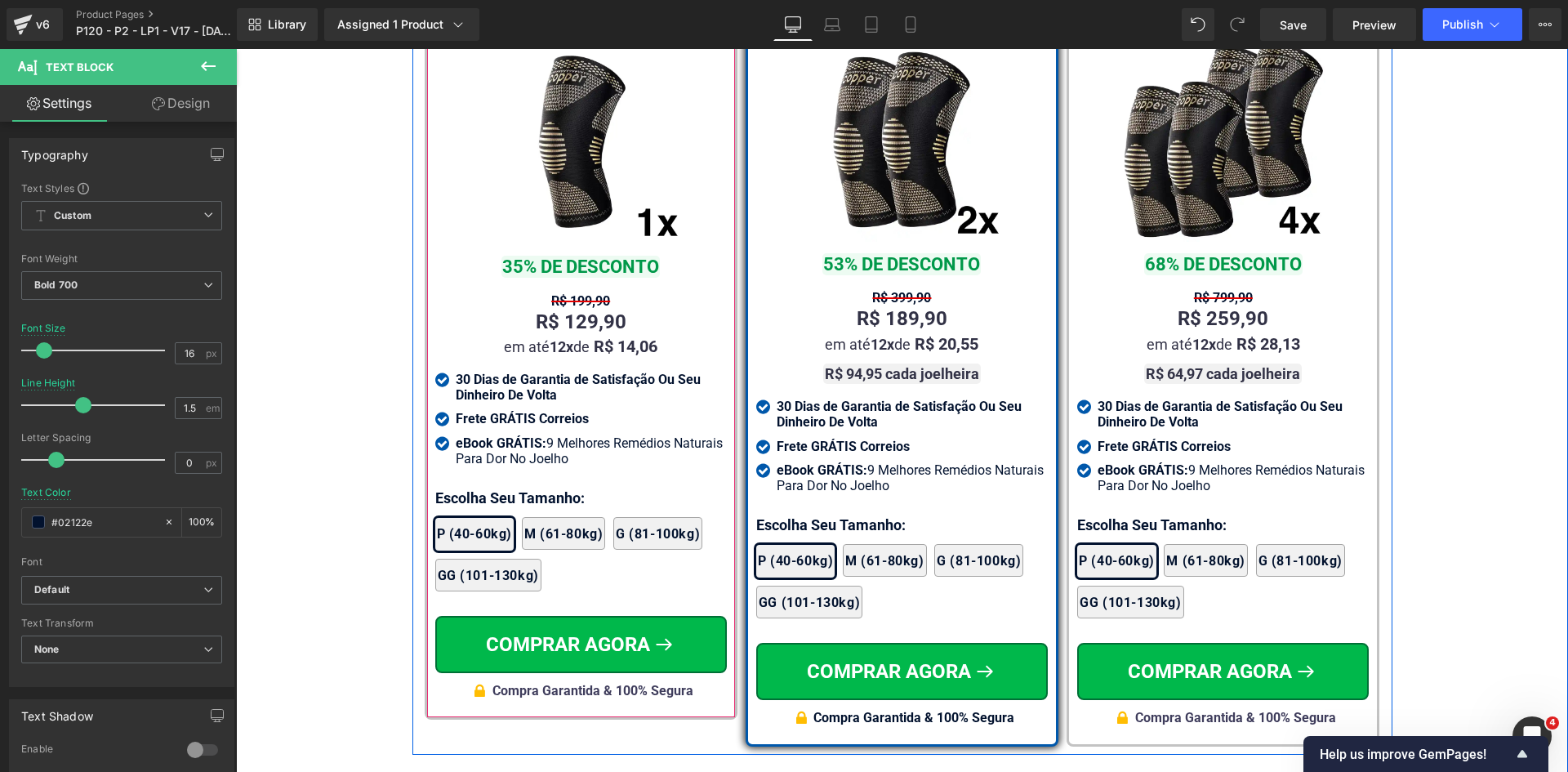
type input "#02122e"
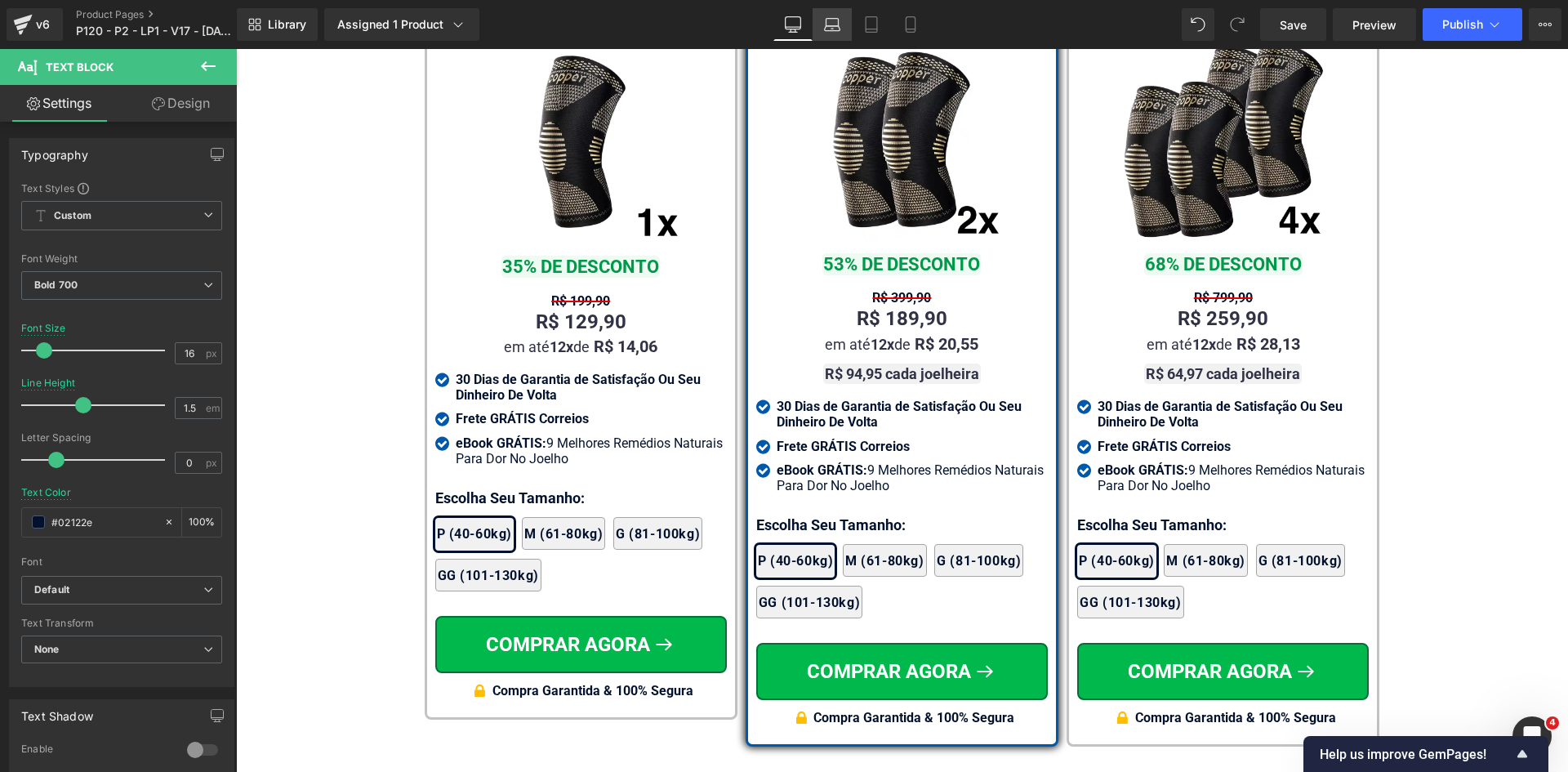
click at [831, 26] on icon at bounding box center [832, 25] width 17 height 17
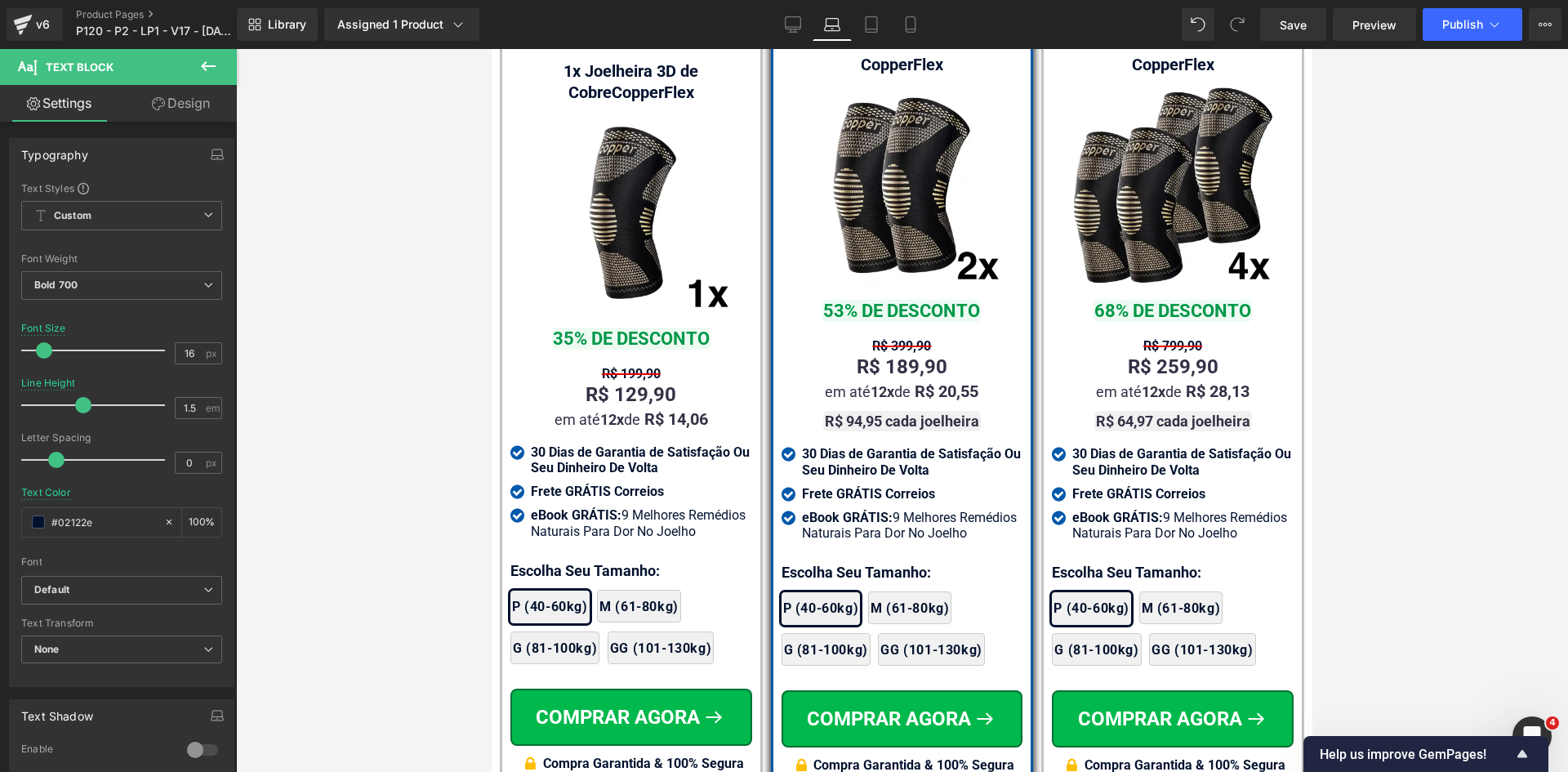
scroll to position [10407, 0]
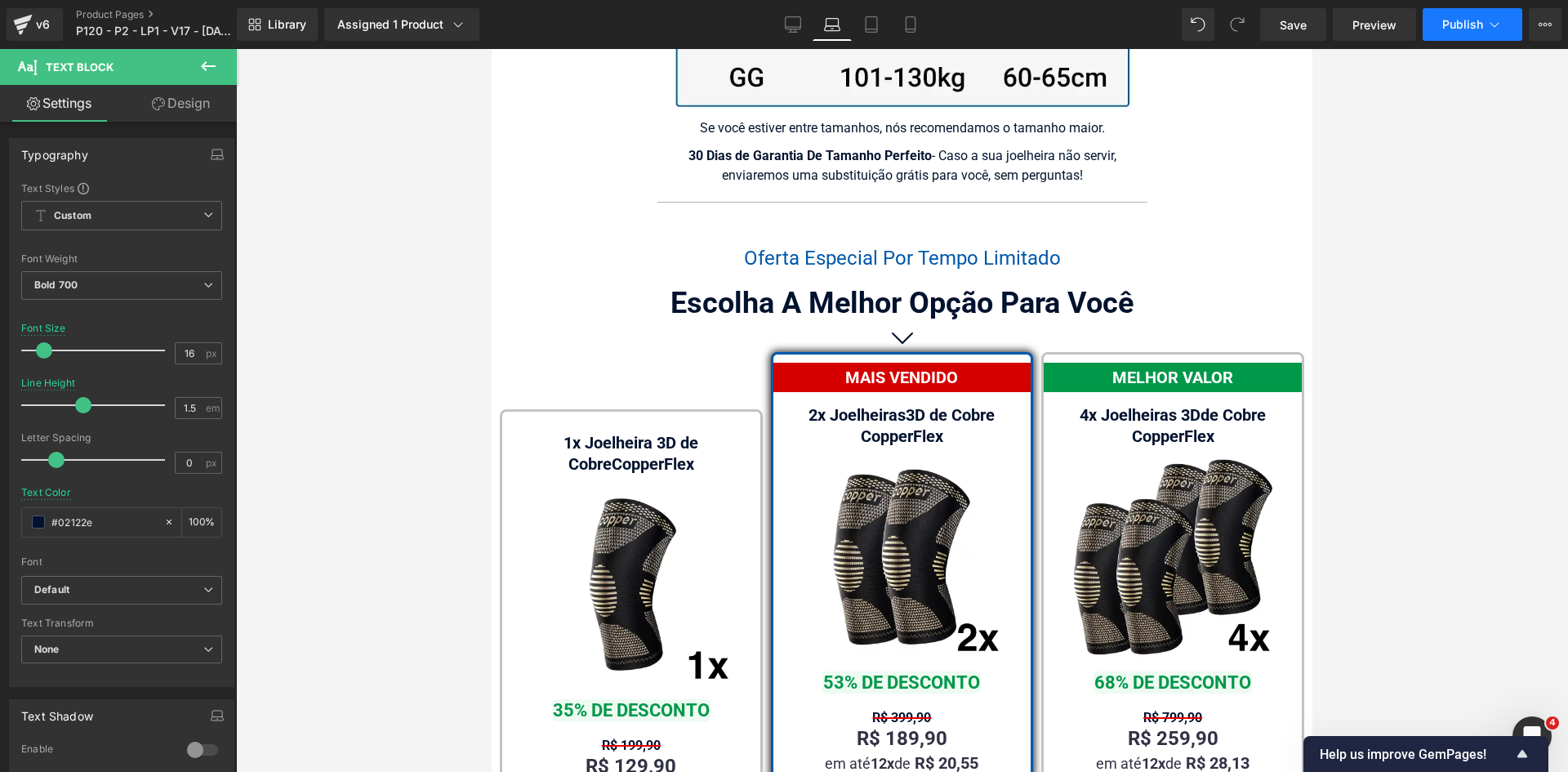
click at [1461, 31] on button "Publish" at bounding box center [1472, 25] width 99 height 33
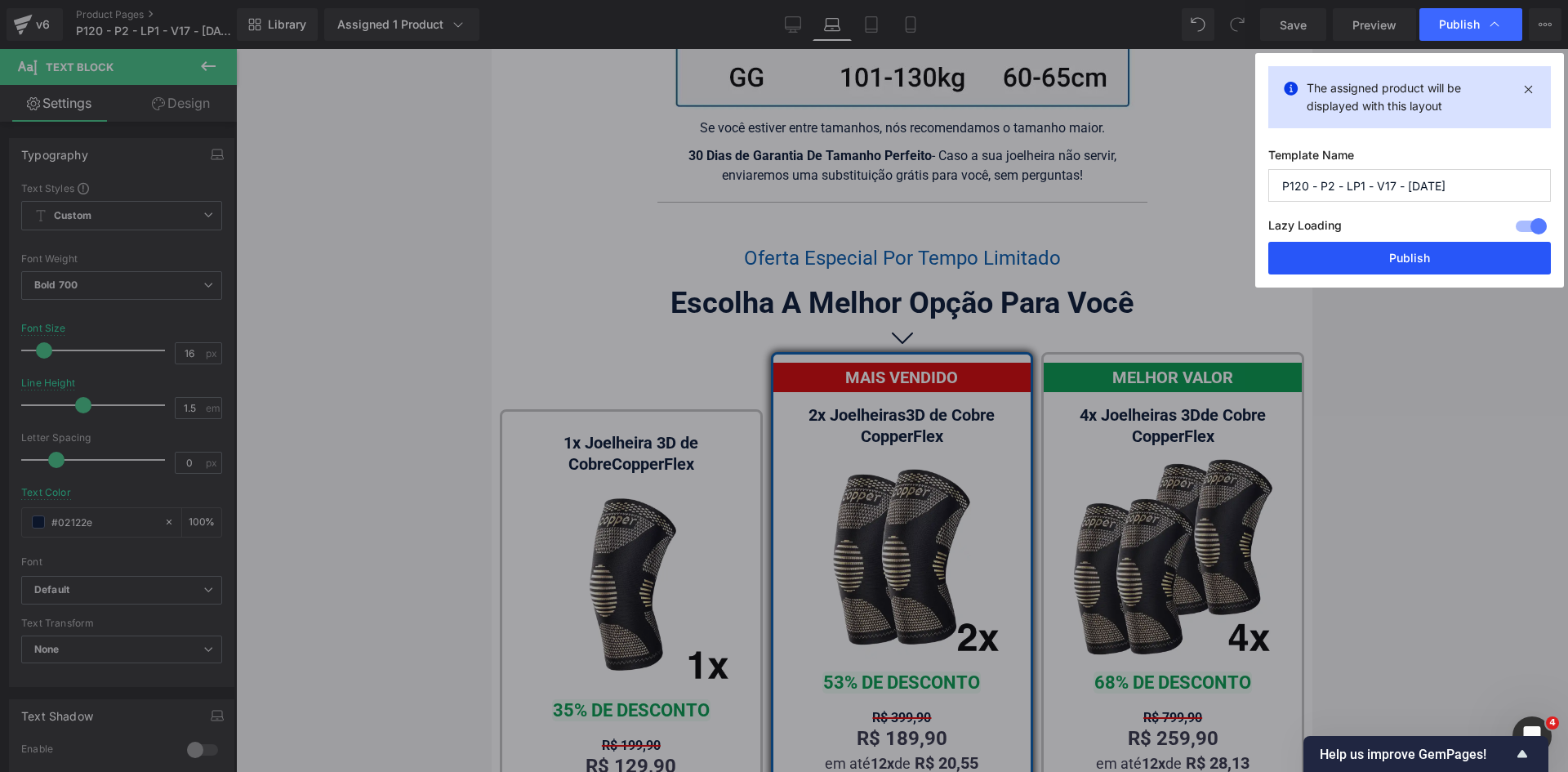
click at [1427, 259] on button "Publish" at bounding box center [1409, 259] width 282 height 33
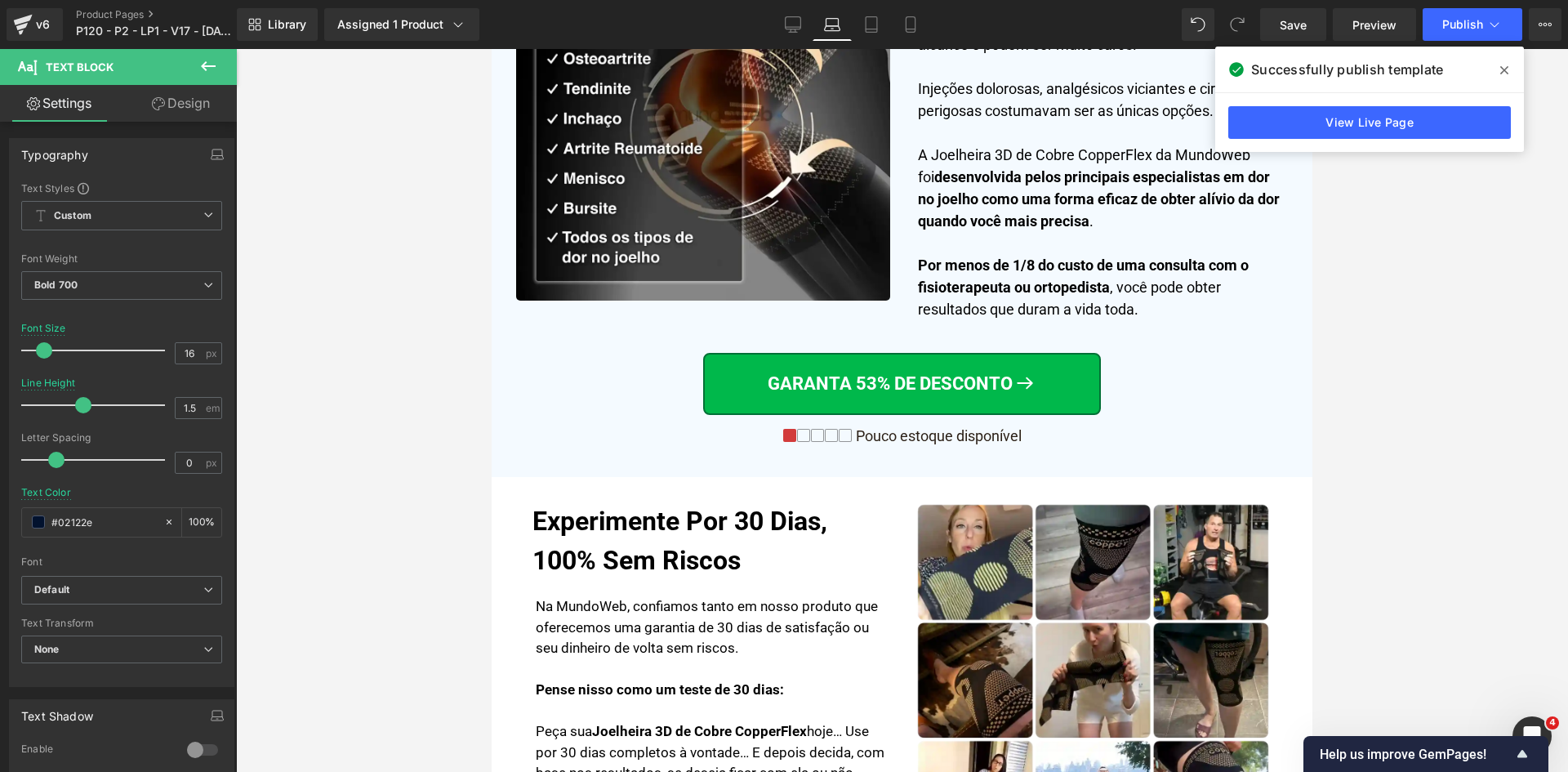
scroll to position [0, 0]
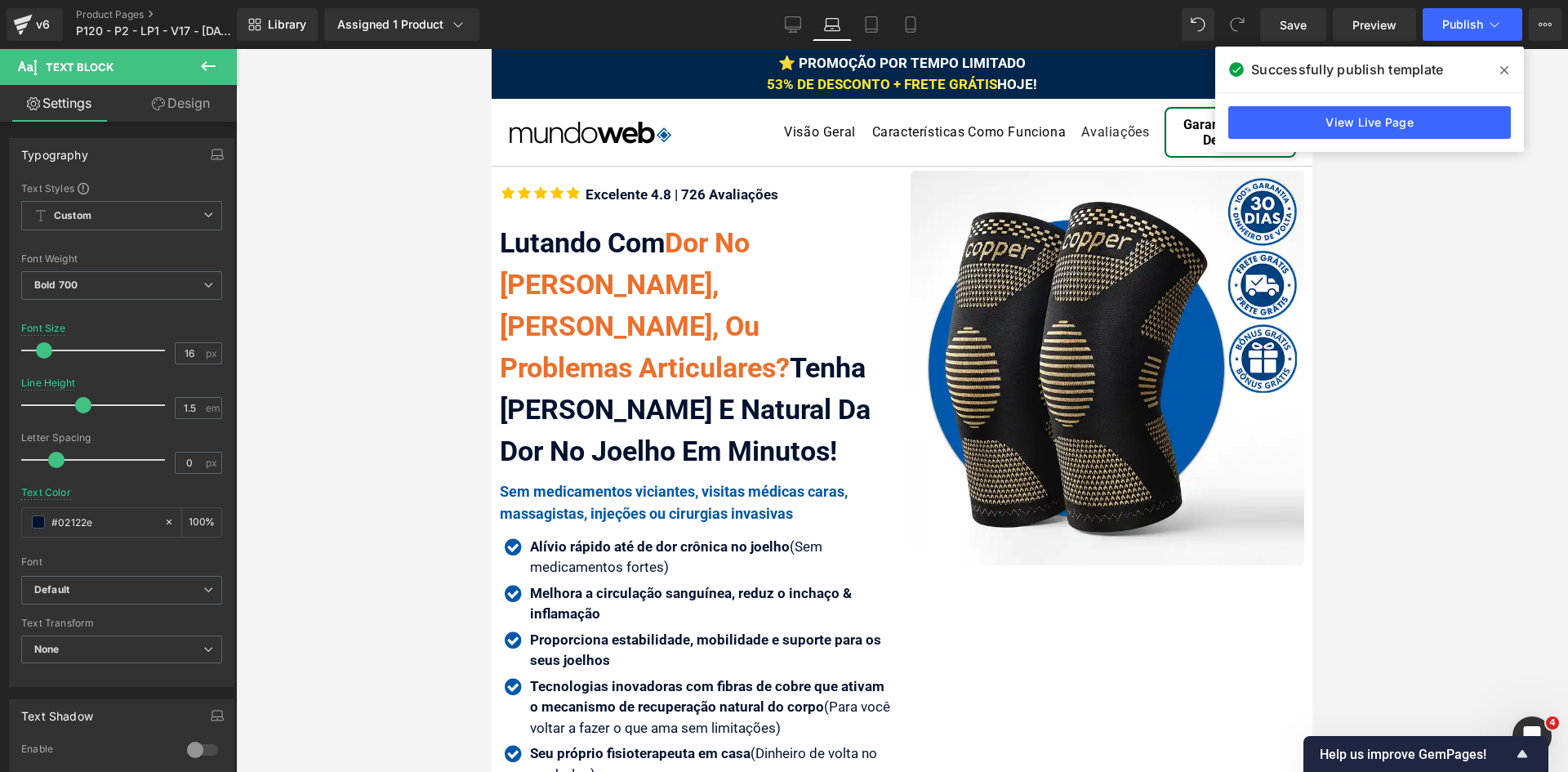
drag, startPoint x: 1307, startPoint y: 564, endPoint x: 1844, endPoint y: 113, distance: 701.3
click at [913, 36] on link "Mobile" at bounding box center [910, 25] width 40 height 33
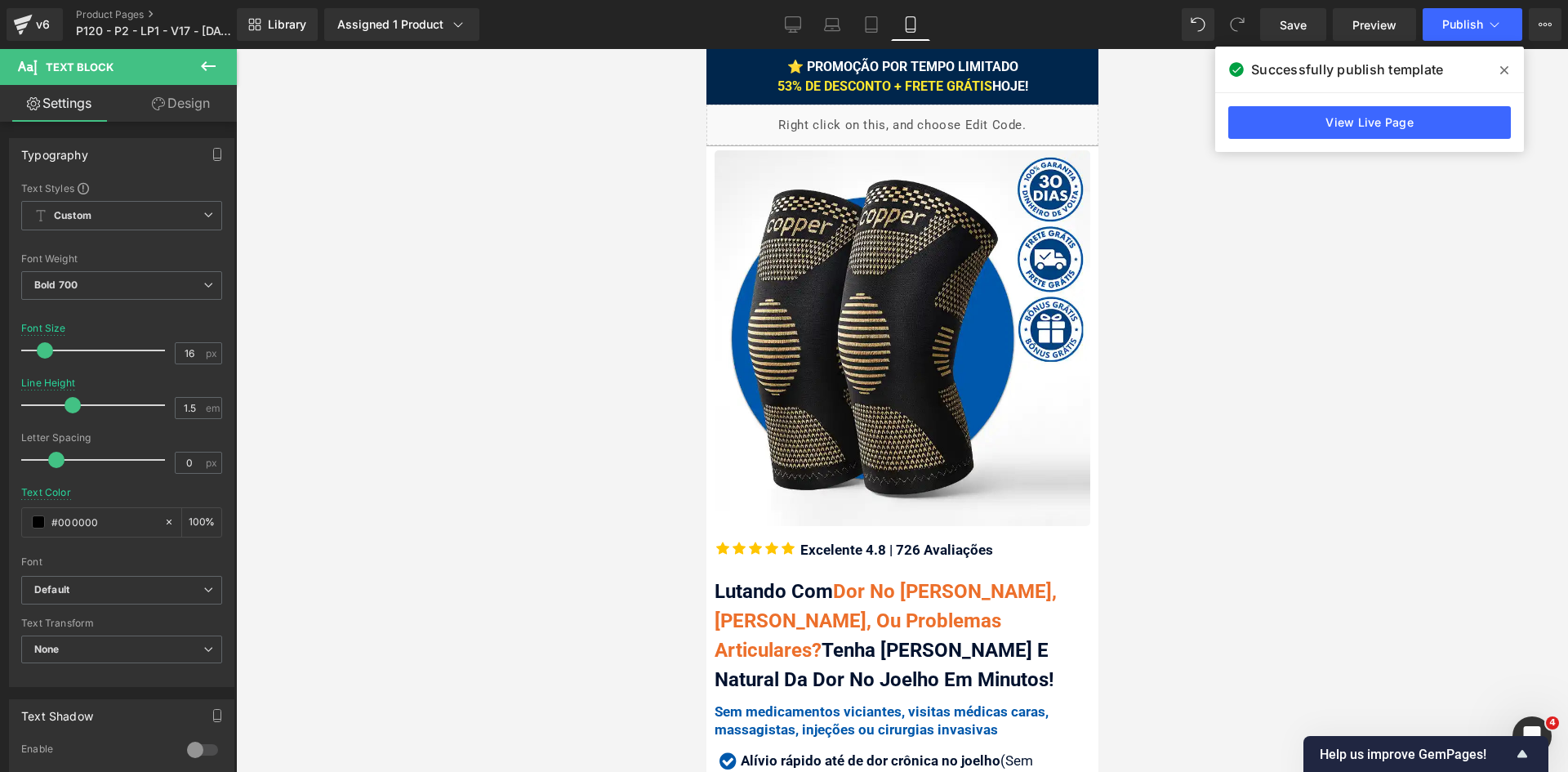
click at [1502, 74] on icon at bounding box center [1504, 70] width 8 height 8
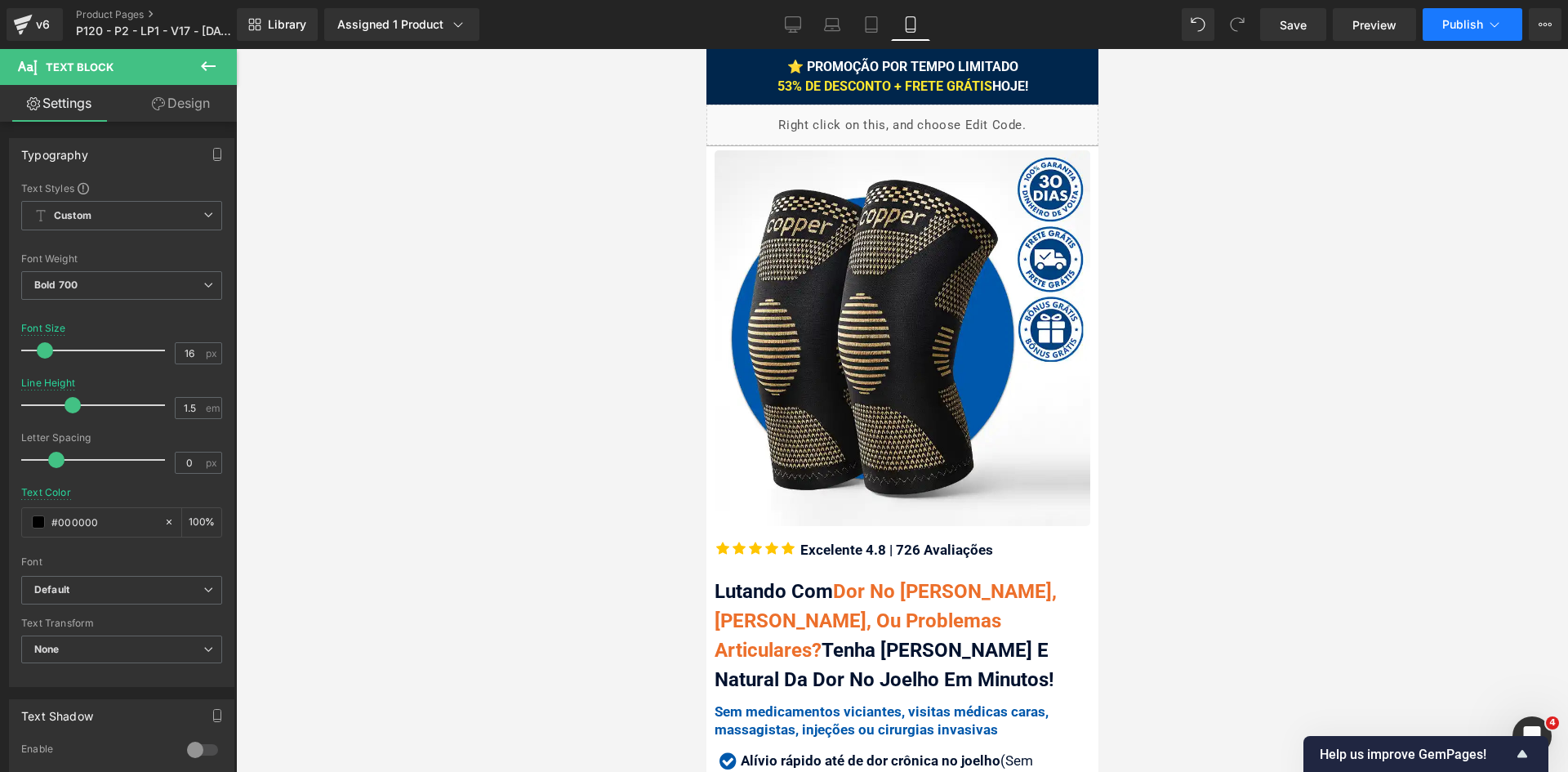
click at [1469, 38] on button "Publish" at bounding box center [1472, 25] width 99 height 33
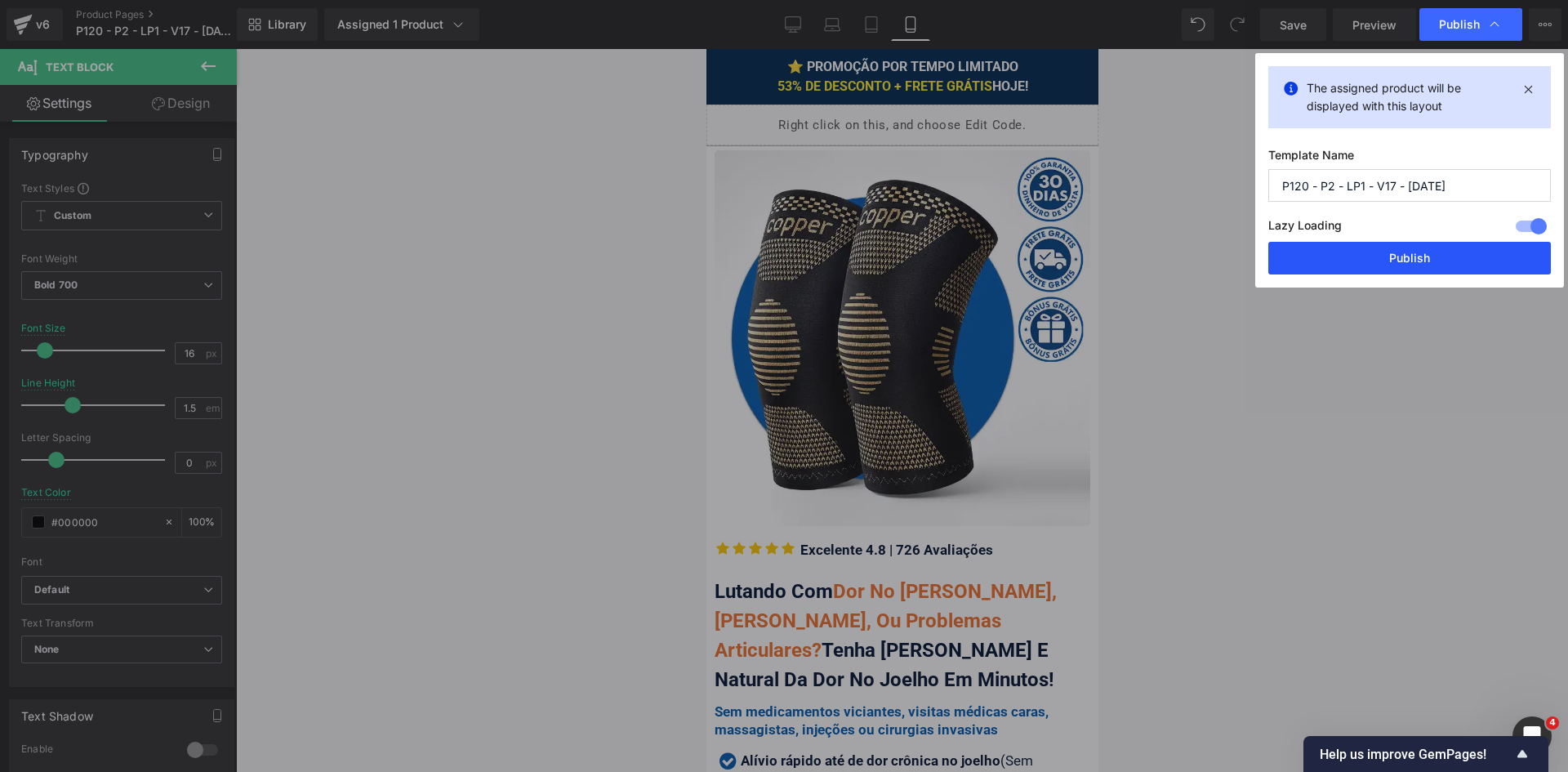
click at [1448, 269] on button "Publish" at bounding box center [1409, 259] width 282 height 33
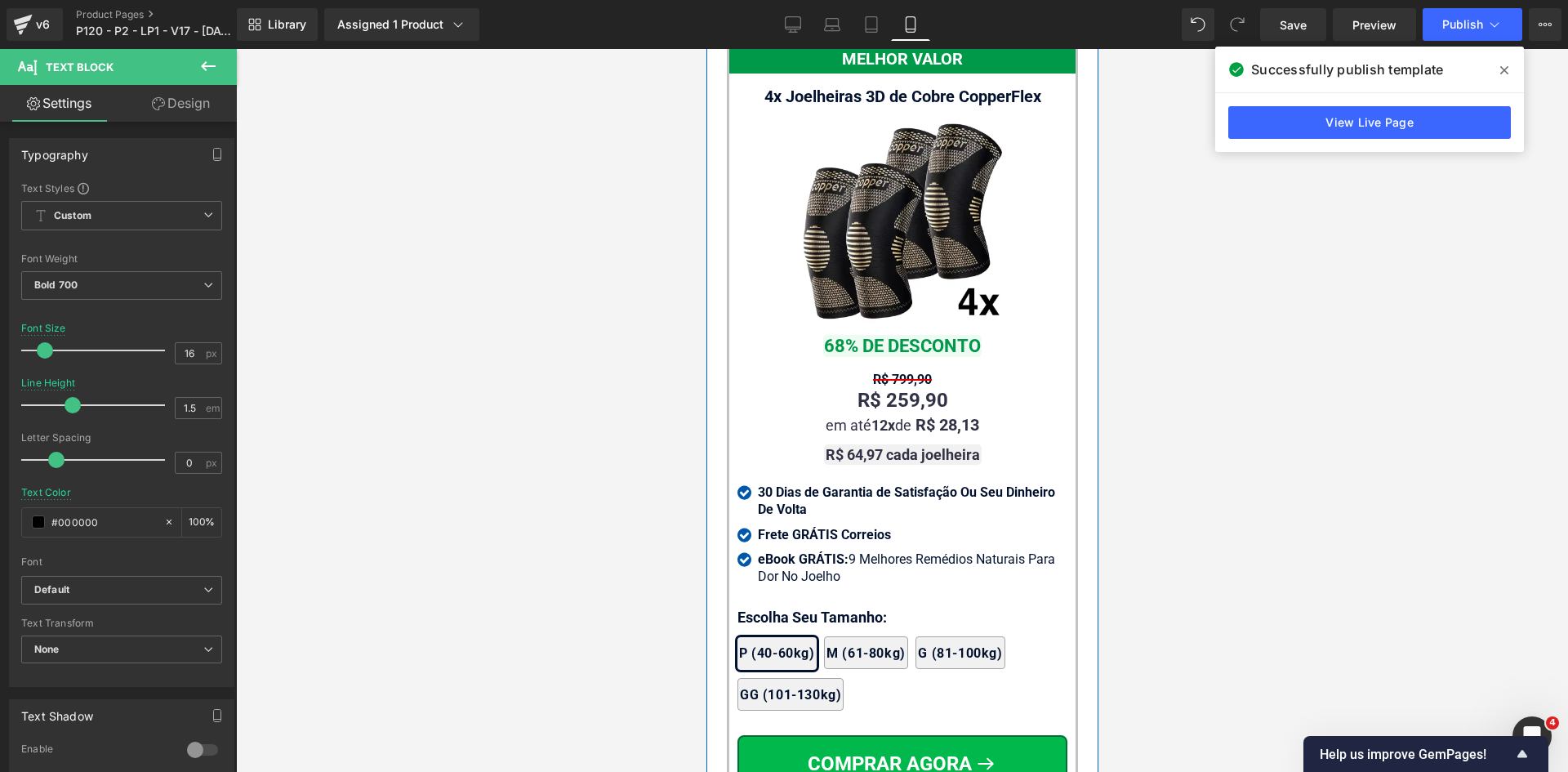
scroll to position [15811, 0]
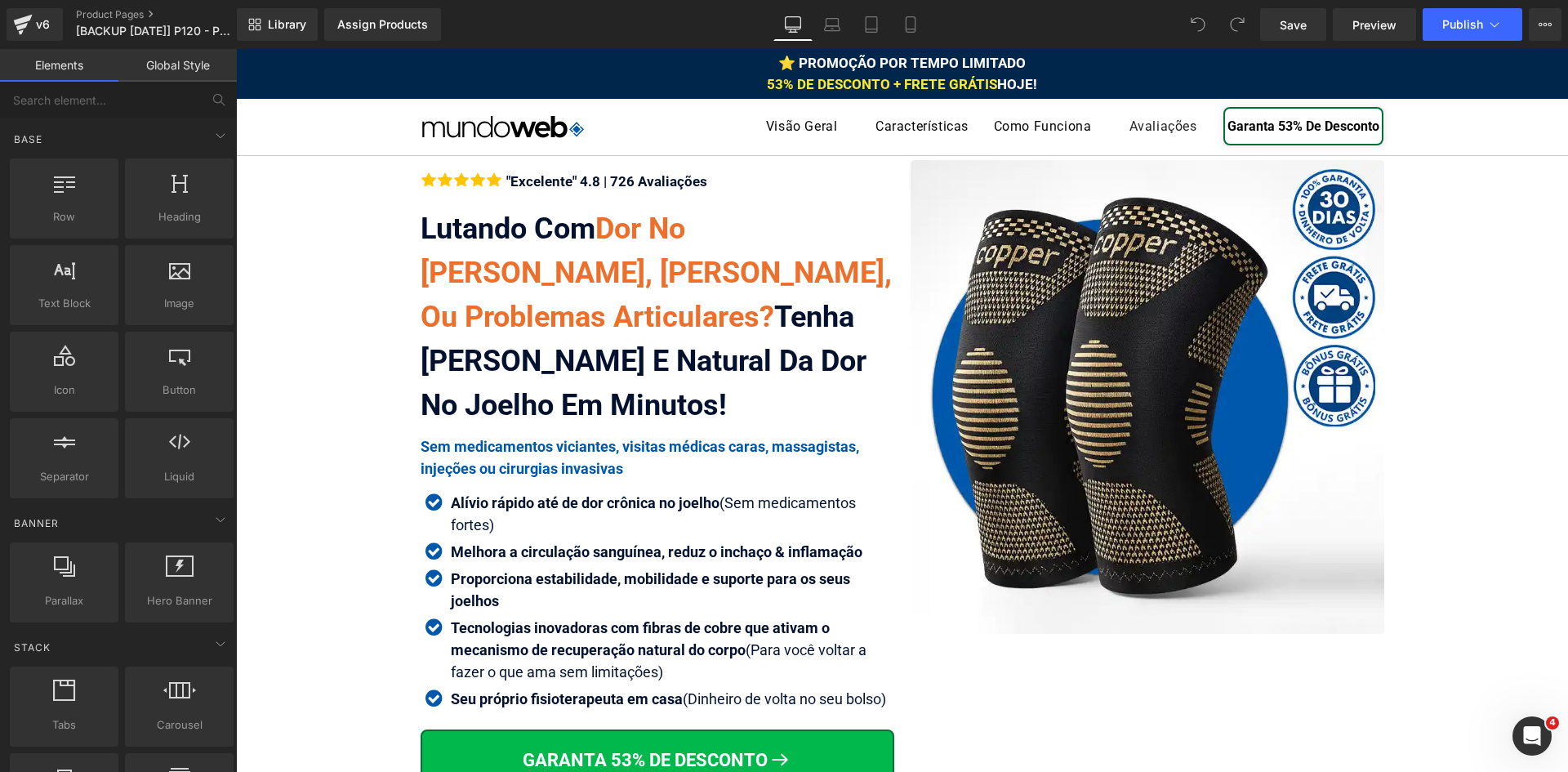
drag, startPoint x: 353, startPoint y: 252, endPoint x: 515, endPoint y: 52, distance: 257.4
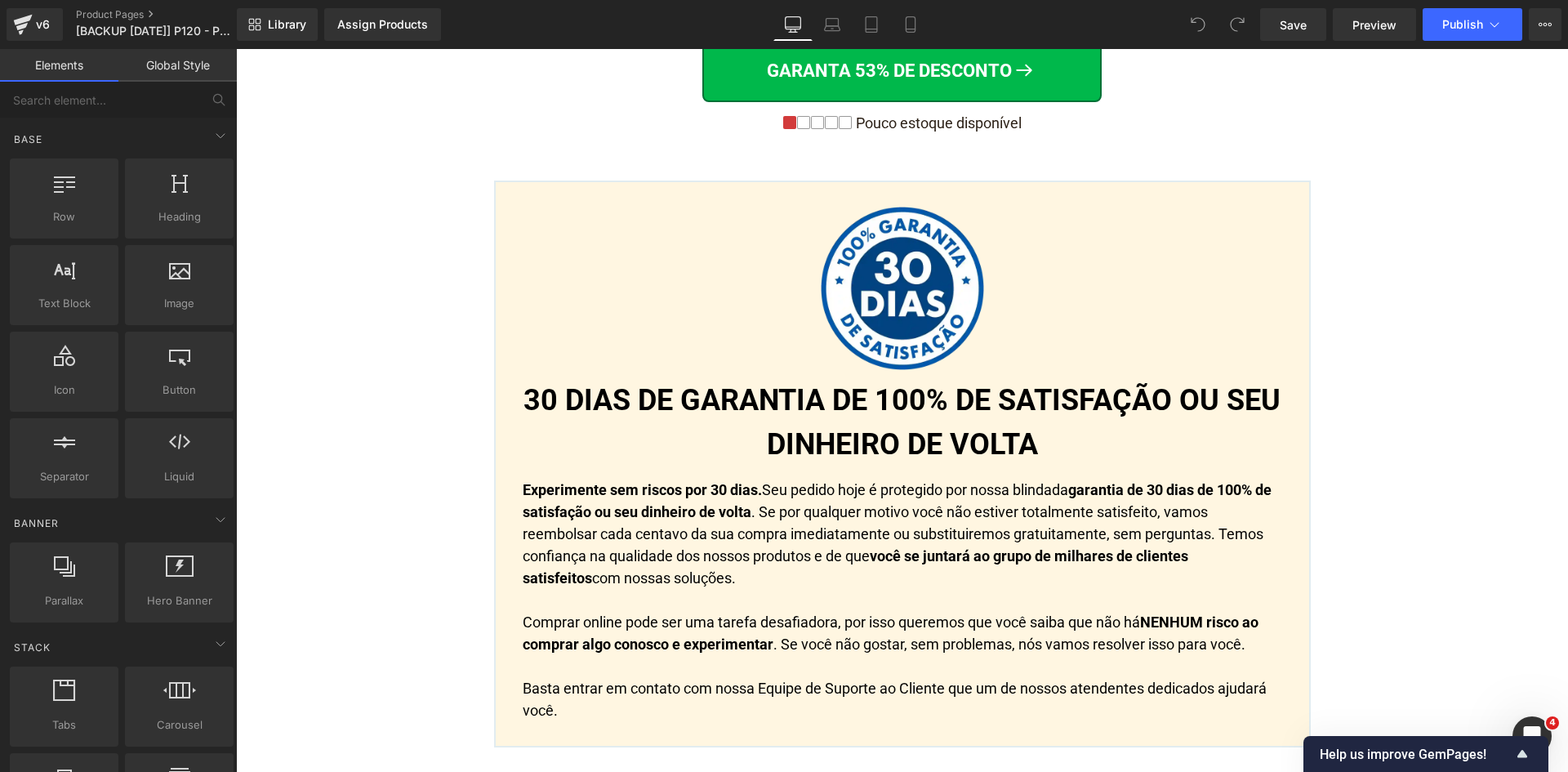
scroll to position [11231, 0]
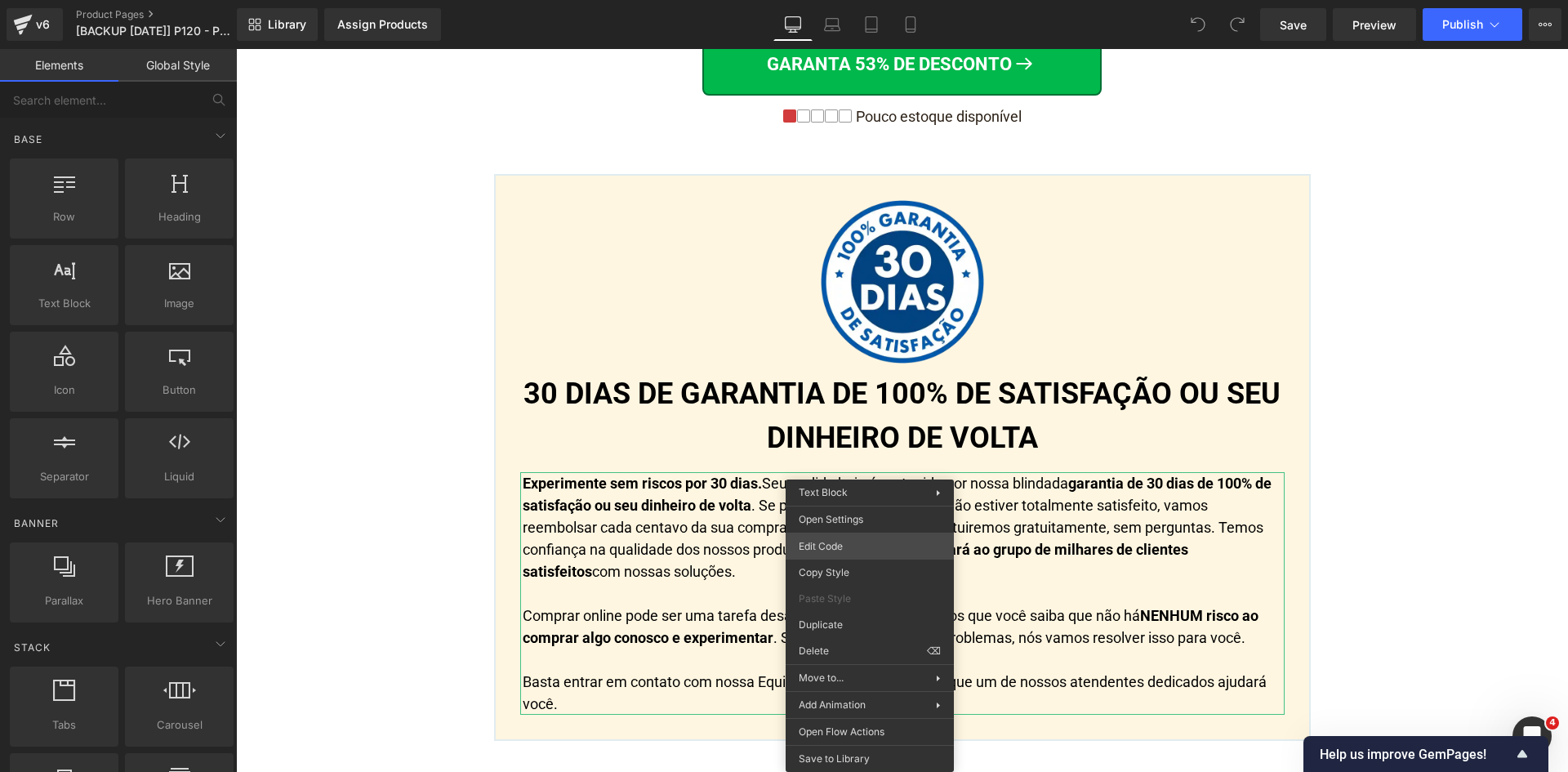
click at [870, 0] on div "You are previewing how the will restyle your page. You can not edit Elements in…" at bounding box center [784, 0] width 1568 height 0
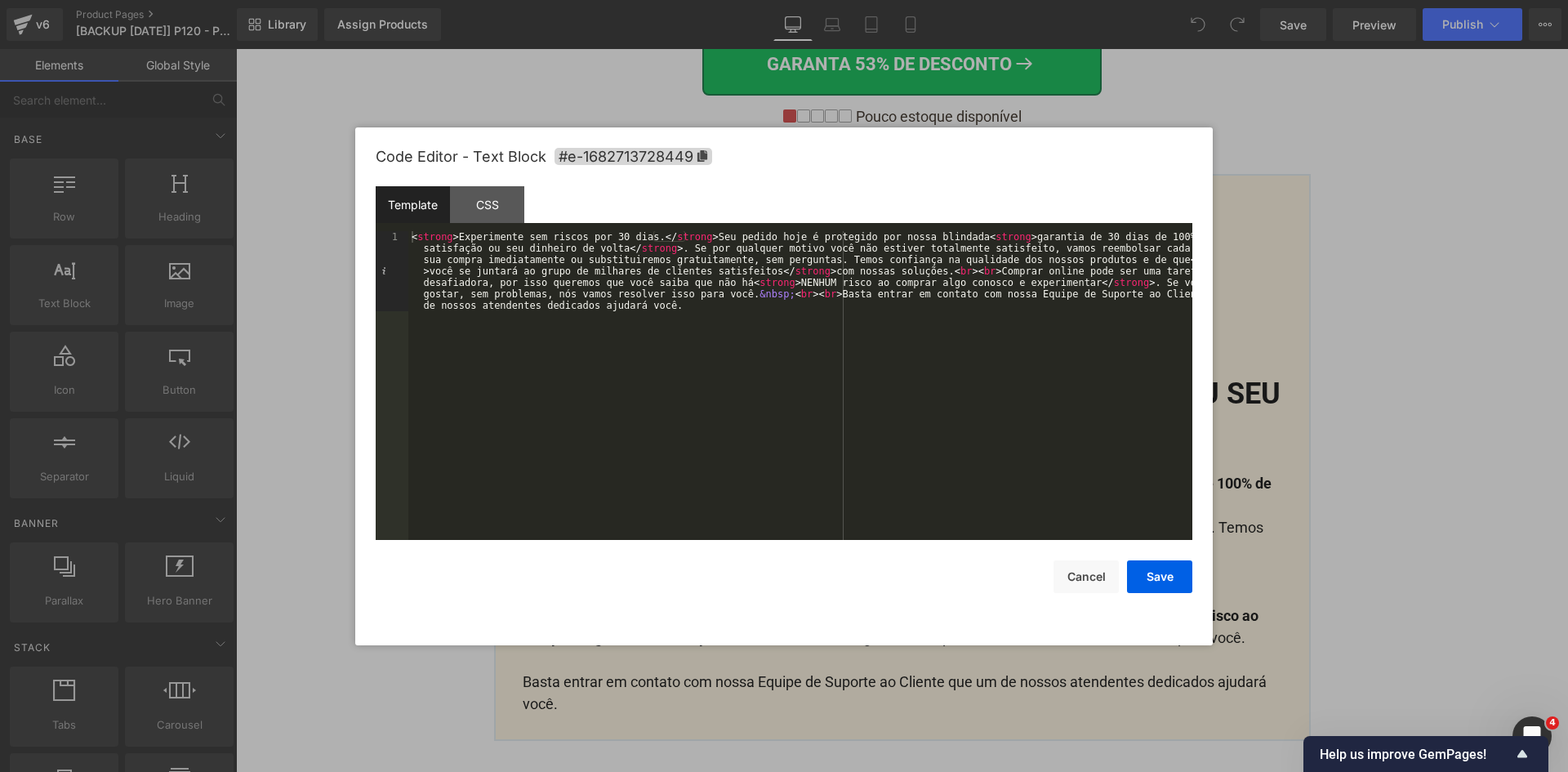
click at [915, 411] on div "< strong > Experimente sem riscos por 30 dias. </ strong > Seu pedido hoje é pr…" at bounding box center [800, 466] width 784 height 469
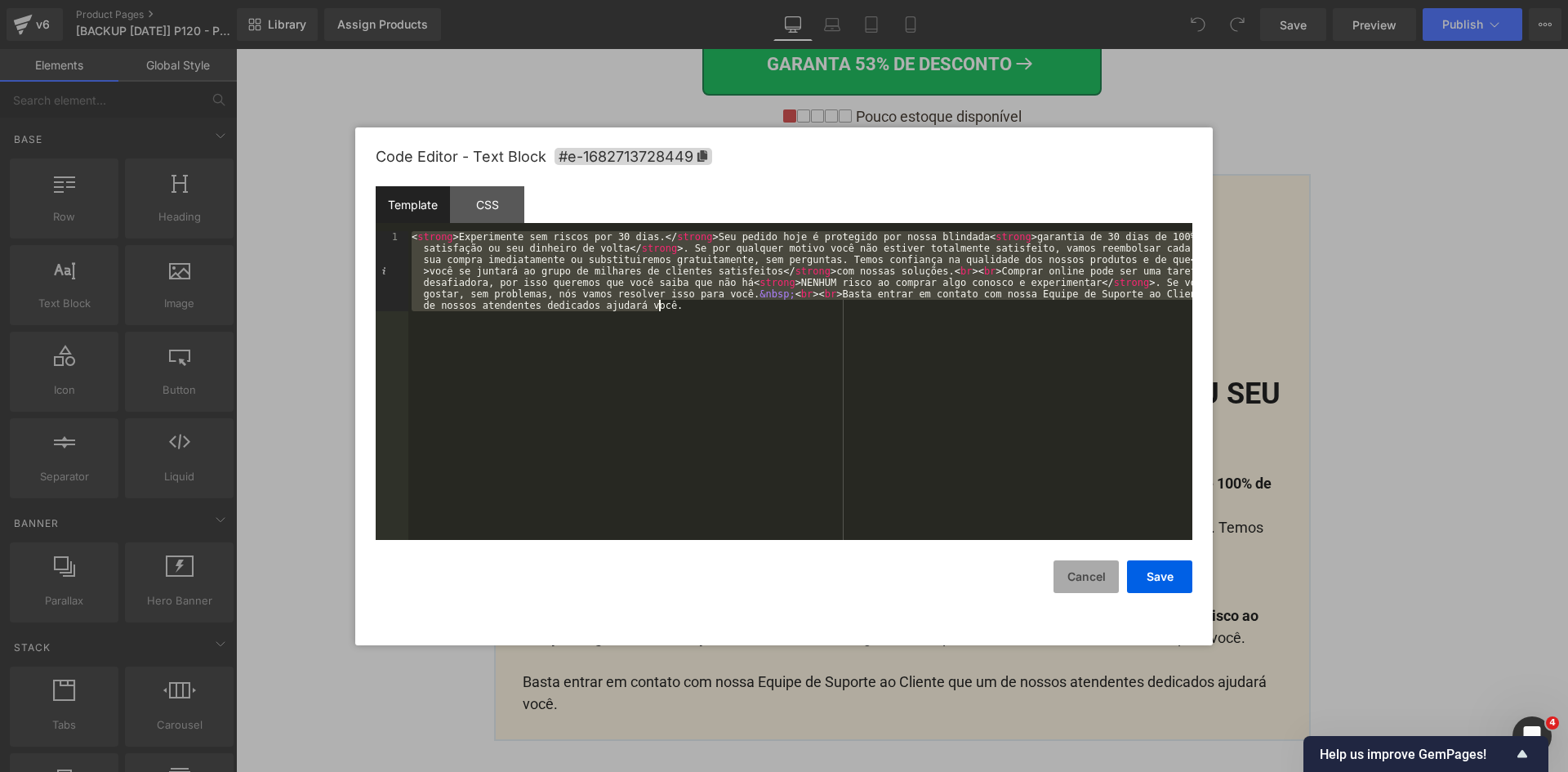
click at [1088, 587] on button "Cancel" at bounding box center [1085, 577] width 65 height 33
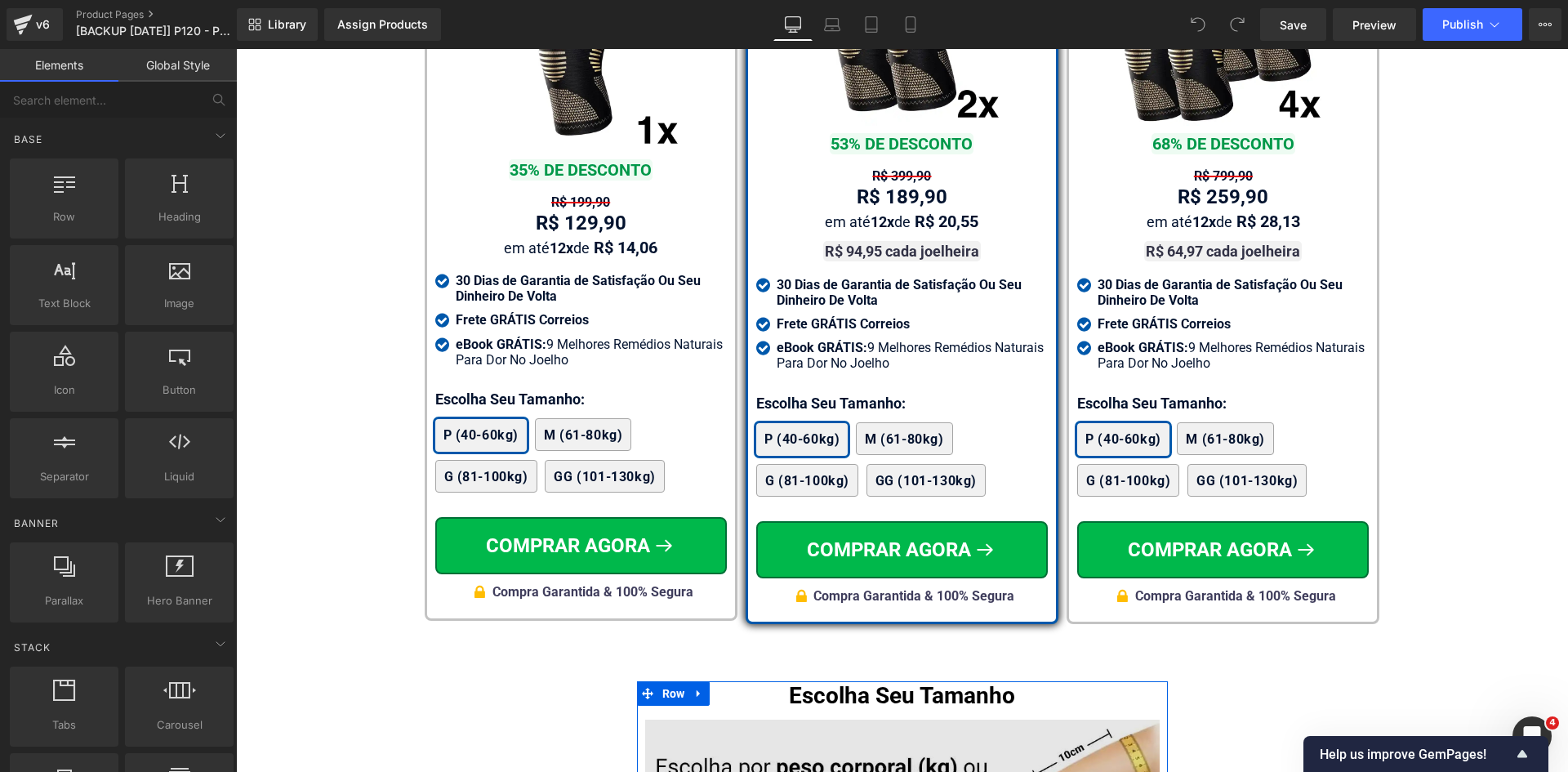
scroll to position [9679, 0]
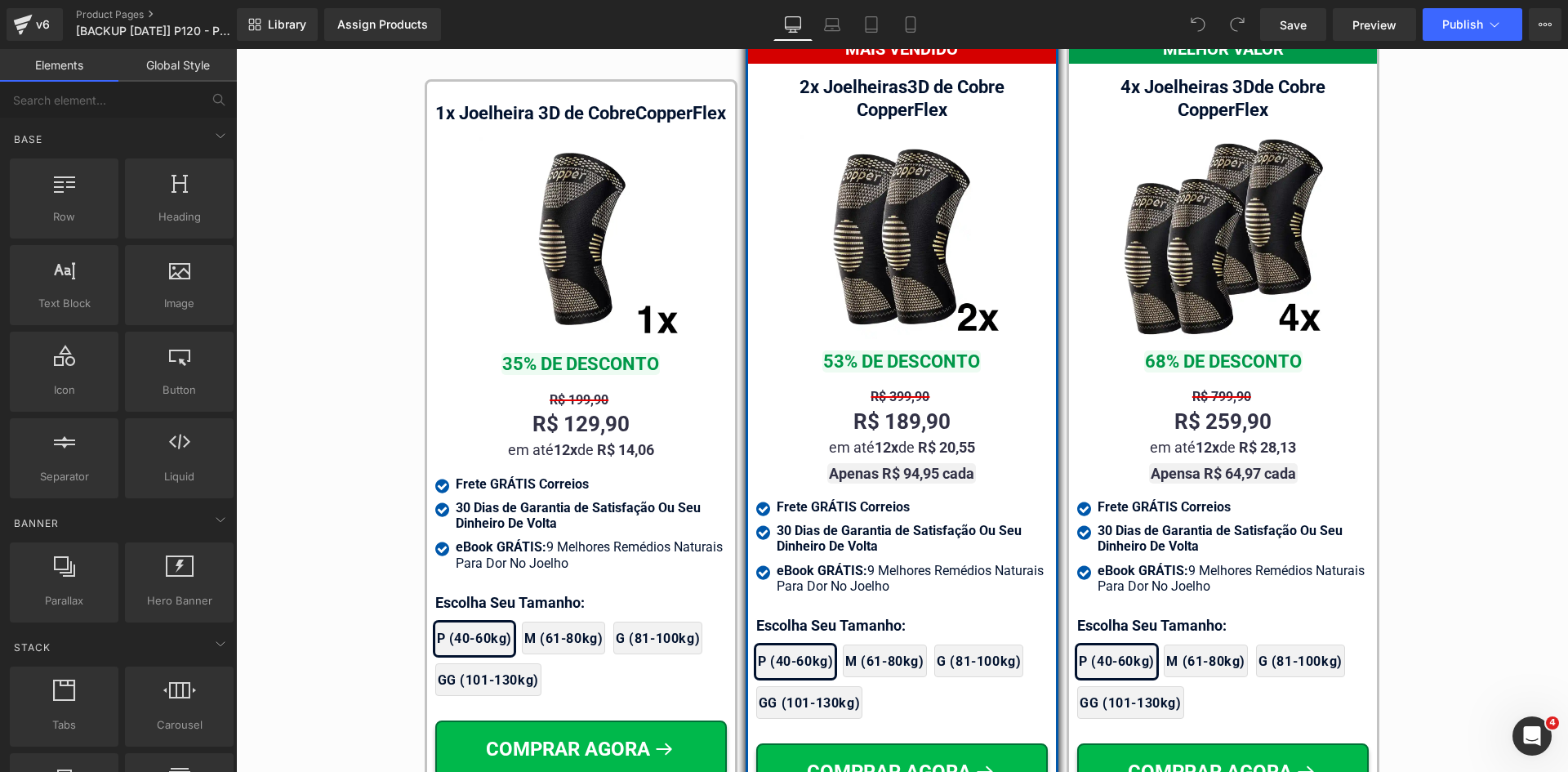
scroll to position [9351, 0]
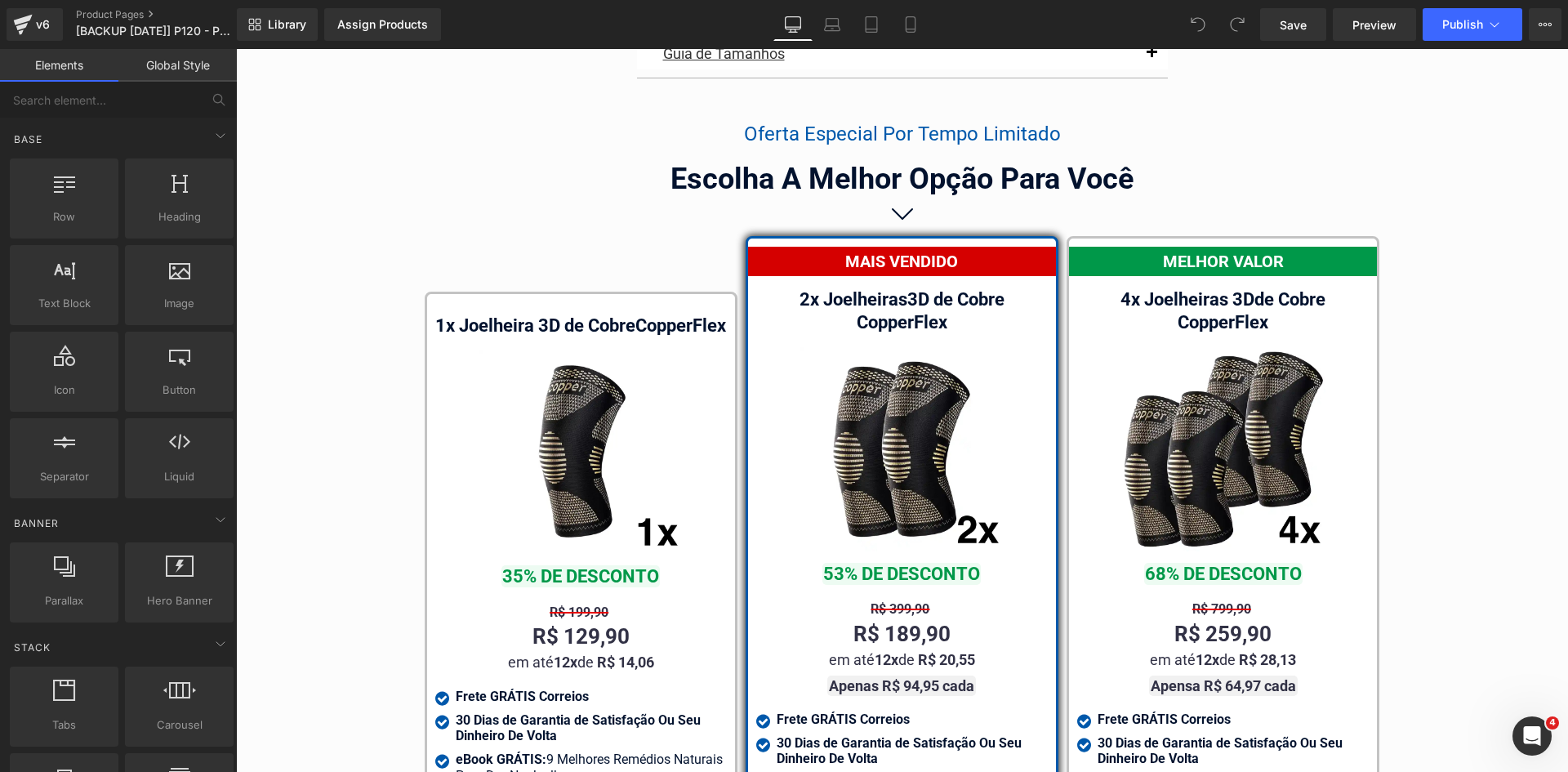
click at [902, 297] on div "2x Joelheiras 3D de Cobre CopperFlex Text Block" at bounding box center [901, 311] width 292 height 47
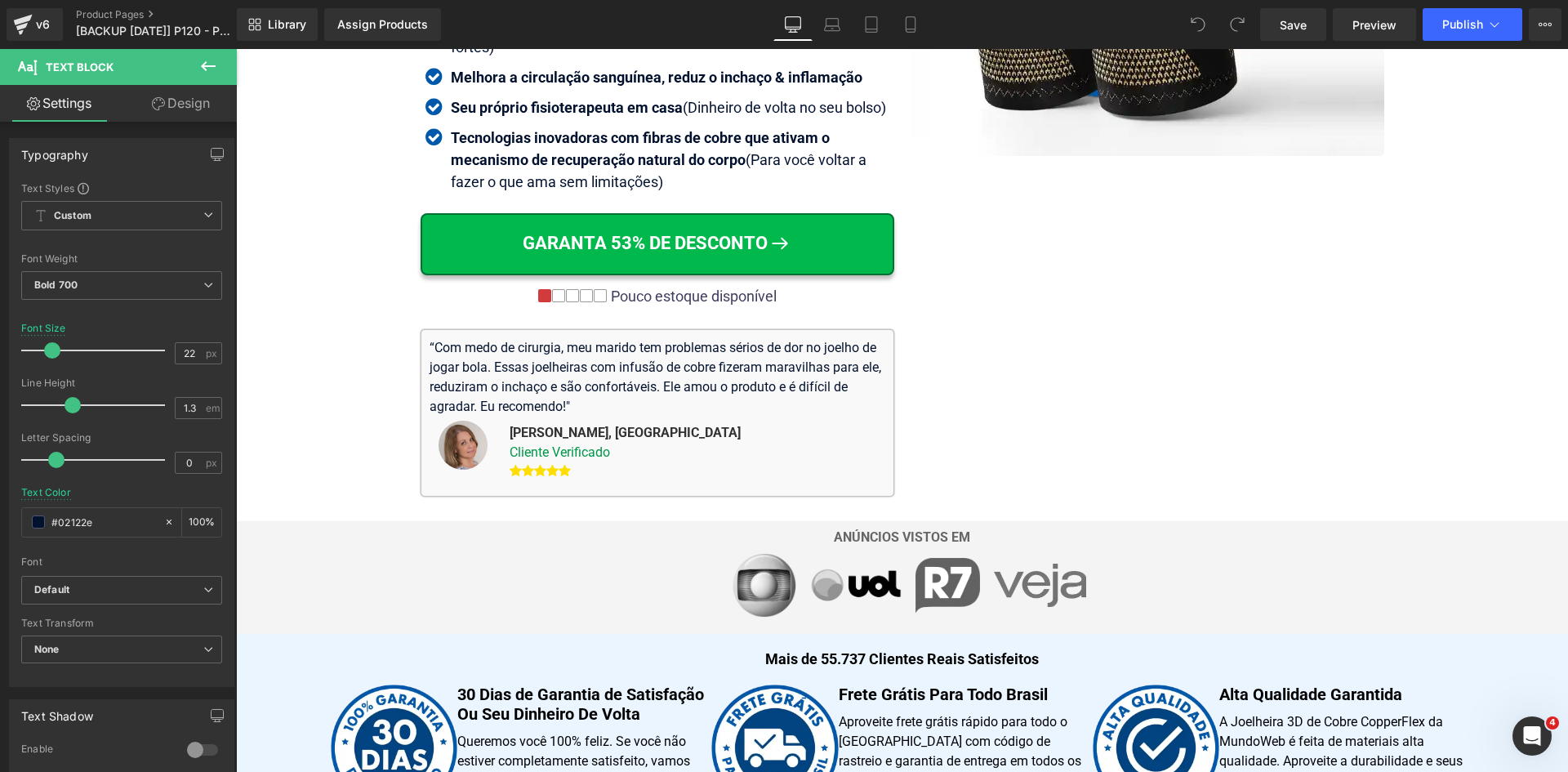
scroll to position [0, 0]
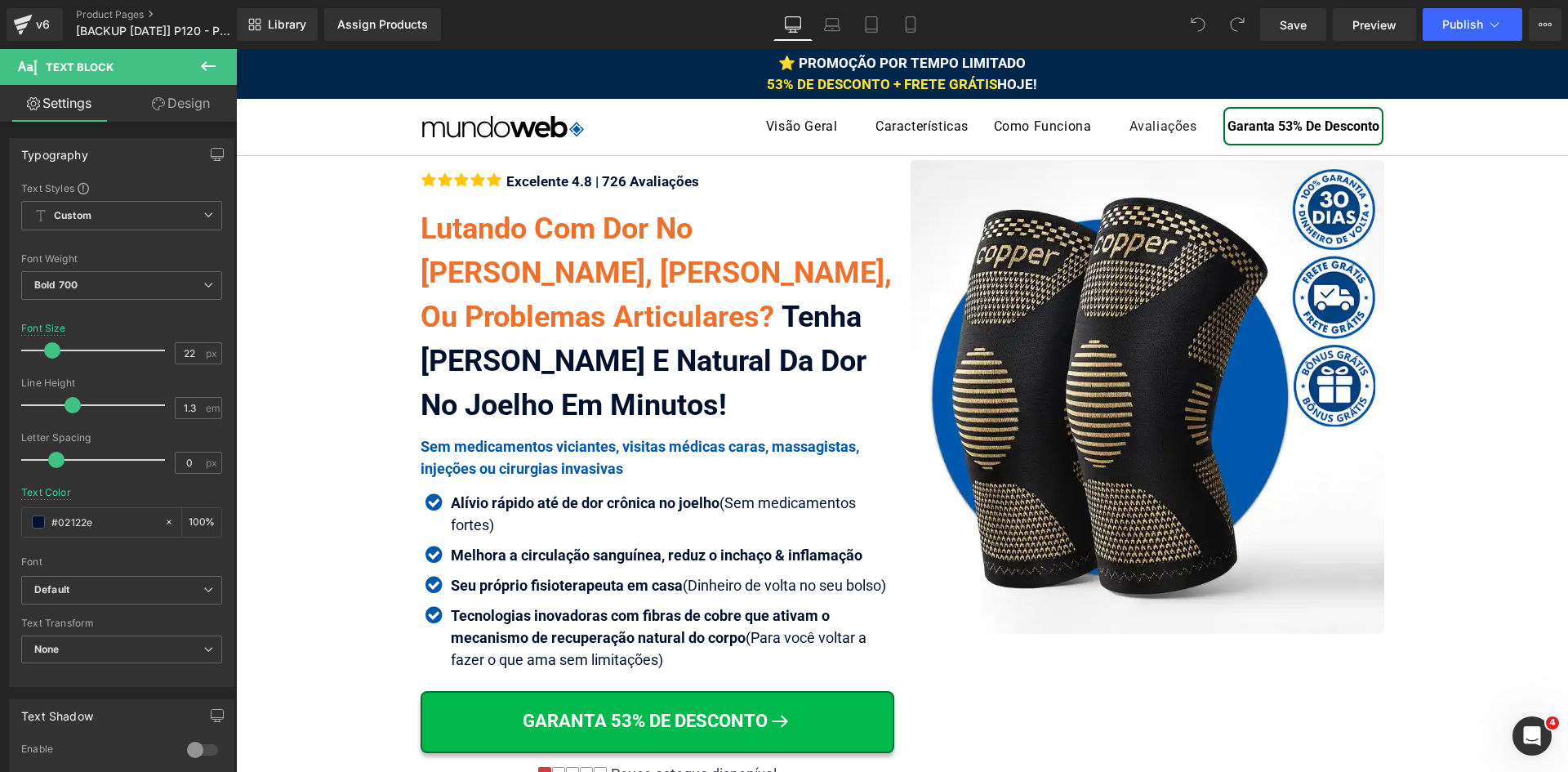
drag, startPoint x: 1564, startPoint y: 574, endPoint x: 1667, endPoint y: 54, distance: 530.1
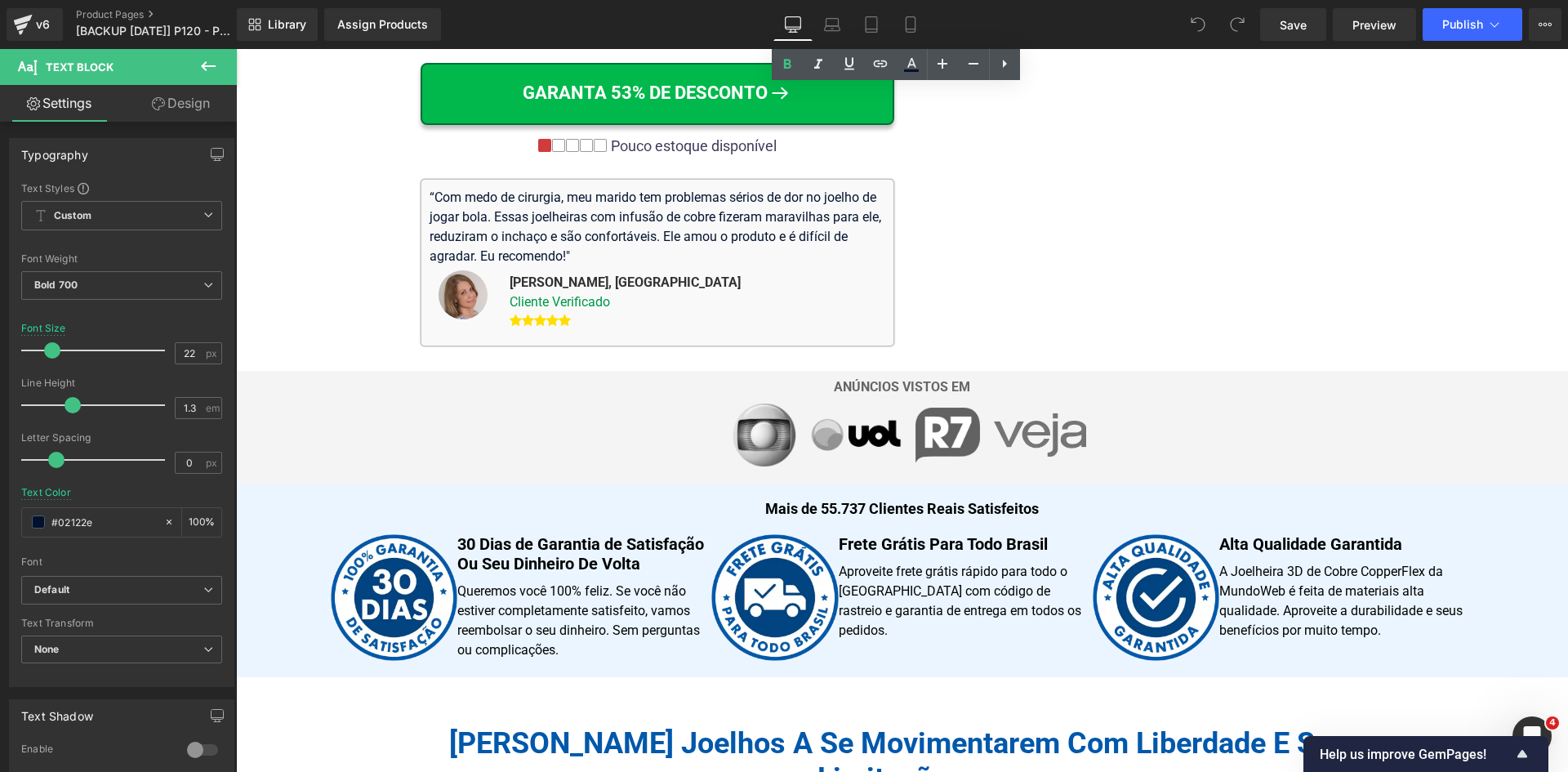
scroll to position [10296, 0]
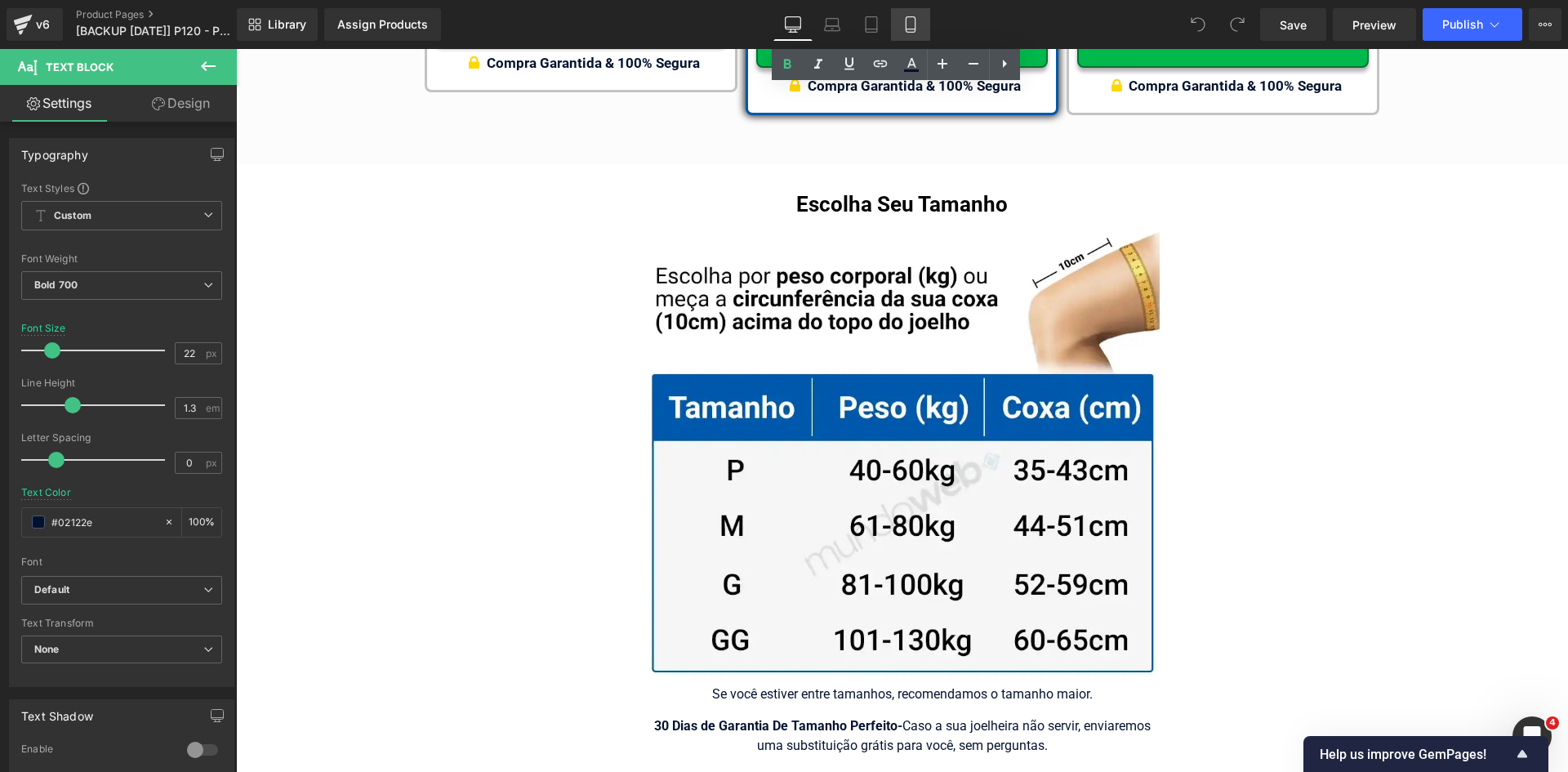
click at [914, 25] on icon at bounding box center [910, 25] width 9 height 16
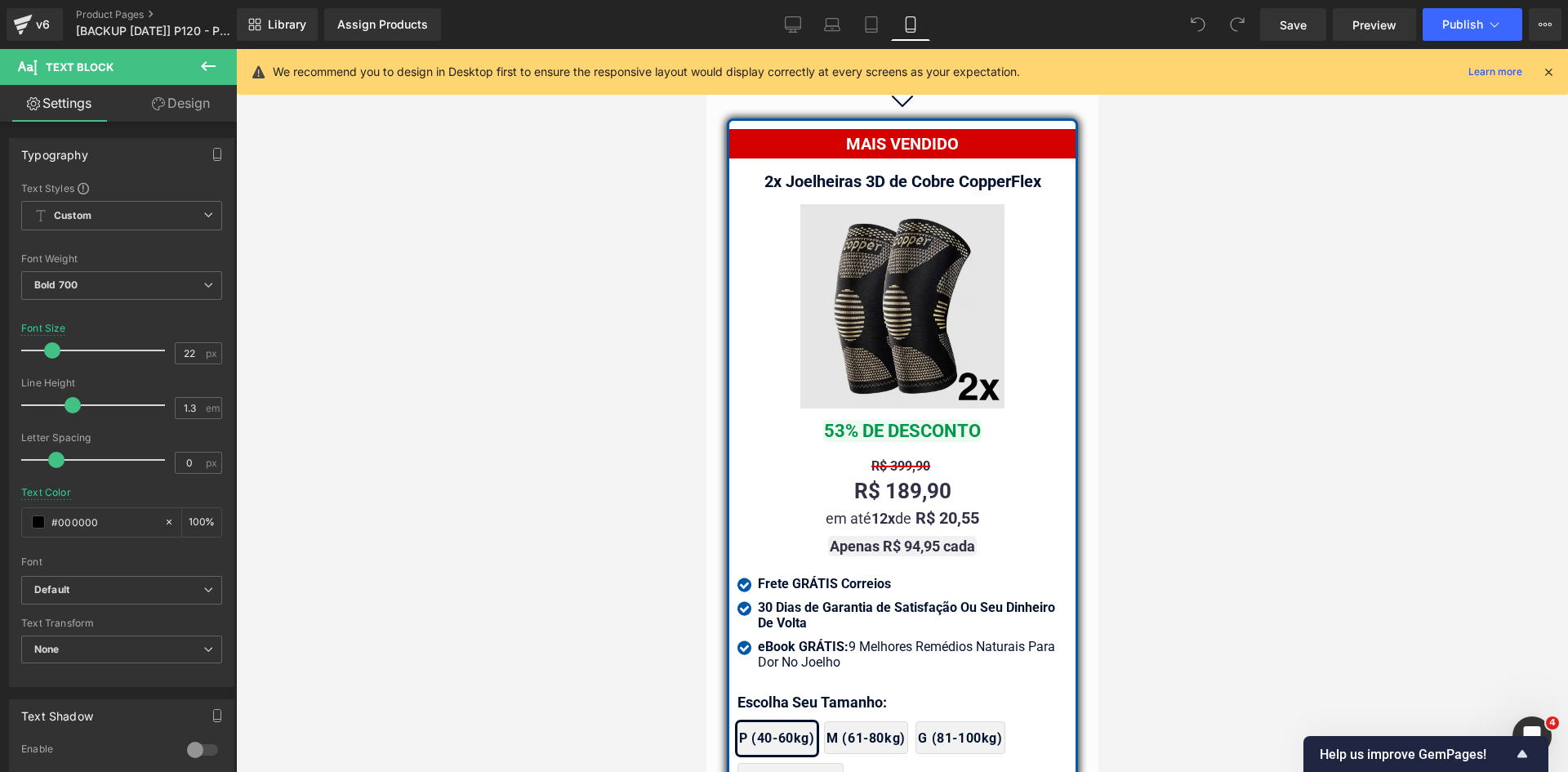
scroll to position [14175, 0]
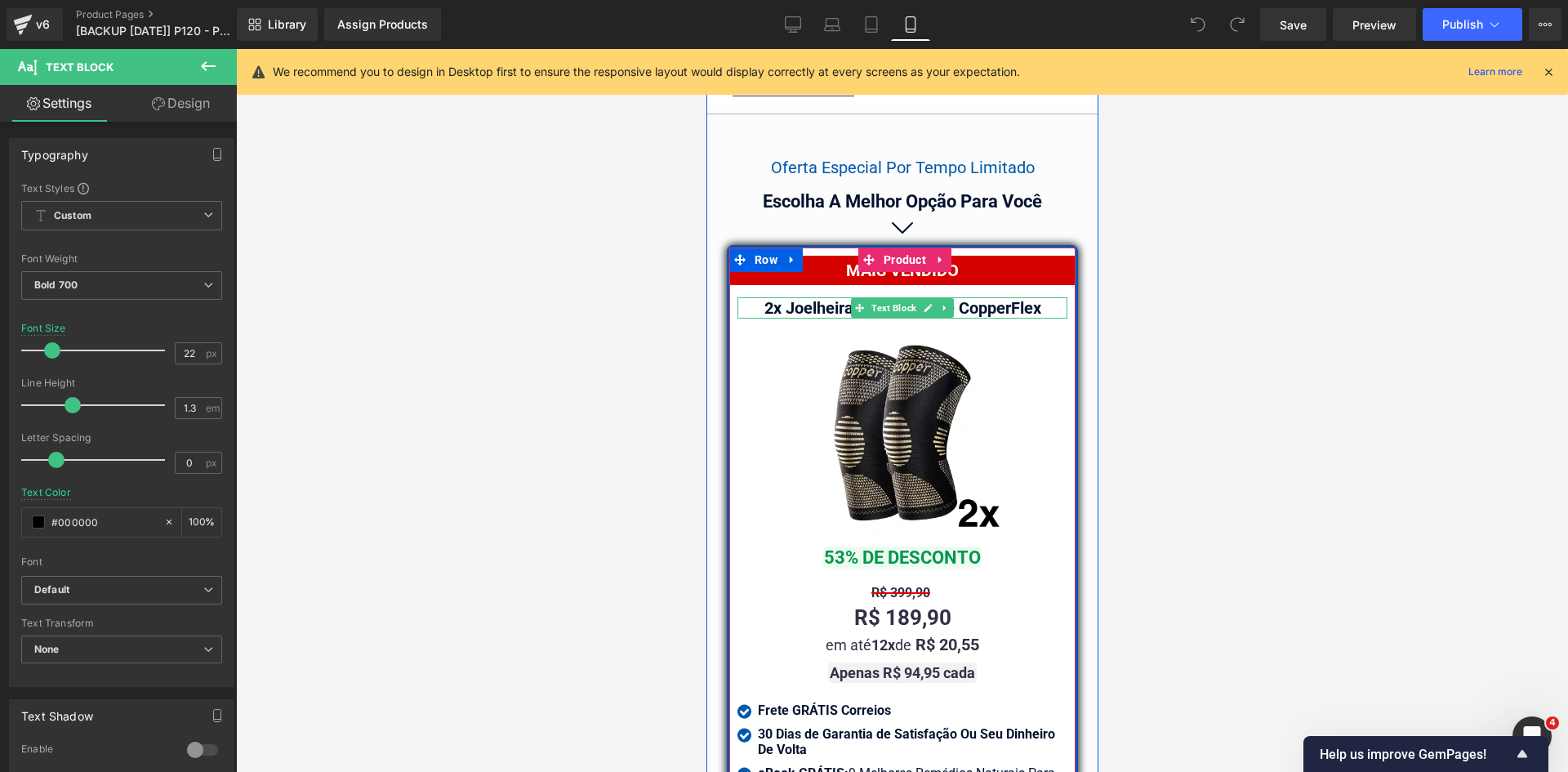
click at [982, 298] on b "2x Joelheiras 3D de Cobre CopperFlex" at bounding box center [901, 307] width 277 height 19
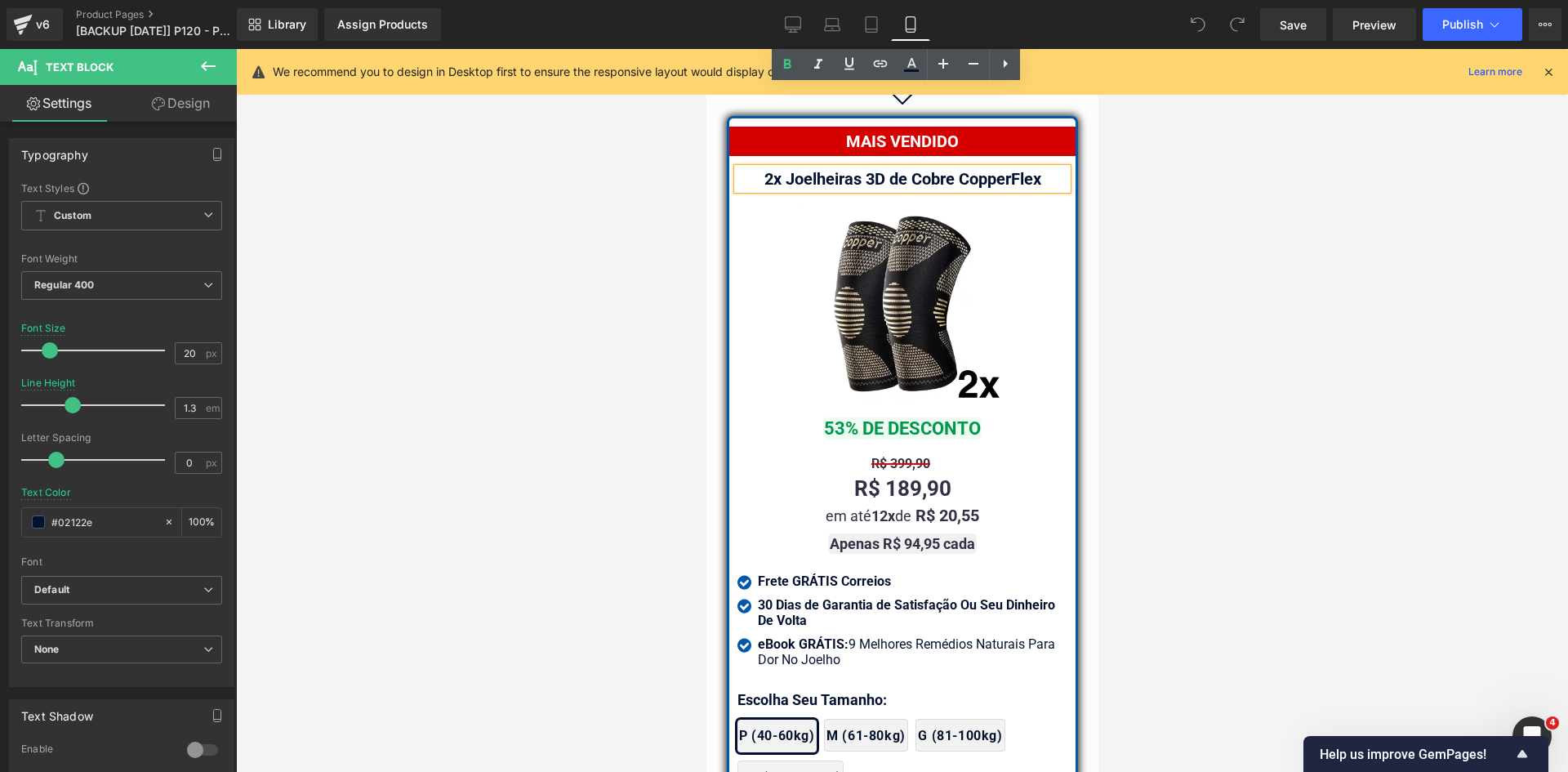
scroll to position [14420, 0]
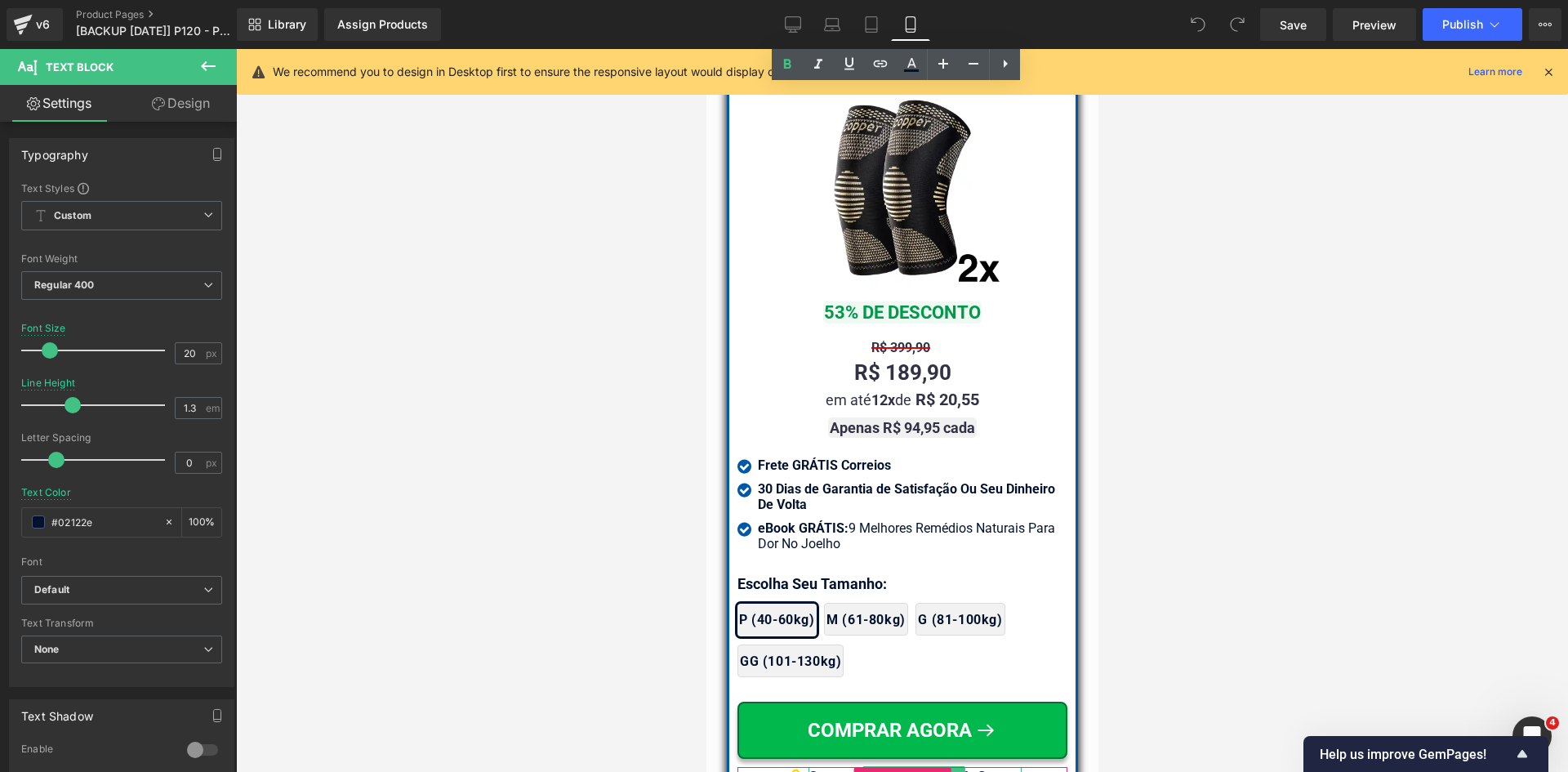
click at [1005, 767] on div "Compra Garantida & 100% Segura" at bounding box center [914, 777] width 213 height 18
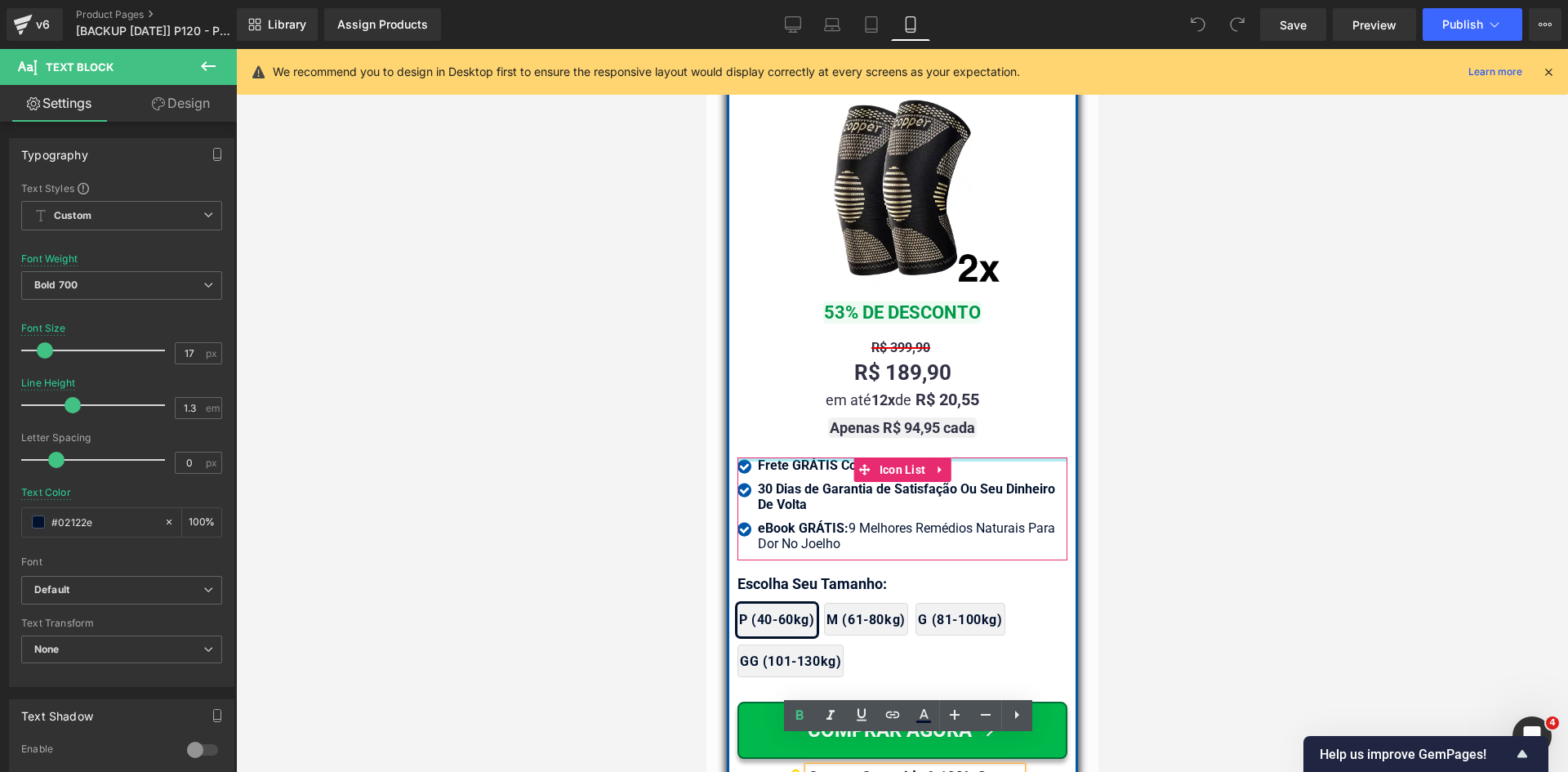
click at [810, 457] on div at bounding box center [901, 459] width 330 height 4
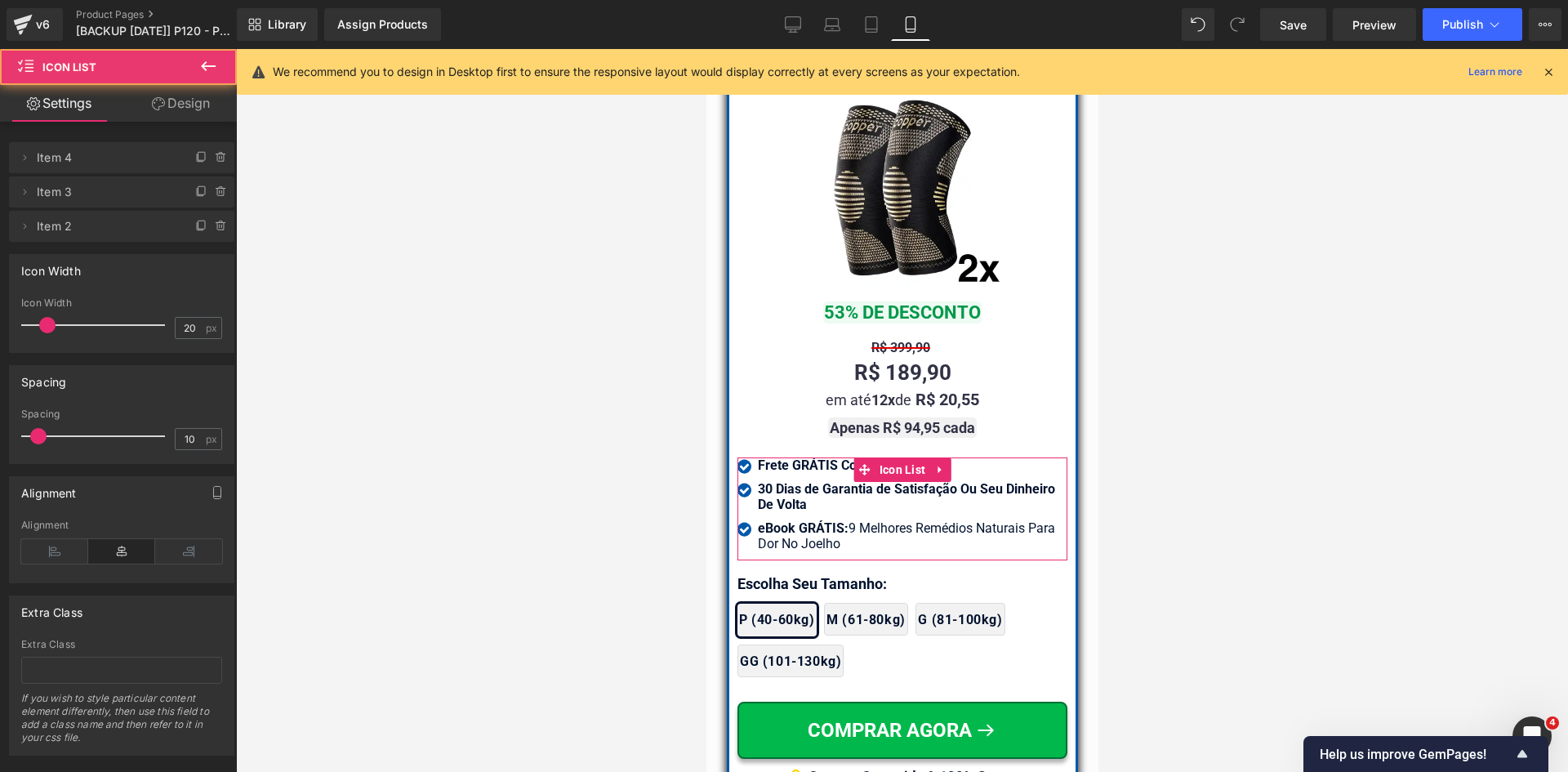
click at [811, 457] on div at bounding box center [901, 459] width 330 height 4
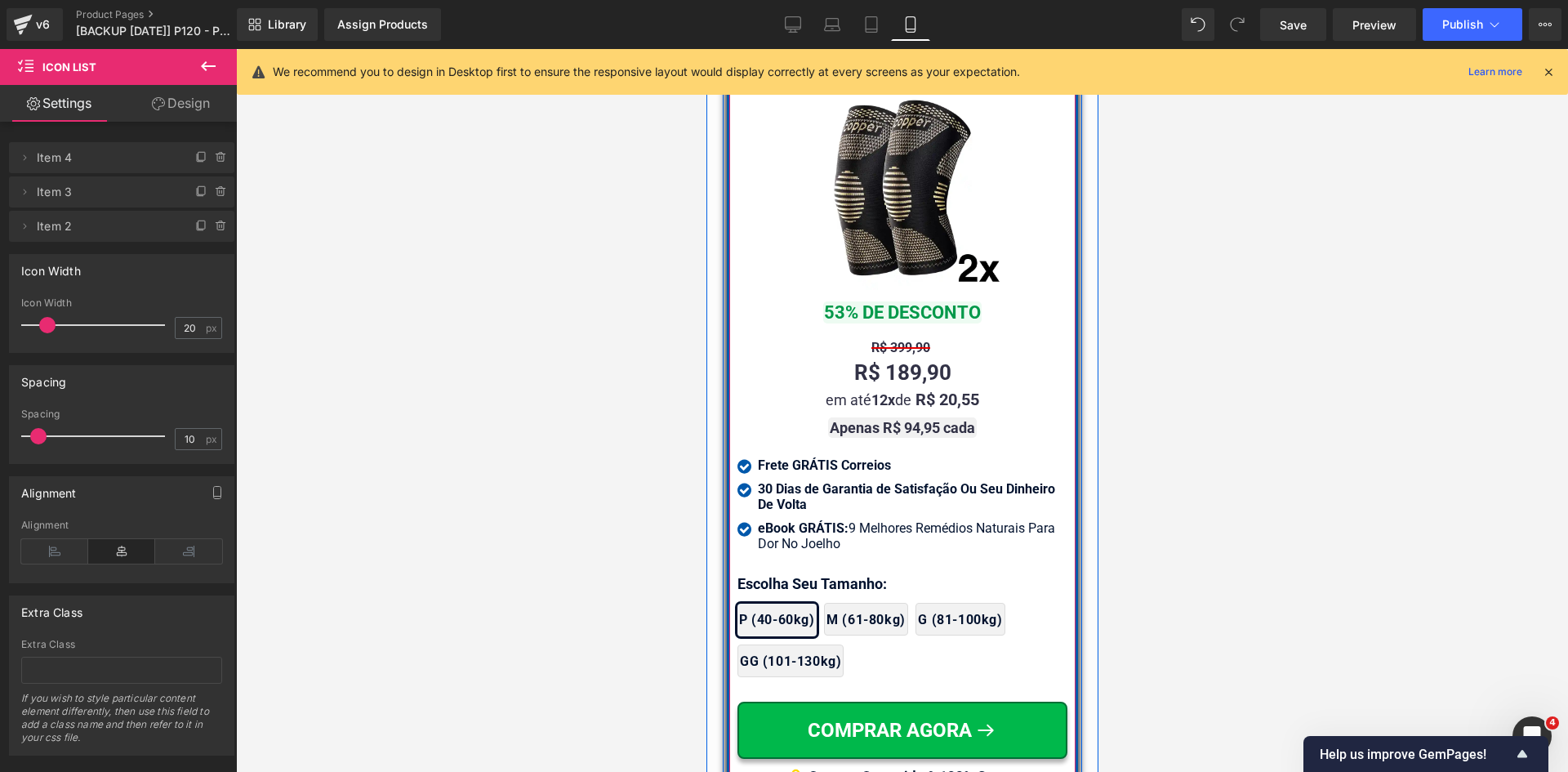
scroll to position [14339, 0]
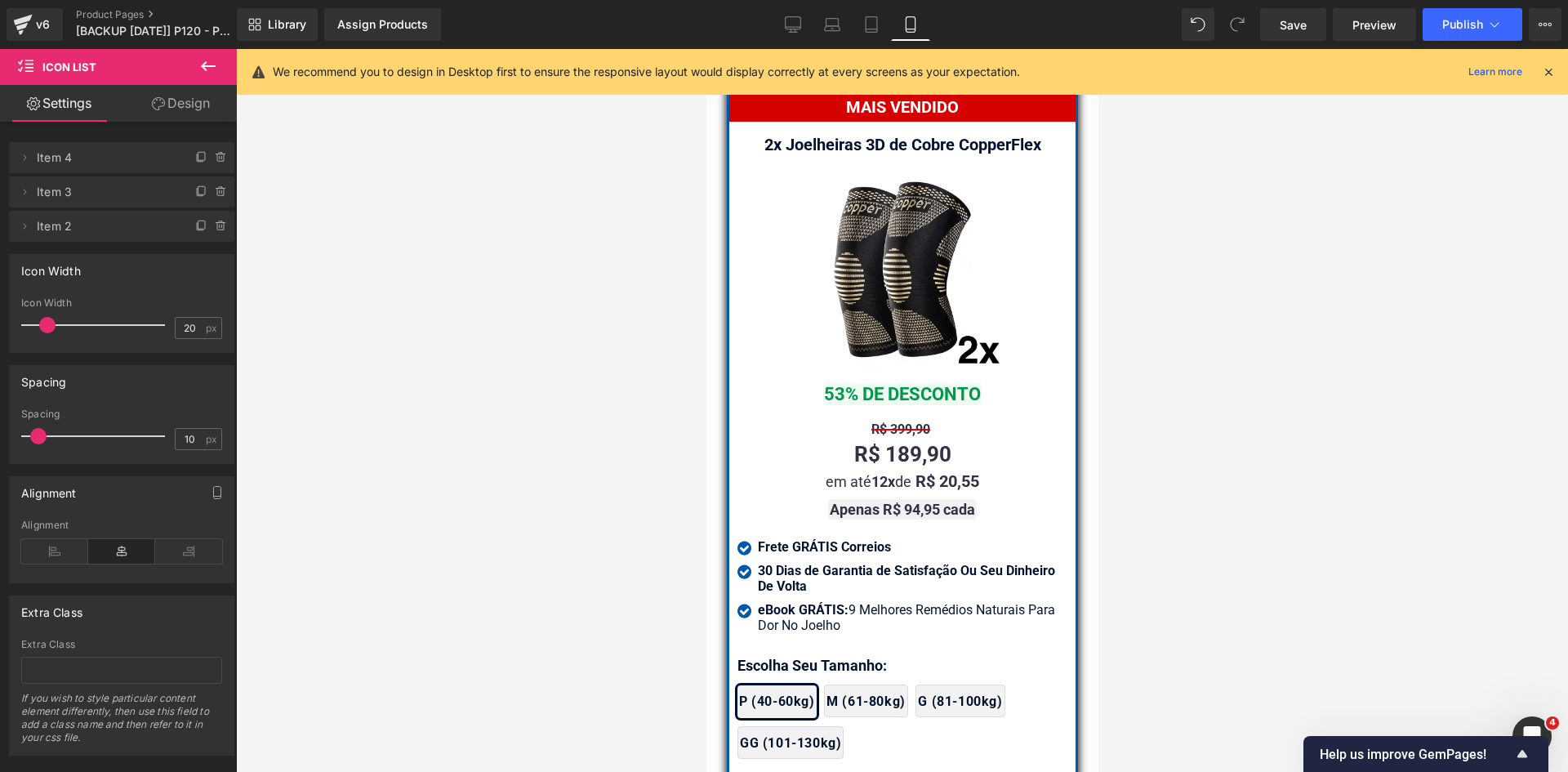
click at [1550, 70] on icon at bounding box center [1548, 72] width 15 height 15
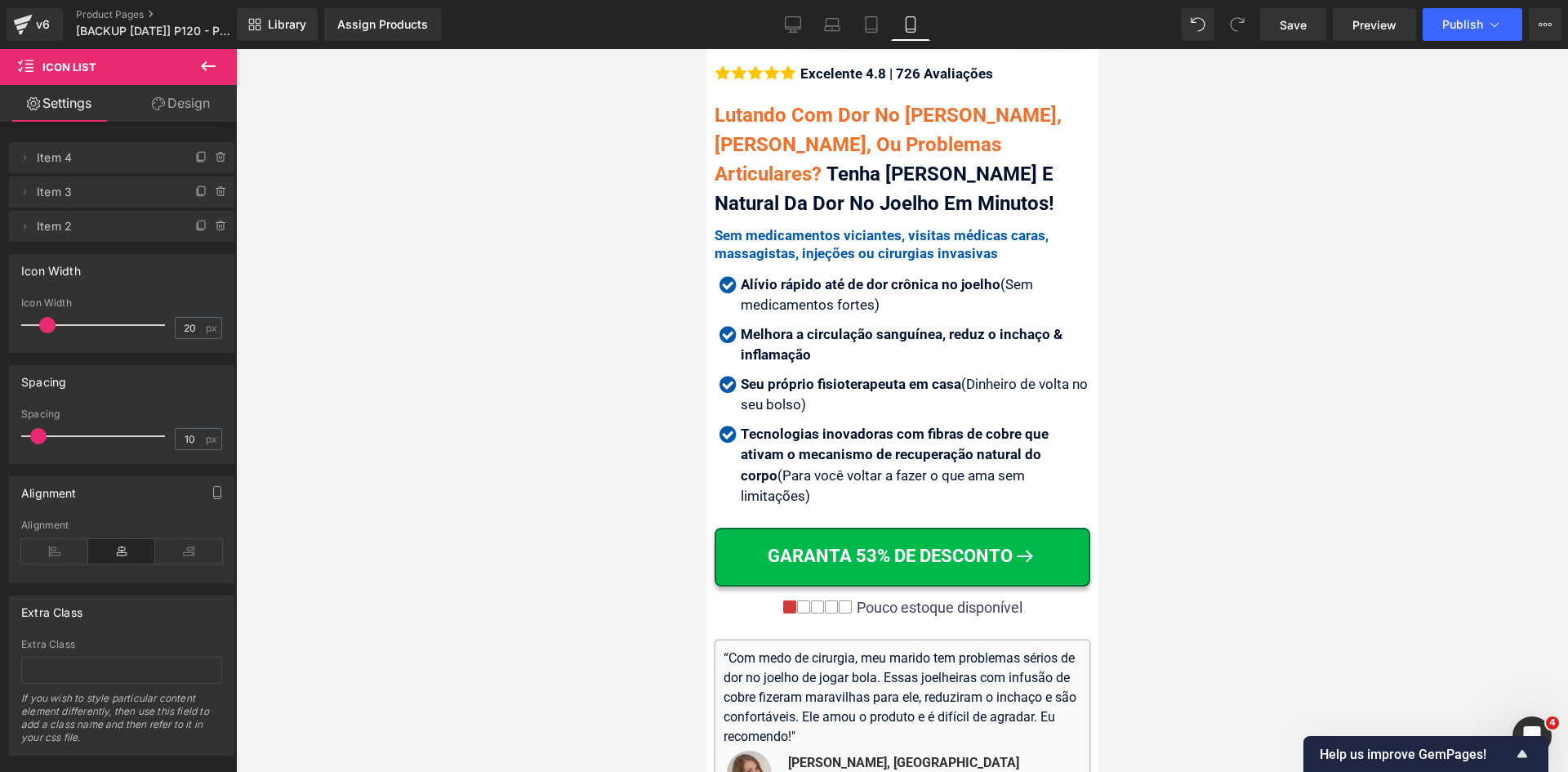
scroll to position [695, 0]
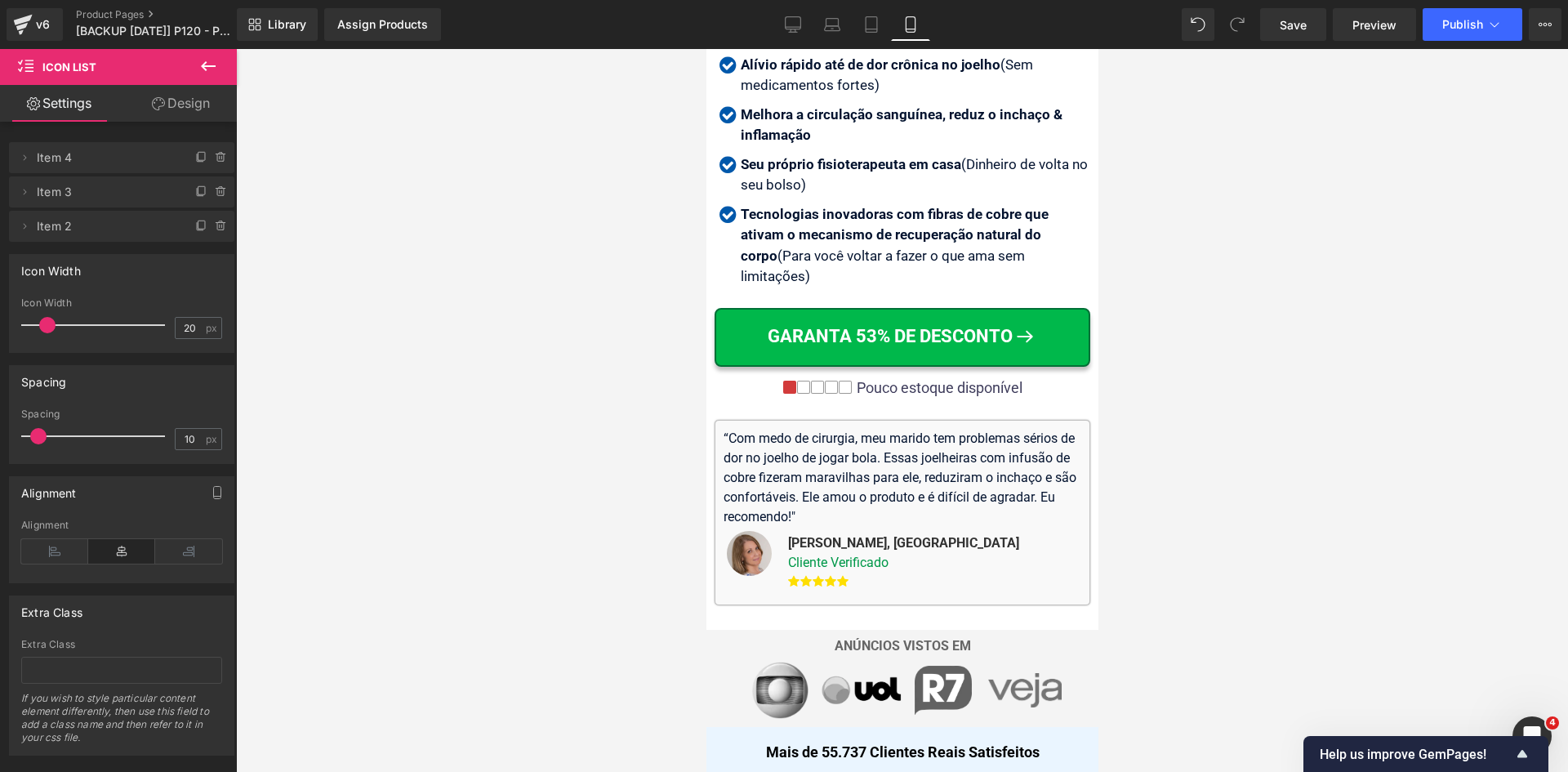
drag, startPoint x: 1094, startPoint y: 565, endPoint x: 1355, endPoint y: 124, distance: 512.4
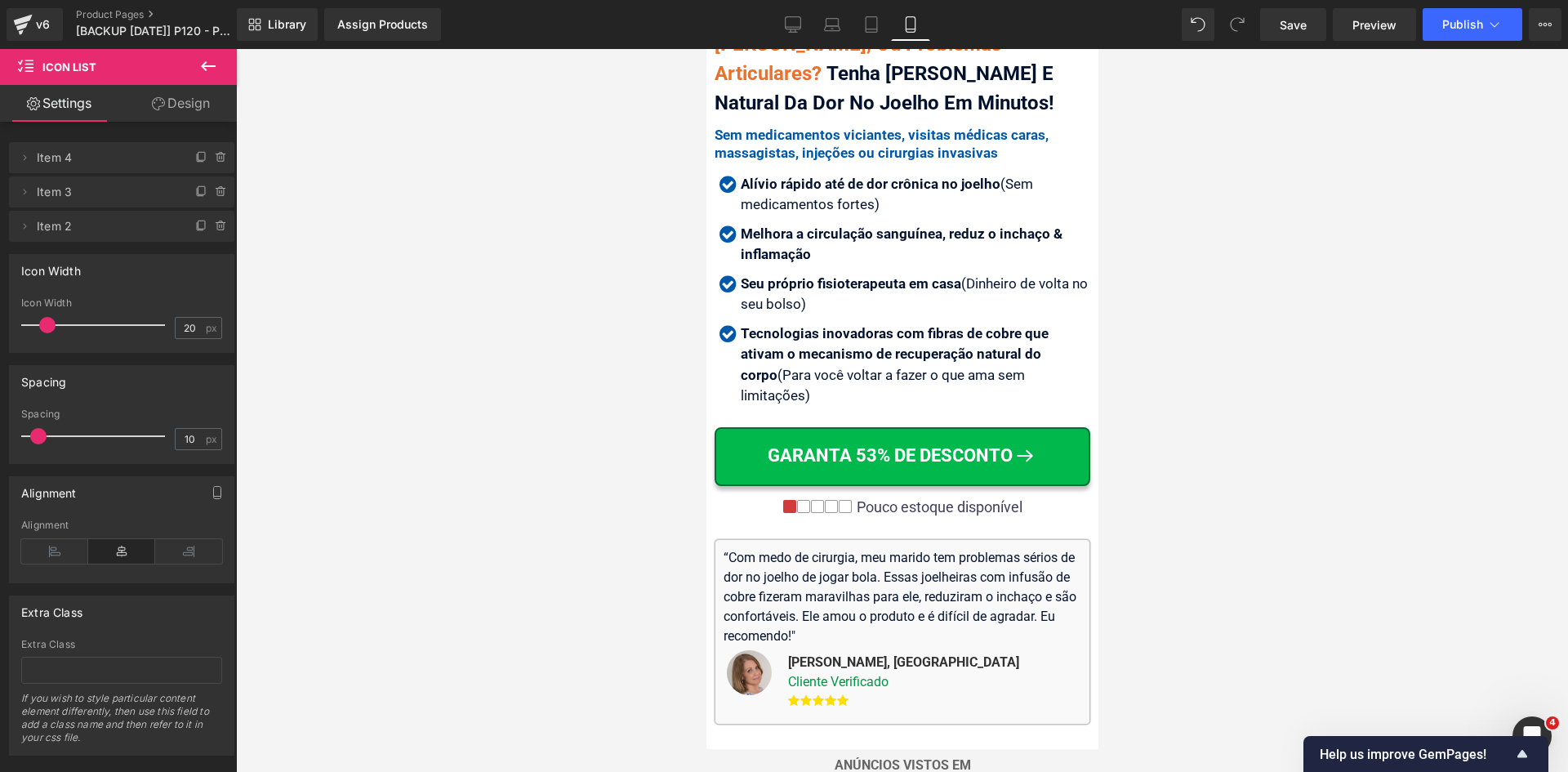
scroll to position [449, 0]
